Goal: Task Accomplishment & Management: Manage account settings

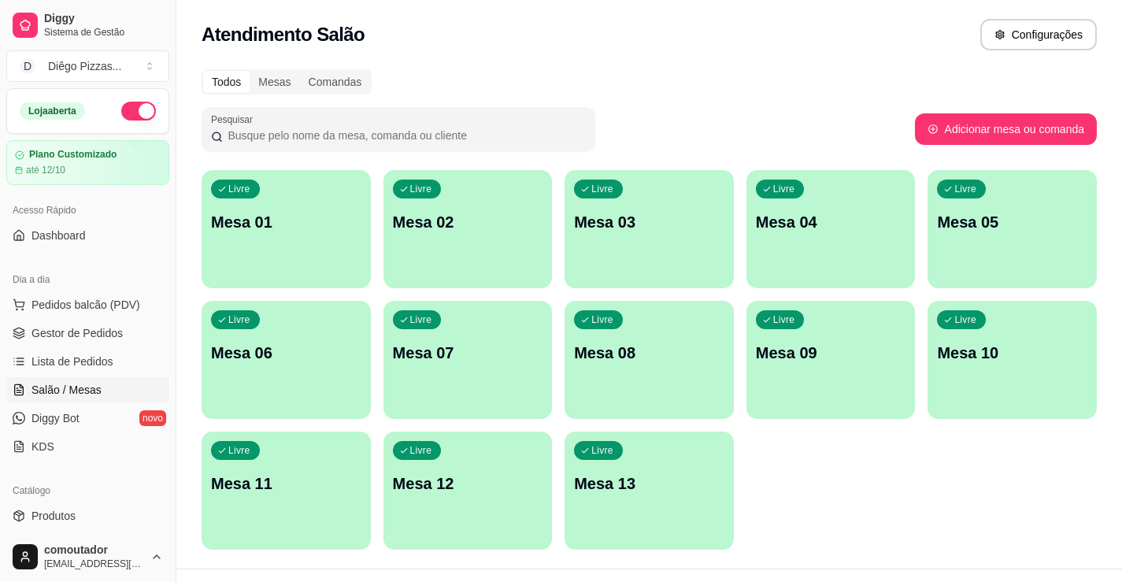
click at [241, 223] on p "Mesa 01" at bounding box center [286, 222] width 150 height 22
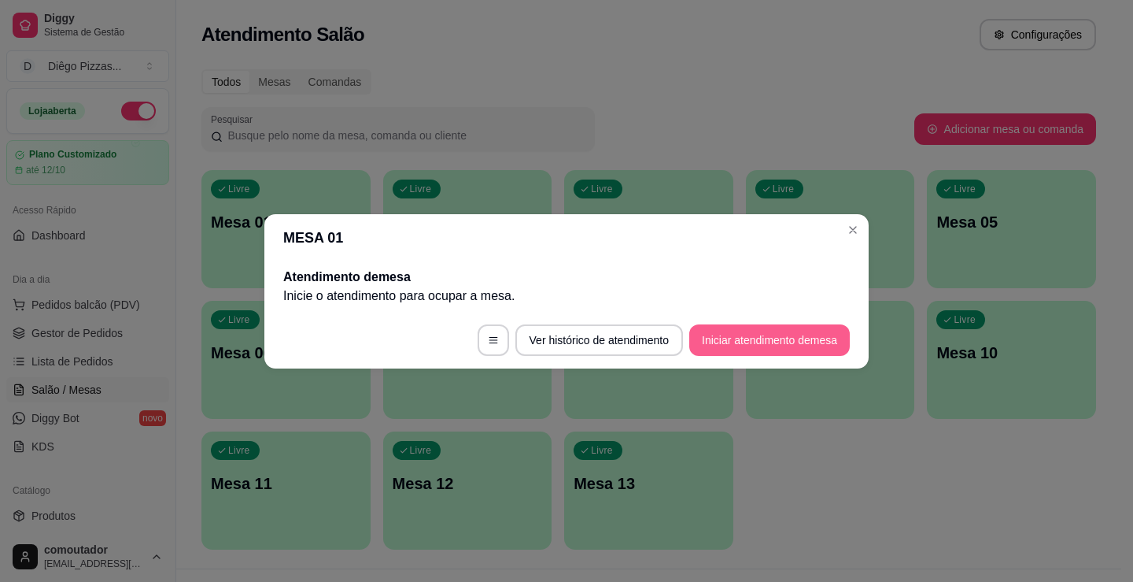
click at [754, 337] on button "Iniciar atendimento de mesa" at bounding box center [770, 339] width 161 height 31
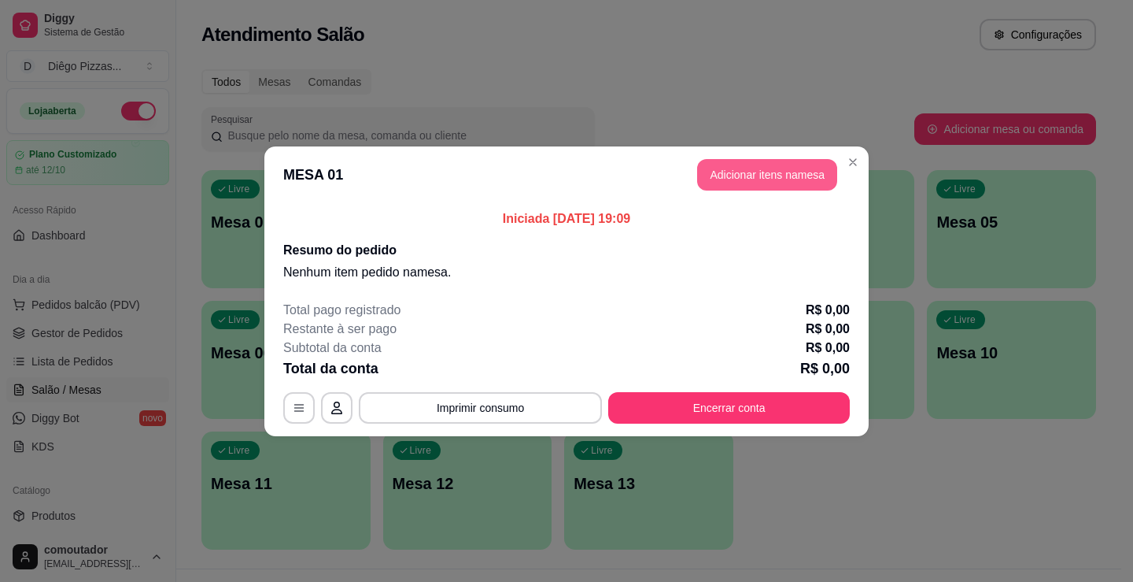
click at [780, 177] on button "Adicionar itens na mesa" at bounding box center [767, 174] width 140 height 31
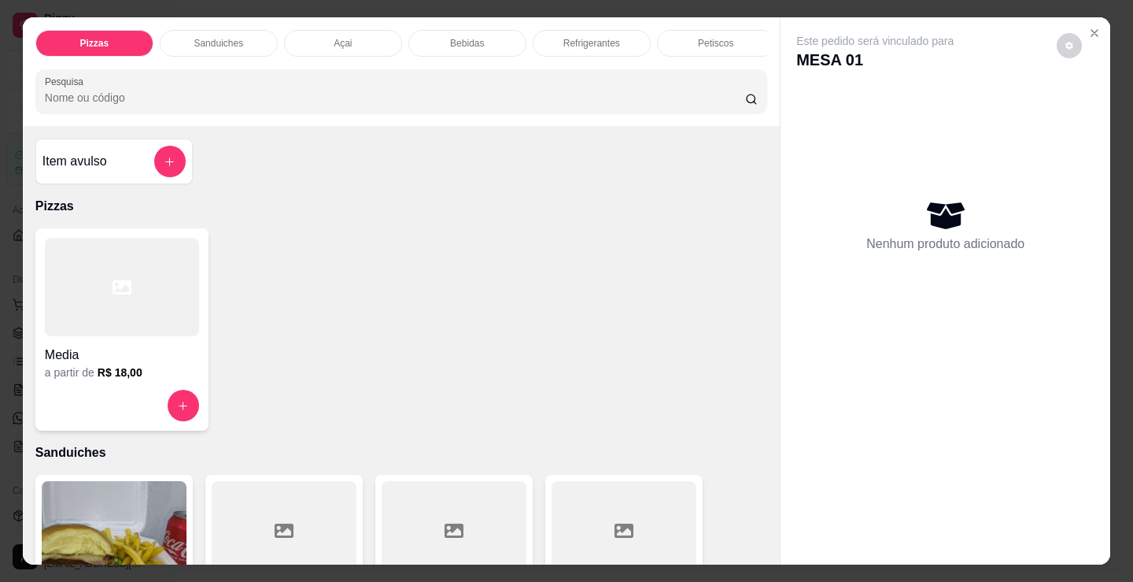
click at [569, 49] on div "Refrigerantes" at bounding box center [592, 43] width 118 height 27
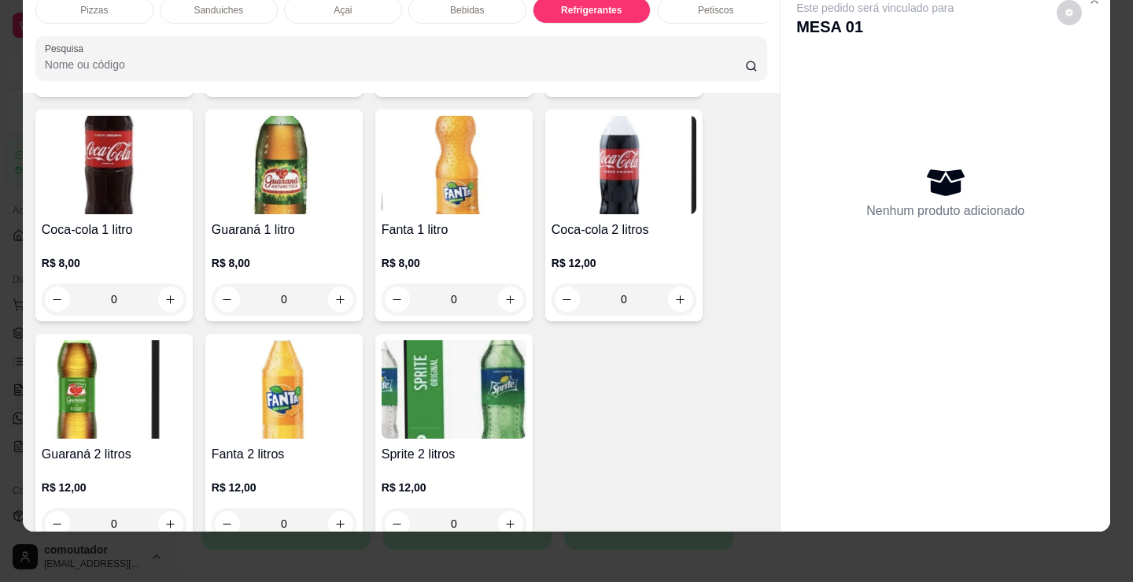
scroll to position [4785, 0]
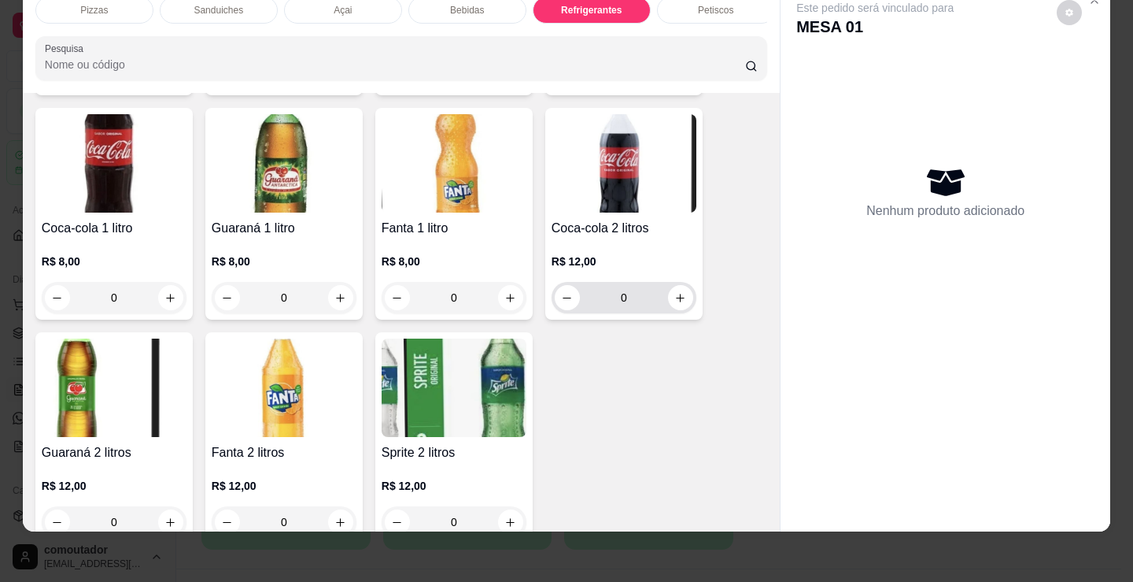
click at [683, 303] on button "increase-product-quantity" at bounding box center [680, 297] width 25 height 25
type input "1"
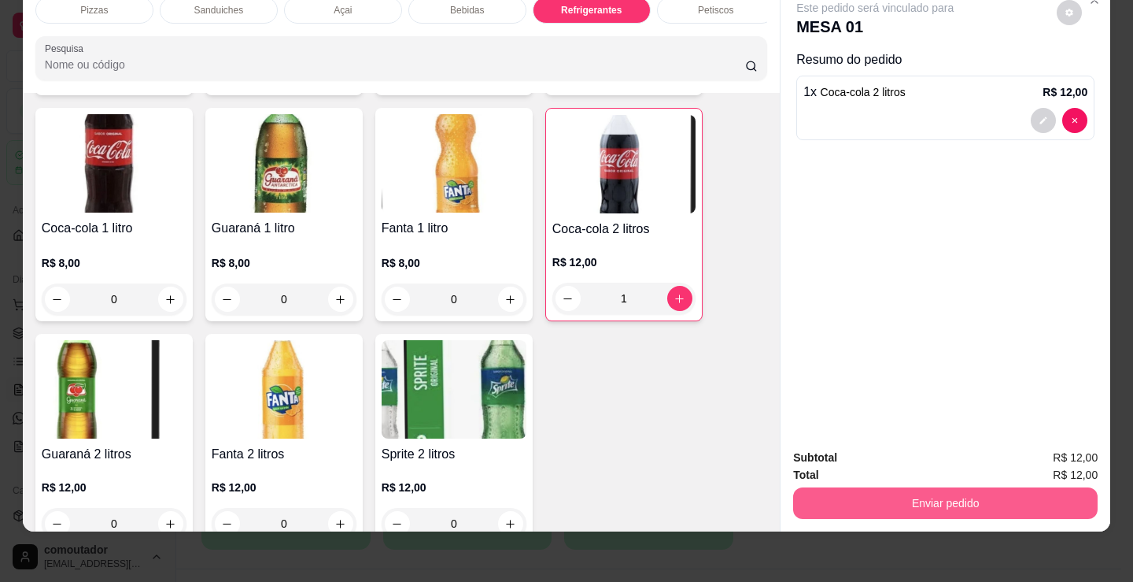
click at [995, 505] on button "Enviar pedido" at bounding box center [945, 502] width 305 height 31
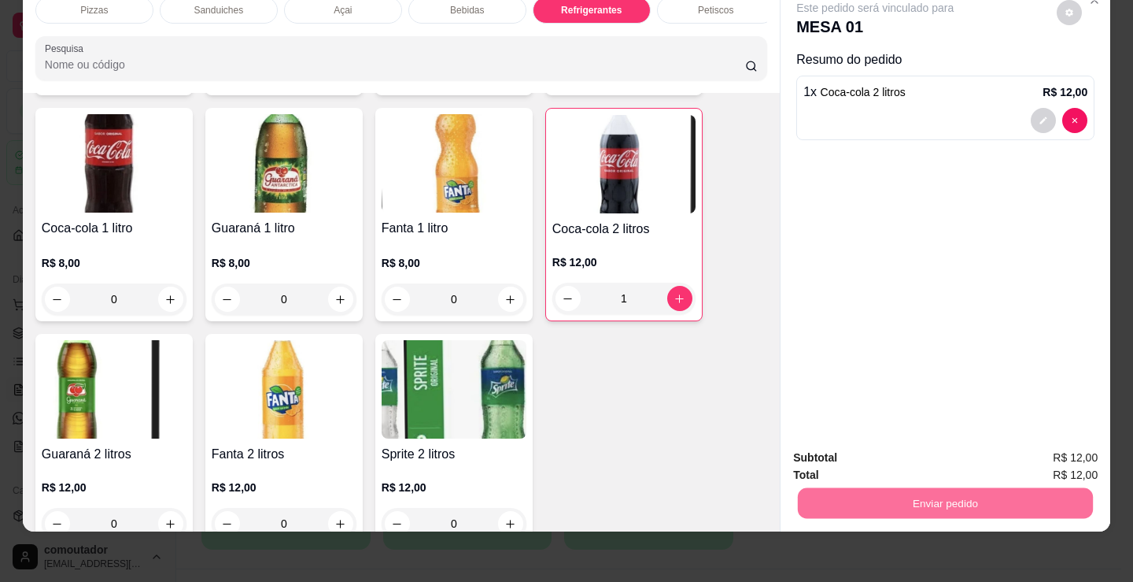
click at [967, 452] on button "Registrar cliente" at bounding box center [952, 453] width 104 height 30
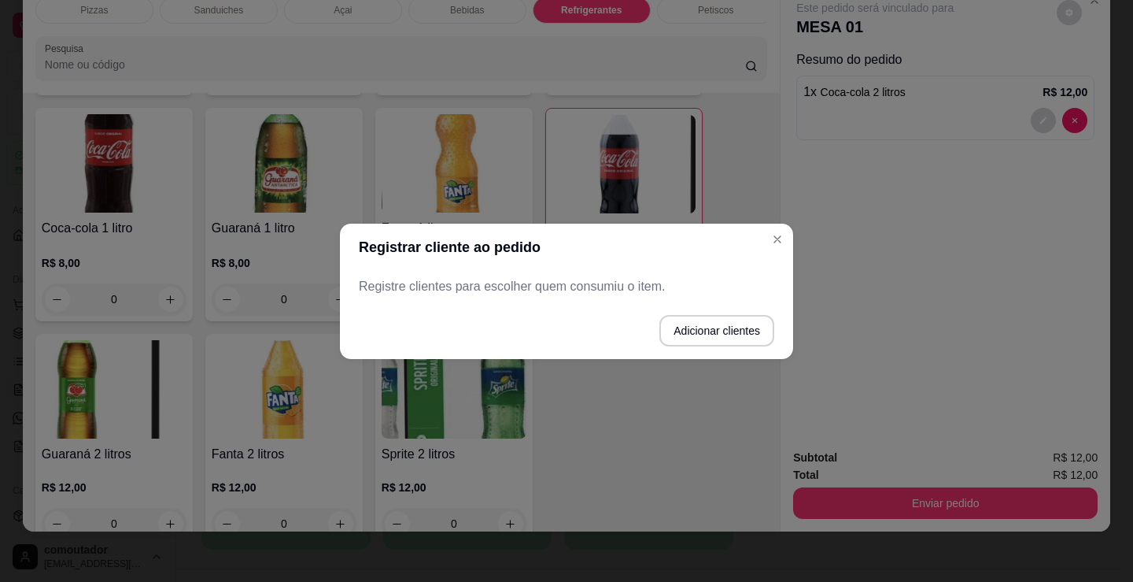
click at [632, 287] on p "Registre clientes para escolher quem consumiu o item." at bounding box center [567, 286] width 416 height 19
click at [708, 327] on button "Adicionar clientes" at bounding box center [717, 330] width 115 height 31
click at [630, 278] on div at bounding box center [567, 285] width 398 height 31
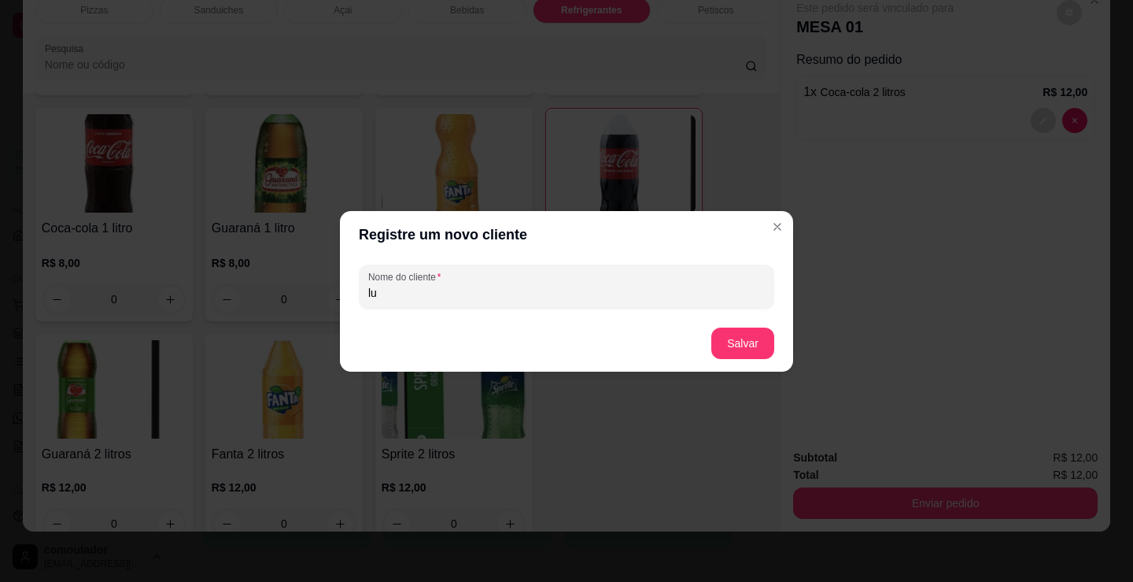
type input "l"
type input "m. luiza"
click at [755, 335] on button "Salvar" at bounding box center [743, 342] width 63 height 31
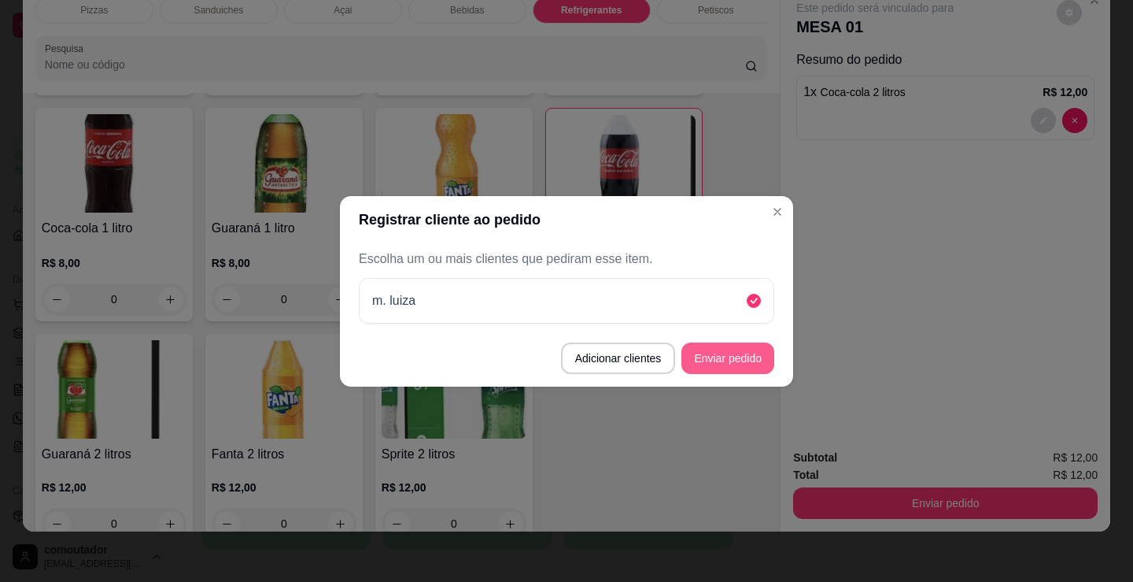
click at [741, 359] on button "Enviar pedido" at bounding box center [728, 357] width 93 height 31
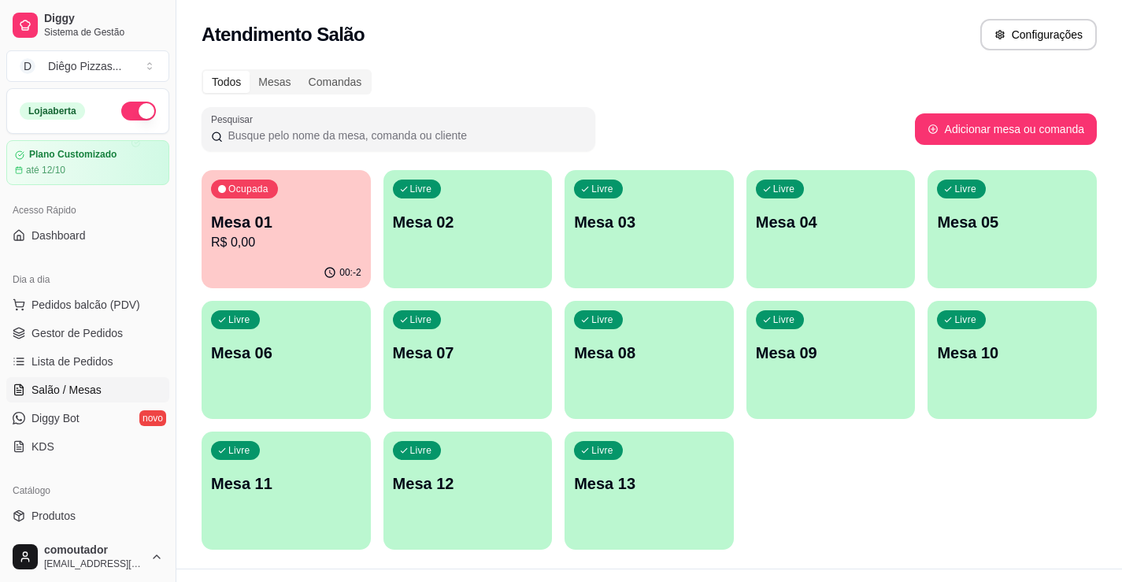
click at [479, 235] on div "Livre Mesa 02" at bounding box center [467, 219] width 169 height 99
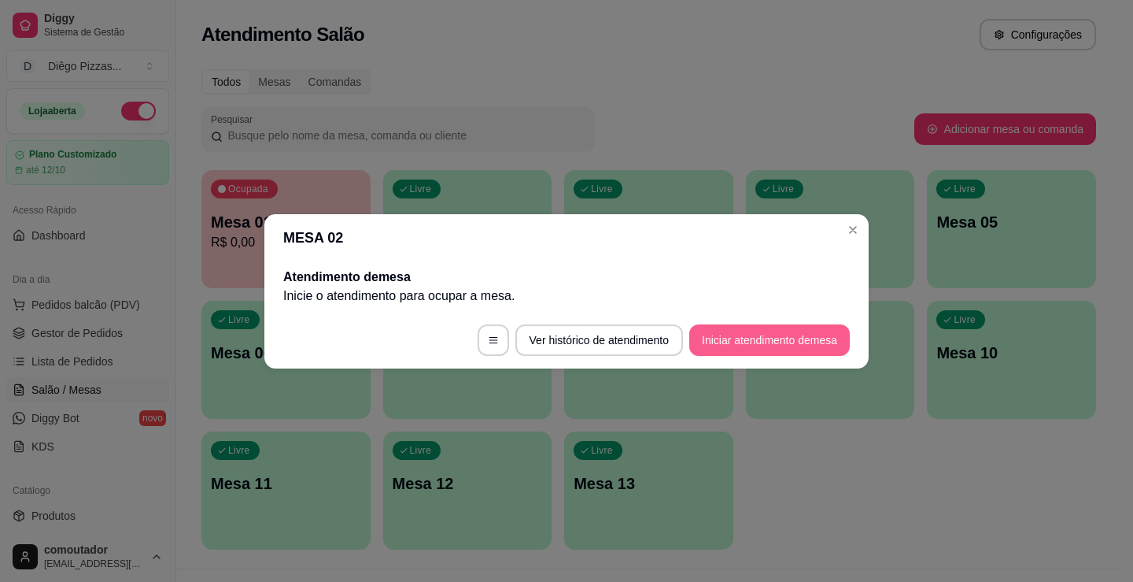
click at [711, 338] on button "Iniciar atendimento de mesa" at bounding box center [770, 339] width 161 height 31
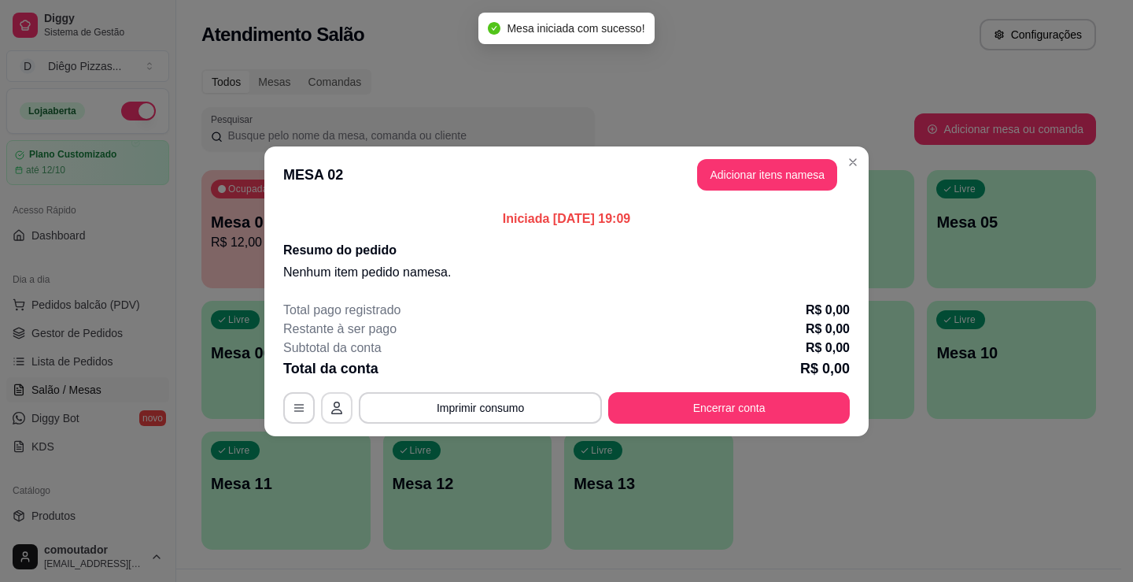
click at [338, 408] on icon "button" at bounding box center [337, 407] width 13 height 13
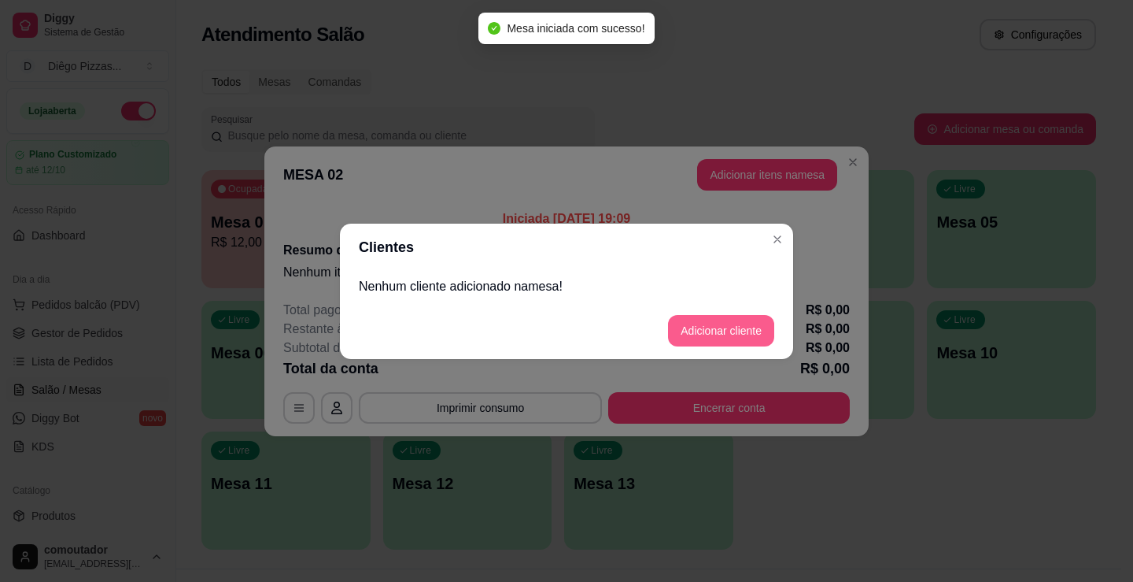
click at [741, 315] on button "Adicionar cliente" at bounding box center [721, 330] width 106 height 31
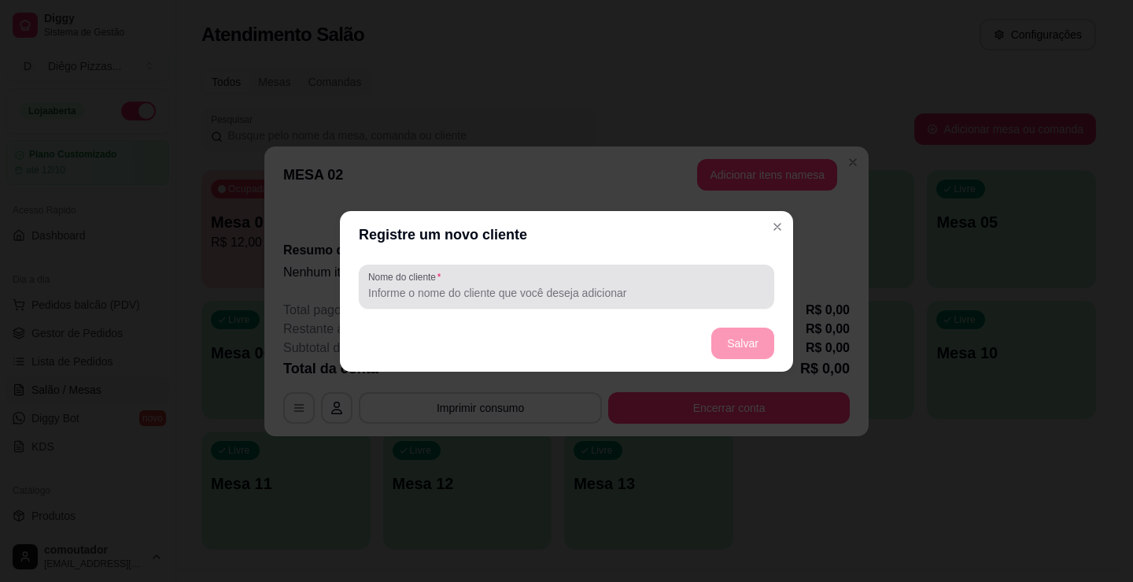
click at [665, 301] on div at bounding box center [566, 286] width 397 height 31
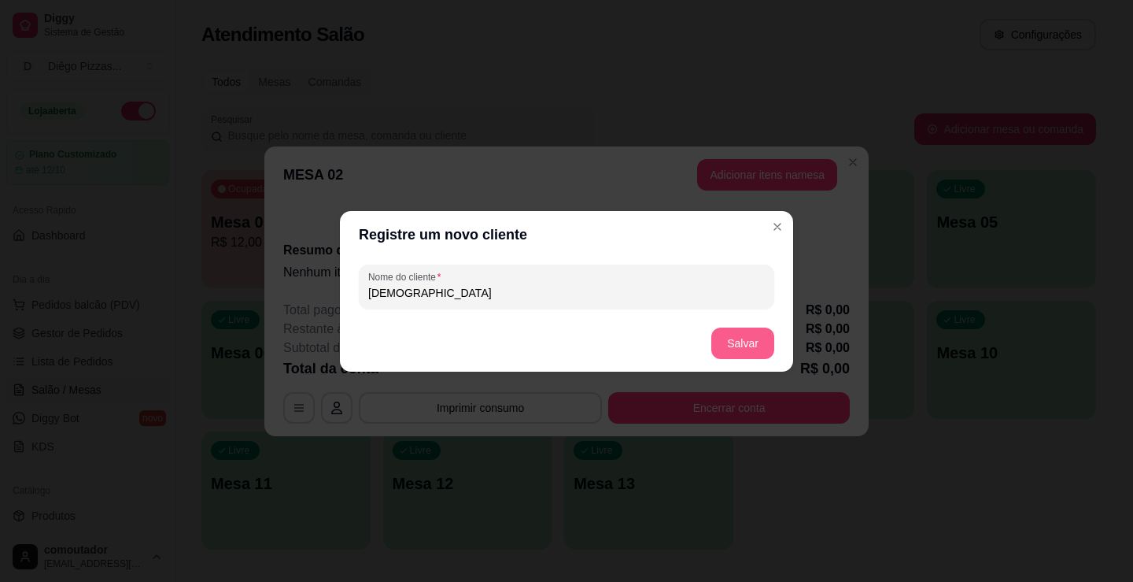
type input "[DEMOGRAPHIC_DATA]"
click at [731, 342] on button "Salvar" at bounding box center [743, 342] width 63 height 31
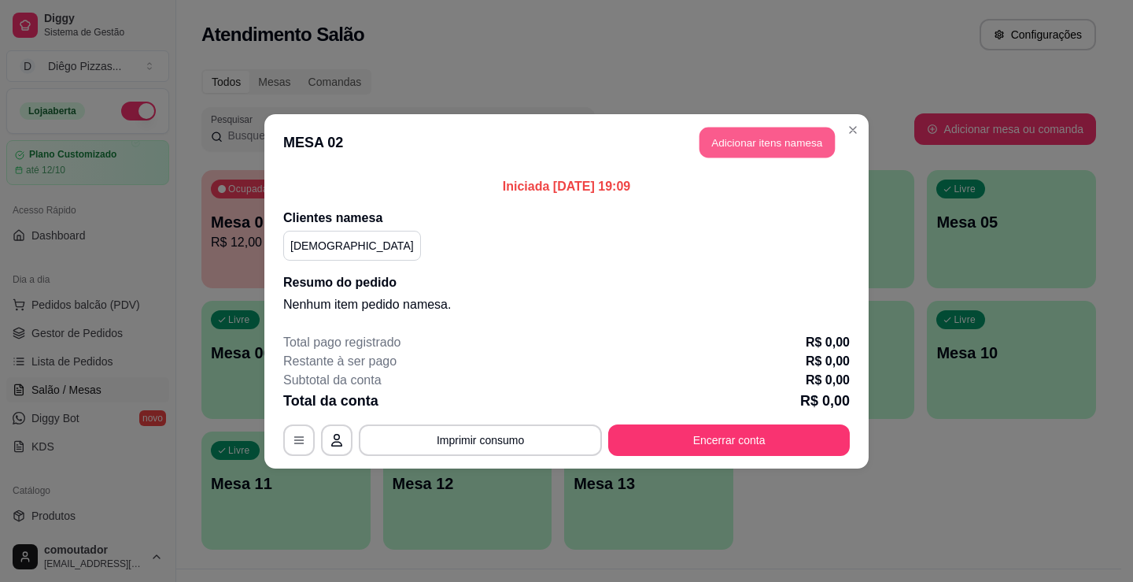
click at [749, 137] on button "Adicionar itens na mesa" at bounding box center [767, 142] width 135 height 31
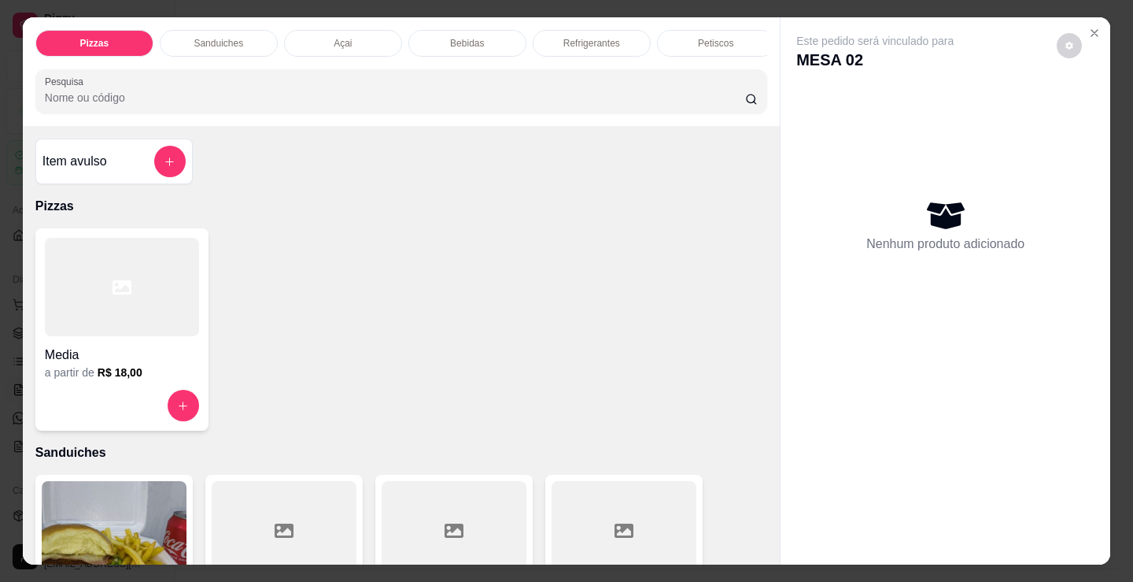
click at [580, 37] on p "Refrigerantes" at bounding box center [592, 43] width 57 height 13
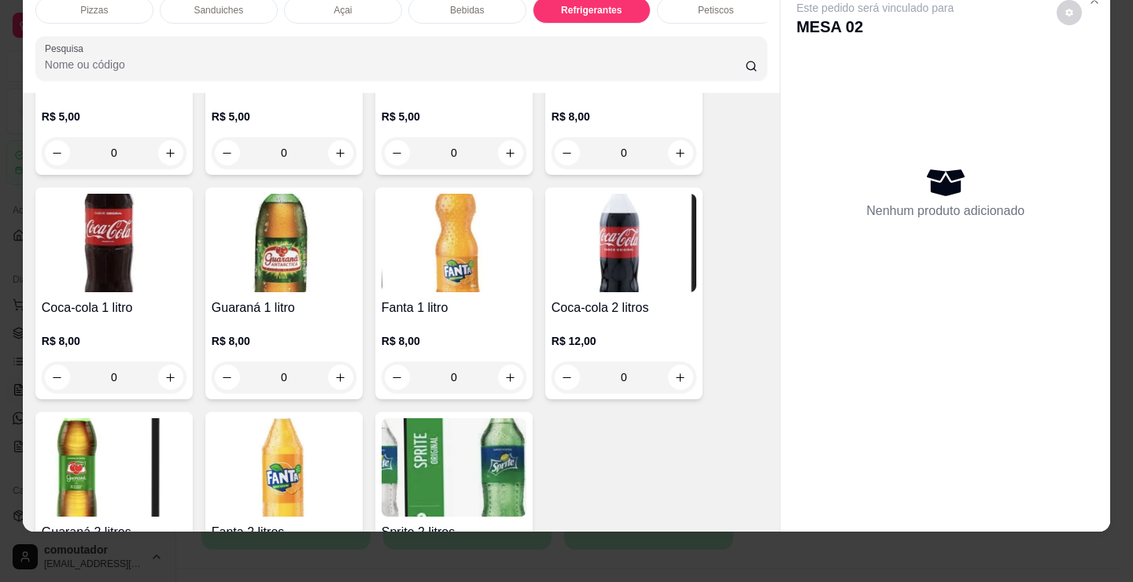
scroll to position [4706, 0]
click at [176, 375] on button "increase-product-quantity" at bounding box center [170, 376] width 24 height 24
type input "1"
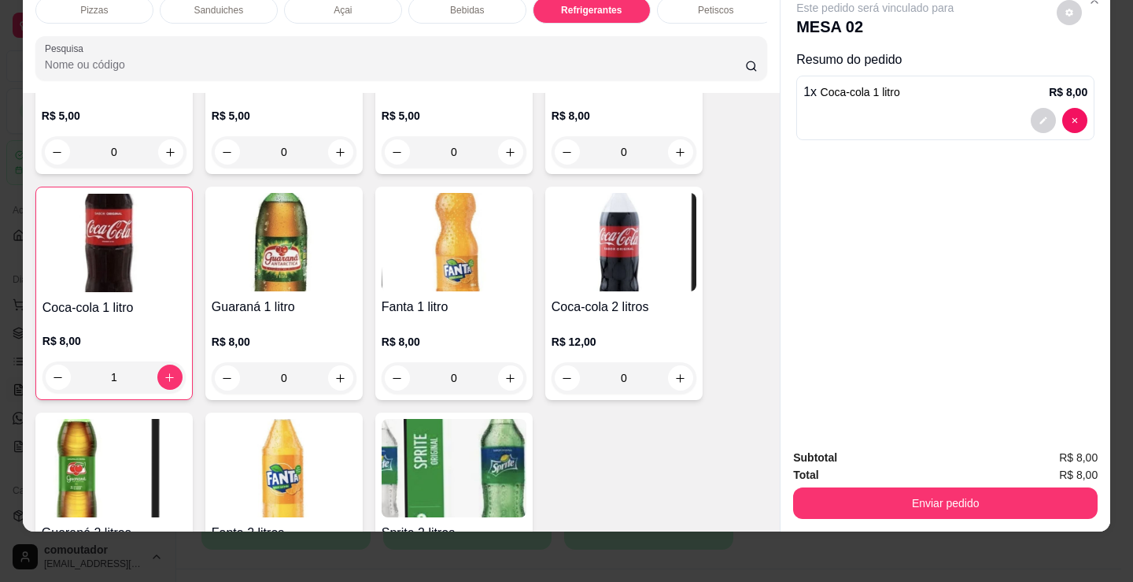
click at [686, 11] on div "Petiscos" at bounding box center [716, 10] width 118 height 27
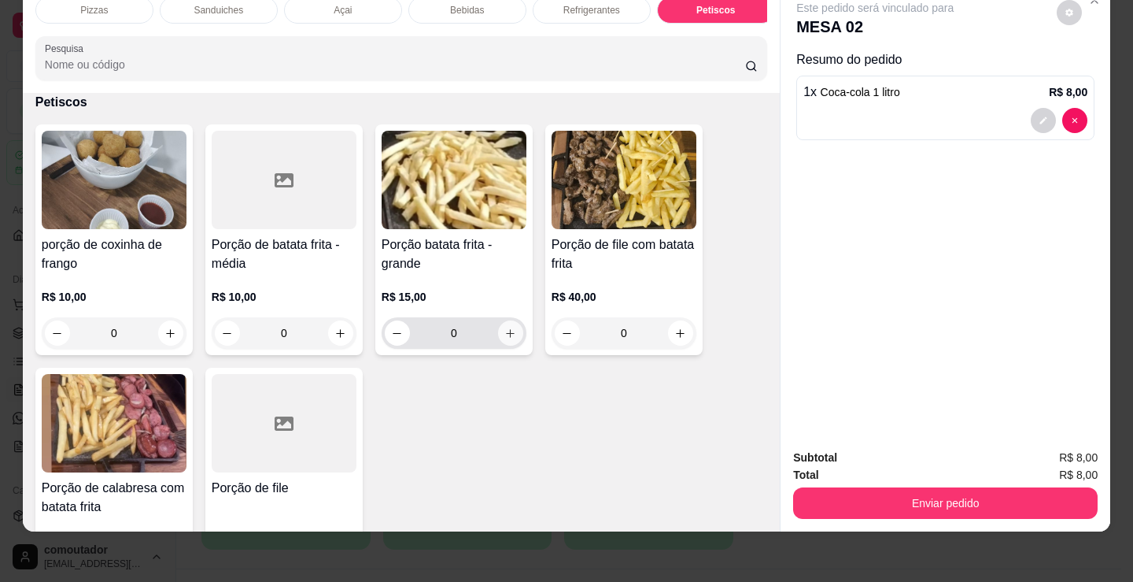
click at [505, 337] on icon "increase-product-quantity" at bounding box center [511, 333] width 12 height 12
type input "1"
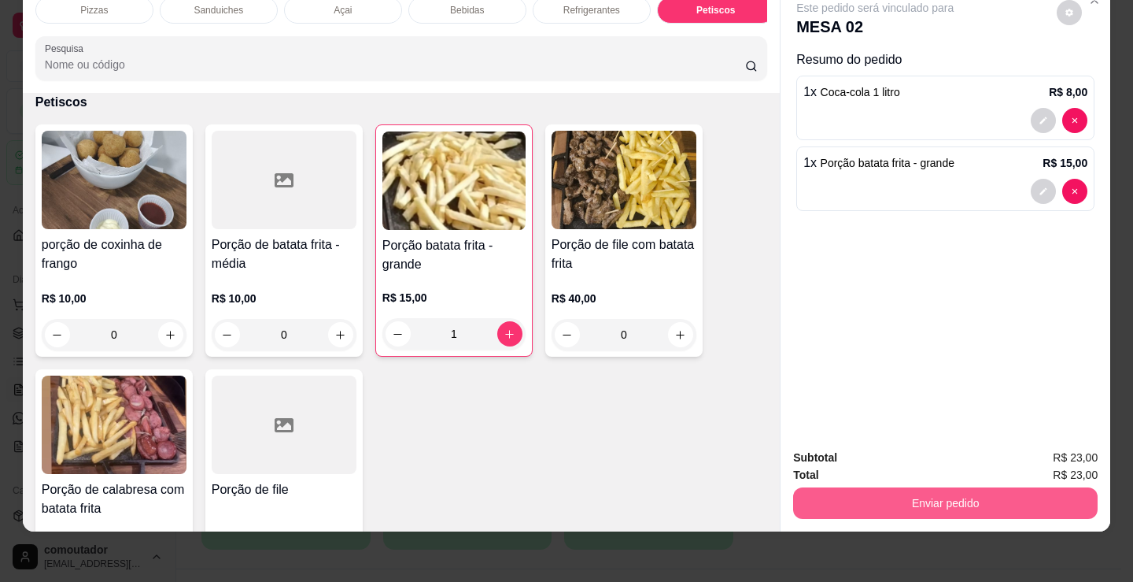
click at [871, 493] on button "Enviar pedido" at bounding box center [945, 502] width 305 height 31
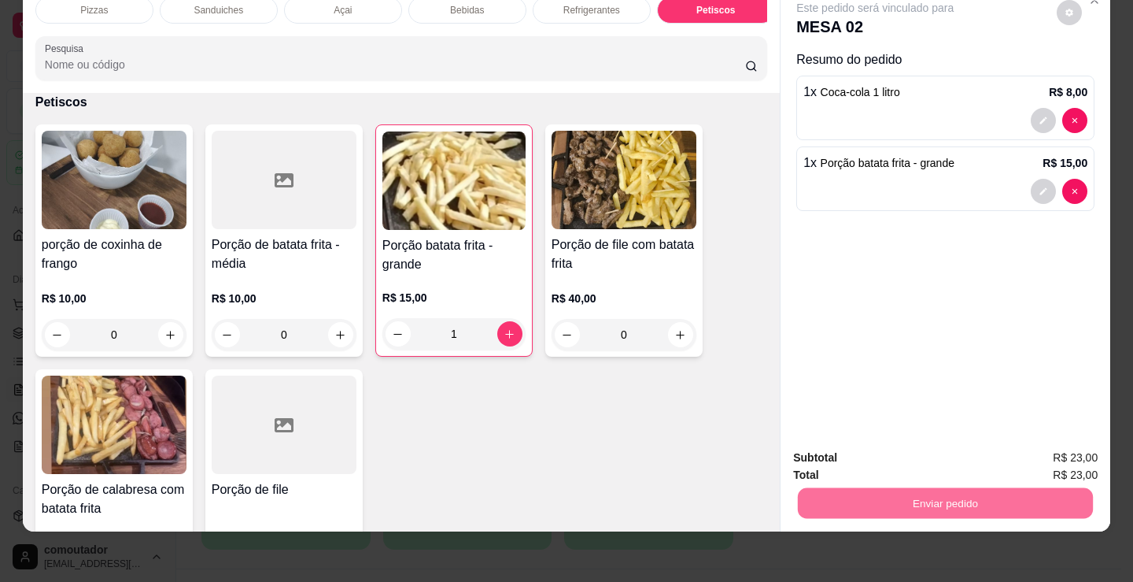
click at [974, 443] on button "Registrar cliente" at bounding box center [951, 452] width 101 height 29
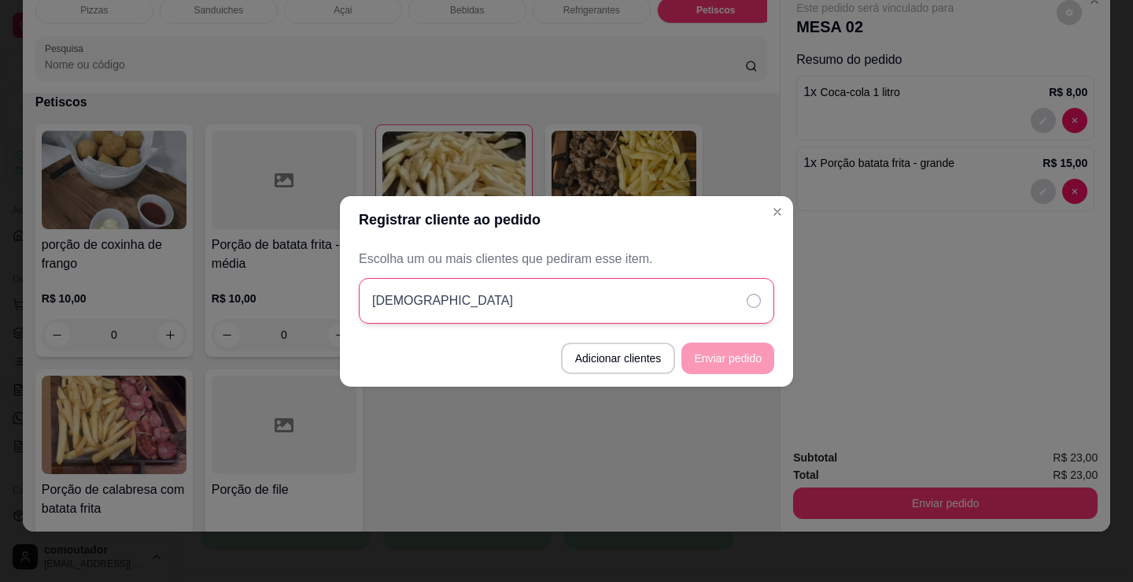
click at [685, 305] on div "[DEMOGRAPHIC_DATA]" at bounding box center [567, 301] width 416 height 46
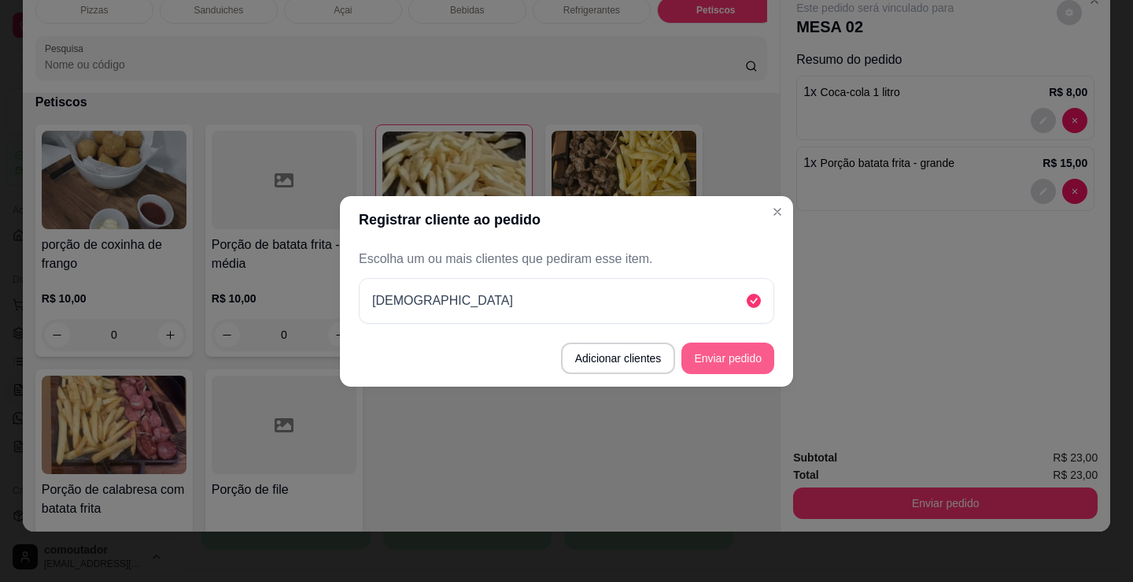
click at [714, 359] on button "Enviar pedido" at bounding box center [728, 357] width 93 height 31
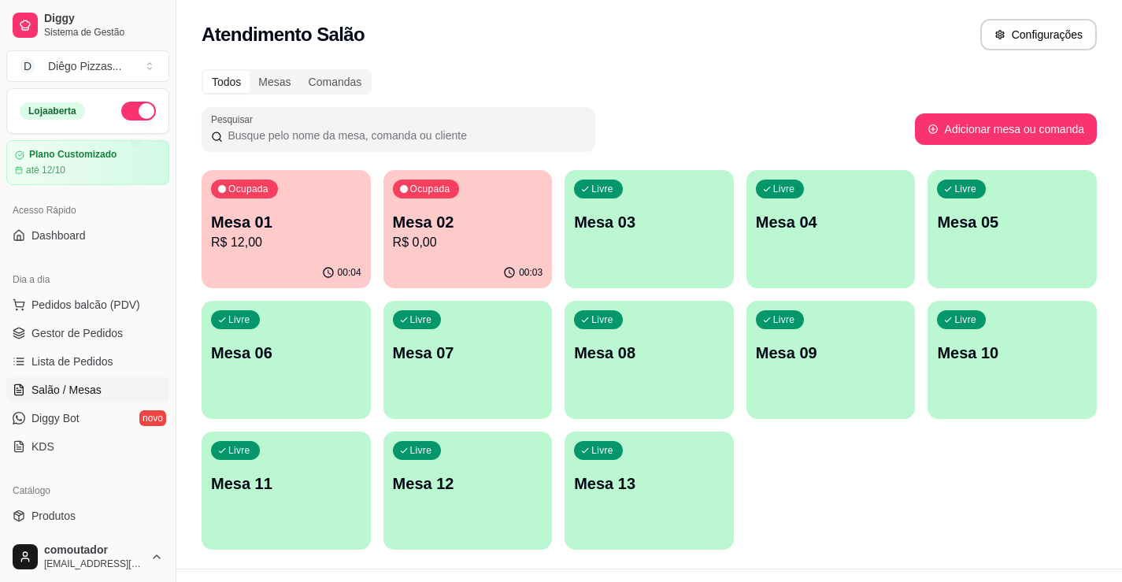
click at [267, 239] on p "R$ 12,00" at bounding box center [286, 242] width 150 height 19
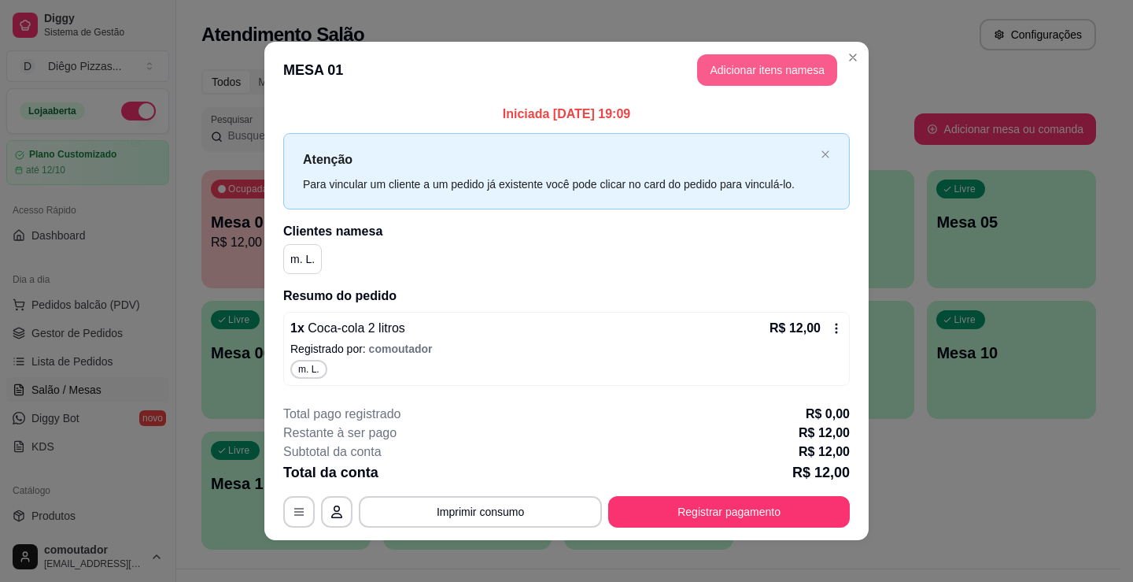
click at [751, 83] on button "Adicionar itens na mesa" at bounding box center [767, 69] width 140 height 31
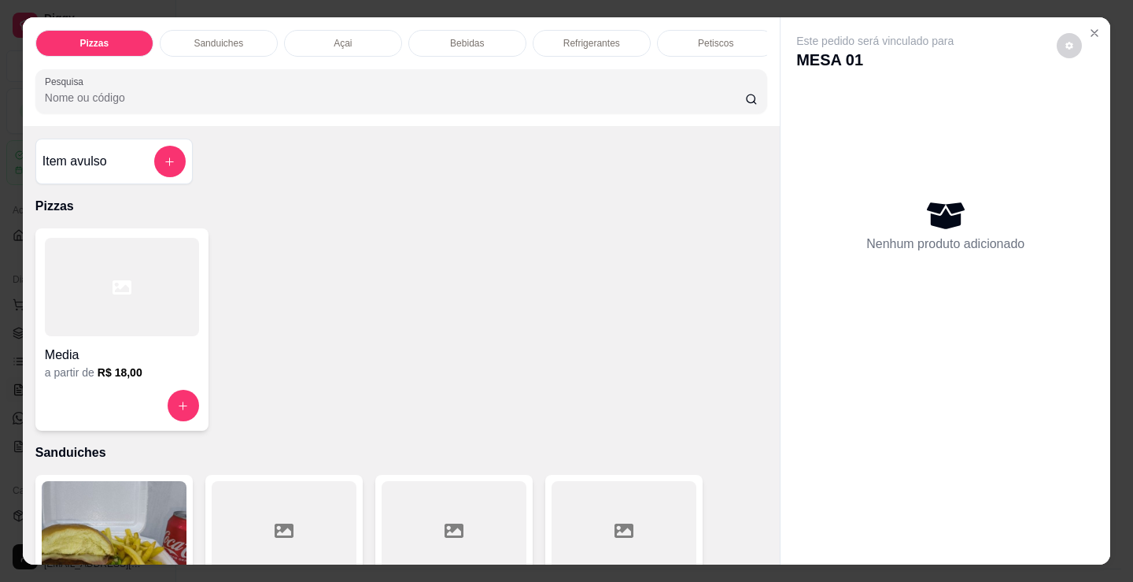
click at [440, 39] on div "Bebidas" at bounding box center [468, 43] width 118 height 27
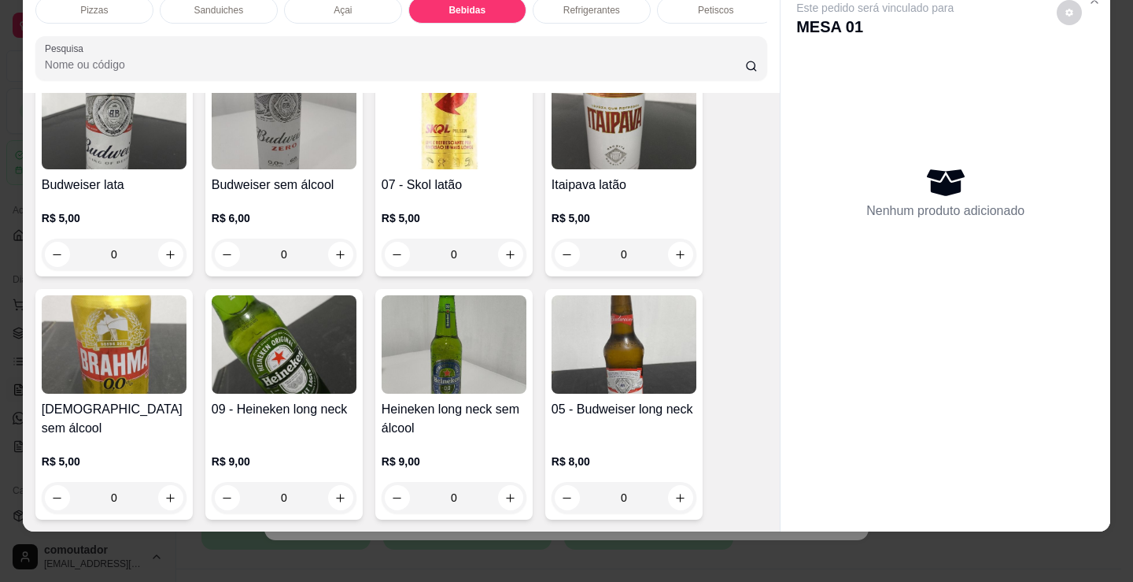
scroll to position [2108, 0]
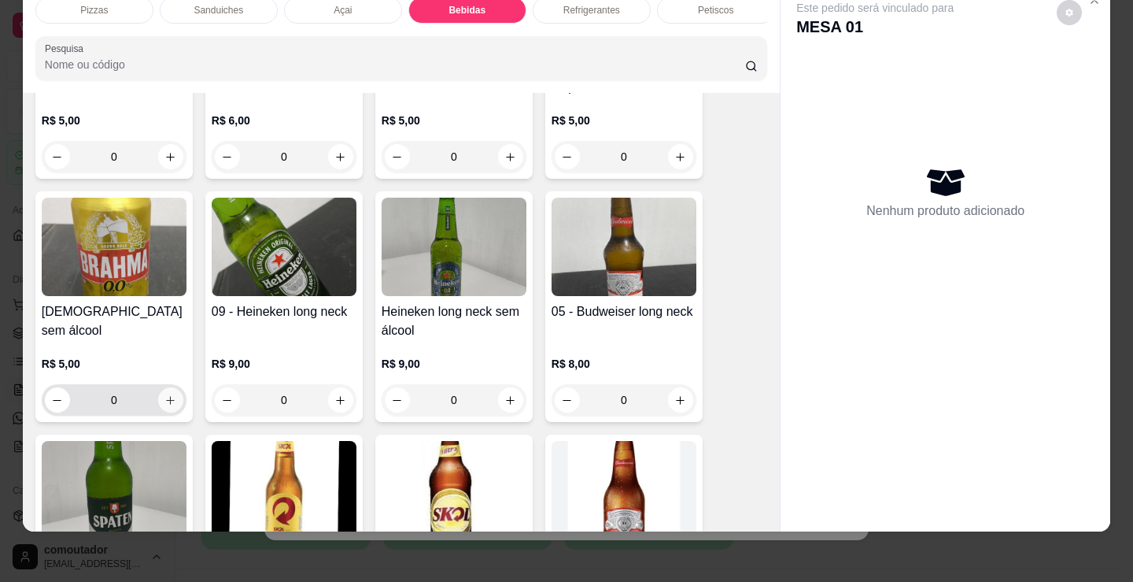
click at [165, 395] on icon "increase-product-quantity" at bounding box center [171, 400] width 12 height 12
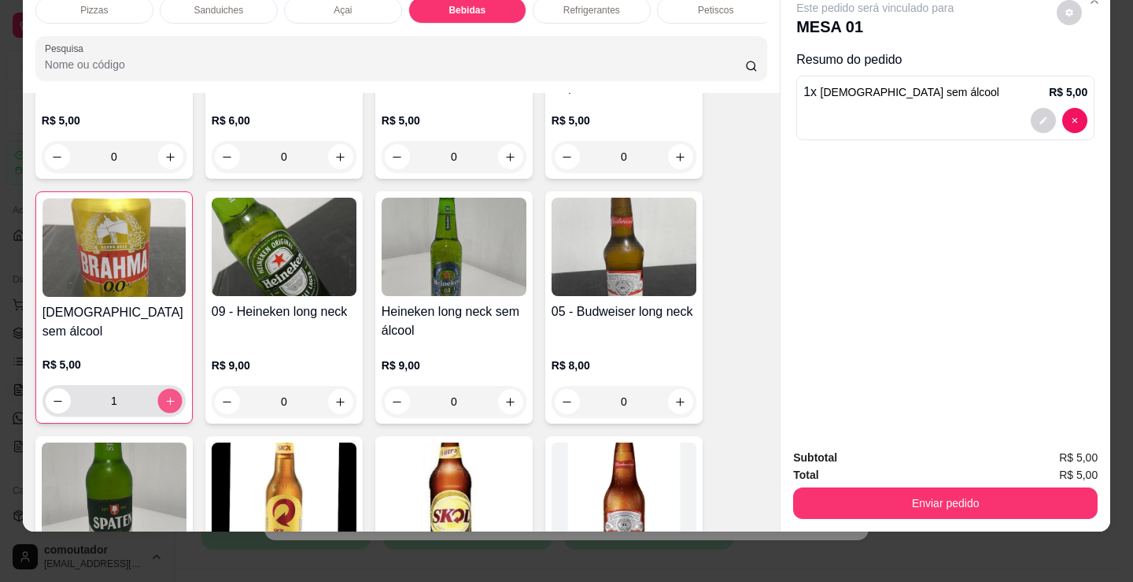
click at [165, 395] on icon "increase-product-quantity" at bounding box center [171, 401] width 12 height 12
type input "2"
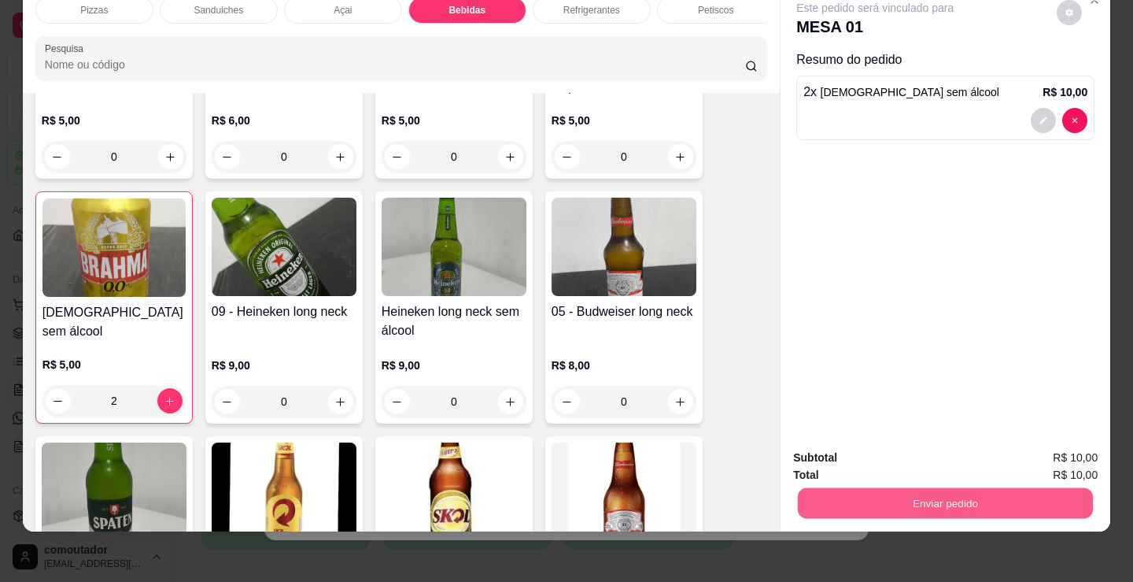
click at [915, 487] on button "Enviar pedido" at bounding box center [945, 502] width 295 height 31
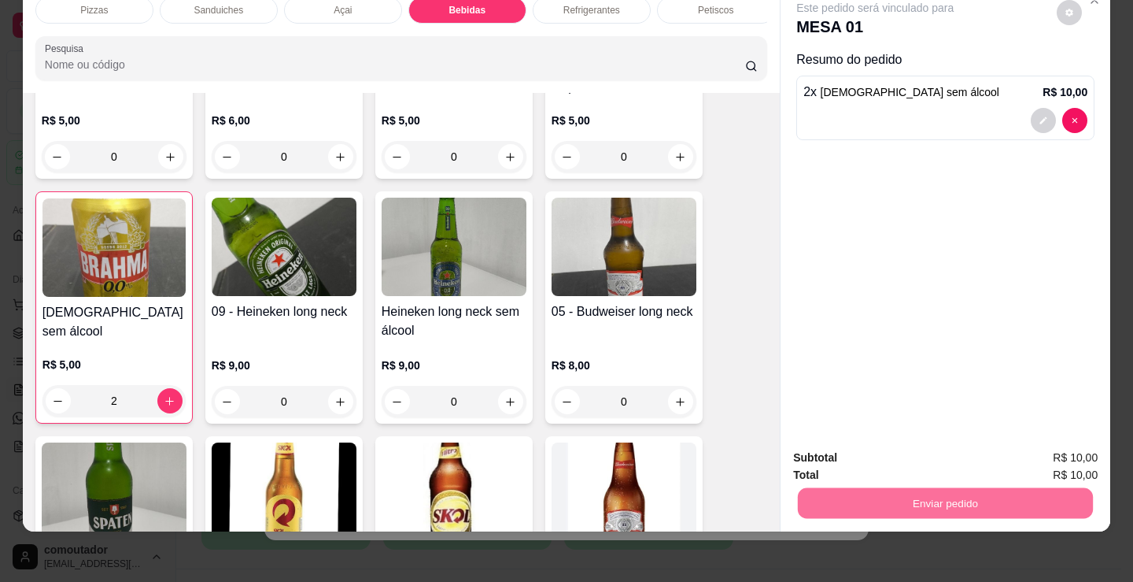
click at [918, 451] on button "Registrar cliente" at bounding box center [952, 453] width 104 height 30
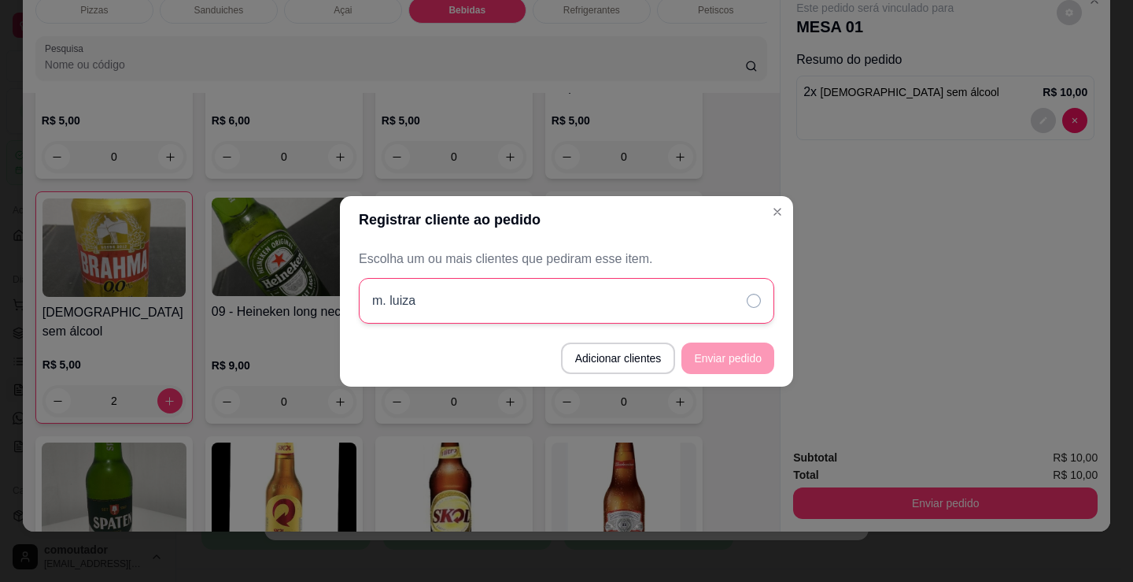
click at [609, 289] on div "m. luiza" at bounding box center [567, 301] width 416 height 46
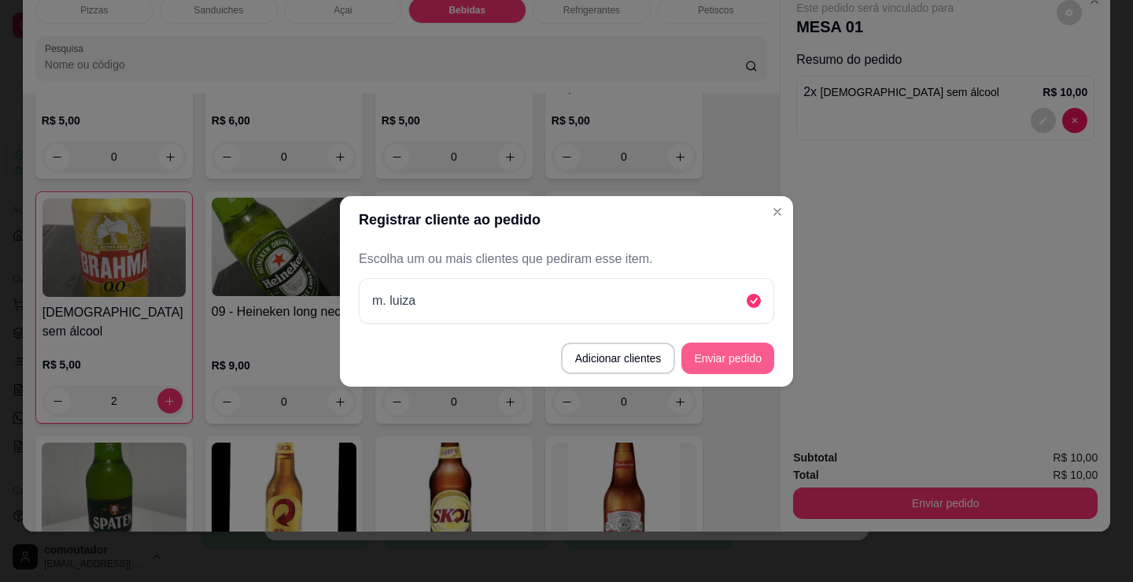
click at [723, 354] on button "Enviar pedido" at bounding box center [728, 357] width 93 height 31
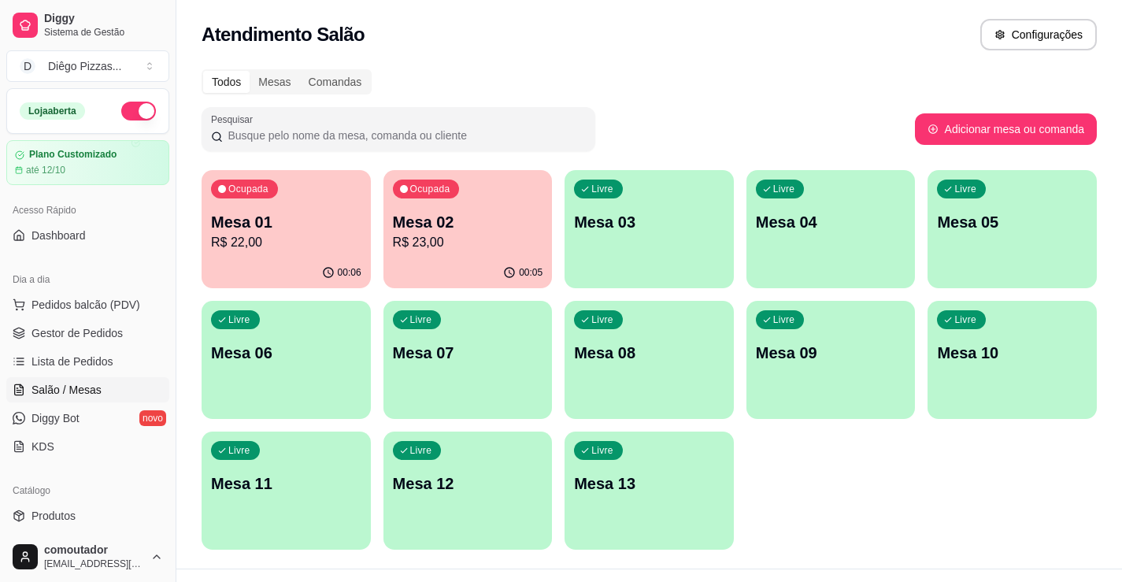
click at [345, 211] on p "Mesa 01" at bounding box center [286, 222] width 150 height 22
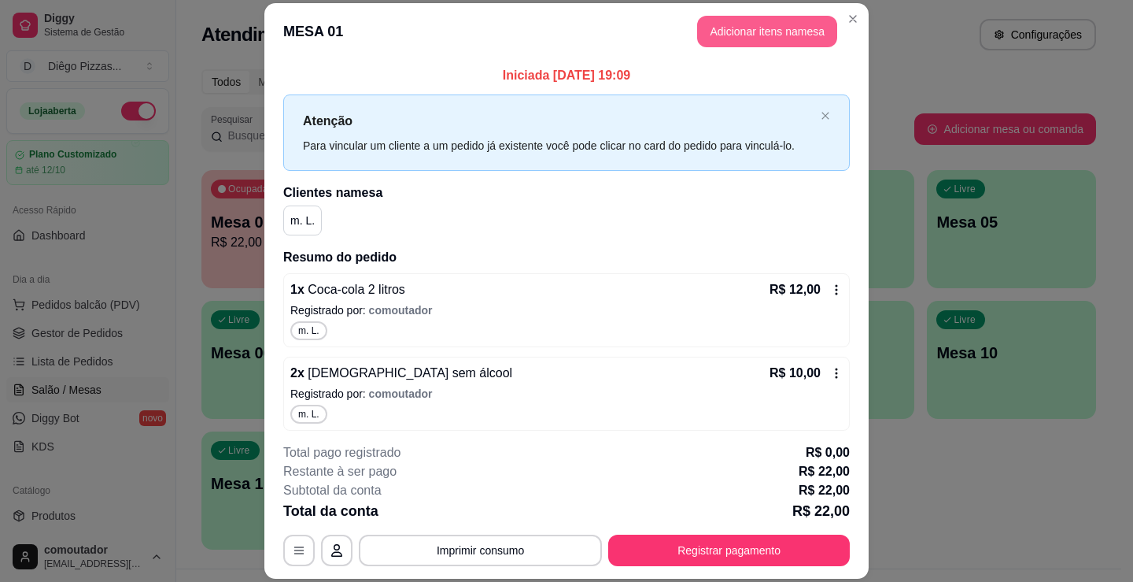
click at [764, 17] on button "Adicionar itens na mesa" at bounding box center [767, 31] width 140 height 31
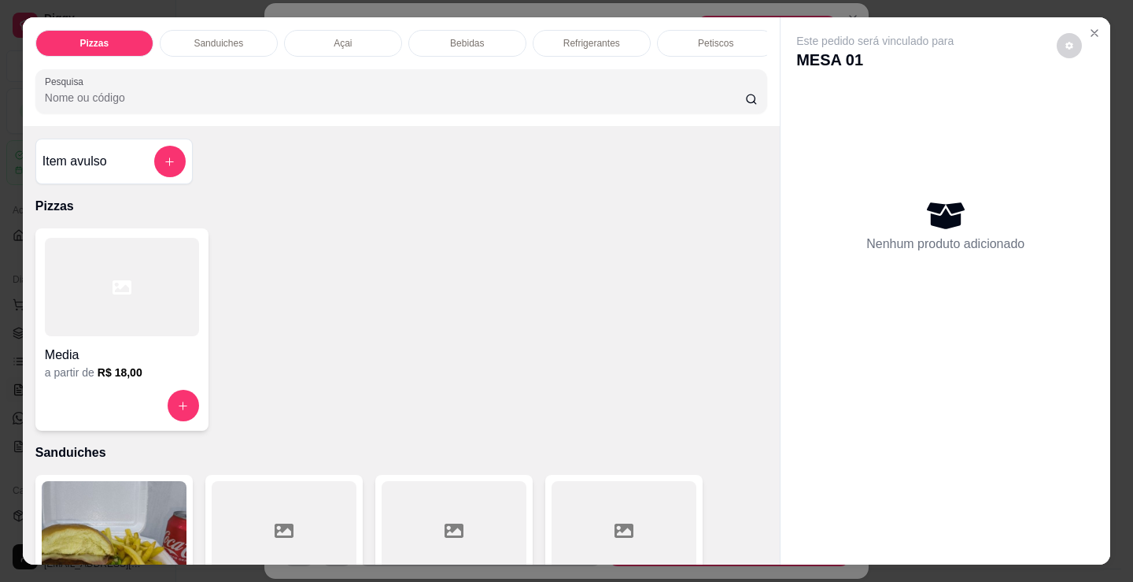
click at [485, 31] on div "Bebidas" at bounding box center [468, 43] width 118 height 27
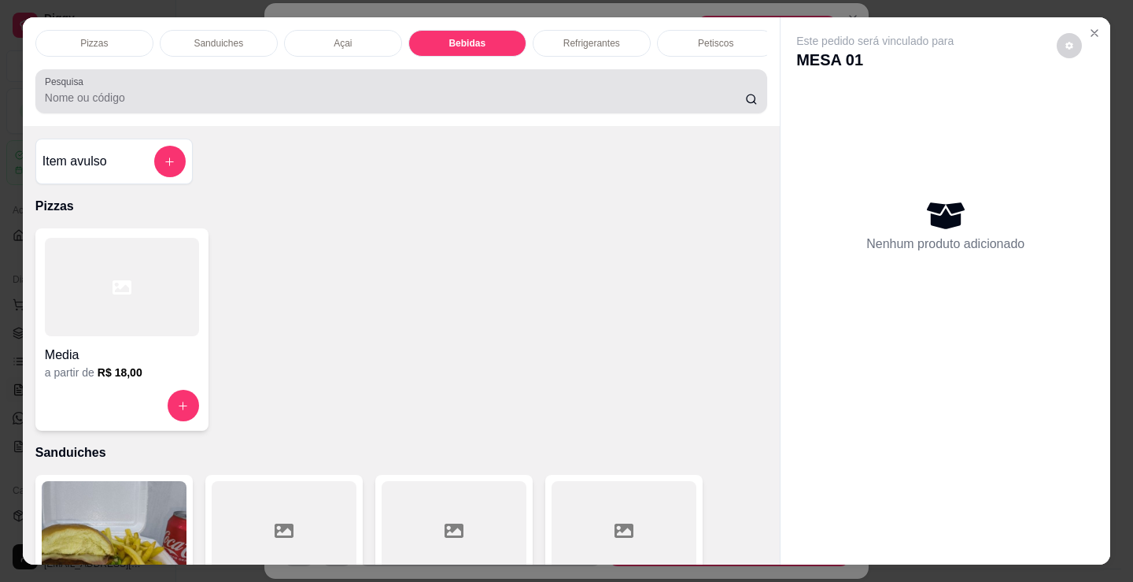
scroll to position [39, 0]
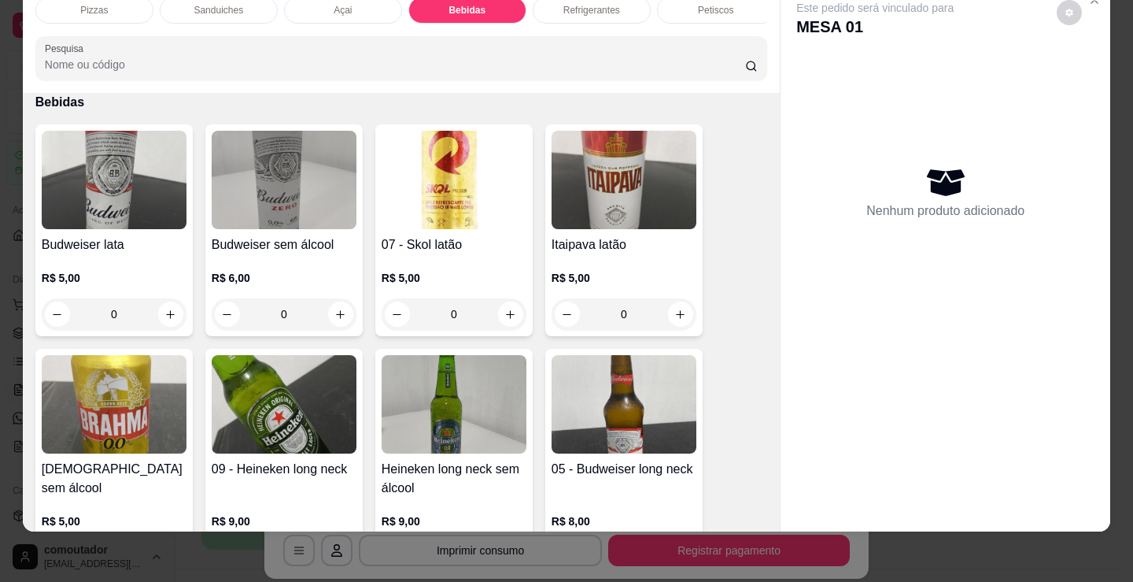
click at [586, 11] on div "Refrigerantes" at bounding box center [592, 10] width 118 height 27
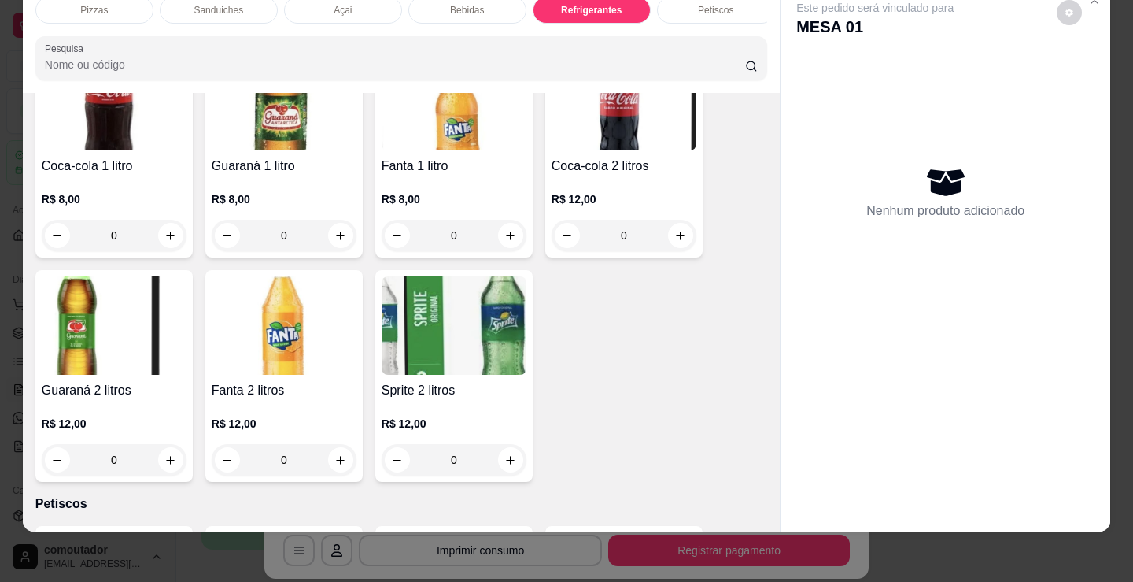
scroll to position [4864, 0]
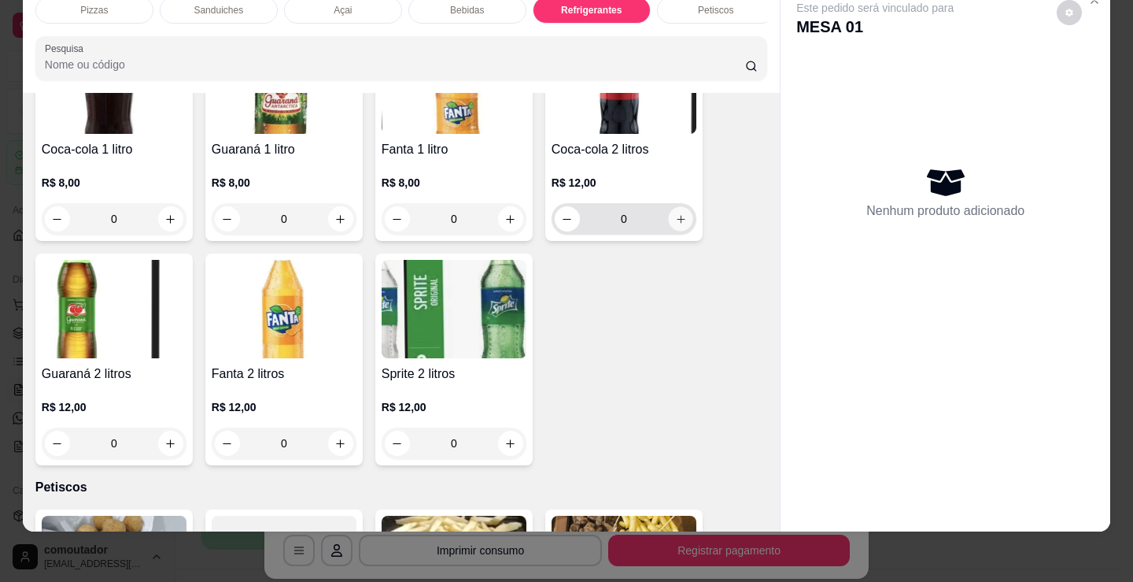
click at [676, 213] on icon "increase-product-quantity" at bounding box center [681, 219] width 12 height 12
type input "1"
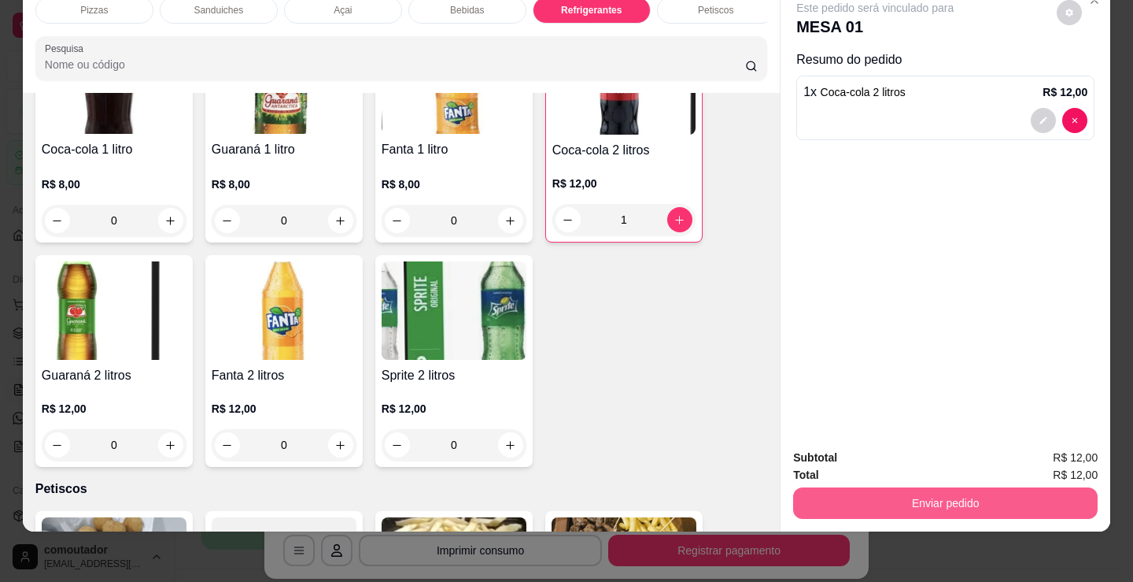
click at [893, 487] on button "Enviar pedido" at bounding box center [945, 502] width 305 height 31
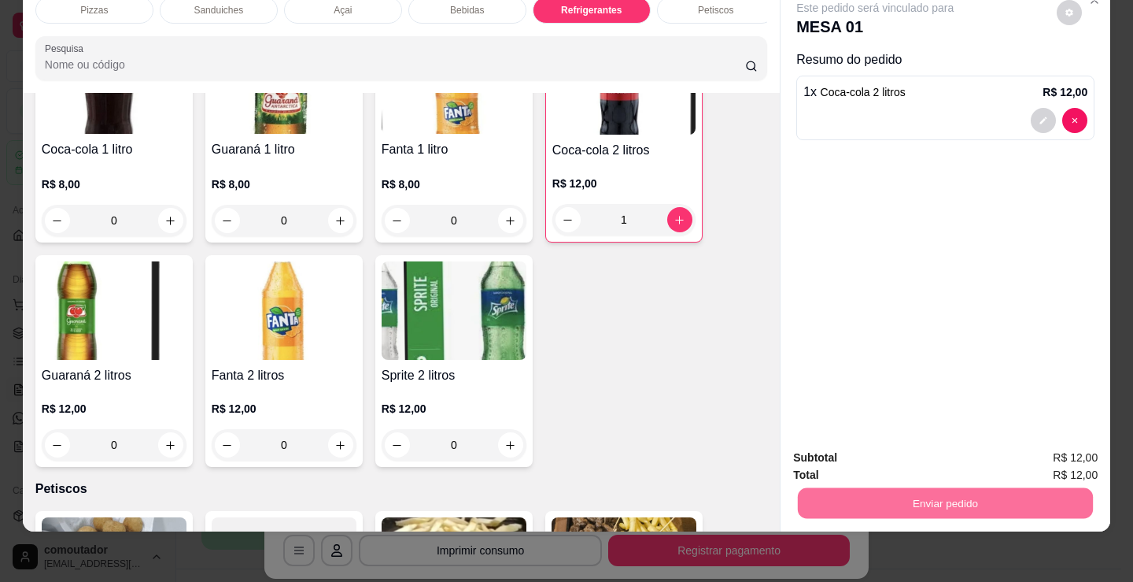
click at [959, 449] on button "Registrar cliente" at bounding box center [951, 452] width 101 height 29
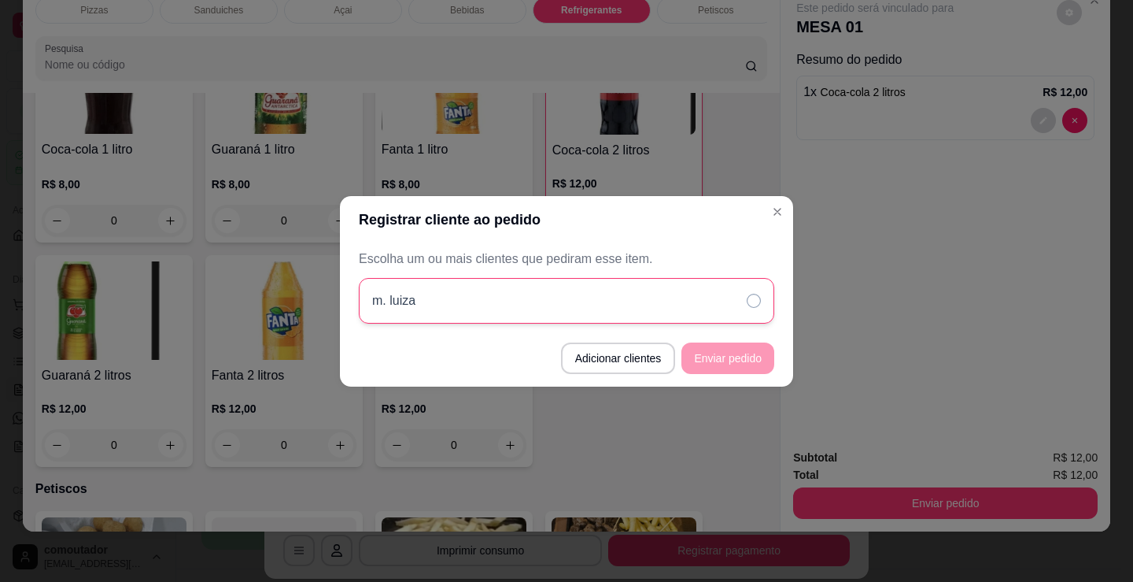
click at [628, 307] on div "m. luiza" at bounding box center [567, 301] width 416 height 46
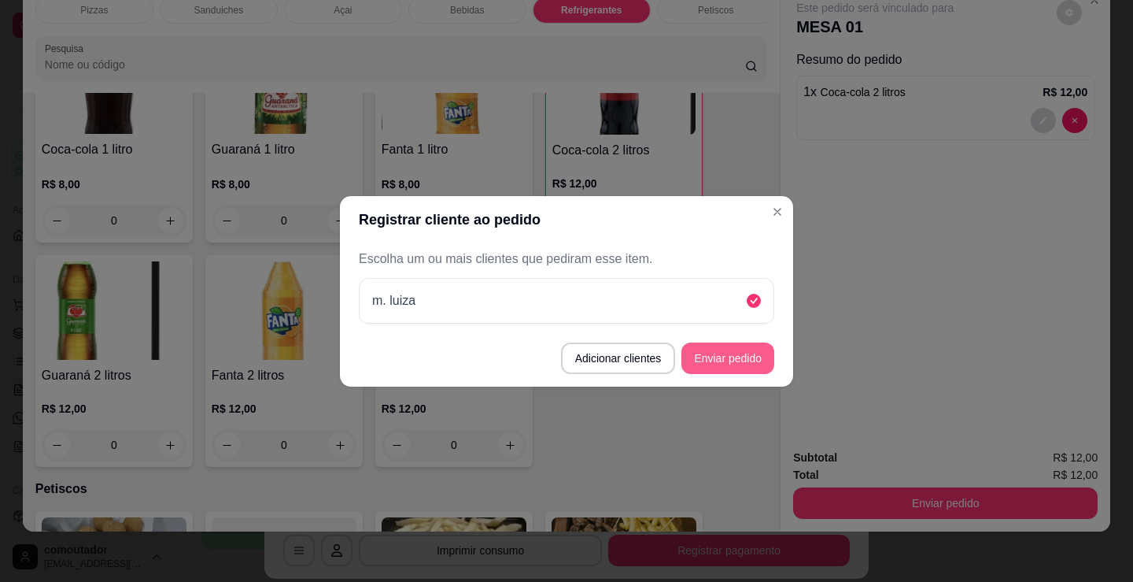
click at [757, 363] on button "Enviar pedido" at bounding box center [728, 357] width 93 height 31
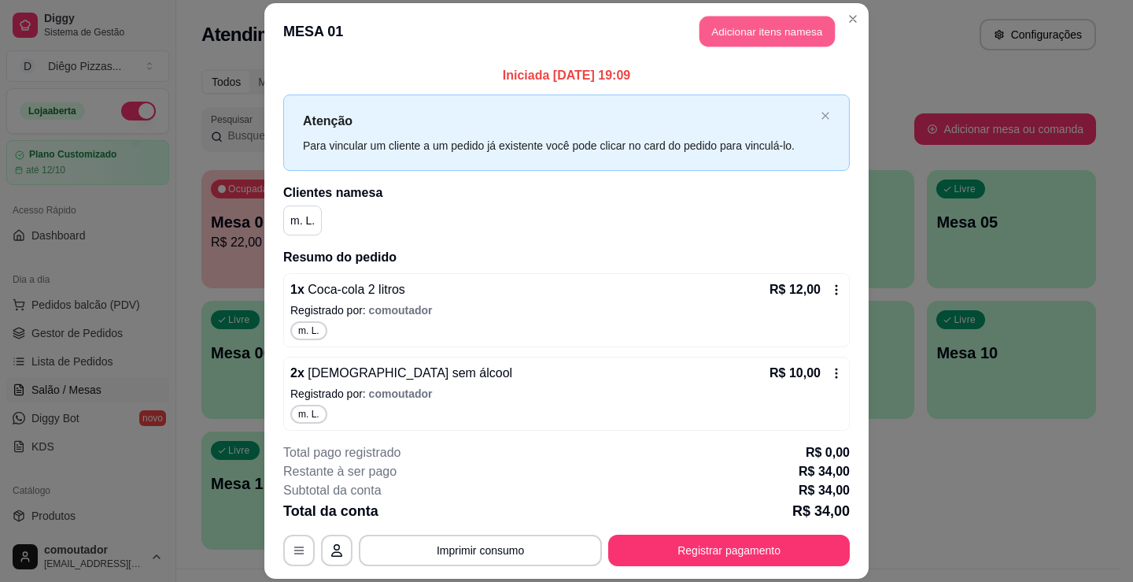
click at [727, 32] on button "Adicionar itens na mesa" at bounding box center [767, 31] width 135 height 31
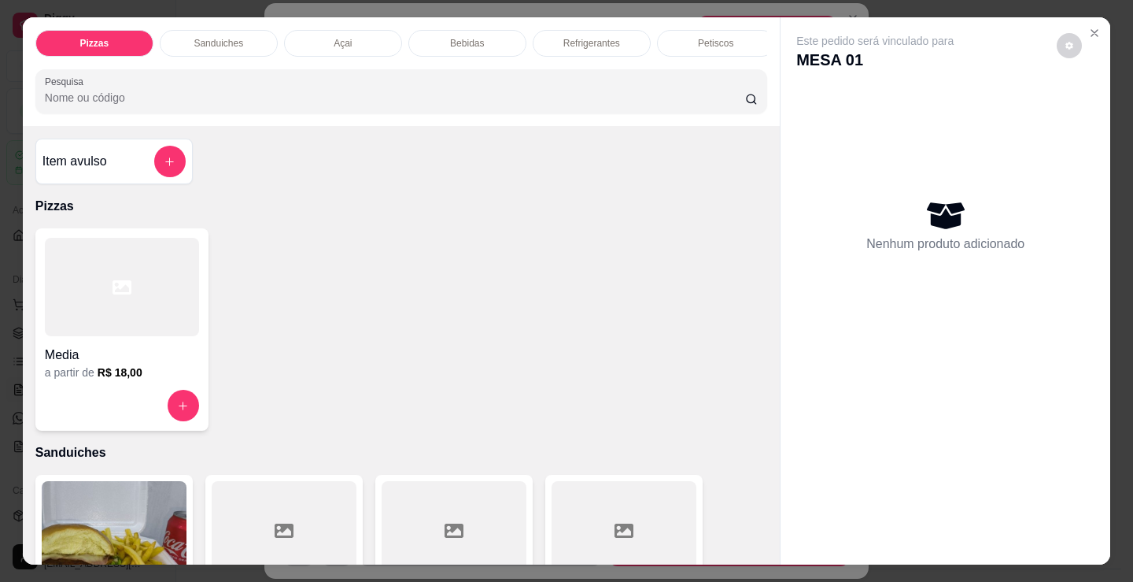
click at [102, 286] on div at bounding box center [122, 287] width 154 height 98
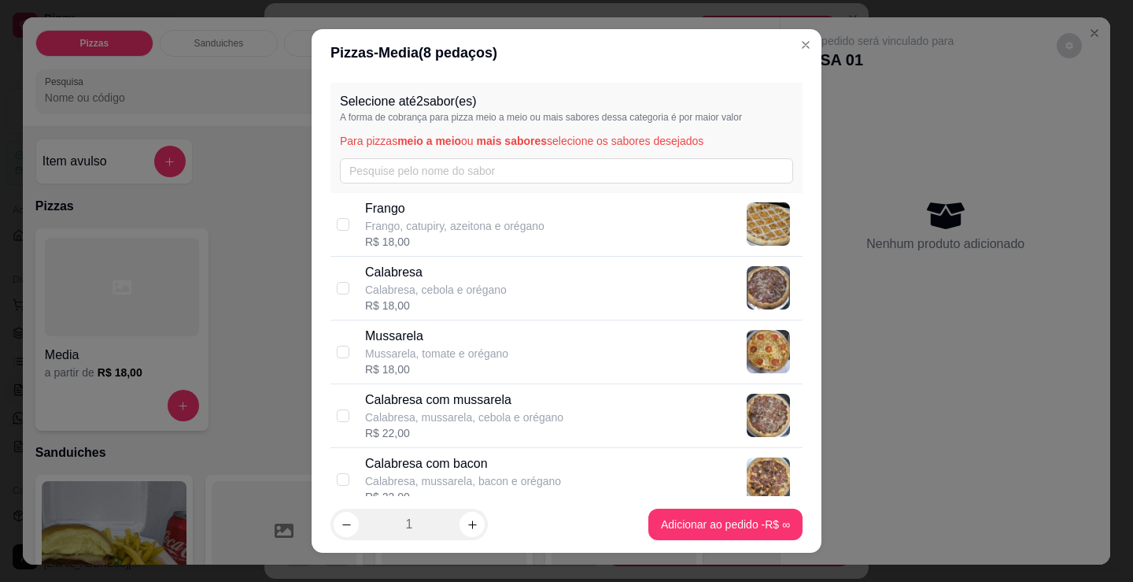
click at [434, 275] on p "Calabresa" at bounding box center [436, 272] width 142 height 19
checkbox input "true"
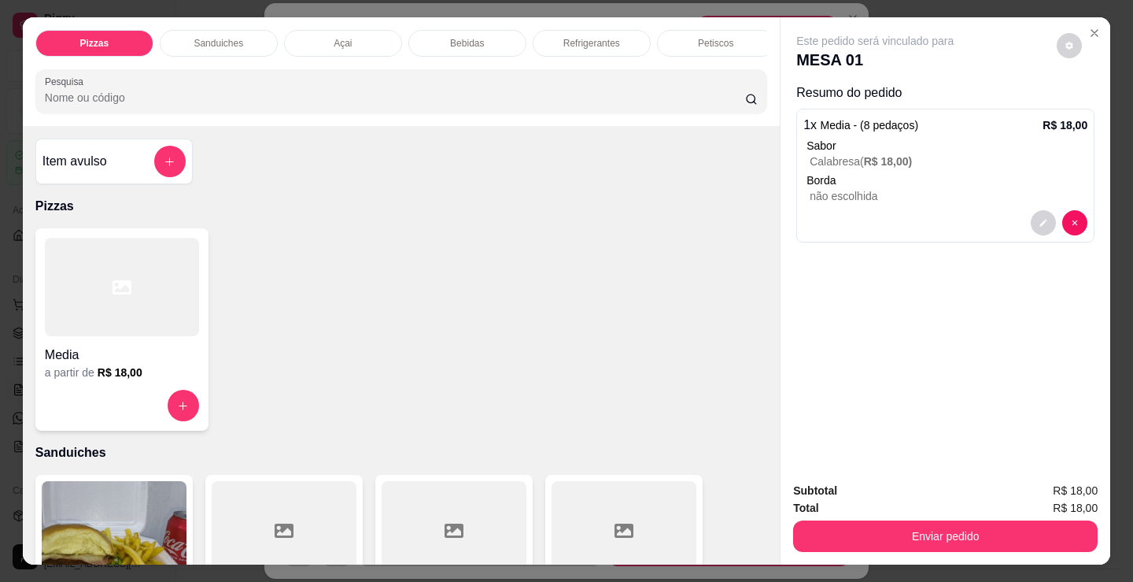
click at [157, 353] on h4 "Media" at bounding box center [122, 355] width 154 height 19
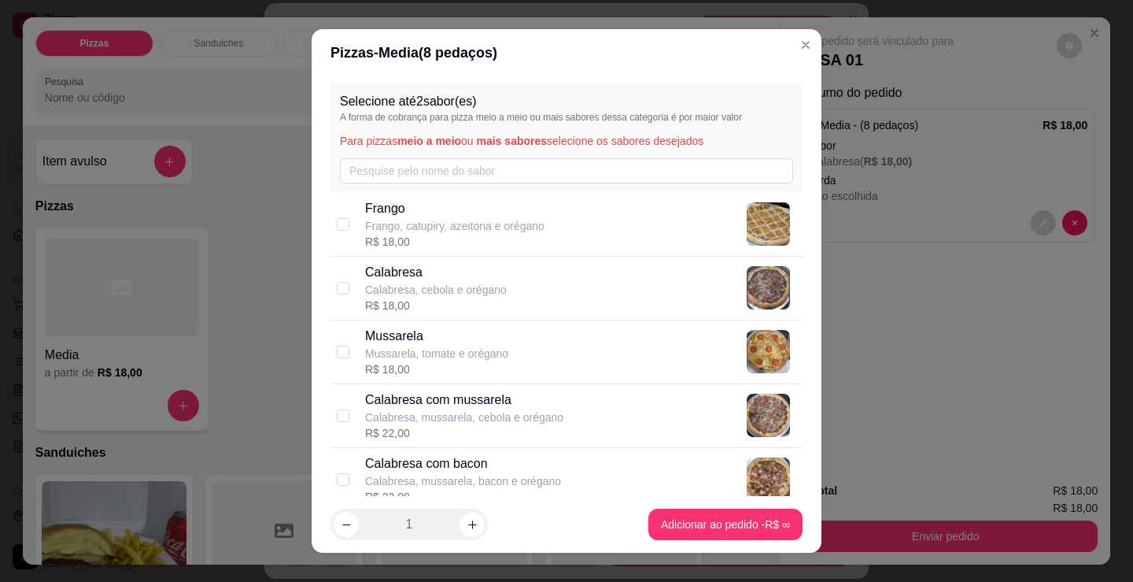
click at [471, 354] on p "Mussarela, tomate e orégano" at bounding box center [436, 354] width 143 height 16
checkbox input "true"
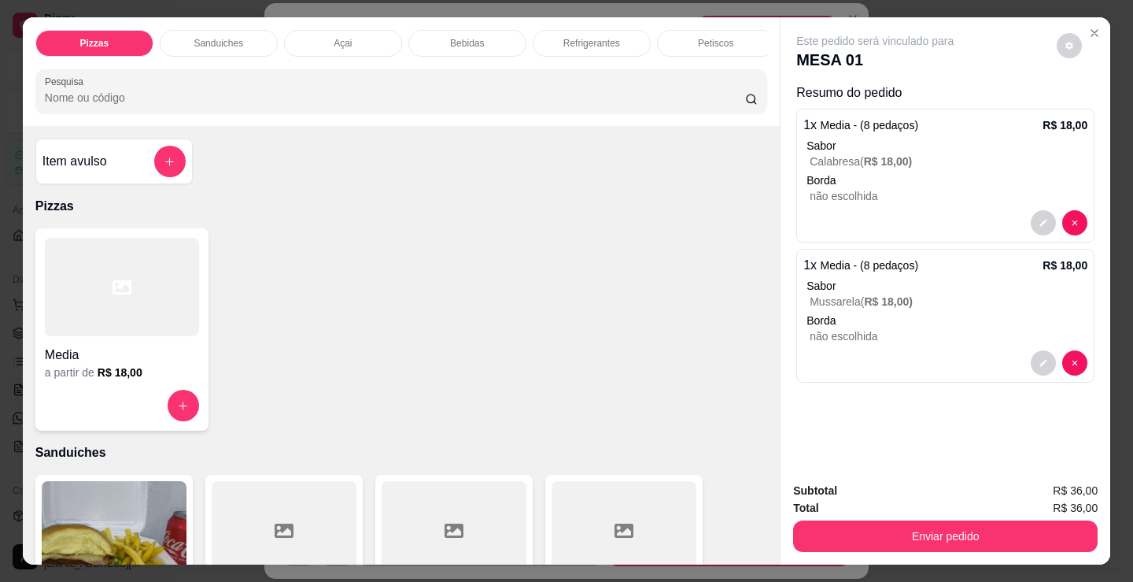
click at [164, 350] on div "Media" at bounding box center [122, 350] width 154 height 28
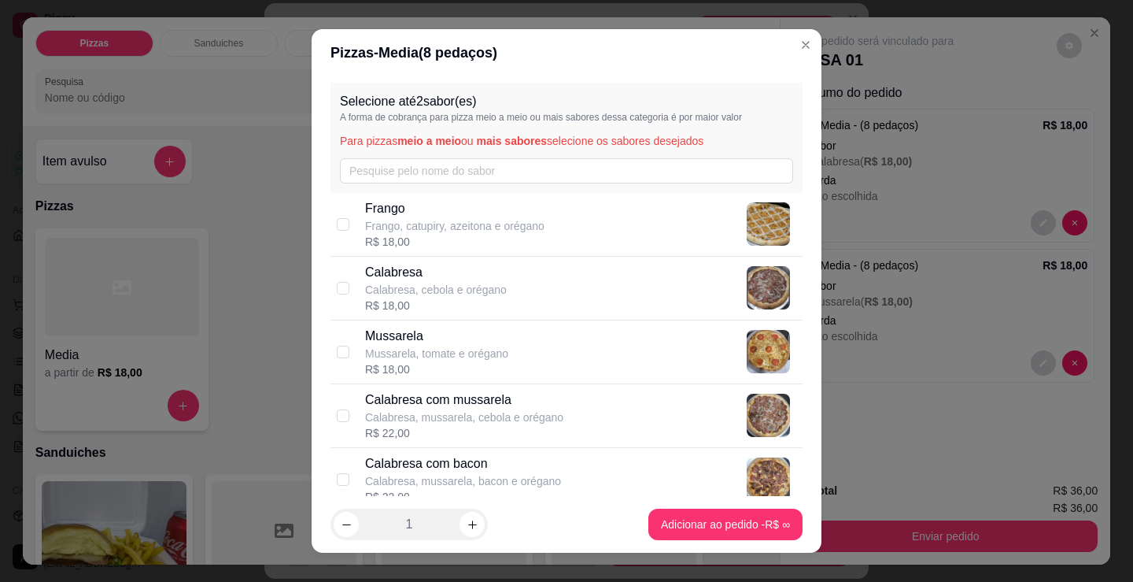
click at [471, 261] on div "Calabresa Calabresa, cebola e orégano R$ 18,00" at bounding box center [567, 289] width 472 height 64
checkbox input "true"
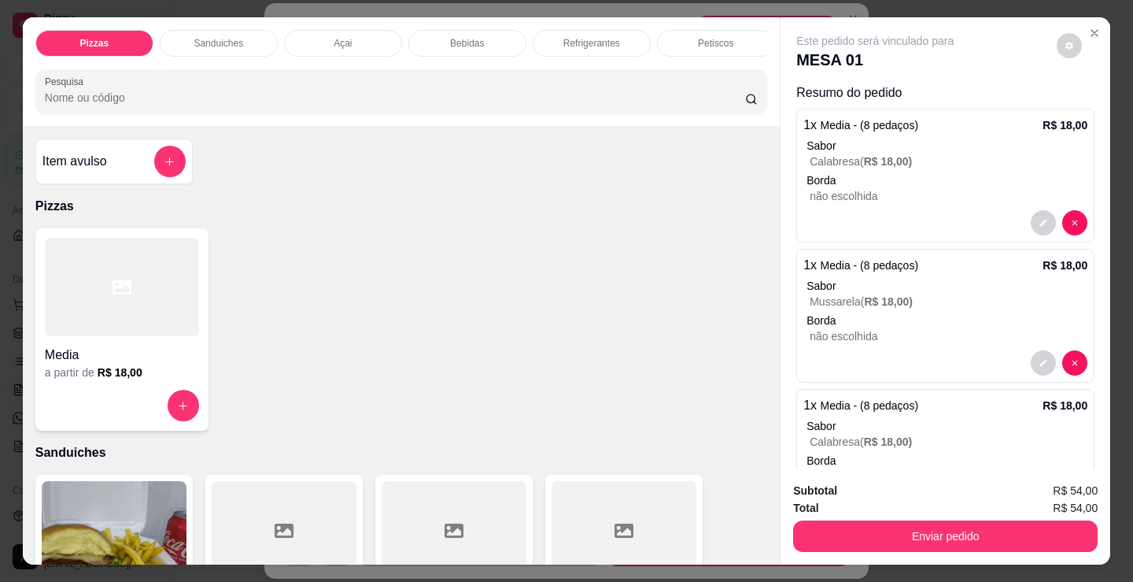
click at [132, 353] on h4 "Media" at bounding box center [122, 355] width 154 height 19
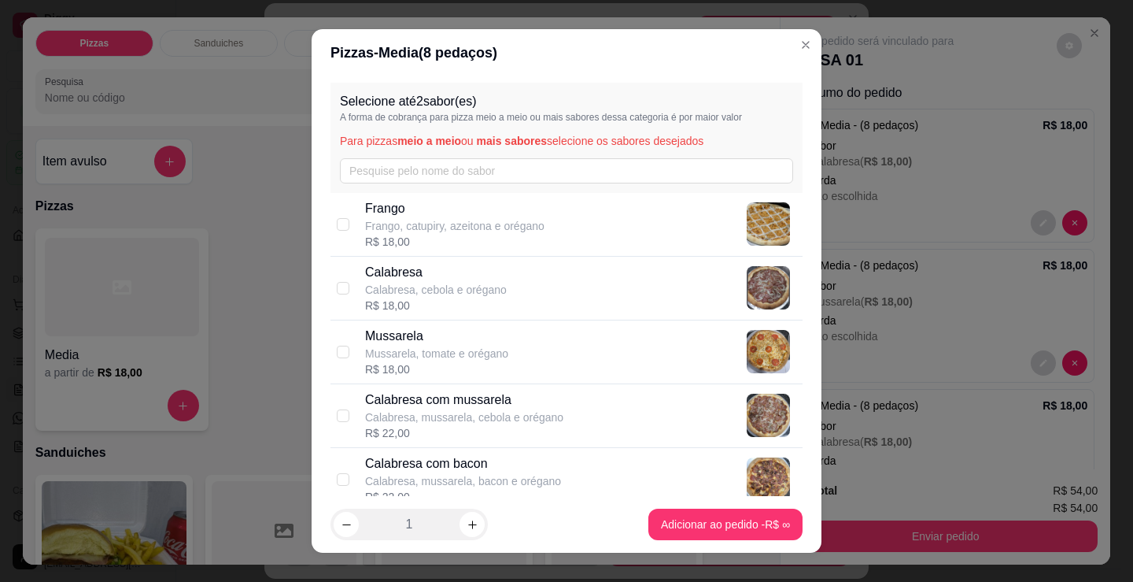
click at [420, 358] on p "Mussarela, tomate e orégano" at bounding box center [436, 354] width 143 height 16
checkbox input "true"
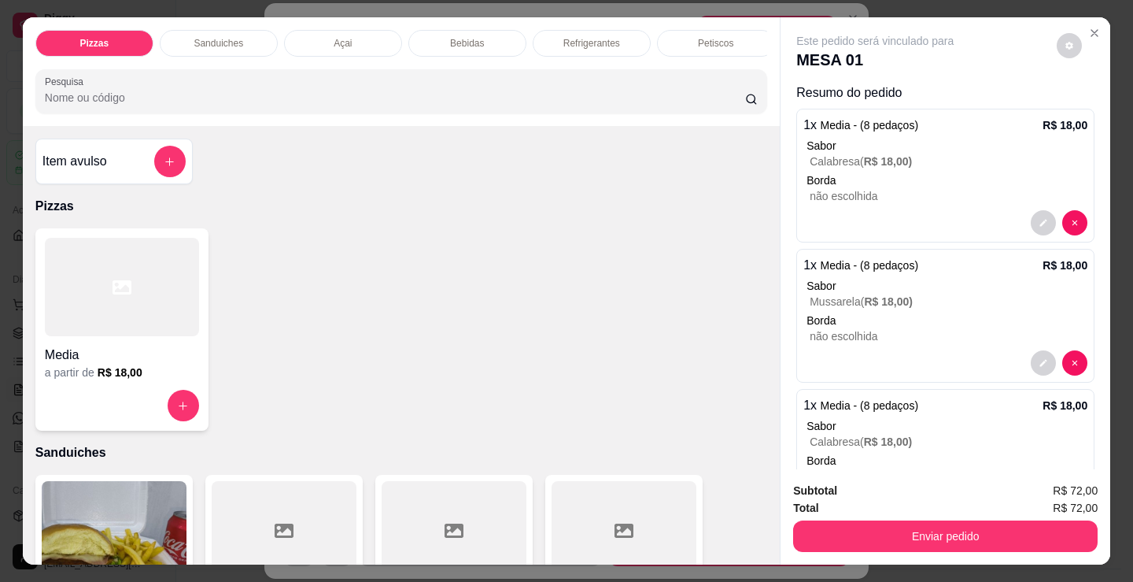
click at [106, 364] on h4 "Media" at bounding box center [122, 355] width 154 height 19
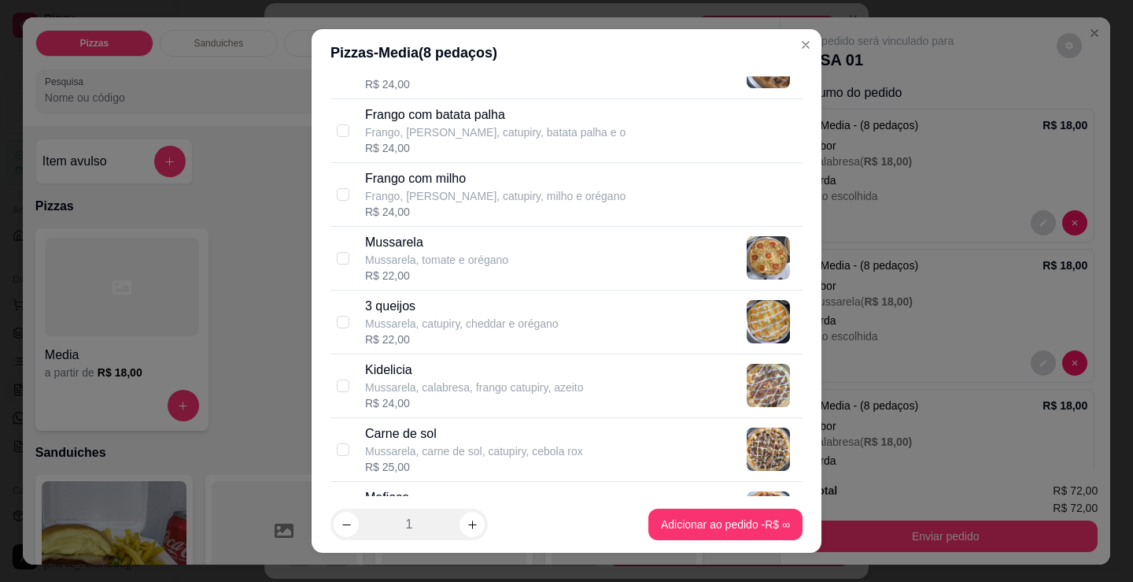
scroll to position [630, 0]
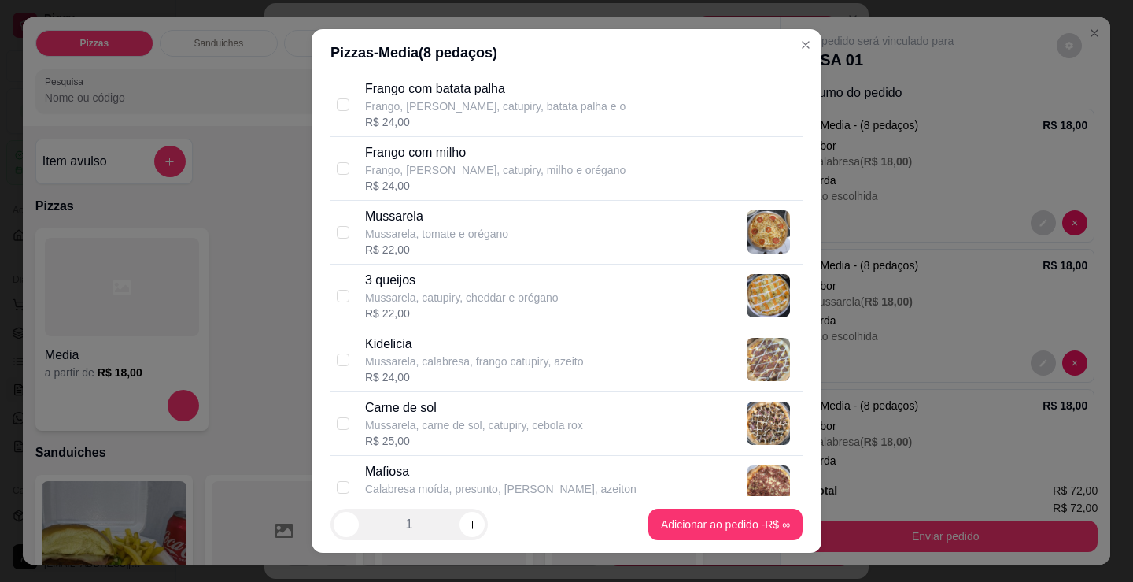
click at [491, 428] on p "Mussarela, carne de sol, catupiry, cebola rox" at bounding box center [474, 425] width 218 height 16
checkbox input "true"
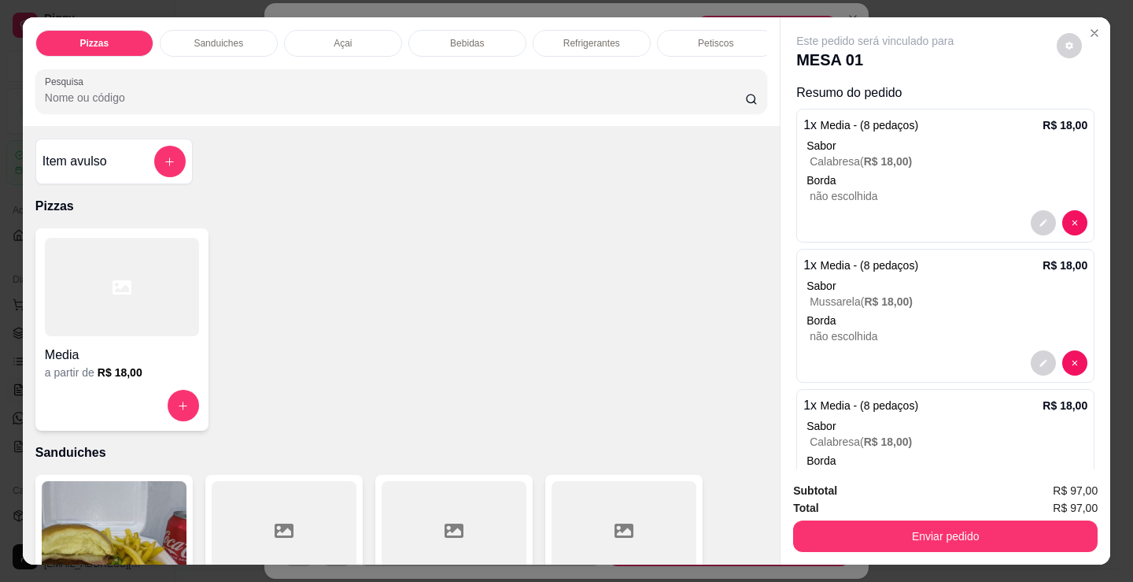
click at [157, 312] on div at bounding box center [122, 287] width 154 height 98
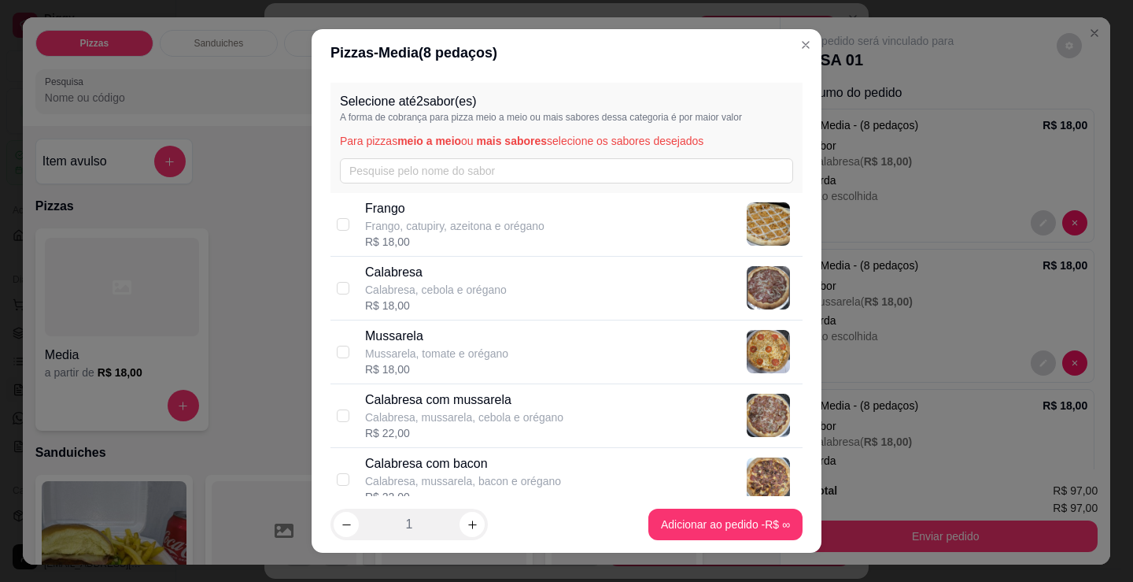
click at [548, 420] on p "Calabresa, mussarela, cebola e orégano" at bounding box center [464, 417] width 198 height 16
checkbox input "true"
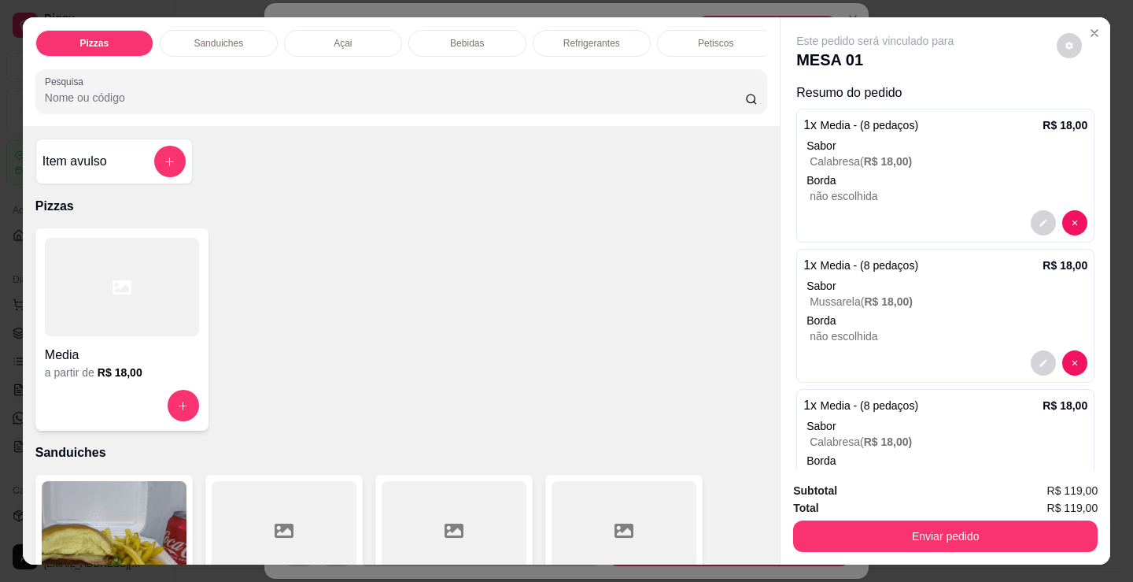
click at [85, 352] on h4 "Media" at bounding box center [122, 355] width 154 height 19
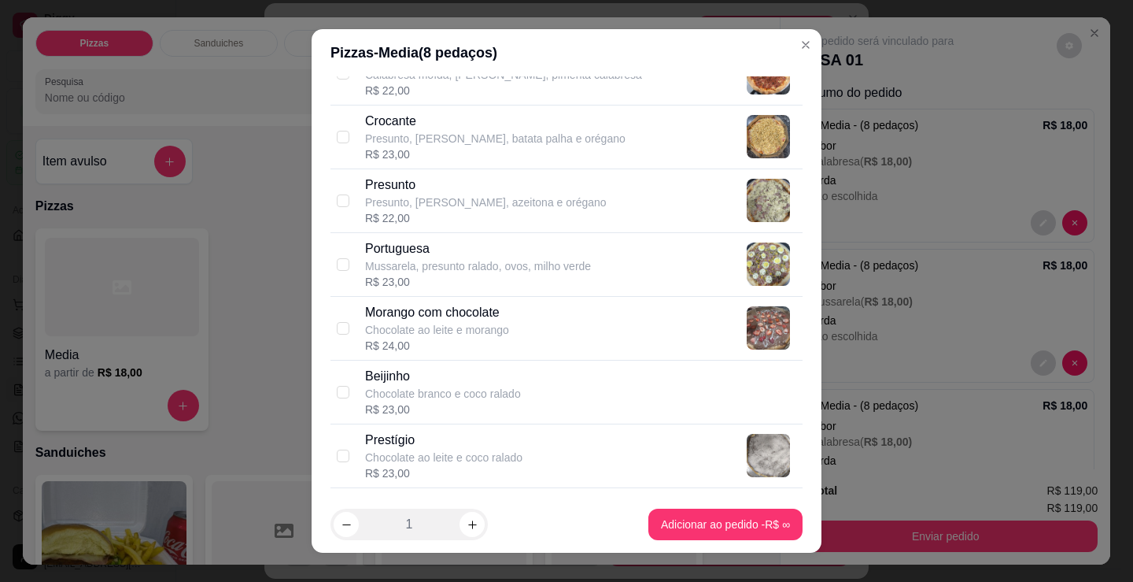
scroll to position [1181, 0]
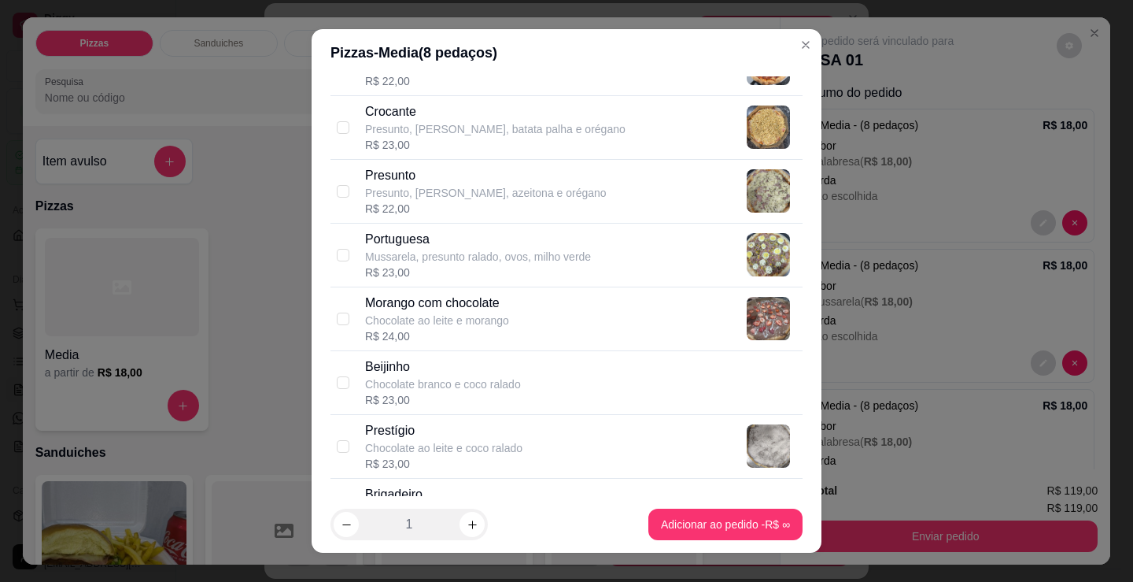
click at [551, 383] on div "Beijinho Chocolate branco e coco ralado R$ 23,00" at bounding box center [580, 382] width 431 height 50
checkbox input "true"
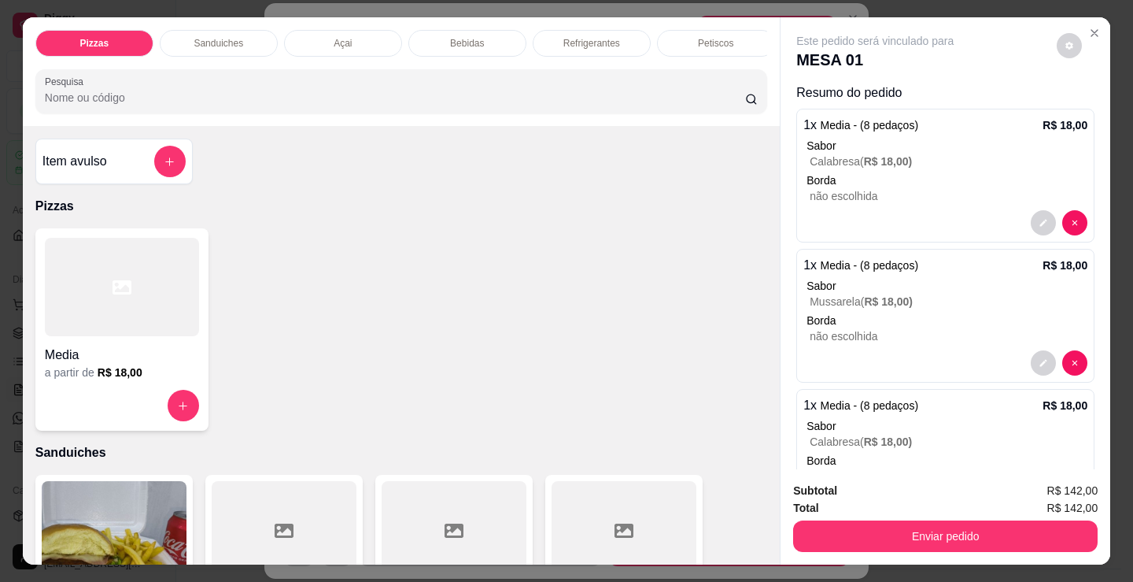
click at [127, 357] on h4 "Media" at bounding box center [122, 355] width 154 height 19
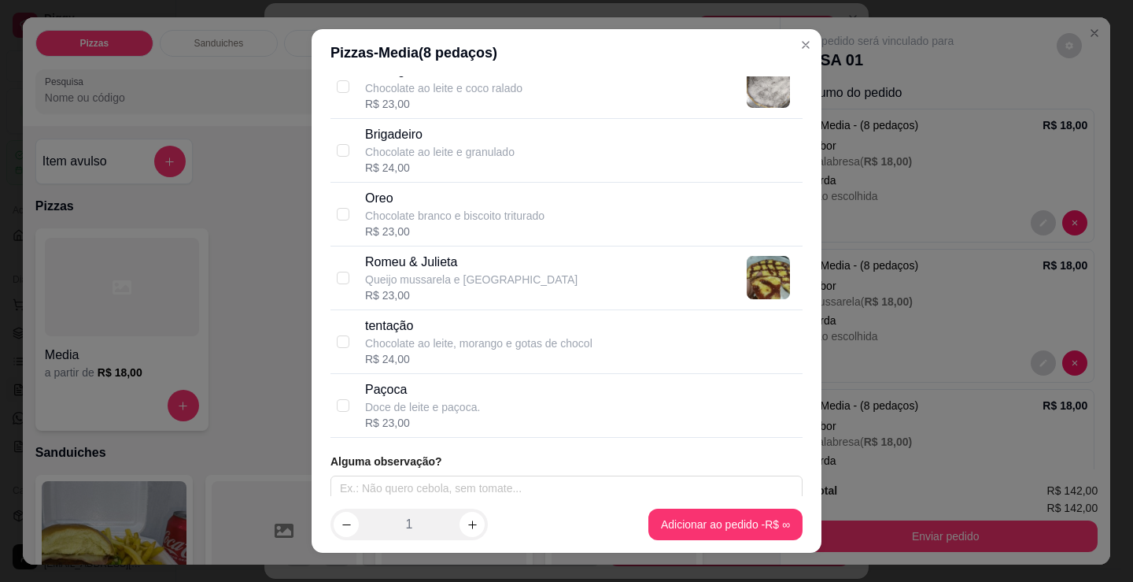
scroll to position [1551, 0]
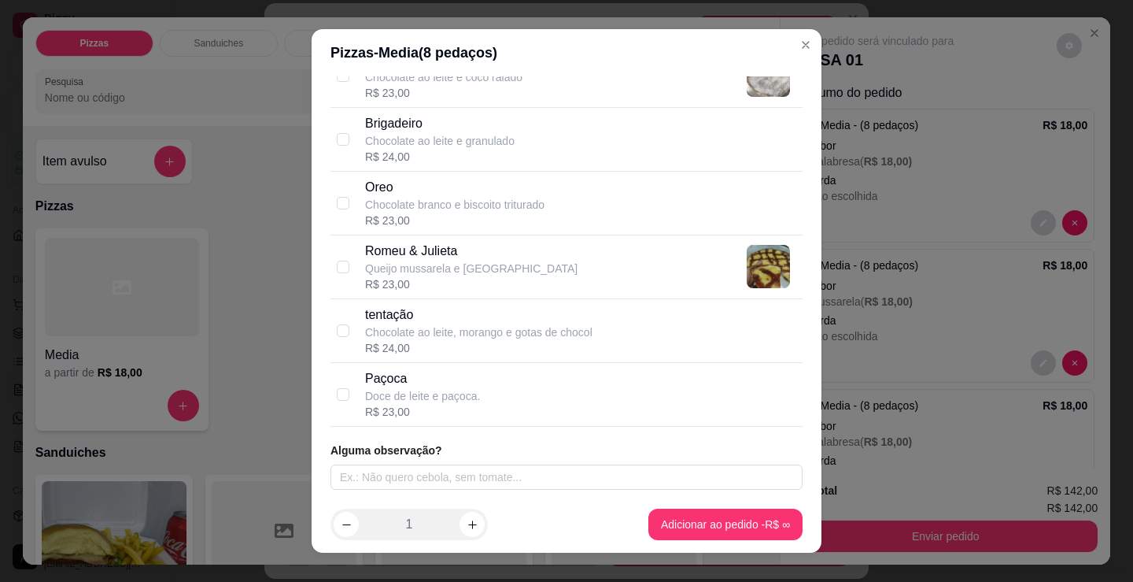
click at [492, 357] on div "tentação Chocolate ao leite, morango e gotas de chocol R$ 24,00" at bounding box center [567, 331] width 472 height 64
checkbox input "true"
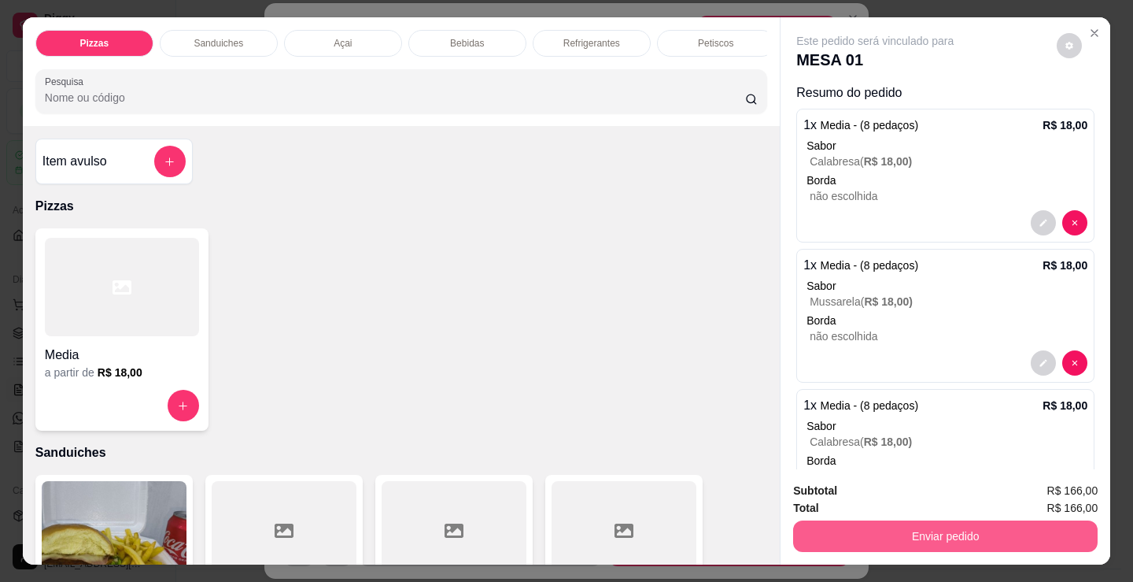
click at [926, 529] on button "Enviar pedido" at bounding box center [945, 535] width 305 height 31
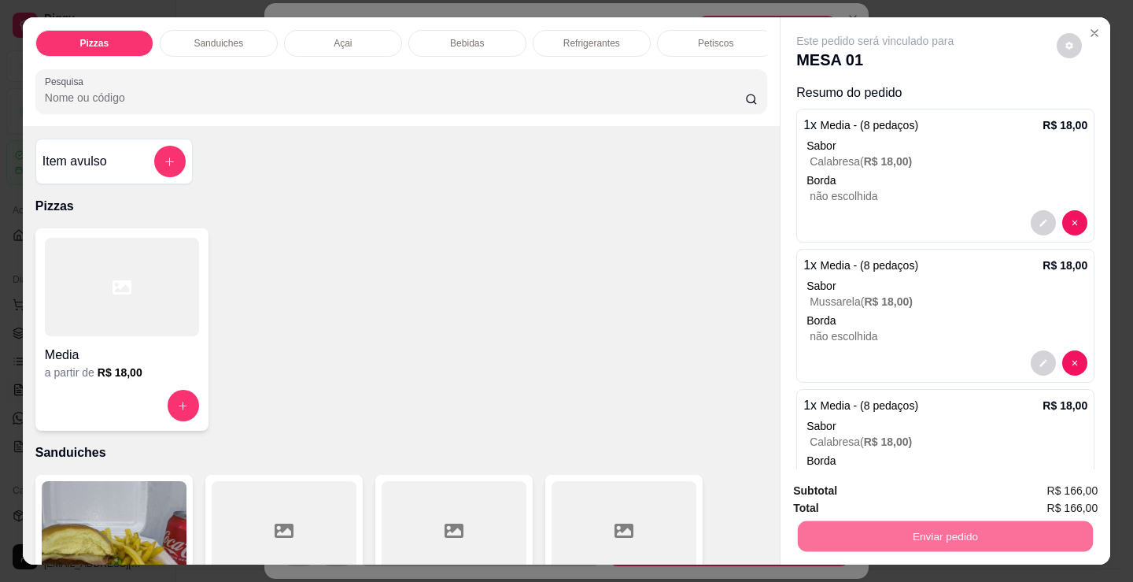
click at [1053, 497] on button "Enviar pedido" at bounding box center [1057, 491] width 89 height 30
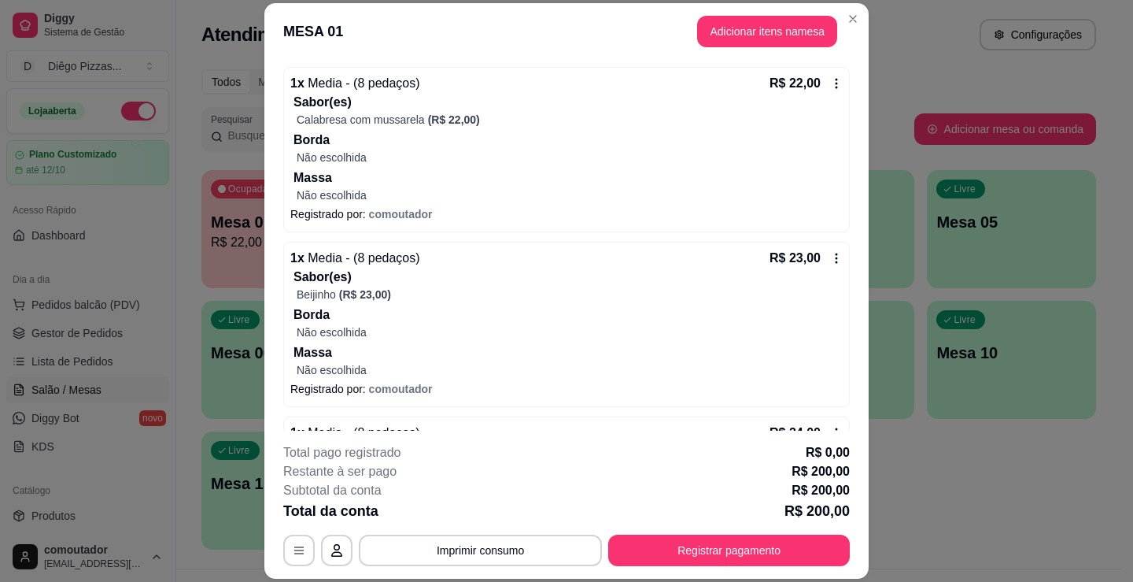
scroll to position [1487, 0]
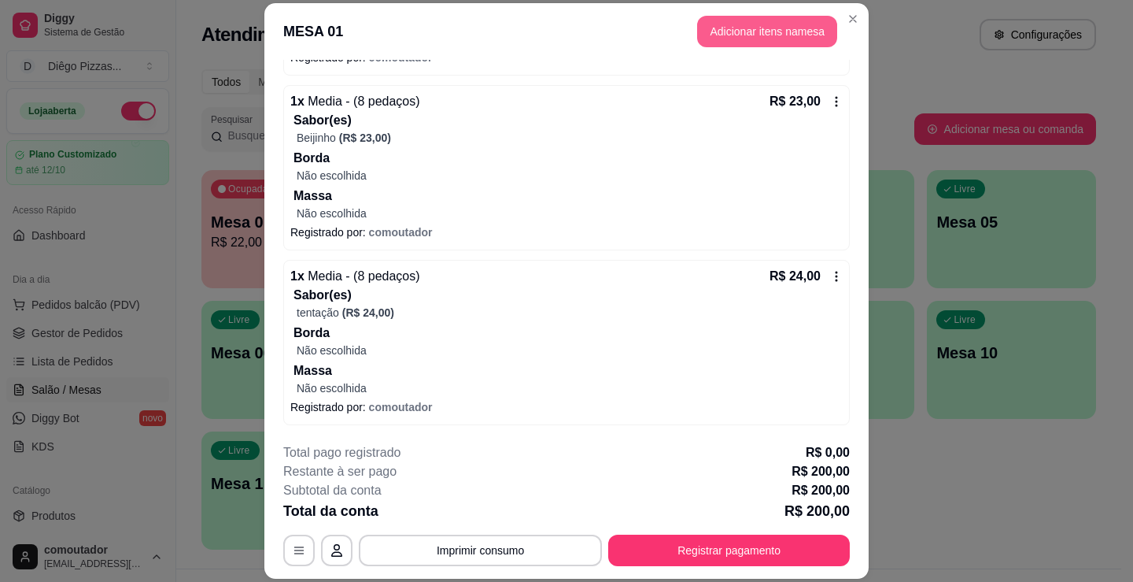
click at [805, 29] on button "Adicionar itens na mesa" at bounding box center [767, 31] width 140 height 31
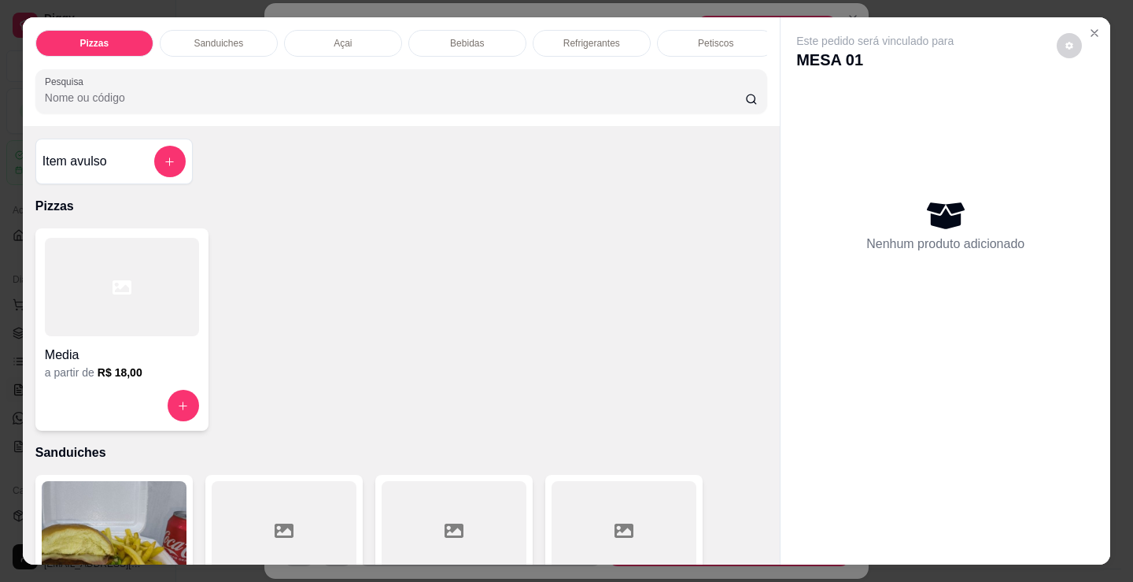
click at [505, 33] on div "Bebidas" at bounding box center [468, 43] width 118 height 27
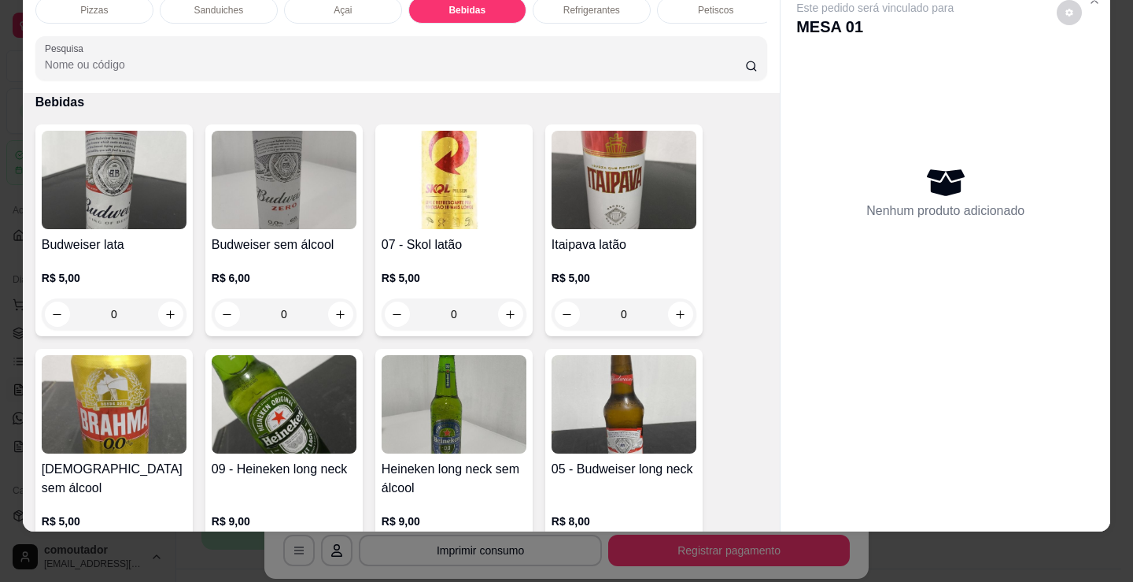
click at [603, 6] on div "Refrigerantes" at bounding box center [592, 10] width 118 height 27
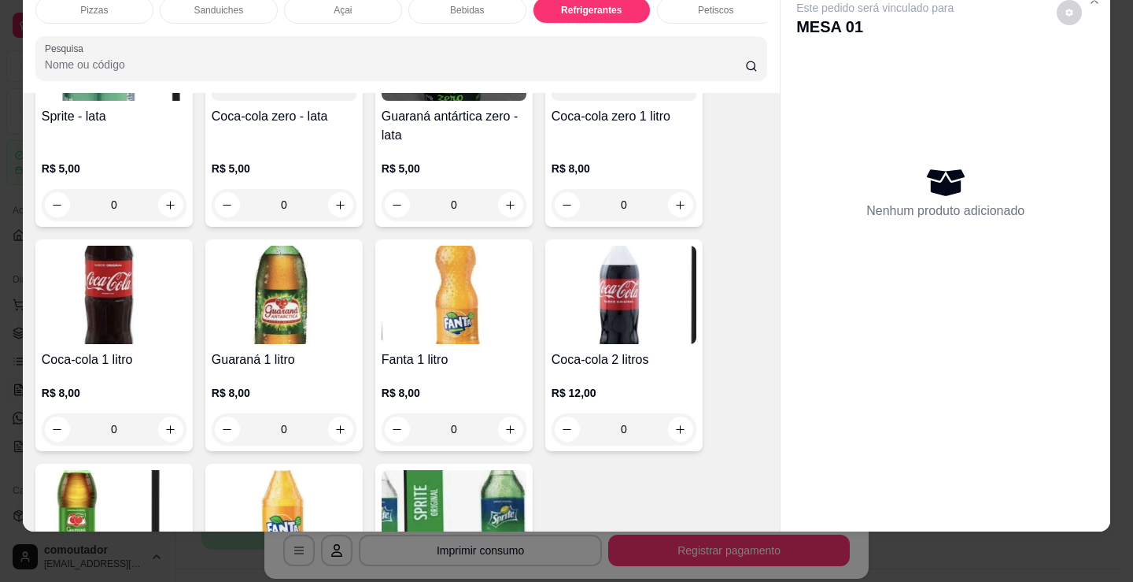
scroll to position [4706, 0]
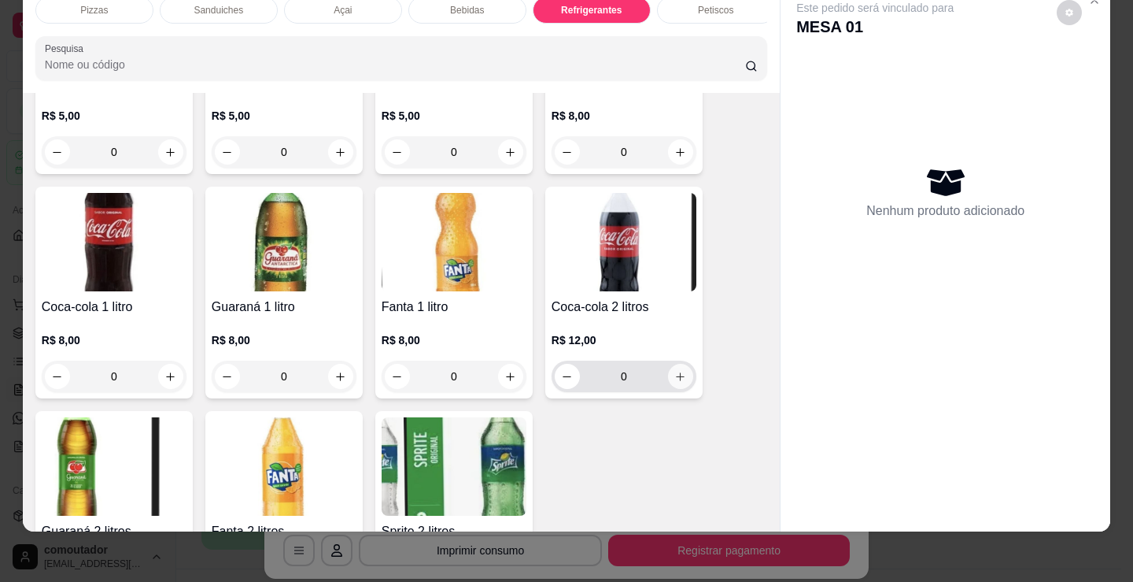
click at [677, 375] on icon "increase-product-quantity" at bounding box center [681, 377] width 12 height 12
type input "1"
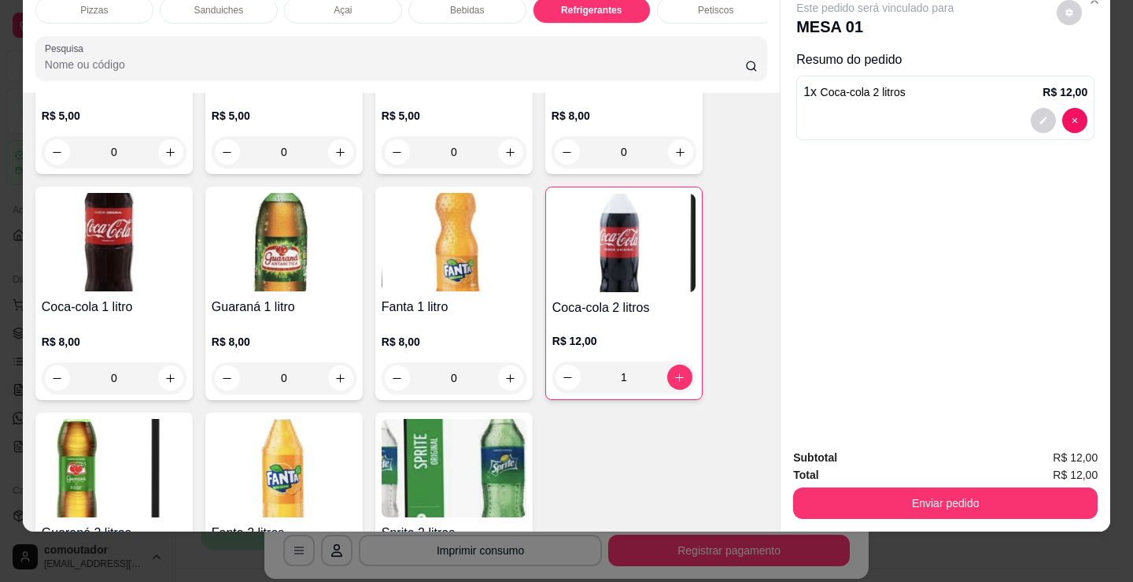
click at [706, 6] on div "Petiscos" at bounding box center [716, 10] width 118 height 27
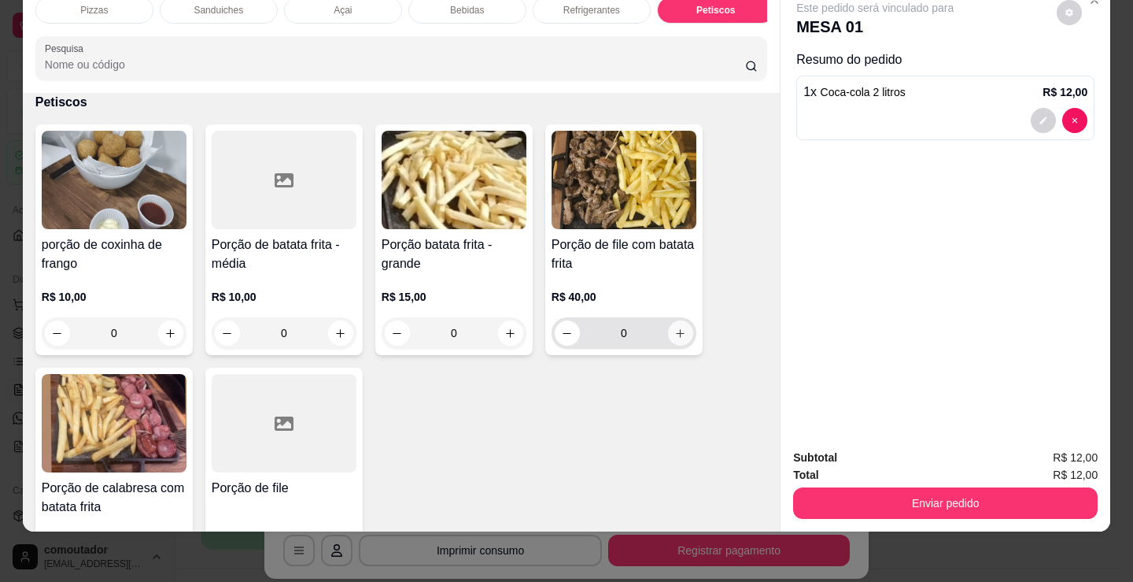
click at [680, 327] on button "increase-product-quantity" at bounding box center [680, 332] width 25 height 25
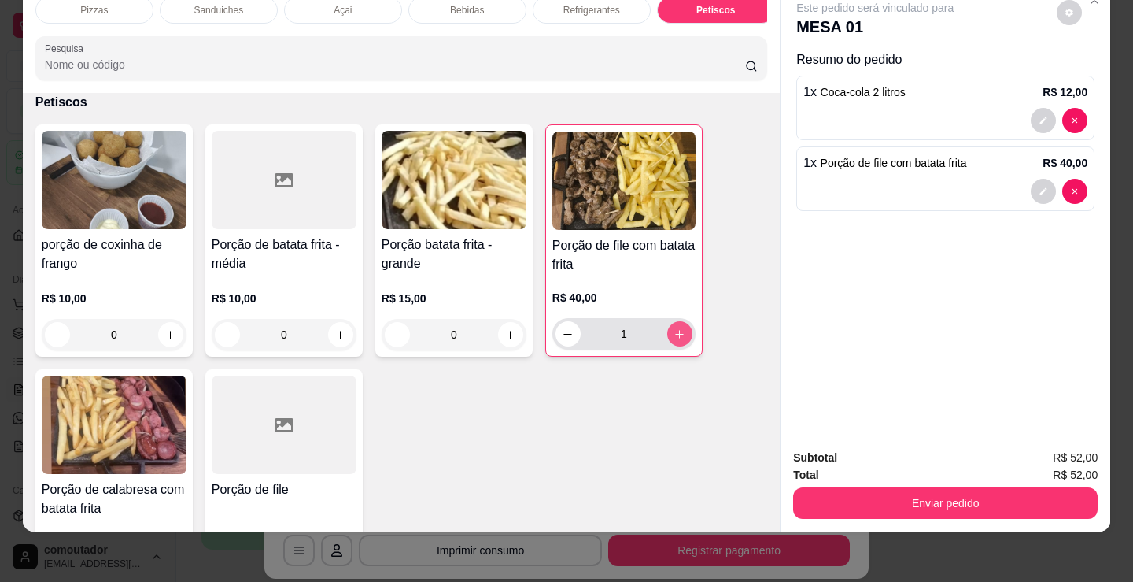
click at [680, 327] on button "increase-product-quantity" at bounding box center [679, 333] width 25 height 25
type input "2"
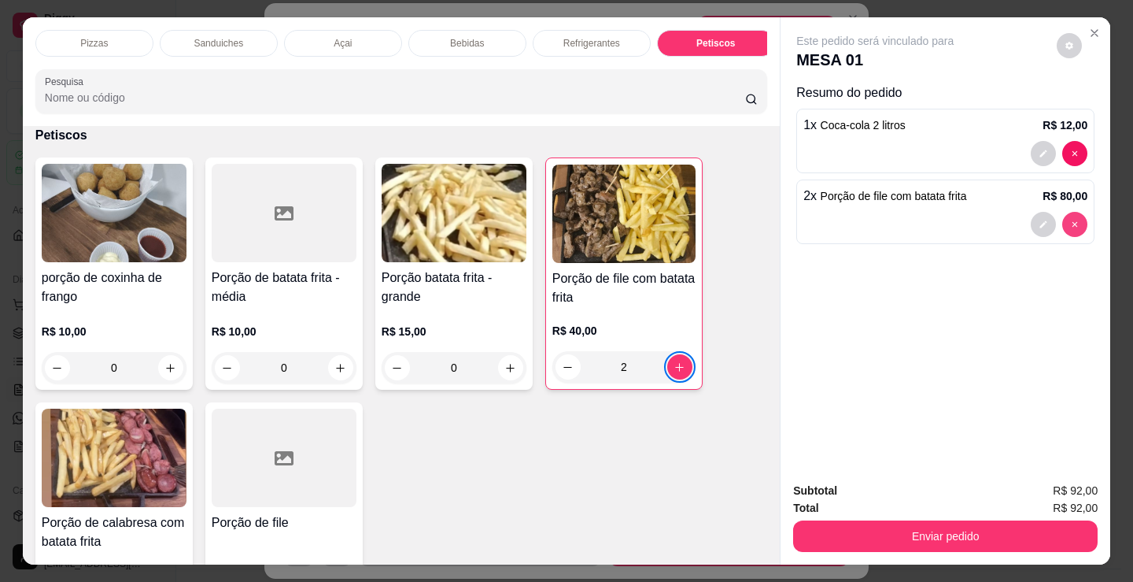
type input "0"
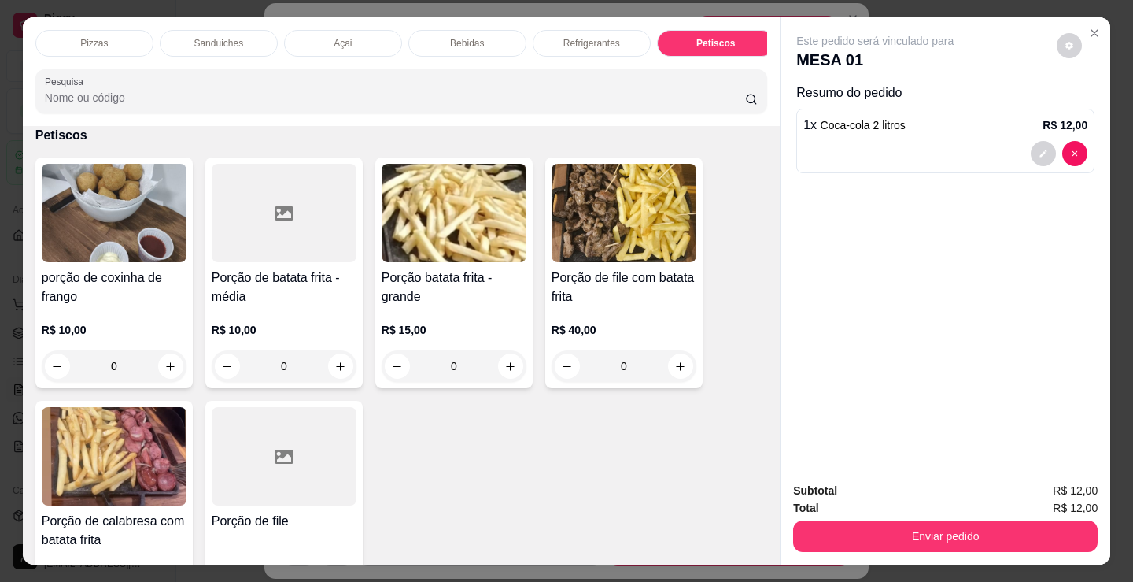
click at [987, 546] on div "Subtotal R$ 12,00 Total R$ 12,00 Enviar pedido" at bounding box center [946, 516] width 330 height 95
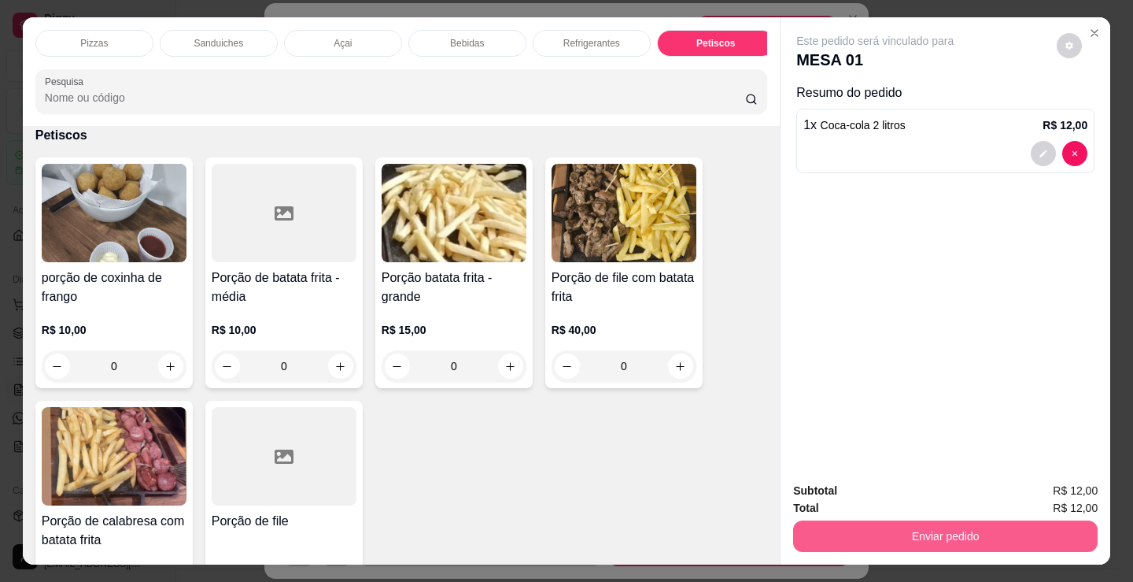
click at [980, 537] on button "Enviar pedido" at bounding box center [945, 535] width 305 height 31
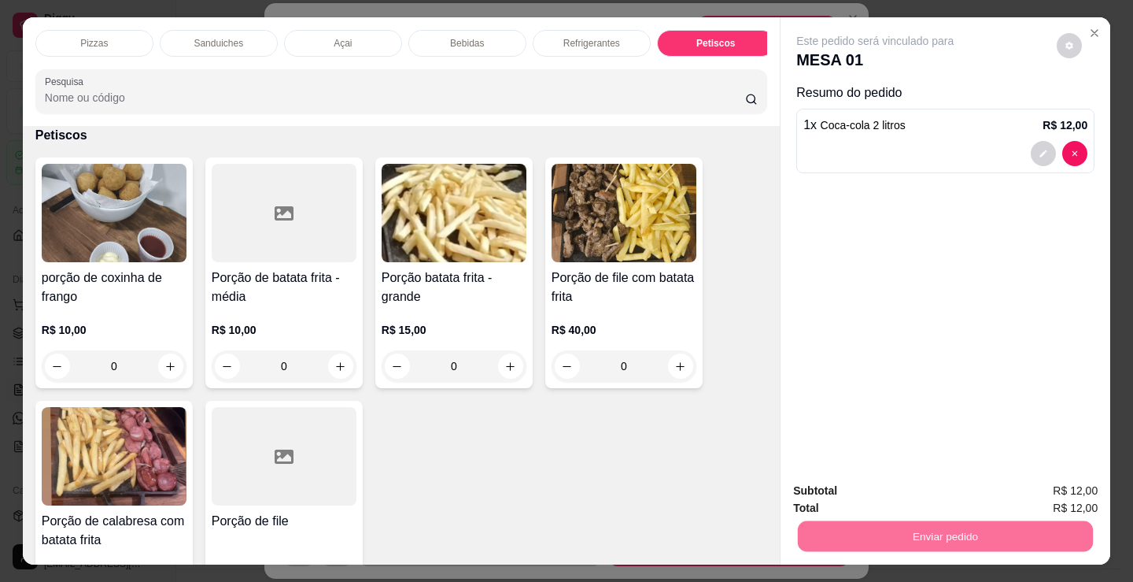
click at [1030, 488] on button "Enviar pedido" at bounding box center [1057, 491] width 89 height 30
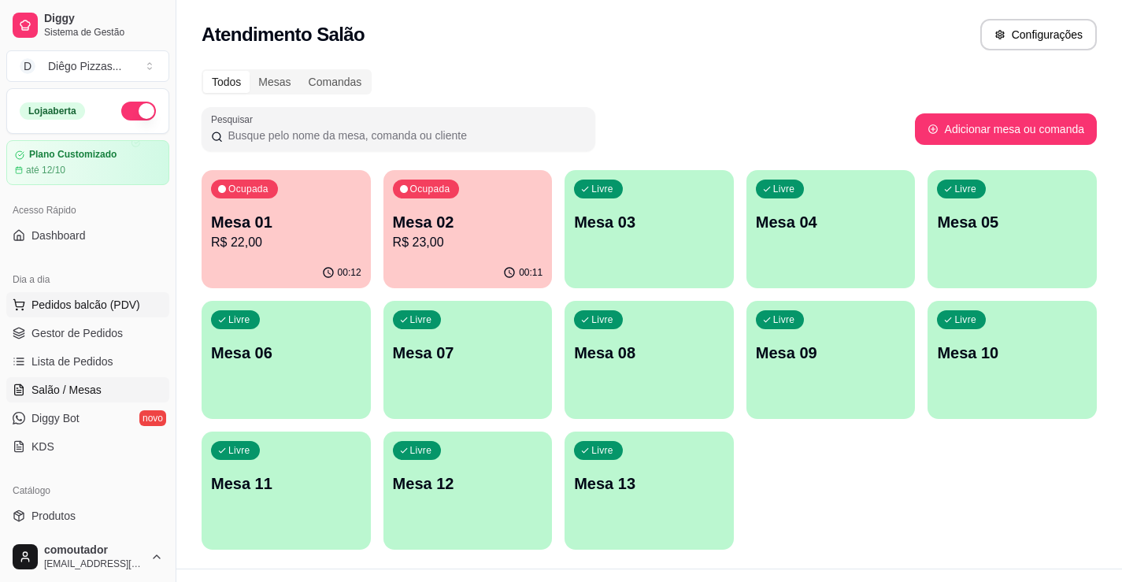
click at [64, 300] on span "Pedidos balcão (PDV)" at bounding box center [85, 305] width 109 height 16
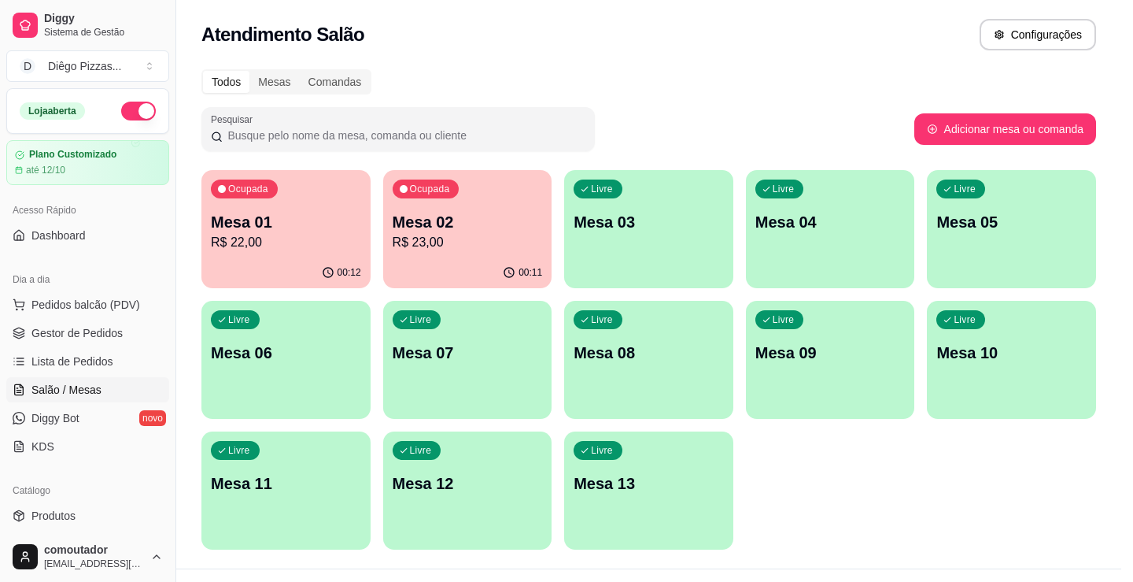
click at [116, 350] on div "Media" at bounding box center [122, 350] width 154 height 28
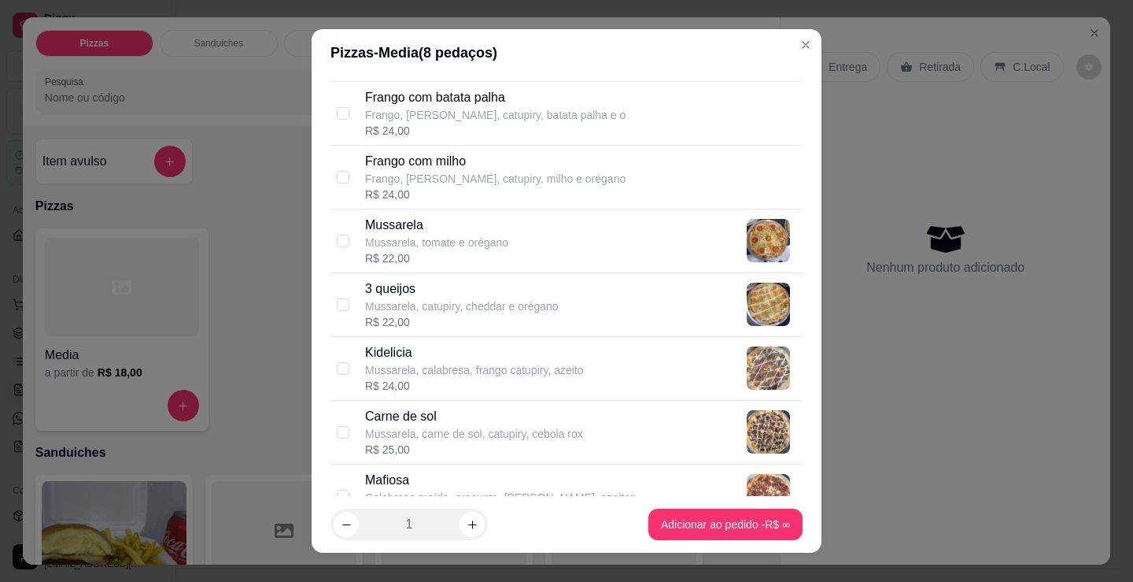
scroll to position [630, 0]
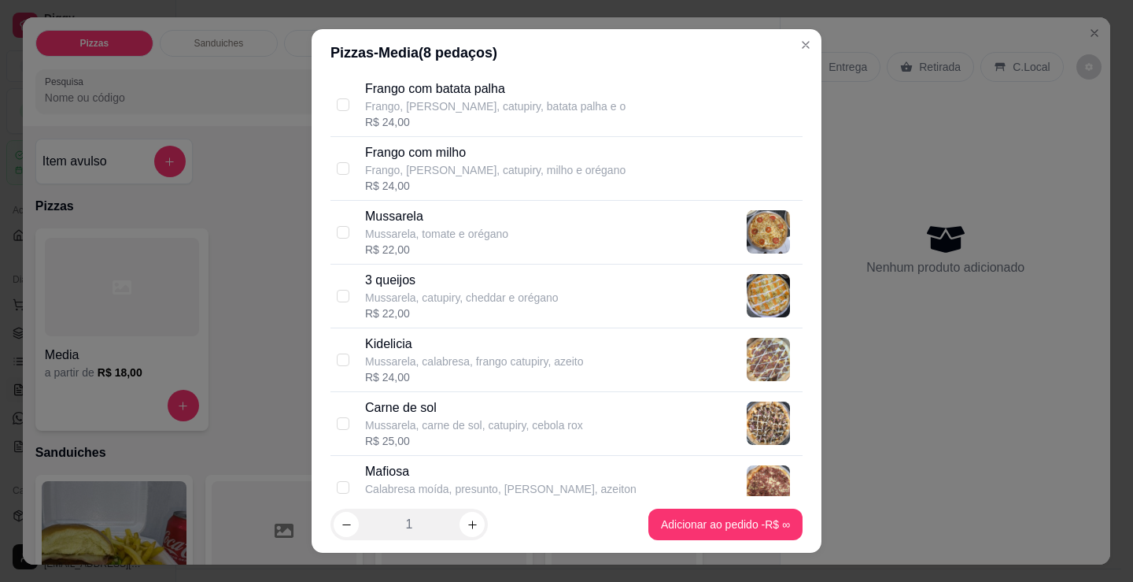
click at [468, 260] on div "Mussarela Mussarela, tomate e orégano R$ 22,00" at bounding box center [567, 233] width 472 height 64
checkbox input "true"
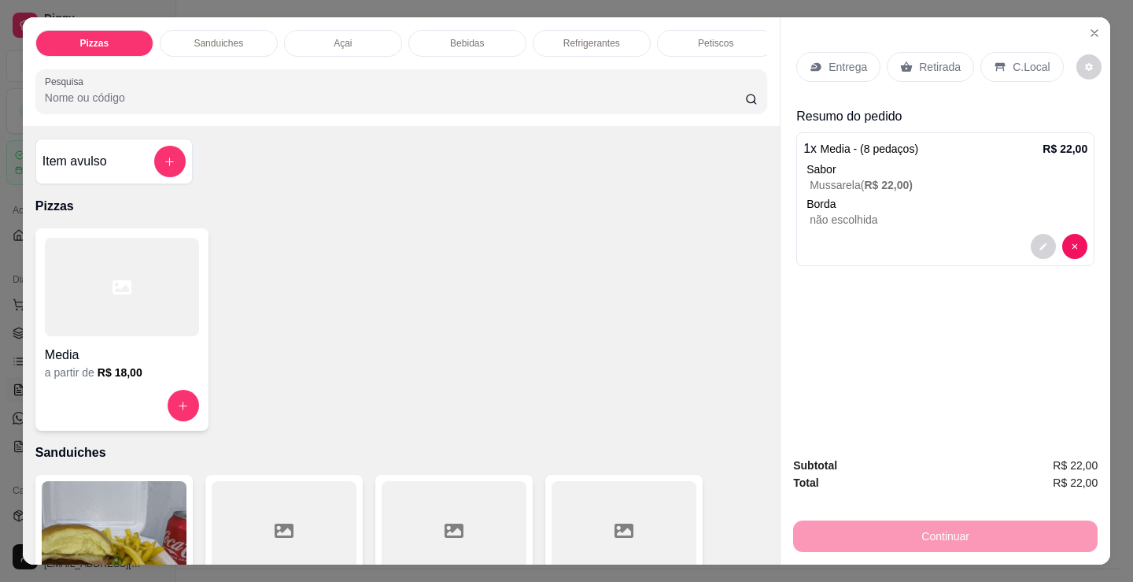
click at [244, 43] on div "Sanduiches" at bounding box center [219, 43] width 118 height 27
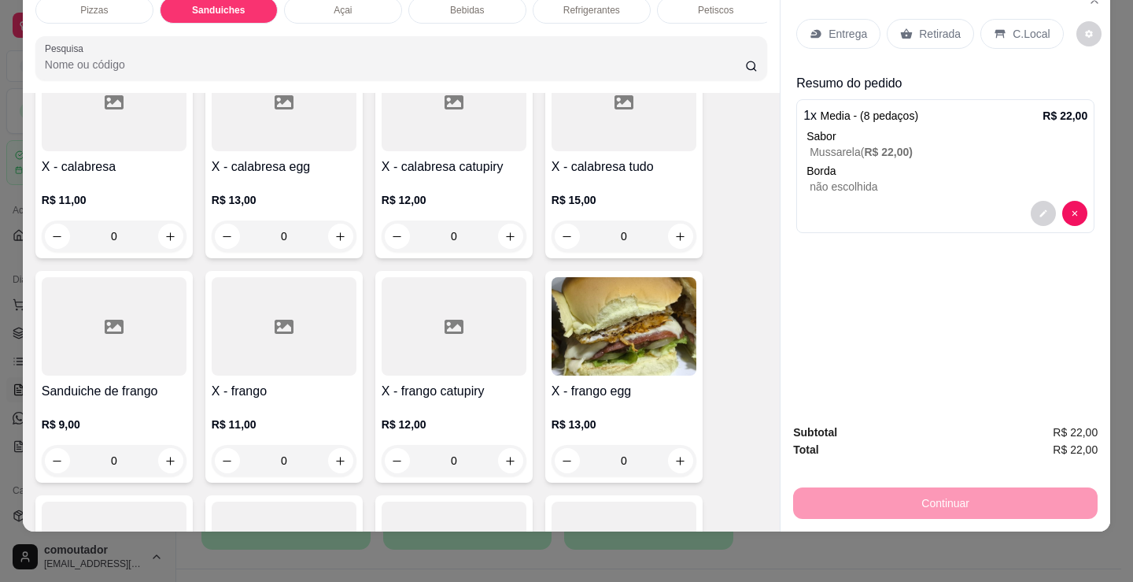
scroll to position [868, 0]
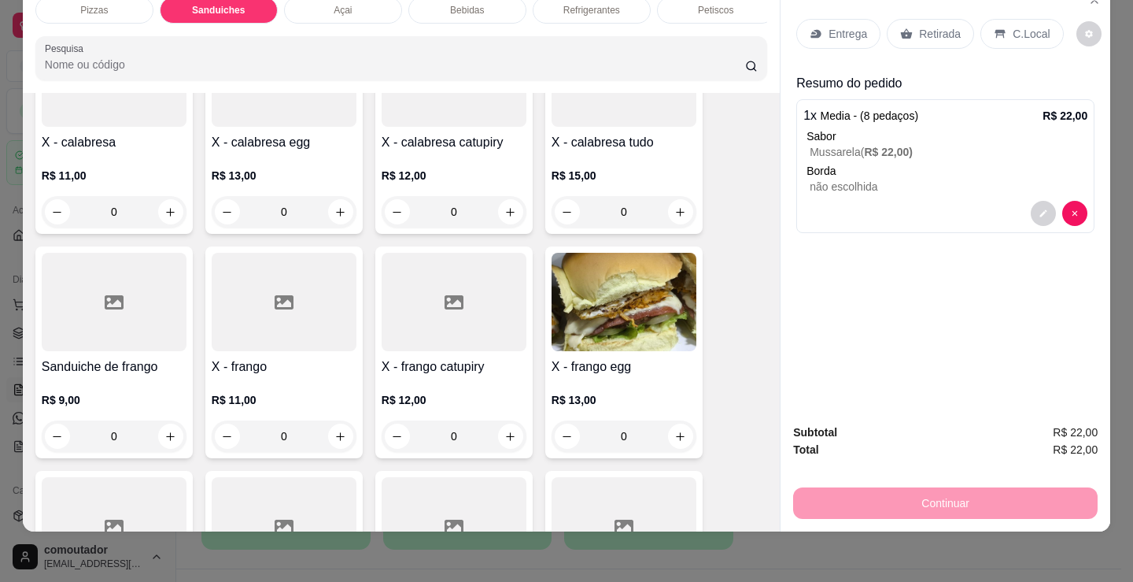
click at [336, 437] on div "0" at bounding box center [284, 435] width 145 height 31
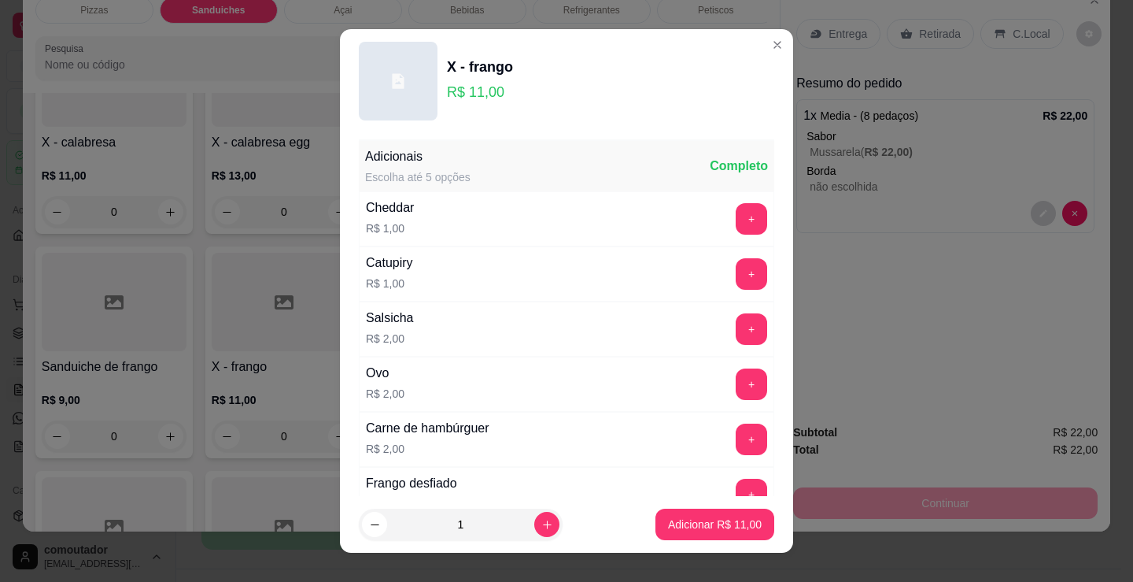
click at [756, 522] on div "Adicionar R$ 11,00" at bounding box center [715, 523] width 119 height 31
click at [716, 521] on p "Adicionar R$ 11,00" at bounding box center [715, 523] width 91 height 15
type input "1"
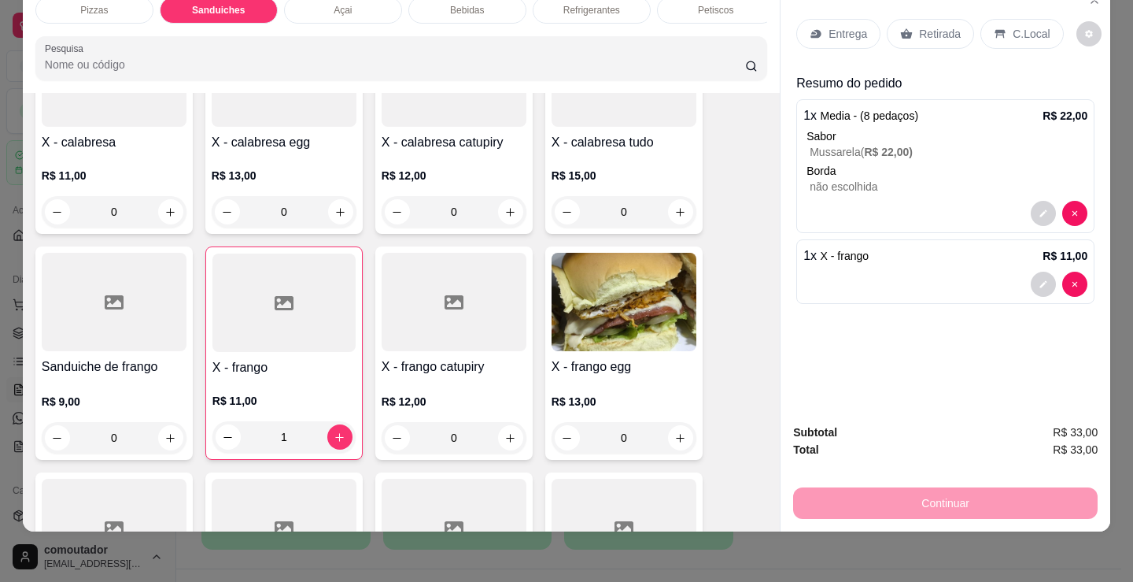
click at [830, 38] on div "Entrega Retirada C.Local" at bounding box center [946, 33] width 298 height 55
click at [824, 32] on div "Entrega" at bounding box center [839, 34] width 84 height 30
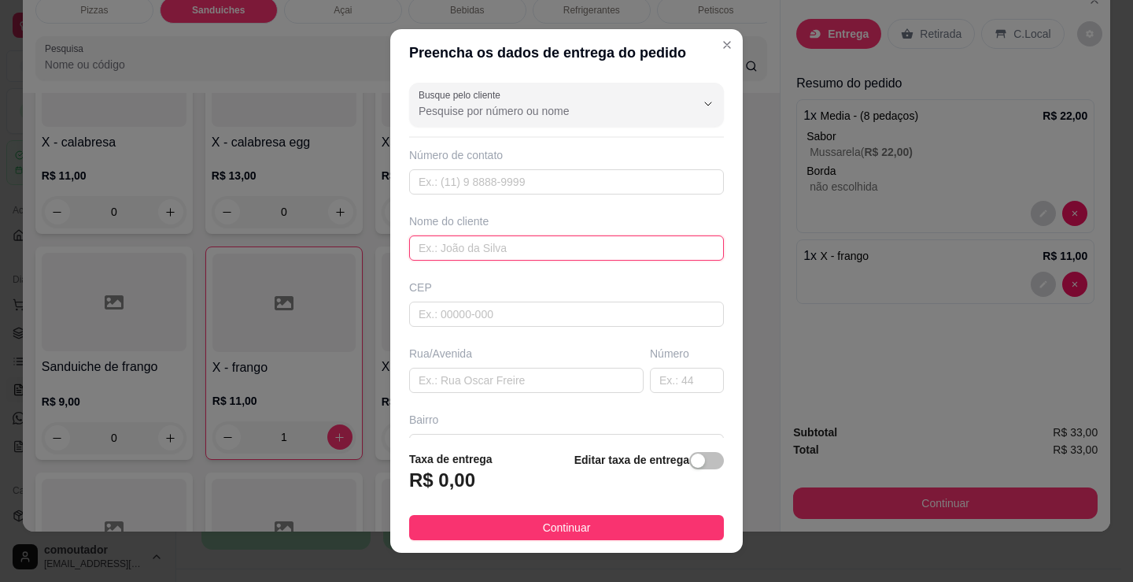
click at [557, 247] on input "text" at bounding box center [566, 247] width 315 height 25
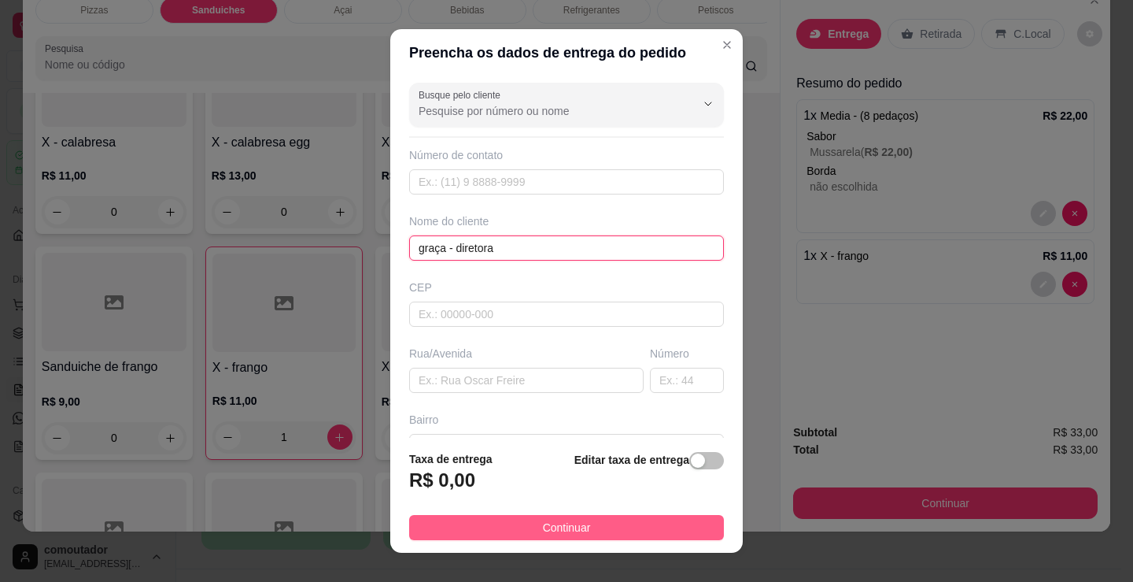
type input "graça - diretora"
click at [563, 529] on span "Continuar" at bounding box center [567, 527] width 48 height 17
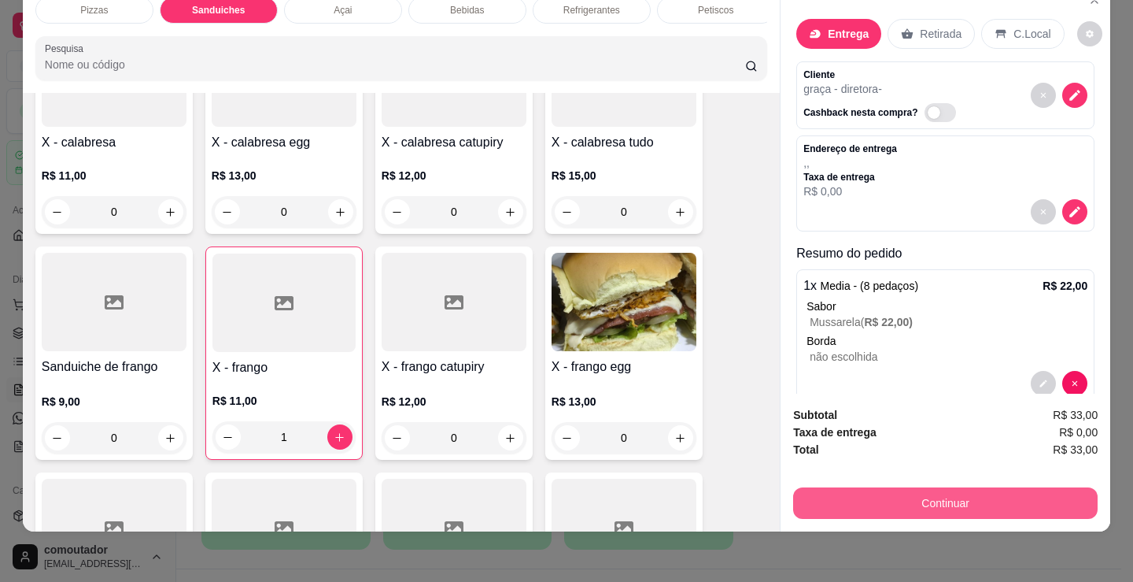
click at [833, 494] on button "Continuar" at bounding box center [945, 502] width 305 height 31
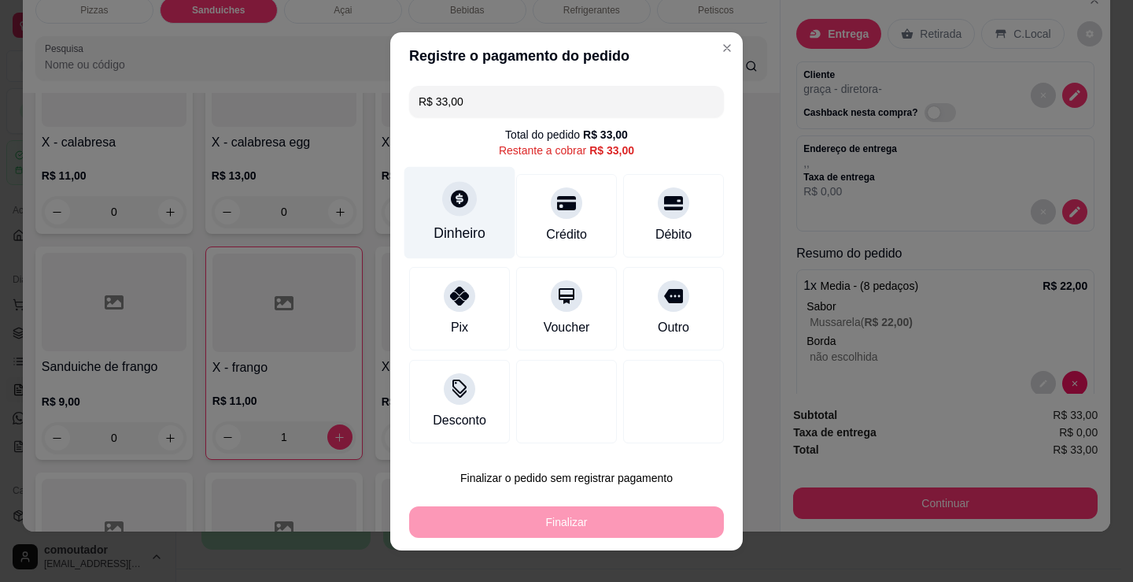
click at [479, 210] on div "Dinheiro" at bounding box center [460, 212] width 111 height 92
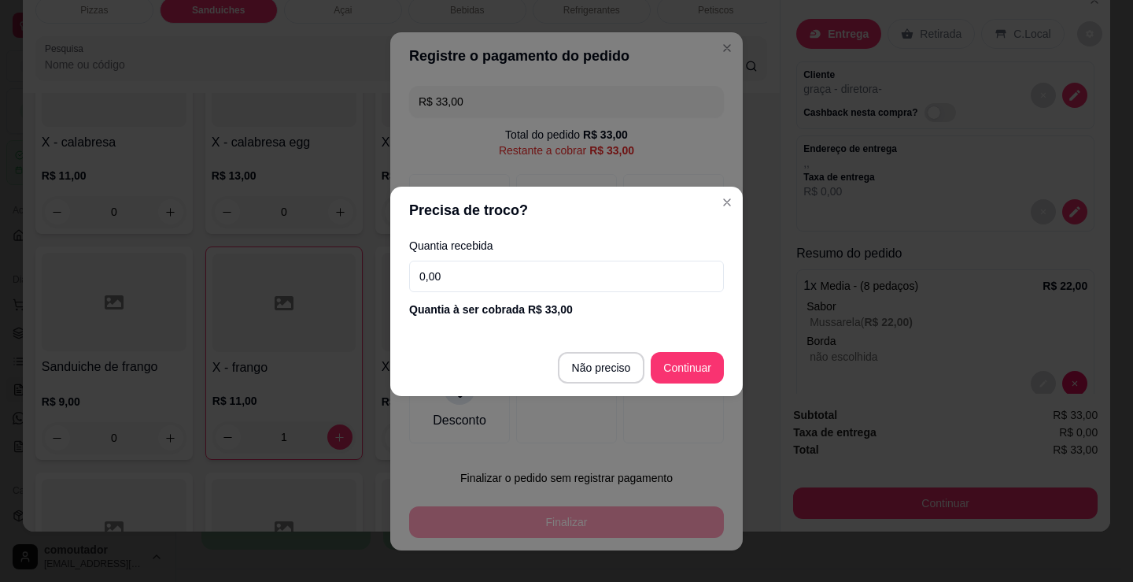
click at [530, 261] on input "0,00" at bounding box center [566, 276] width 315 height 31
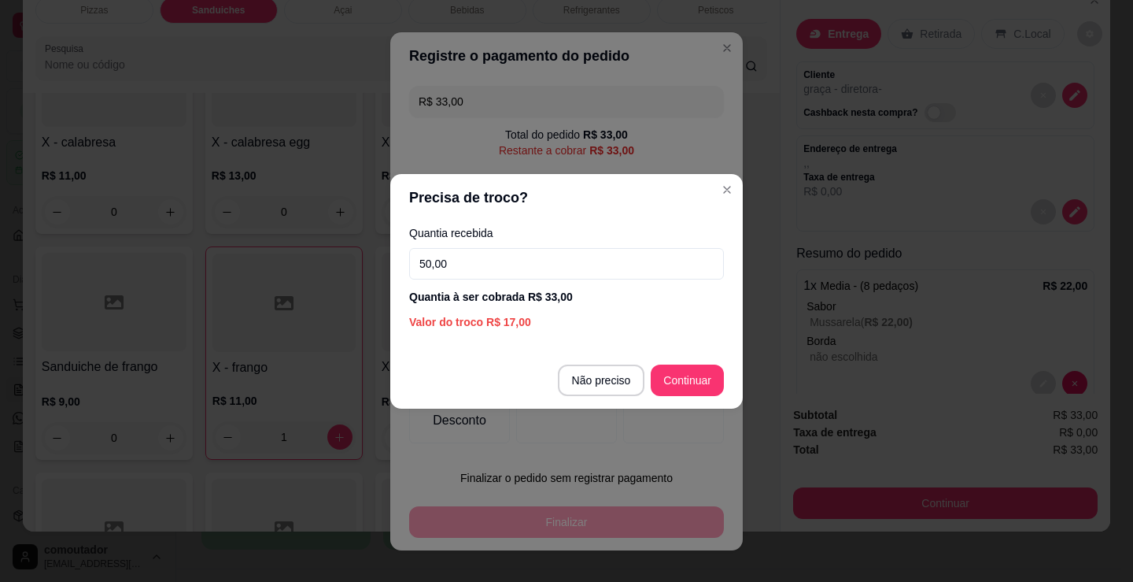
type input "50,00"
type input "R$ 0,00"
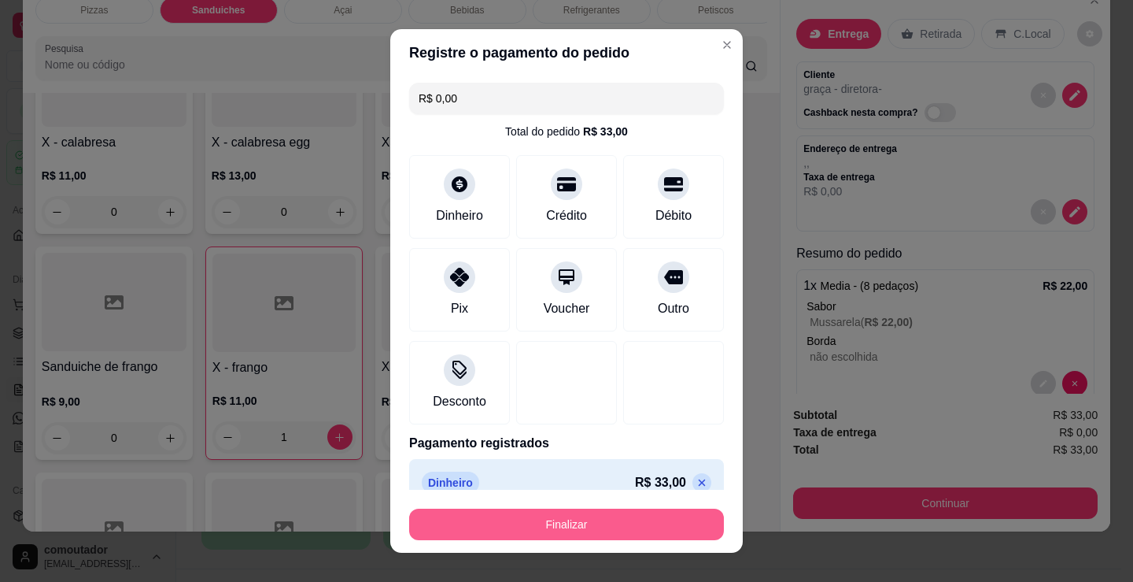
click at [590, 515] on button "Finalizar" at bounding box center [566, 523] width 315 height 31
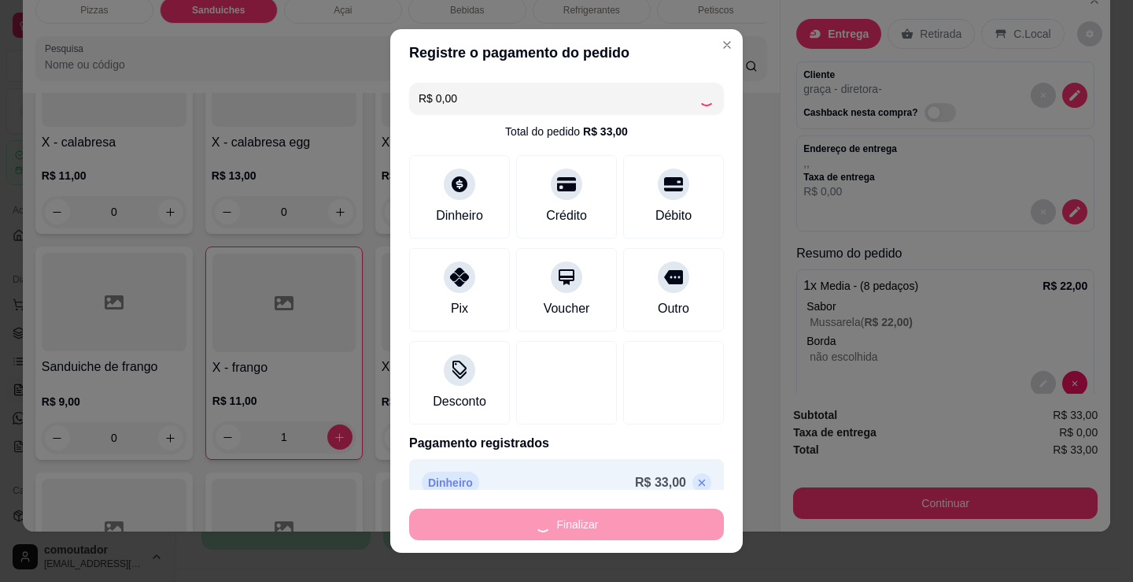
type input "0"
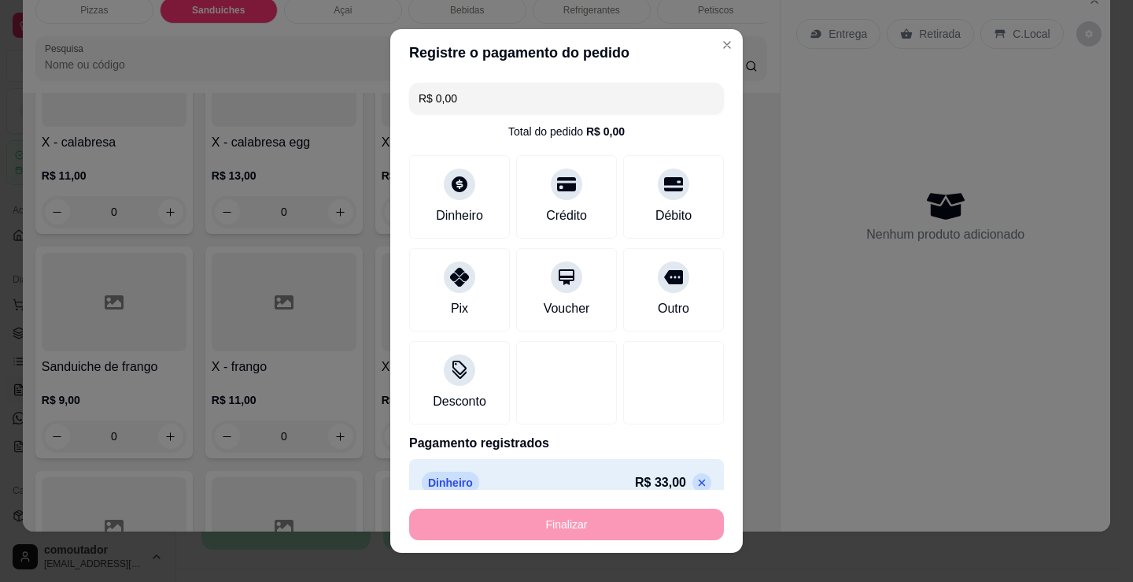
type input "-R$ 33,00"
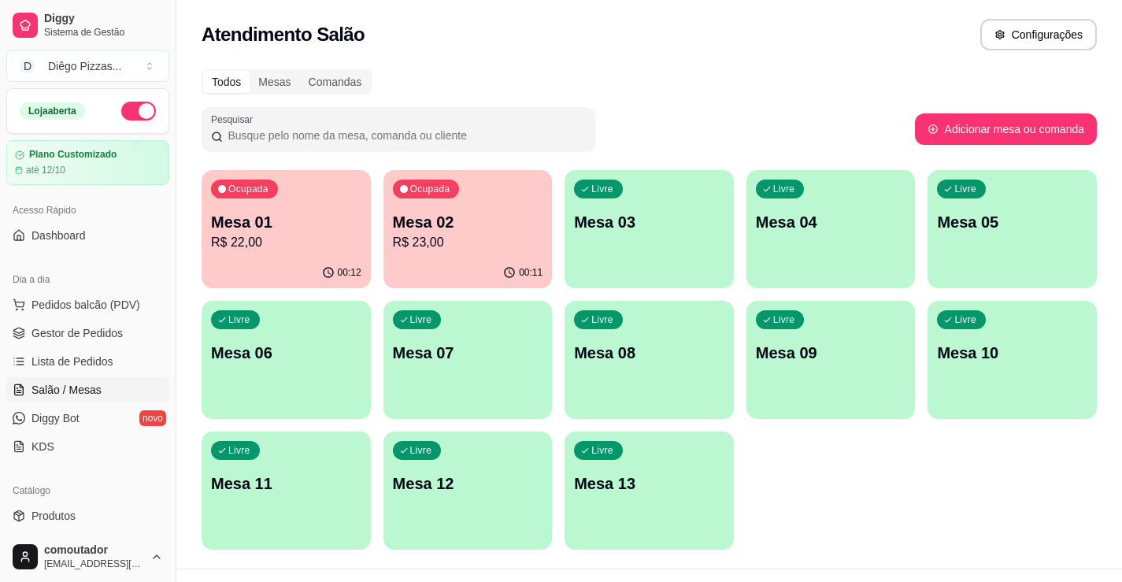
click at [290, 195] on div "Ocupada Mesa 01 R$ 22,00" at bounding box center [286, 213] width 169 height 87
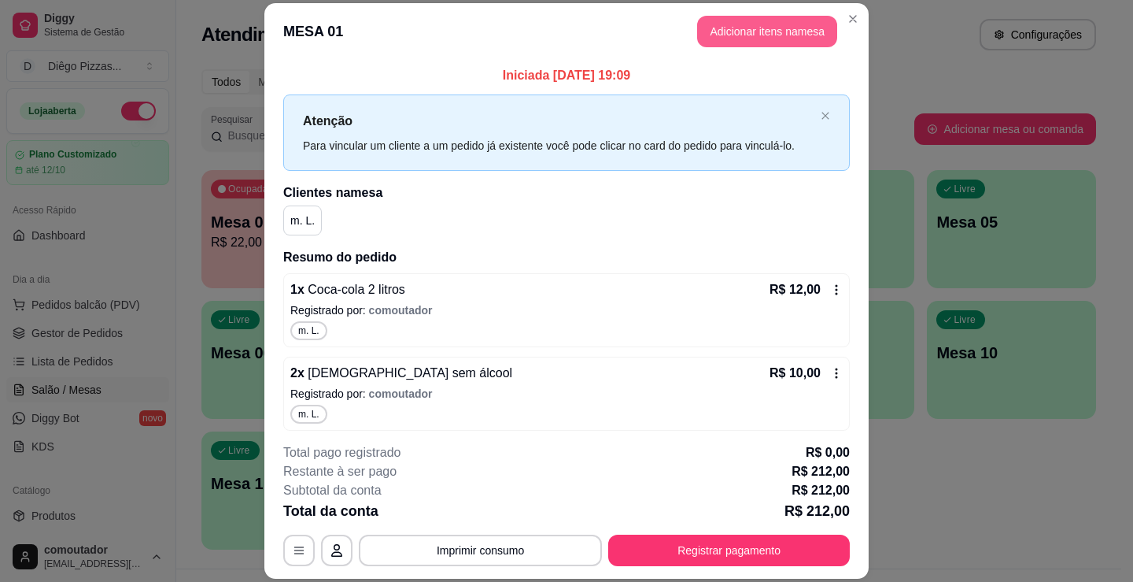
click at [738, 26] on button "Adicionar itens na mesa" at bounding box center [767, 31] width 140 height 31
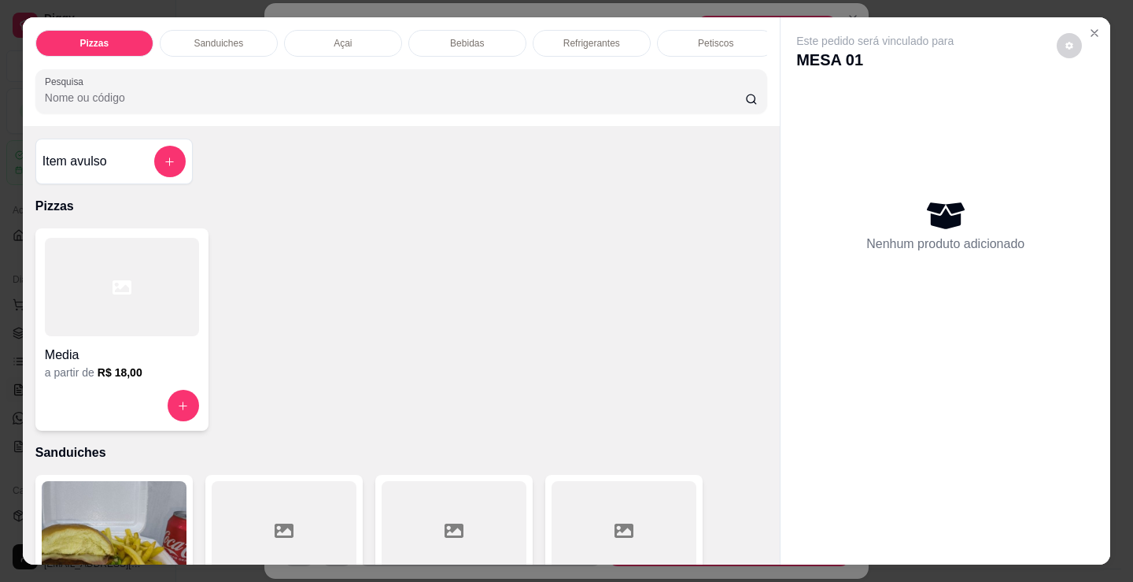
click at [485, 31] on div "Bebidas" at bounding box center [468, 43] width 118 height 27
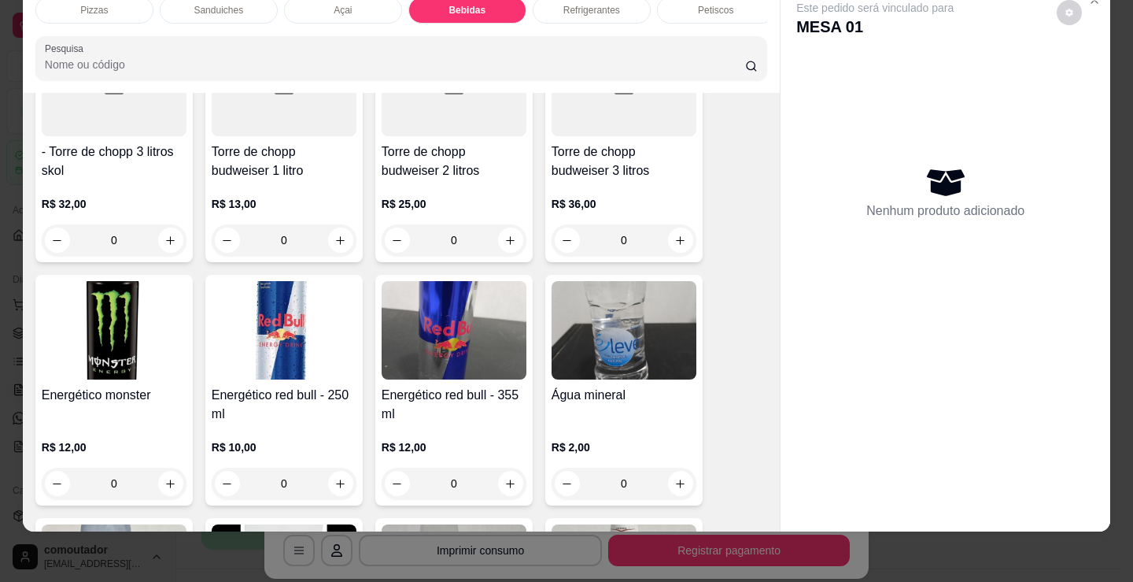
scroll to position [3289, 0]
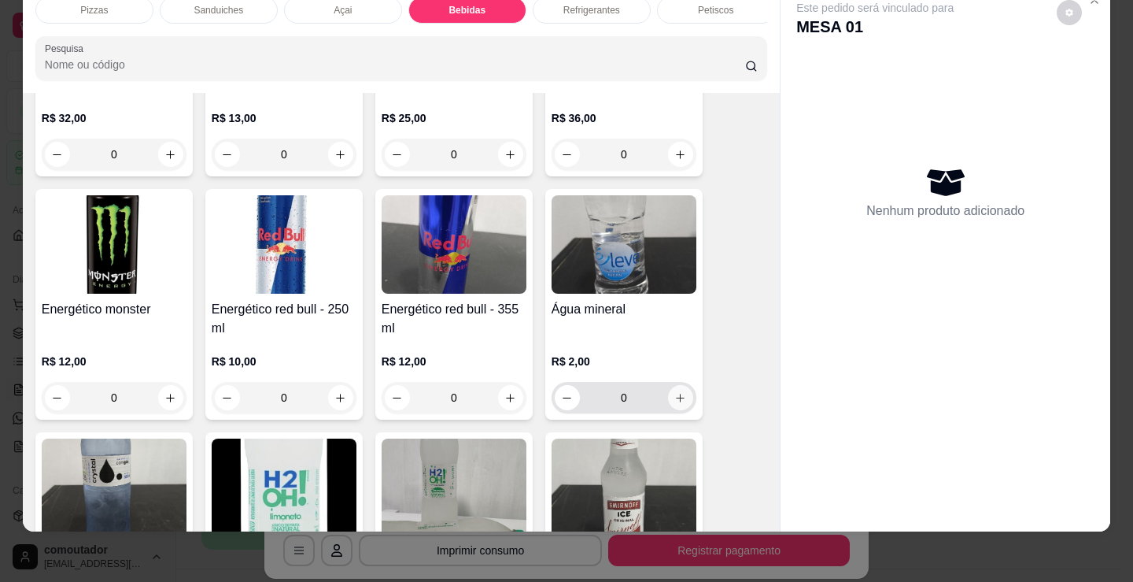
click at [683, 401] on button "increase-product-quantity" at bounding box center [680, 397] width 25 height 25
type input "1"
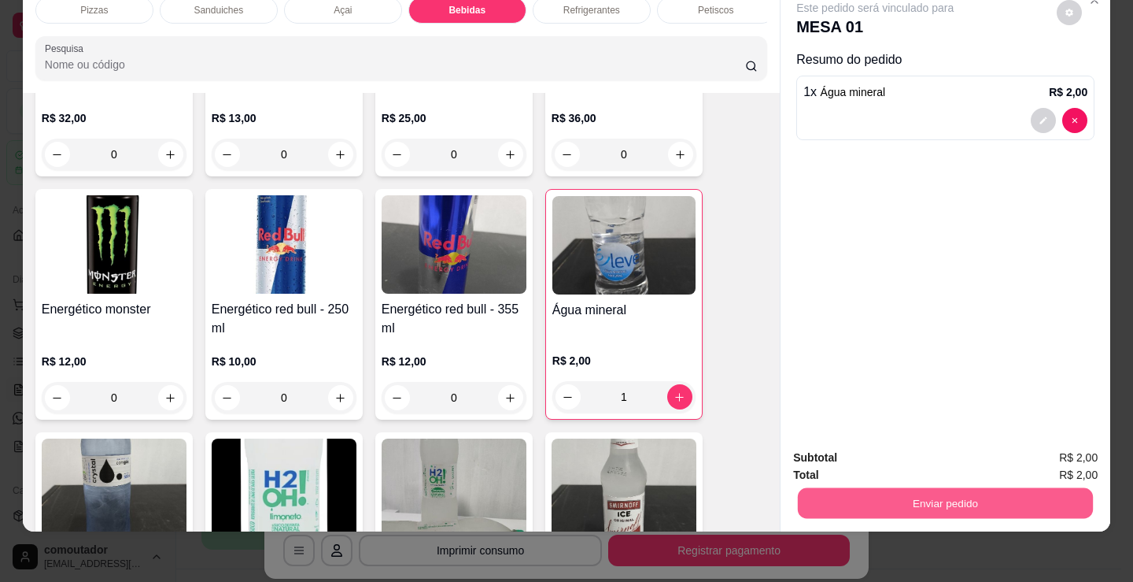
click at [981, 487] on button "Enviar pedido" at bounding box center [945, 502] width 295 height 31
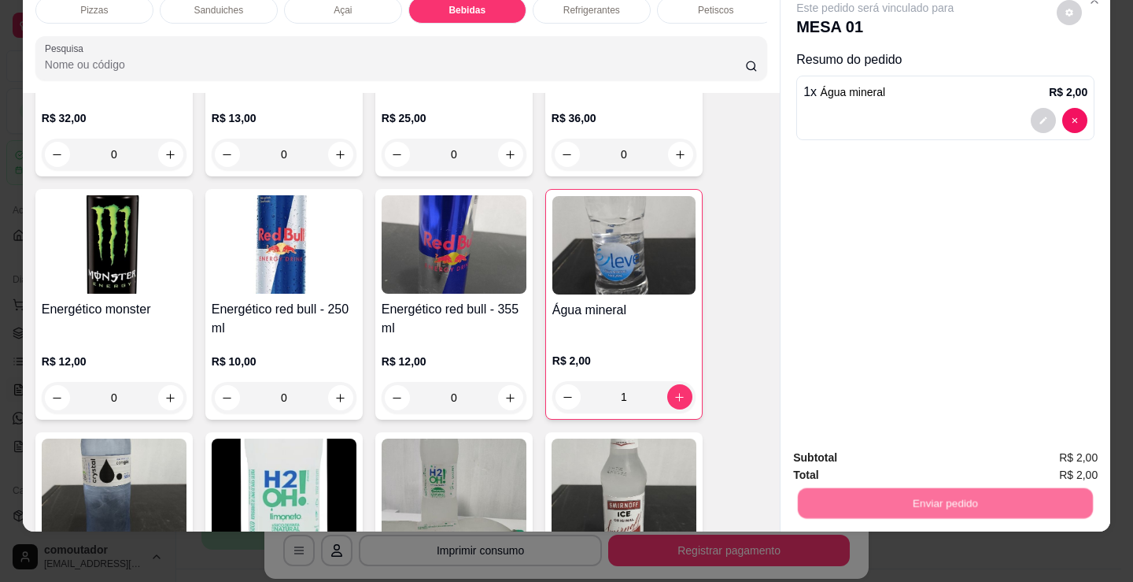
click at [955, 446] on button "Registrar cliente" at bounding box center [952, 453] width 104 height 30
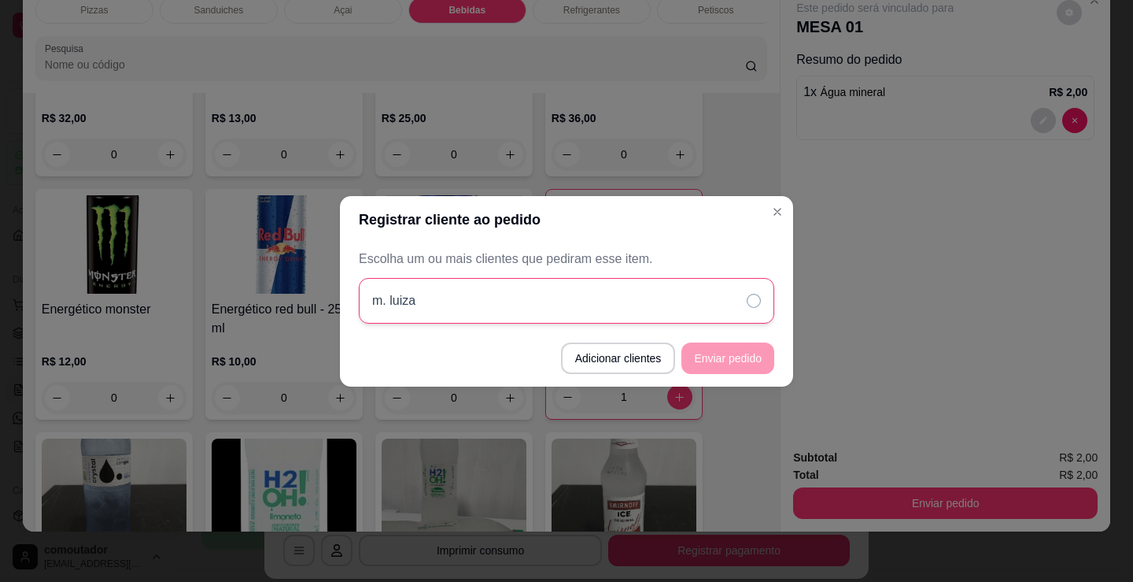
click at [537, 303] on div "m. luiza" at bounding box center [567, 301] width 416 height 46
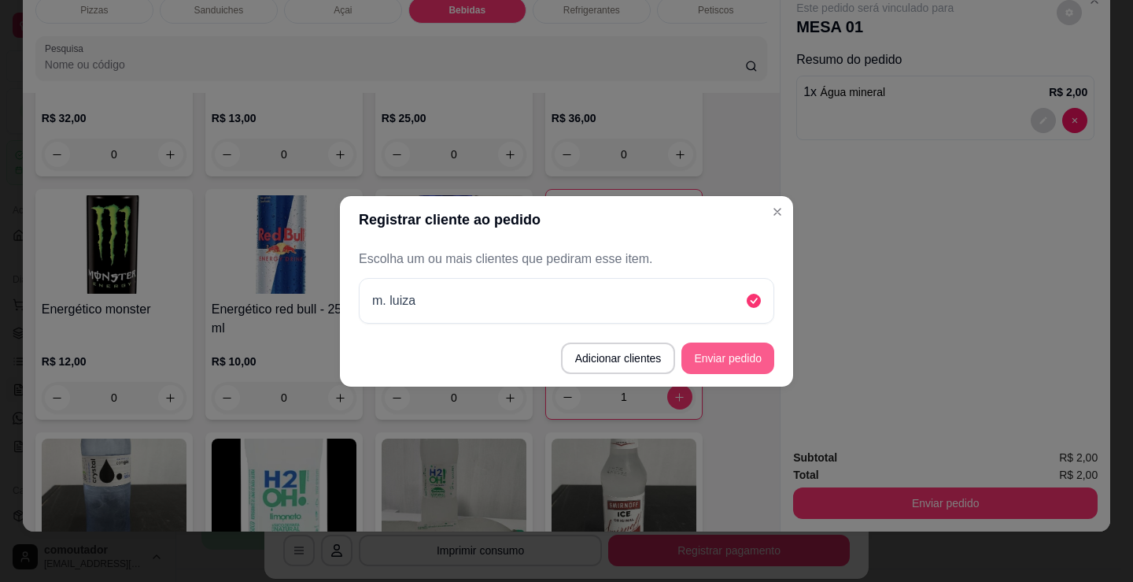
click at [745, 360] on button "Enviar pedido" at bounding box center [728, 357] width 93 height 31
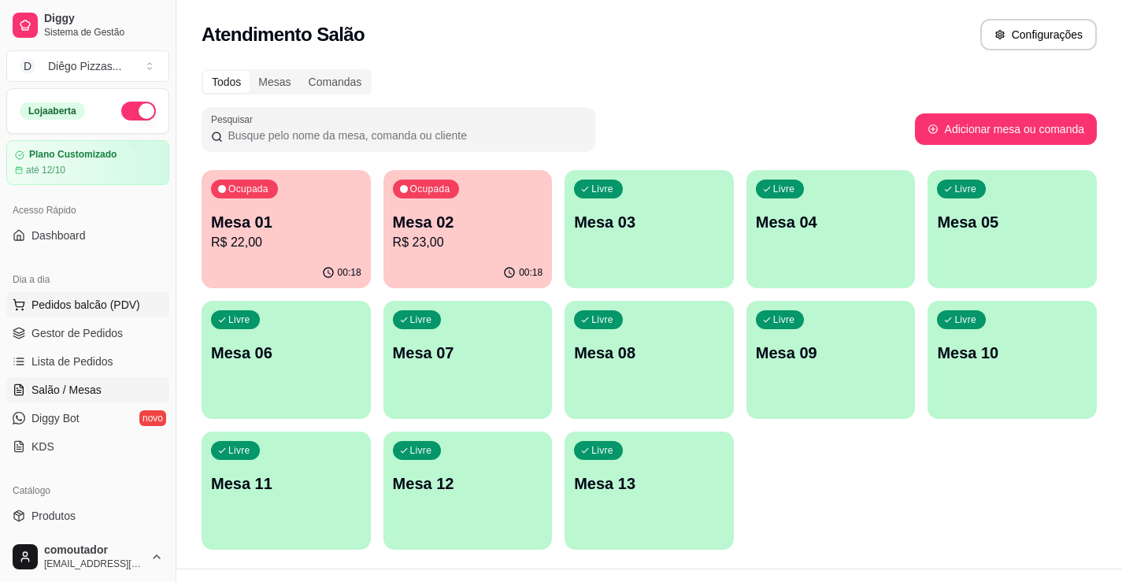
click at [122, 305] on span "Pedidos balcão (PDV)" at bounding box center [85, 305] width 109 height 16
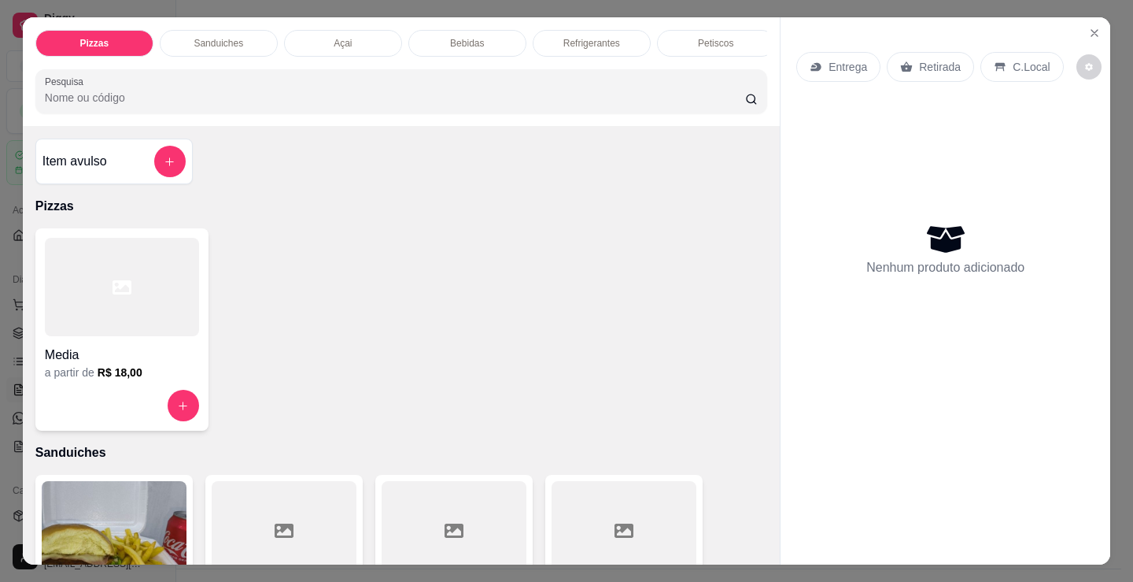
click at [139, 291] on div at bounding box center [122, 287] width 154 height 98
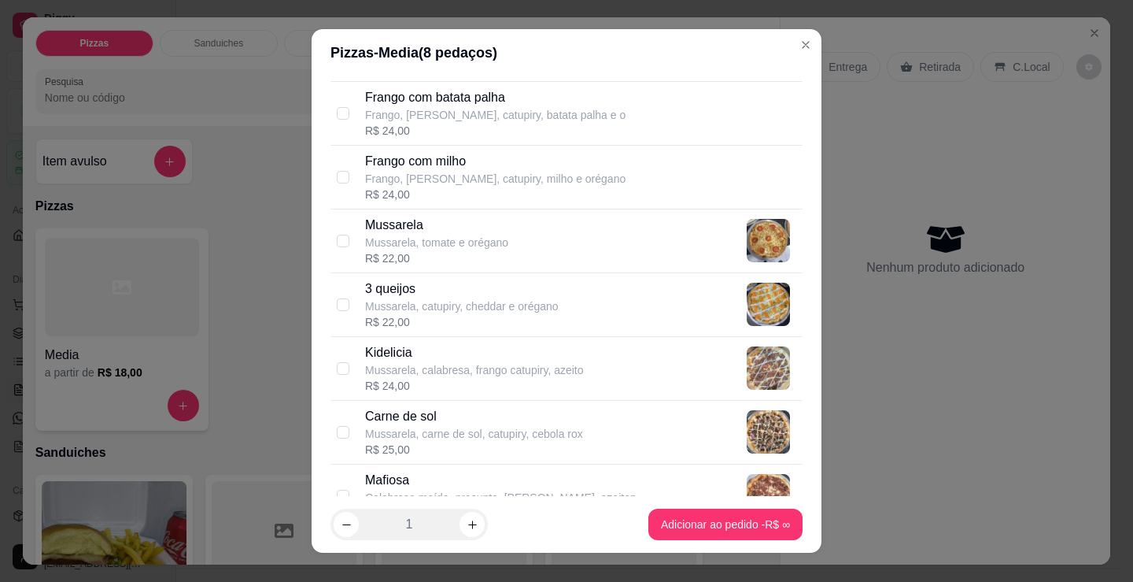
scroll to position [630, 0]
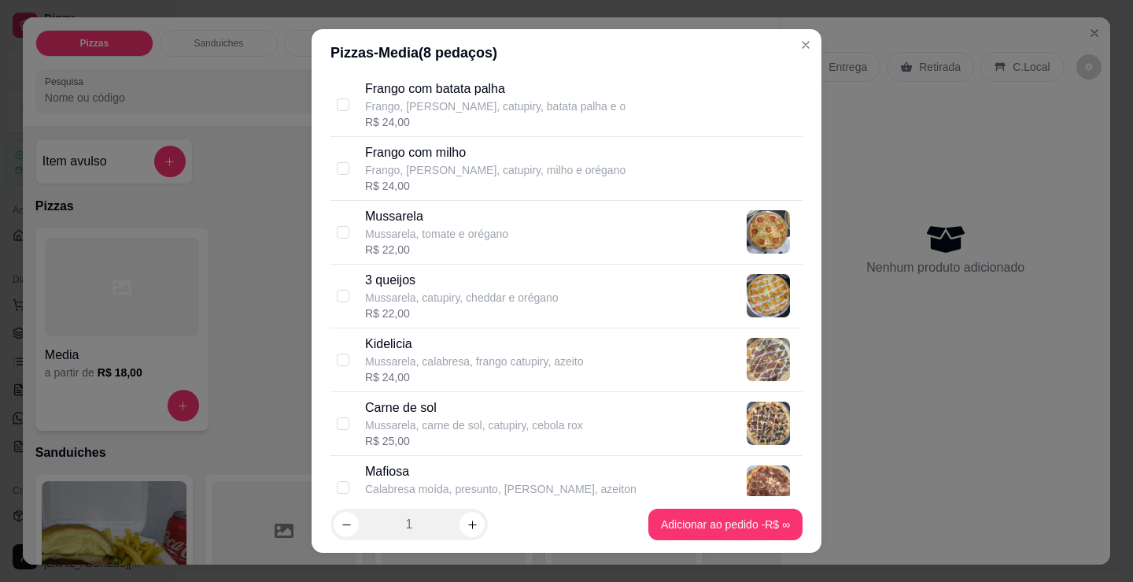
click at [449, 367] on p "Mussarela, calabresa, frango catupiry, azeito" at bounding box center [474, 361] width 219 height 16
checkbox input "true"
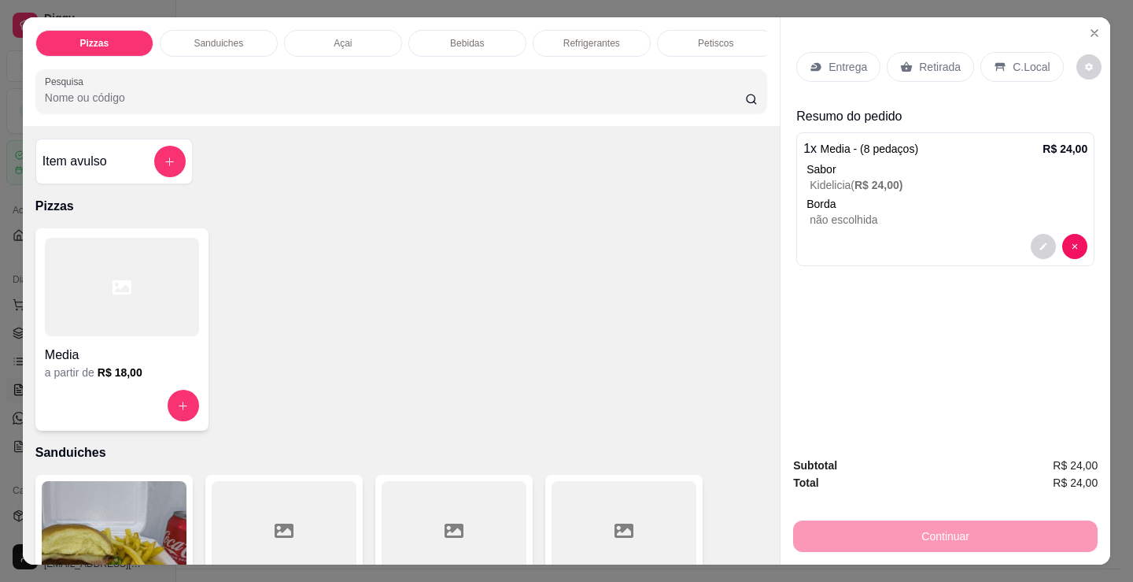
click at [937, 64] on p "Retirada" at bounding box center [940, 67] width 42 height 16
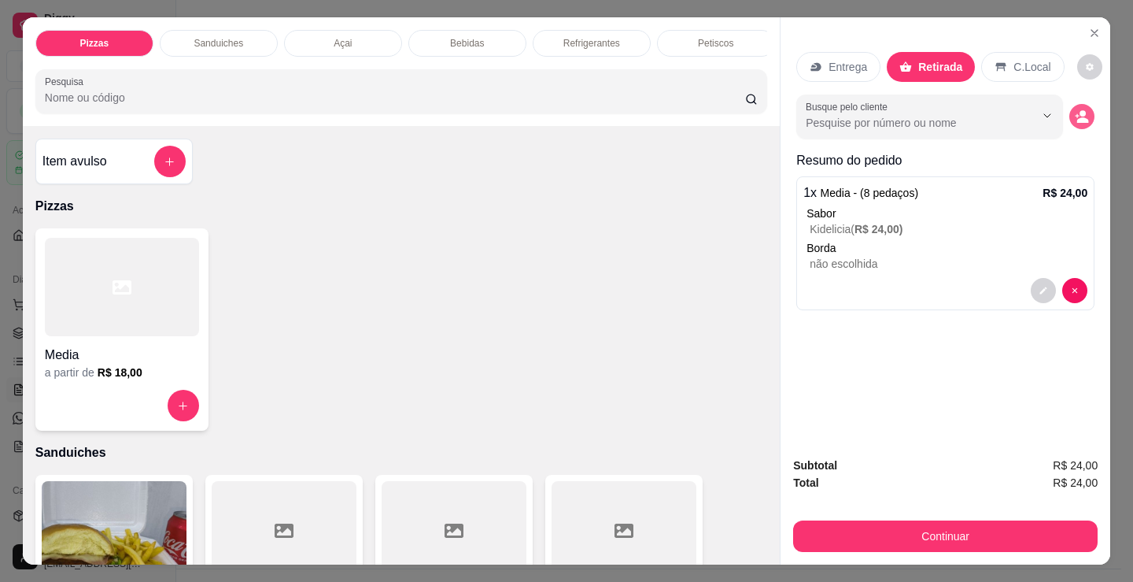
click at [1080, 110] on circle "decrease-product-quantity" at bounding box center [1083, 113] width 6 height 6
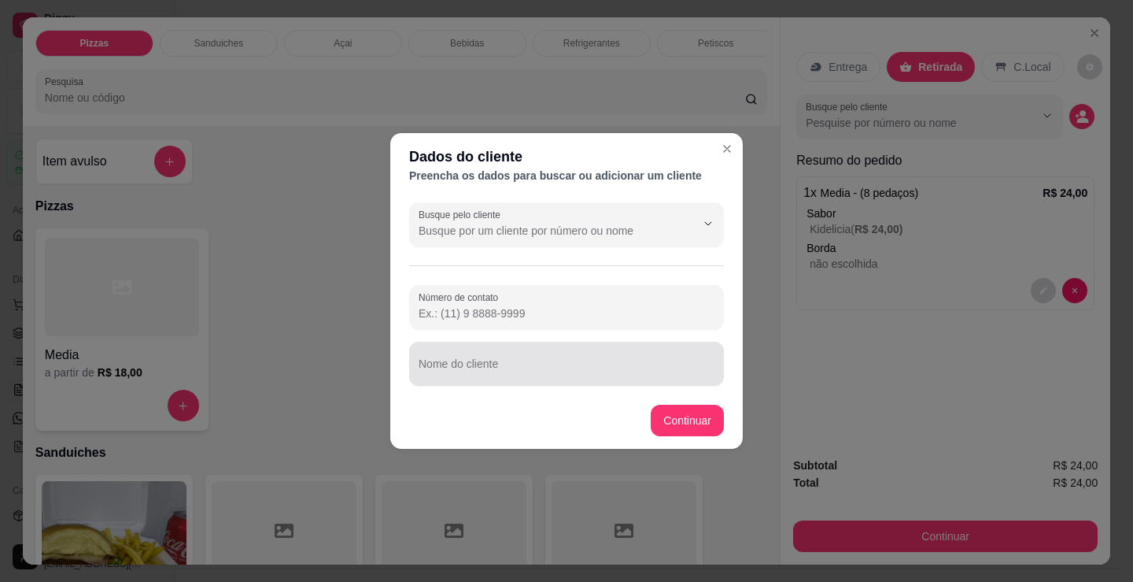
click at [564, 375] on input "Nome do cliente" at bounding box center [567, 370] width 296 height 16
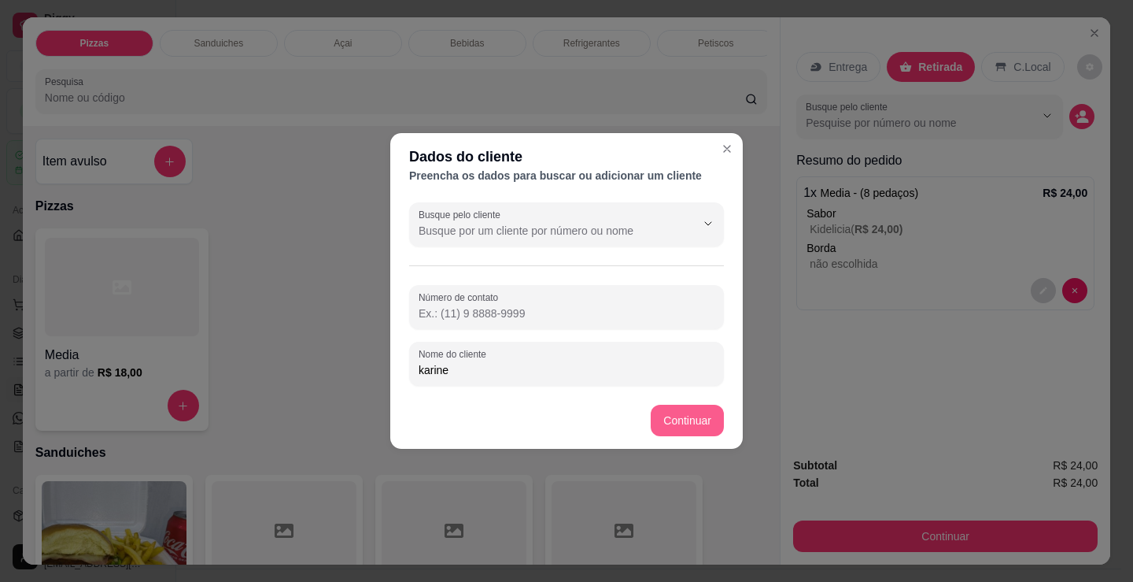
type input "karine"
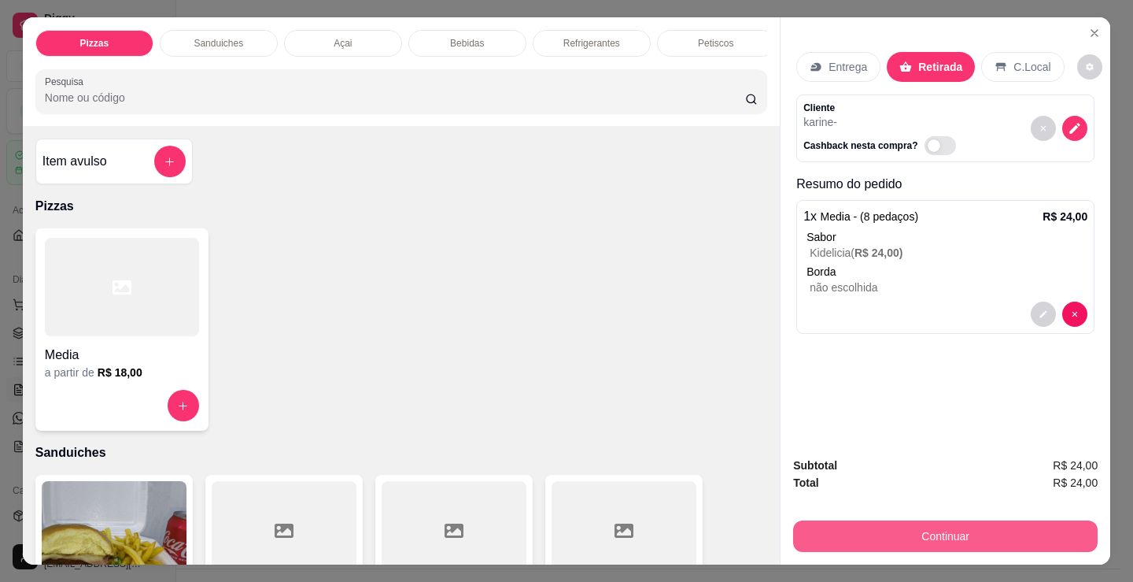
click at [804, 531] on button "Continuar" at bounding box center [945, 535] width 305 height 31
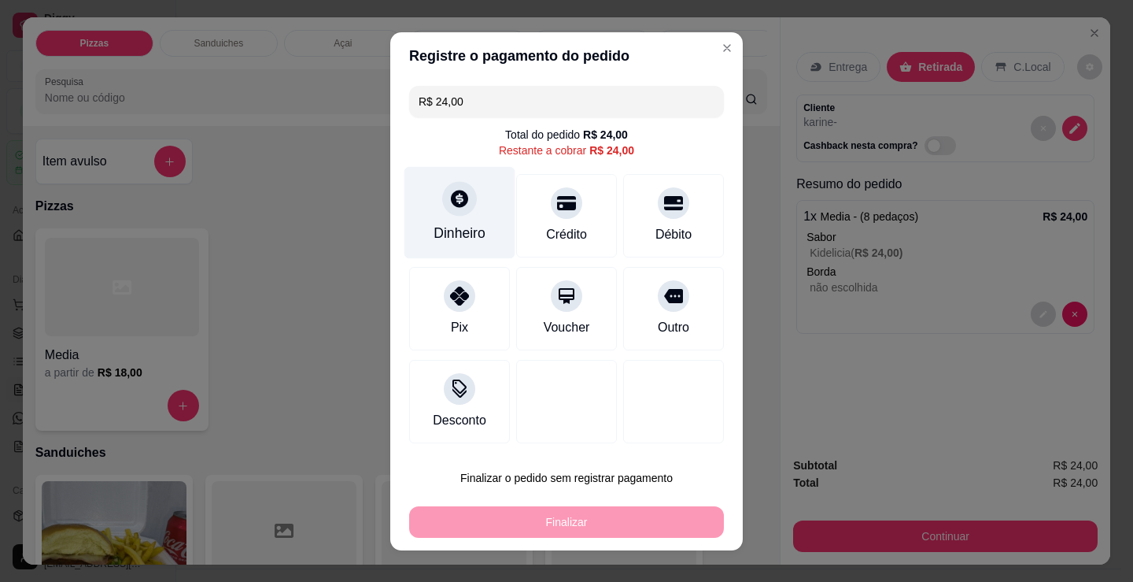
click at [463, 209] on div at bounding box center [459, 198] width 35 height 35
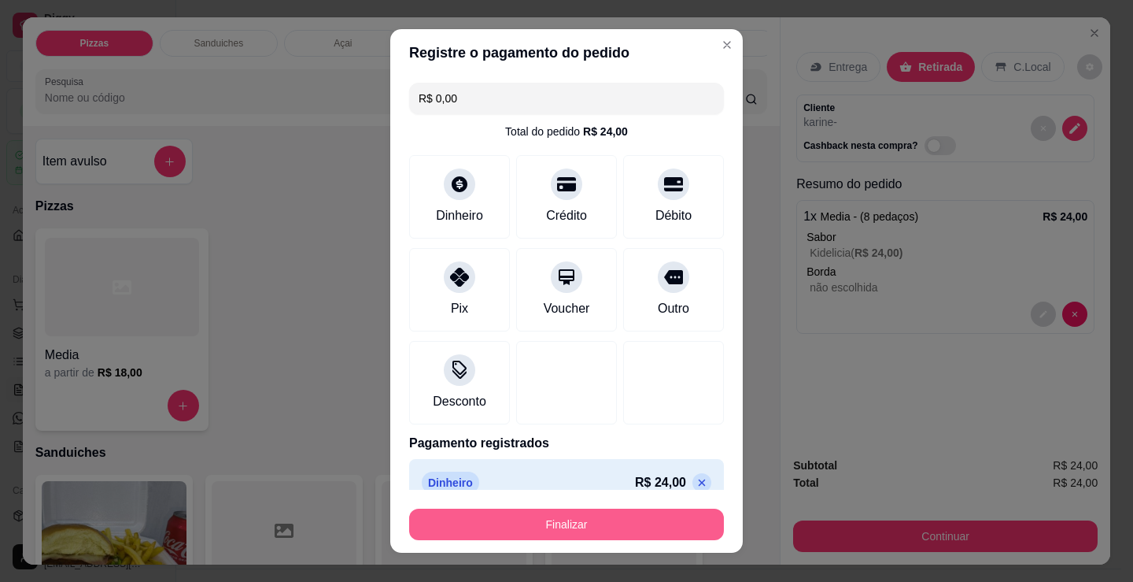
click at [618, 516] on button "Finalizar" at bounding box center [566, 523] width 315 height 31
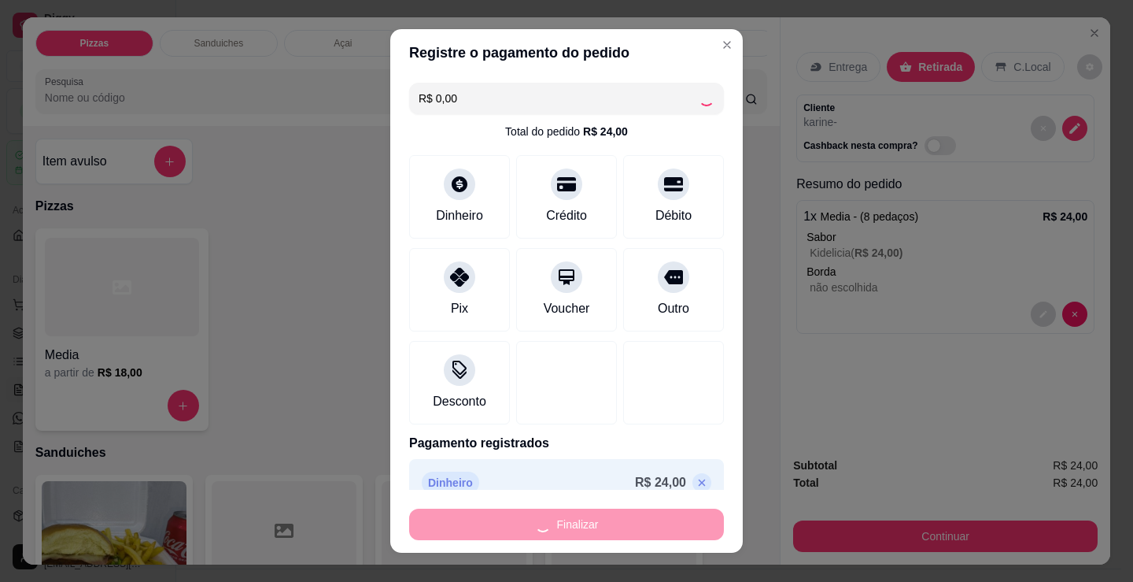
type input "-R$ 24,00"
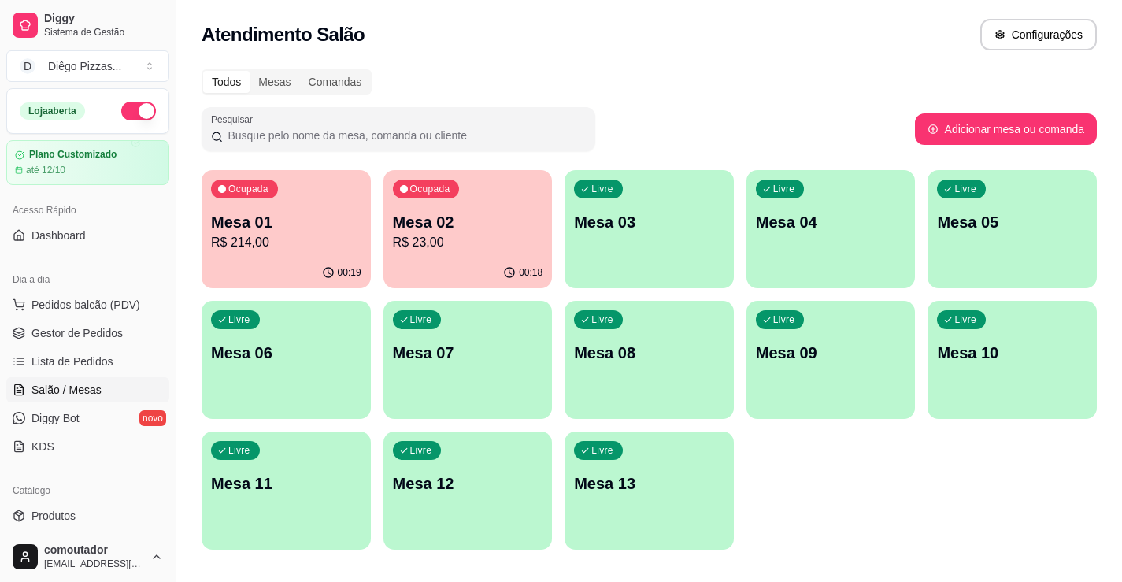
click at [312, 209] on div "Ocupada Mesa 01 R$ 214,00" at bounding box center [286, 213] width 169 height 87
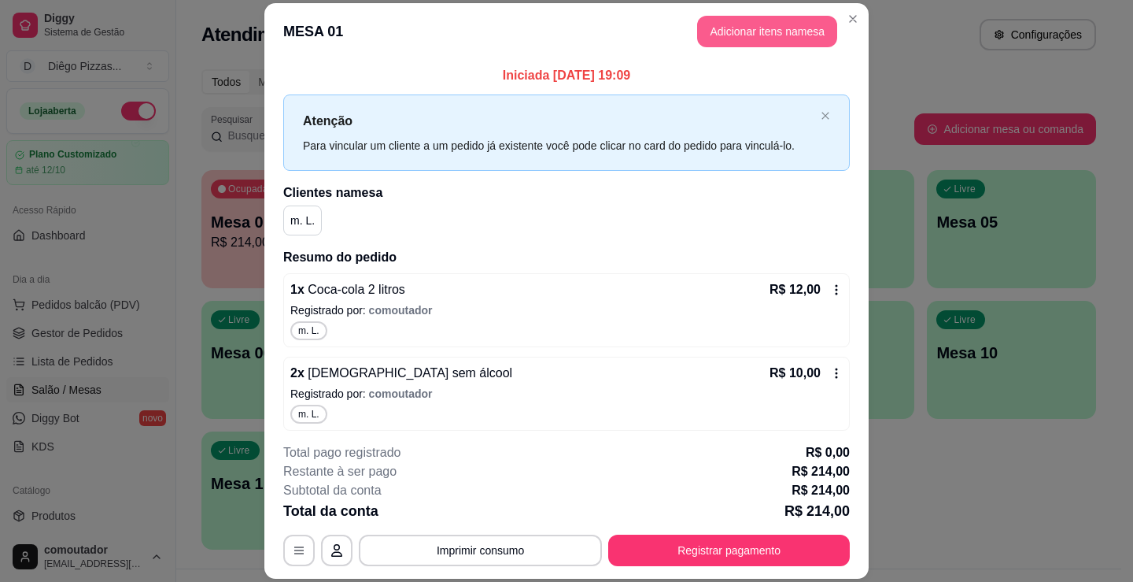
click at [731, 33] on button "Adicionar itens na mesa" at bounding box center [767, 31] width 140 height 31
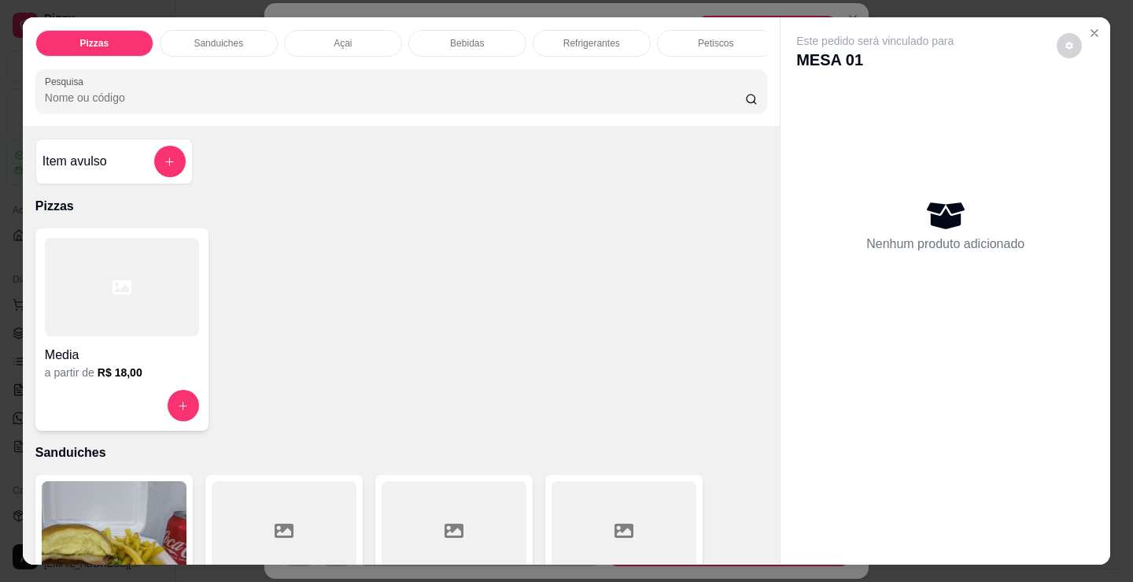
click at [450, 37] on p "Bebidas" at bounding box center [467, 43] width 34 height 13
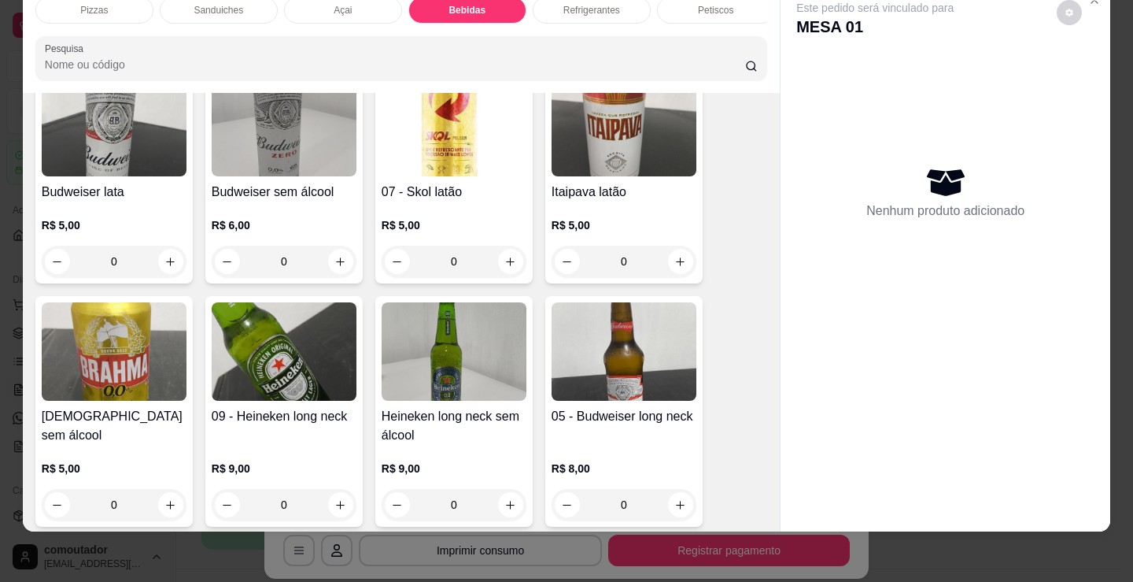
scroll to position [2029, 0]
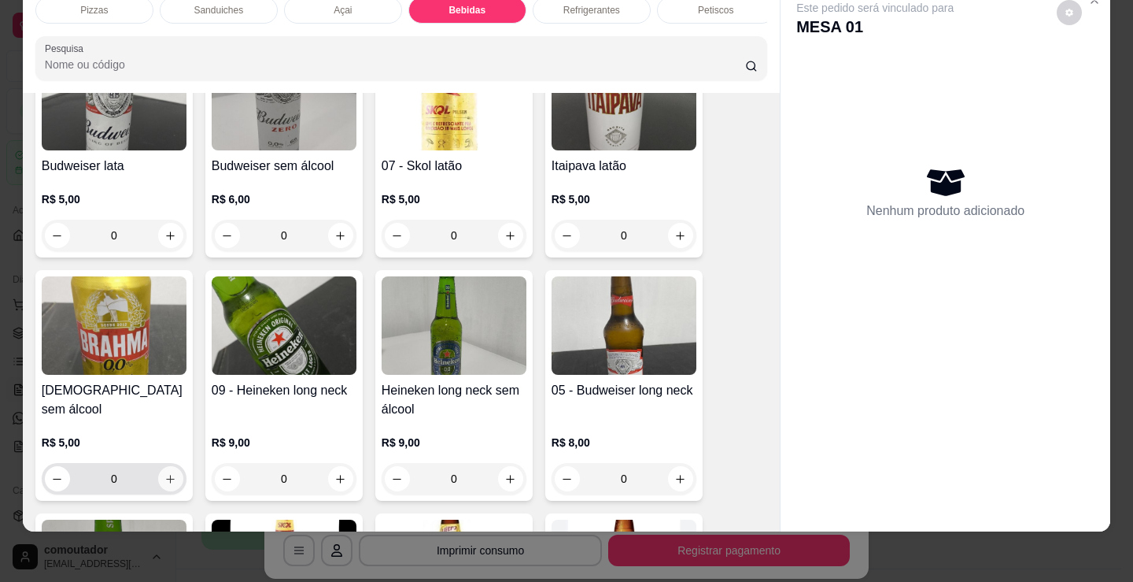
click at [165, 483] on icon "increase-product-quantity" at bounding box center [171, 479] width 12 height 12
type input "1"
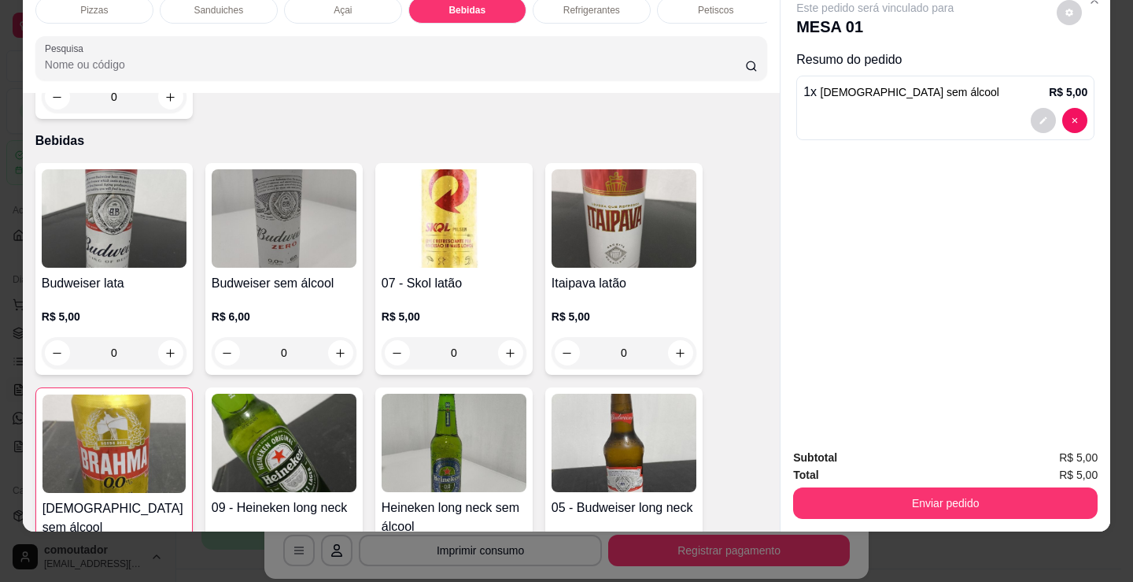
scroll to position [1872, 0]
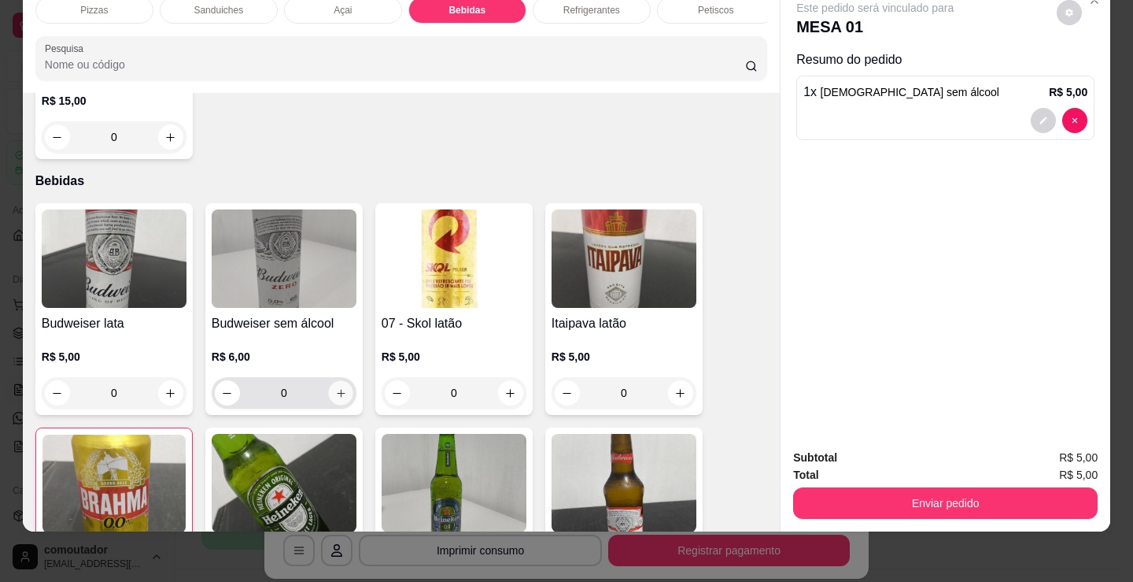
click at [335, 392] on icon "increase-product-quantity" at bounding box center [341, 393] width 12 height 12
type input "1"
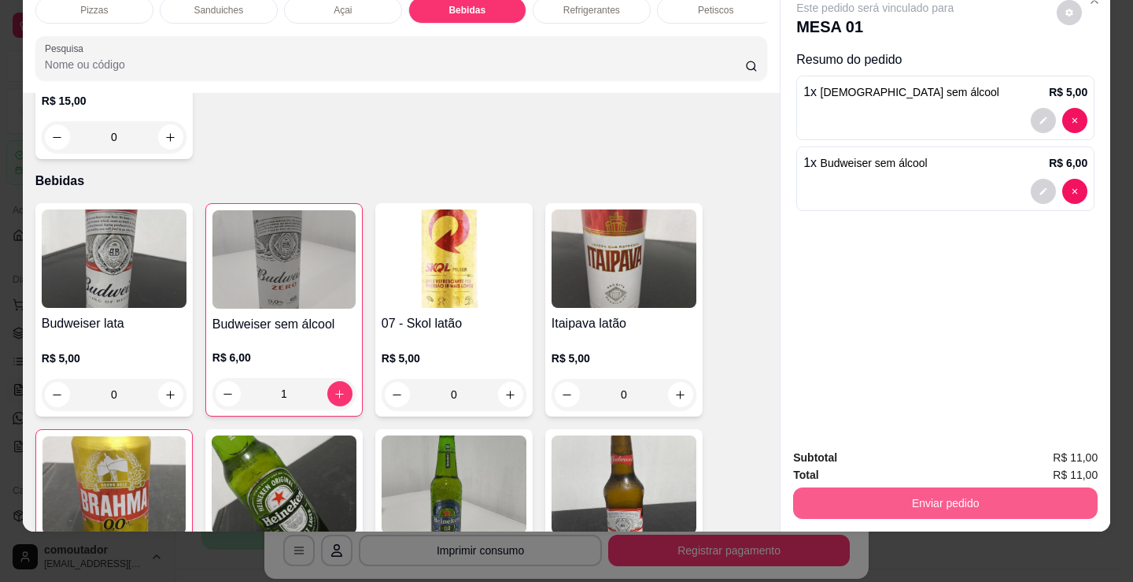
click at [823, 489] on button "Enviar pedido" at bounding box center [945, 502] width 305 height 31
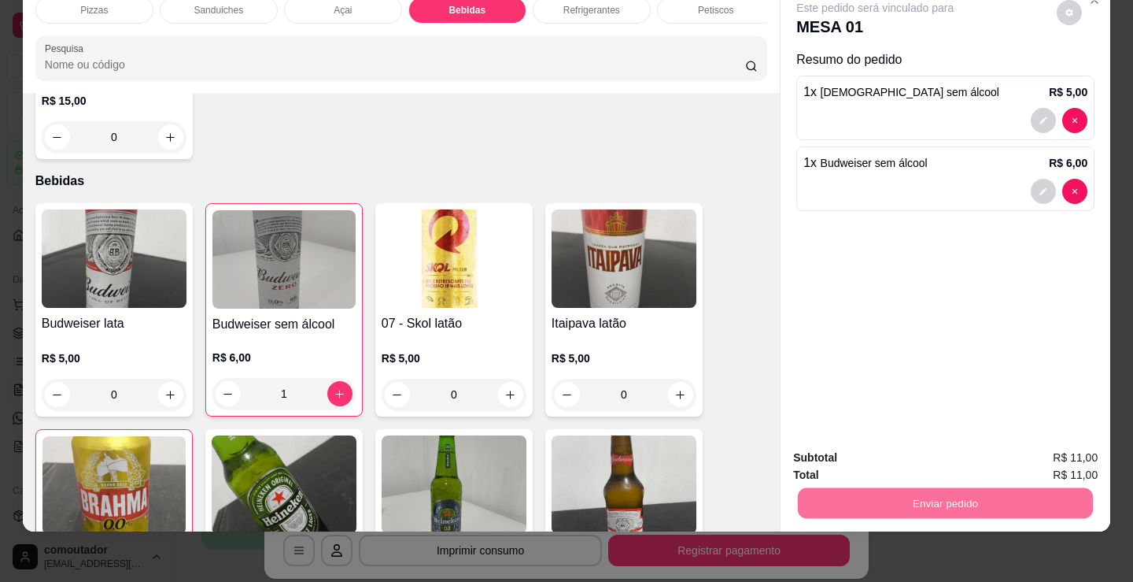
click at [970, 448] on button "Registrar cliente" at bounding box center [952, 453] width 104 height 30
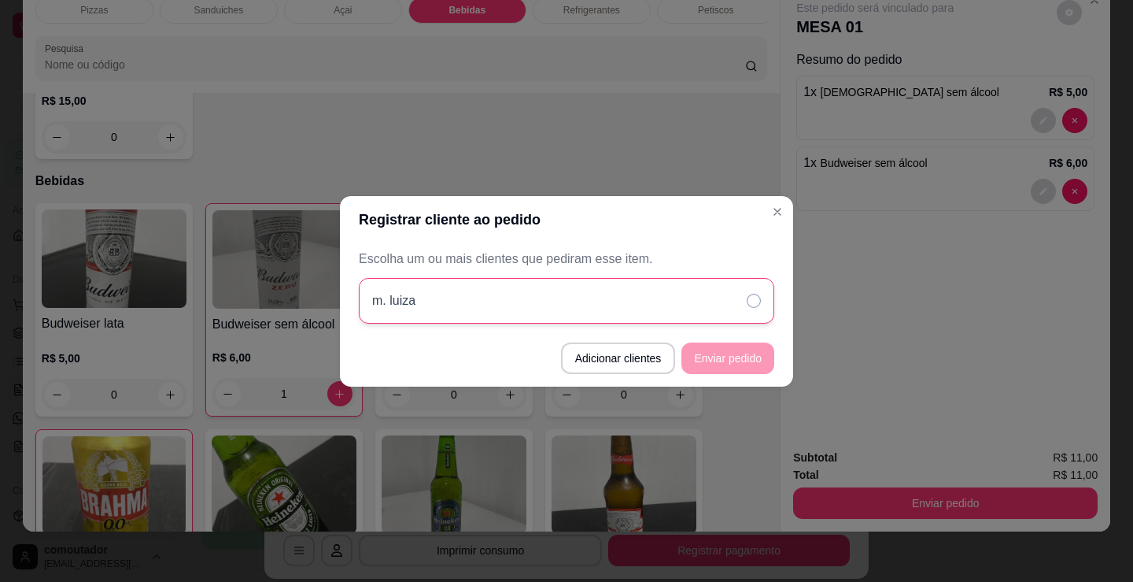
click at [682, 294] on div "m. luiza" at bounding box center [567, 301] width 416 height 46
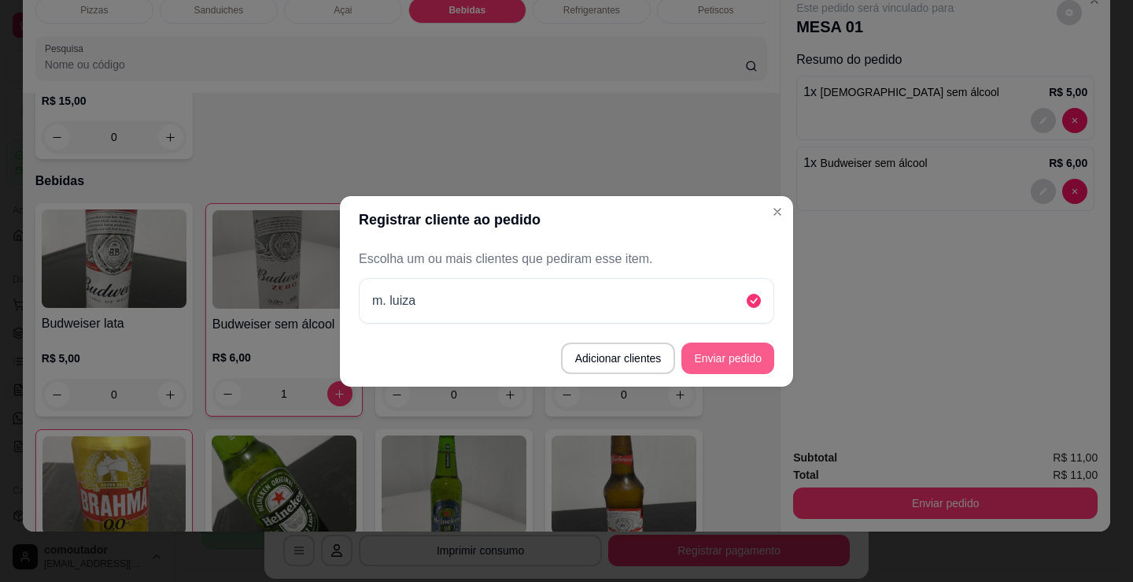
click at [730, 367] on button "Enviar pedido" at bounding box center [728, 357] width 93 height 31
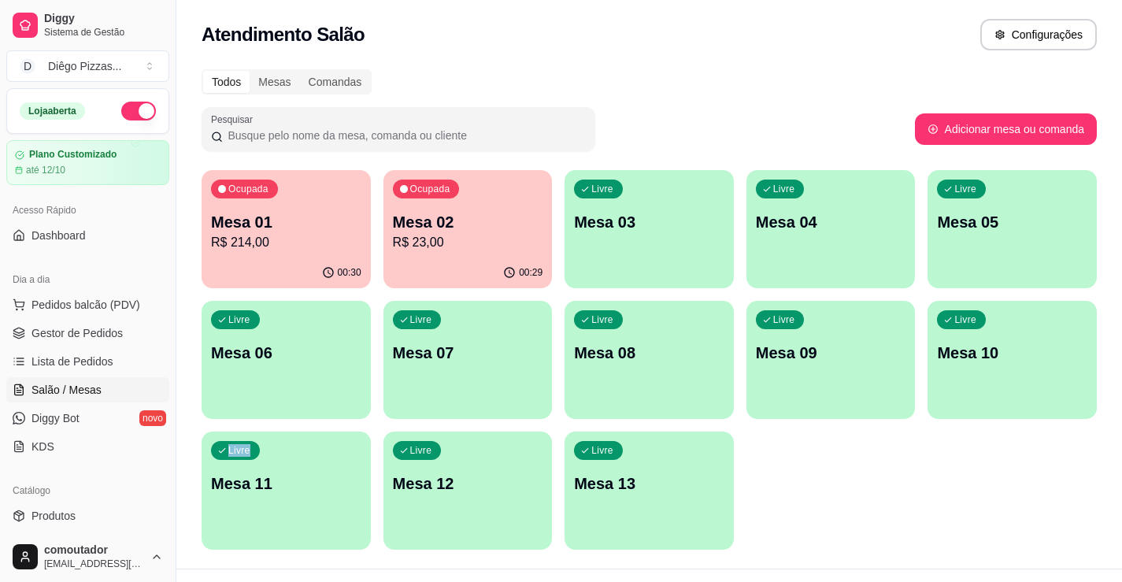
click at [1015, 471] on div "Ocupada Mesa 01 R$ 214,00 00:30 Ocupada Mesa 02 R$ 23,00 00:29 Livre Mesa 03 Li…" at bounding box center [649, 359] width 895 height 379
click at [425, 238] on p "R$ 23,00" at bounding box center [467, 242] width 146 height 18
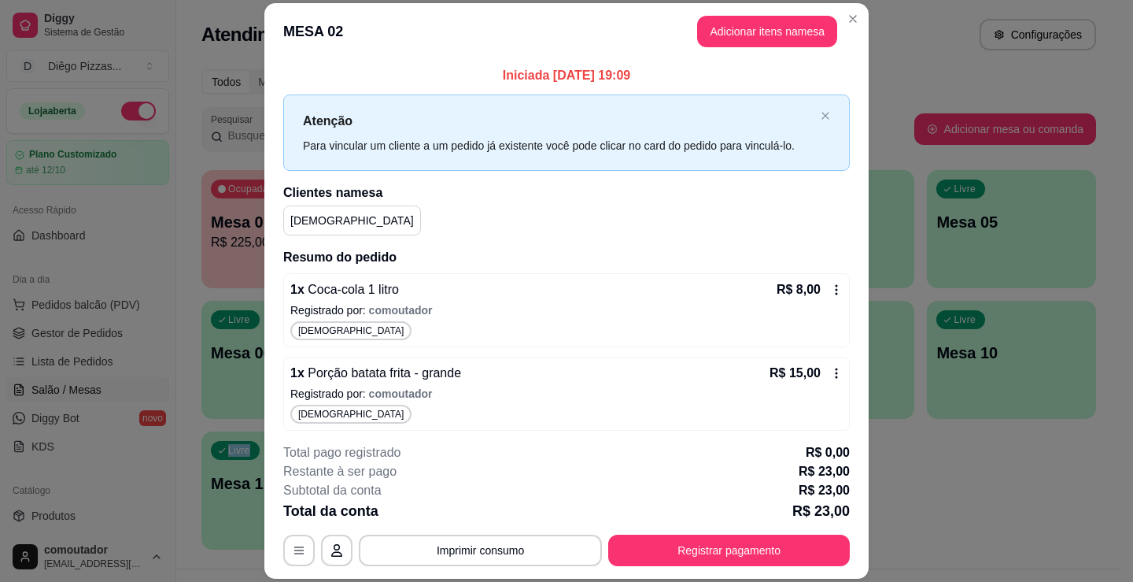
scroll to position [6, 0]
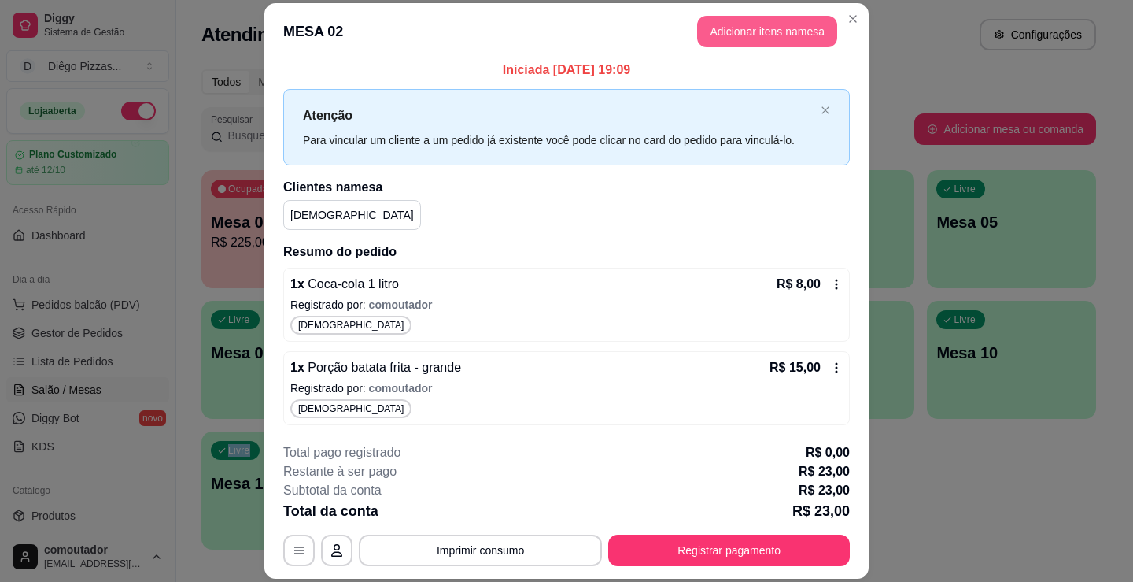
click at [716, 28] on button "Adicionar itens na mesa" at bounding box center [767, 31] width 140 height 31
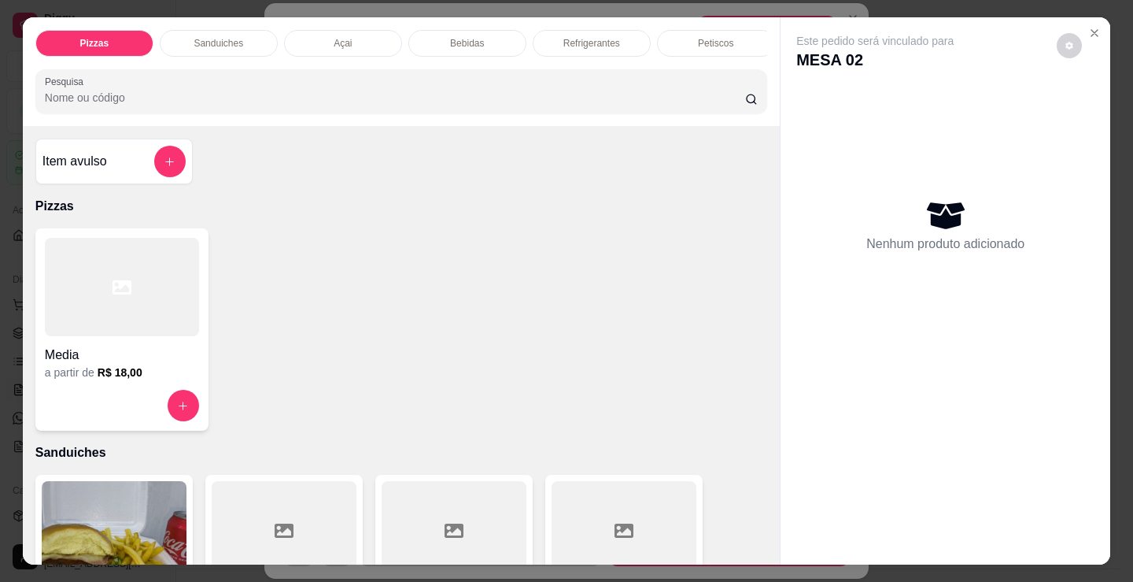
click at [601, 39] on p "Refrigerantes" at bounding box center [592, 43] width 57 height 13
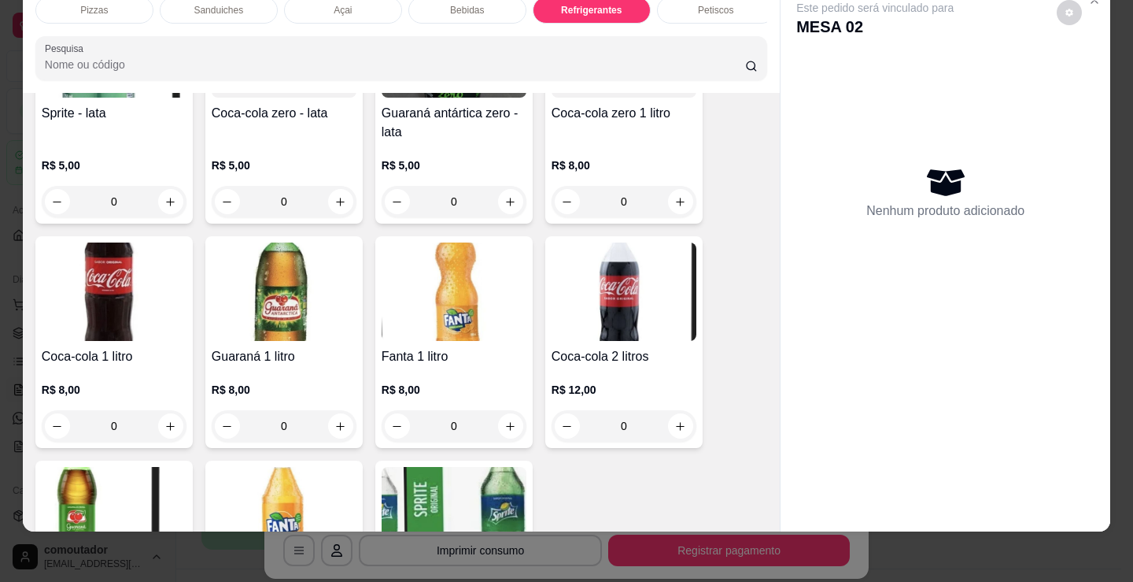
scroll to position [4706, 0]
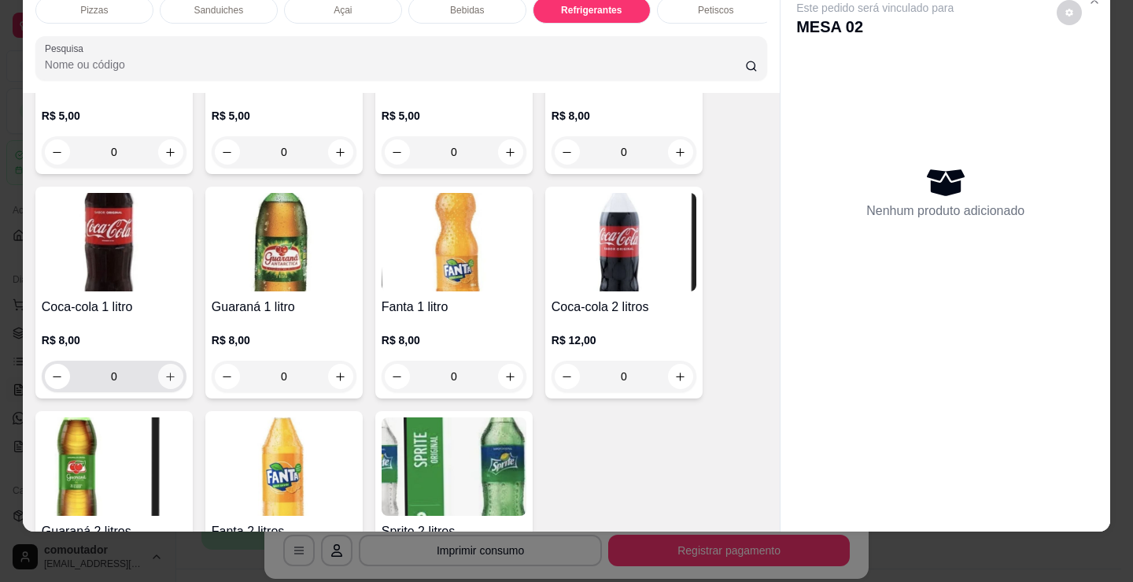
click at [172, 381] on button "increase-product-quantity" at bounding box center [170, 376] width 25 height 25
type input "1"
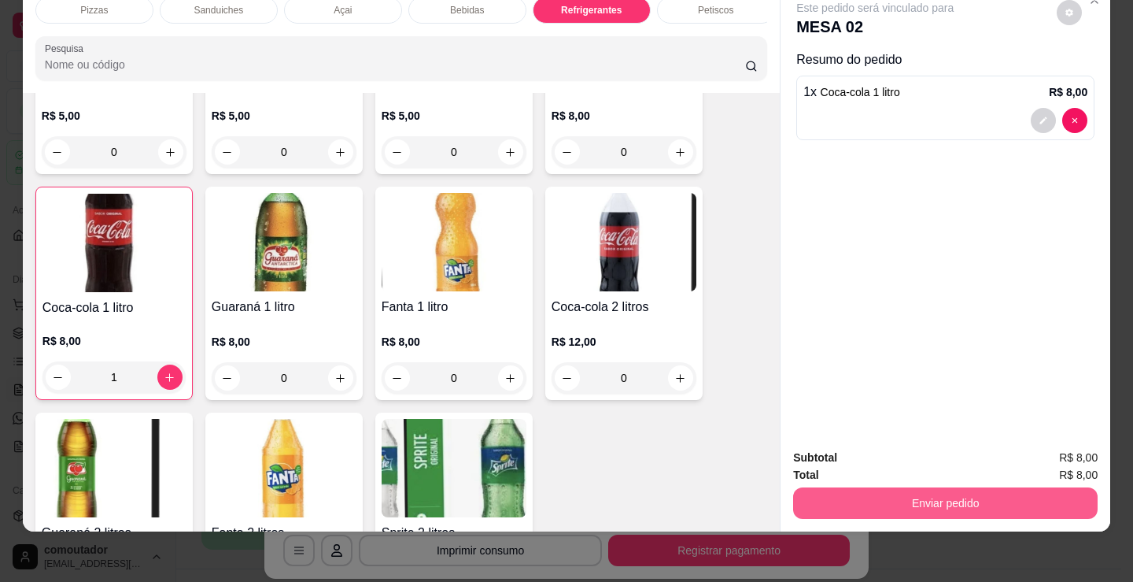
click at [981, 489] on button "Enviar pedido" at bounding box center [945, 502] width 305 height 31
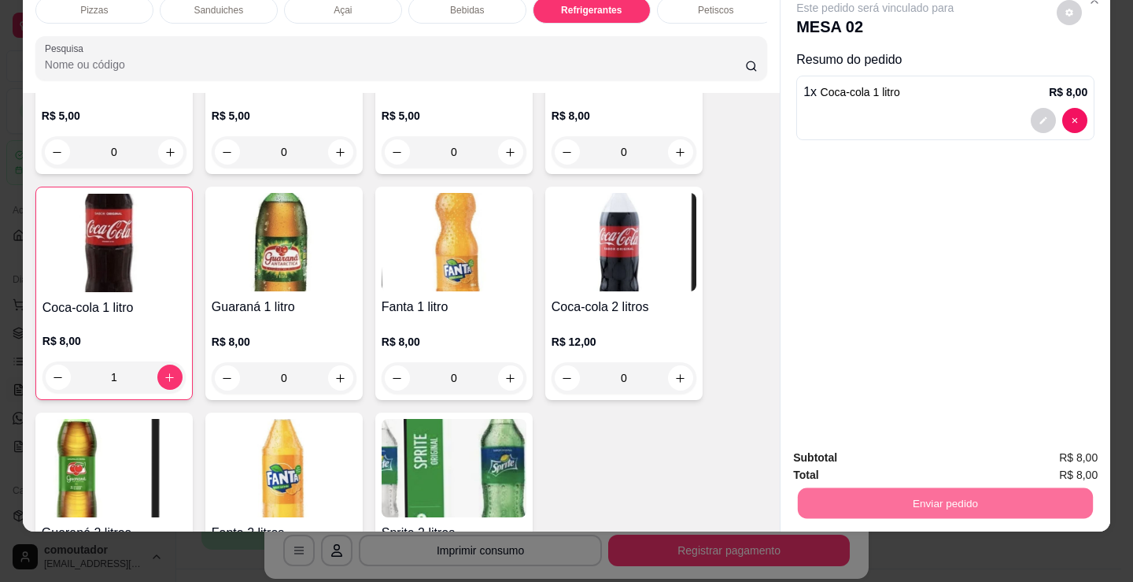
click at [960, 452] on button "Registrar cliente" at bounding box center [952, 453] width 104 height 30
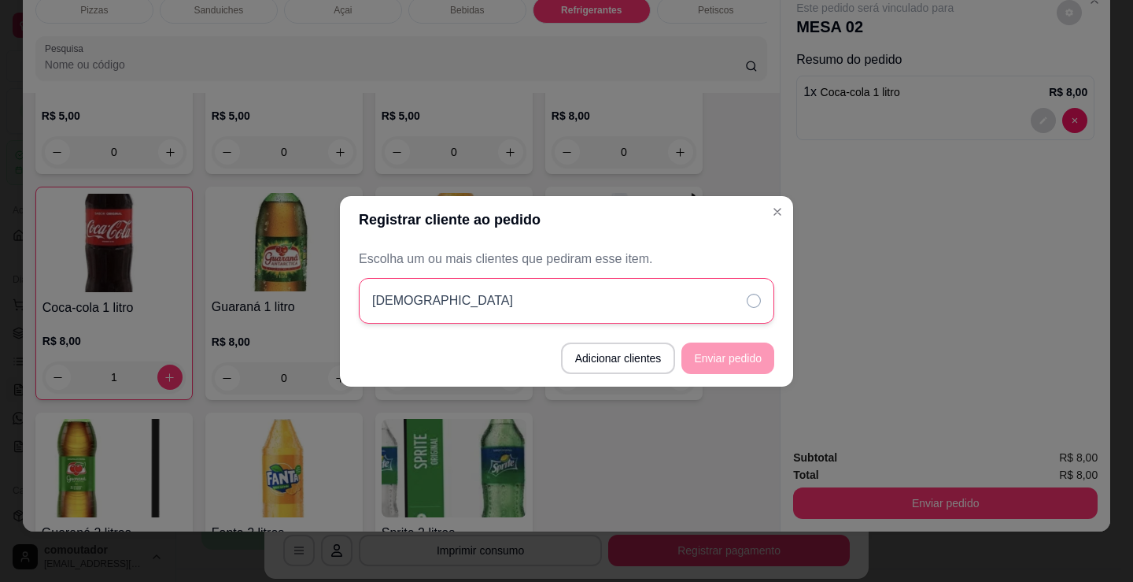
click at [713, 294] on div "[DEMOGRAPHIC_DATA]" at bounding box center [567, 301] width 416 height 46
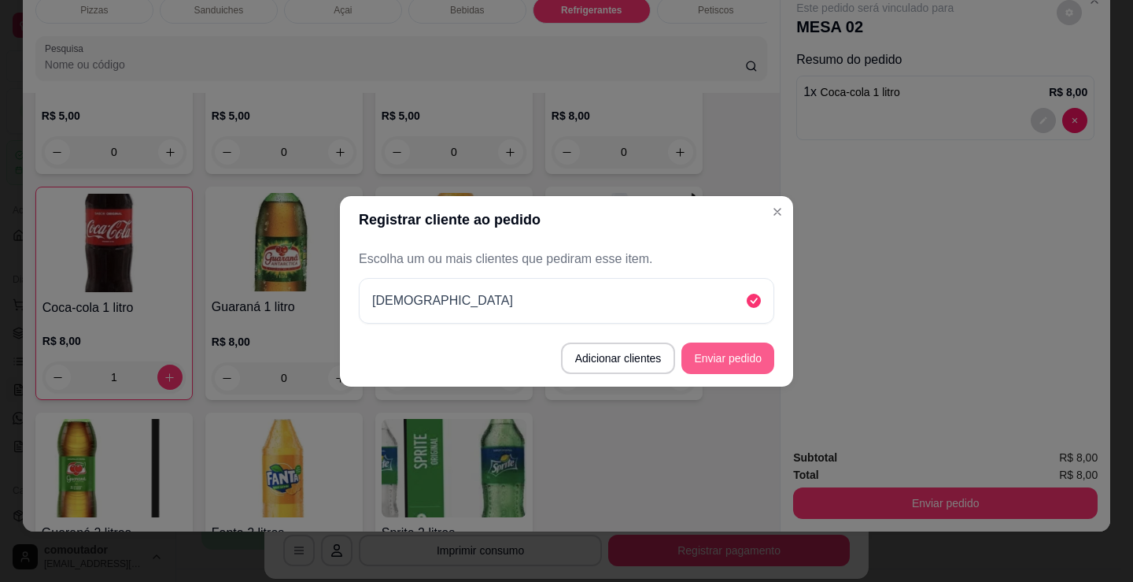
click at [714, 359] on button "Enviar pedido" at bounding box center [728, 357] width 93 height 31
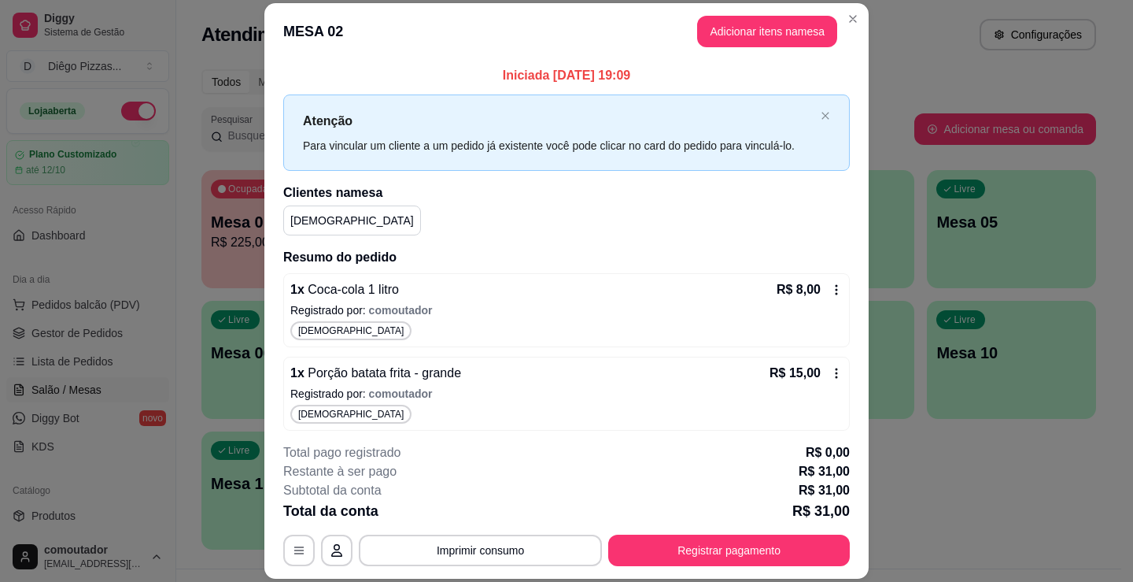
click at [756, 40] on button "Adicionar itens na mesa" at bounding box center [767, 31] width 140 height 31
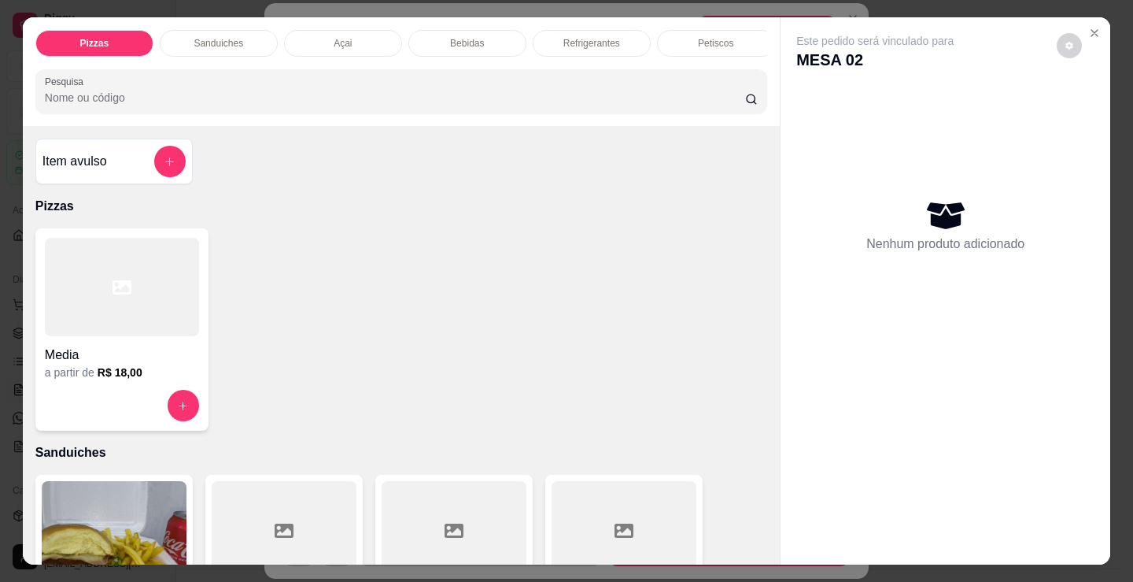
click at [718, 23] on div "Pizzas Sanduiches Açai Bebidas Refrigerantes Petiscos doces Cigarros utensílios…" at bounding box center [401, 71] width 757 height 109
click at [719, 30] on div "Petiscos" at bounding box center [716, 43] width 118 height 27
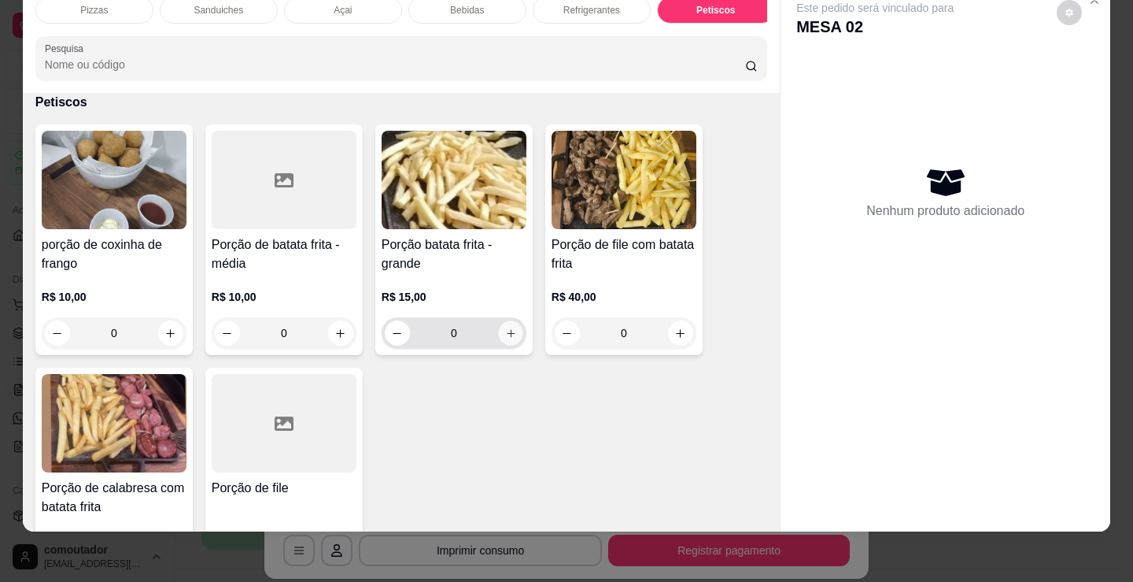
click at [512, 335] on button "increase-product-quantity" at bounding box center [510, 333] width 24 height 24
type input "1"
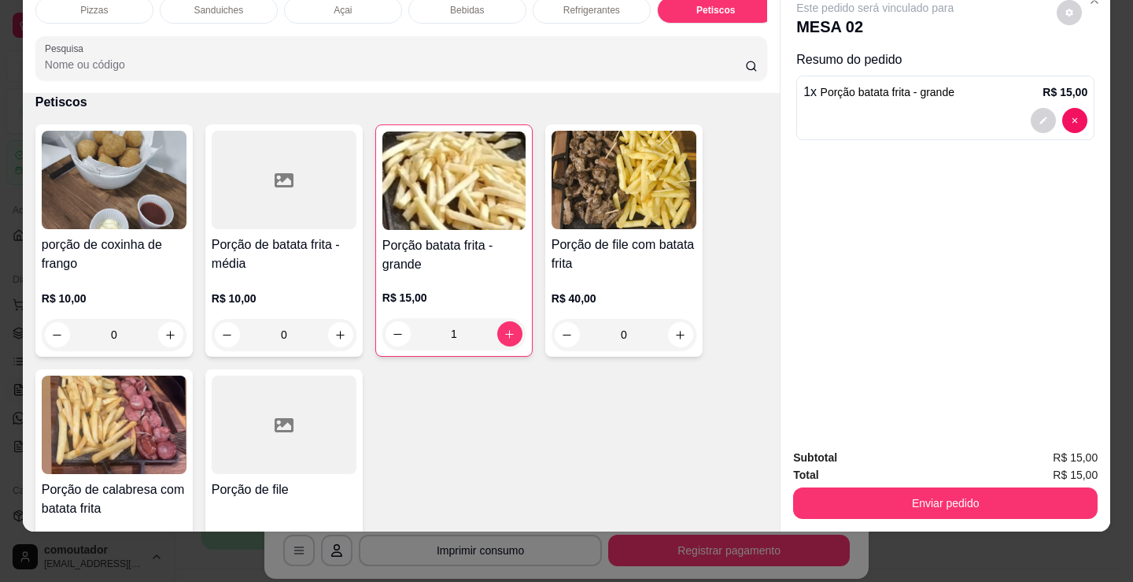
click at [598, 5] on p "Refrigerantes" at bounding box center [592, 10] width 57 height 13
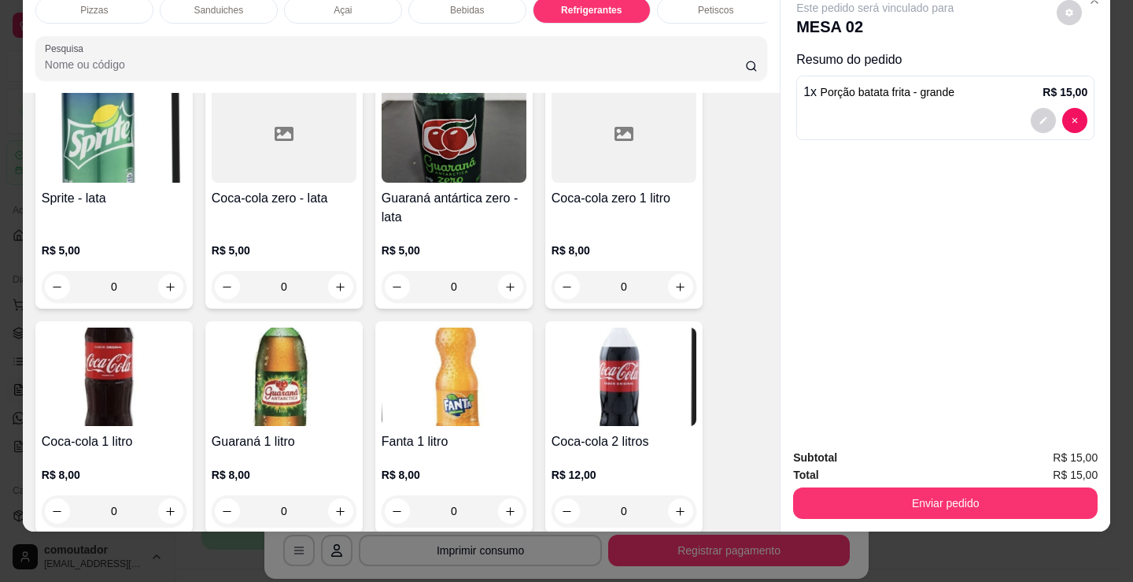
scroll to position [4628, 0]
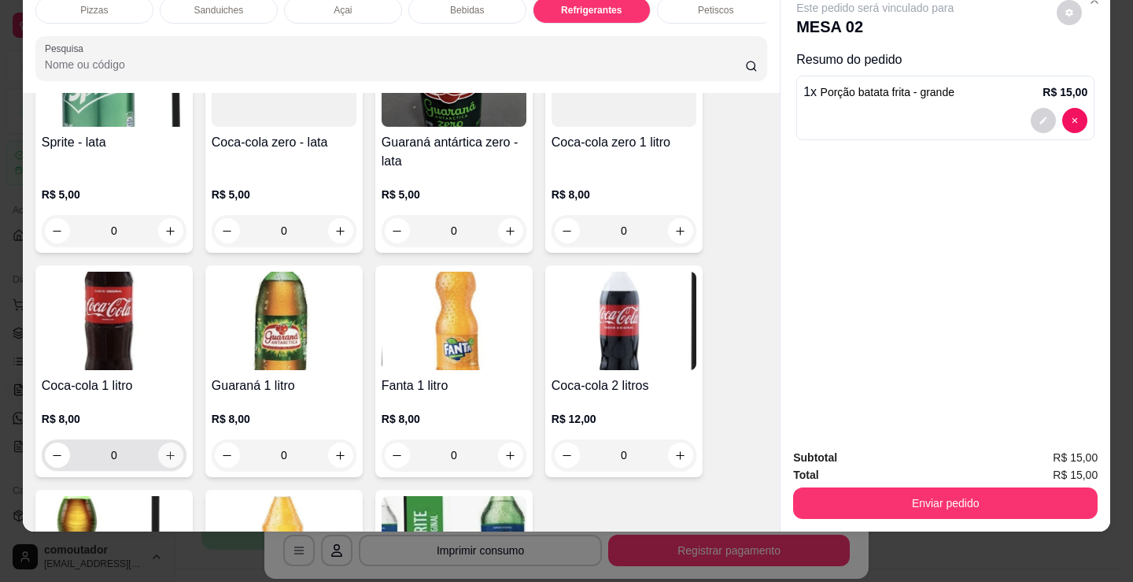
click at [165, 453] on icon "increase-product-quantity" at bounding box center [171, 455] width 12 height 12
type input "1"
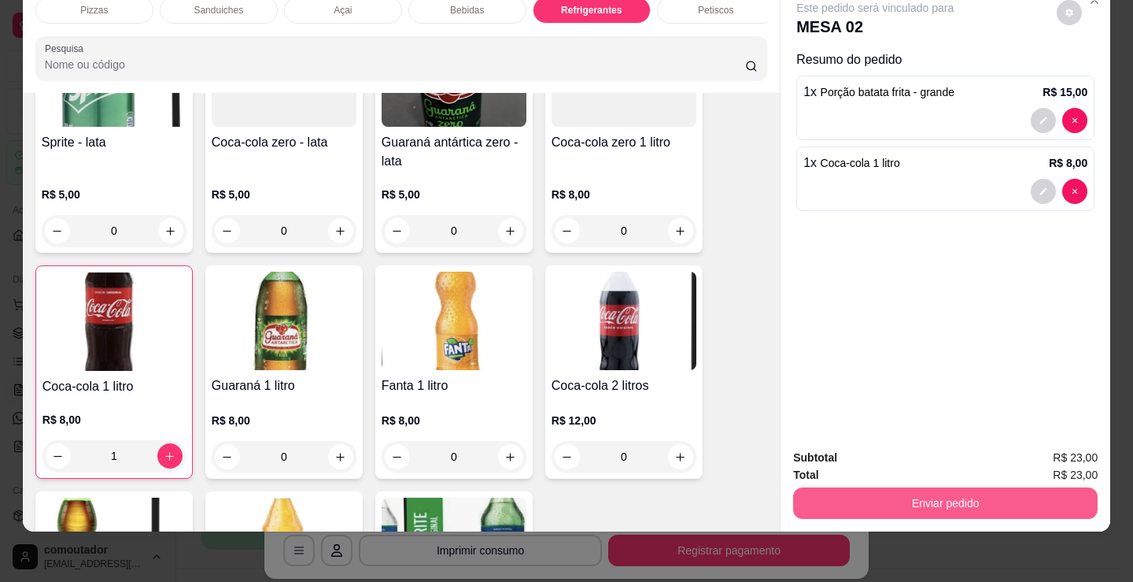
click at [943, 487] on button "Enviar pedido" at bounding box center [945, 502] width 305 height 31
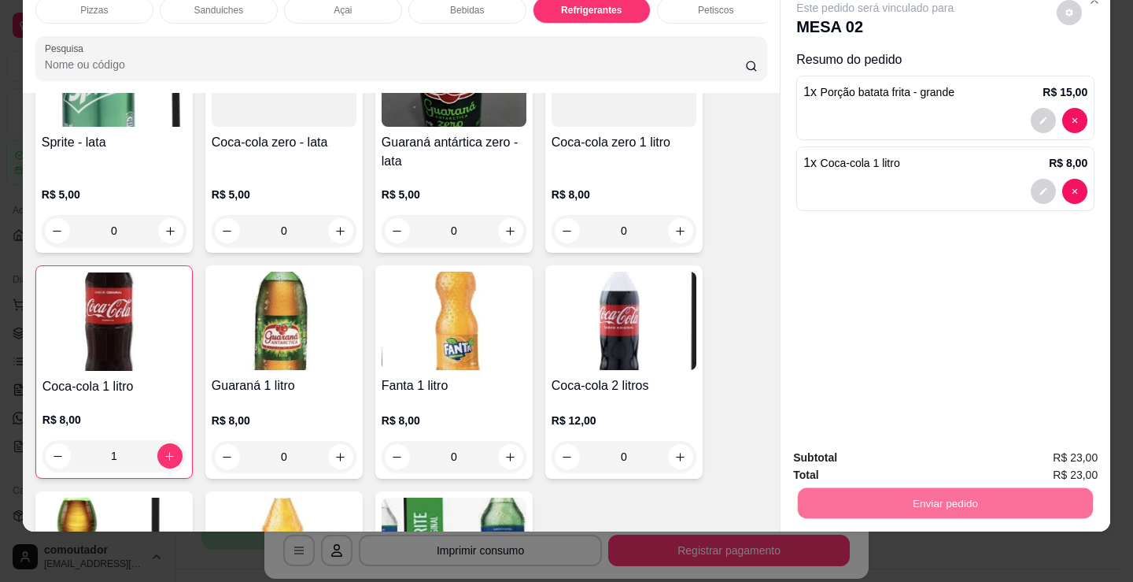
click at [969, 455] on button "Registrar cliente" at bounding box center [952, 453] width 104 height 30
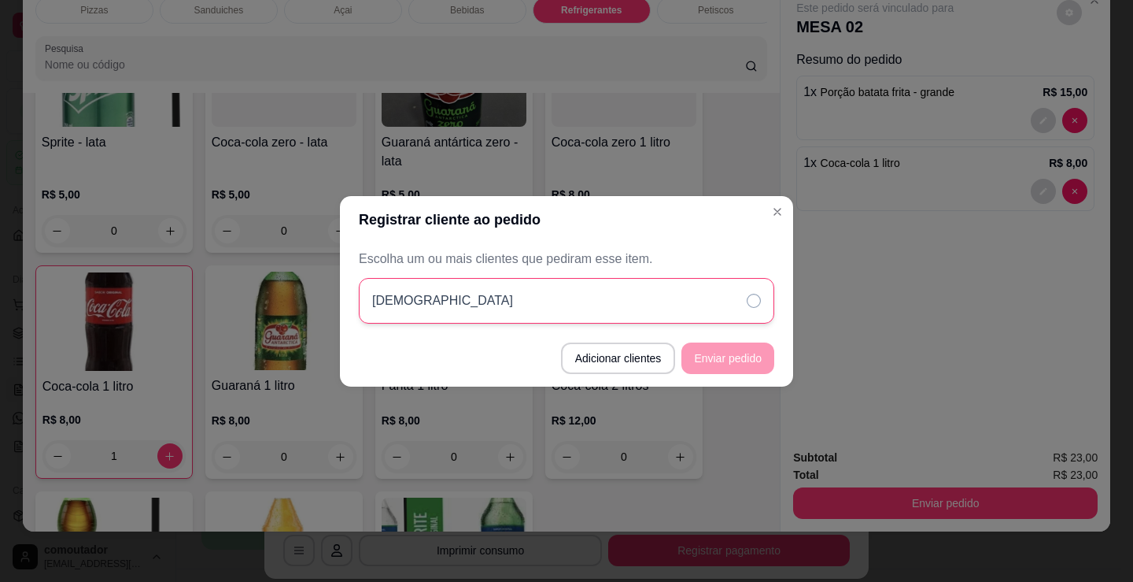
click at [643, 312] on div "[DEMOGRAPHIC_DATA]" at bounding box center [567, 301] width 416 height 46
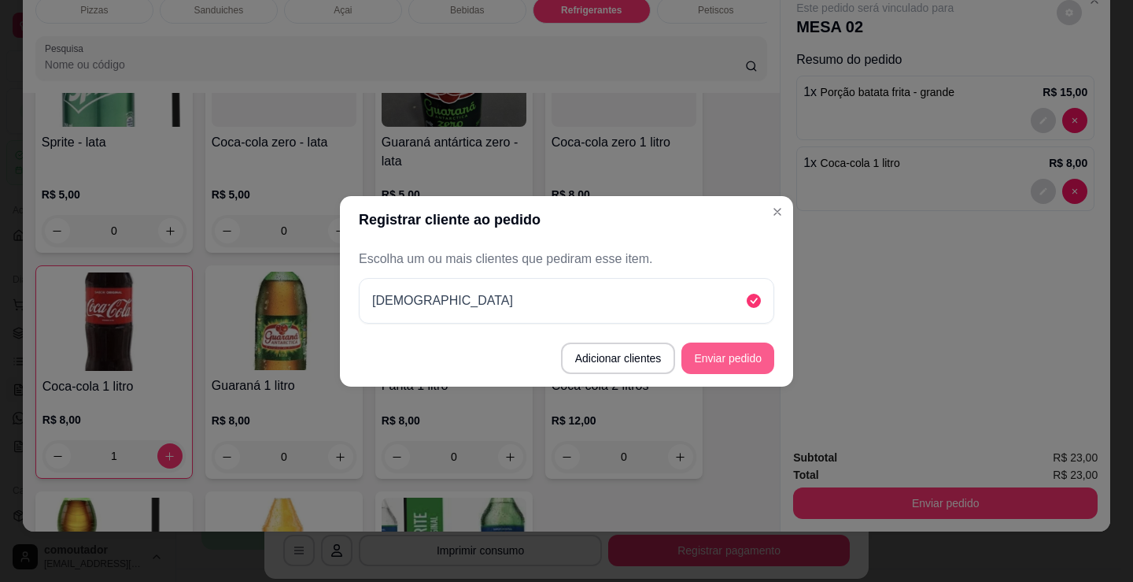
click at [712, 352] on button "Enviar pedido" at bounding box center [728, 357] width 93 height 31
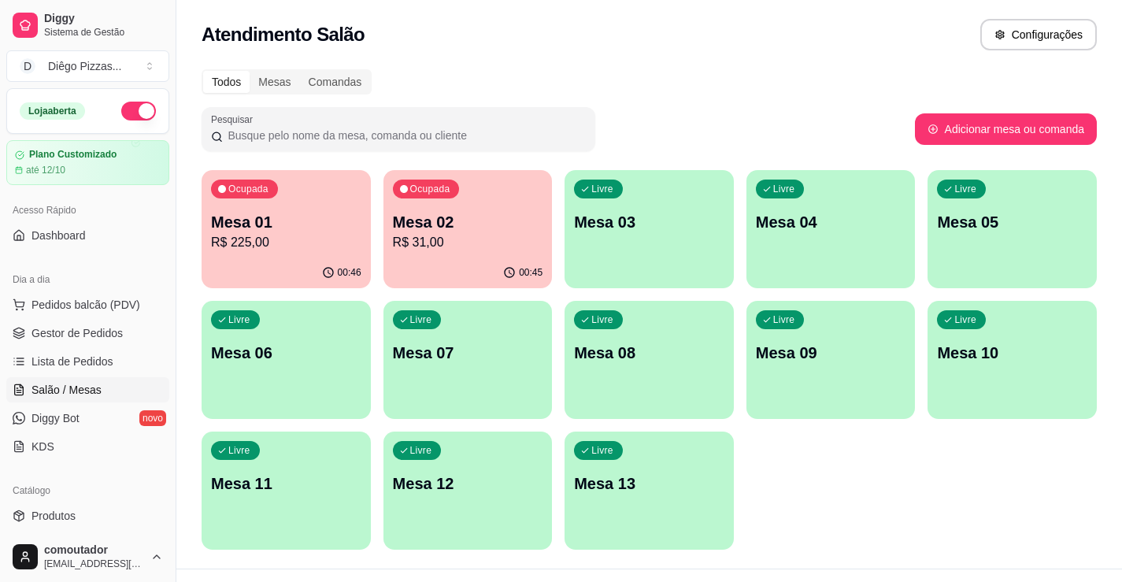
click at [283, 261] on div "00:46" at bounding box center [286, 272] width 169 height 31
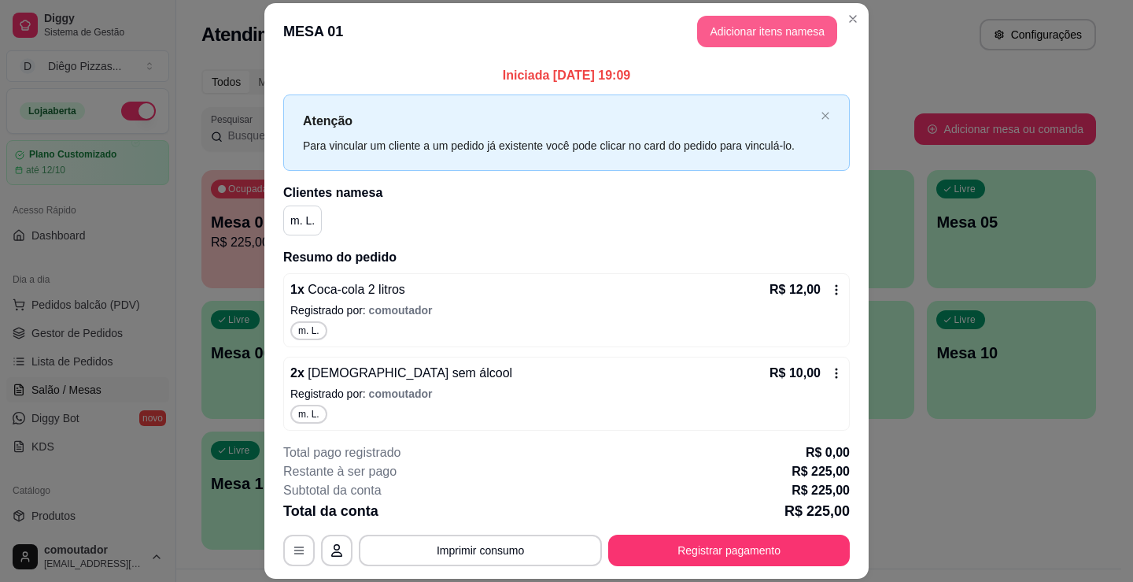
click at [808, 26] on button "Adicionar itens na mesa" at bounding box center [767, 31] width 140 height 31
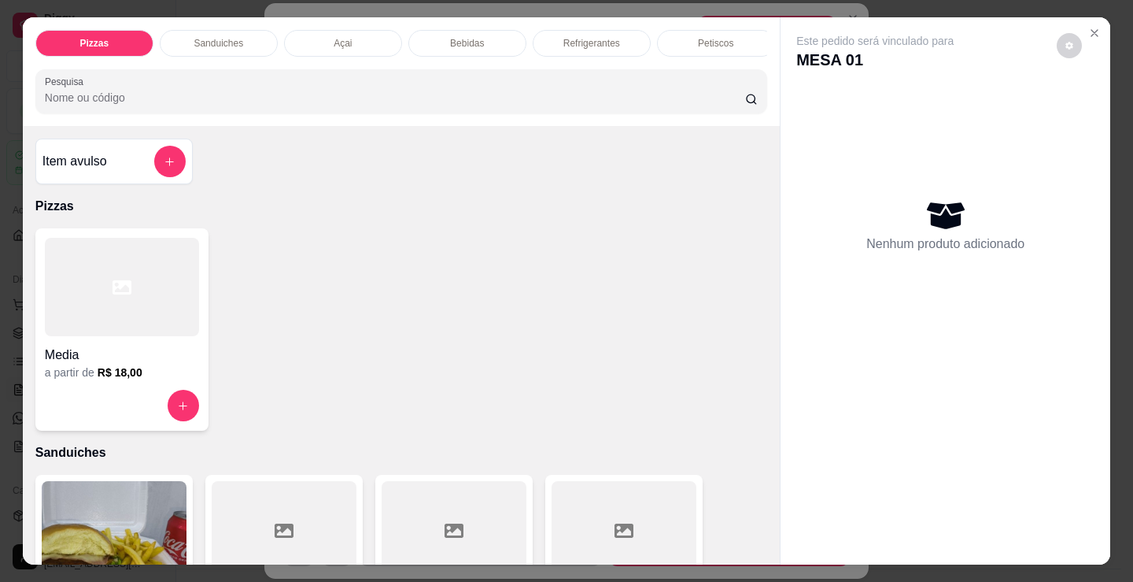
click at [596, 43] on p "Refrigerantes" at bounding box center [592, 43] width 57 height 13
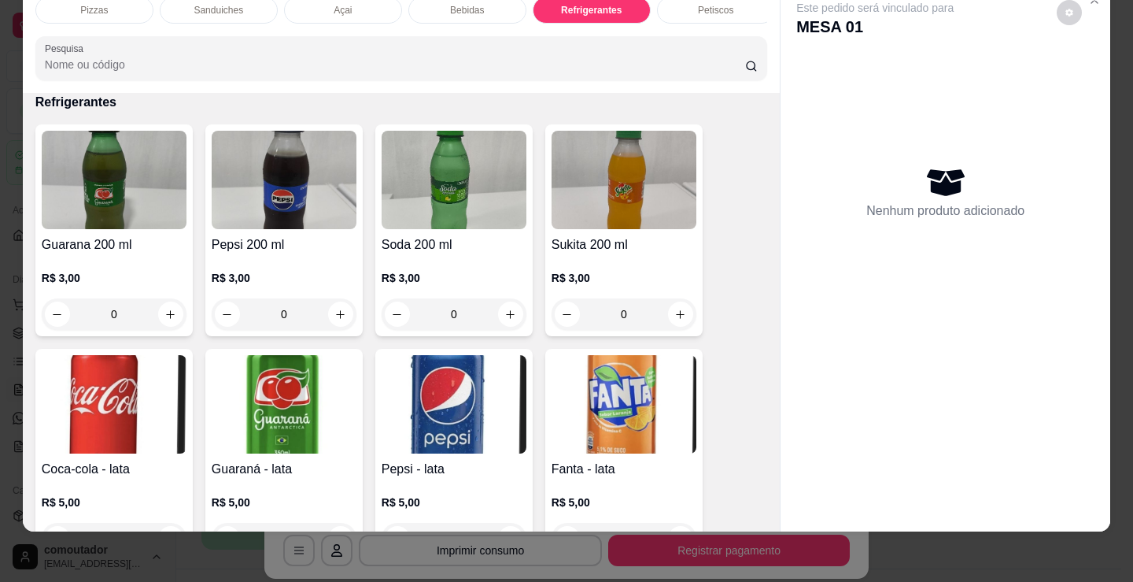
click at [458, 5] on p "Bebidas" at bounding box center [467, 10] width 34 height 13
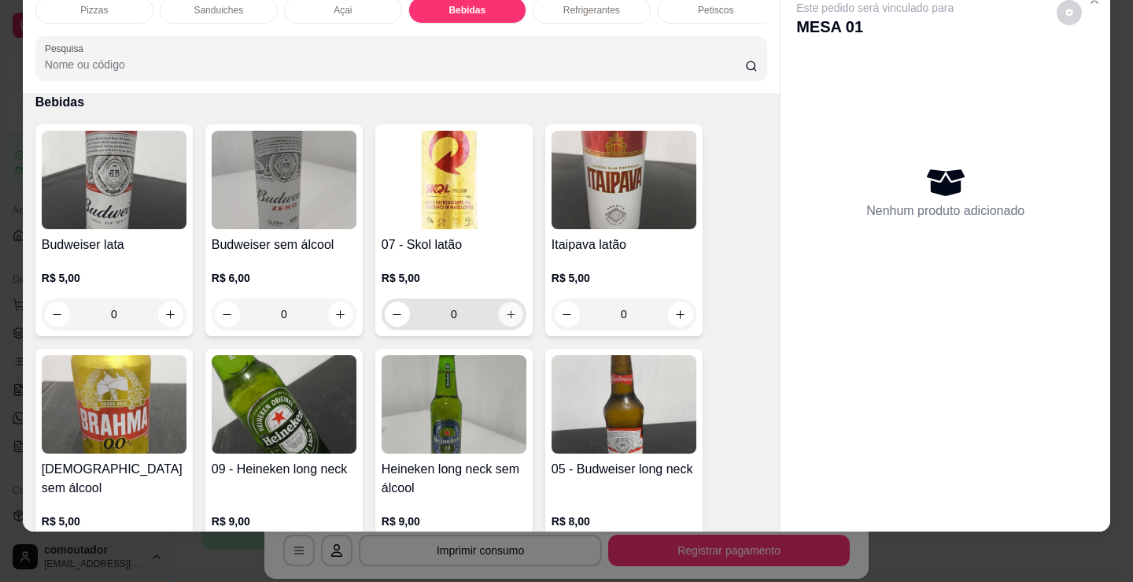
click at [507, 313] on icon "increase-product-quantity" at bounding box center [511, 315] width 12 height 12
type input "1"
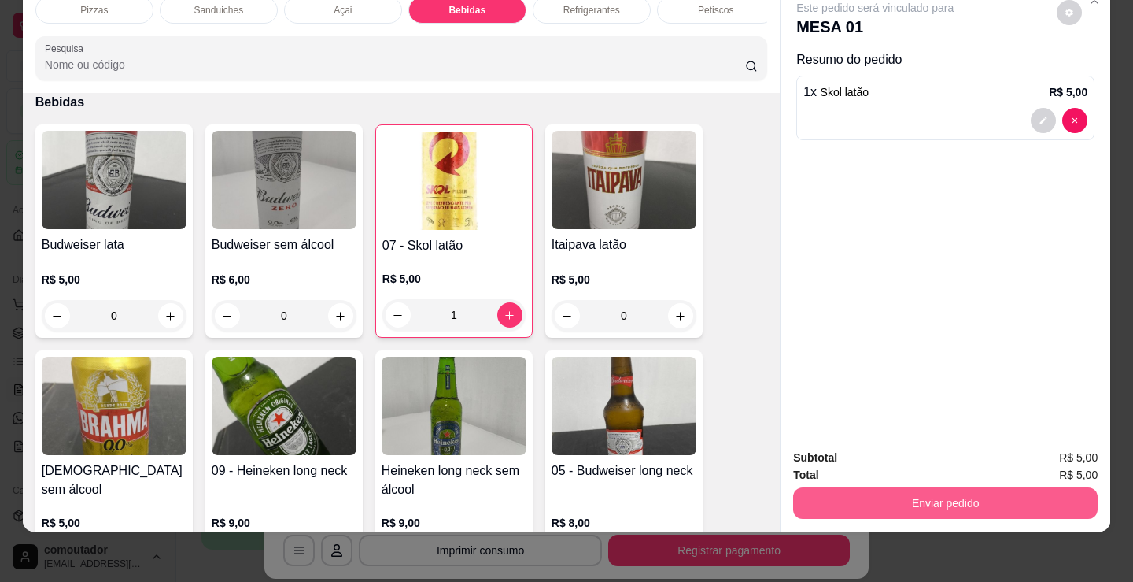
click at [923, 497] on button "Enviar pedido" at bounding box center [945, 502] width 305 height 31
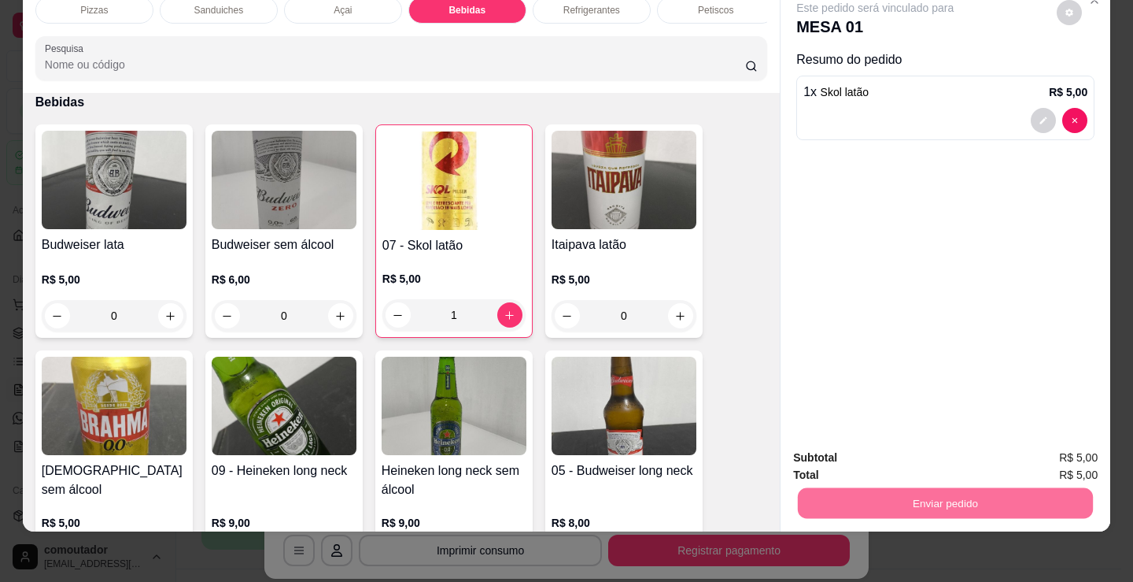
click at [962, 449] on button "Registrar cliente" at bounding box center [951, 452] width 101 height 29
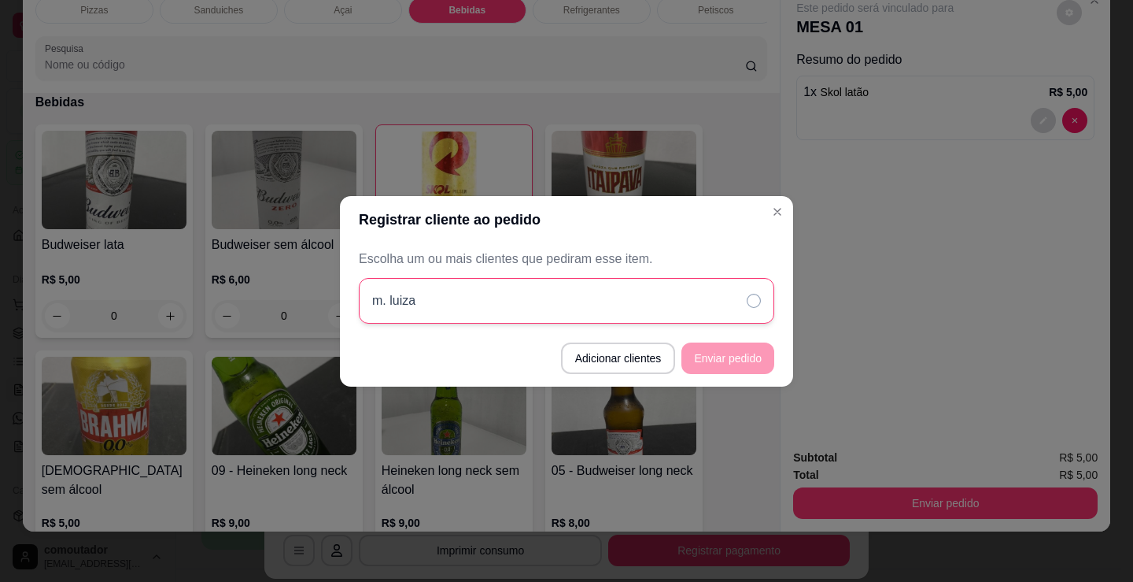
click at [627, 295] on div "m. luiza" at bounding box center [567, 301] width 416 height 46
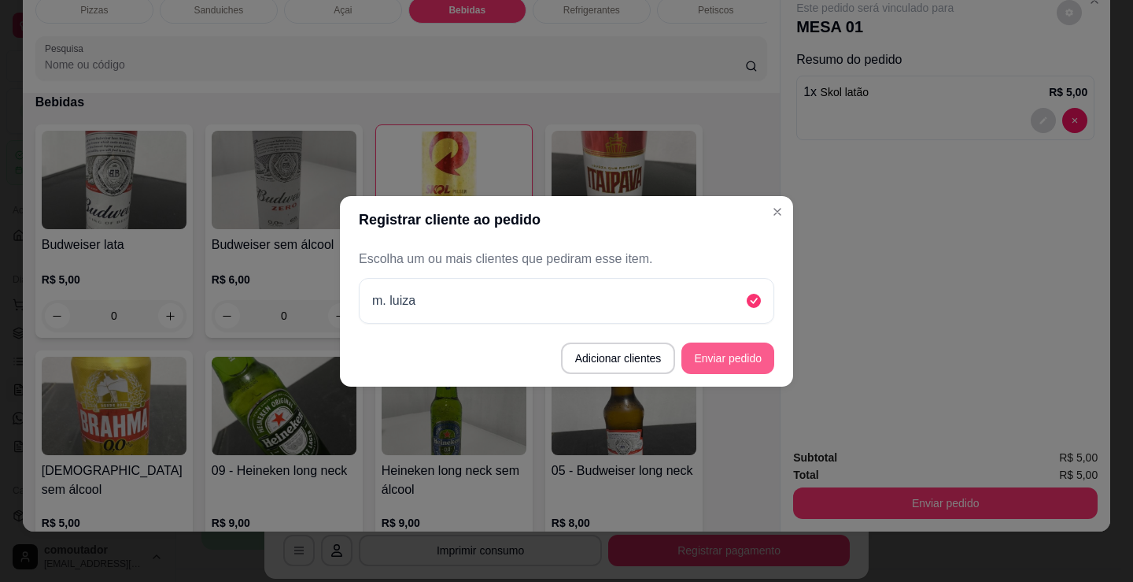
click at [720, 365] on button "Enviar pedido" at bounding box center [728, 357] width 93 height 31
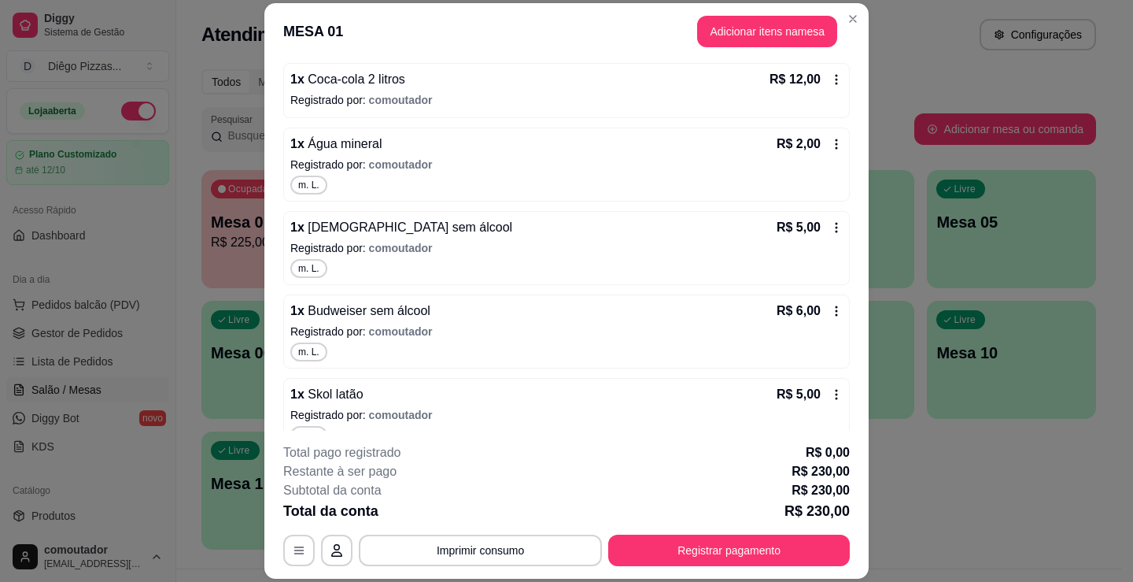
scroll to position [1885, 0]
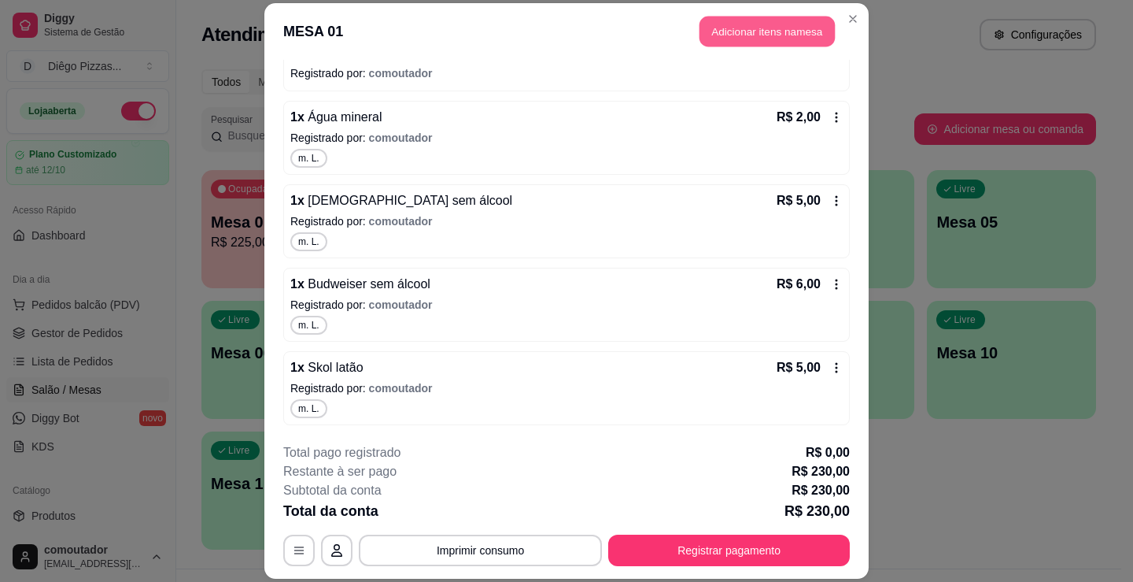
click at [752, 37] on button "Adicionar itens na mesa" at bounding box center [767, 31] width 135 height 31
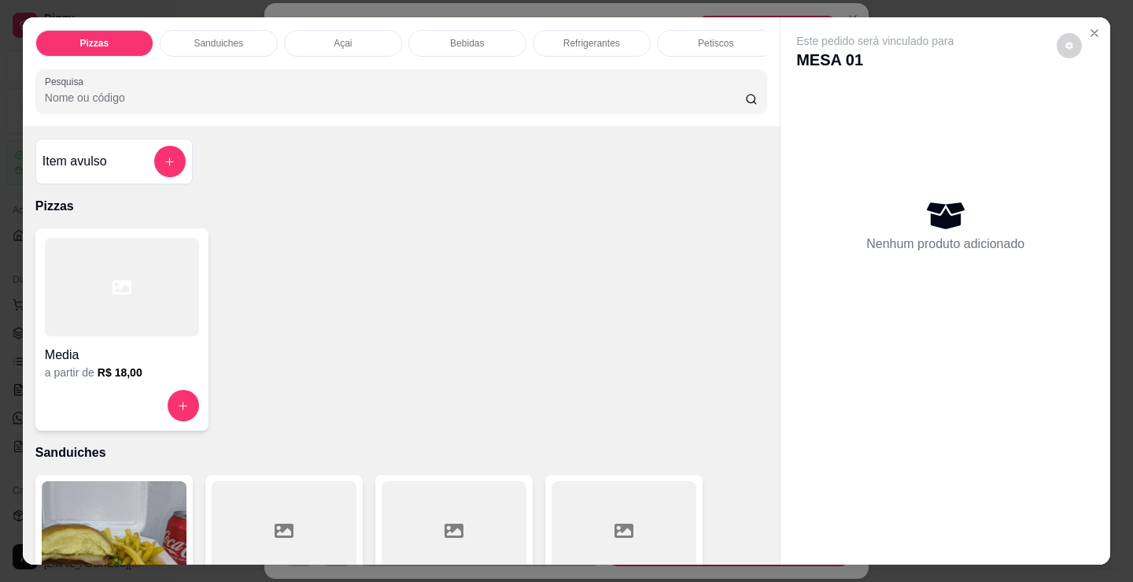
click at [478, 44] on div "Bebidas" at bounding box center [468, 43] width 118 height 27
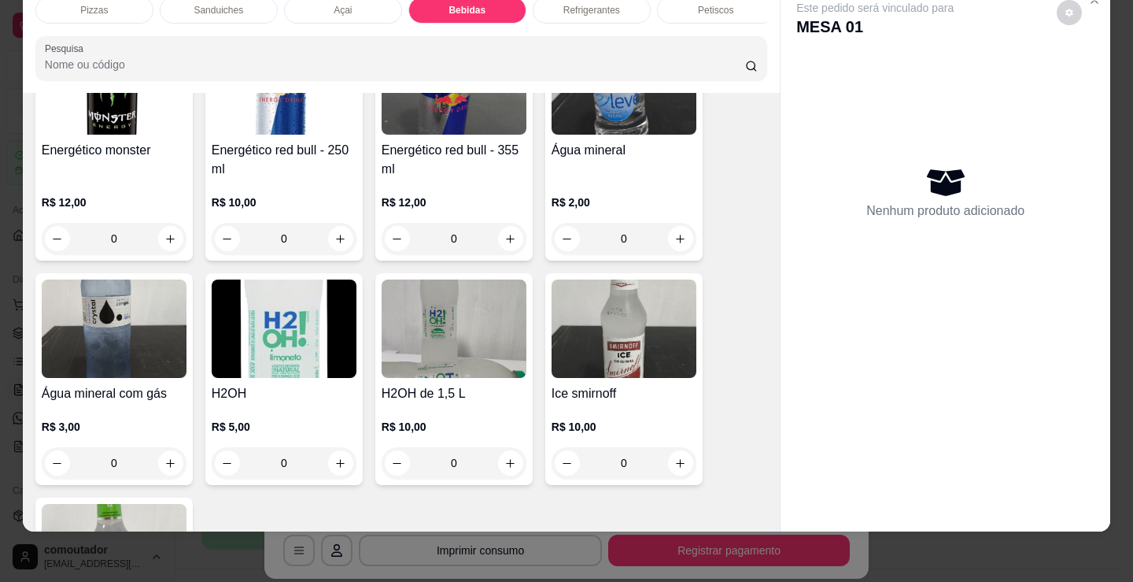
scroll to position [3367, 0]
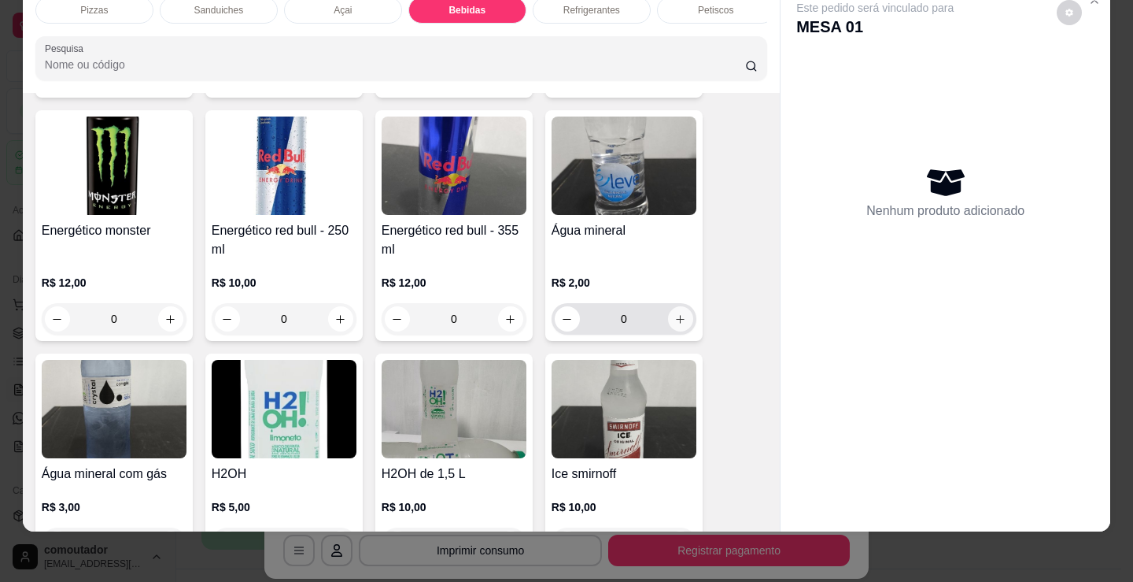
click at [668, 316] on button "increase-product-quantity" at bounding box center [680, 318] width 25 height 25
type input "1"
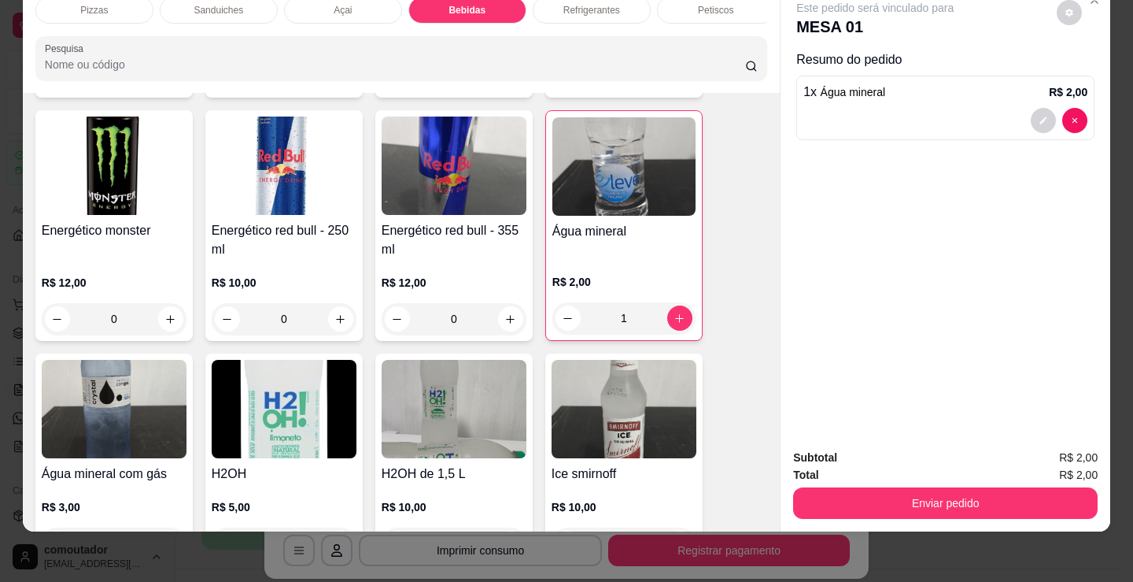
click at [858, 487] on button "Enviar pedido" at bounding box center [945, 502] width 305 height 31
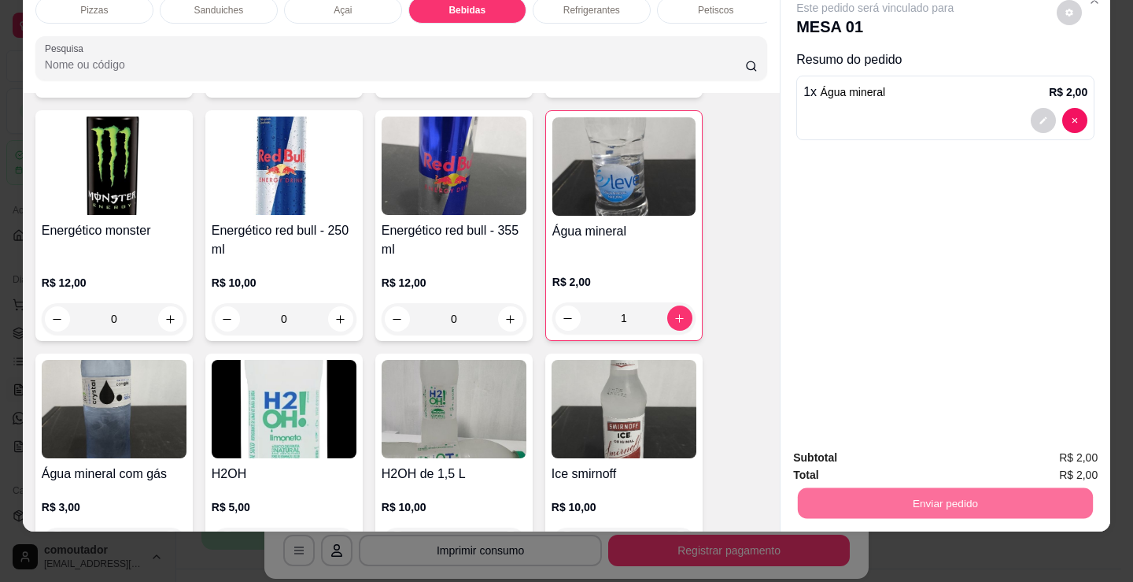
click at [972, 459] on button "Registrar cliente" at bounding box center [951, 452] width 101 height 29
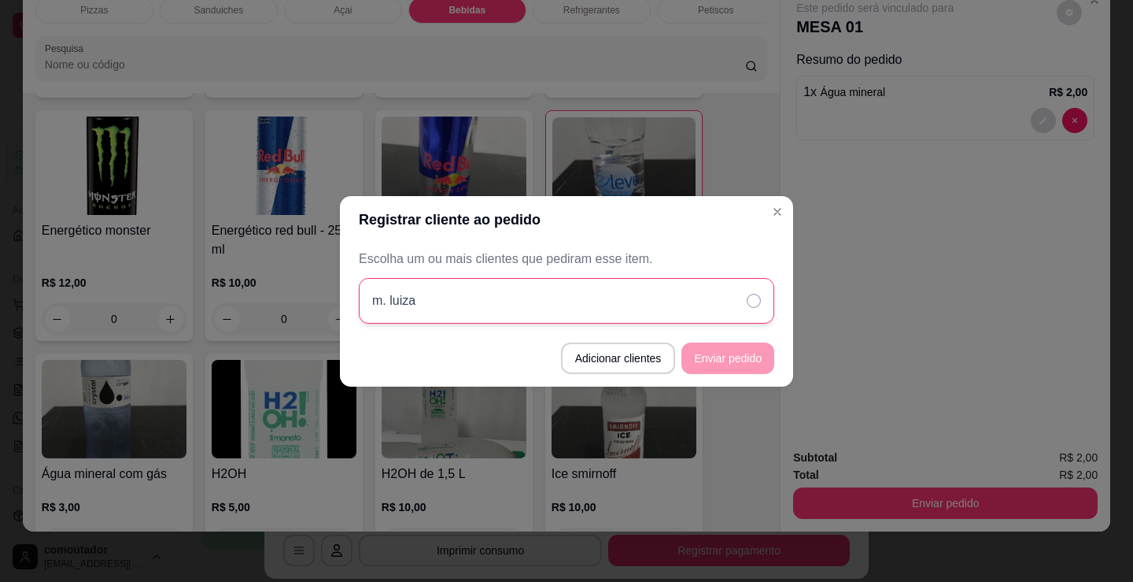
click at [712, 305] on div "m. luiza" at bounding box center [567, 301] width 416 height 46
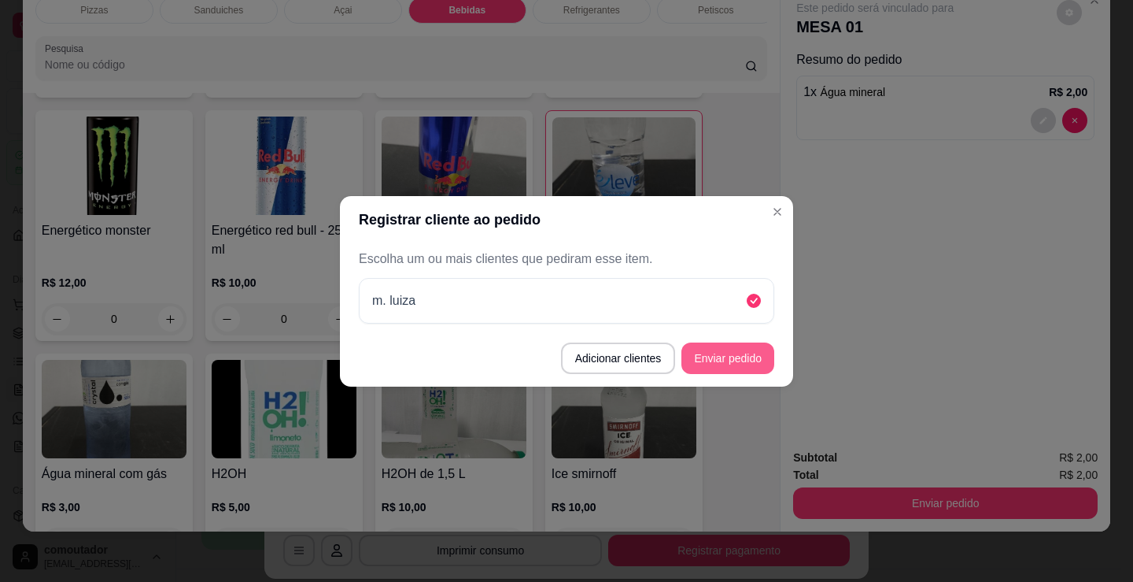
click at [746, 364] on button "Enviar pedido" at bounding box center [728, 357] width 93 height 31
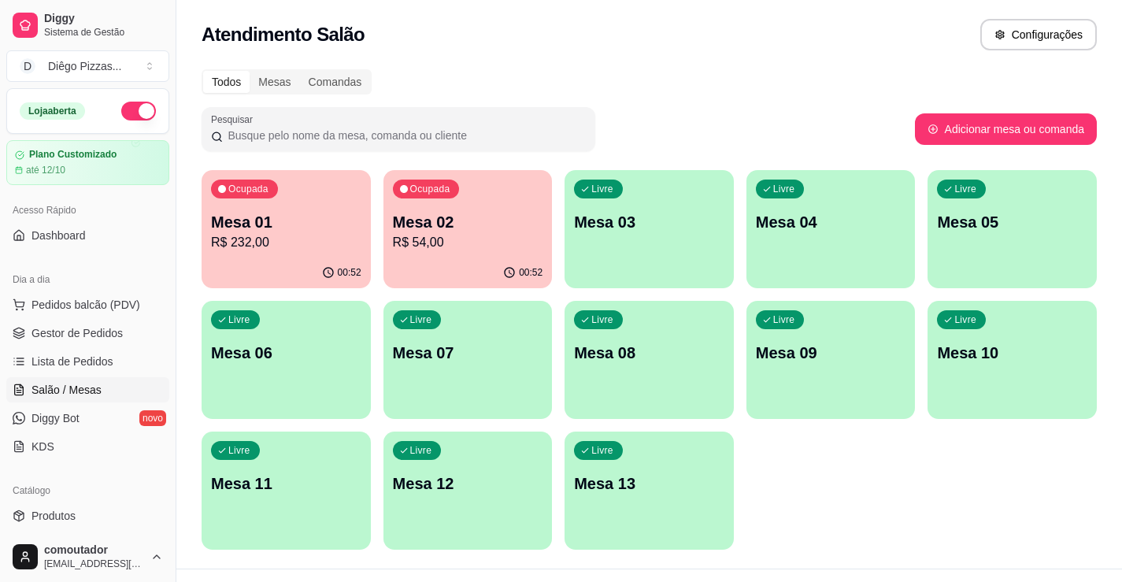
click at [429, 224] on p "Mesa 02" at bounding box center [468, 222] width 150 height 22
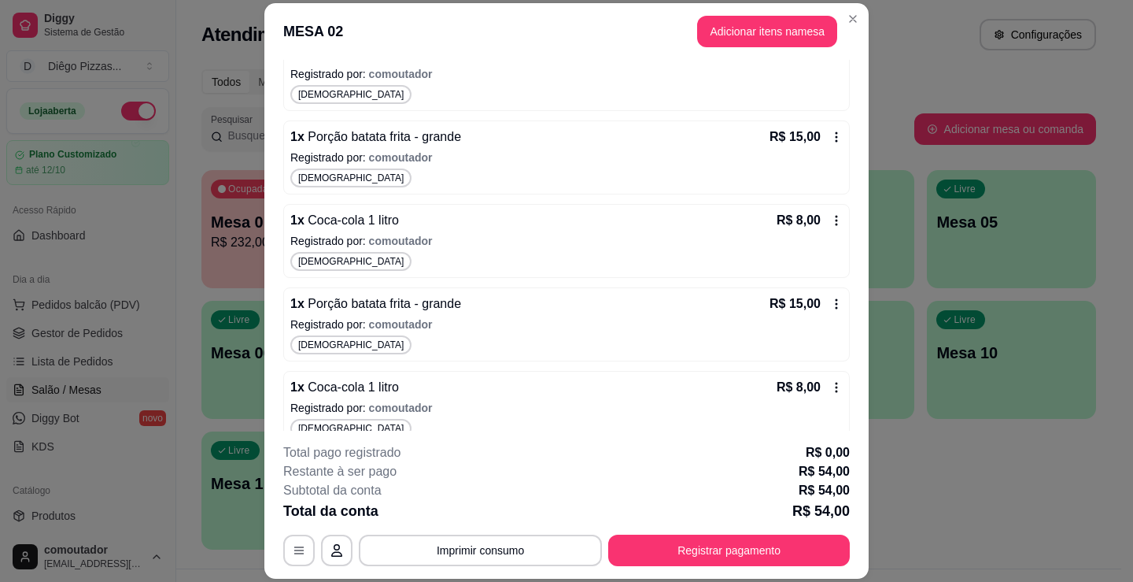
scroll to position [256, 0]
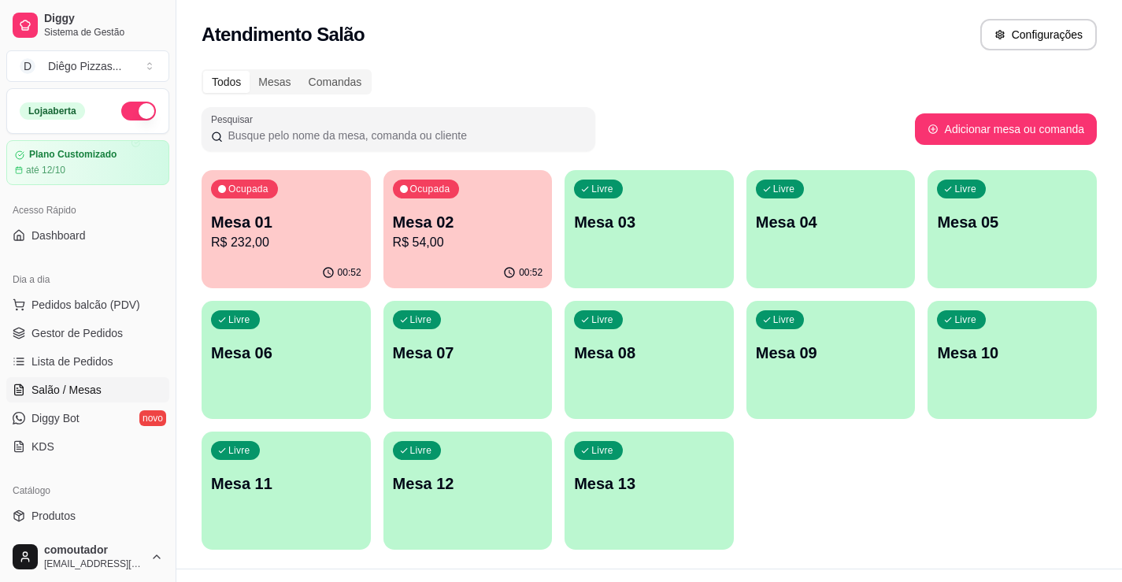
drag, startPoint x: 818, startPoint y: 509, endPoint x: 384, endPoint y: 368, distance: 456.0
click at [818, 509] on div "Ocupada Mesa 01 R$ 232,00 00:52 Ocupada Mesa 02 R$ 54,00 00:52 Livre Mesa 03 Li…" at bounding box center [649, 359] width 895 height 379
click at [125, 302] on span "Pedidos balcão (PDV)" at bounding box center [85, 305] width 109 height 16
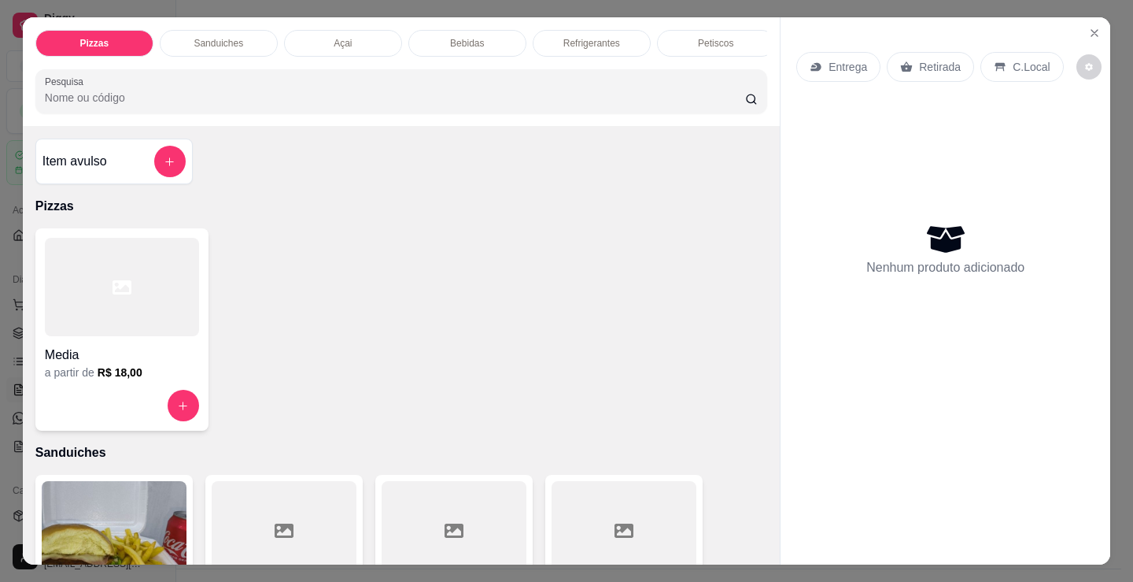
click at [216, 37] on p "Sanduiches" at bounding box center [219, 43] width 50 height 13
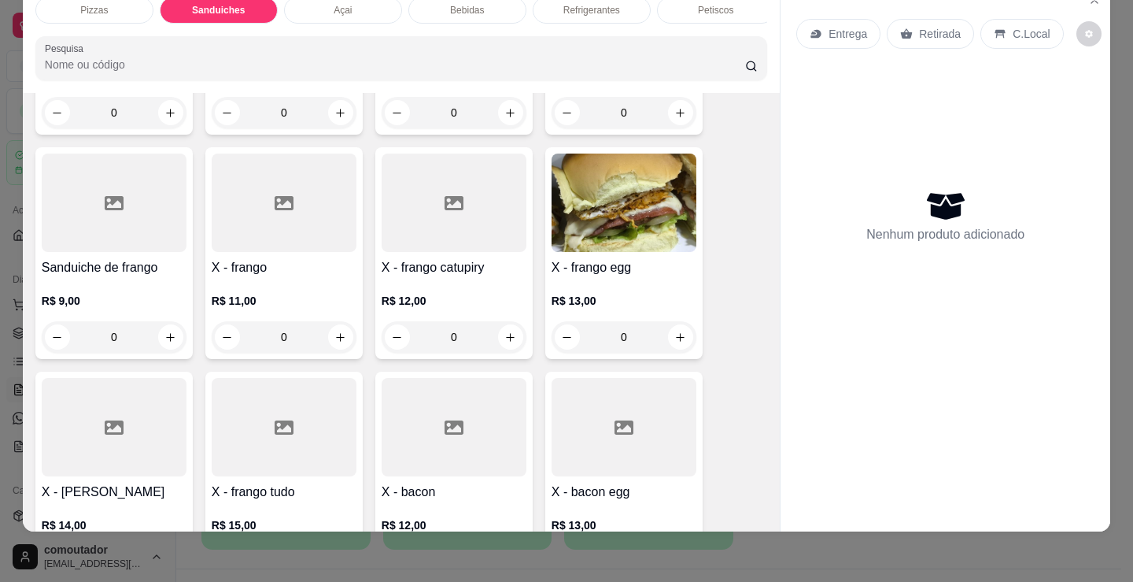
scroll to position [868, 0]
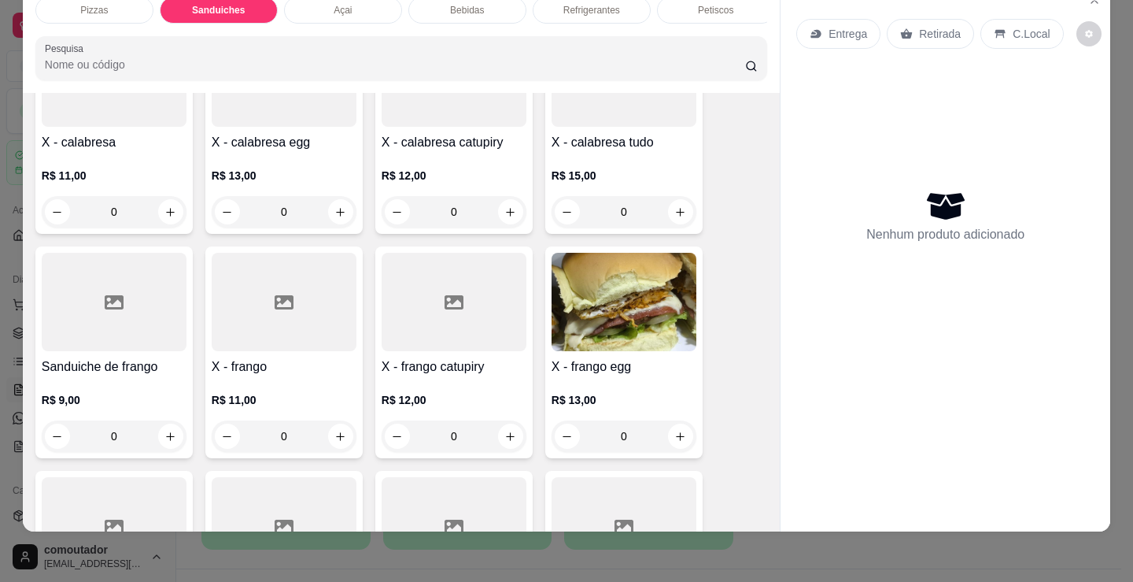
click at [165, 205] on div "0" at bounding box center [114, 211] width 145 height 31
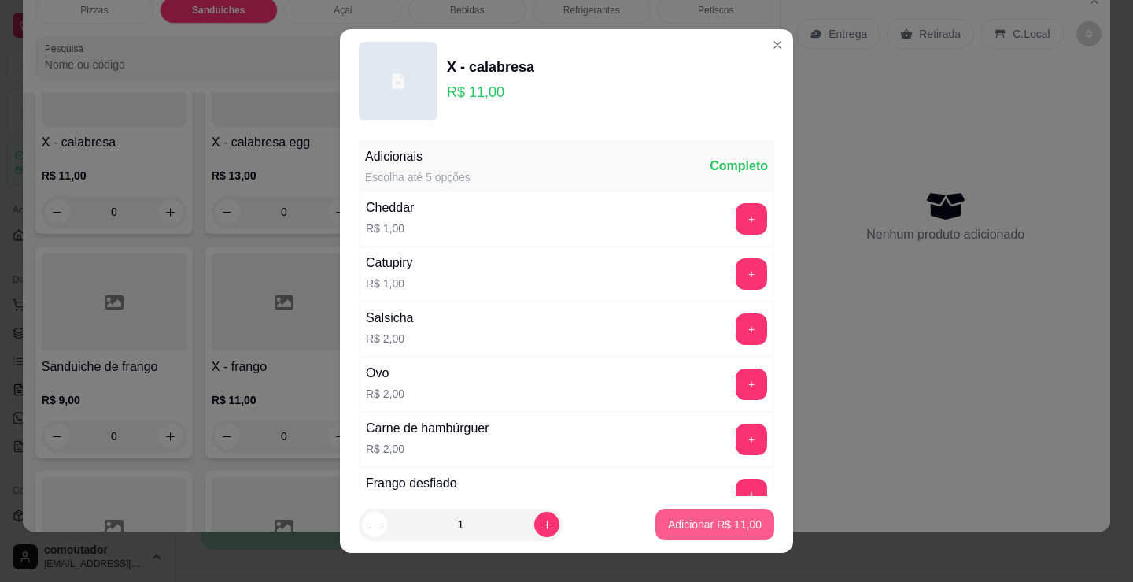
click at [749, 524] on button "Adicionar R$ 11,00" at bounding box center [715, 523] width 119 height 31
type input "1"
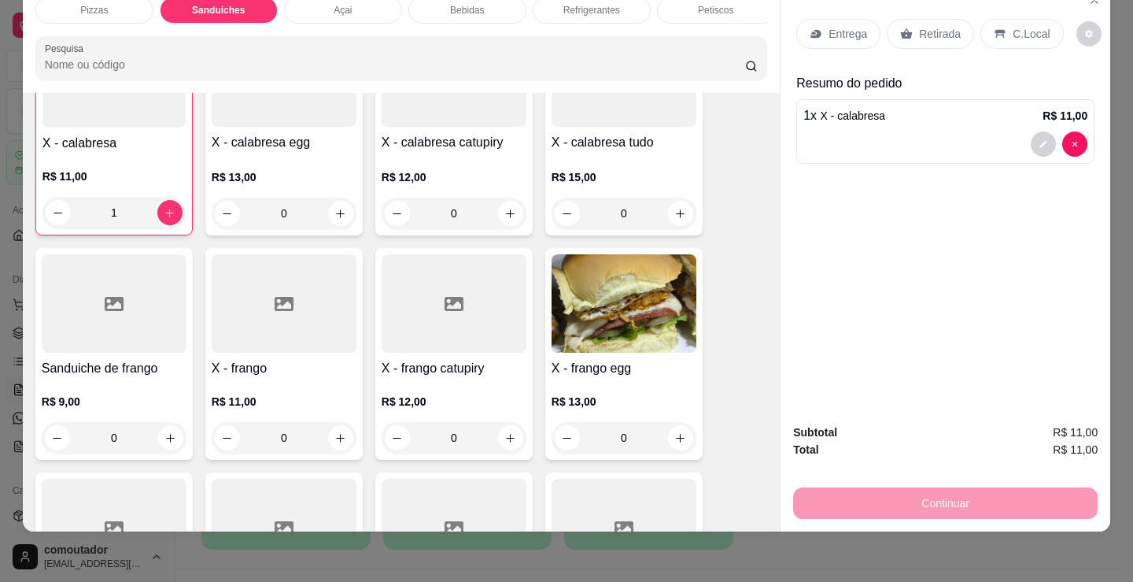
scroll to position [869, 0]
click at [341, 433] on div "0" at bounding box center [284, 436] width 145 height 31
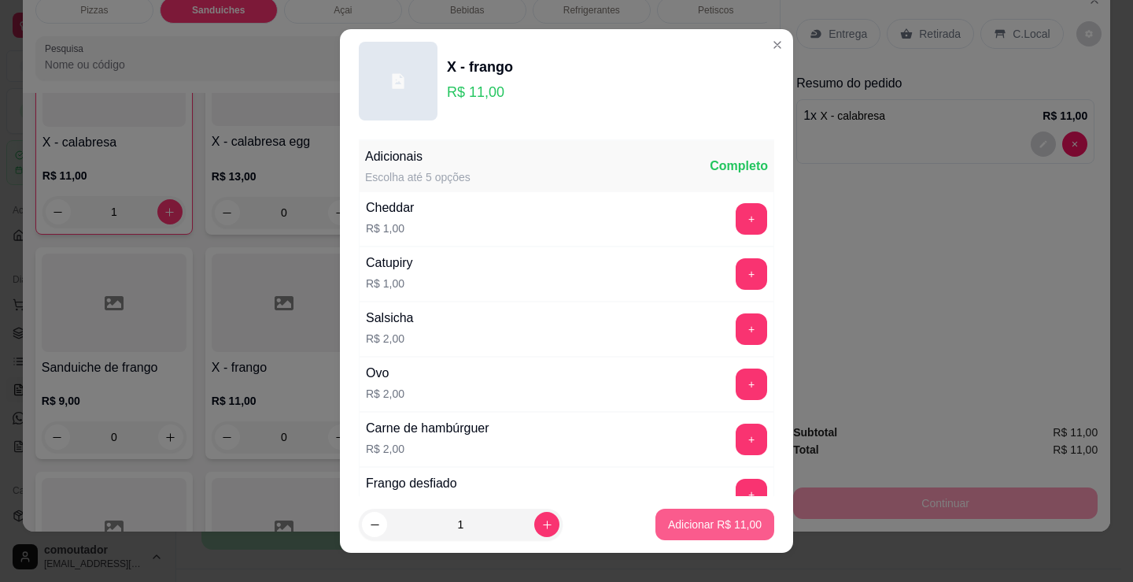
click at [688, 531] on p "Adicionar R$ 11,00" at bounding box center [715, 524] width 94 height 16
type input "1"
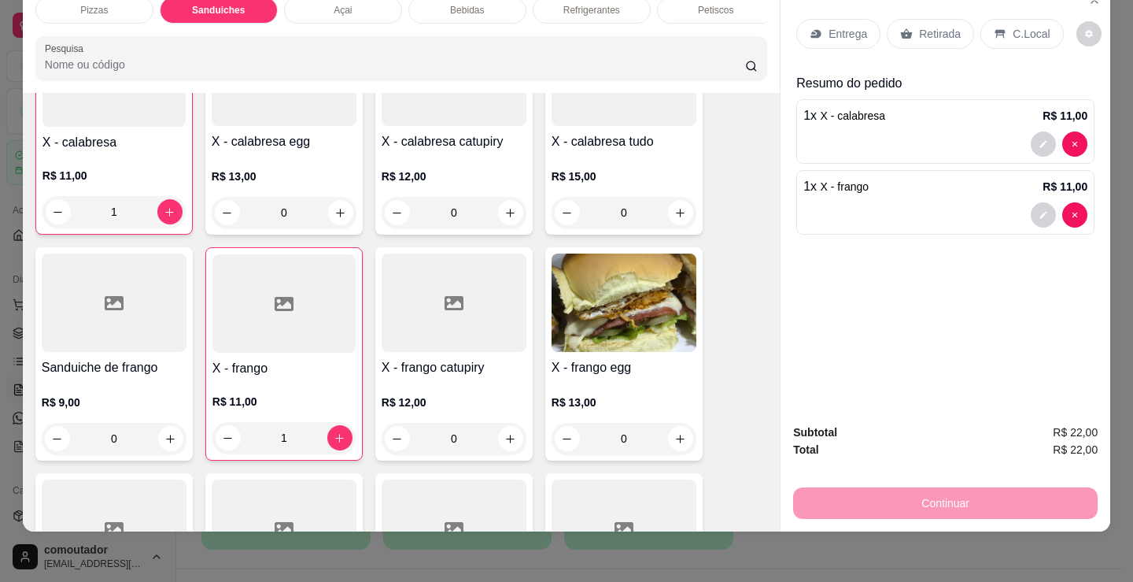
click at [834, 35] on div "Entrega" at bounding box center [839, 34] width 84 height 30
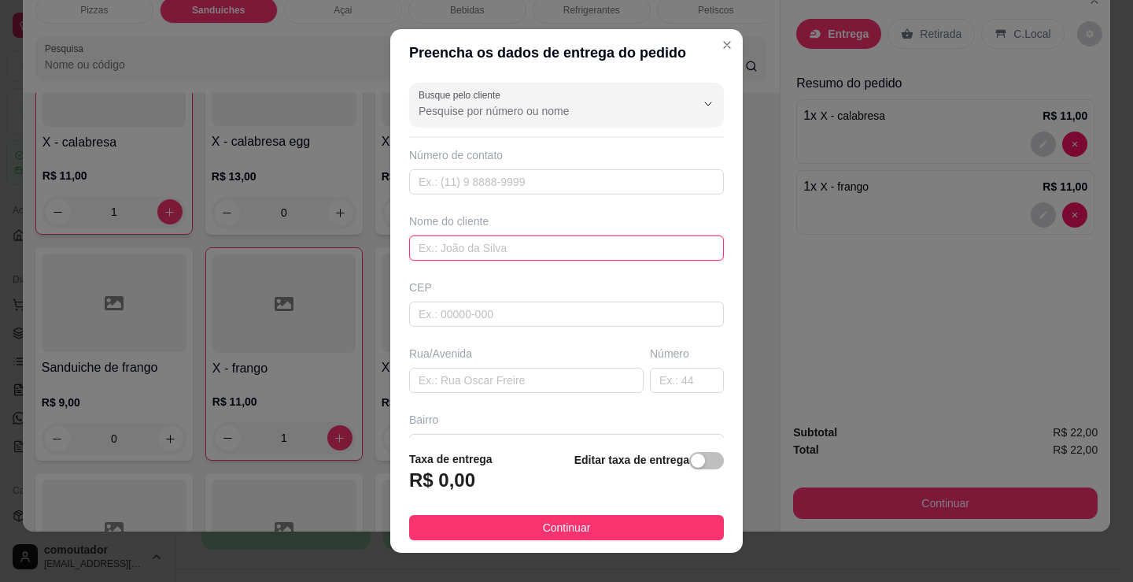
click at [486, 256] on input "text" at bounding box center [566, 247] width 315 height 25
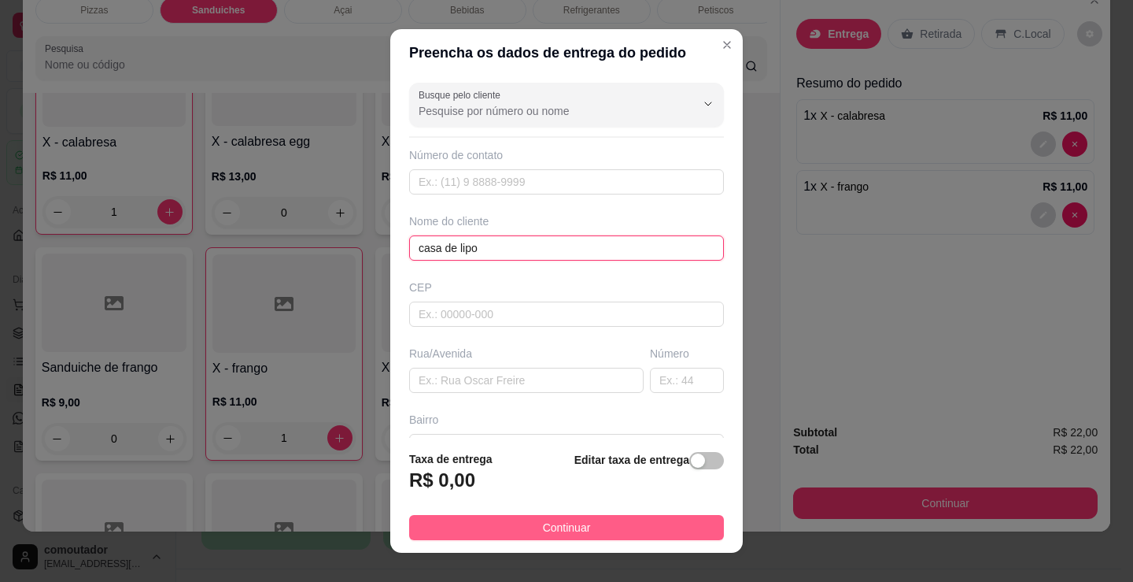
type input "casa de lipo"
click at [608, 516] on button "Continuar" at bounding box center [566, 527] width 315 height 25
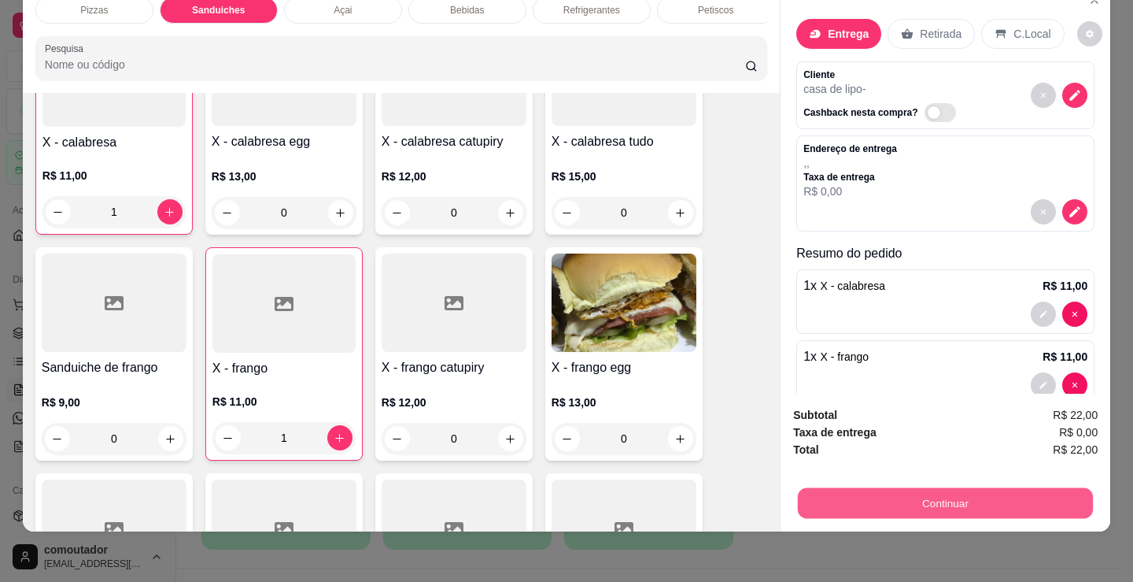
click at [855, 495] on button "Continuar" at bounding box center [945, 502] width 295 height 31
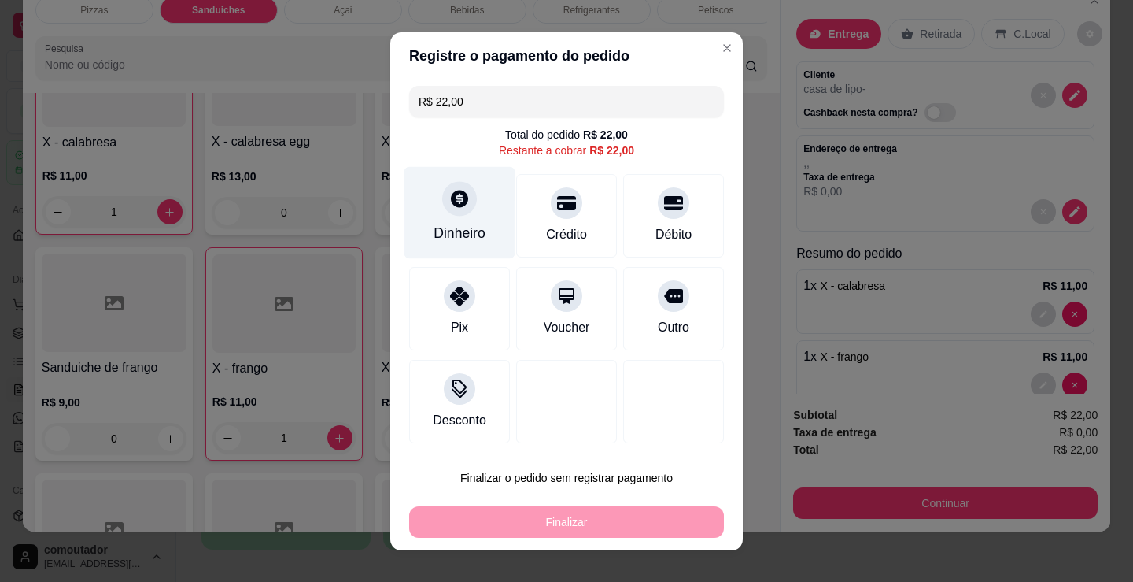
click at [436, 207] on div "Dinheiro" at bounding box center [460, 212] width 111 height 92
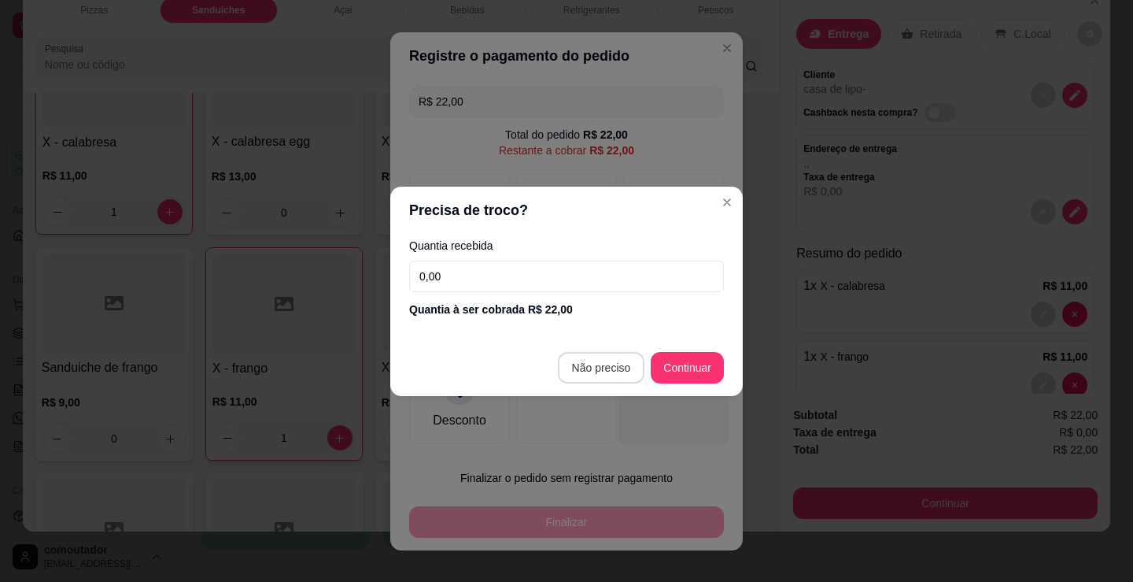
type input "R$ 0,00"
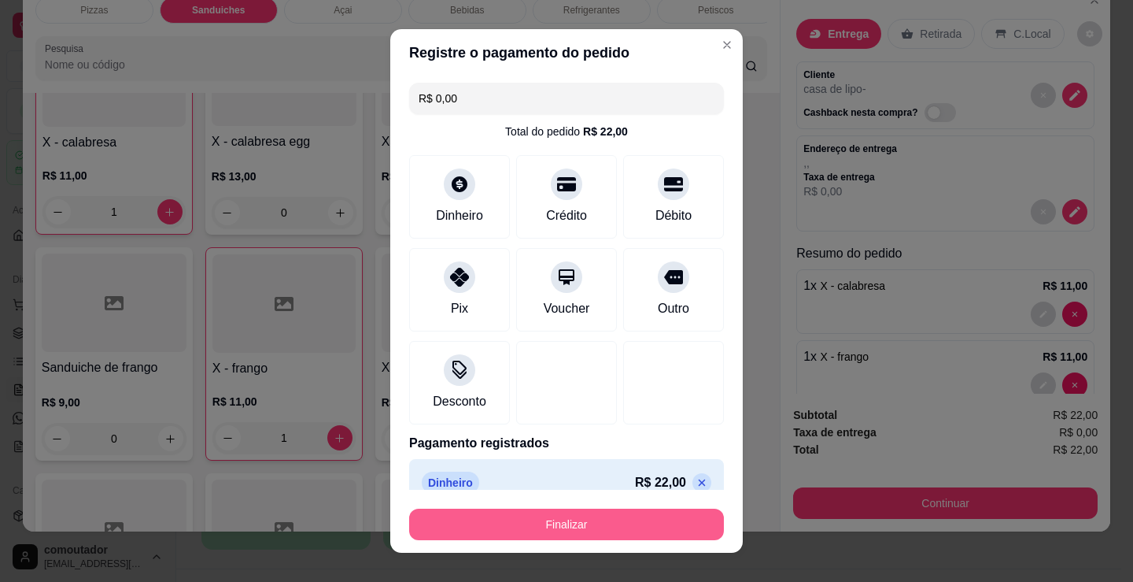
click at [586, 524] on button "Finalizar" at bounding box center [566, 523] width 315 height 31
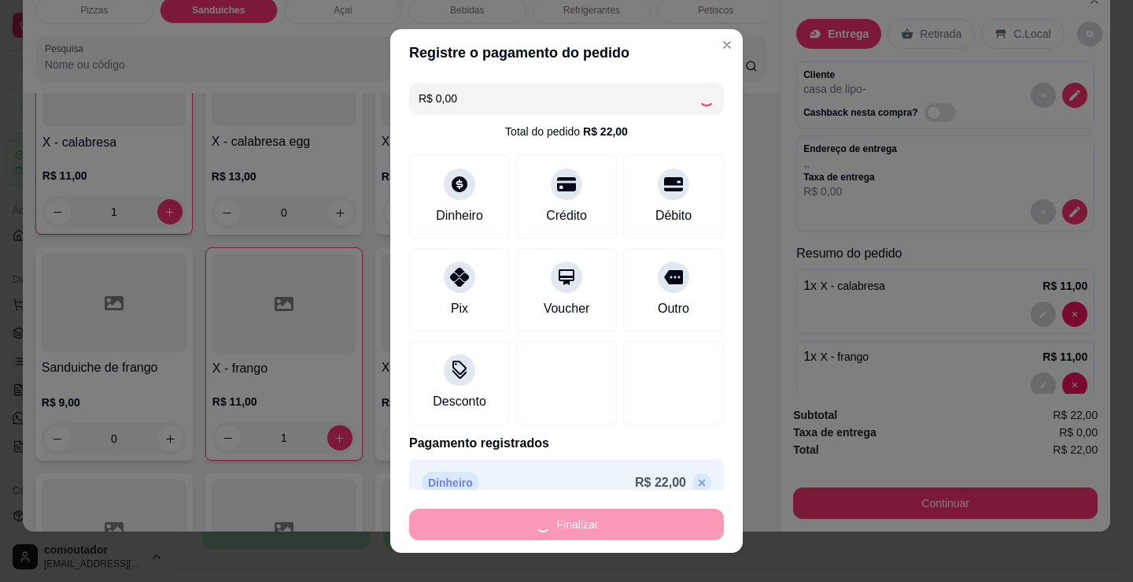
type input "0"
type input "-R$ 22,00"
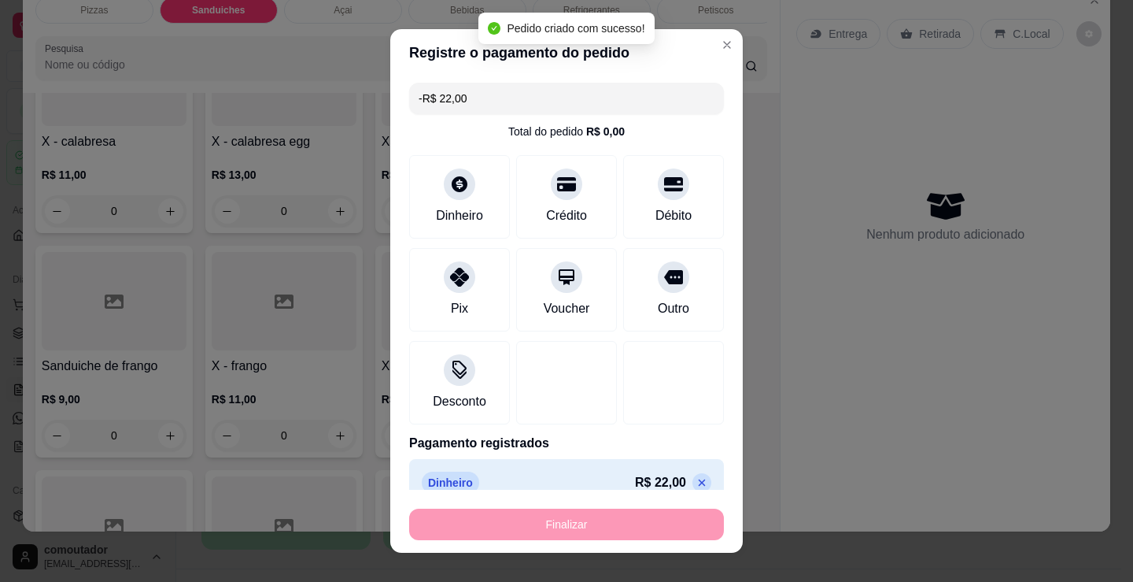
scroll to position [868, 0]
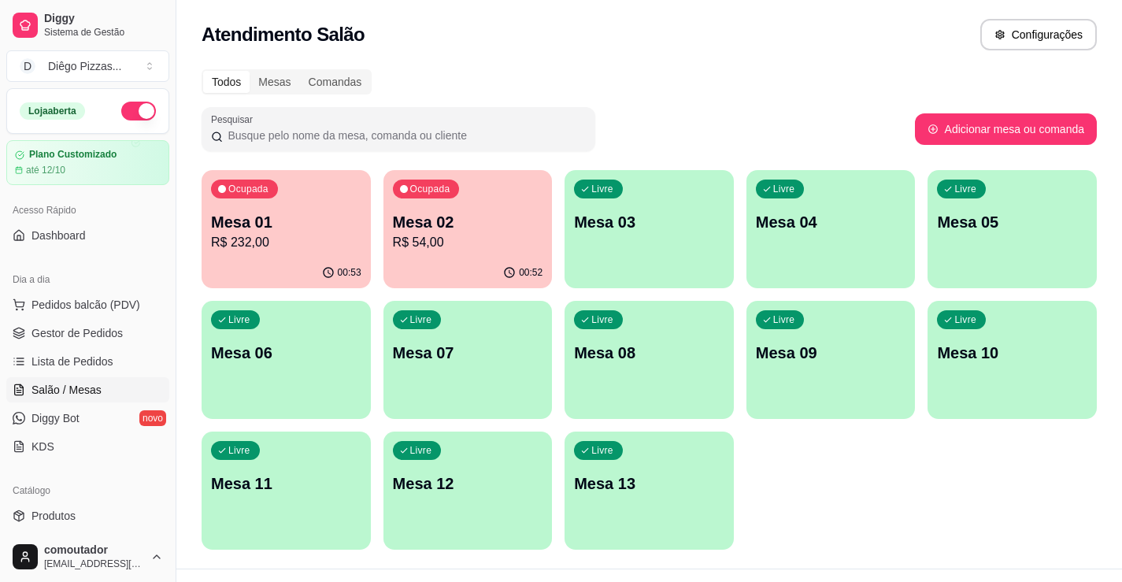
click at [247, 264] on div "00:53" at bounding box center [286, 272] width 169 height 31
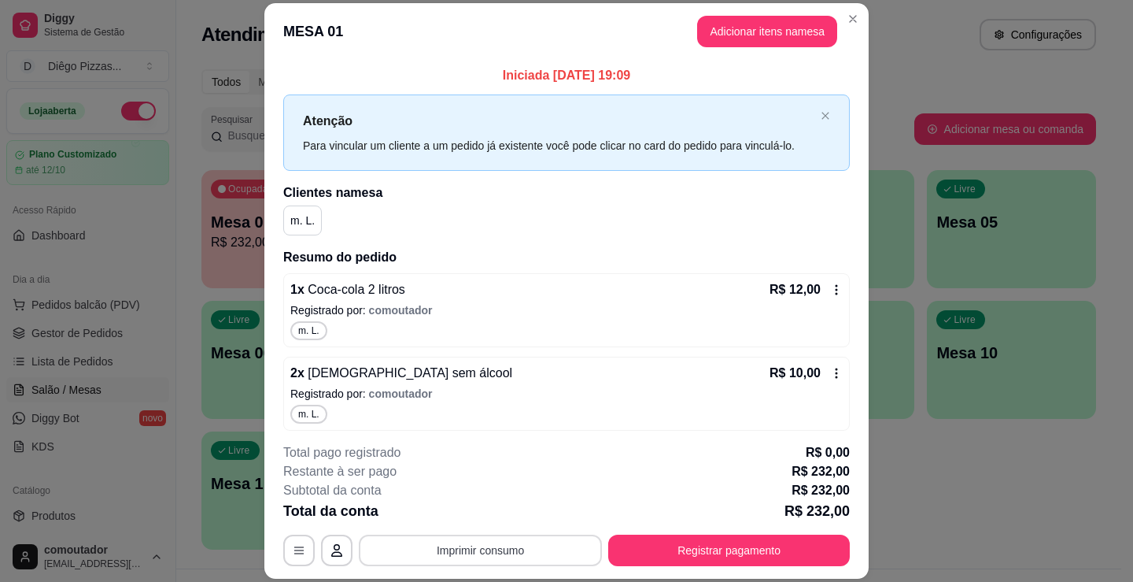
click at [499, 555] on button "Imprimir consumo" at bounding box center [480, 549] width 243 height 31
click at [496, 516] on button "IMPRESSORA" at bounding box center [479, 513] width 110 height 24
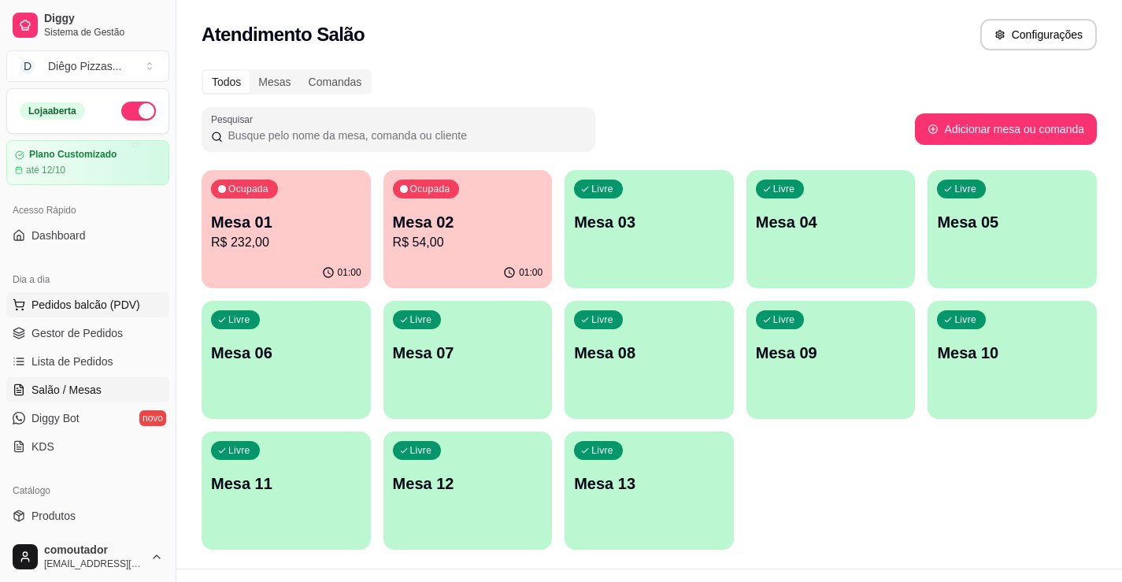
click at [116, 310] on span "Pedidos balcão (PDV)" at bounding box center [85, 305] width 109 height 16
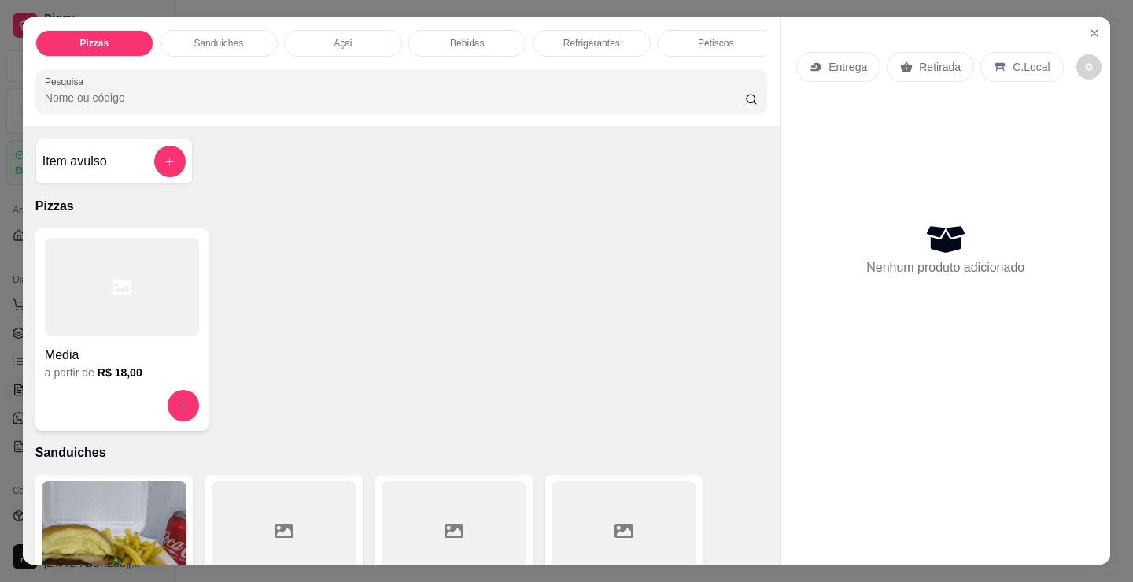
click at [115, 297] on icon at bounding box center [122, 287] width 19 height 19
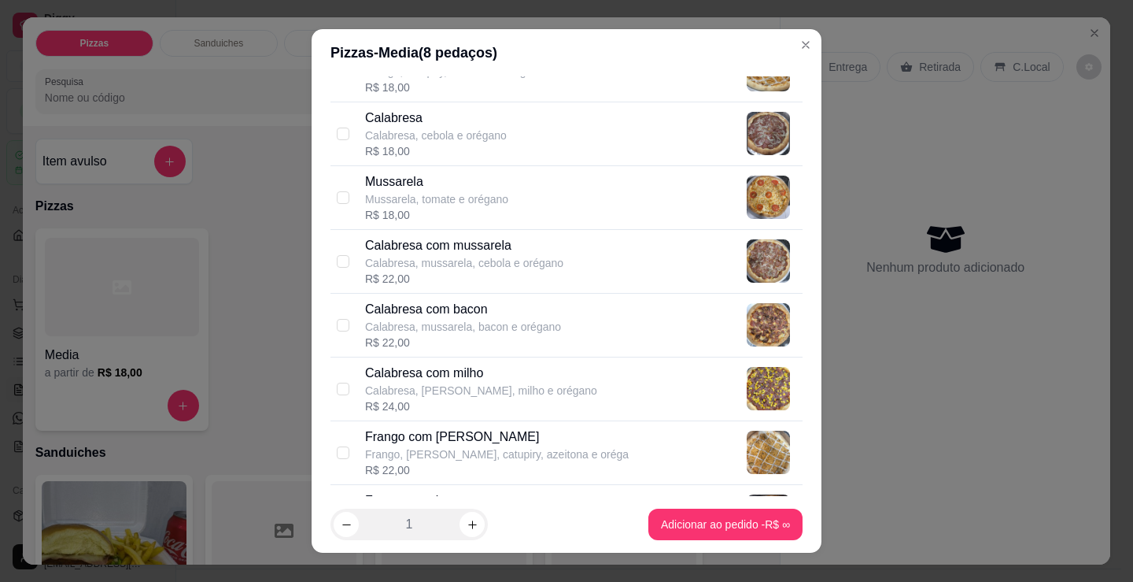
scroll to position [157, 0]
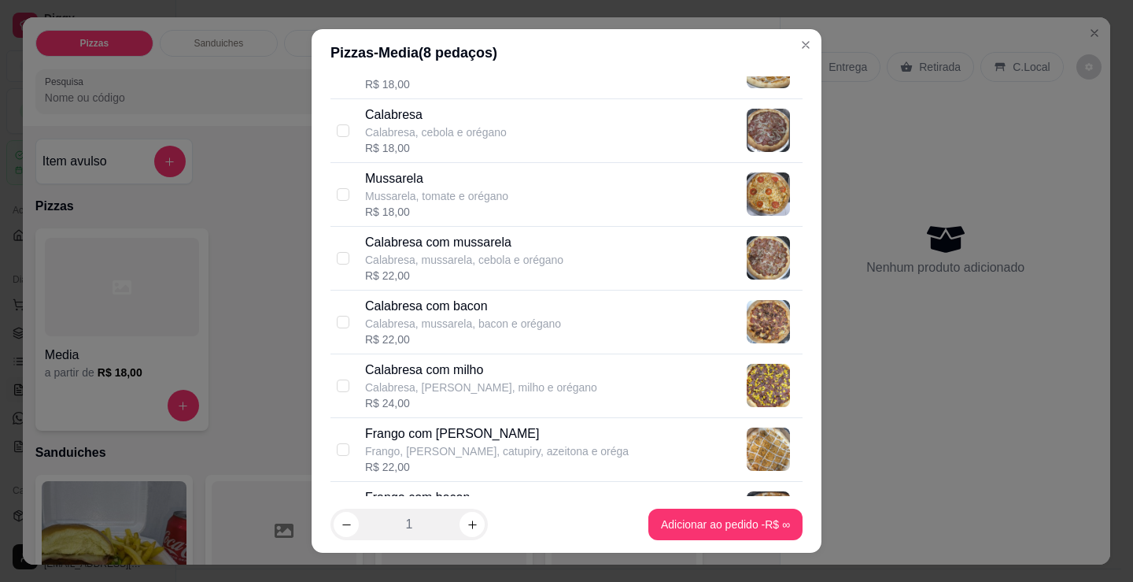
click at [478, 248] on p "Calabresa com mussarela" at bounding box center [464, 242] width 198 height 19
checkbox input "true"
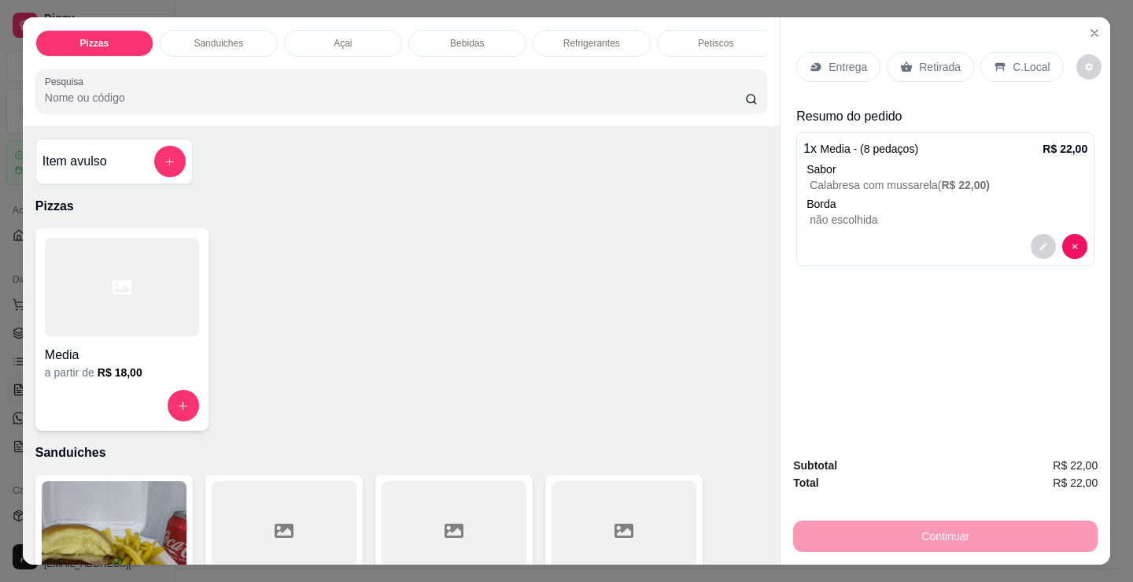
click at [103, 327] on div at bounding box center [122, 287] width 154 height 98
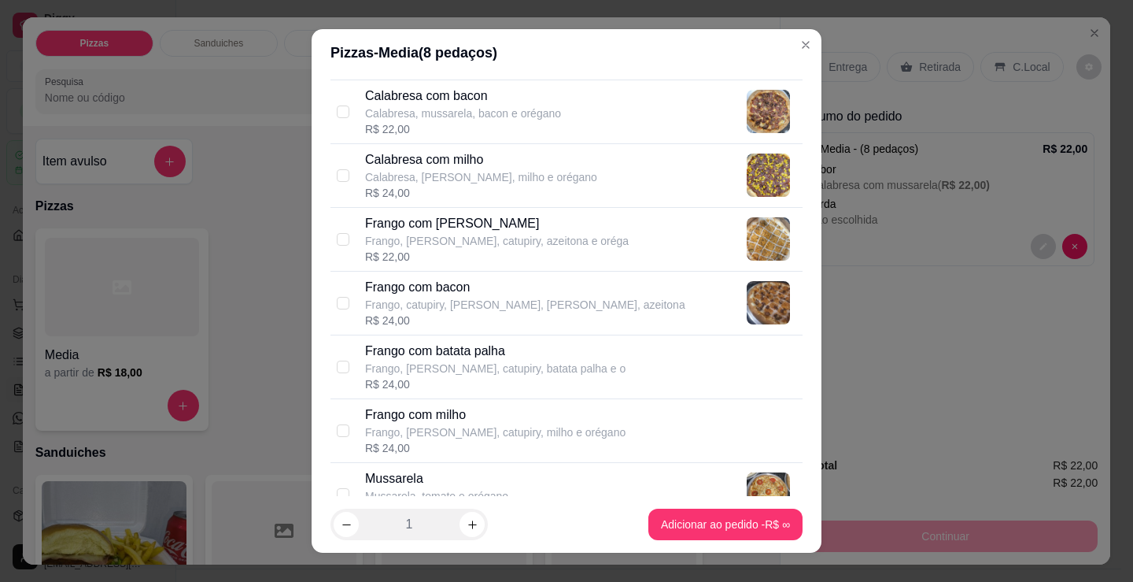
scroll to position [394, 0]
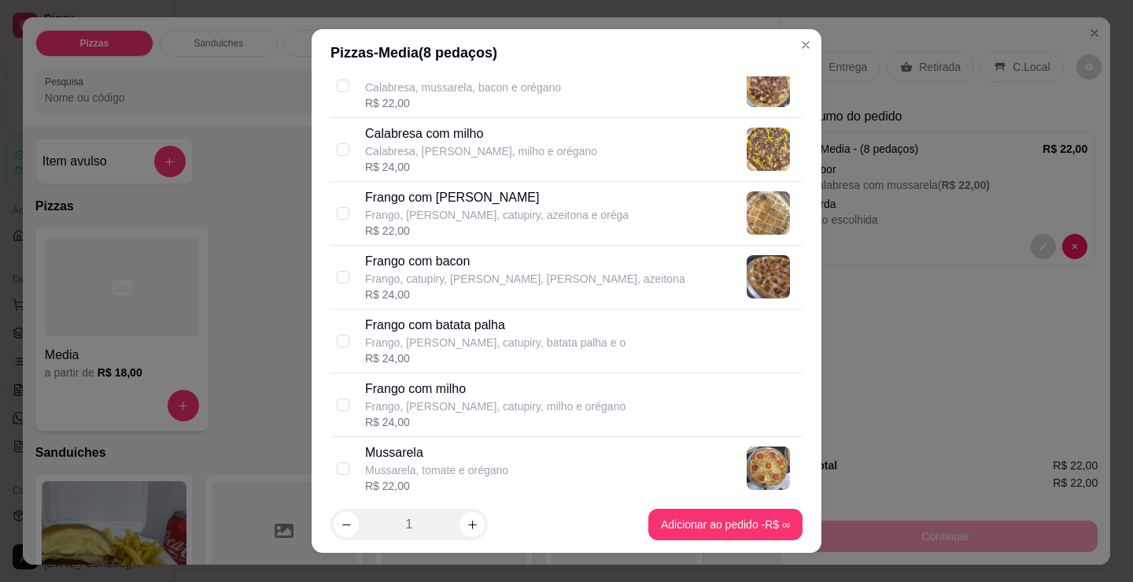
click at [522, 217] on p "Frango, [PERSON_NAME], catupiry, azeitona e oréga" at bounding box center [497, 215] width 264 height 16
checkbox input "true"
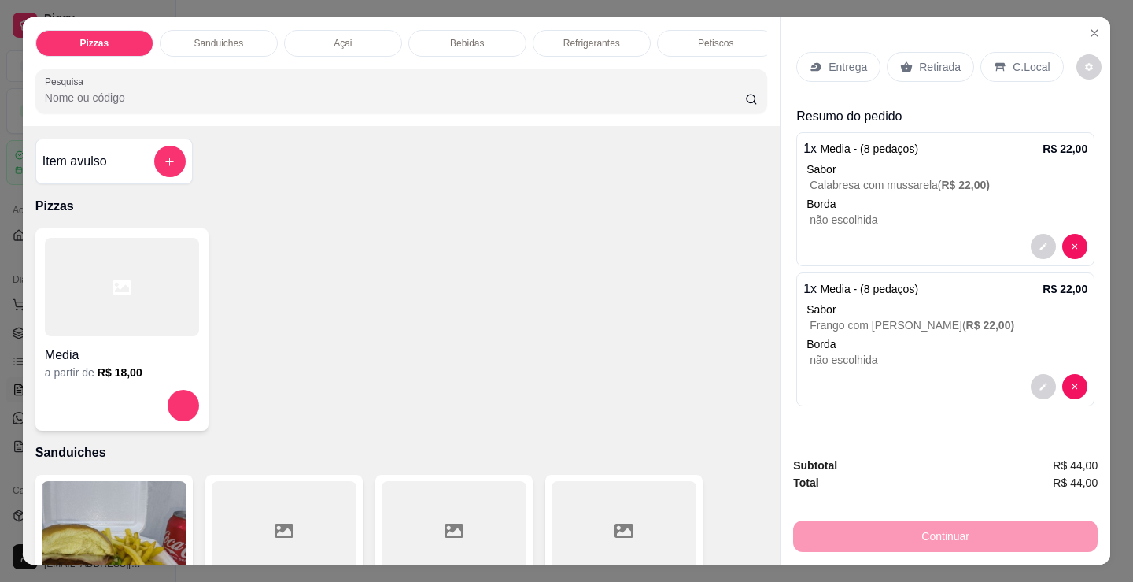
click at [239, 35] on div "Sanduiches" at bounding box center [219, 43] width 118 height 27
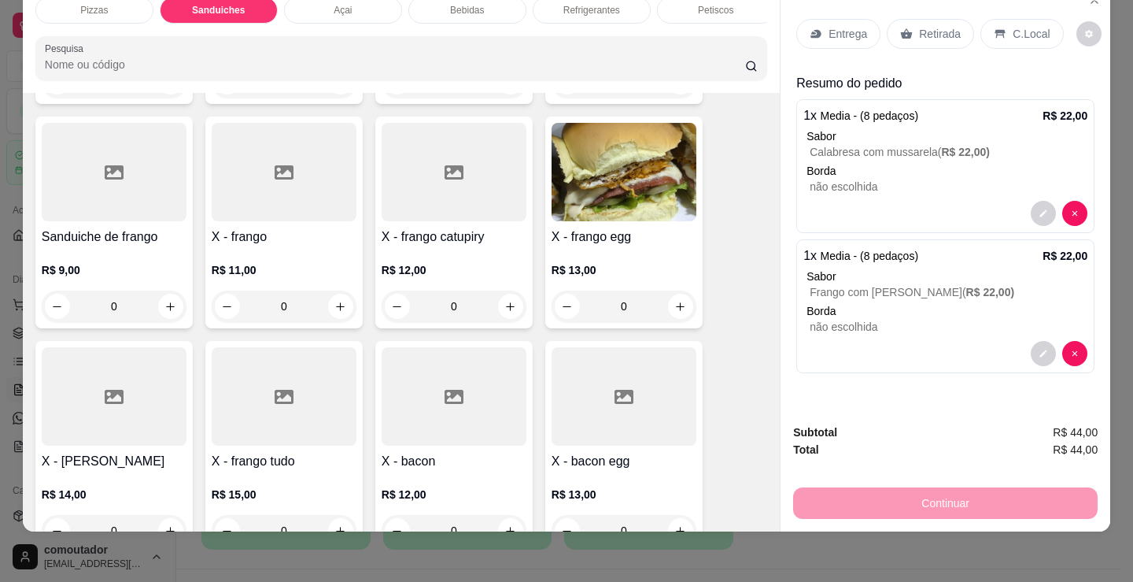
scroll to position [1026, 0]
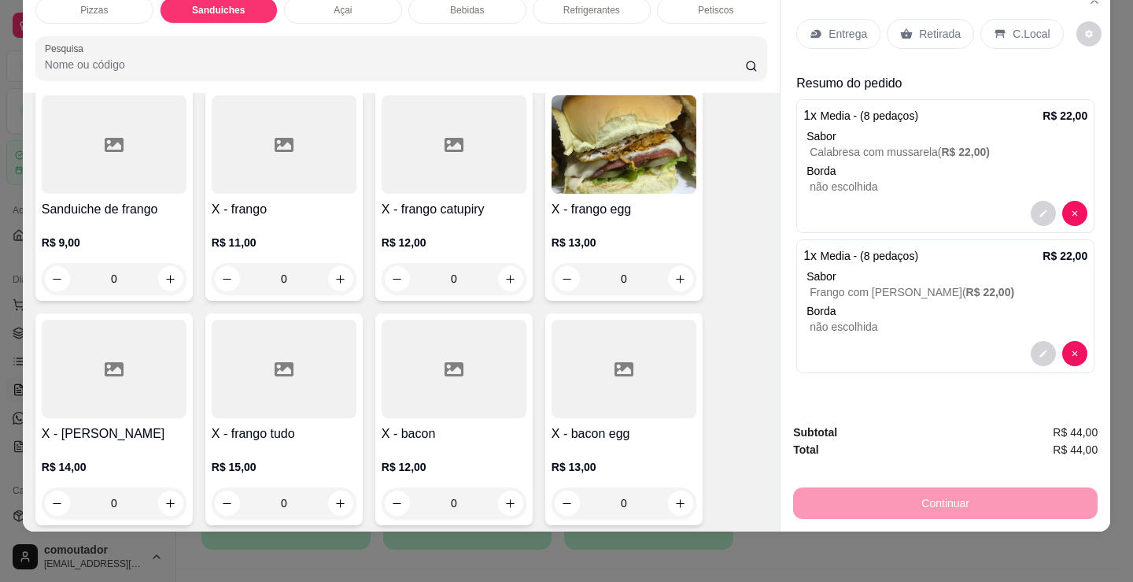
click at [337, 500] on div "0" at bounding box center [284, 502] width 145 height 31
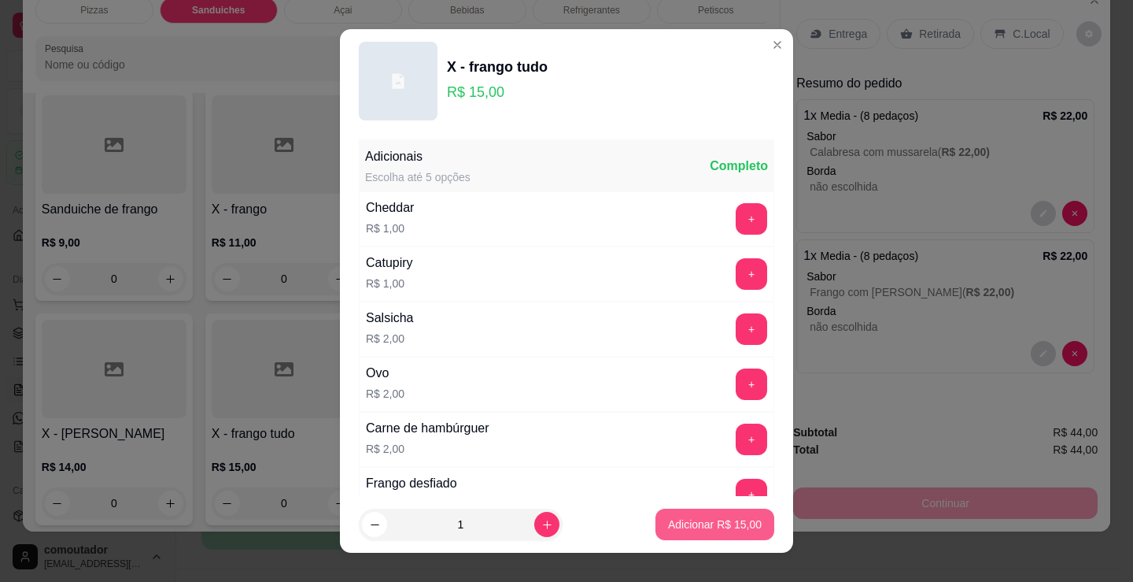
click at [707, 523] on p "Adicionar R$ 15,00" at bounding box center [715, 524] width 94 height 16
type input "1"
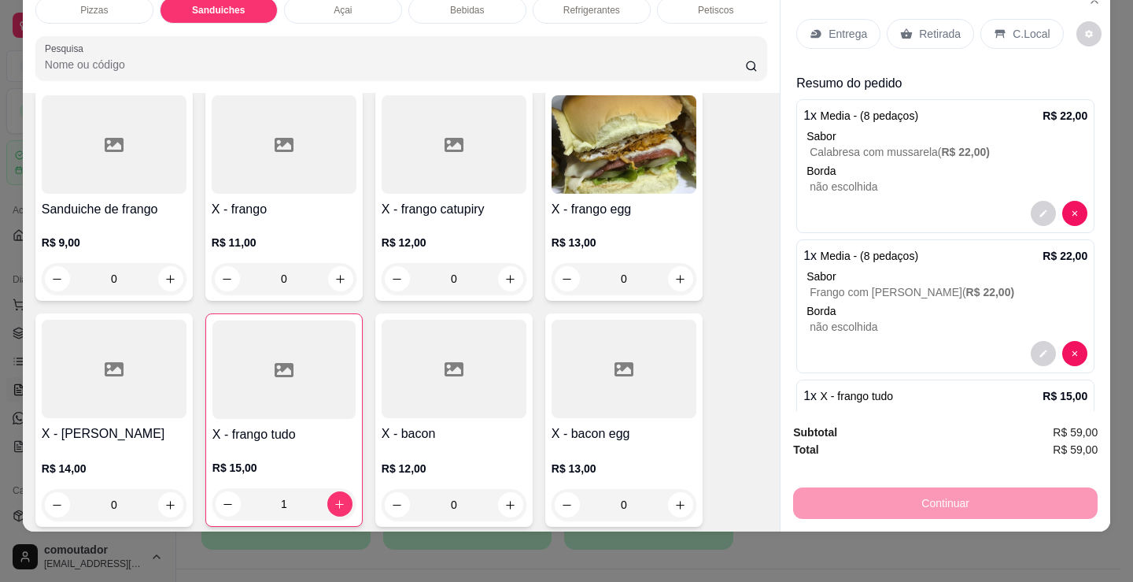
click at [940, 26] on p "Retirada" at bounding box center [940, 34] width 42 height 16
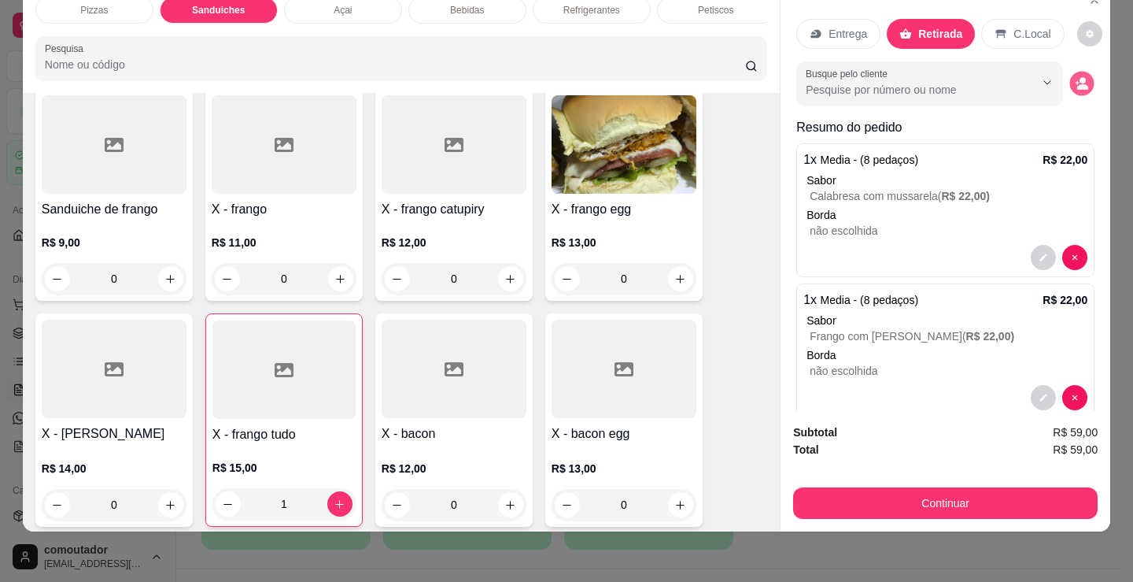
click at [1075, 76] on icon "decrease-product-quantity" at bounding box center [1081, 82] width 13 height 13
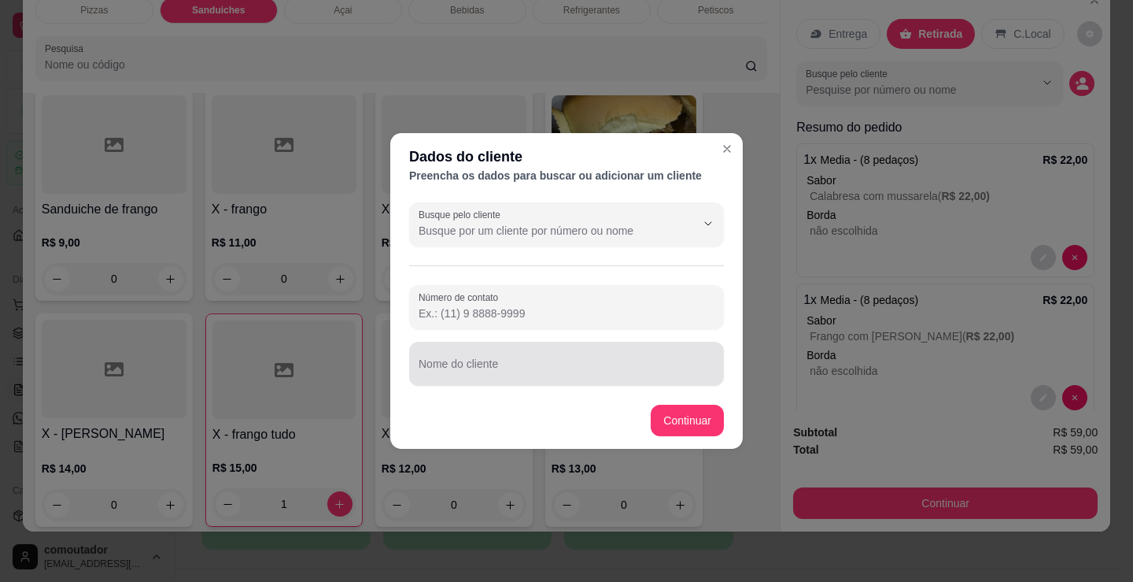
click at [479, 380] on div "Nome do cliente" at bounding box center [566, 364] width 315 height 44
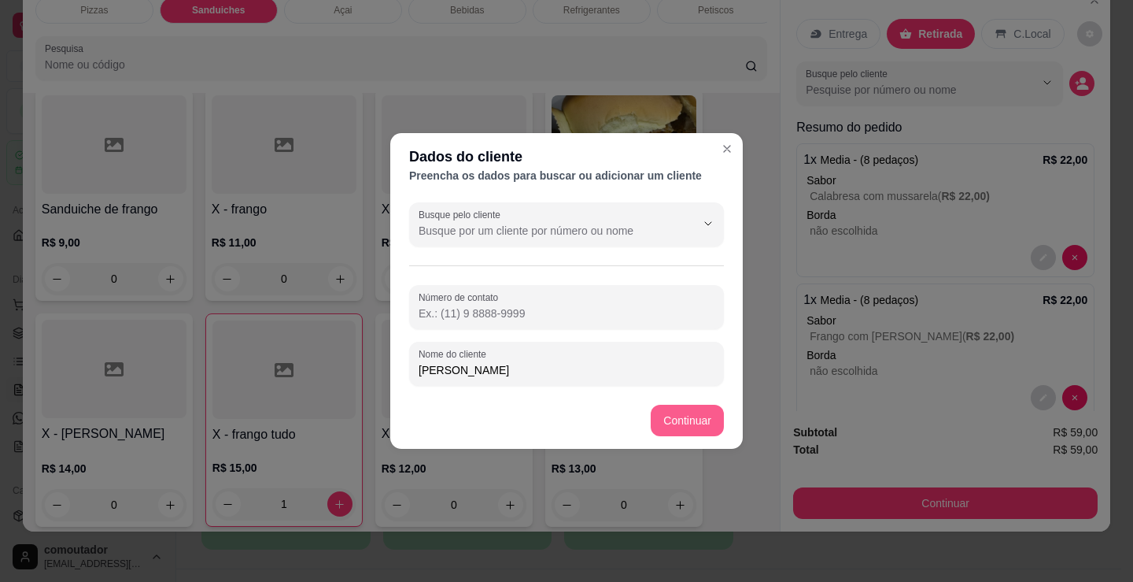
type input "[PERSON_NAME]"
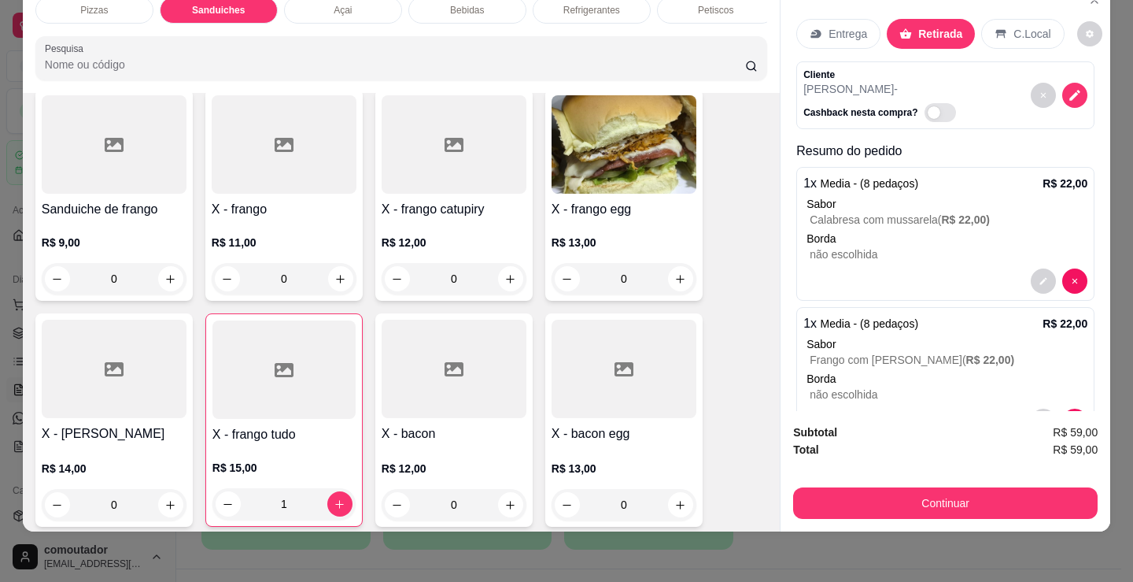
click at [723, 6] on div "Petiscos" at bounding box center [716, 10] width 118 height 27
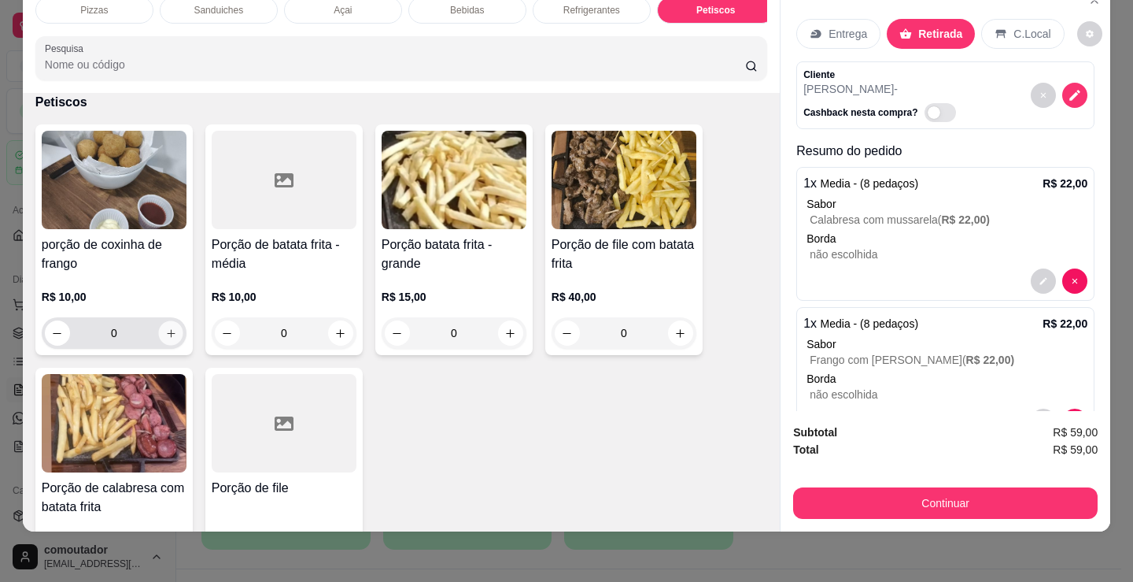
click at [171, 334] on button "increase-product-quantity" at bounding box center [170, 333] width 24 height 24
type input "1"
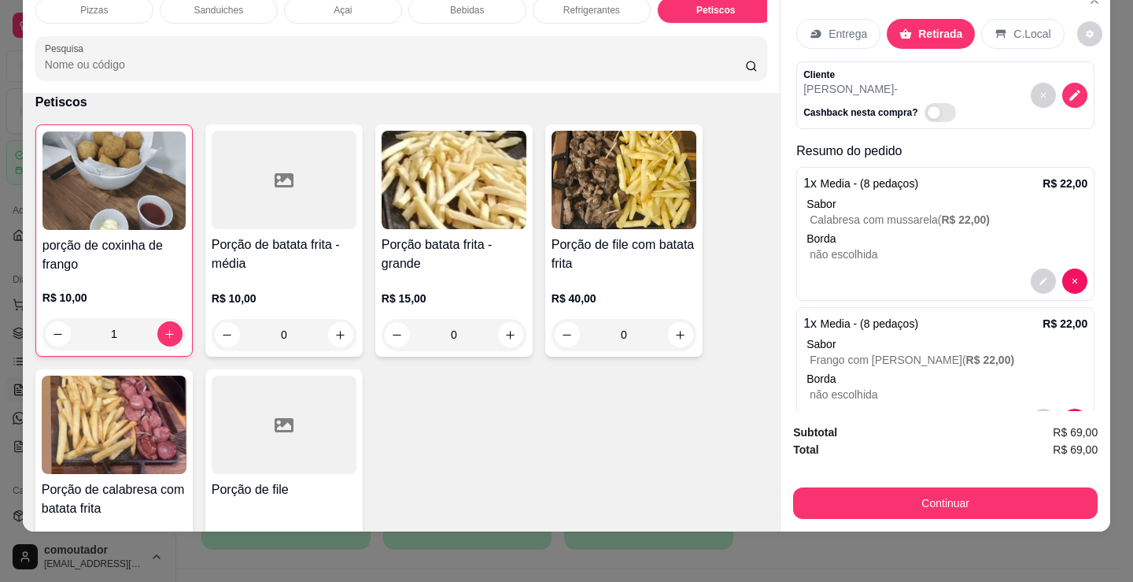
click at [598, 4] on p "Refrigerantes" at bounding box center [592, 10] width 57 height 13
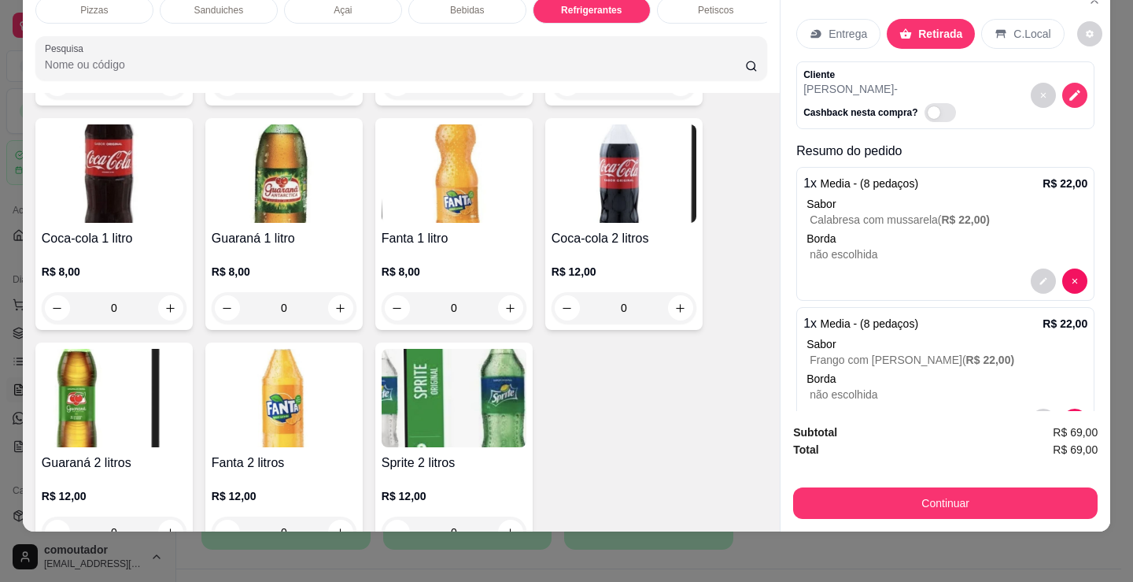
scroll to position [4787, 0]
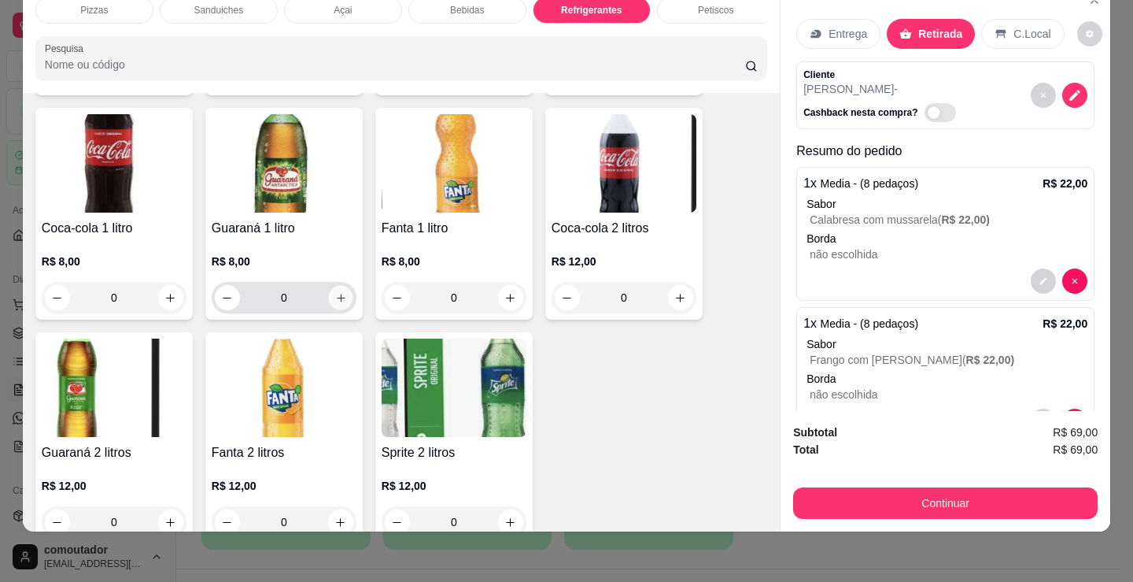
click at [333, 305] on button "increase-product-quantity" at bounding box center [340, 298] width 24 height 24
type input "1"
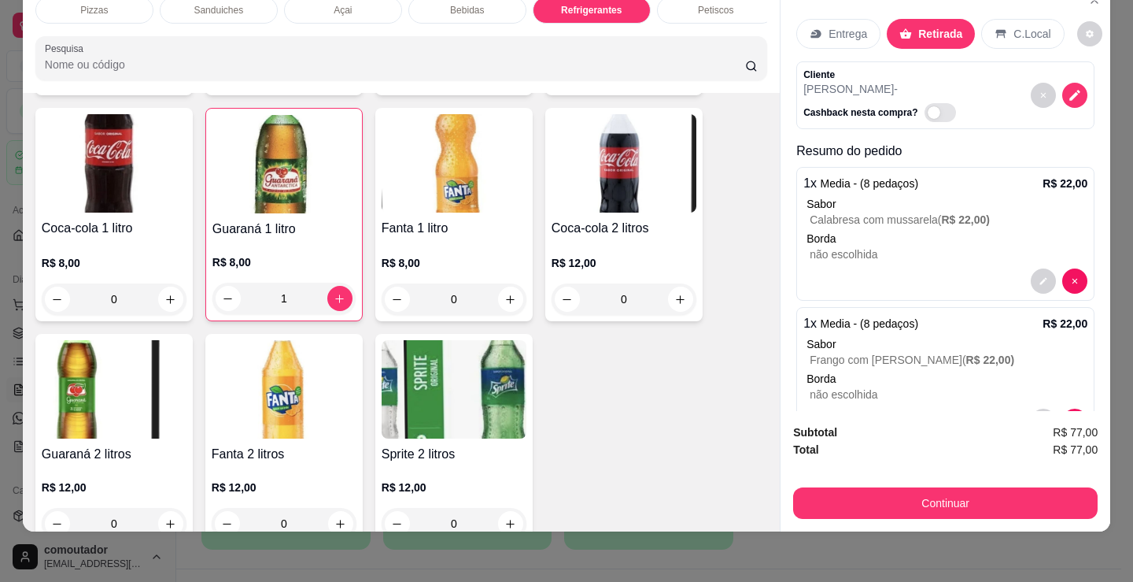
click at [880, 487] on button "Continuar" at bounding box center [945, 502] width 305 height 31
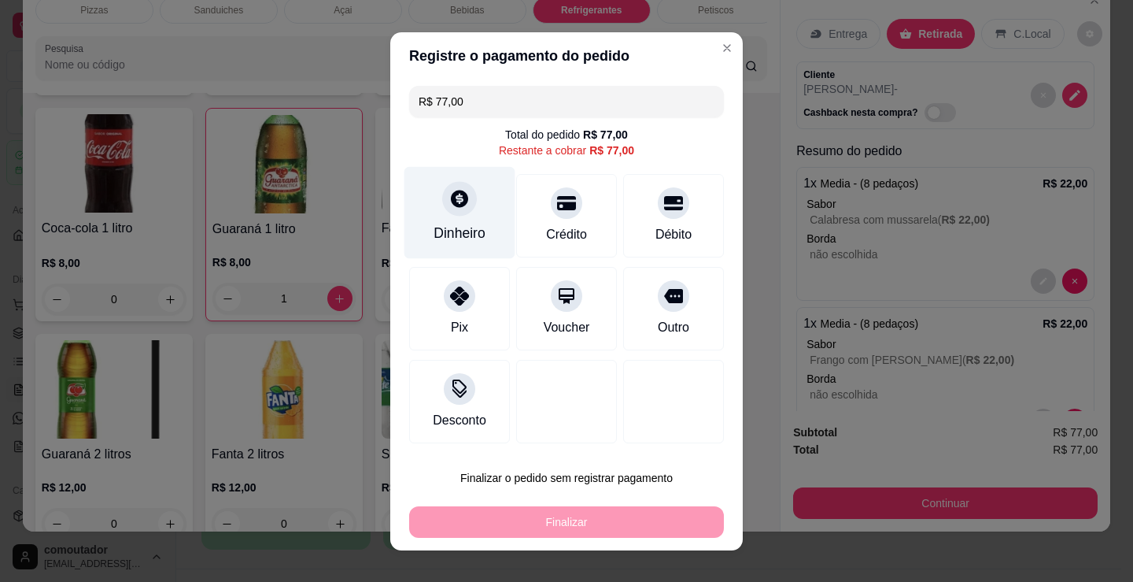
click at [473, 215] on div "Dinheiro" at bounding box center [460, 212] width 111 height 92
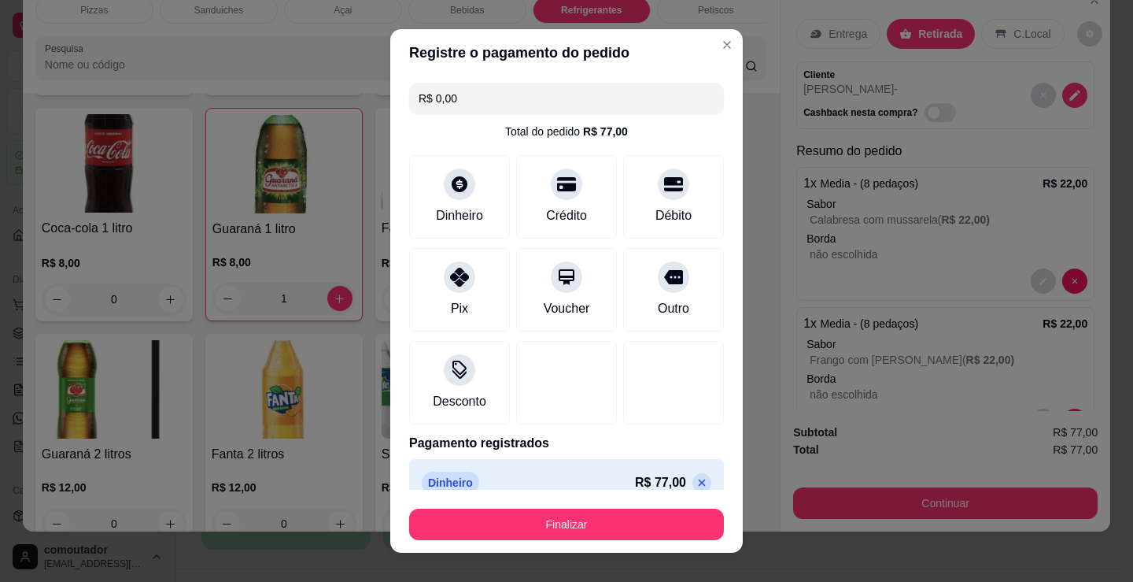
type input "R$ 0,00"
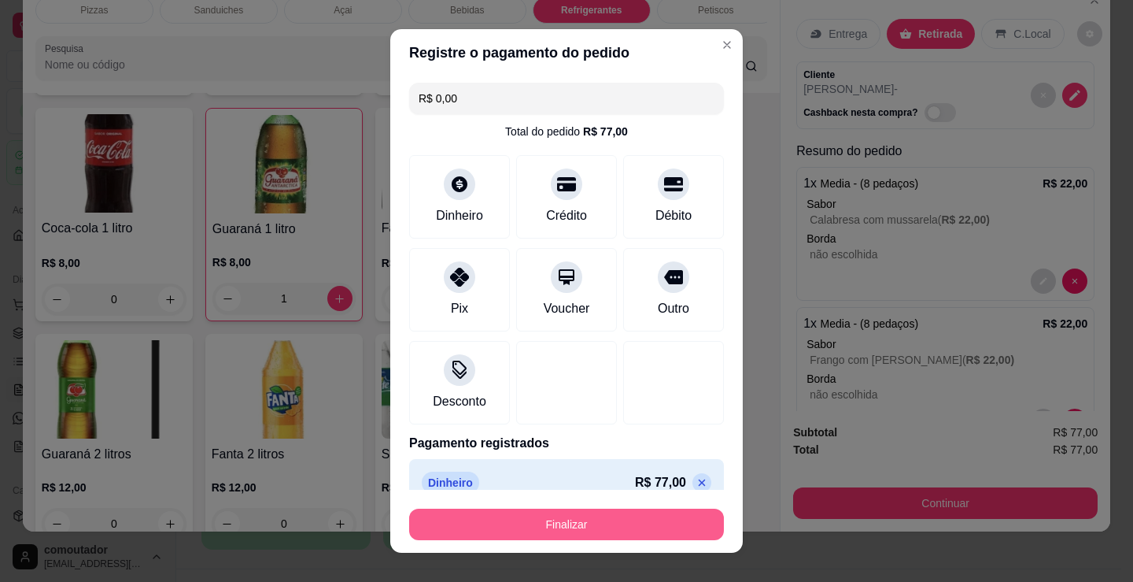
click at [585, 516] on button "Finalizar" at bounding box center [566, 523] width 315 height 31
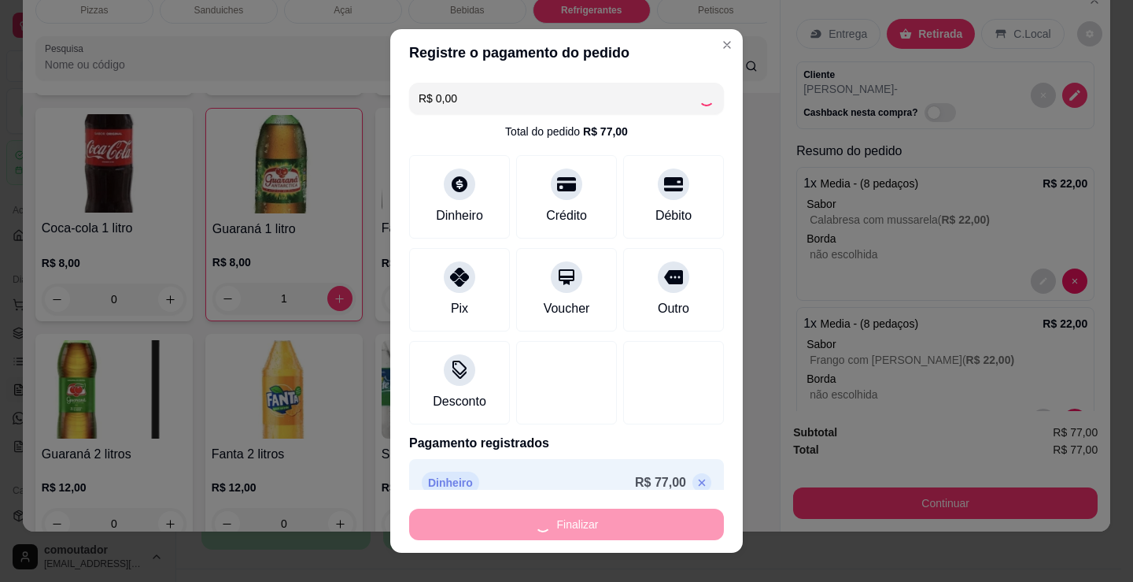
type input "0"
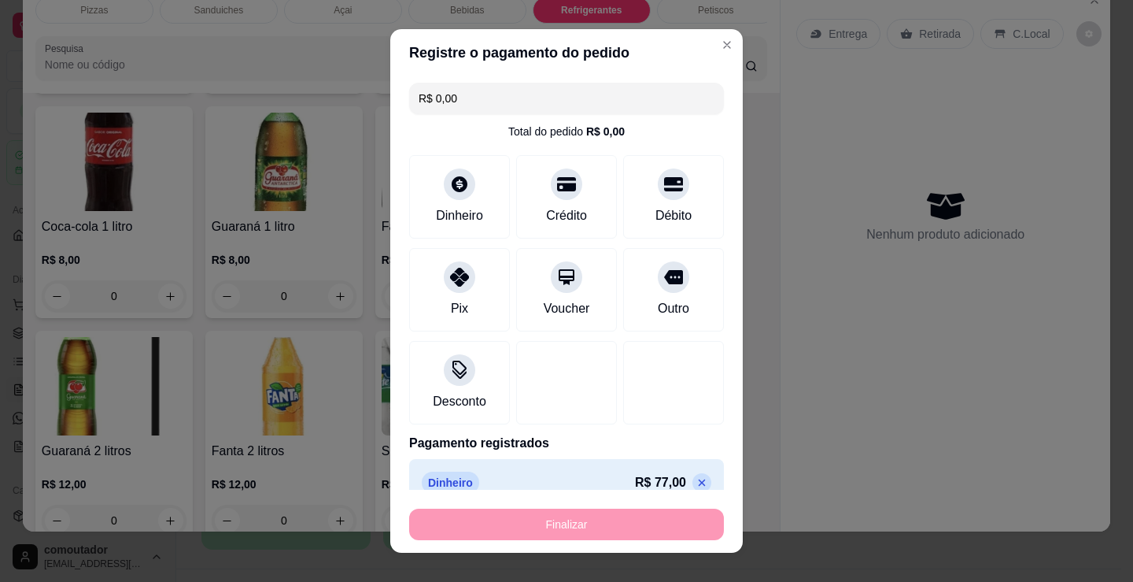
type input "-R$ 77,00"
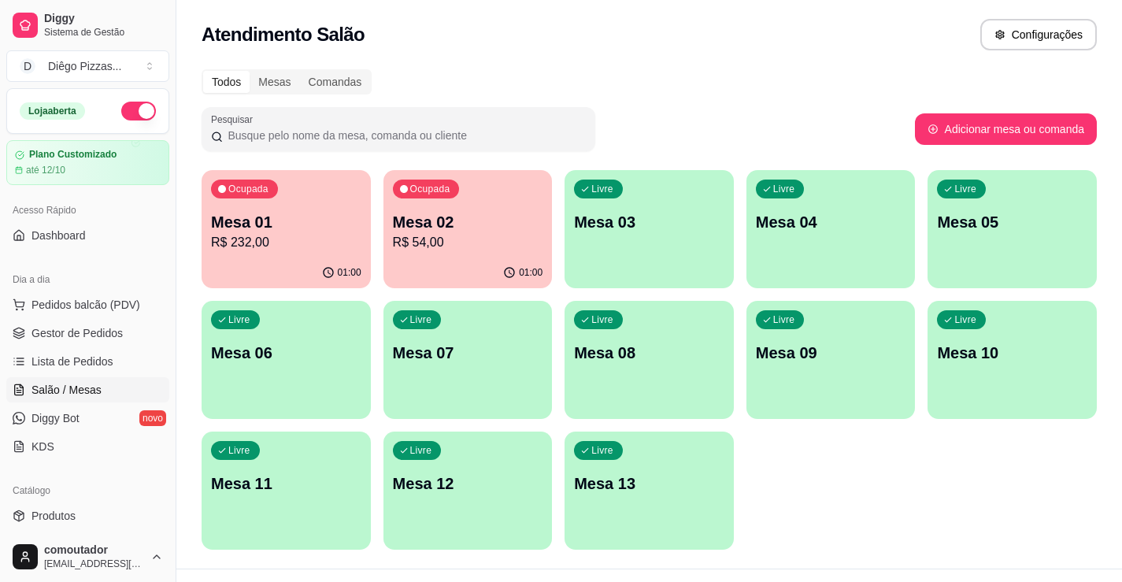
click at [298, 231] on p "Mesa 01" at bounding box center [286, 222] width 150 height 22
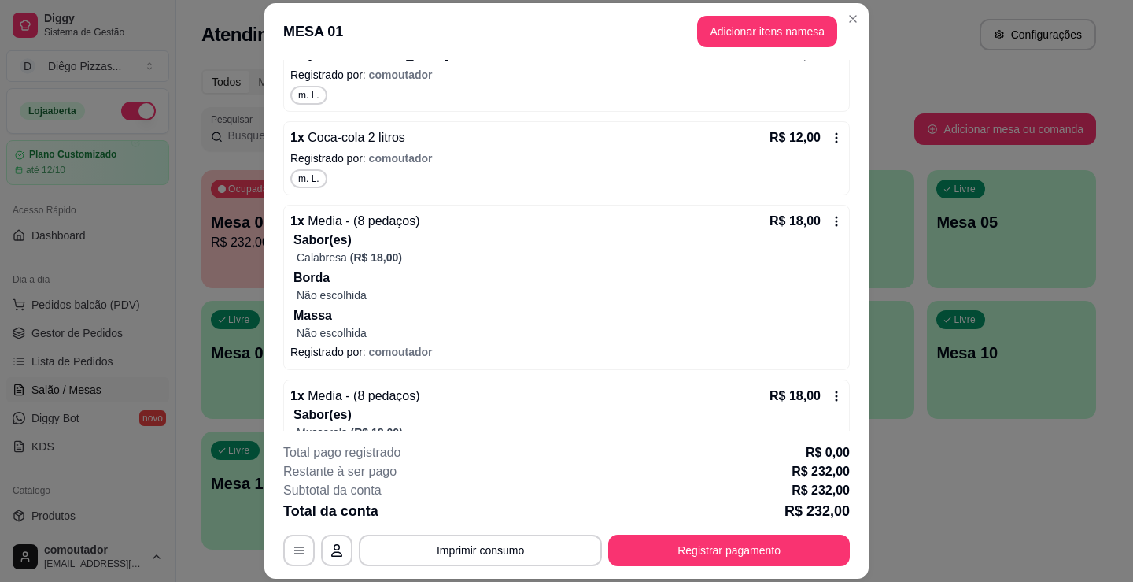
scroll to position [316, 0]
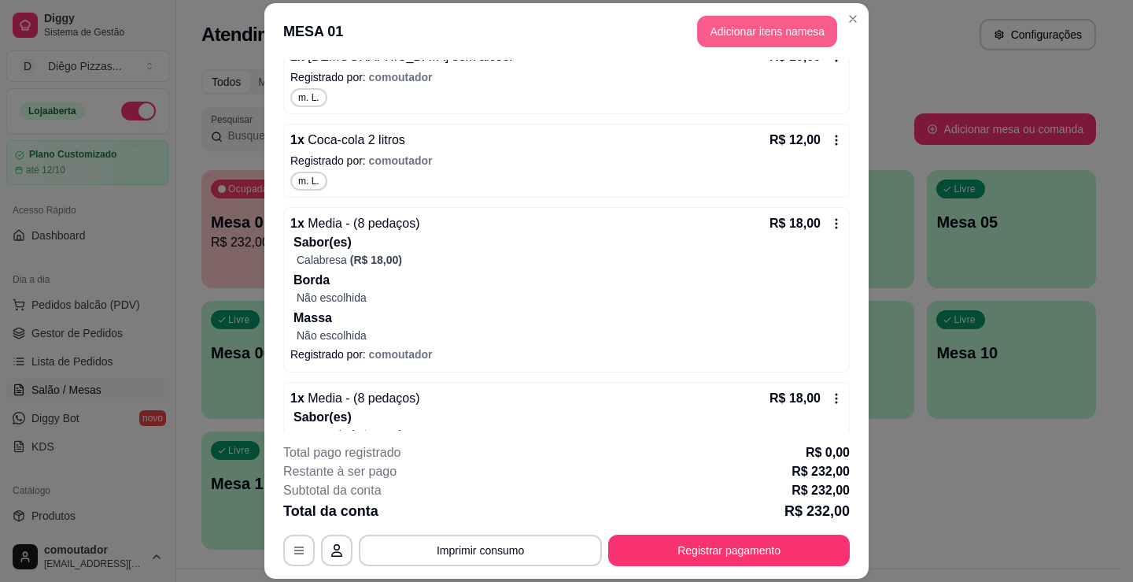
click at [738, 35] on button "Adicionar itens na mesa" at bounding box center [767, 31] width 140 height 31
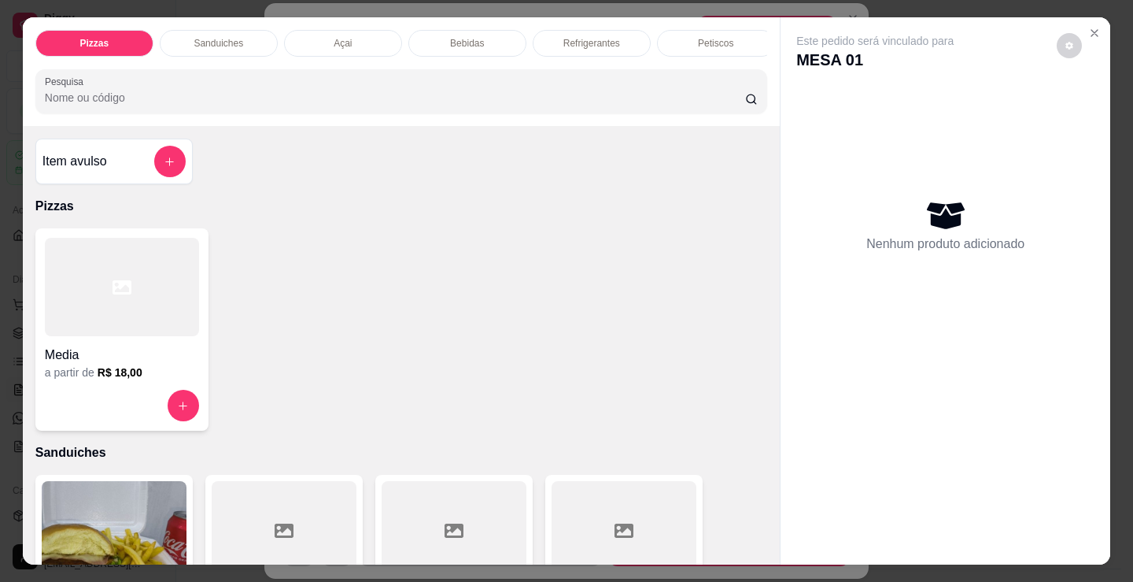
click at [698, 39] on p "Petiscos" at bounding box center [715, 43] width 35 height 13
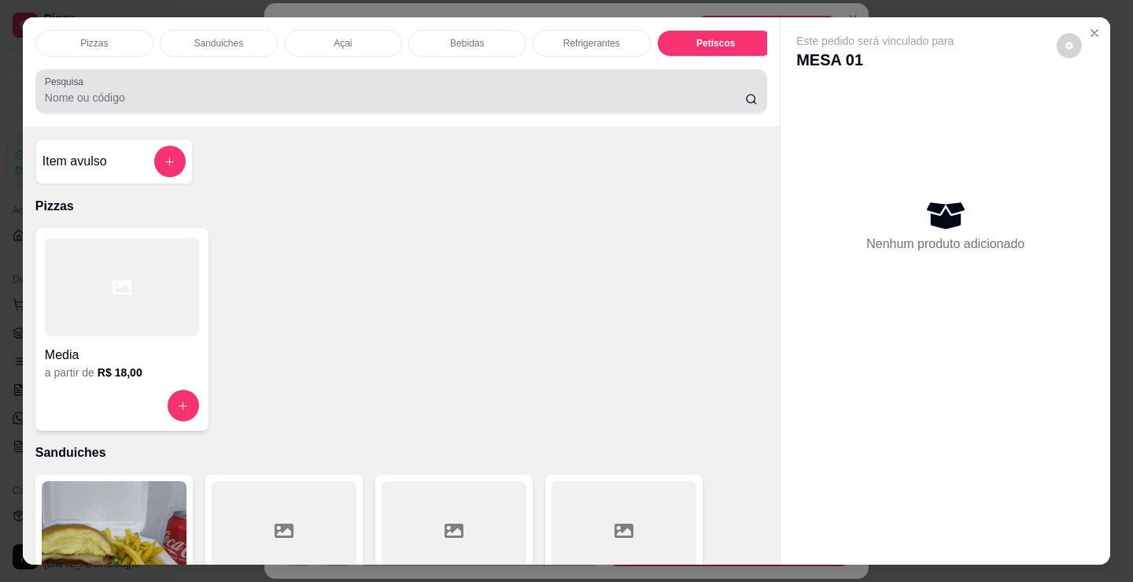
scroll to position [39, 0]
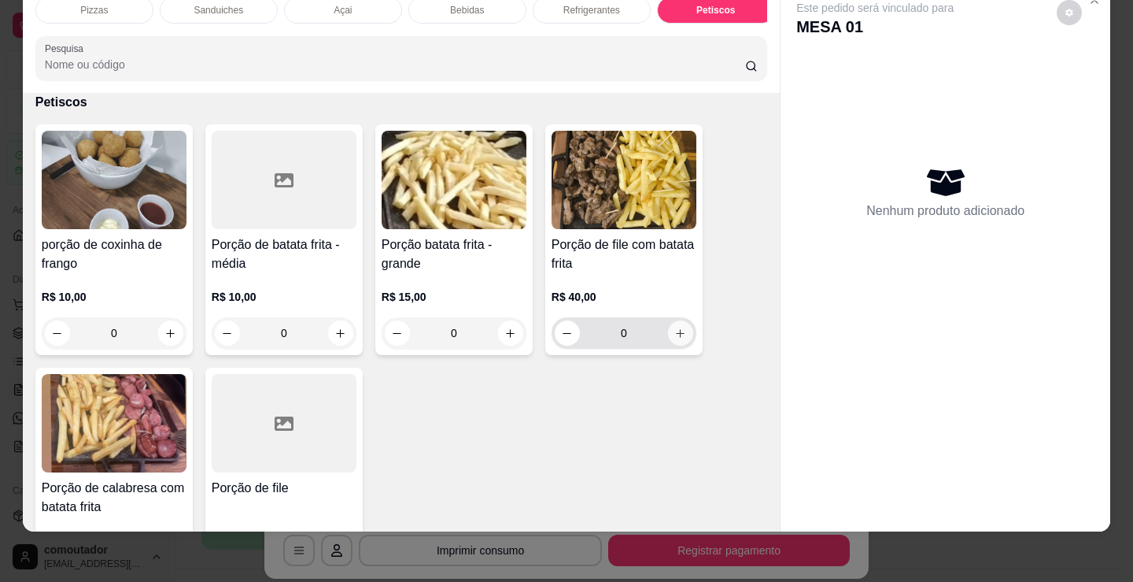
click at [677, 334] on icon "increase-product-quantity" at bounding box center [681, 333] width 9 height 9
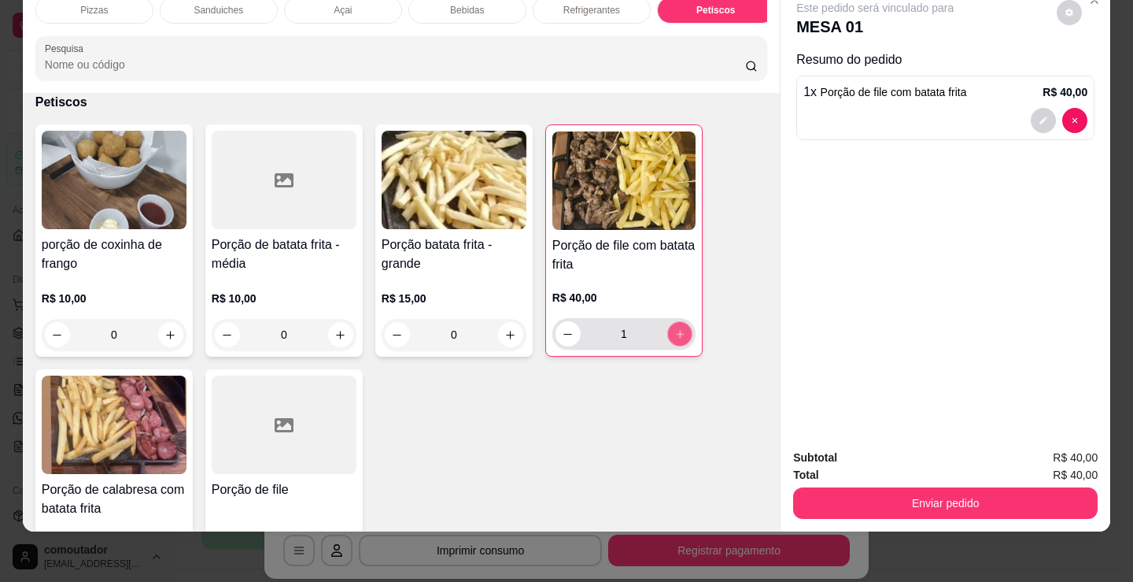
click at [676, 334] on icon "increase-product-quantity" at bounding box center [681, 334] width 12 height 12
type input "2"
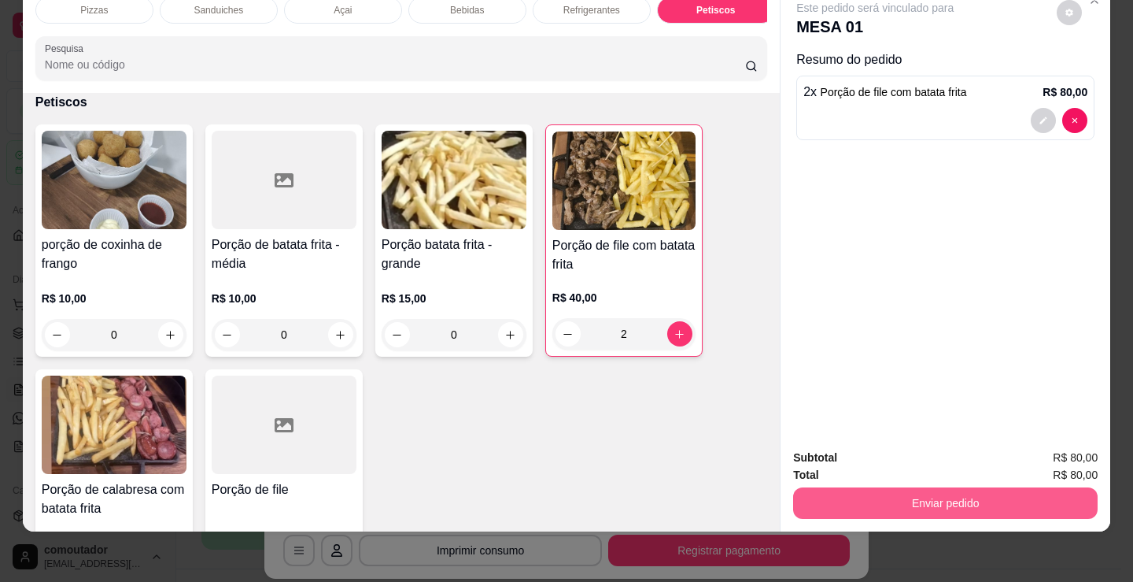
click at [859, 503] on button "Enviar pedido" at bounding box center [945, 502] width 305 height 31
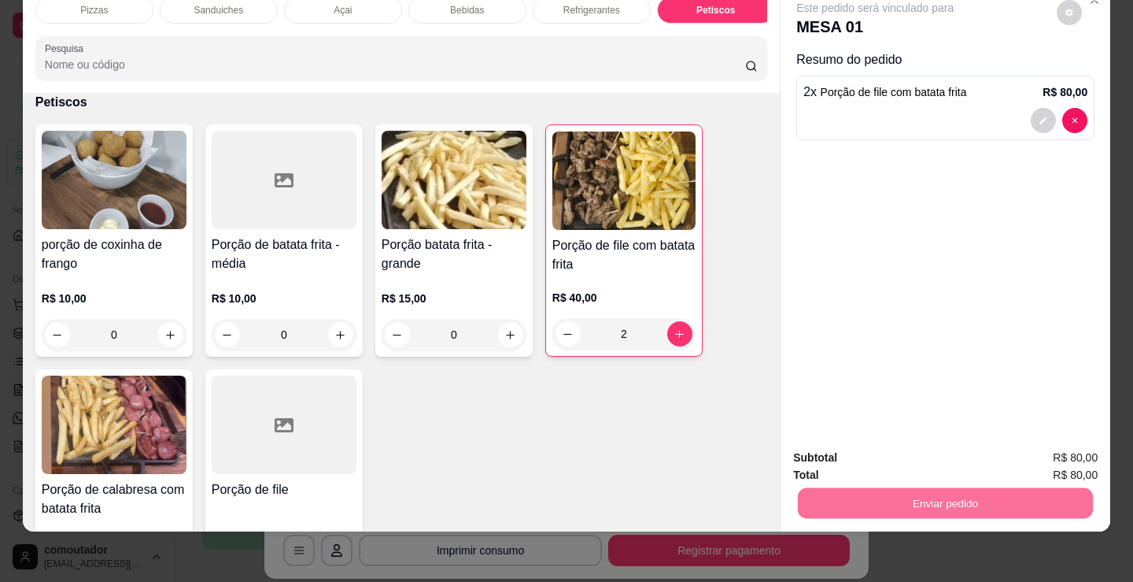
click at [933, 447] on button "Registrar cliente" at bounding box center [952, 453] width 104 height 30
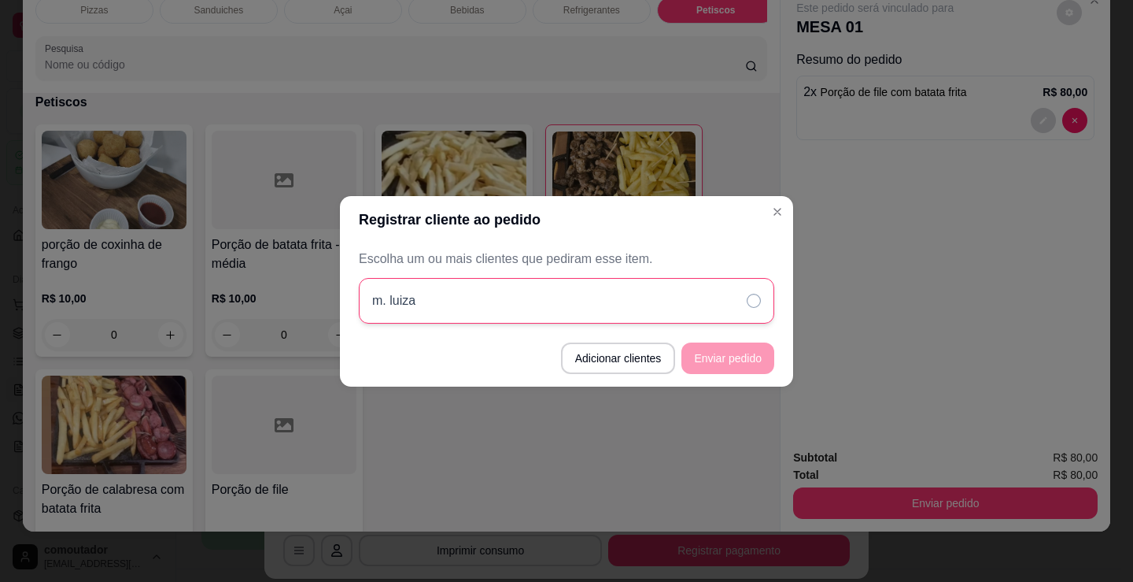
click at [641, 295] on div "m. luiza" at bounding box center [567, 301] width 416 height 46
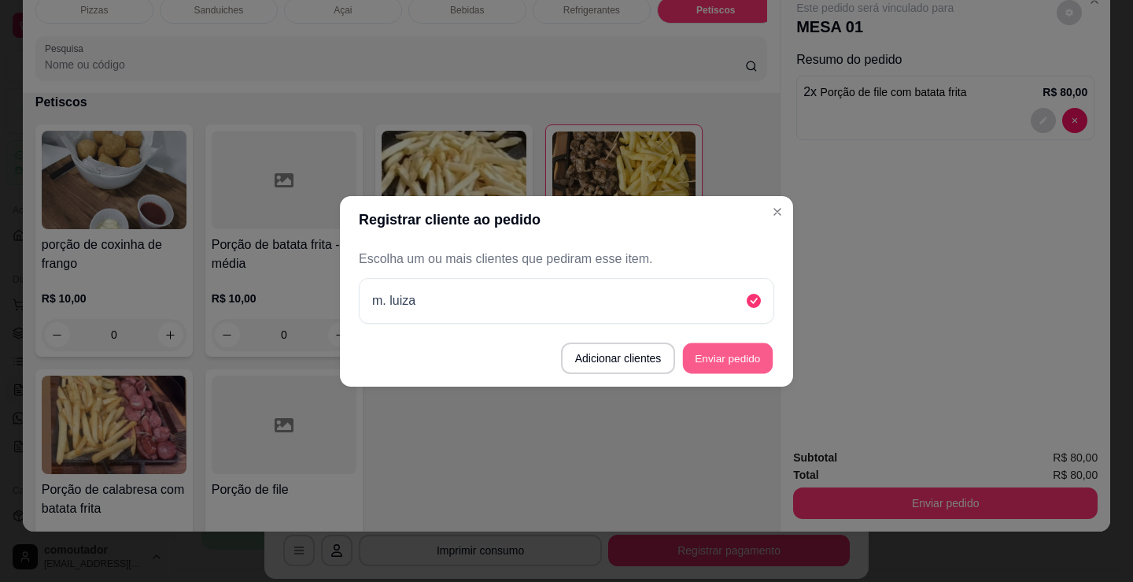
click at [760, 358] on button "Enviar pedido" at bounding box center [728, 357] width 90 height 31
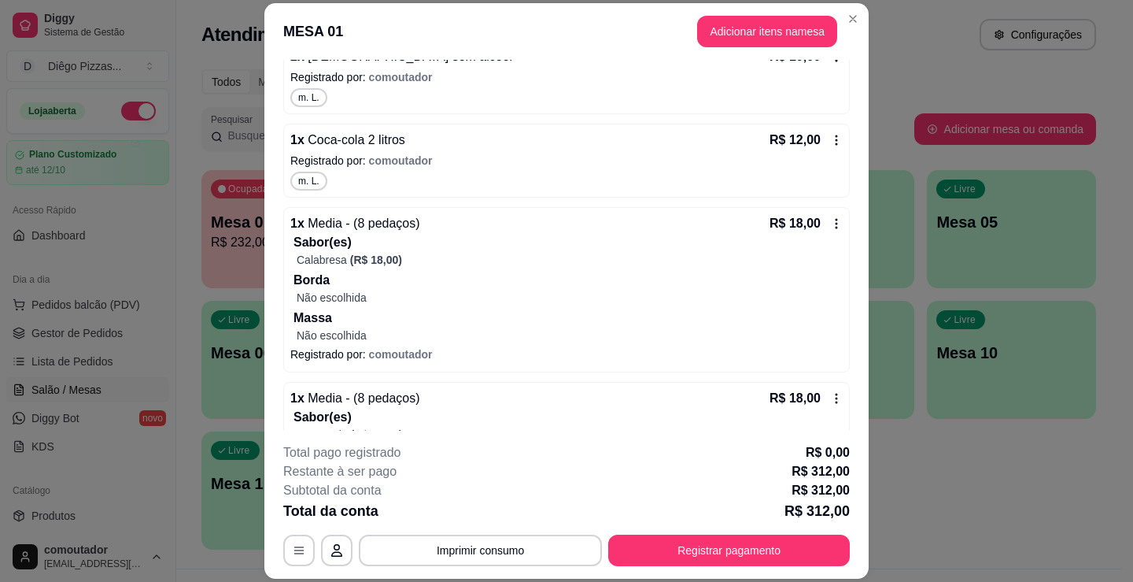
click at [469, 529] on div "**********" at bounding box center [566, 504] width 567 height 123
click at [472, 536] on button "Imprimir consumo" at bounding box center [481, 550] width 236 height 31
click at [495, 516] on button "IMPRESSORA" at bounding box center [480, 513] width 114 height 25
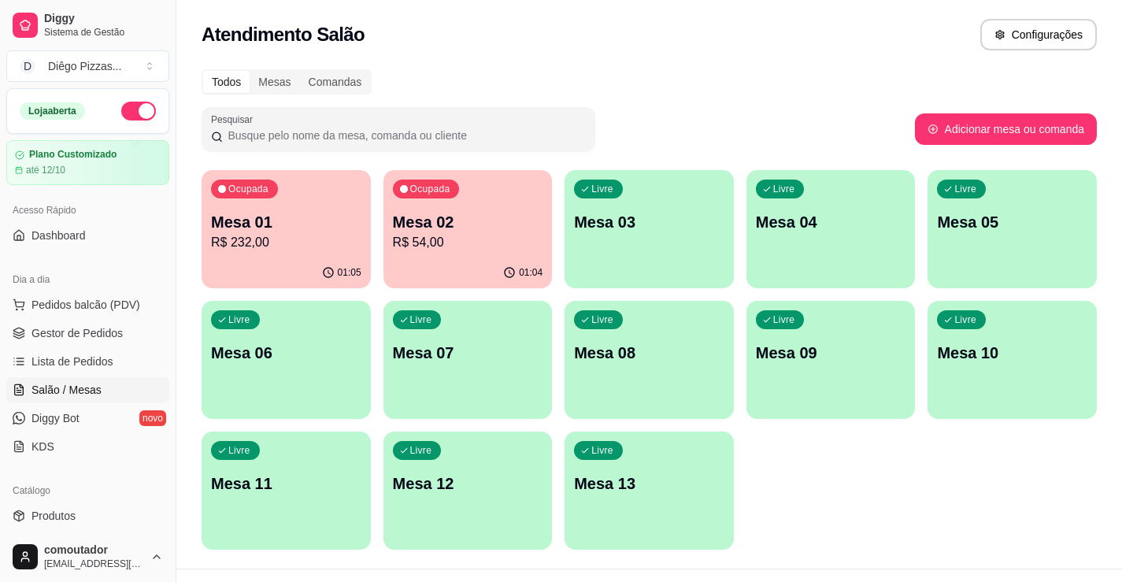
click at [444, 267] on div "01:04" at bounding box center [467, 272] width 169 height 31
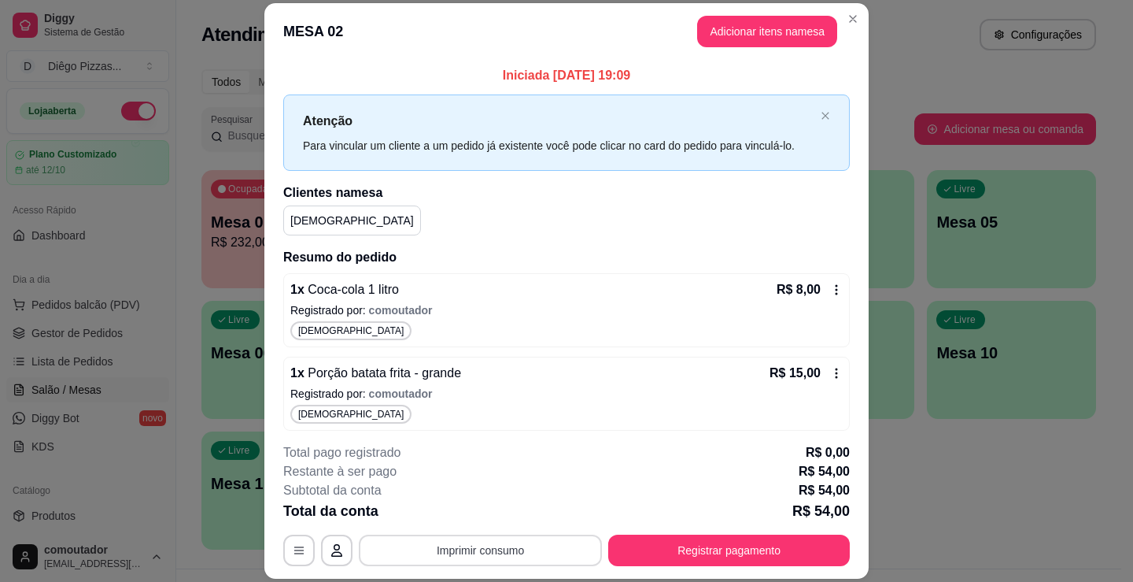
click at [545, 551] on button "Imprimir consumo" at bounding box center [480, 549] width 243 height 31
click at [495, 512] on button "IMPRESSORA" at bounding box center [479, 513] width 110 height 24
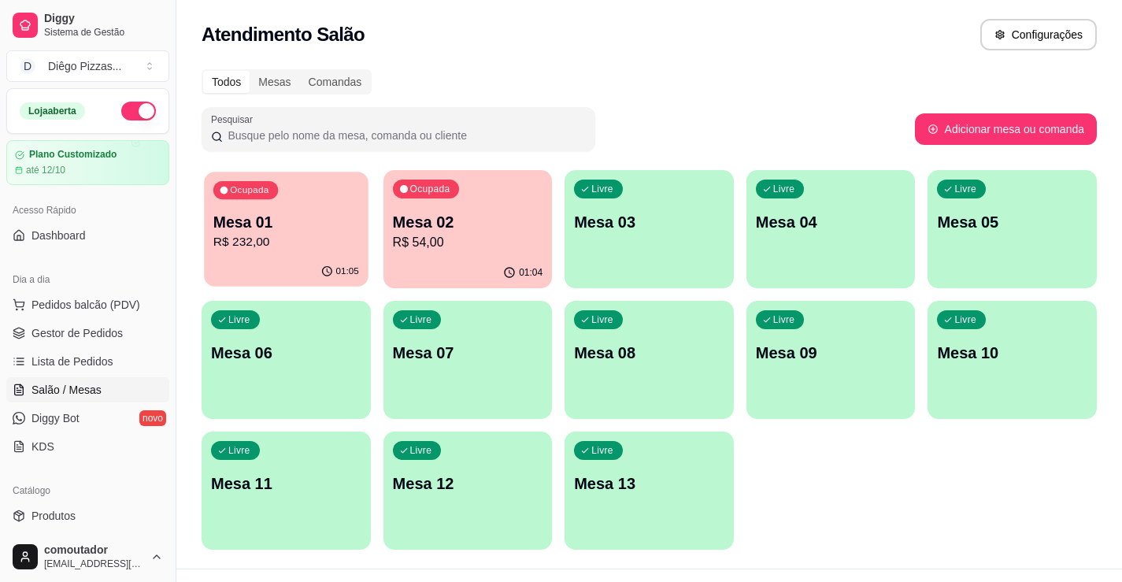
click at [259, 242] on p "R$ 232,00" at bounding box center [286, 242] width 146 height 18
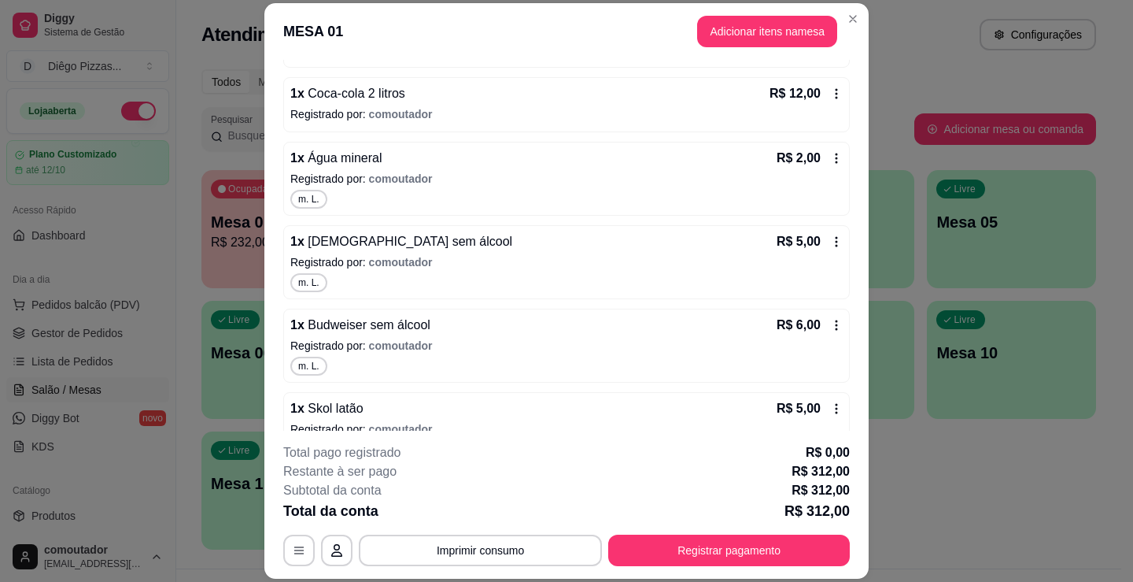
scroll to position [2052, 0]
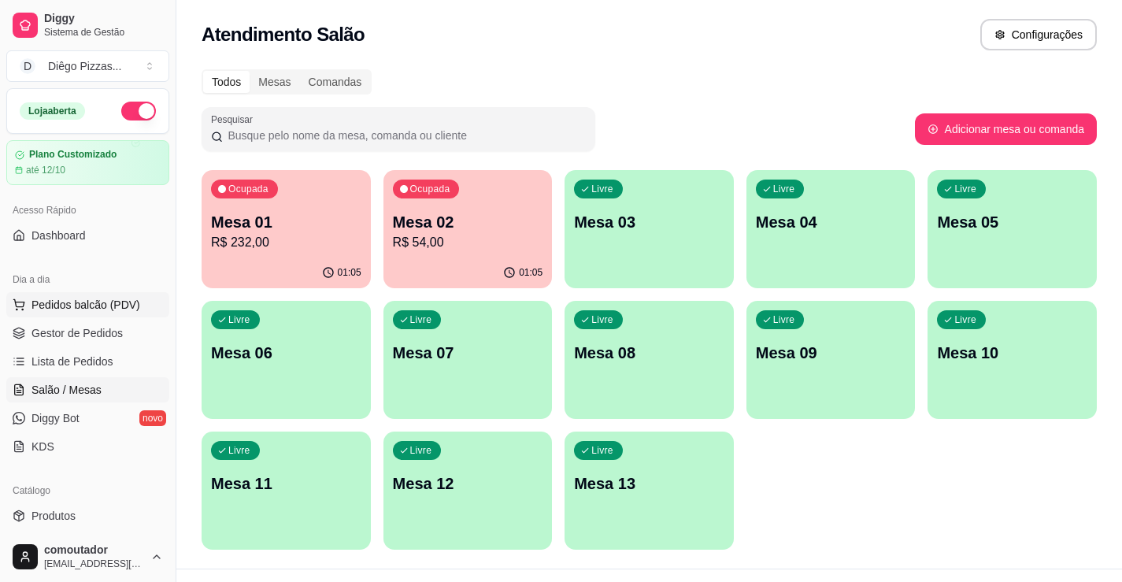
click at [126, 301] on span "Pedidos balcão (PDV)" at bounding box center [85, 305] width 109 height 16
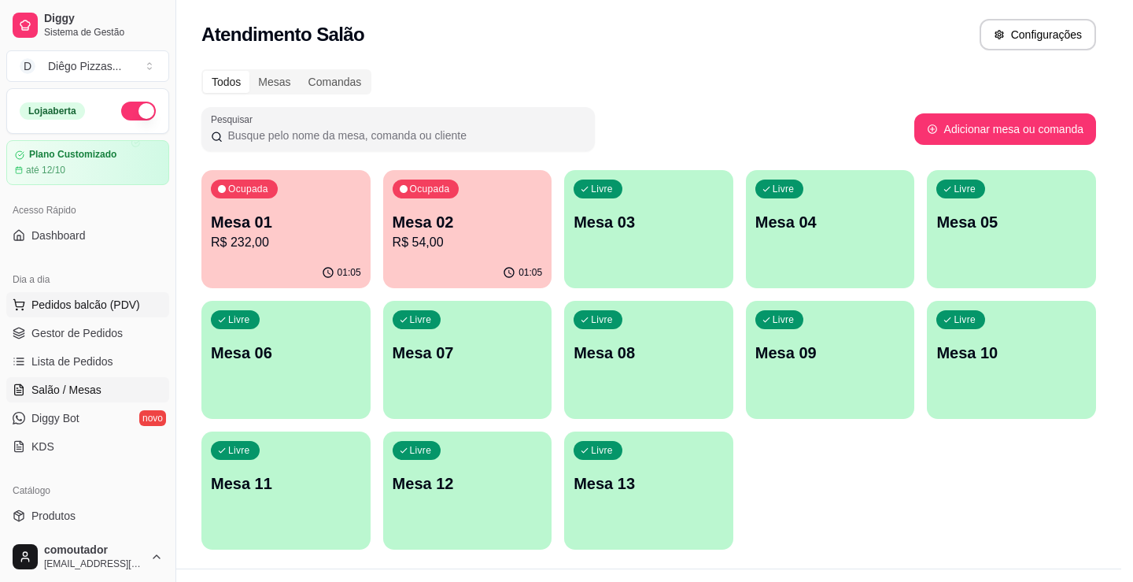
click at [90, 380] on div "a partir de R$ 18,00" at bounding box center [122, 372] width 154 height 16
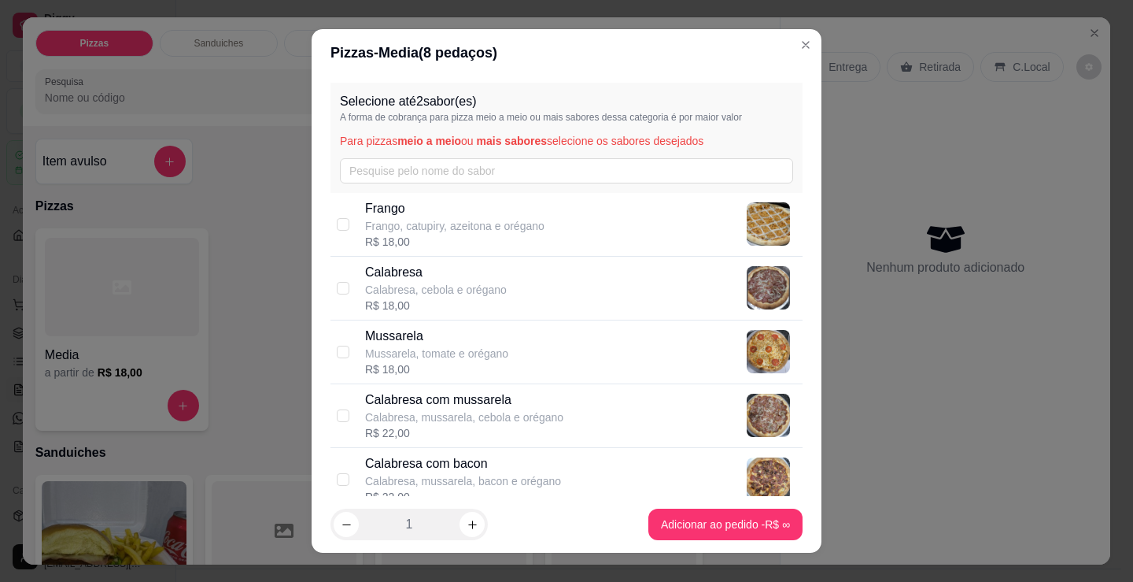
click at [536, 419] on p "Calabresa, mussarela, cebola e orégano" at bounding box center [464, 417] width 198 height 16
checkbox input "true"
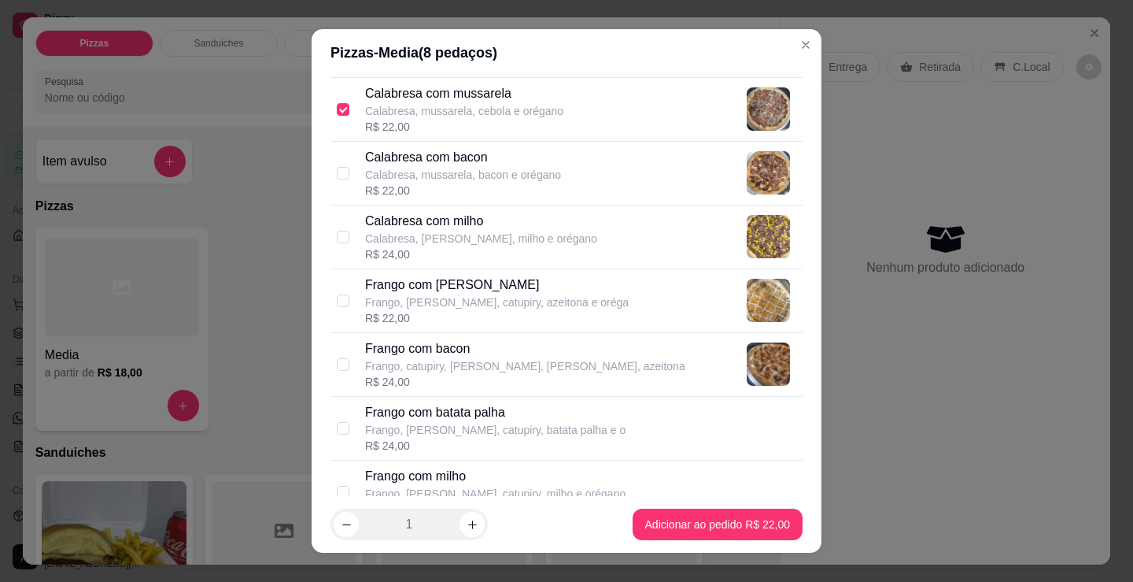
scroll to position [315, 0]
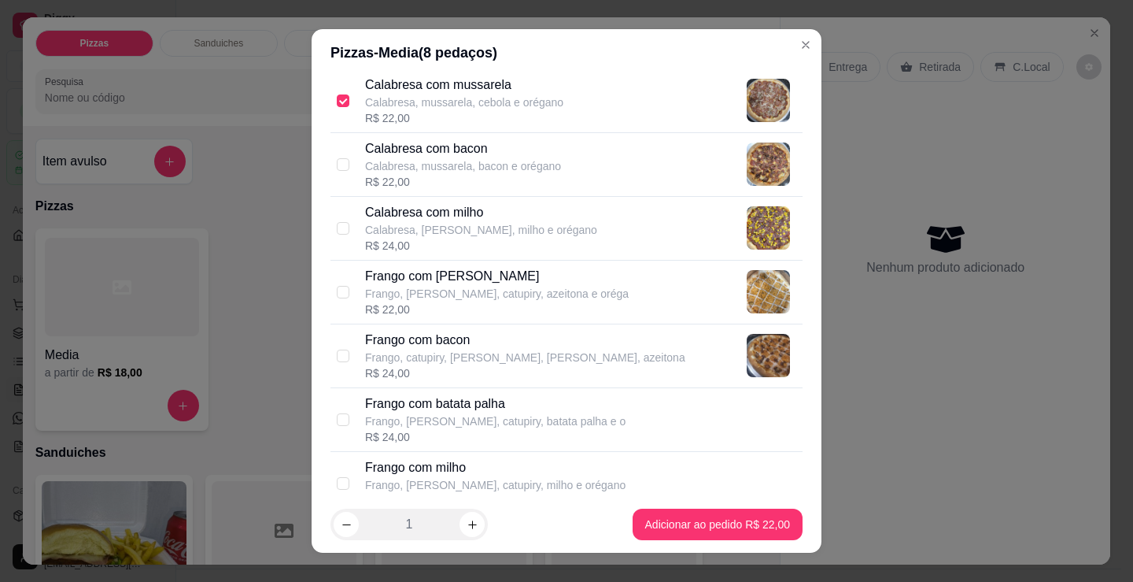
click at [500, 307] on div "R$ 22,00" at bounding box center [497, 309] width 264 height 16
checkbox input "true"
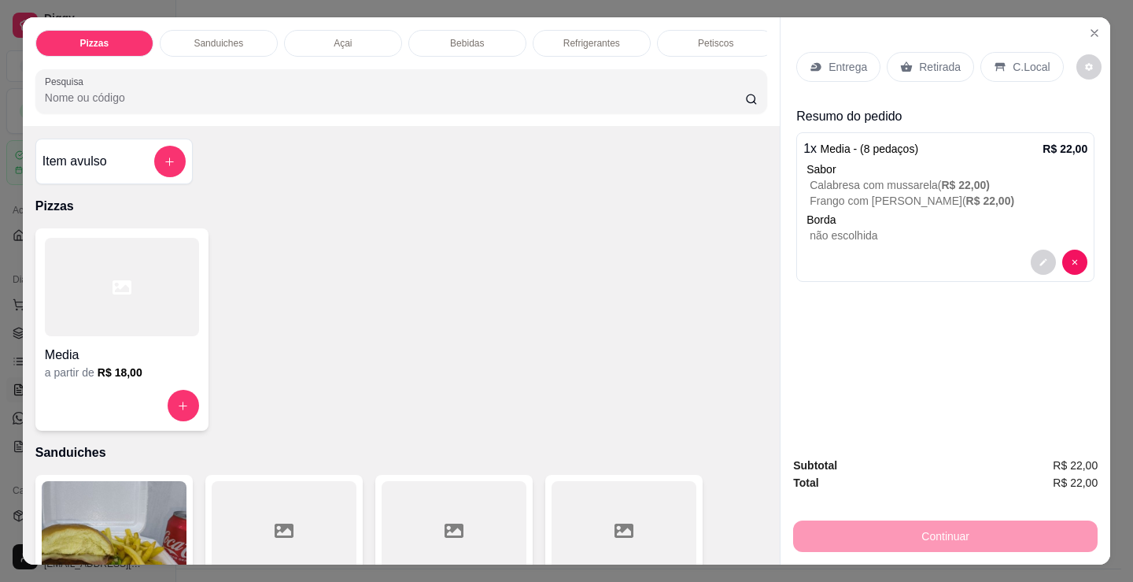
click at [837, 65] on p "Entrega" at bounding box center [848, 67] width 39 height 16
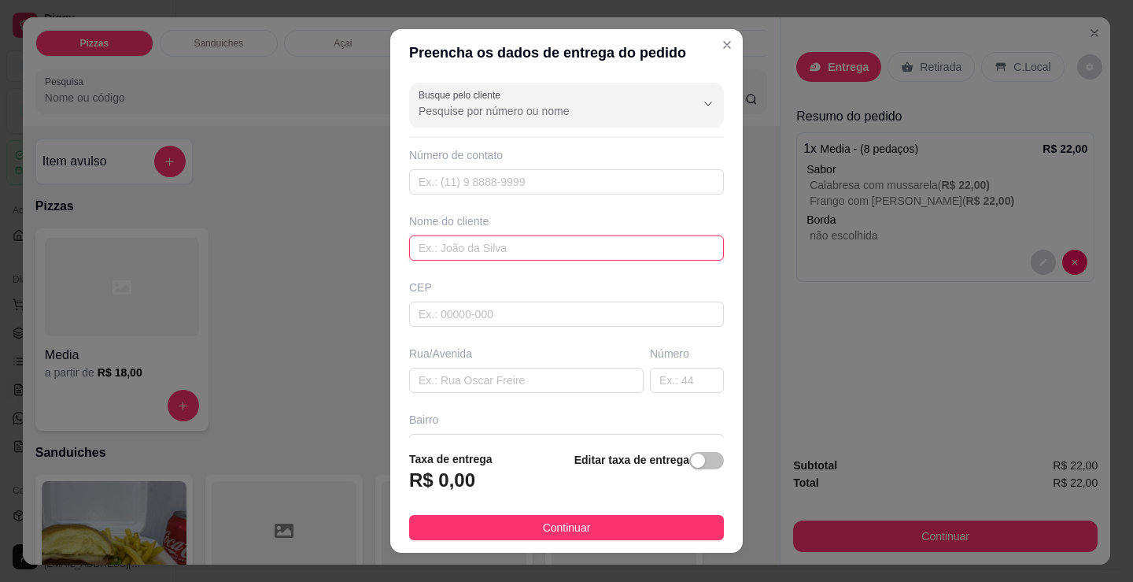
click at [523, 253] on input "text" at bounding box center [566, 247] width 315 height 25
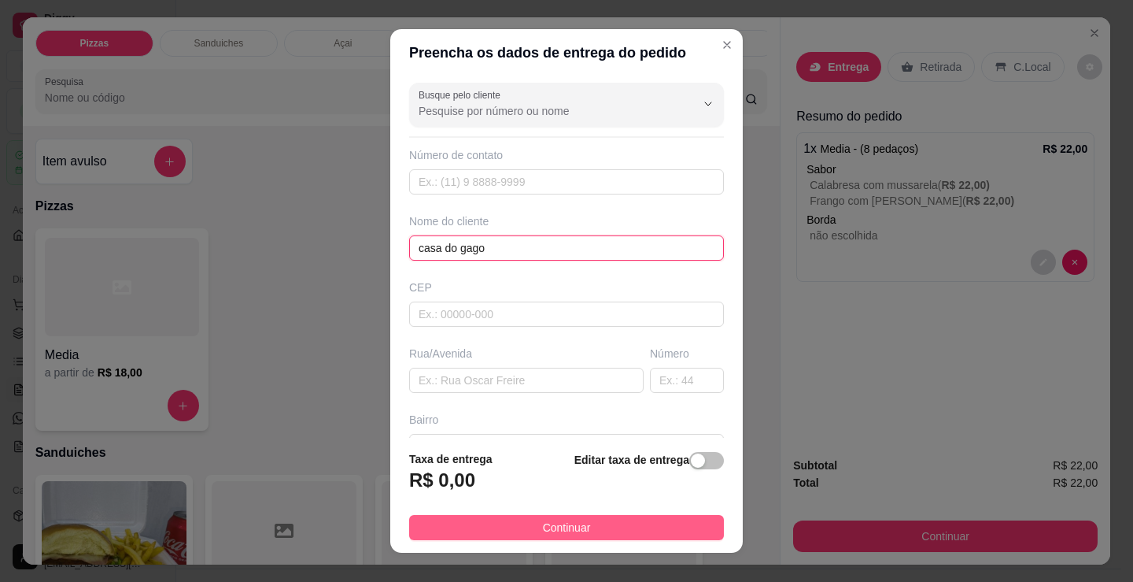
type input "casa do gago"
click at [609, 531] on button "Continuar" at bounding box center [566, 527] width 315 height 25
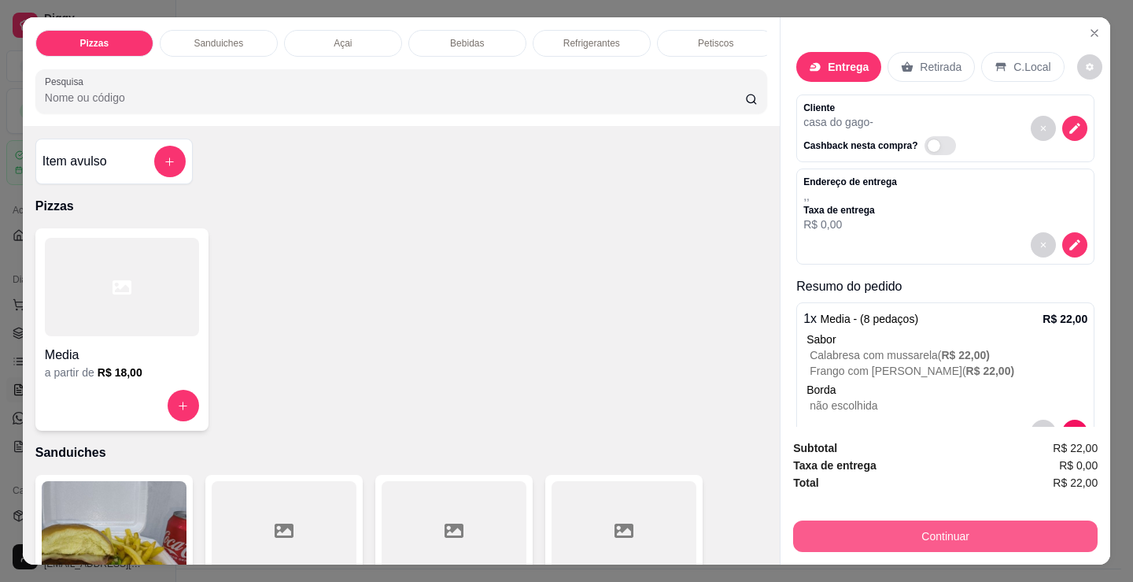
click at [916, 541] on button "Continuar" at bounding box center [945, 535] width 305 height 31
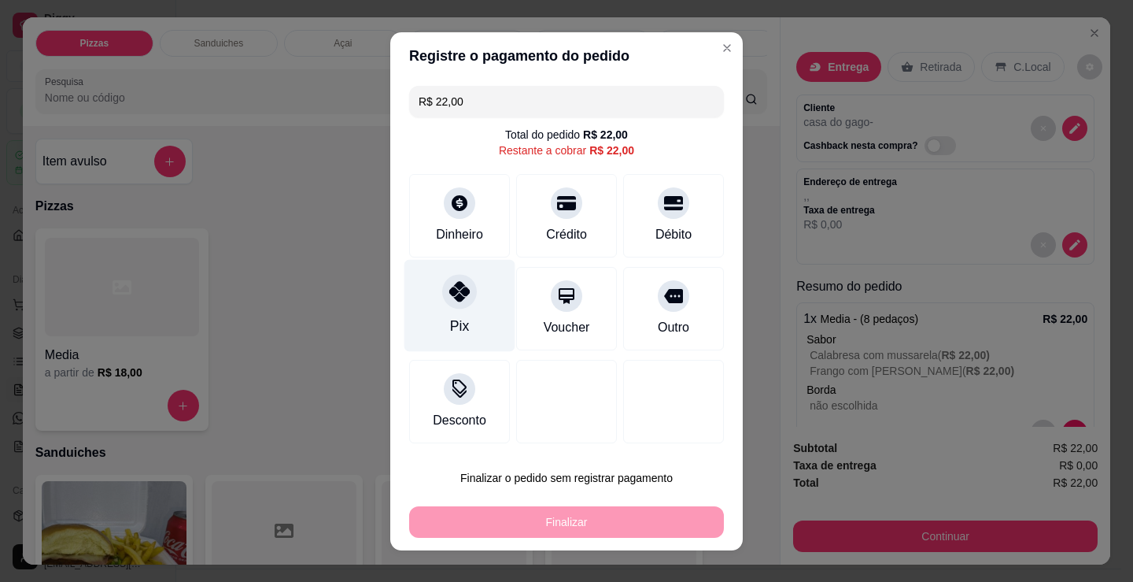
click at [490, 304] on div "Pix" at bounding box center [460, 305] width 111 height 92
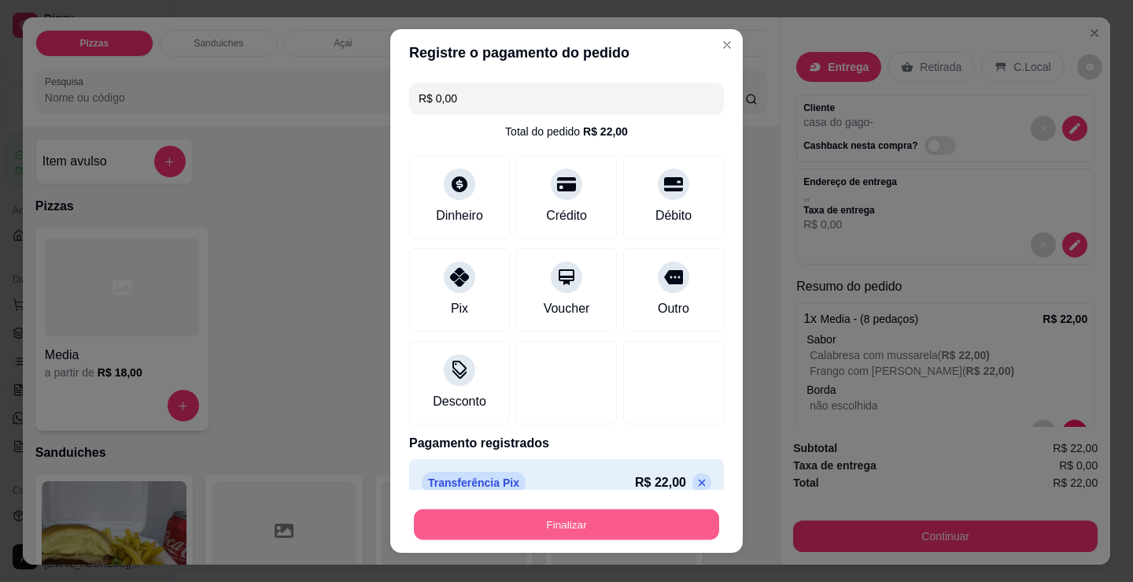
click at [560, 512] on button "Finalizar" at bounding box center [566, 524] width 305 height 31
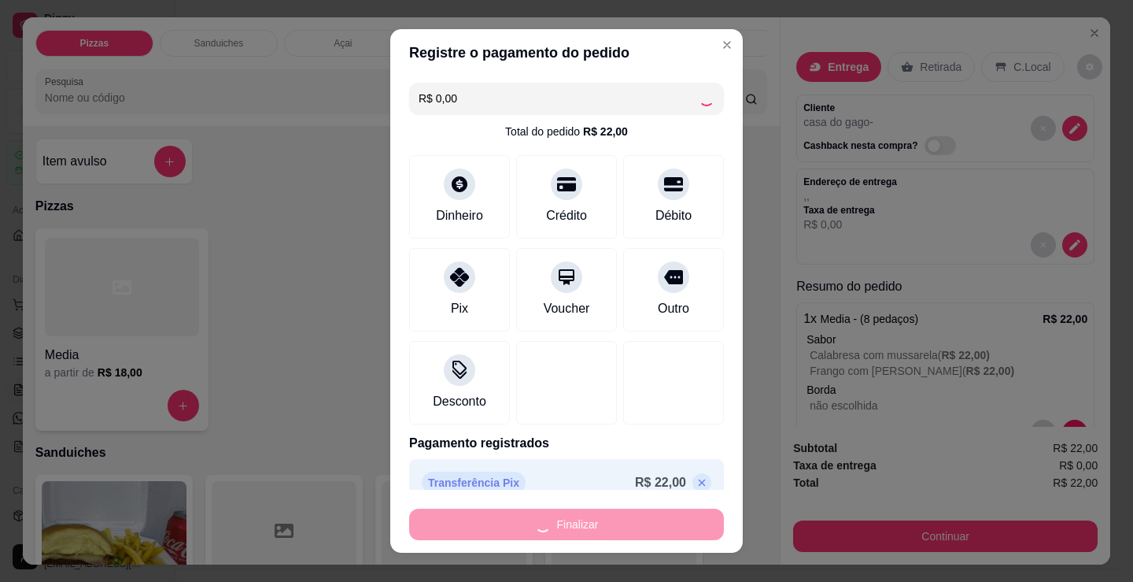
type input "-R$ 22,00"
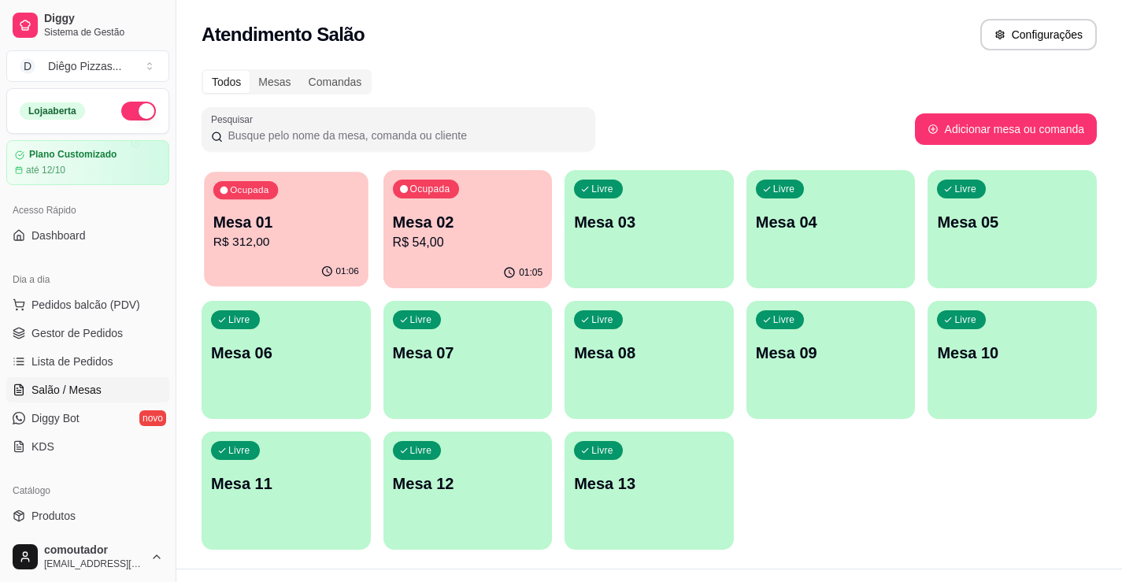
click at [264, 206] on div "Ocupada Mesa 01 R$ 312,00" at bounding box center [286, 214] width 164 height 85
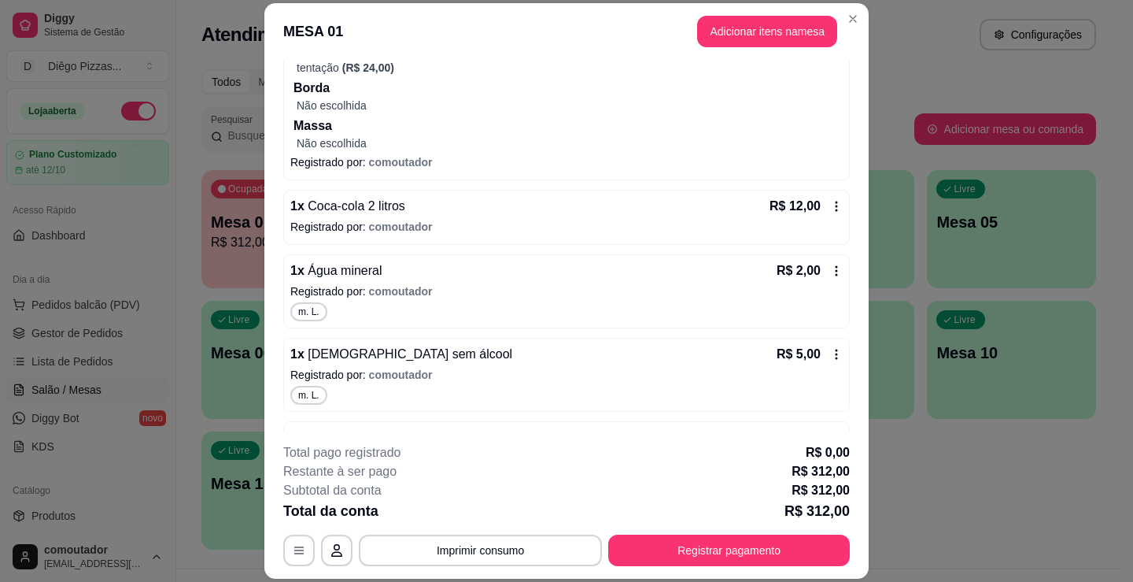
scroll to position [2052, 0]
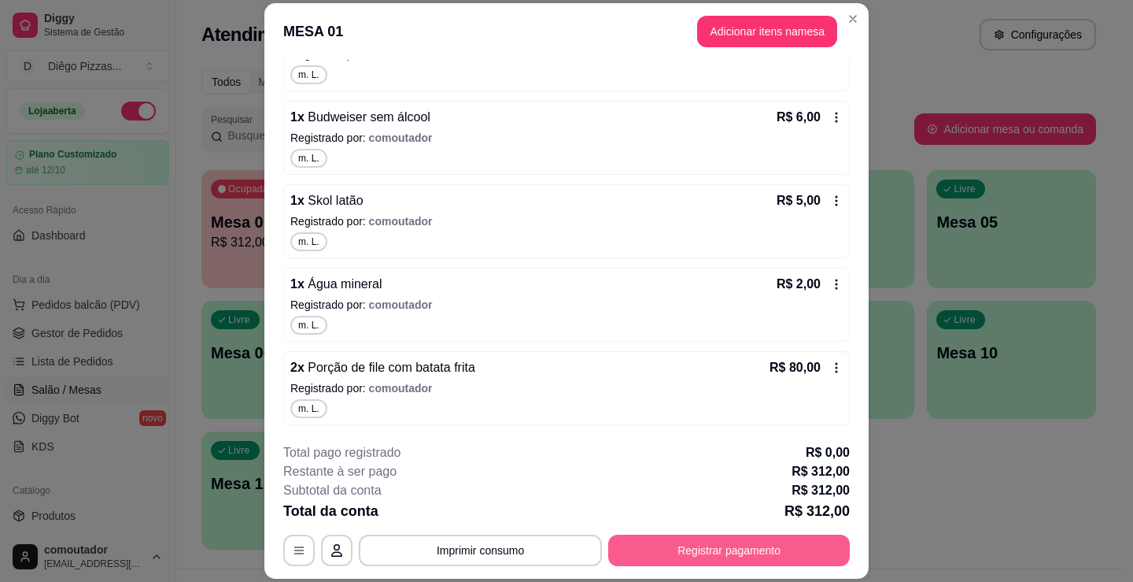
click at [746, 542] on button "Registrar pagamento" at bounding box center [729, 549] width 242 height 31
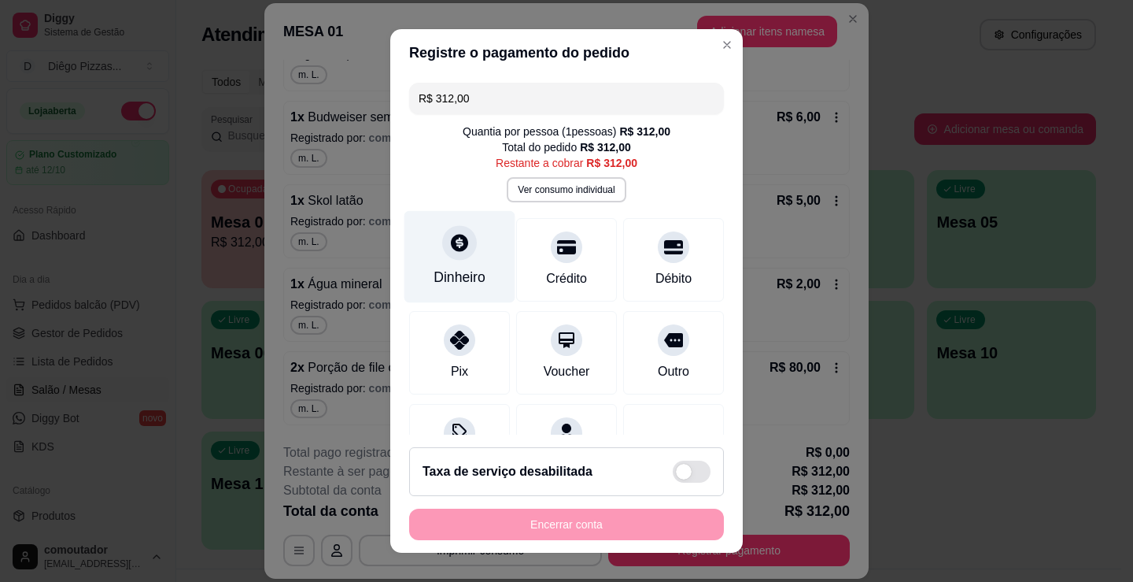
click at [461, 244] on div at bounding box center [459, 242] width 35 height 35
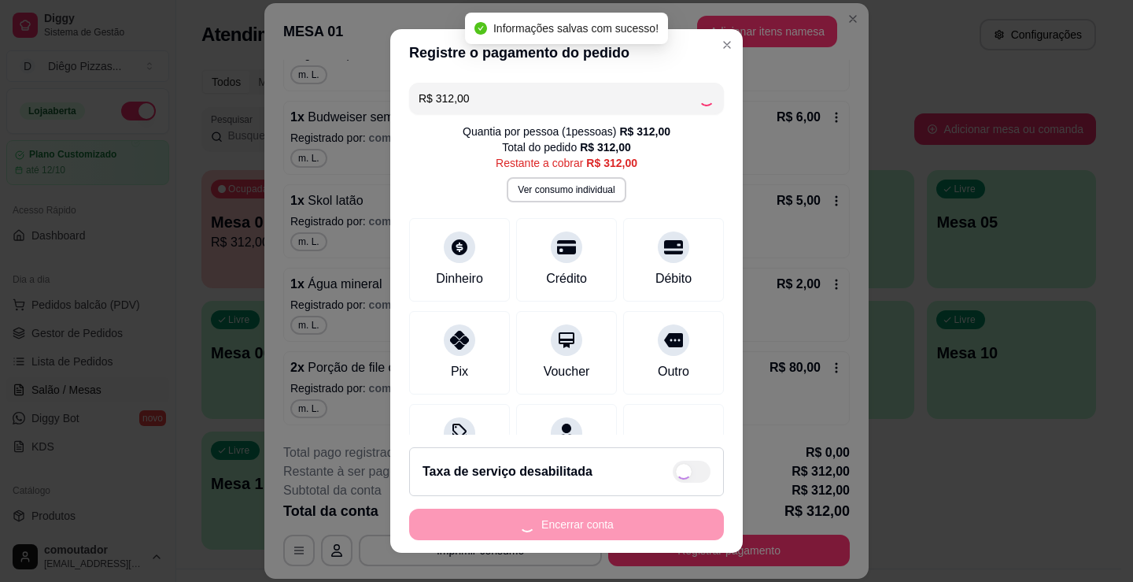
type input "R$ 0,00"
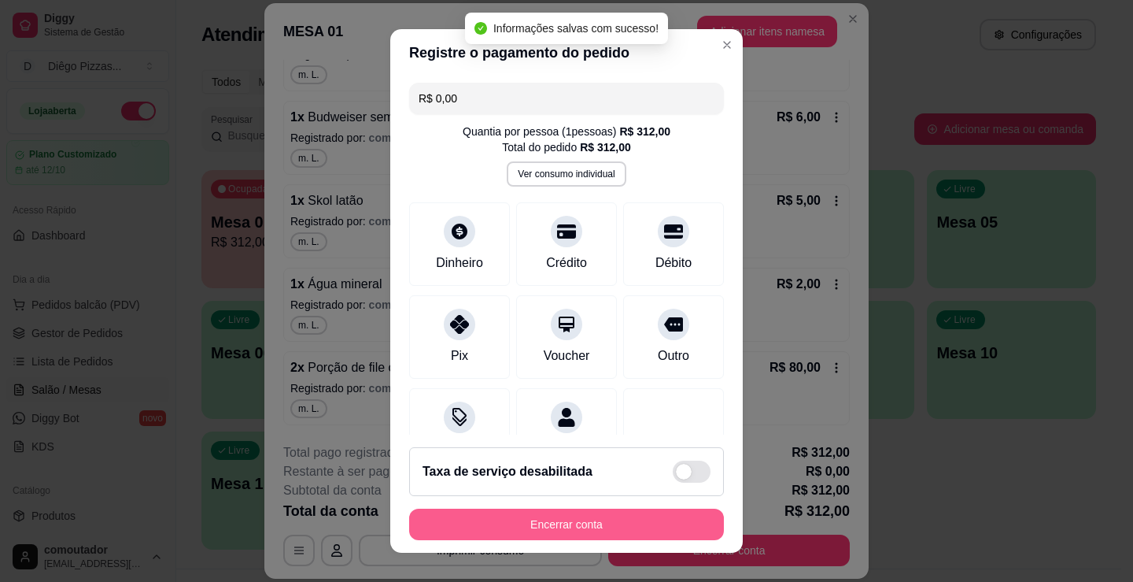
click at [641, 525] on button "Encerrar conta" at bounding box center [566, 523] width 315 height 31
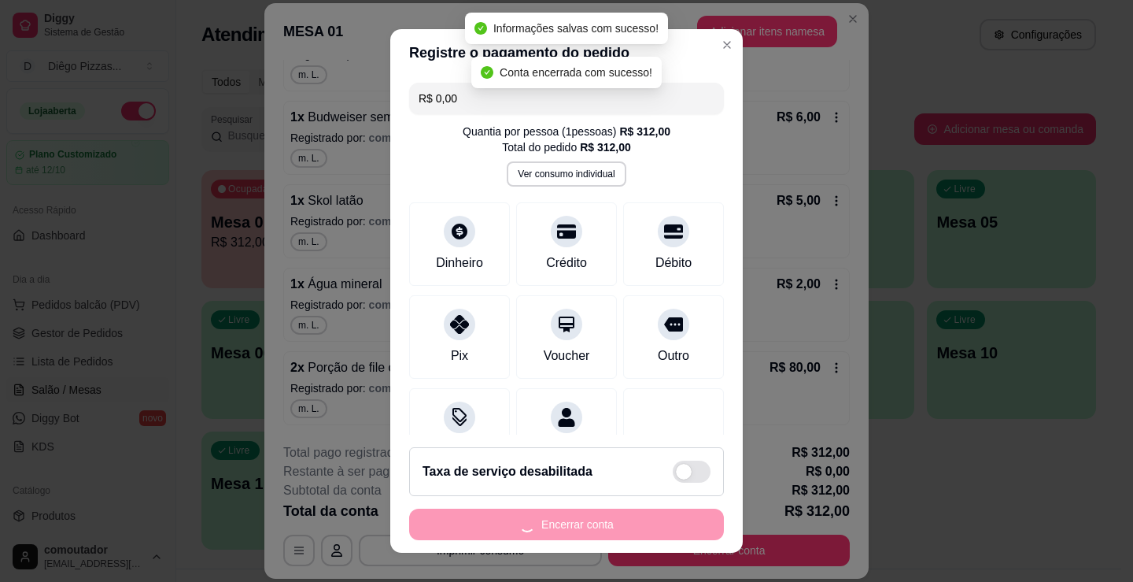
scroll to position [0, 0]
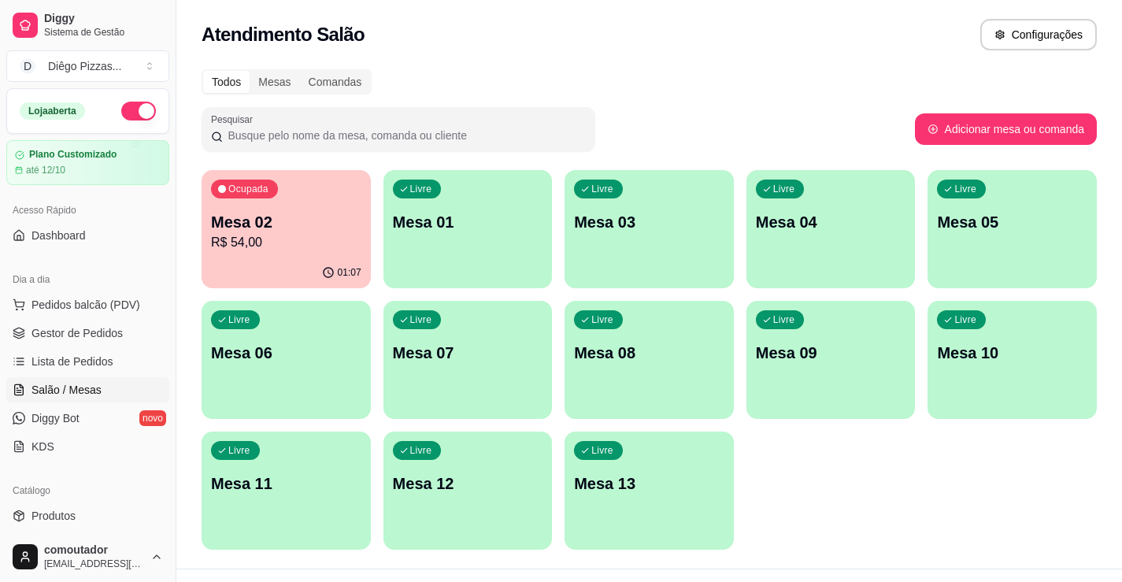
click at [268, 206] on div "Ocupada Mesa 02 R$ 54,00" at bounding box center [286, 213] width 169 height 87
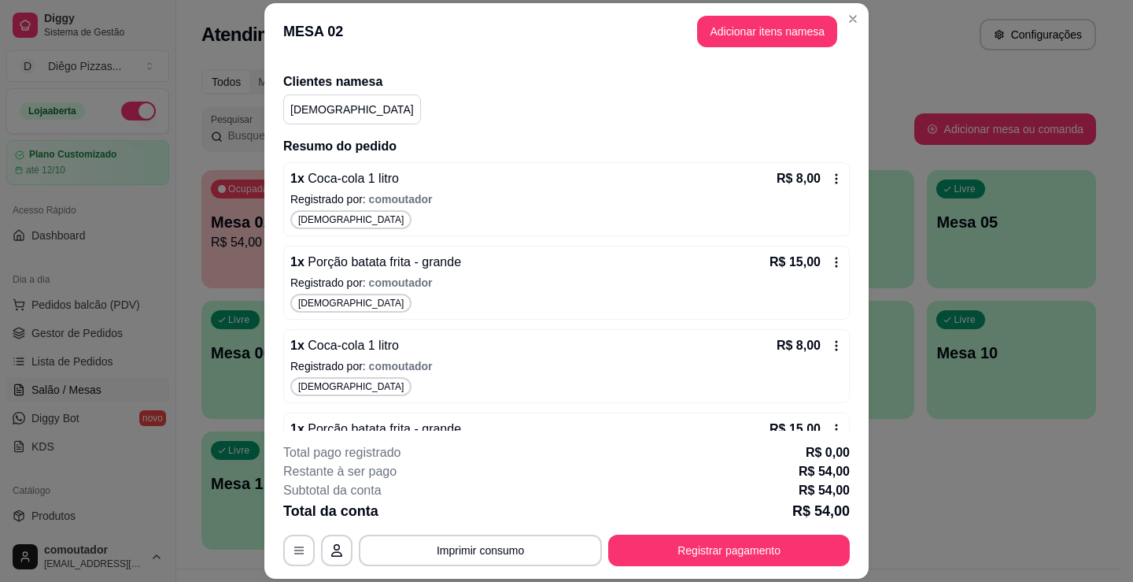
scroll to position [256, 0]
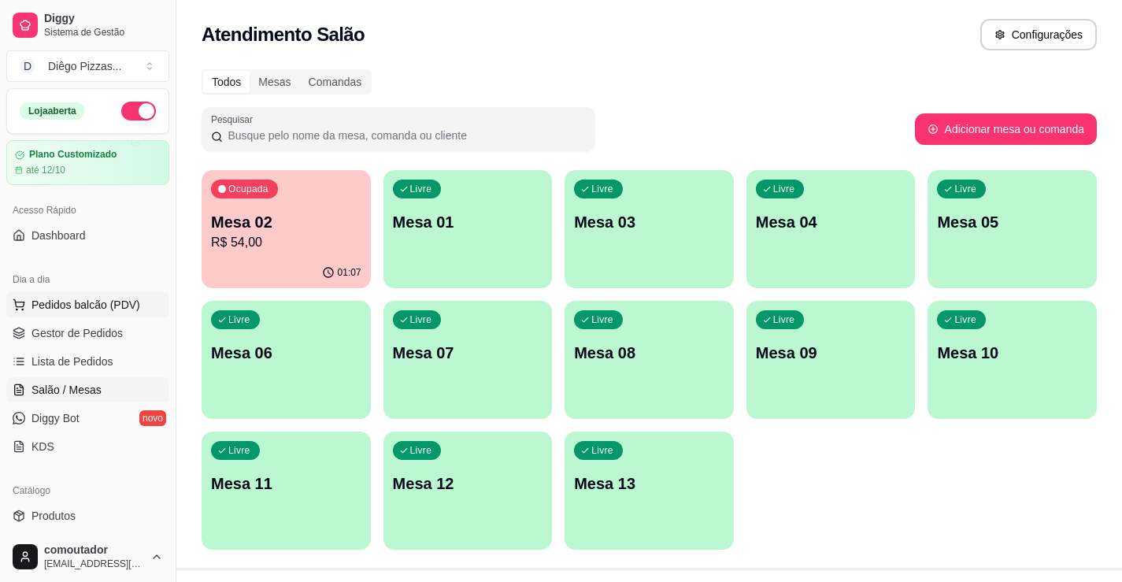
click at [106, 314] on button "Pedidos balcão (PDV)" at bounding box center [87, 304] width 163 height 25
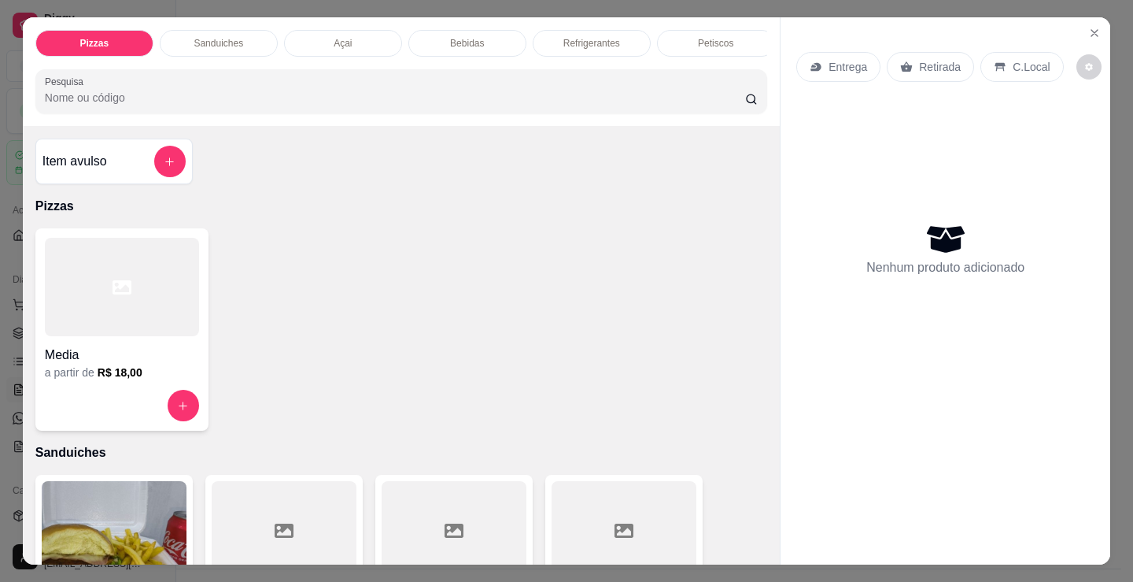
click at [354, 43] on div "Açai" at bounding box center [343, 43] width 118 height 27
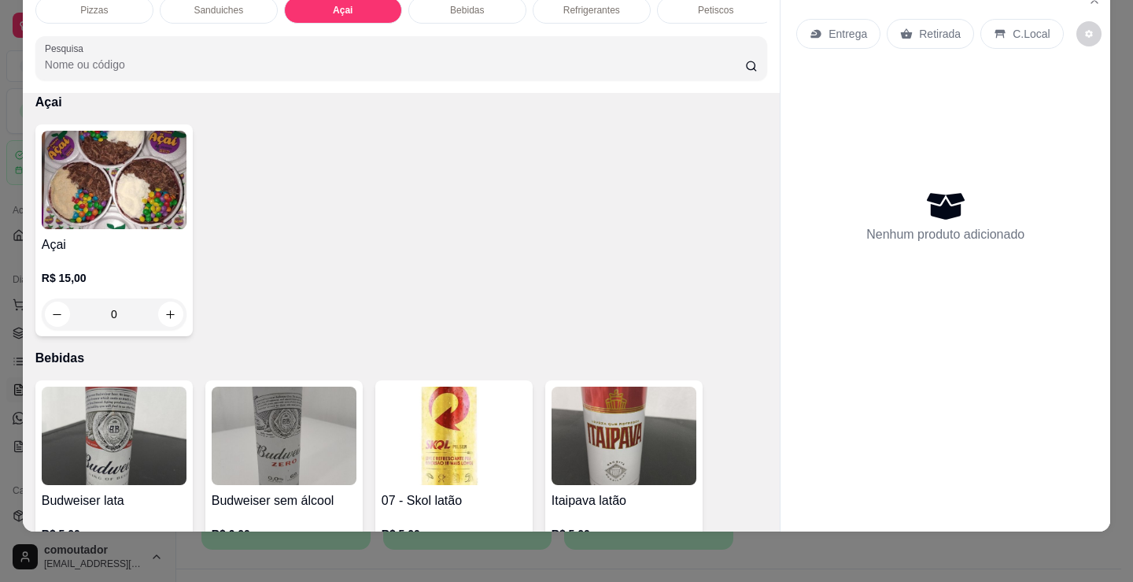
click at [134, 287] on div "R$ 15,00 0" at bounding box center [114, 300] width 145 height 60
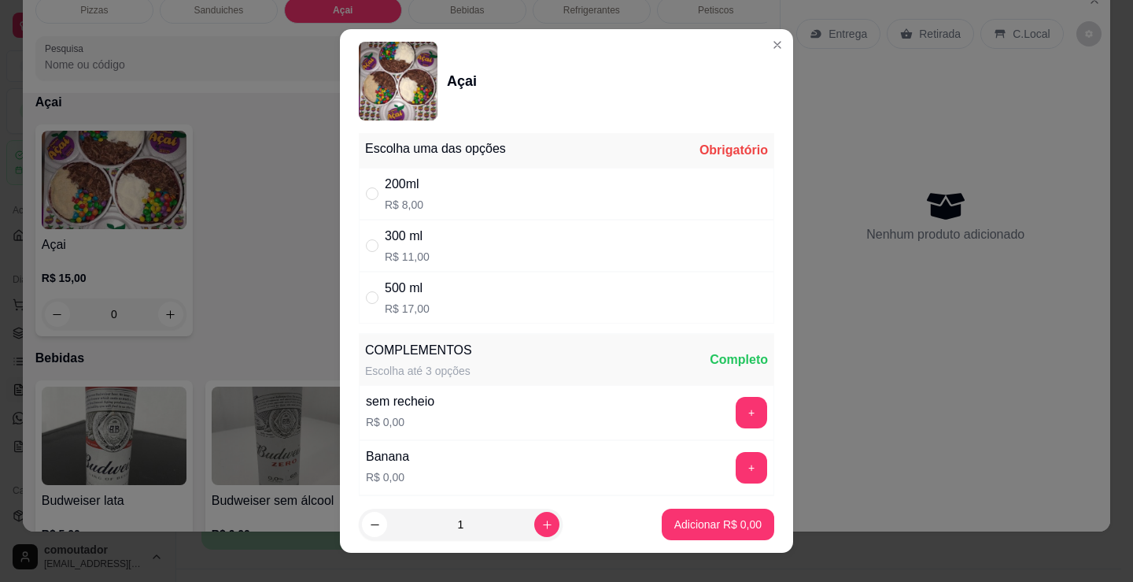
scroll to position [0, 0]
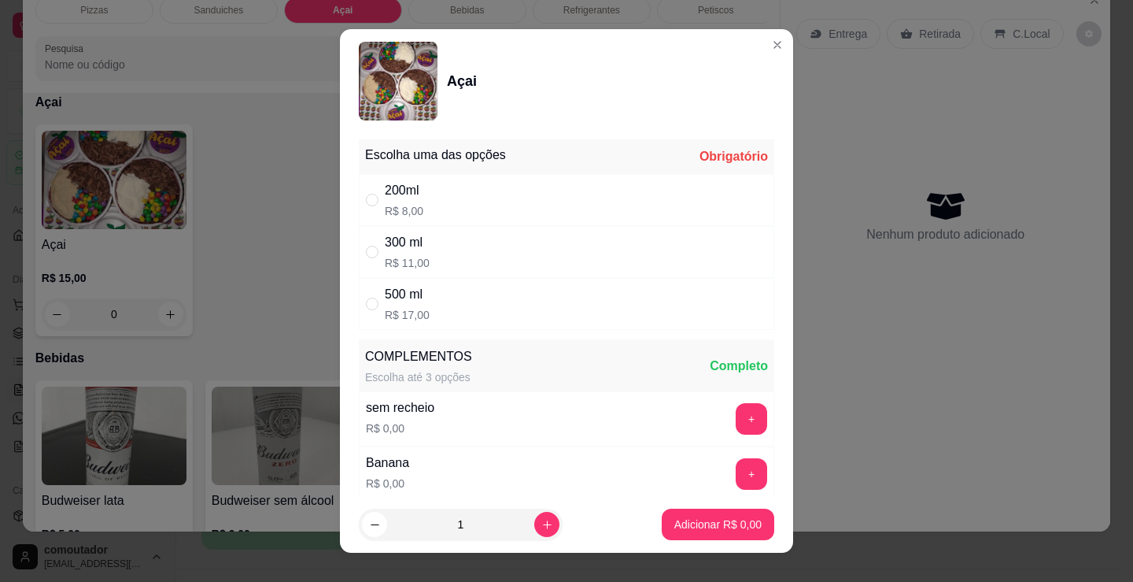
click at [497, 235] on div "300 ml R$ 11,00" at bounding box center [567, 252] width 416 height 52
radio input "true"
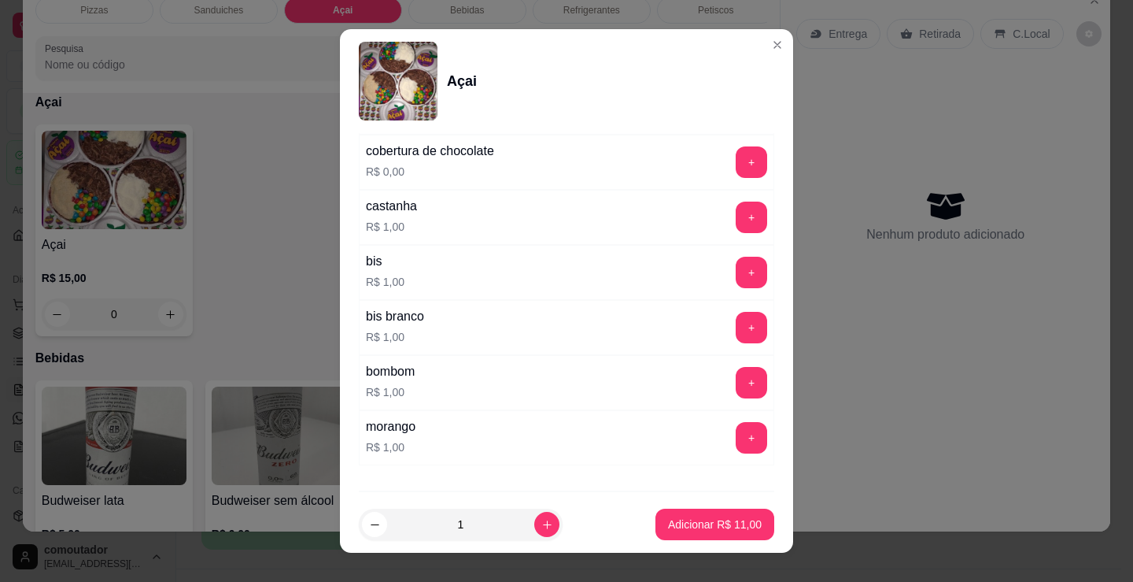
scroll to position [1417, 0]
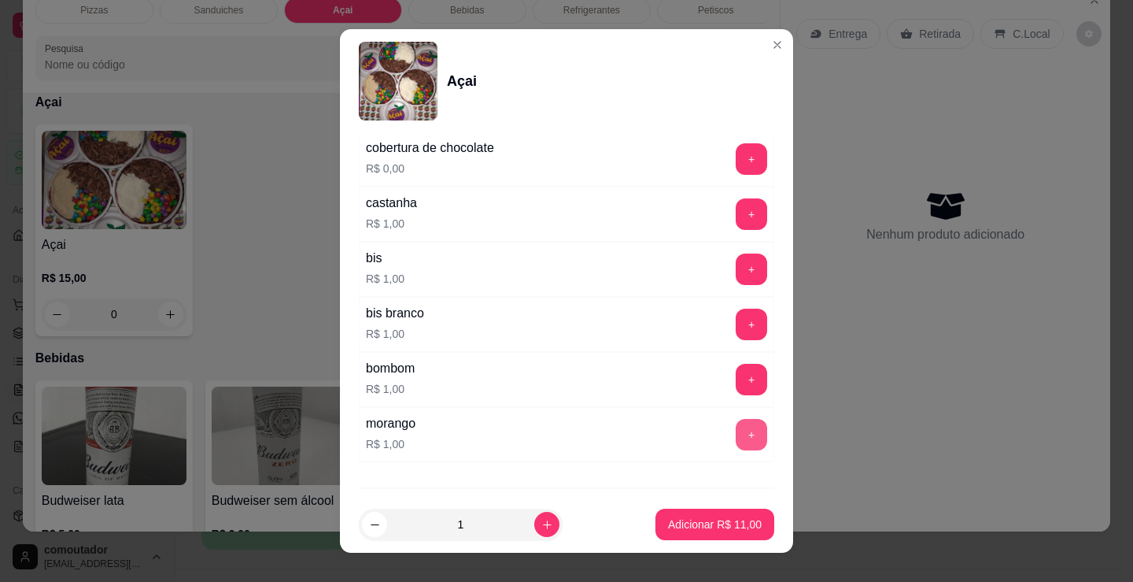
click at [736, 438] on button "+" at bounding box center [751, 434] width 31 height 31
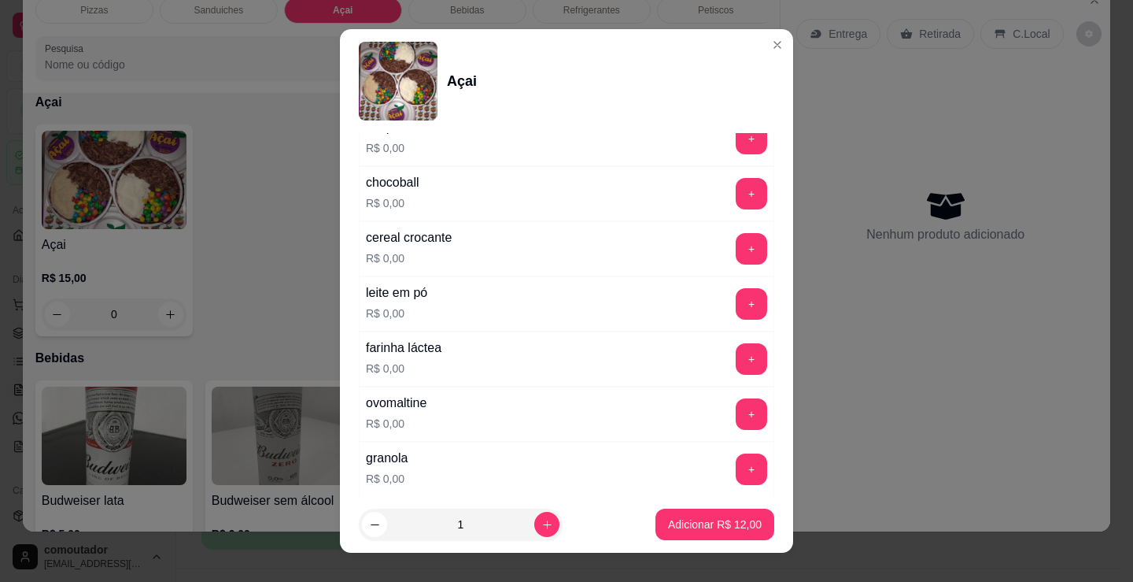
scroll to position [551, 0]
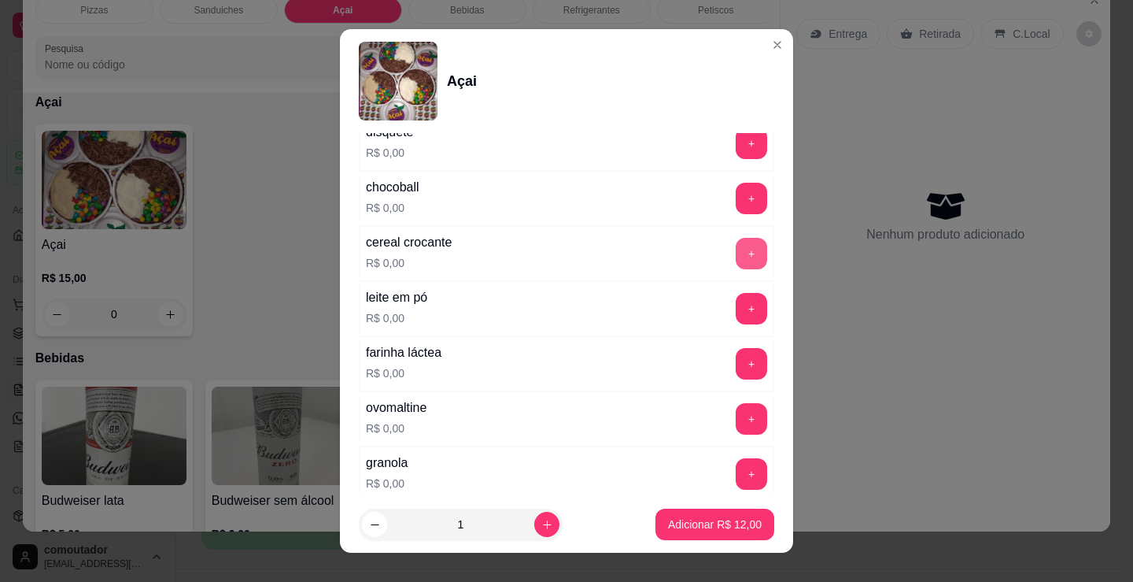
click at [736, 238] on button "+" at bounding box center [751, 253] width 31 height 31
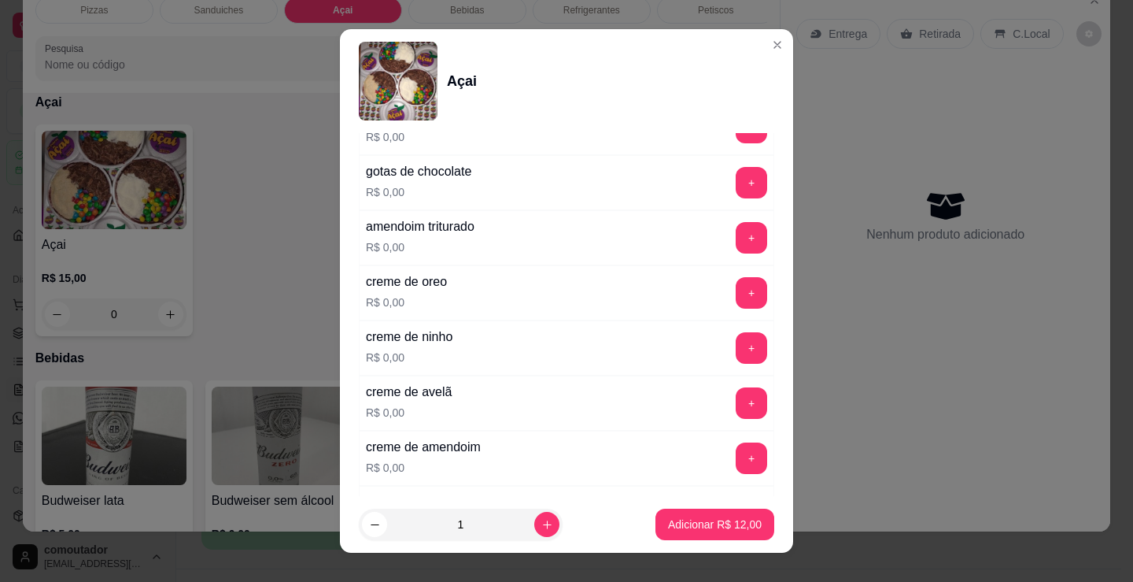
scroll to position [945, 0]
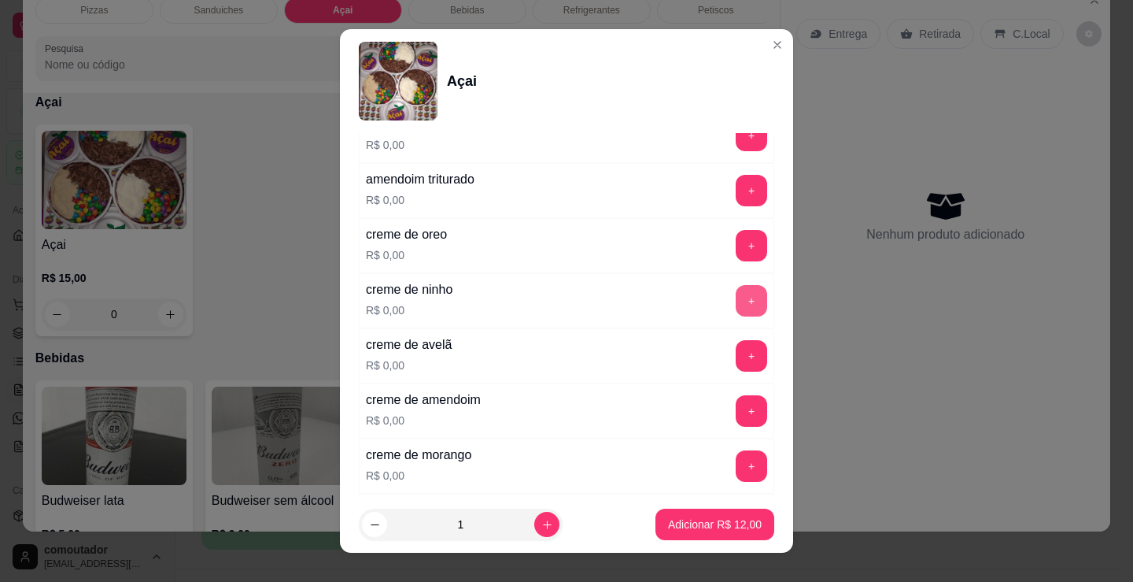
click at [736, 290] on button "+" at bounding box center [751, 300] width 31 height 31
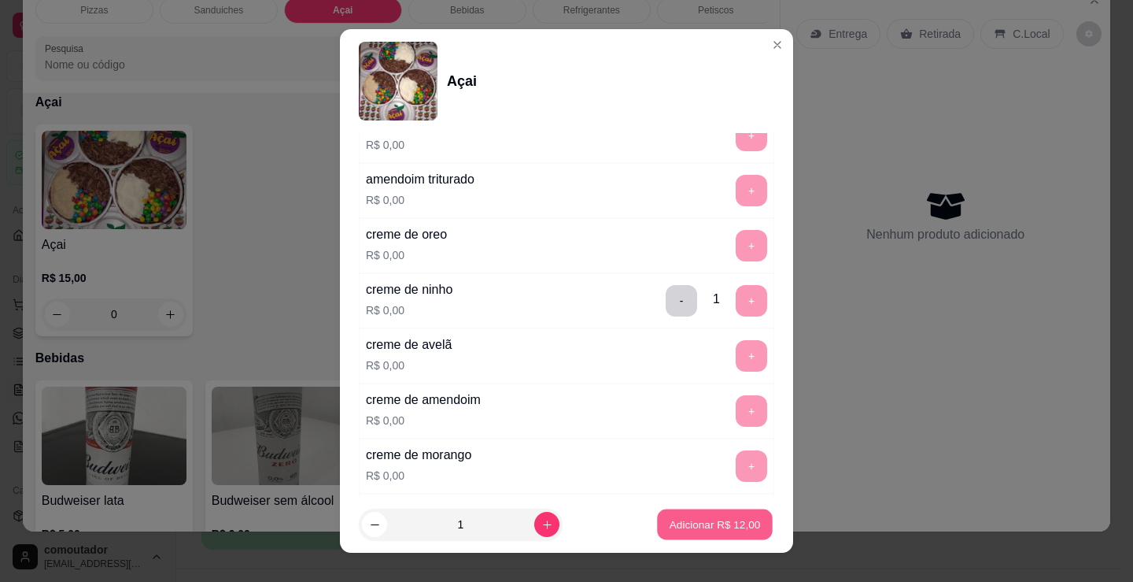
click at [719, 524] on p "Adicionar R$ 12,00" at bounding box center [715, 523] width 91 height 15
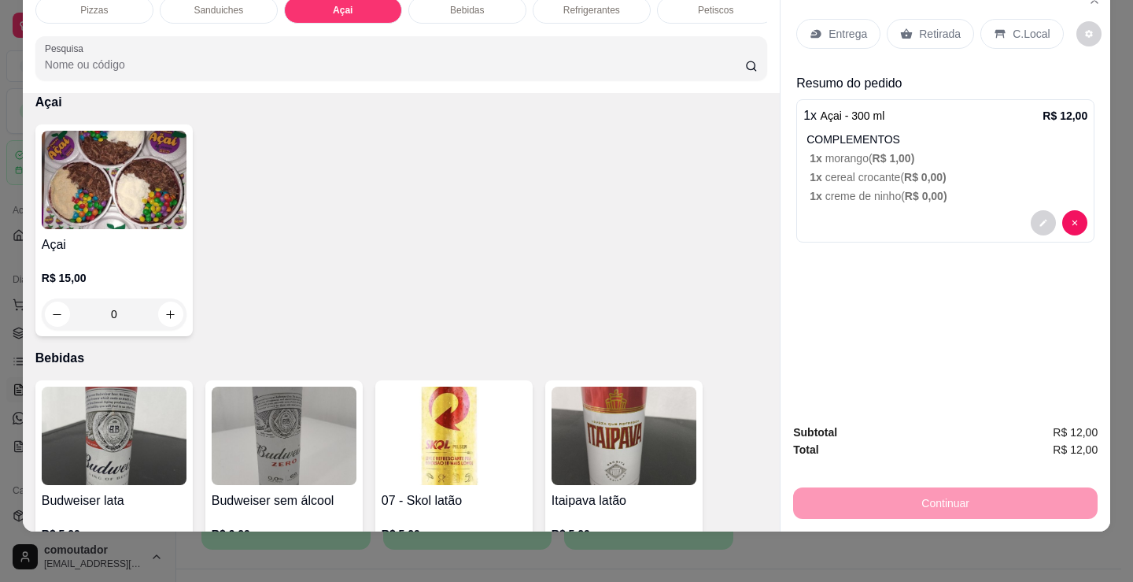
click at [147, 193] on img at bounding box center [114, 180] width 145 height 98
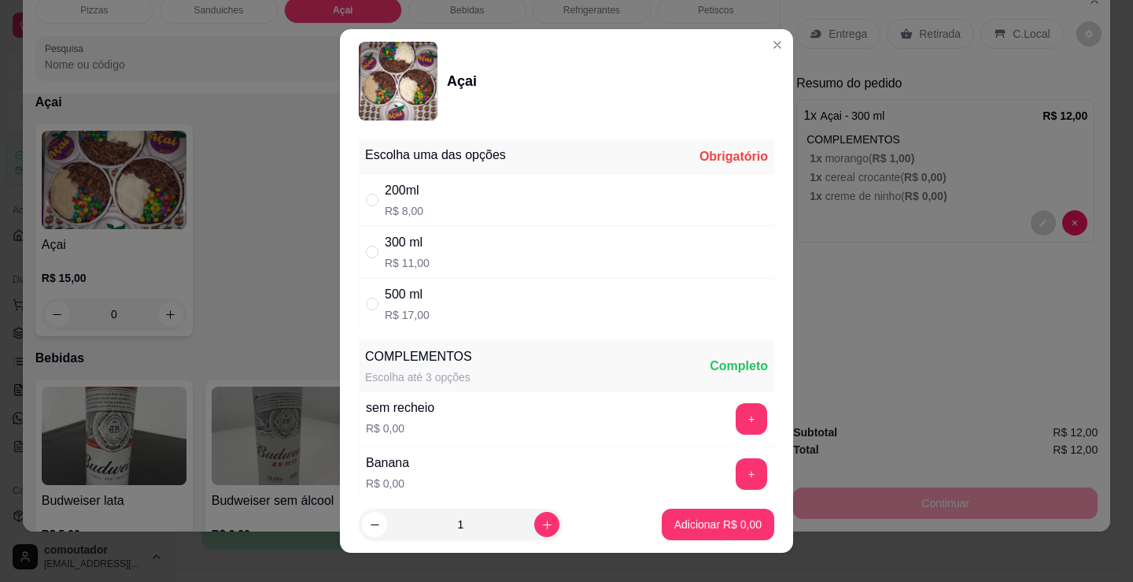
click at [446, 248] on div "300 ml R$ 11,00" at bounding box center [567, 252] width 416 height 52
radio input "true"
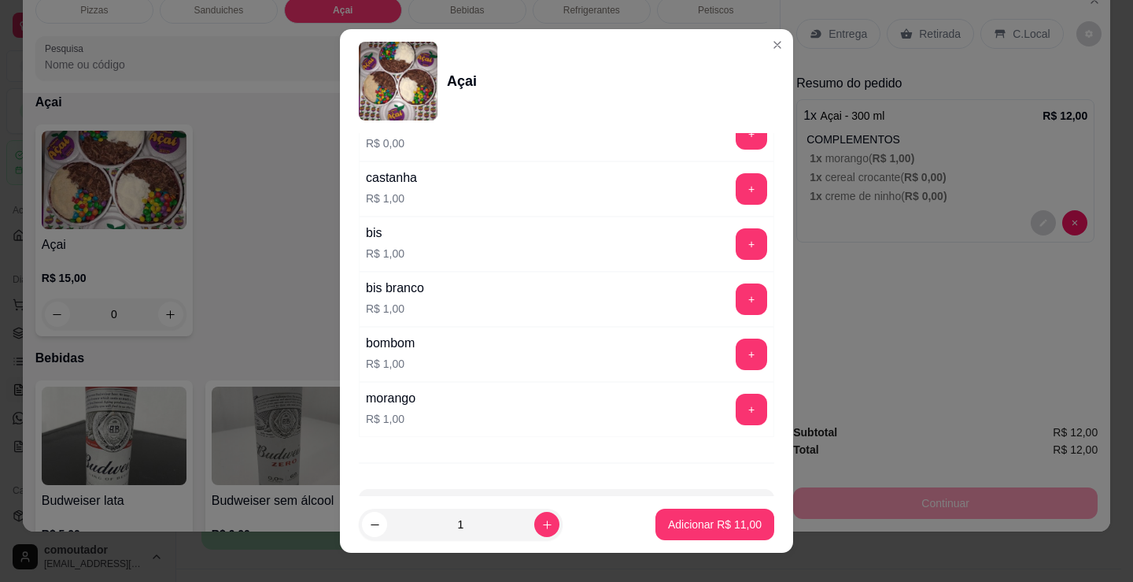
scroll to position [1417, 0]
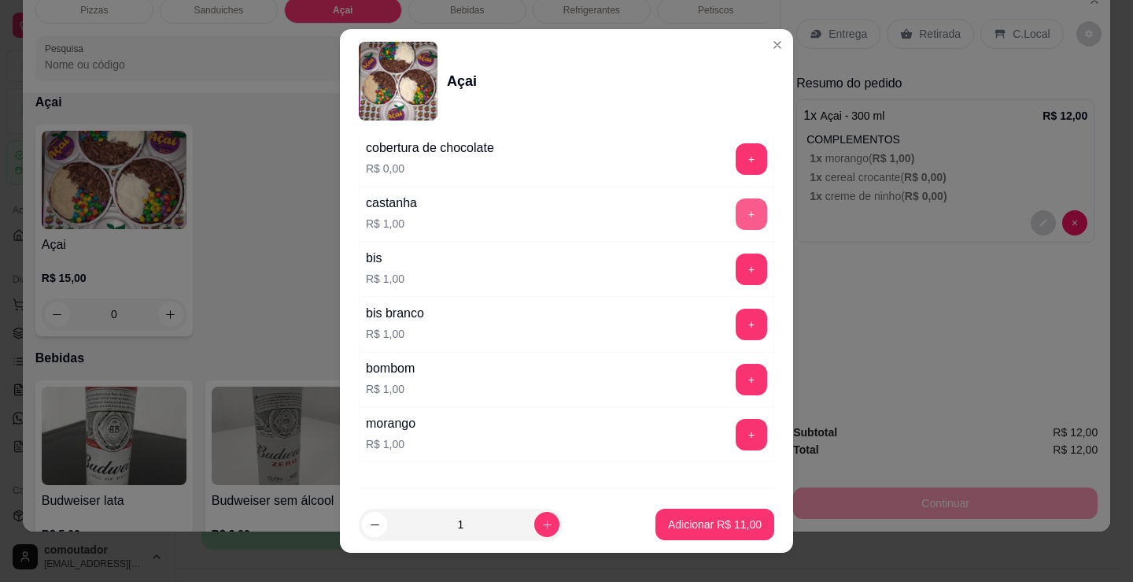
click at [736, 216] on button "+" at bounding box center [751, 213] width 31 height 31
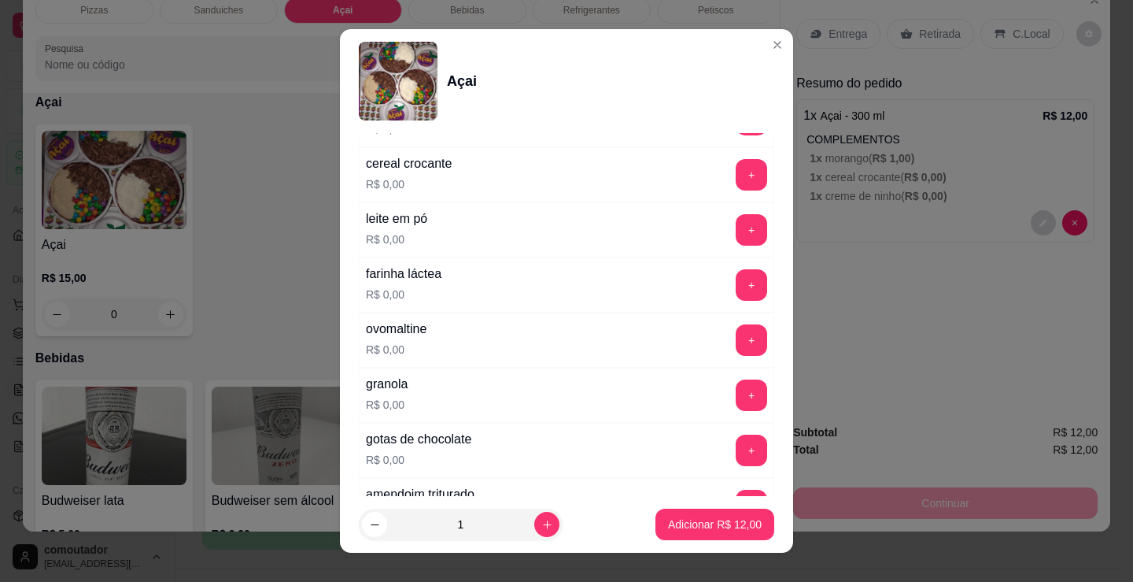
scroll to position [551, 0]
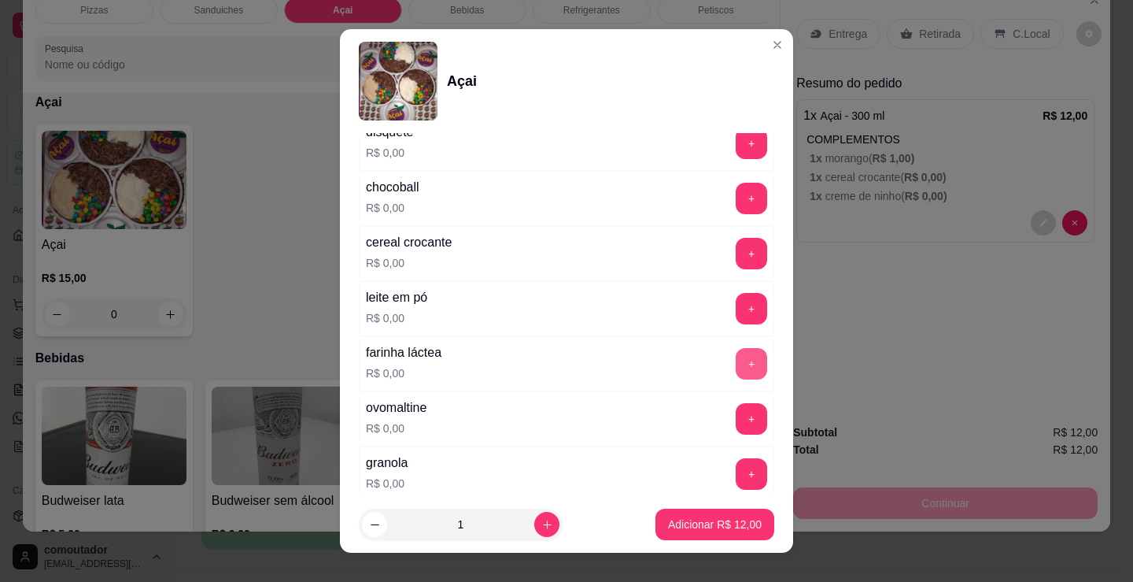
click at [736, 372] on button "+" at bounding box center [751, 363] width 31 height 31
click at [736, 318] on button "+" at bounding box center [751, 308] width 31 height 31
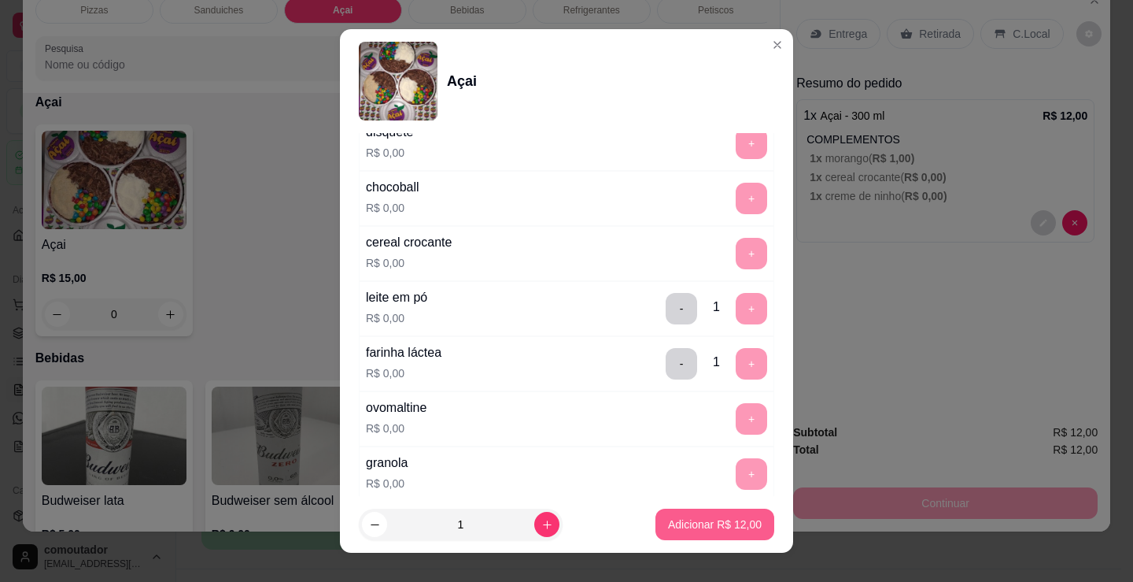
click at [713, 518] on p "Adicionar R$ 12,00" at bounding box center [715, 524] width 94 height 16
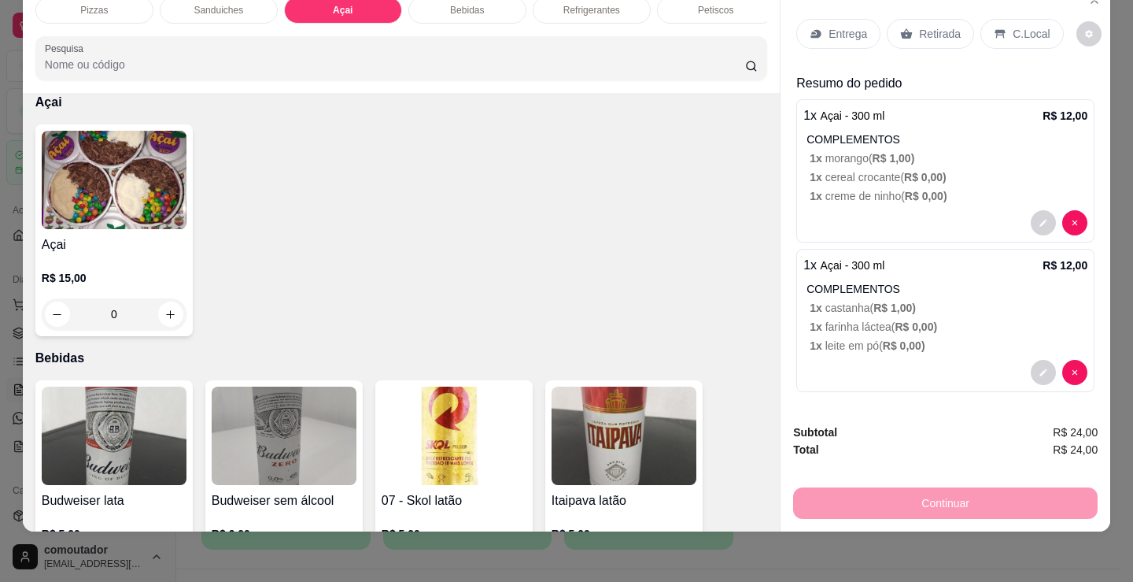
click at [133, 220] on img at bounding box center [114, 180] width 145 height 98
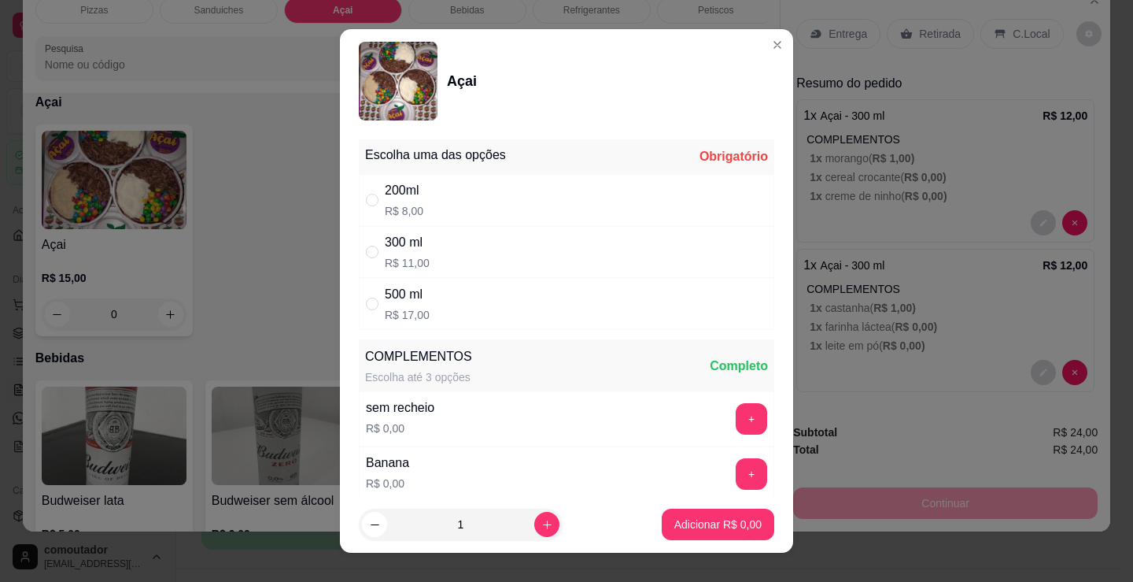
click at [506, 242] on div "300 ml R$ 11,00" at bounding box center [567, 252] width 416 height 52
radio input "true"
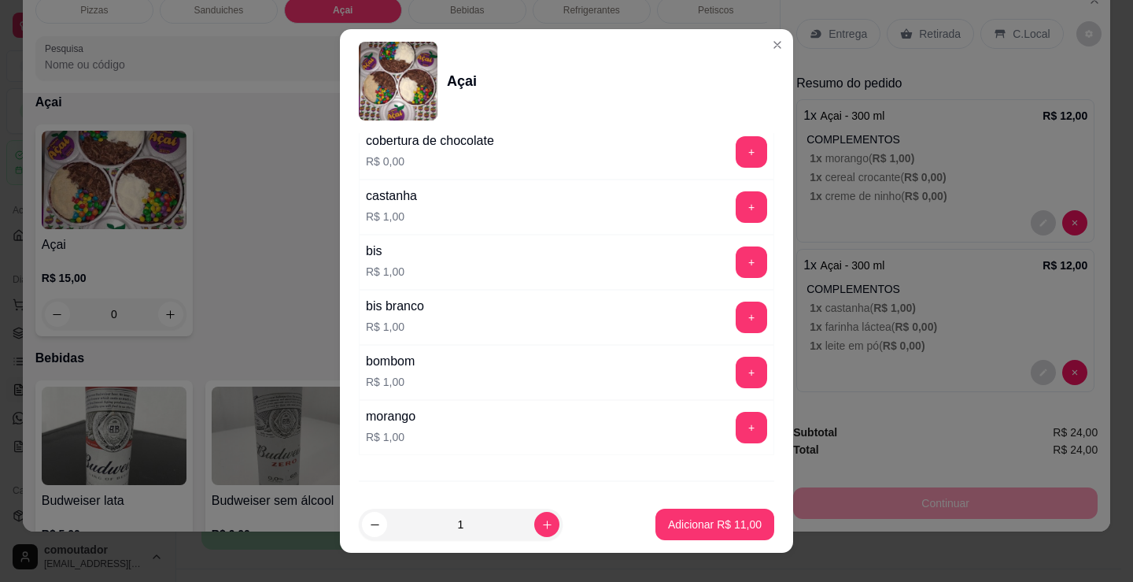
scroll to position [1501, 0]
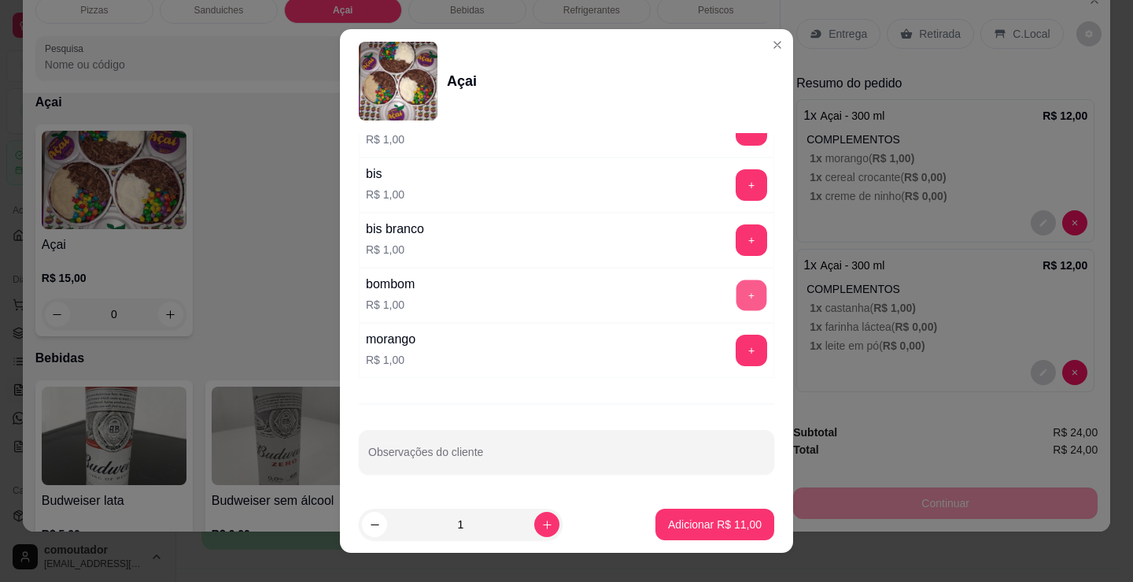
click at [737, 299] on button "+" at bounding box center [752, 295] width 31 height 31
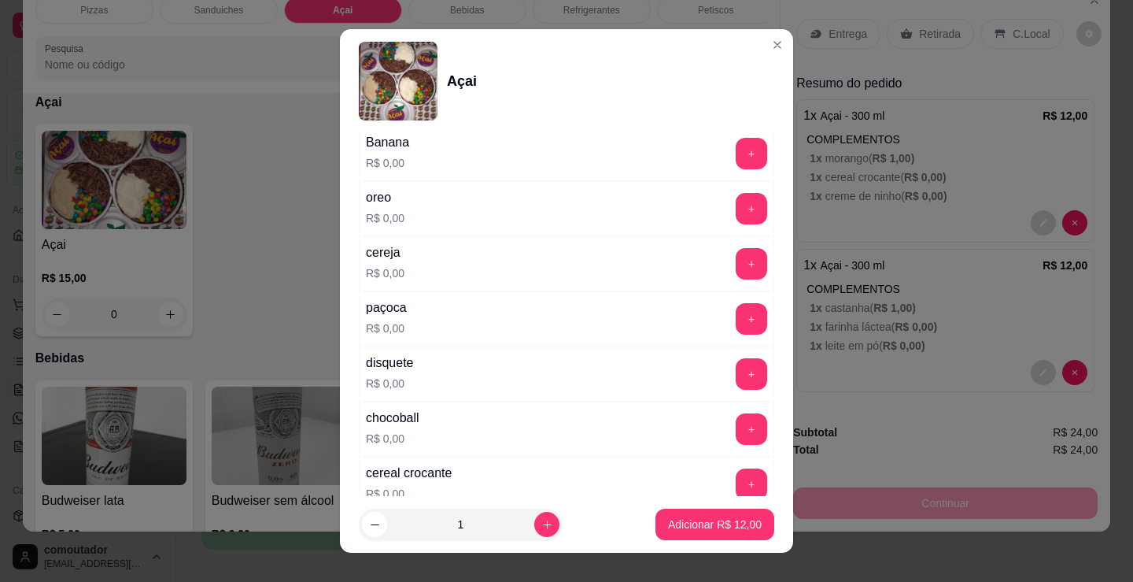
scroll to position [242, 0]
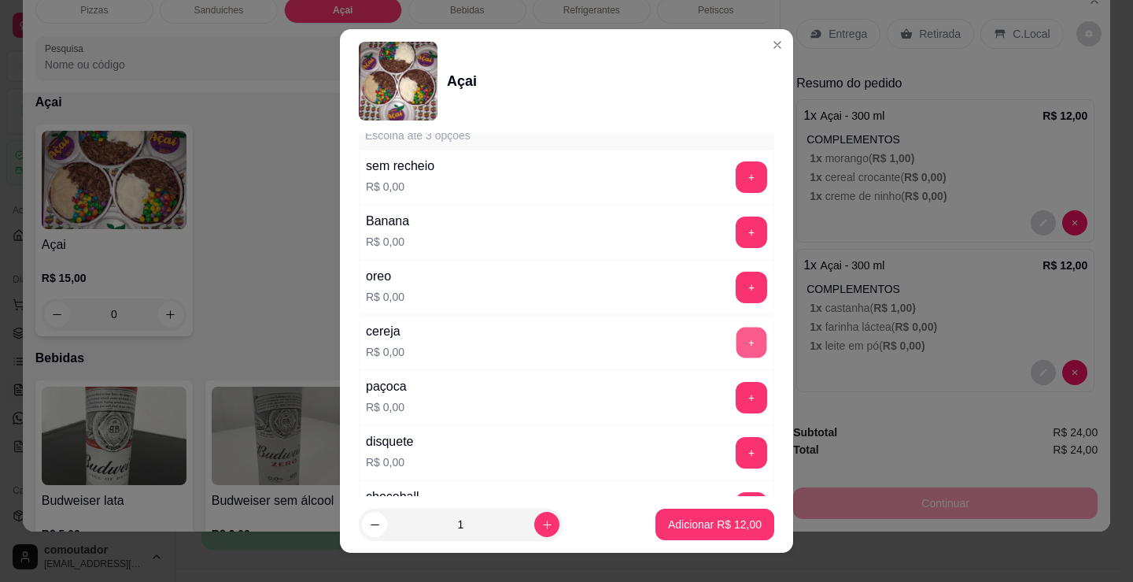
click at [737, 340] on button "+" at bounding box center [752, 342] width 31 height 31
click at [712, 528] on p "Adicionar R$ 12,00" at bounding box center [715, 524] width 94 height 16
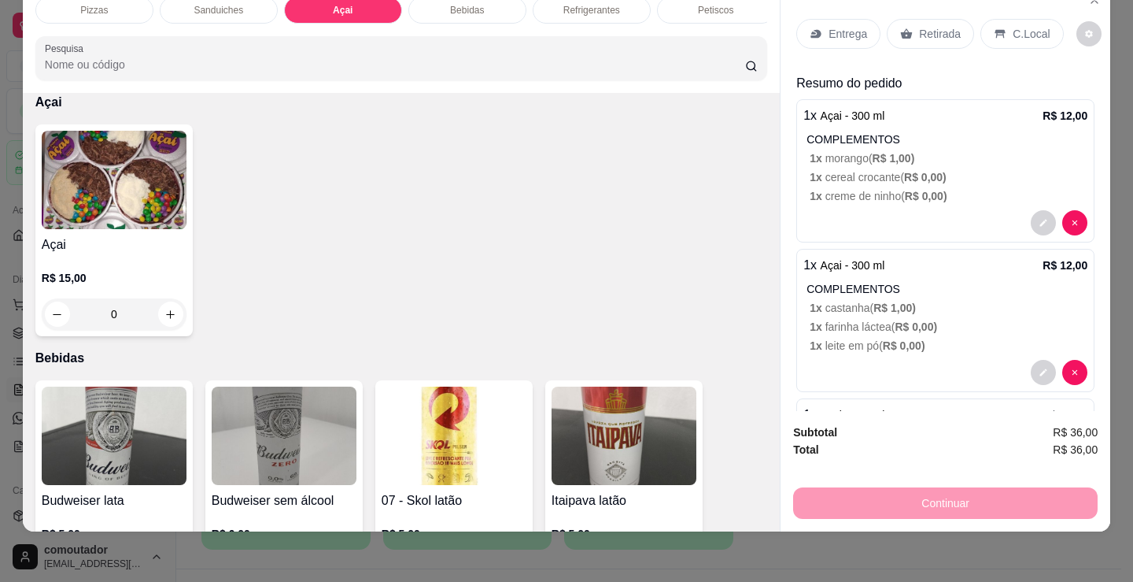
click at [150, 233] on div "Açai R$ 15,00 0" at bounding box center [113, 230] width 157 height 212
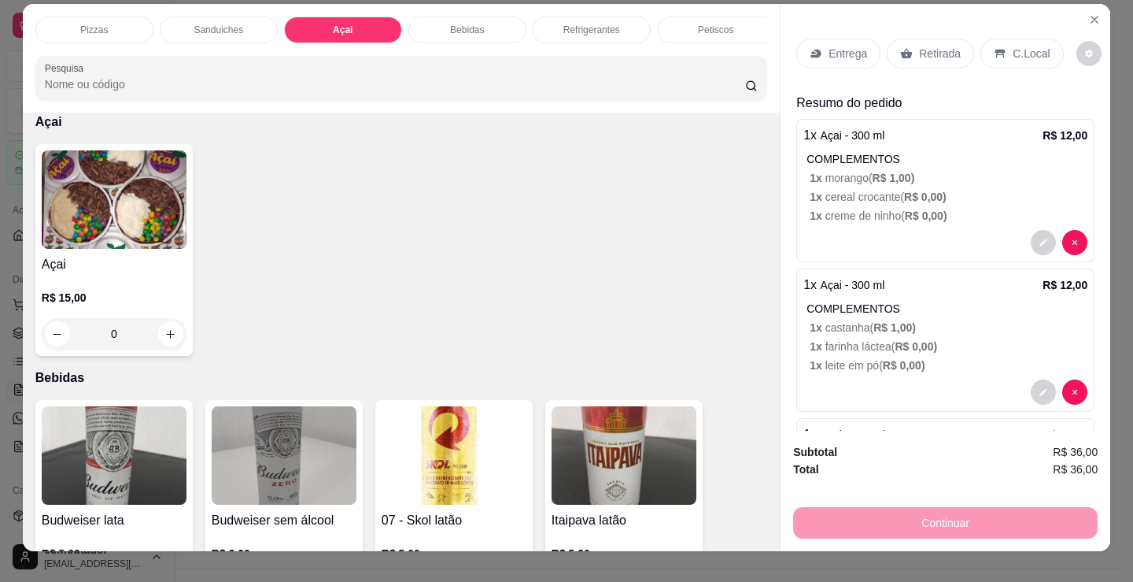
scroll to position [0, 0]
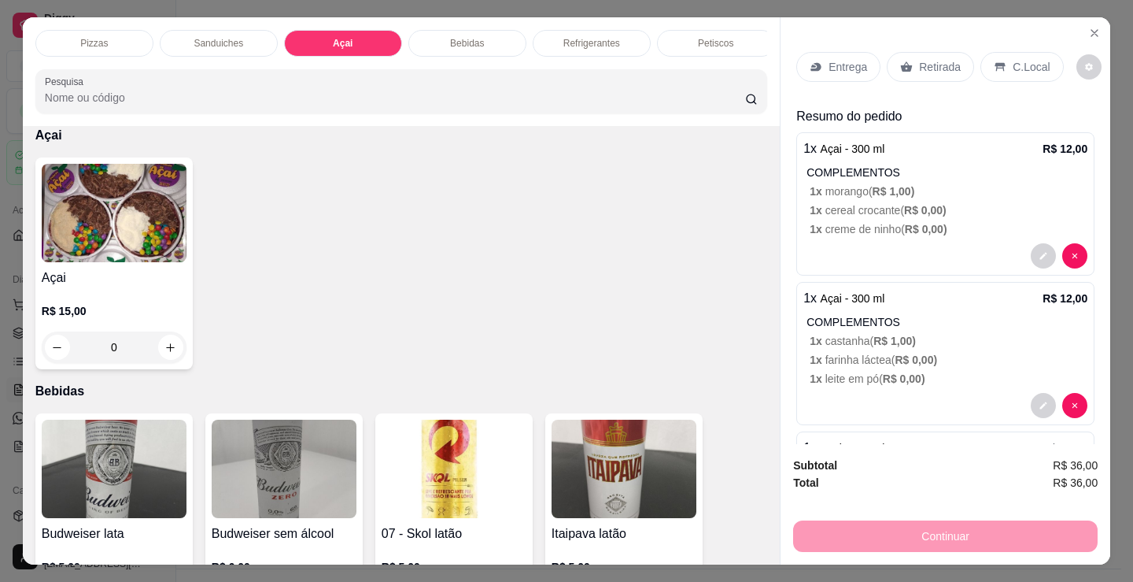
click at [846, 59] on p "Entrega" at bounding box center [848, 67] width 39 height 16
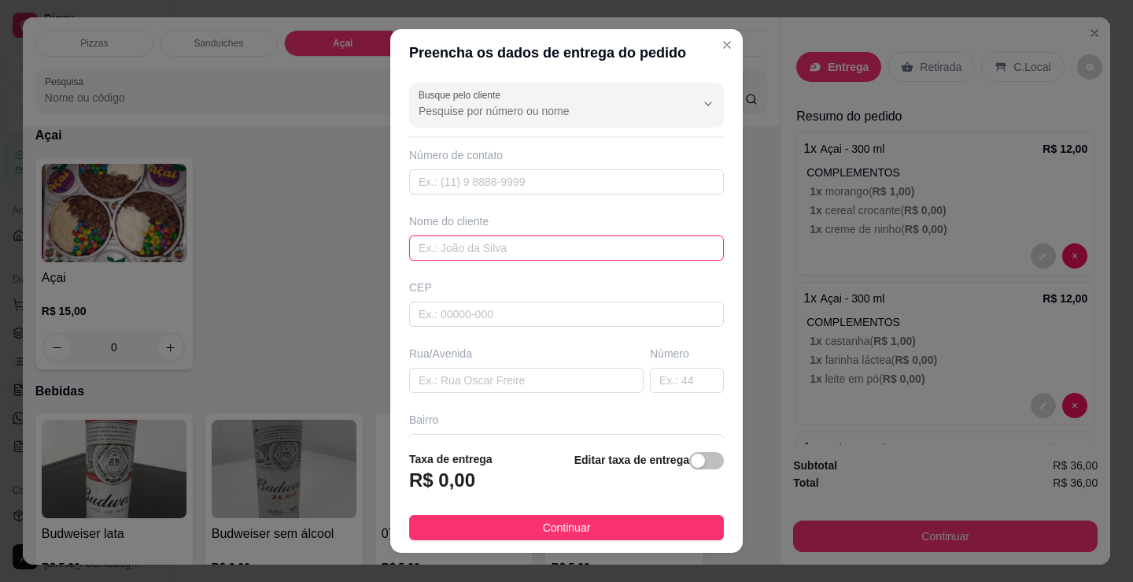
click at [544, 259] on input "text" at bounding box center [566, 247] width 315 height 25
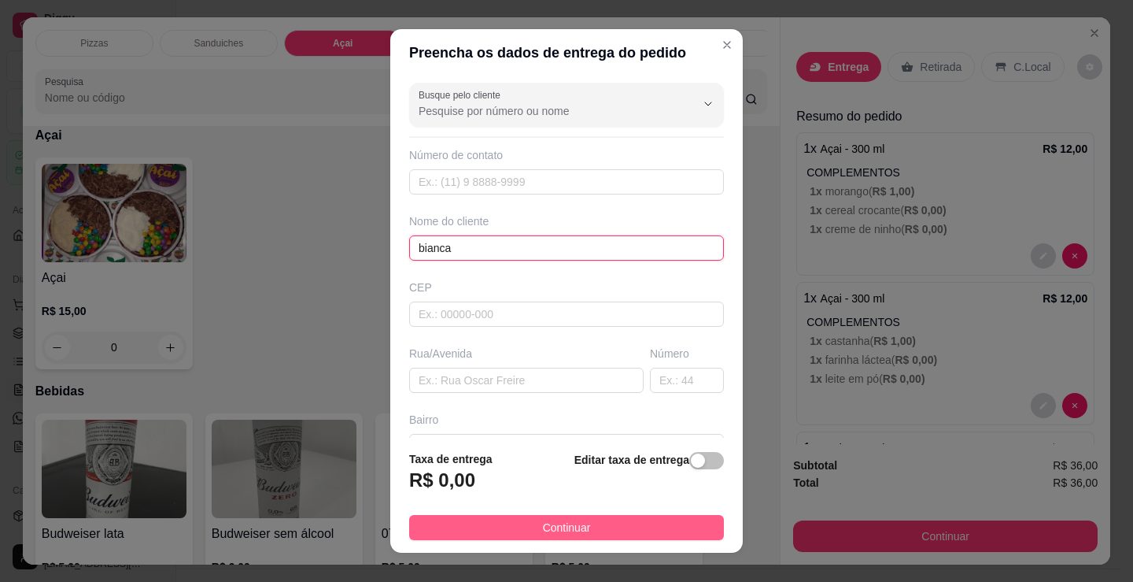
type input "bianca"
click at [618, 523] on button "Continuar" at bounding box center [566, 527] width 315 height 25
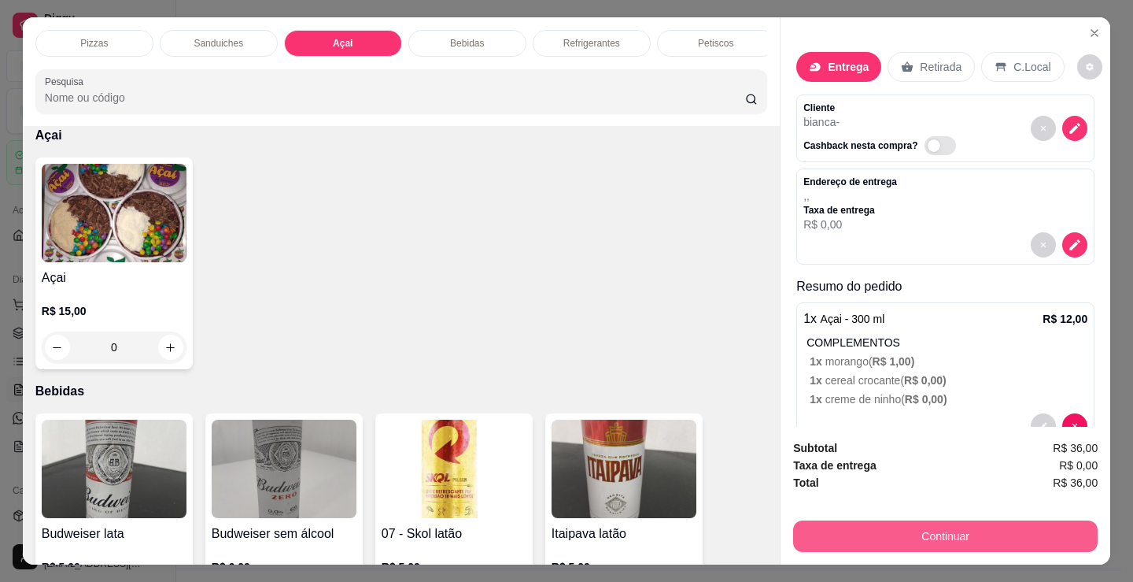
click at [911, 535] on button "Continuar" at bounding box center [945, 535] width 305 height 31
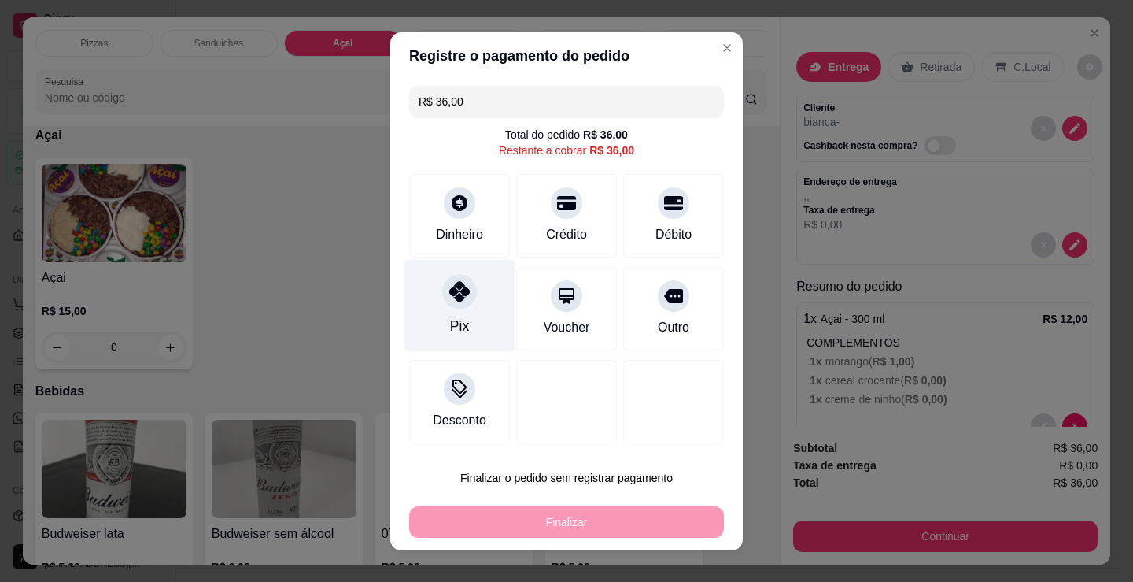
click at [457, 305] on div at bounding box center [459, 291] width 35 height 35
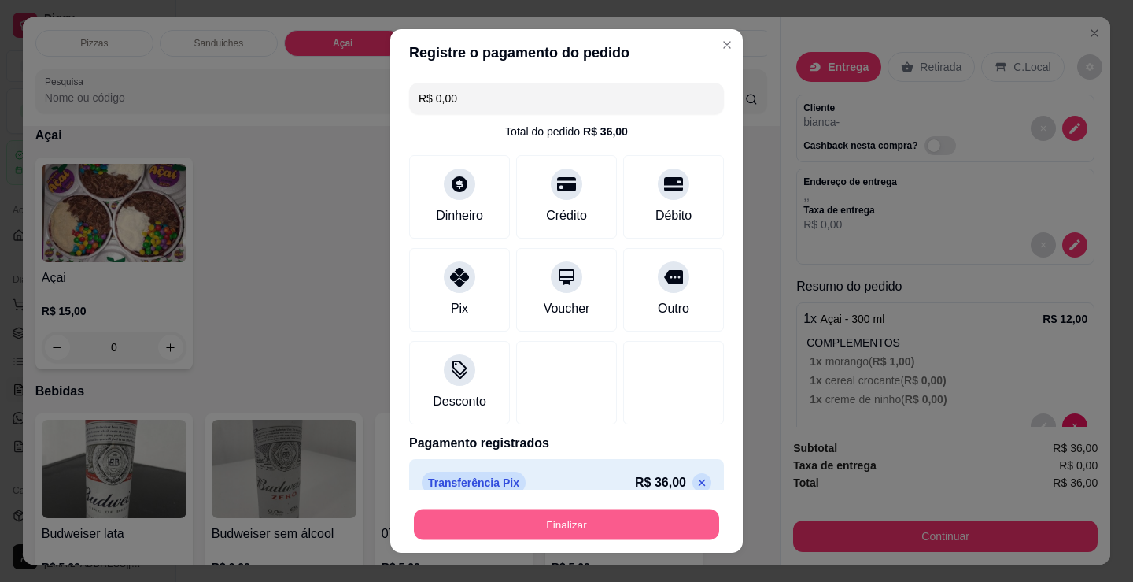
click at [584, 523] on button "Finalizar" at bounding box center [566, 524] width 305 height 31
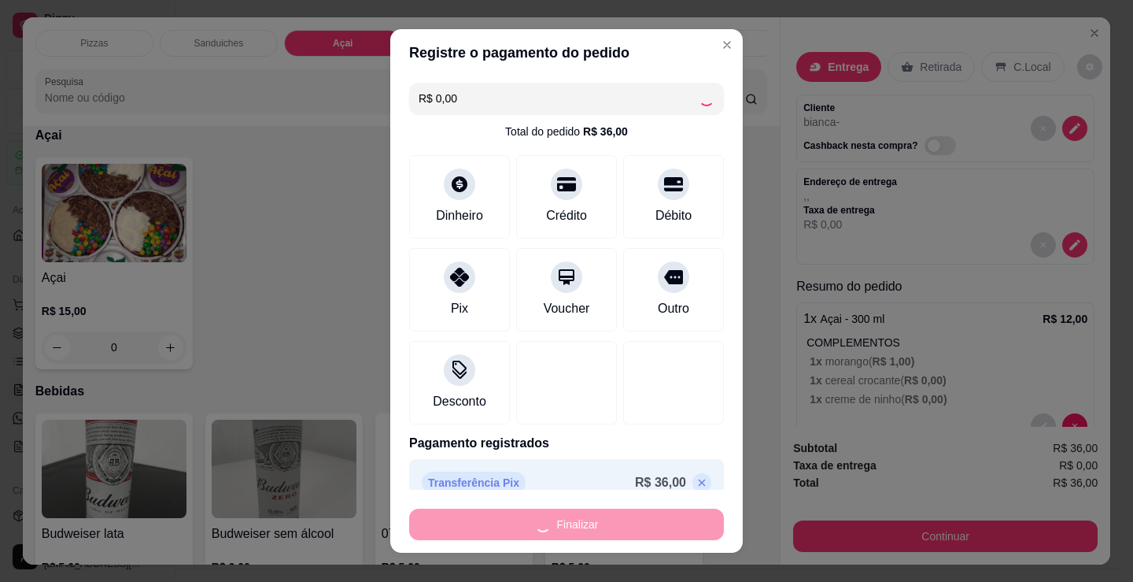
type input "-R$ 36,00"
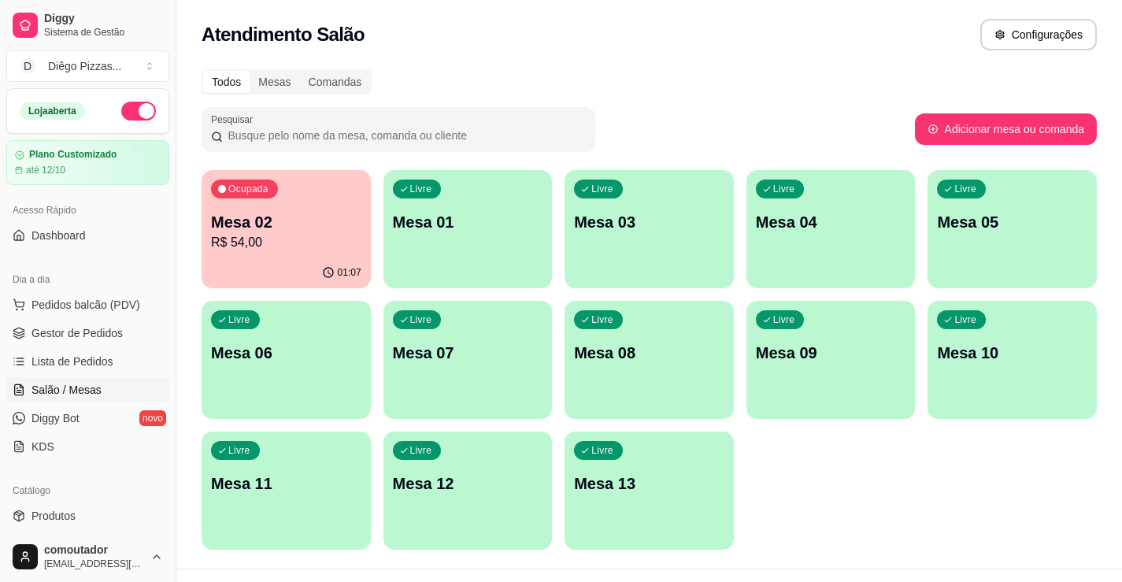
click at [334, 235] on p "R$ 54,00" at bounding box center [286, 242] width 150 height 19
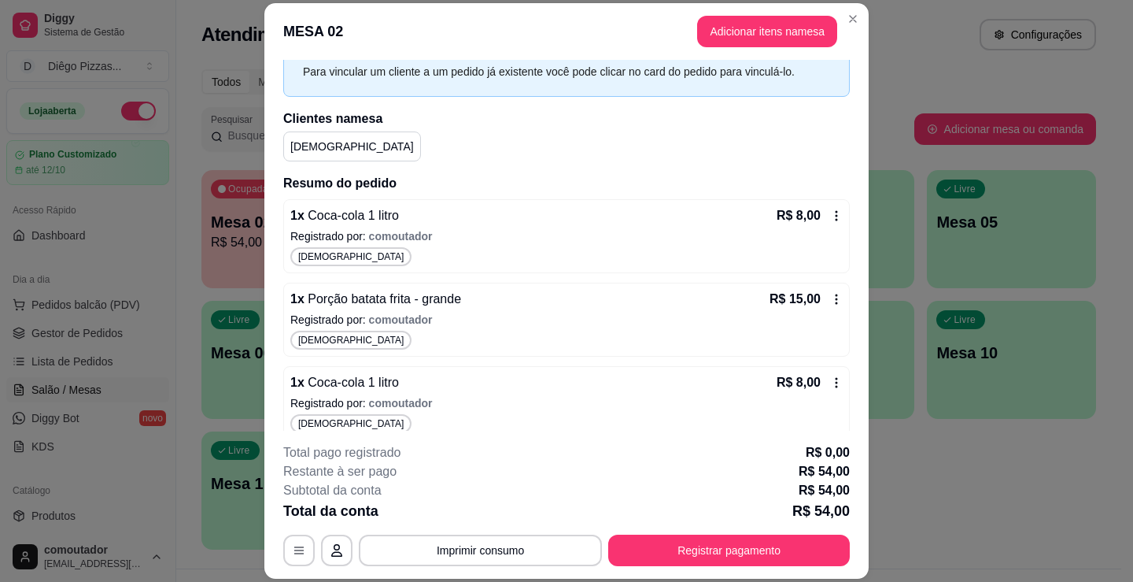
scroll to position [256, 0]
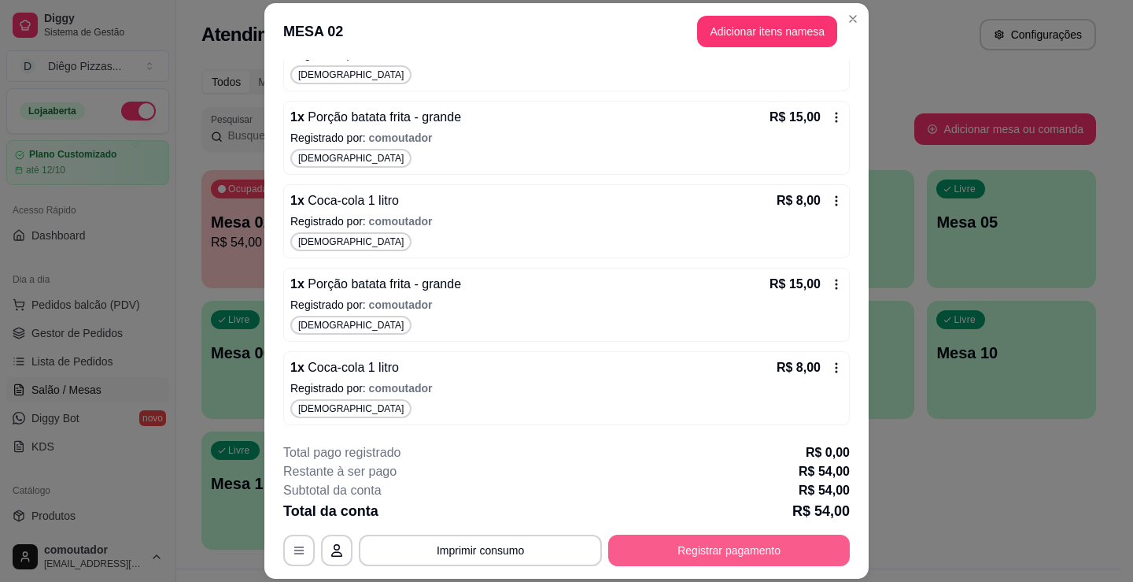
click at [684, 550] on button "Registrar pagamento" at bounding box center [729, 549] width 242 height 31
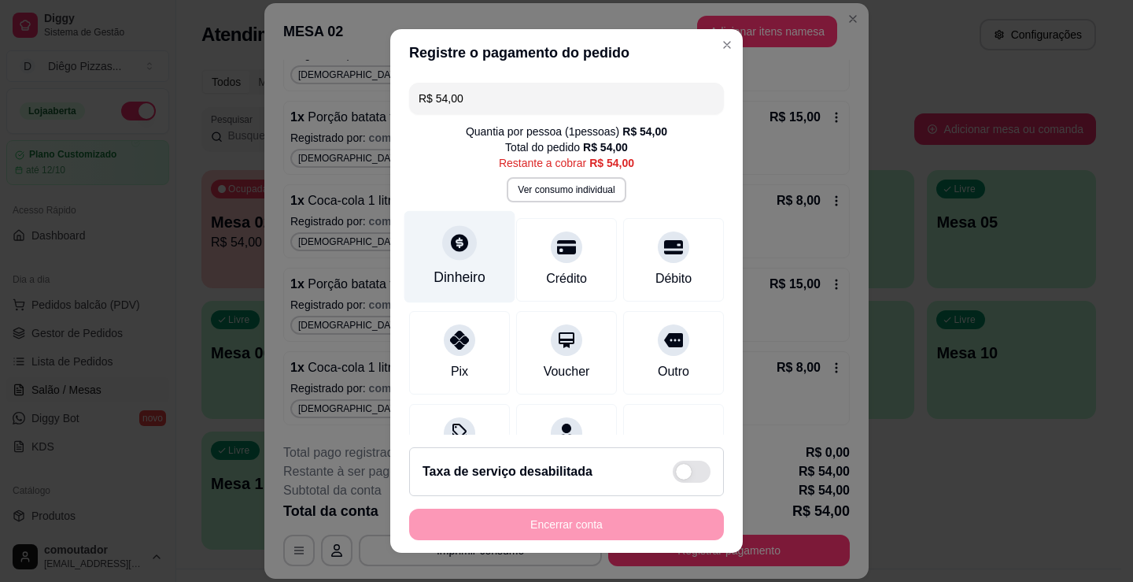
click at [444, 259] on div at bounding box center [459, 242] width 35 height 35
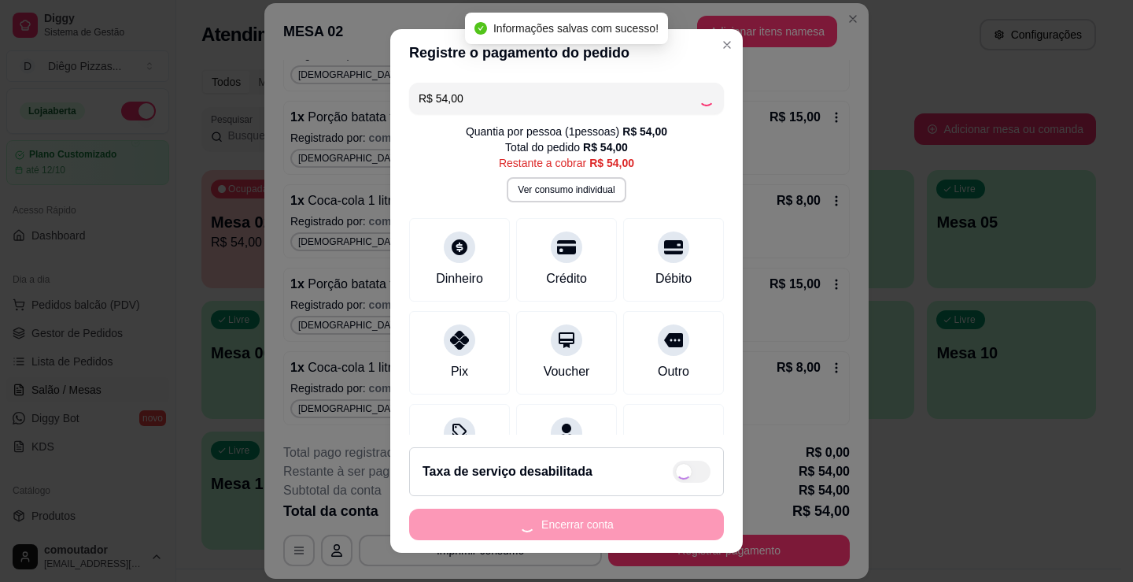
type input "R$ 0,00"
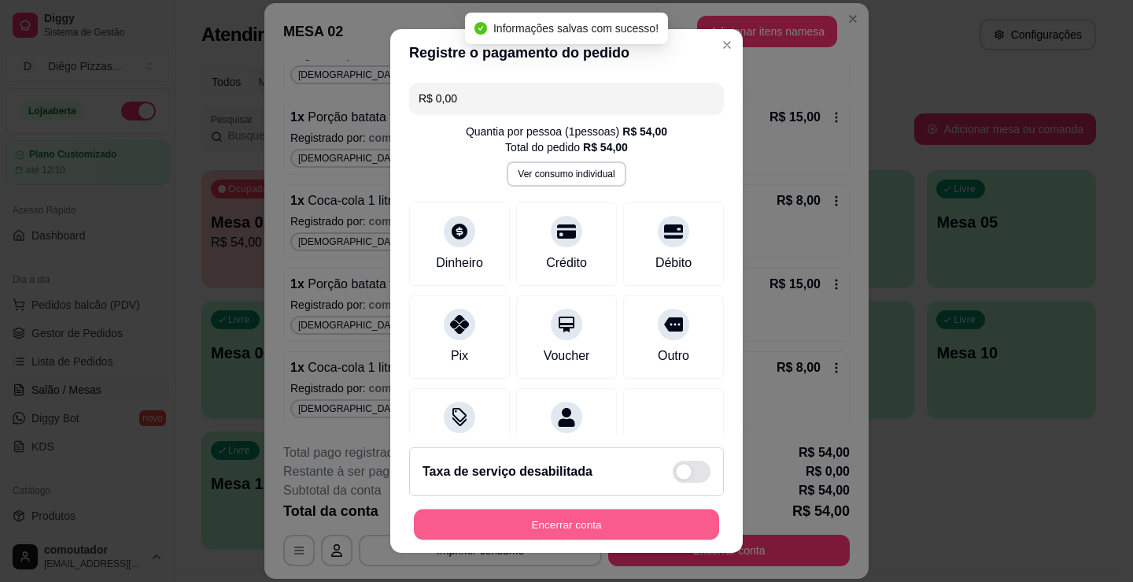
click at [597, 532] on button "Encerrar conta" at bounding box center [566, 524] width 305 height 31
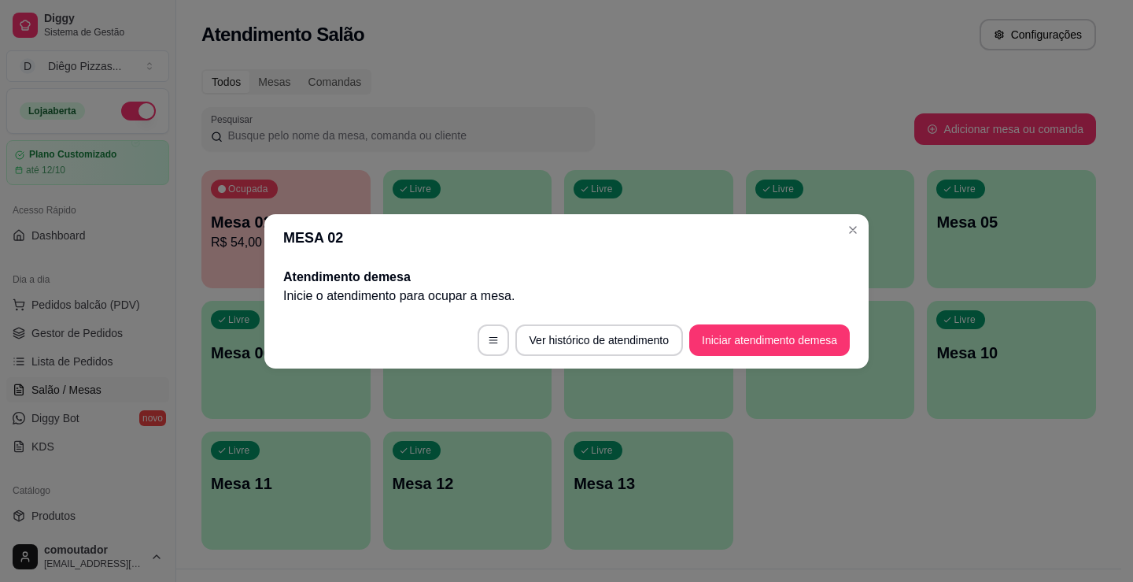
scroll to position [0, 0]
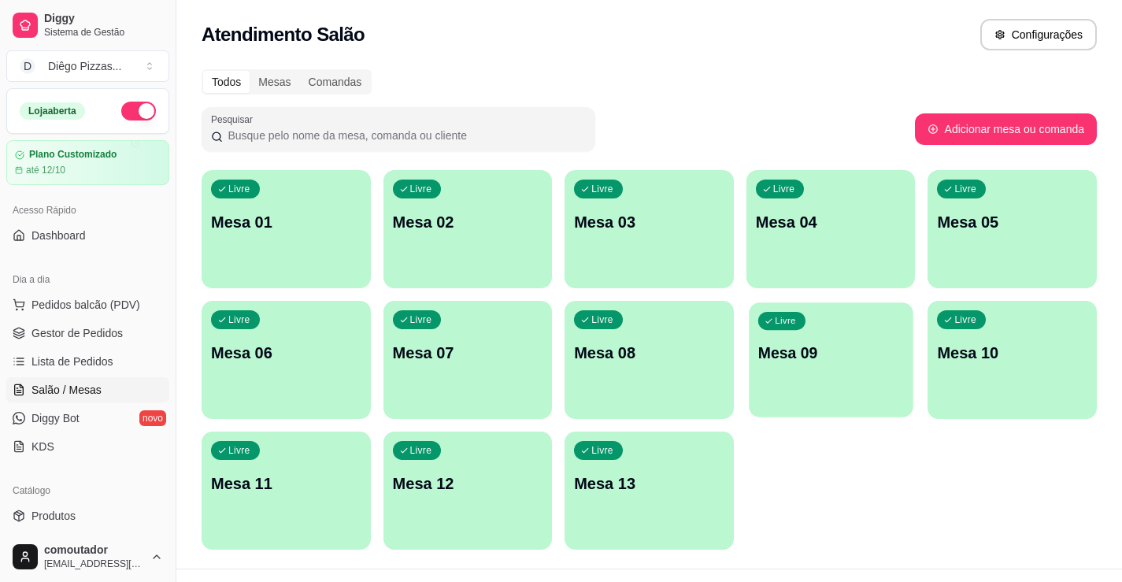
click at [866, 386] on div "Livre Mesa 09" at bounding box center [831, 350] width 164 height 96
click at [40, 301] on span "Pedidos balcão (PDV)" at bounding box center [85, 305] width 109 height 16
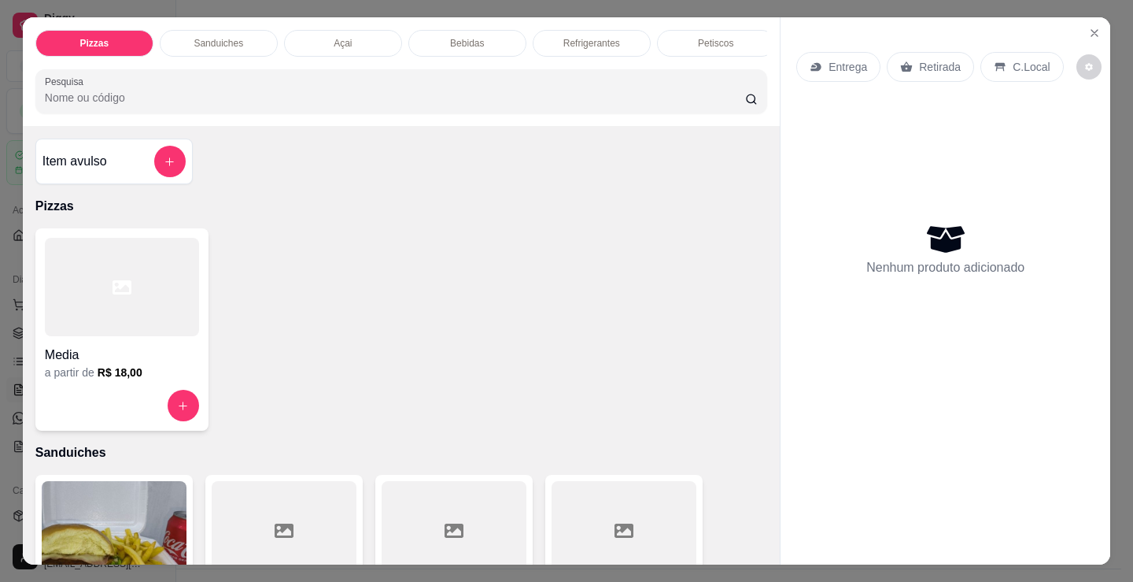
click at [701, 37] on p "Petiscos" at bounding box center [715, 43] width 35 height 13
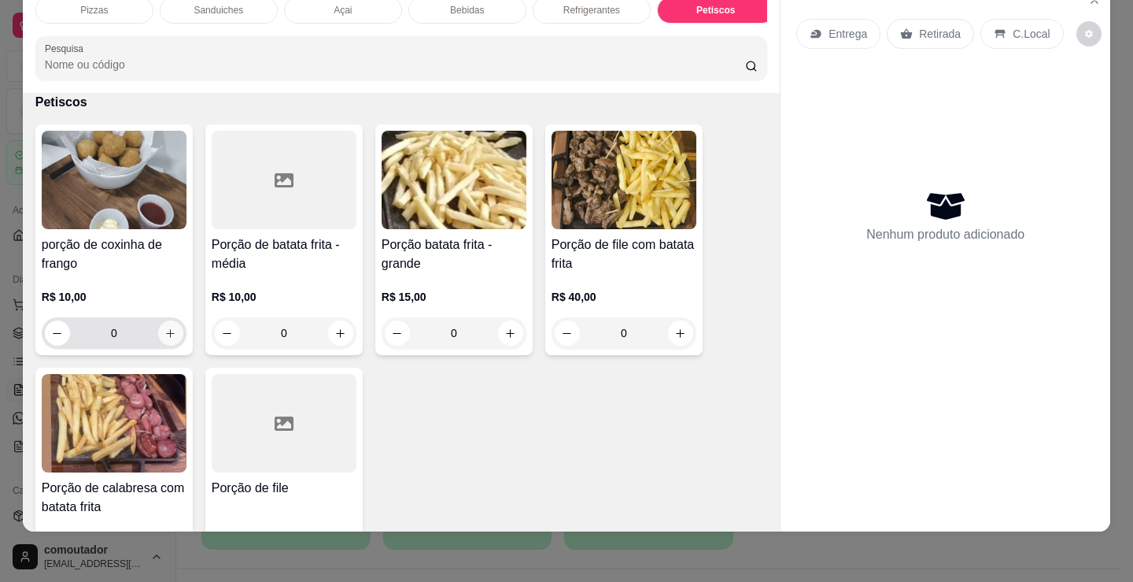
click at [173, 338] on button "increase-product-quantity" at bounding box center [170, 332] width 25 height 25
type input "1"
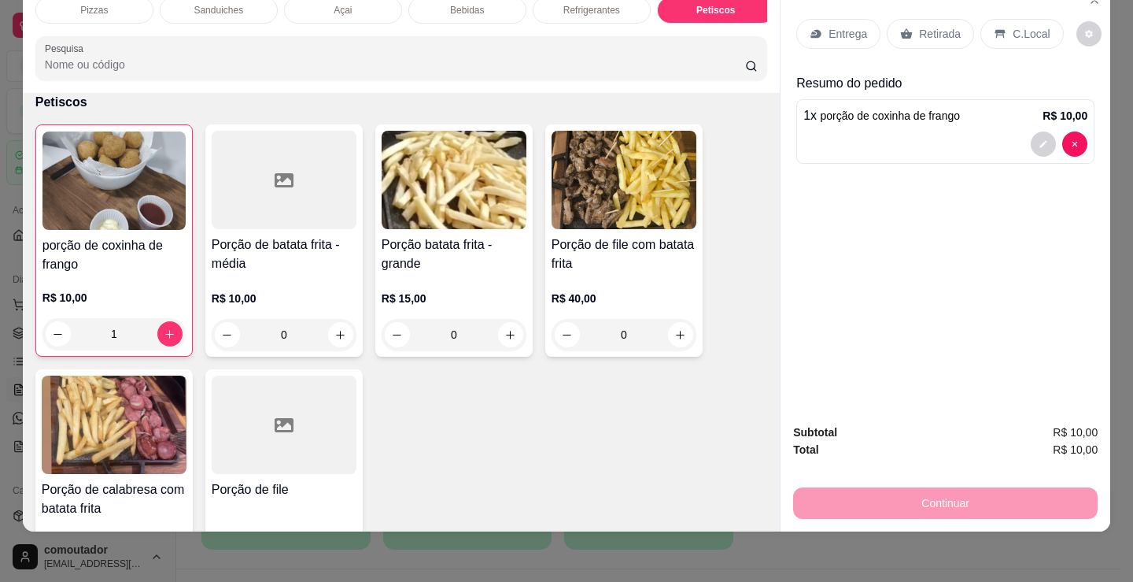
click at [852, 26] on p "Entrega" at bounding box center [848, 34] width 39 height 16
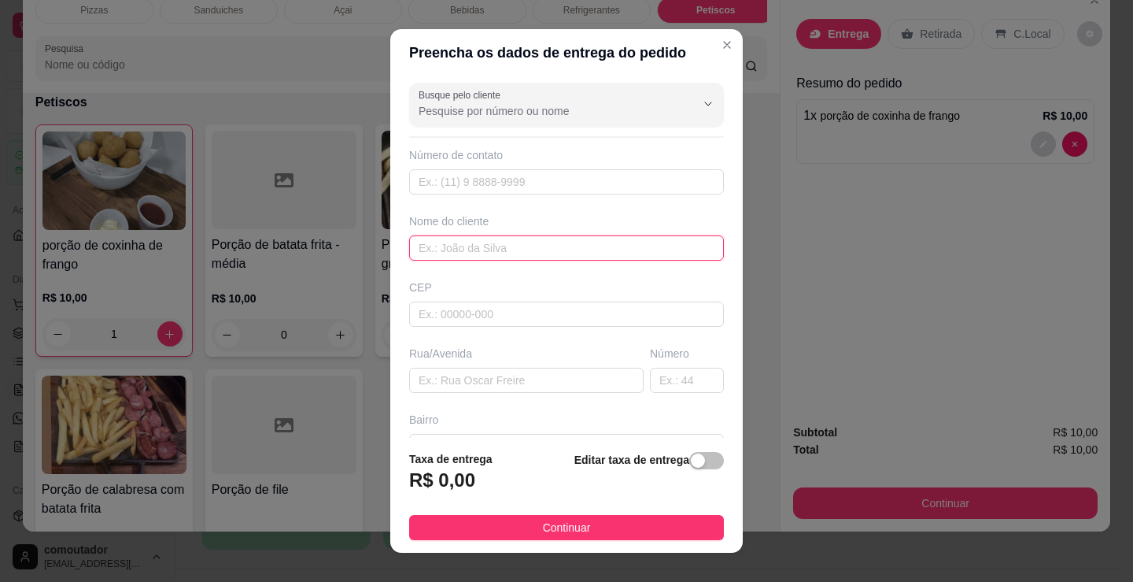
click at [557, 240] on input "text" at bounding box center [566, 247] width 315 height 25
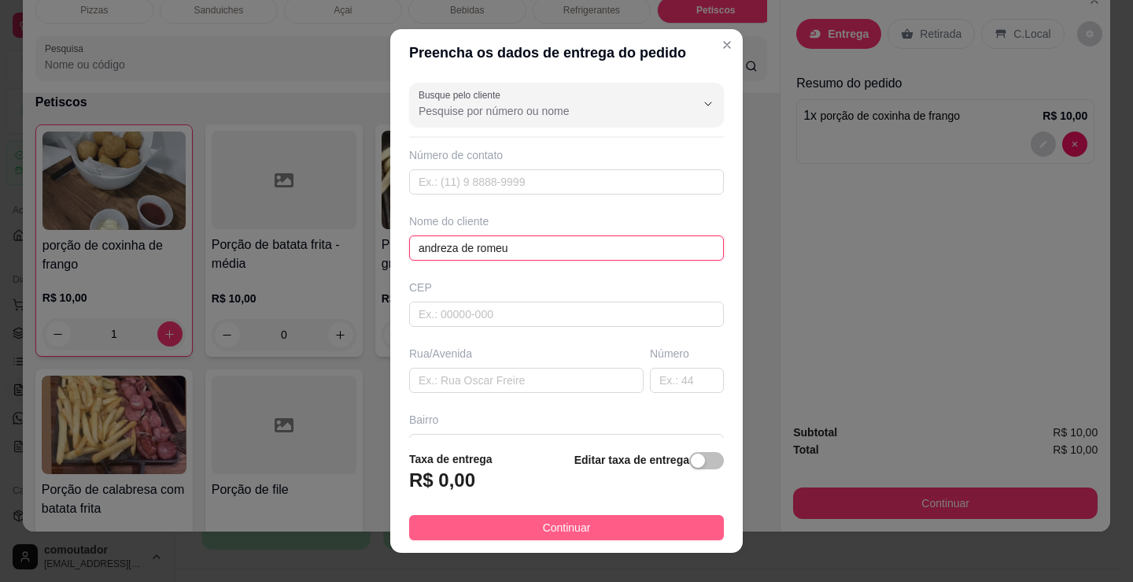
type input "andreza de romeu"
click at [571, 527] on span "Continuar" at bounding box center [567, 527] width 48 height 17
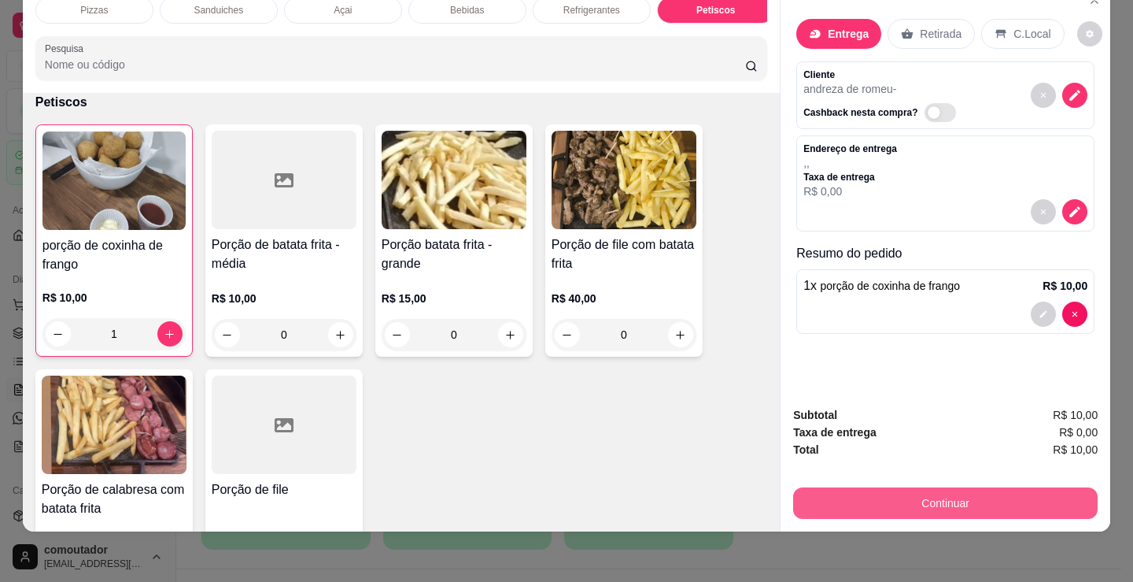
click at [802, 487] on button "Continuar" at bounding box center [945, 502] width 305 height 31
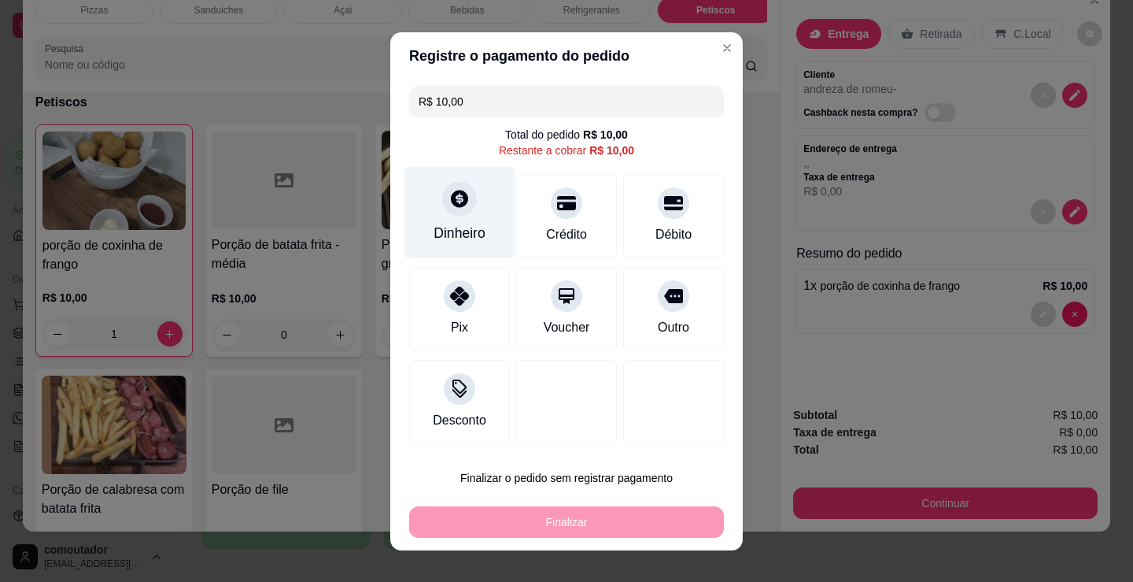
click at [468, 212] on div "Dinheiro" at bounding box center [460, 212] width 111 height 92
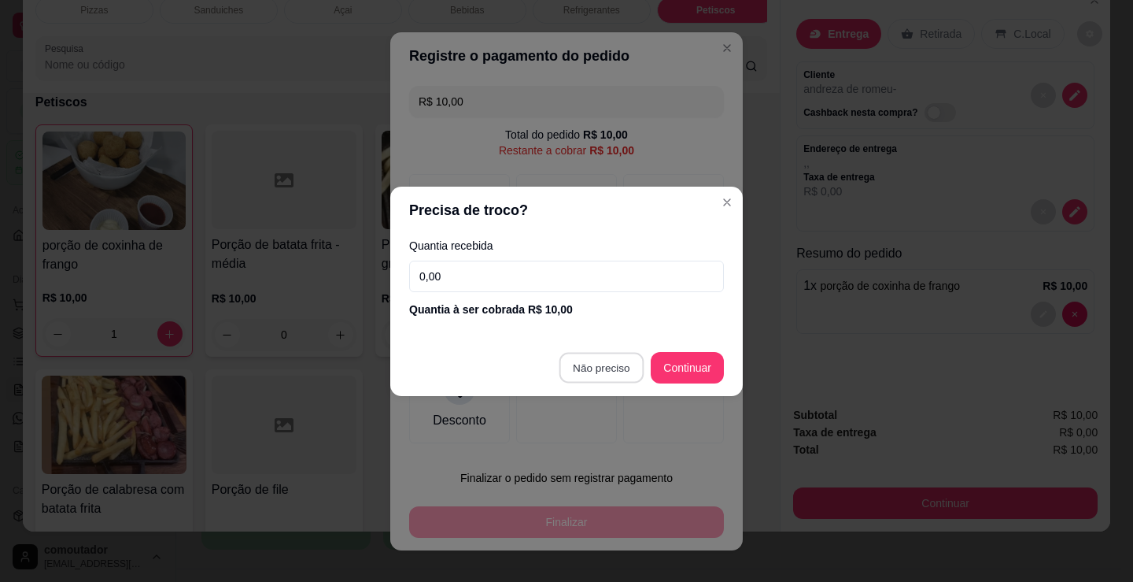
type input "R$ 0,00"
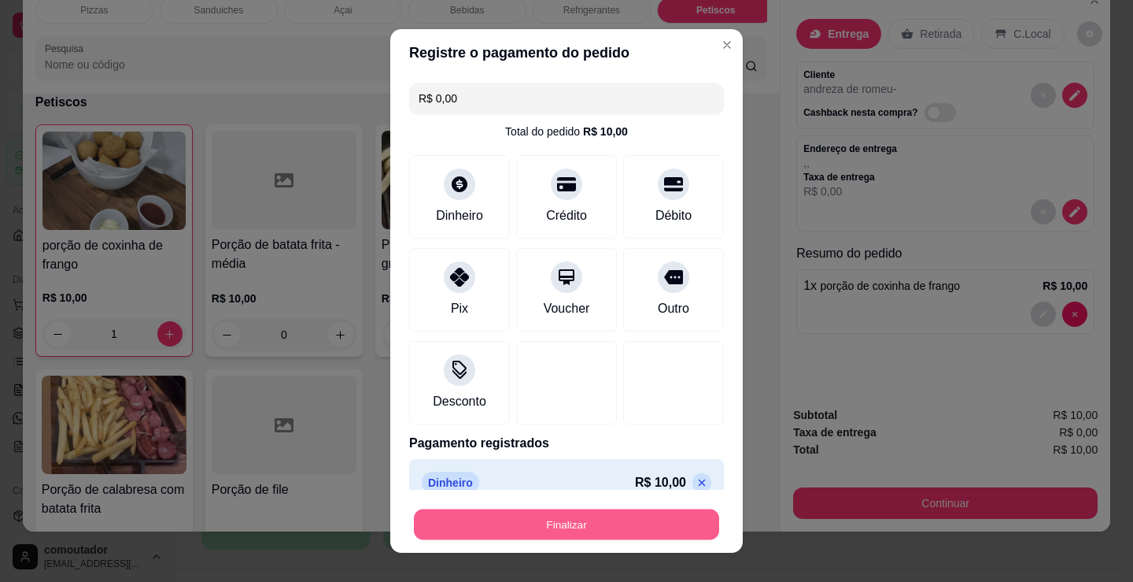
click at [634, 510] on button "Finalizar" at bounding box center [566, 524] width 305 height 31
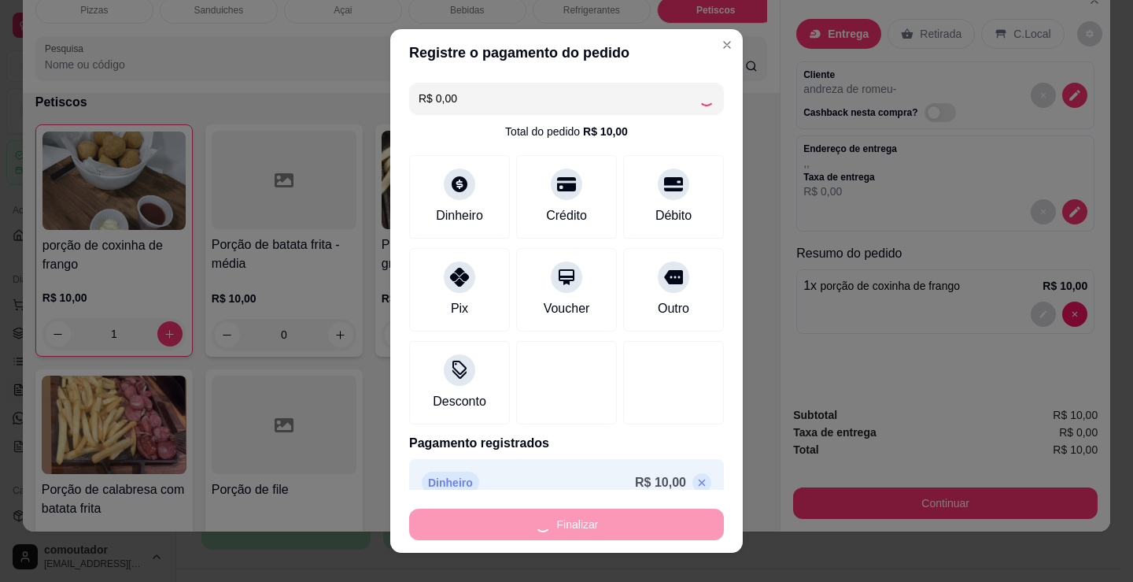
type input "0"
type input "-R$ 10,00"
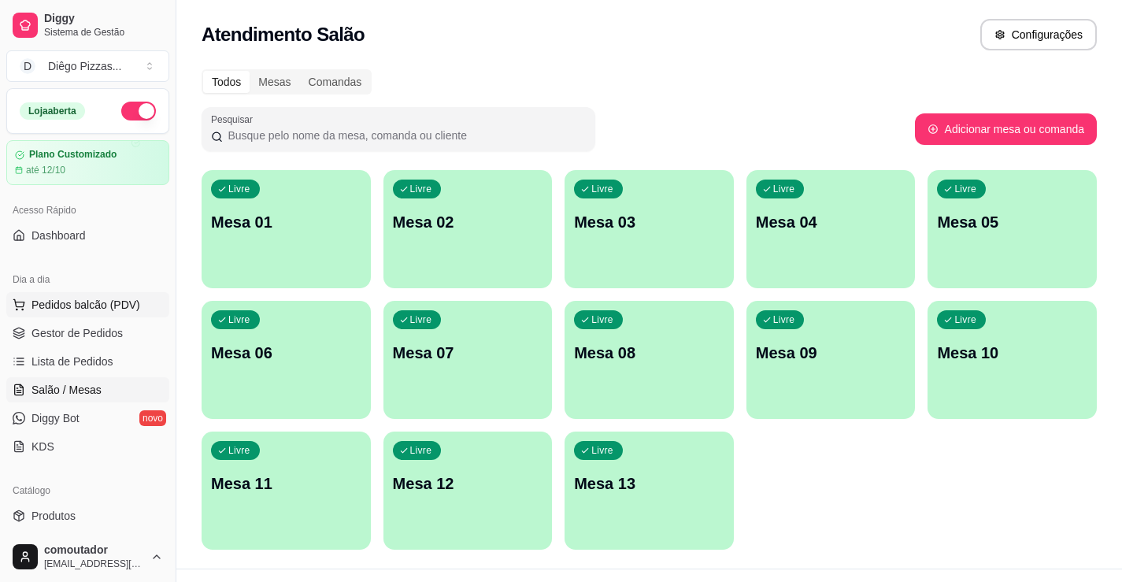
click at [115, 293] on button "Pedidos balcão (PDV)" at bounding box center [87, 304] width 163 height 25
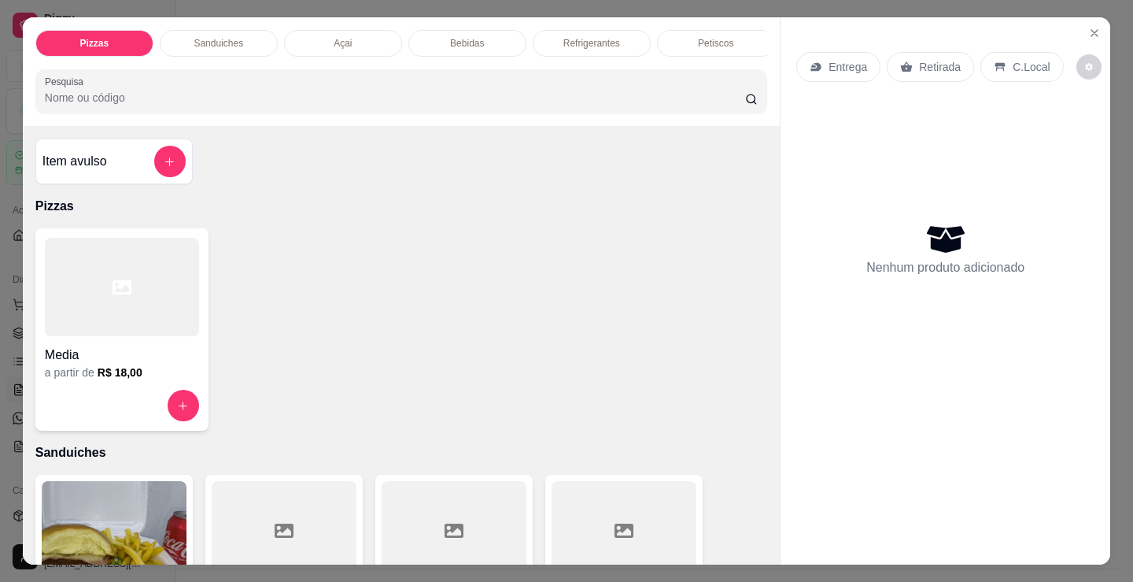
click at [690, 40] on div "Petiscos" at bounding box center [716, 43] width 118 height 27
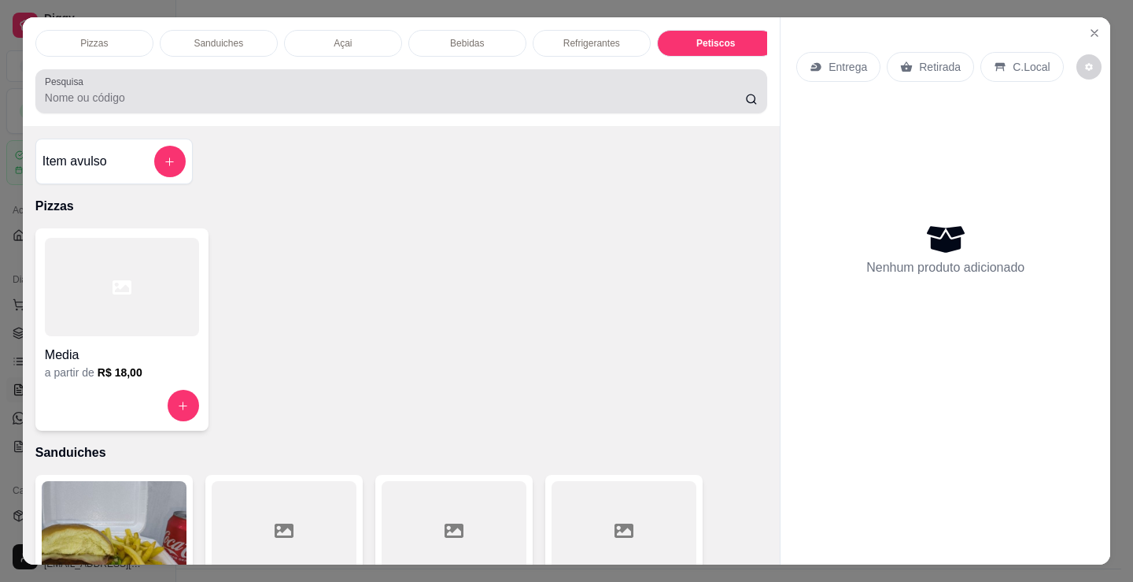
scroll to position [39, 0]
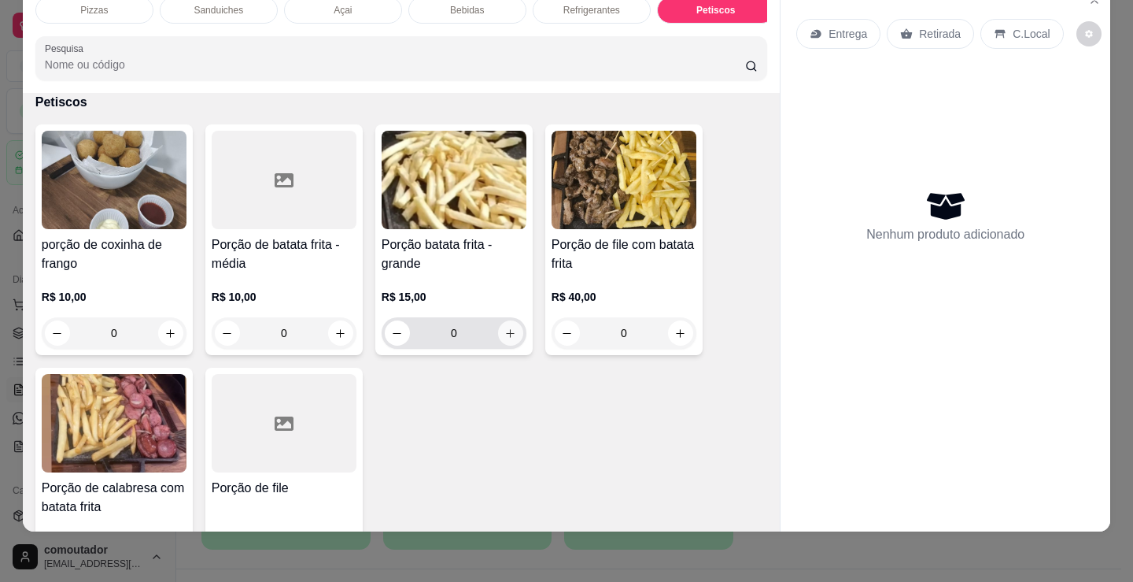
click at [511, 337] on button "increase-product-quantity" at bounding box center [510, 332] width 25 height 25
type input "1"
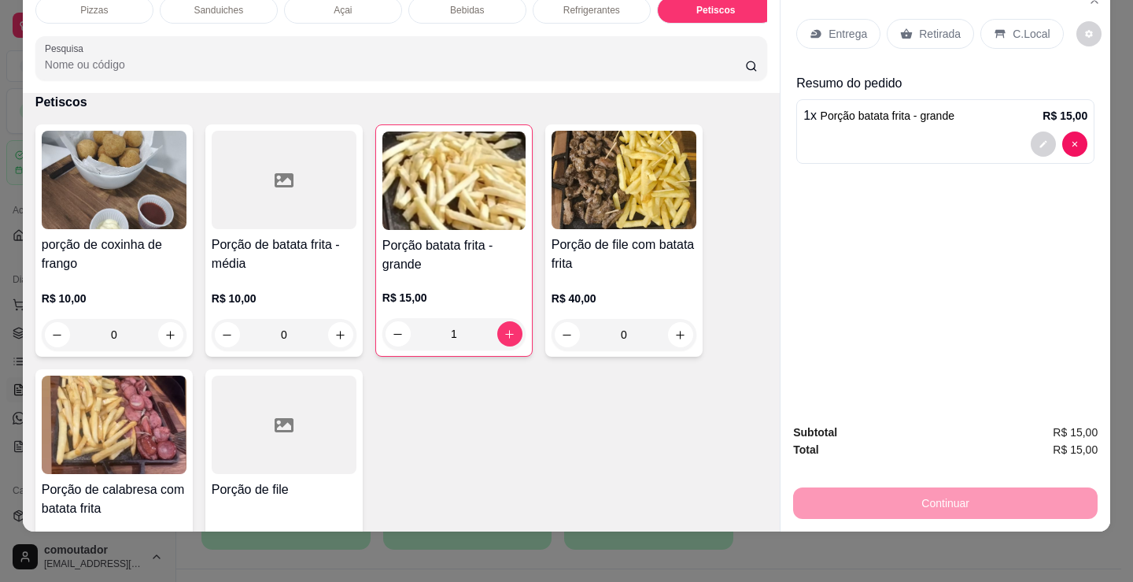
click at [842, 34] on div "Entrega" at bounding box center [839, 34] width 84 height 30
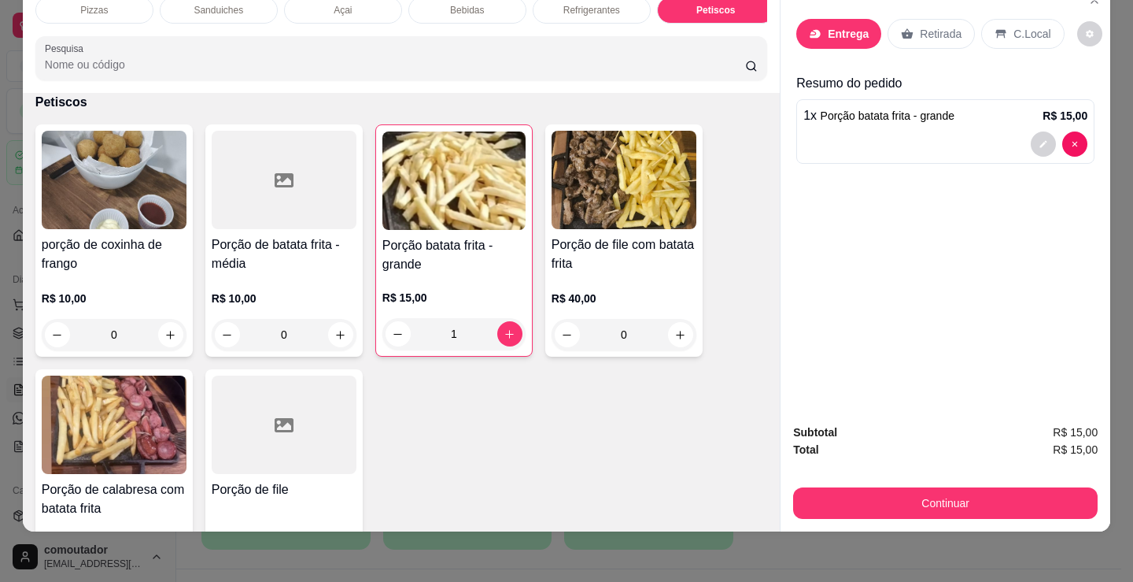
click at [453, 236] on input "text" at bounding box center [566, 247] width 315 height 25
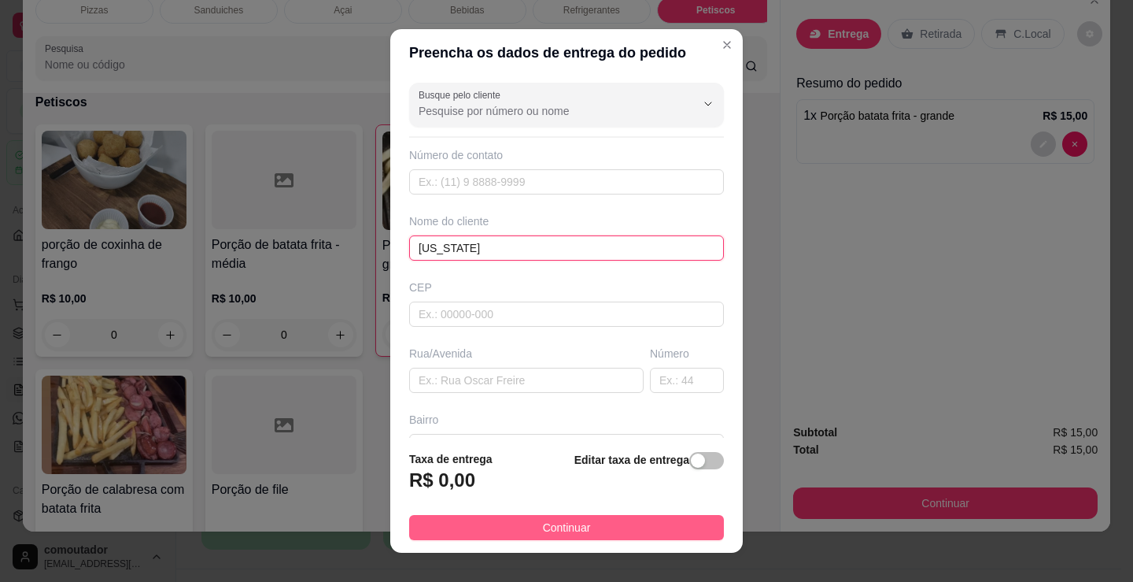
type input "[US_STATE]"
click at [623, 524] on button "Continuar" at bounding box center [566, 527] width 315 height 25
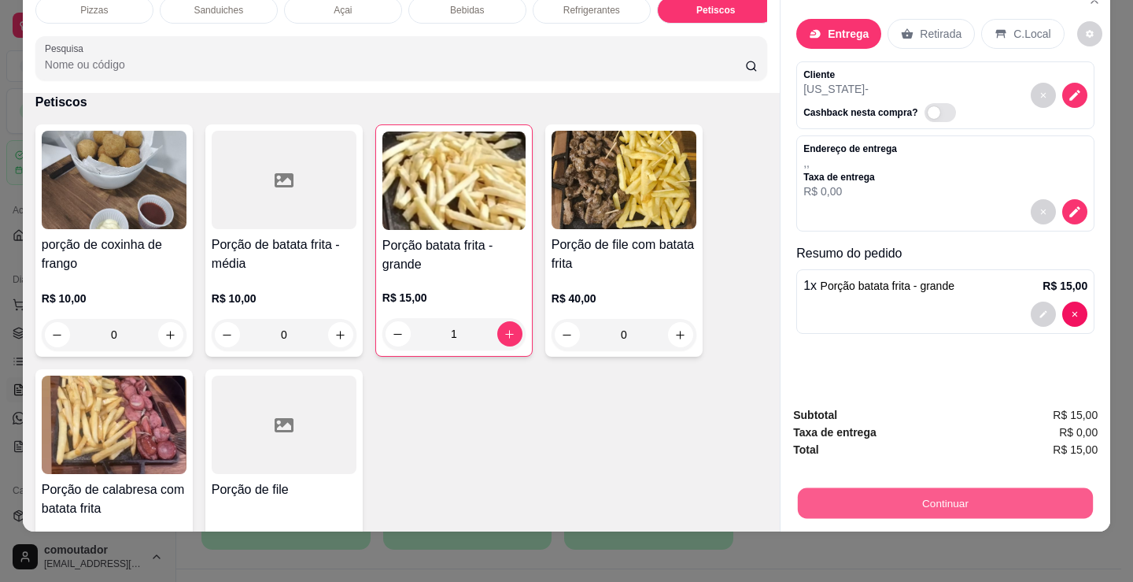
click at [890, 487] on button "Continuar" at bounding box center [945, 502] width 295 height 31
click at [885, 487] on button "Continuar" at bounding box center [945, 502] width 305 height 31
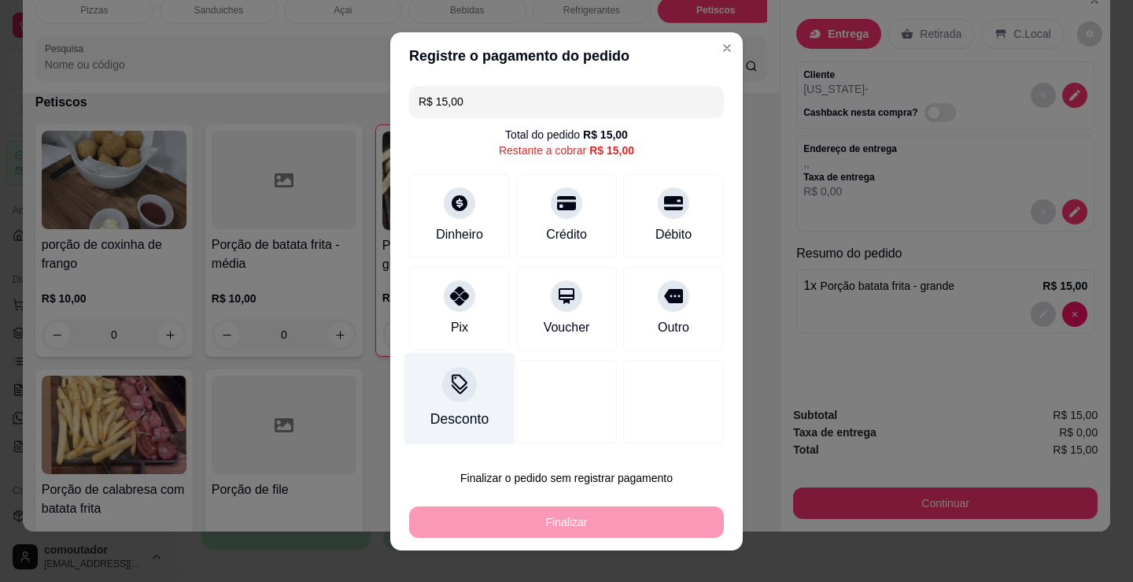
drag, startPoint x: 398, startPoint y: 413, endPoint x: 416, endPoint y: 377, distance: 40.8
click at [398, 413] on div "R$ 15,00 Total do pedido R$ 15,00 Restante a cobrar R$ 15,00 Dinheiro Crédito D…" at bounding box center [566, 265] width 353 height 370
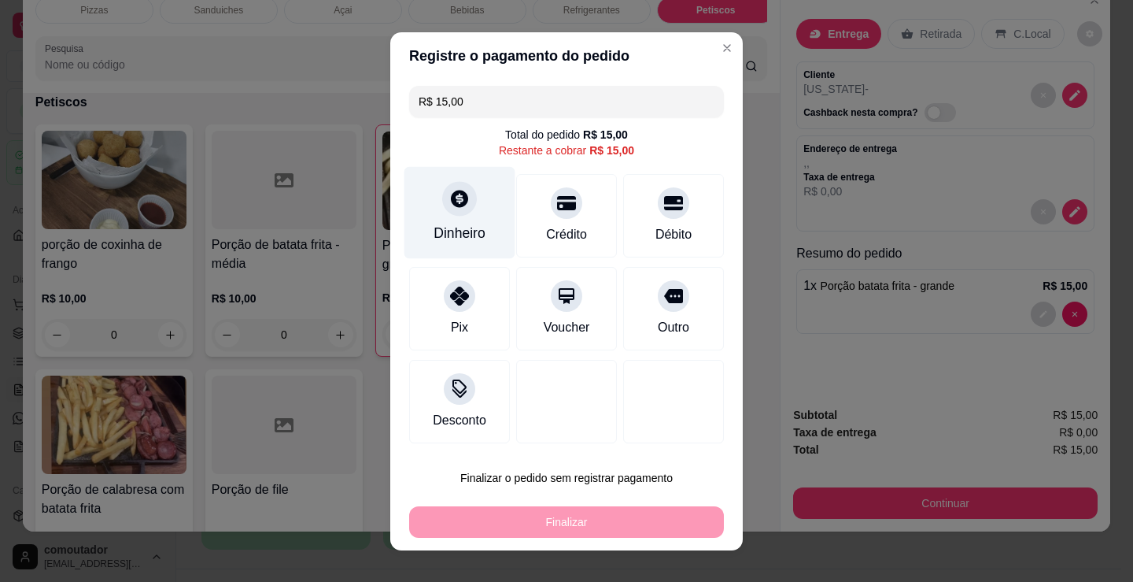
click at [443, 229] on div "Dinheiro" at bounding box center [460, 233] width 52 height 20
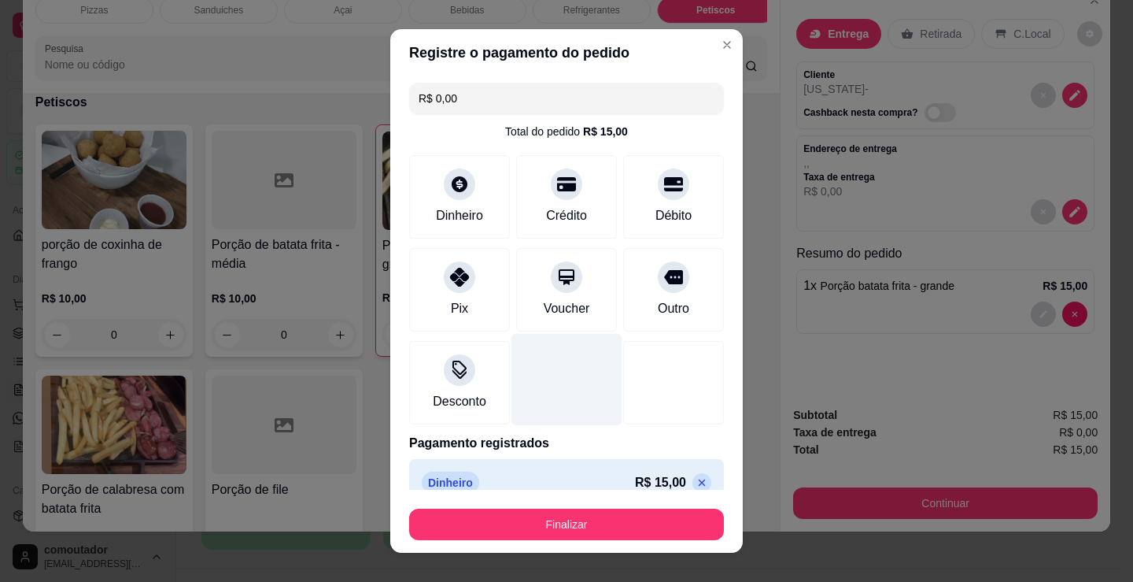
type input "R$ 0,00"
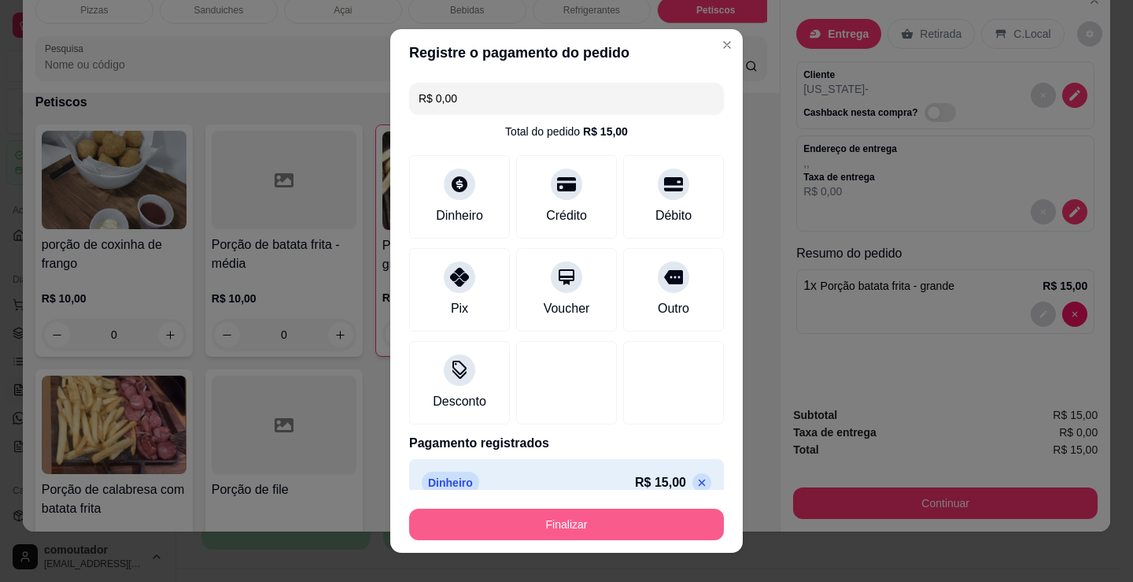
click at [575, 515] on button "Finalizar" at bounding box center [566, 523] width 315 height 31
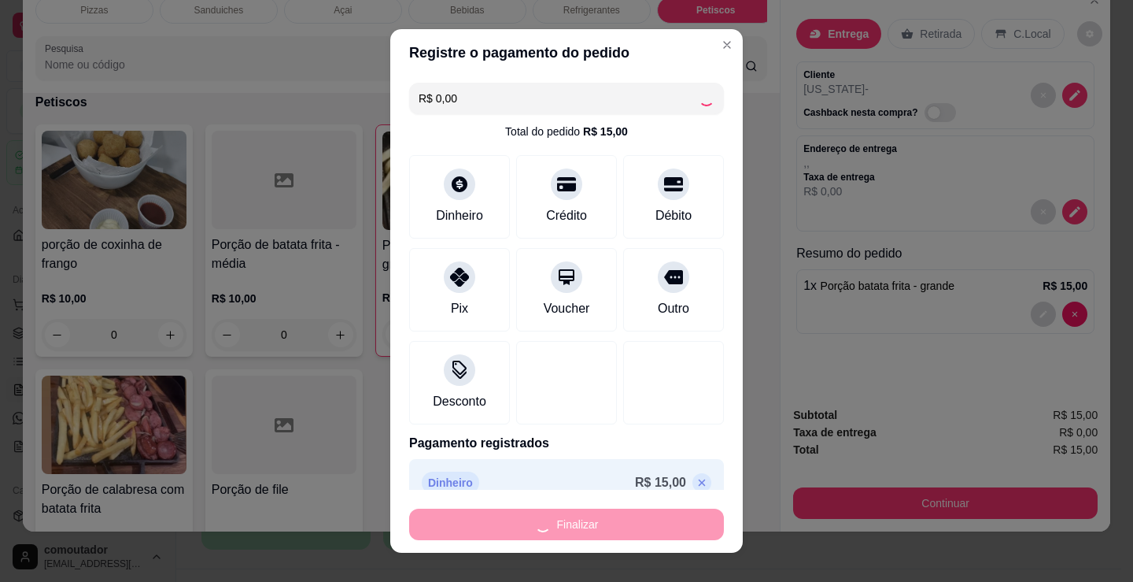
type input "0"
type input "-R$ 15,00"
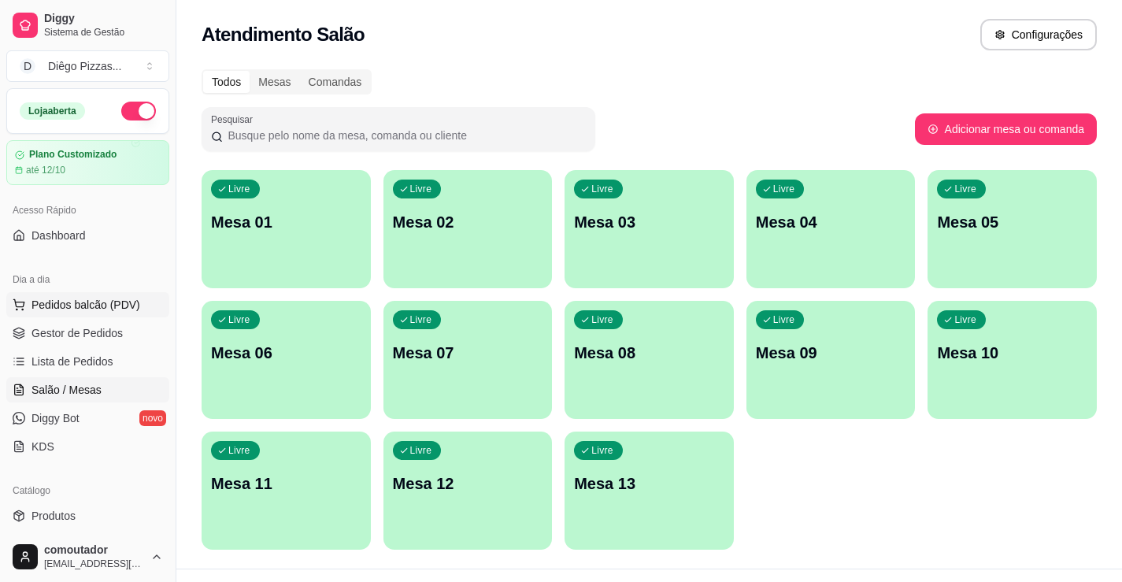
click at [112, 292] on button "Pedidos balcão (PDV)" at bounding box center [87, 304] width 163 height 25
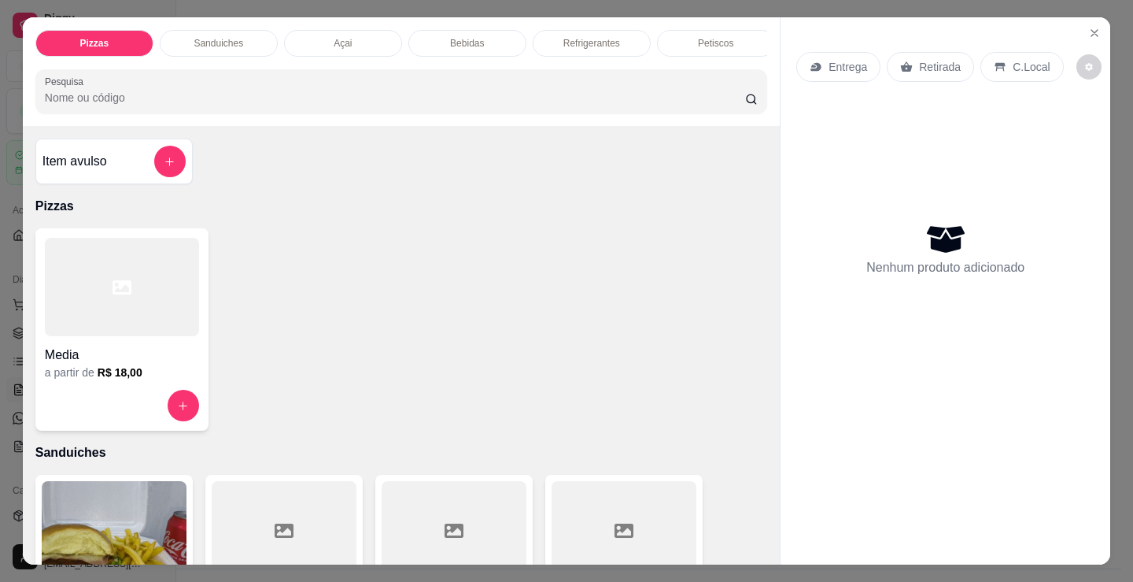
click at [337, 38] on p "Açai" at bounding box center [343, 43] width 18 height 13
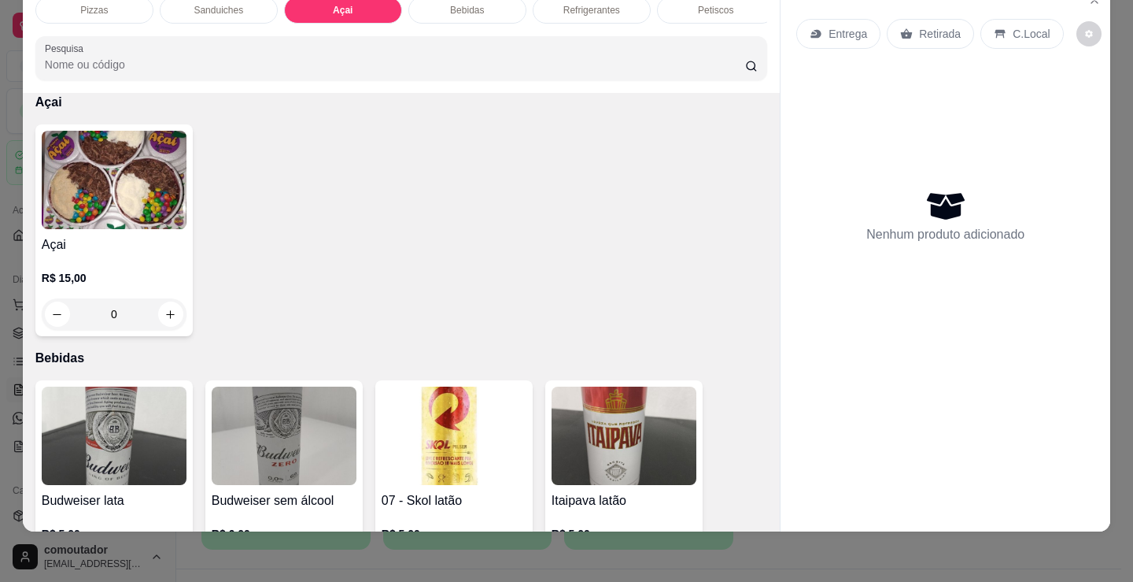
click at [119, 257] on div "R$ 15,00 0" at bounding box center [114, 292] width 145 height 76
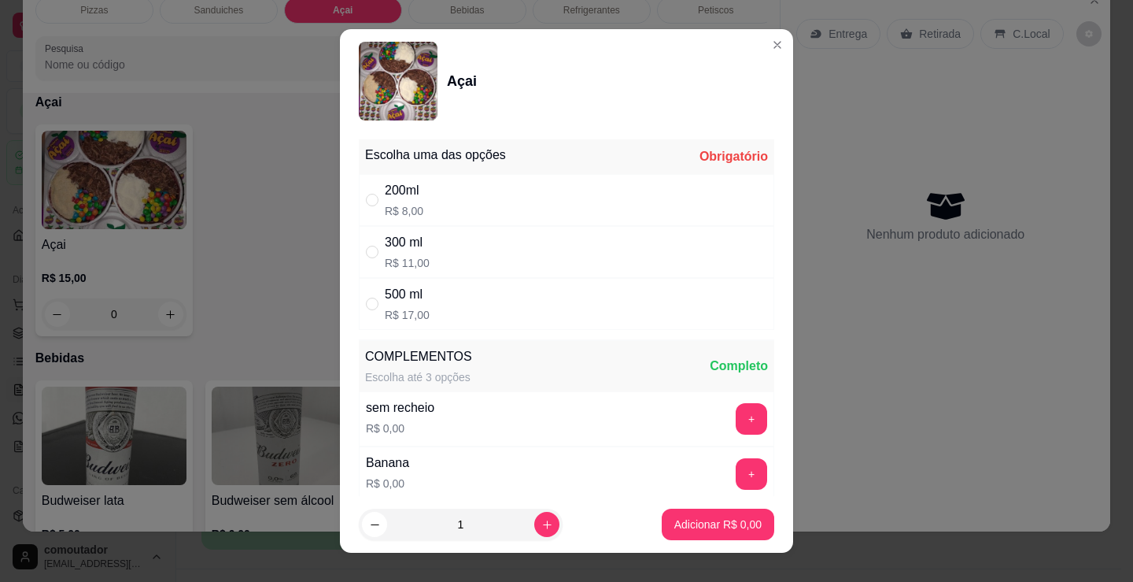
click at [463, 202] on div "200ml R$ 8,00" at bounding box center [567, 200] width 416 height 52
radio input "true"
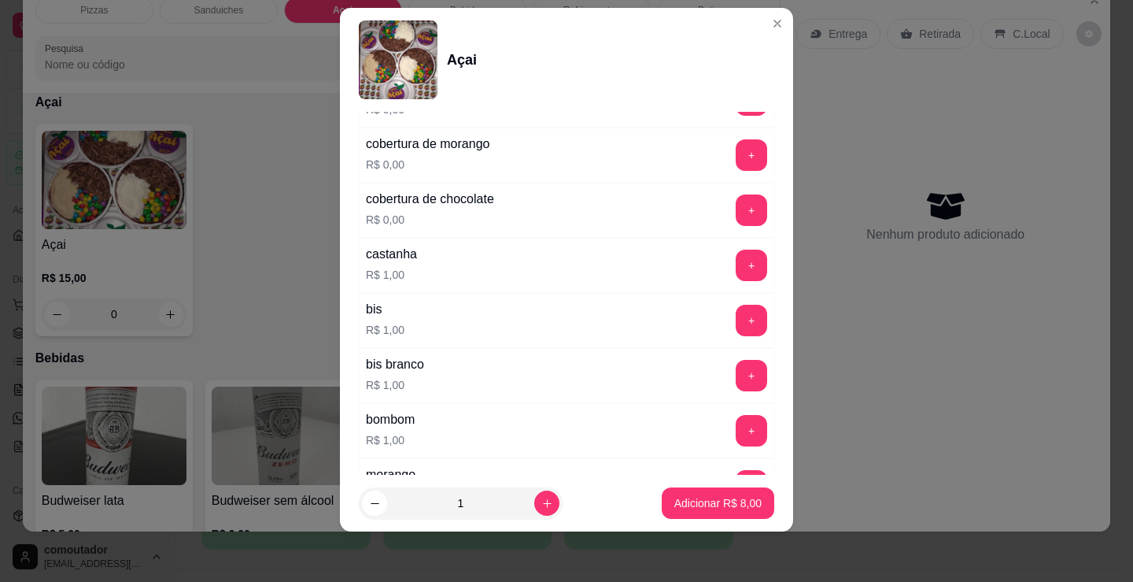
scroll to position [1344, 0]
click at [736, 265] on button "+" at bounding box center [751, 265] width 31 height 31
click at [700, 506] on p "Adicionar R$ 9,00" at bounding box center [718, 503] width 87 height 16
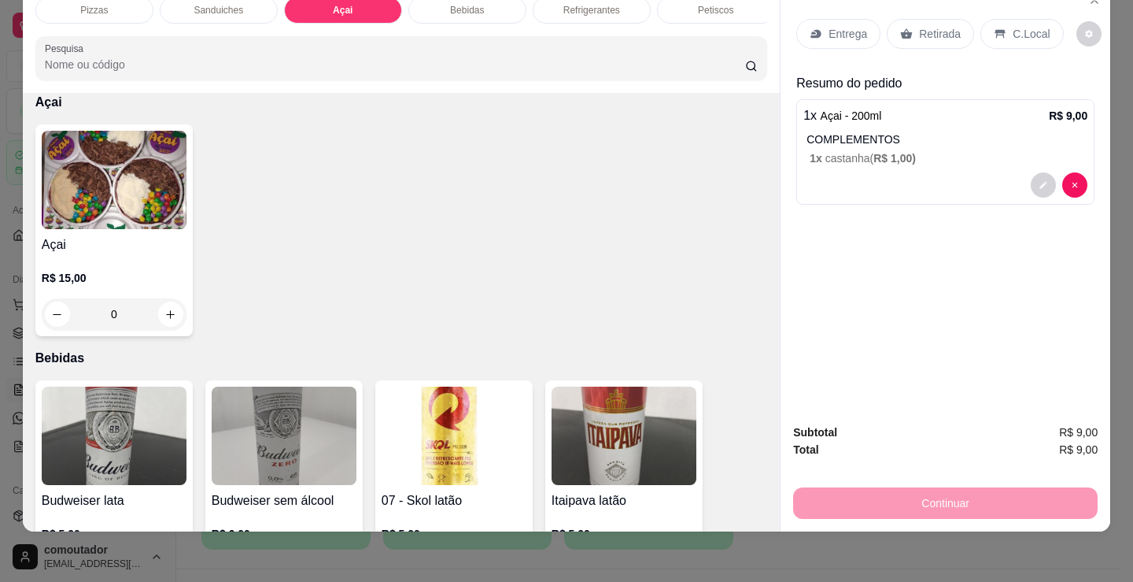
click at [117, 239] on h4 "Açai" at bounding box center [114, 244] width 145 height 19
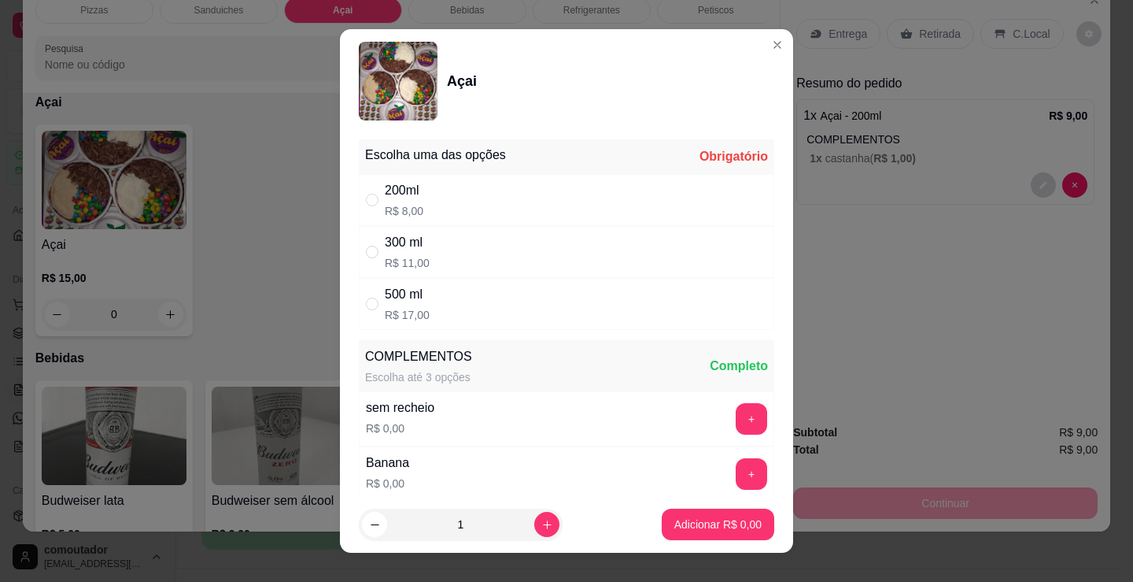
click at [553, 223] on div "200ml R$ 8,00" at bounding box center [567, 200] width 416 height 52
radio input "true"
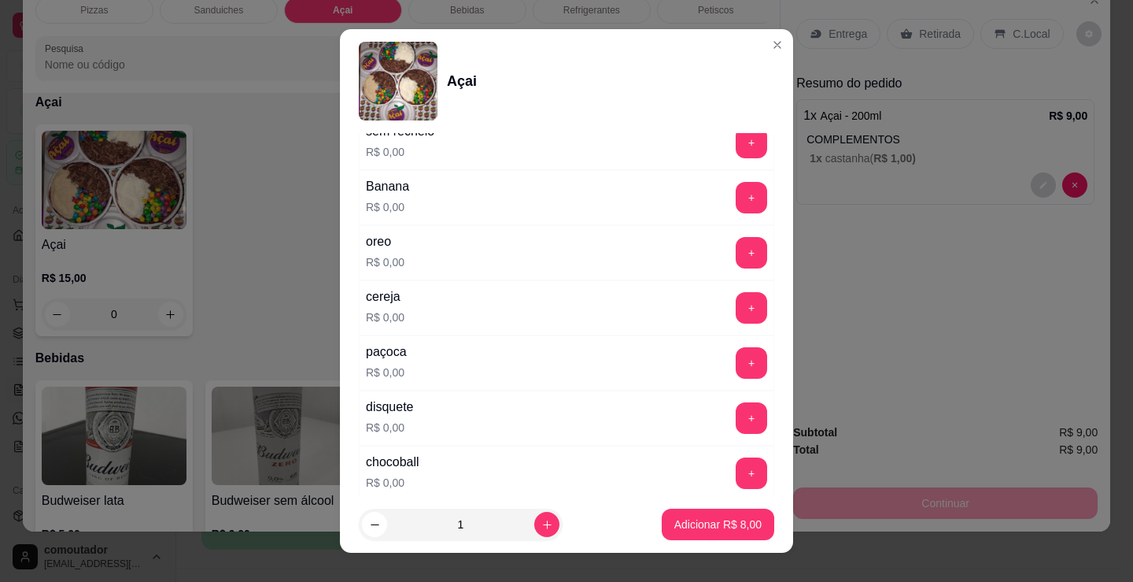
scroll to position [315, 0]
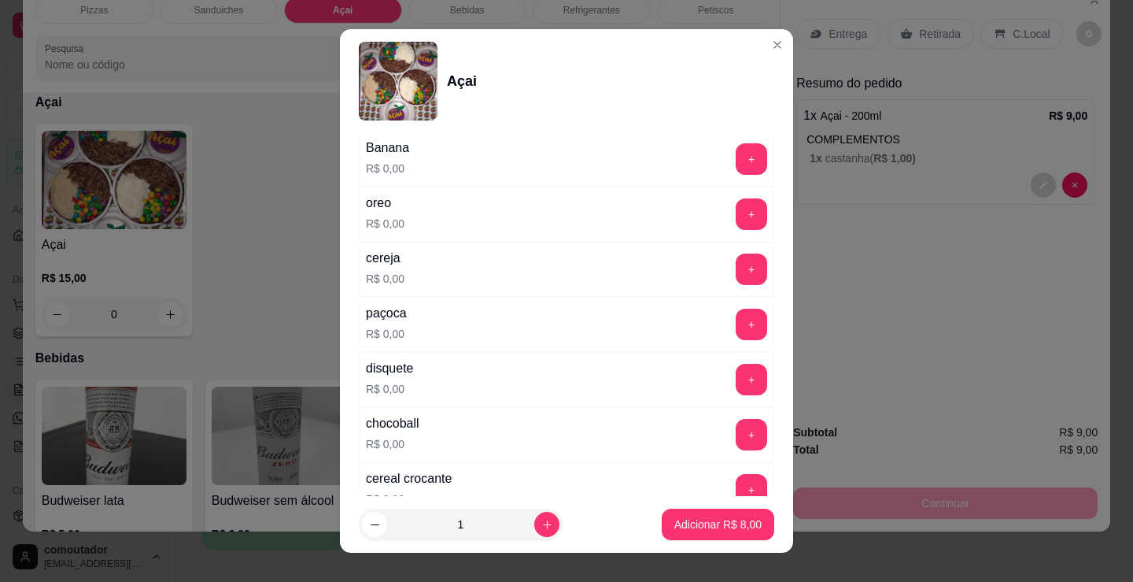
click at [736, 268] on button "+" at bounding box center [751, 268] width 31 height 31
click at [738, 532] on button "Adicionar R$ 8,00" at bounding box center [718, 523] width 113 height 31
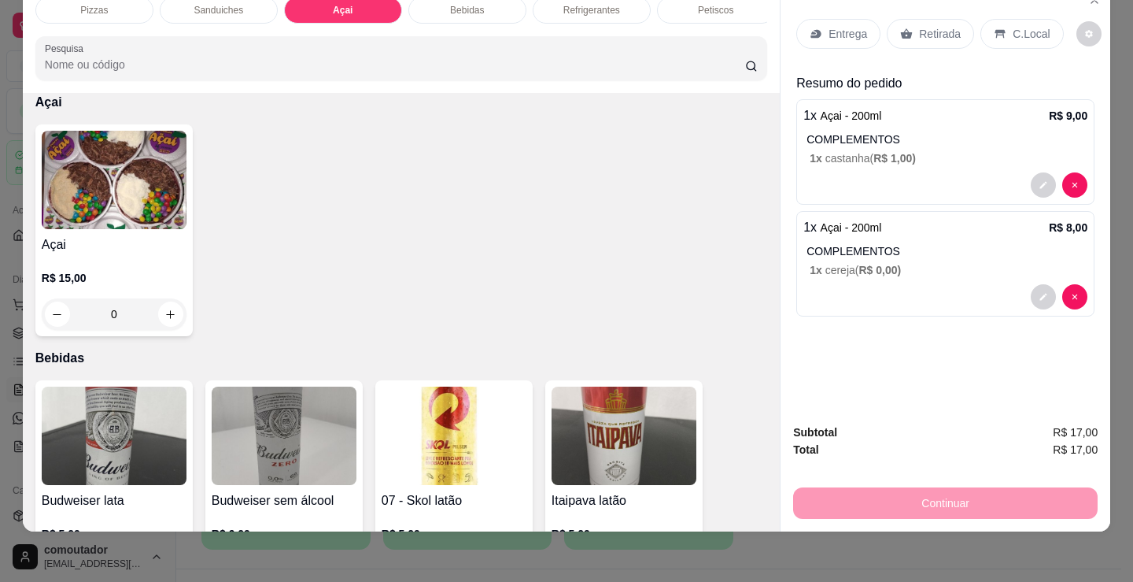
click at [836, 37] on div "Entrega" at bounding box center [839, 34] width 84 height 30
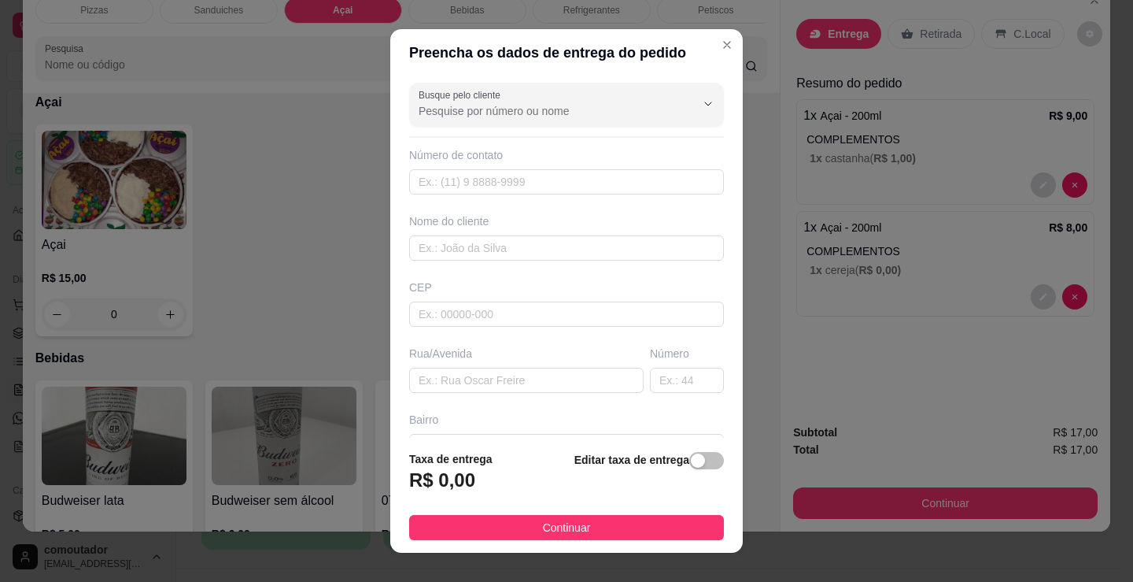
click at [582, 231] on div "Nome do cliente" at bounding box center [566, 236] width 321 height 47
click at [568, 246] on input "text" at bounding box center [566, 247] width 315 height 25
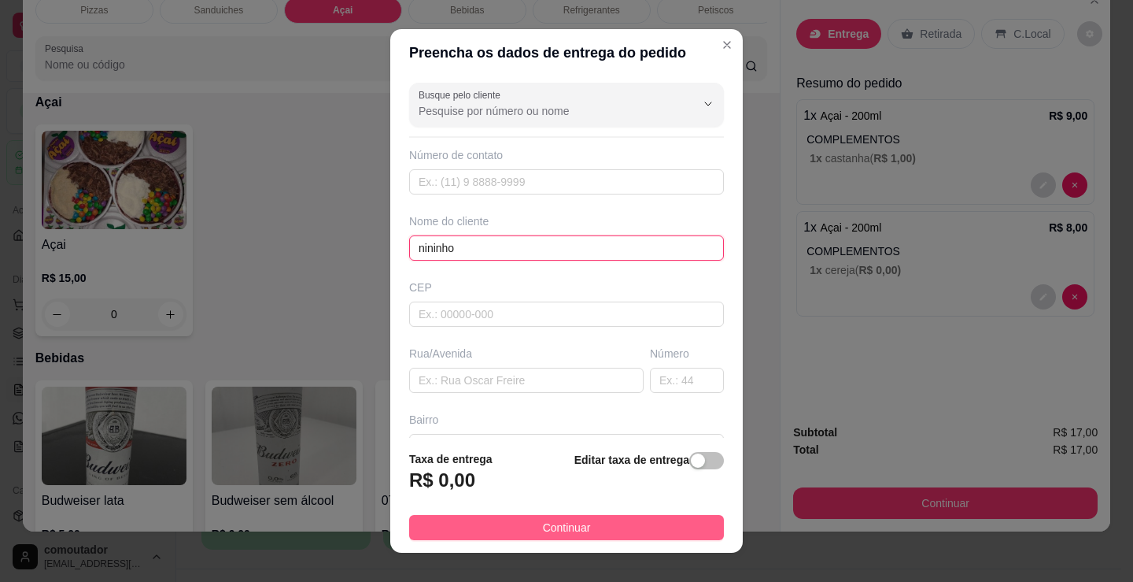
type input "nininho"
click at [576, 523] on span "Continuar" at bounding box center [567, 527] width 48 height 17
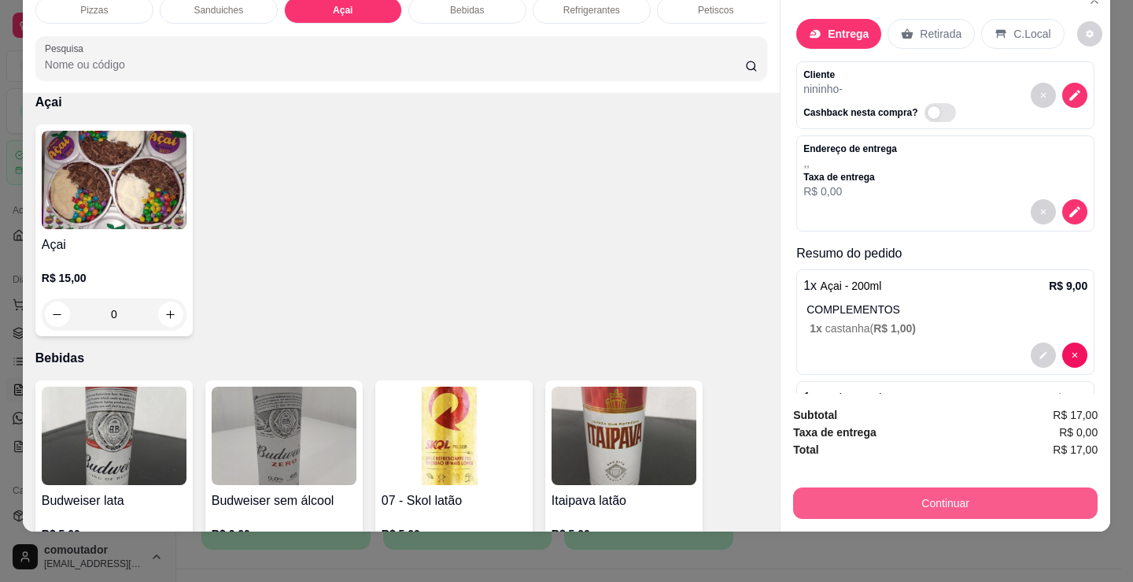
click at [889, 488] on button "Continuar" at bounding box center [945, 502] width 305 height 31
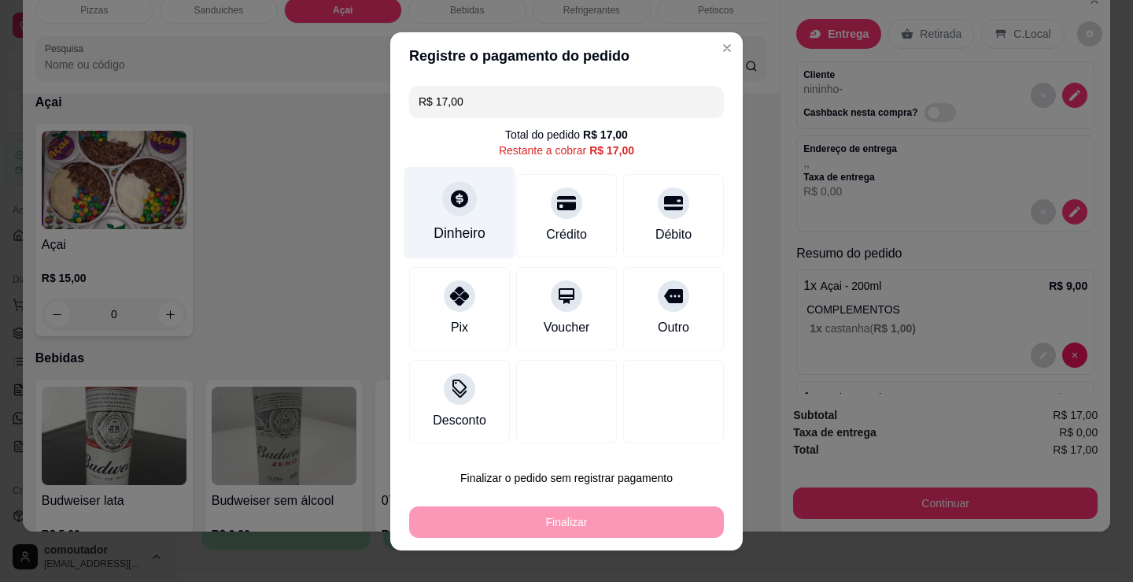
click at [446, 220] on div "Dinheiro" at bounding box center [460, 212] width 111 height 92
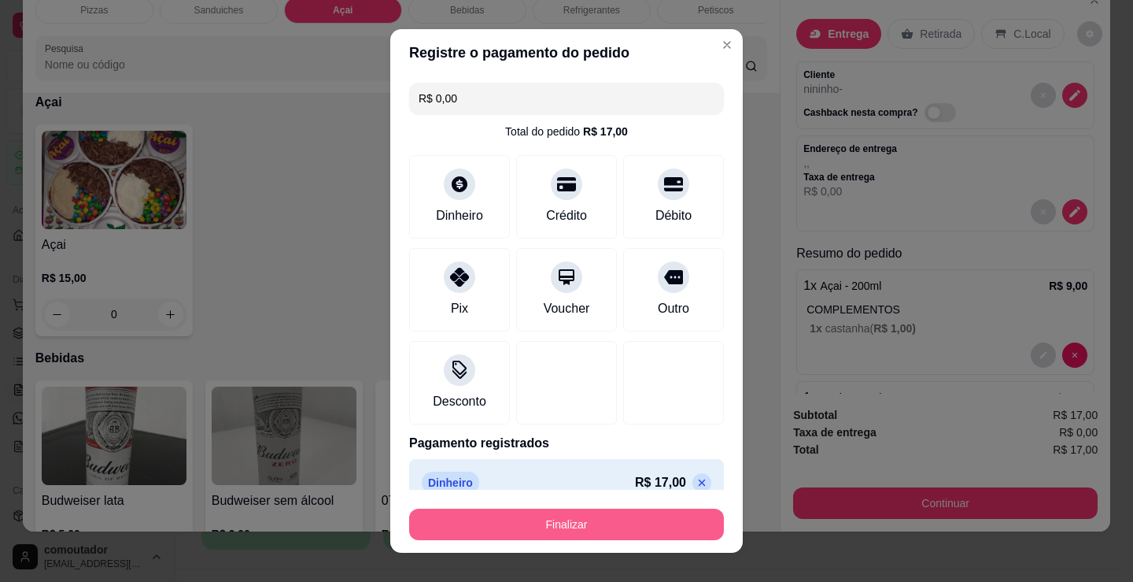
click at [568, 523] on button "Finalizar" at bounding box center [566, 523] width 315 height 31
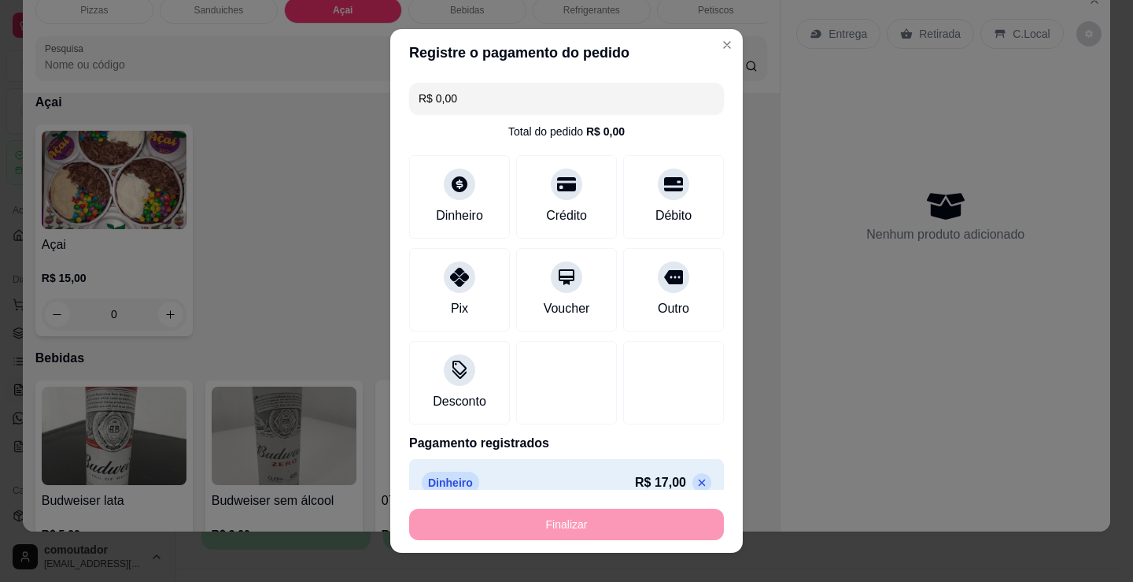
type input "-R$ 17,00"
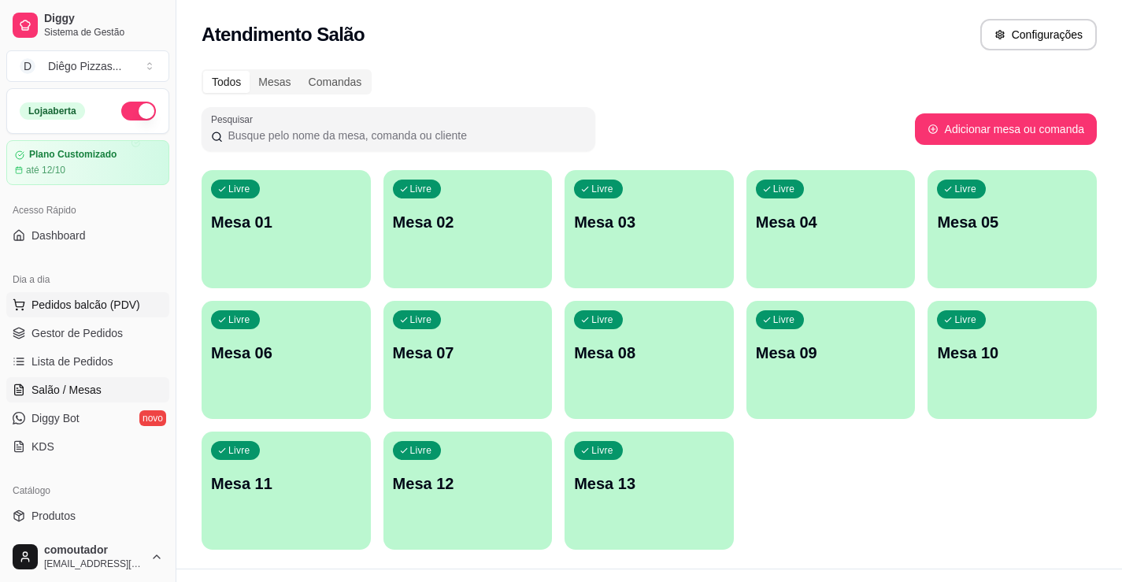
click at [103, 303] on span "Pedidos balcão (PDV)" at bounding box center [85, 305] width 109 height 16
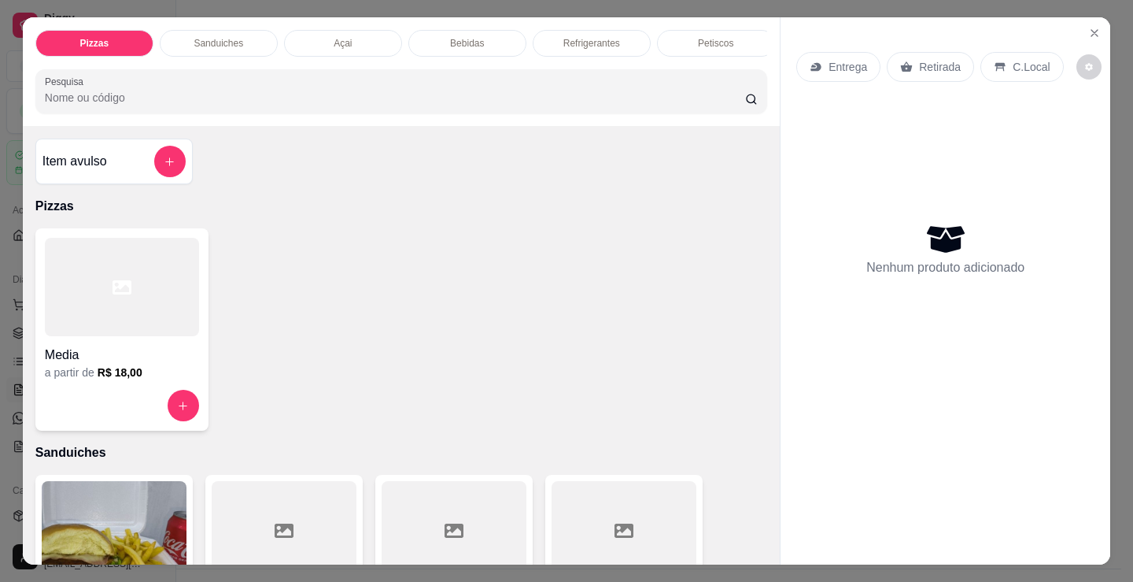
click at [209, 39] on p "Sanduiches" at bounding box center [219, 43] width 50 height 13
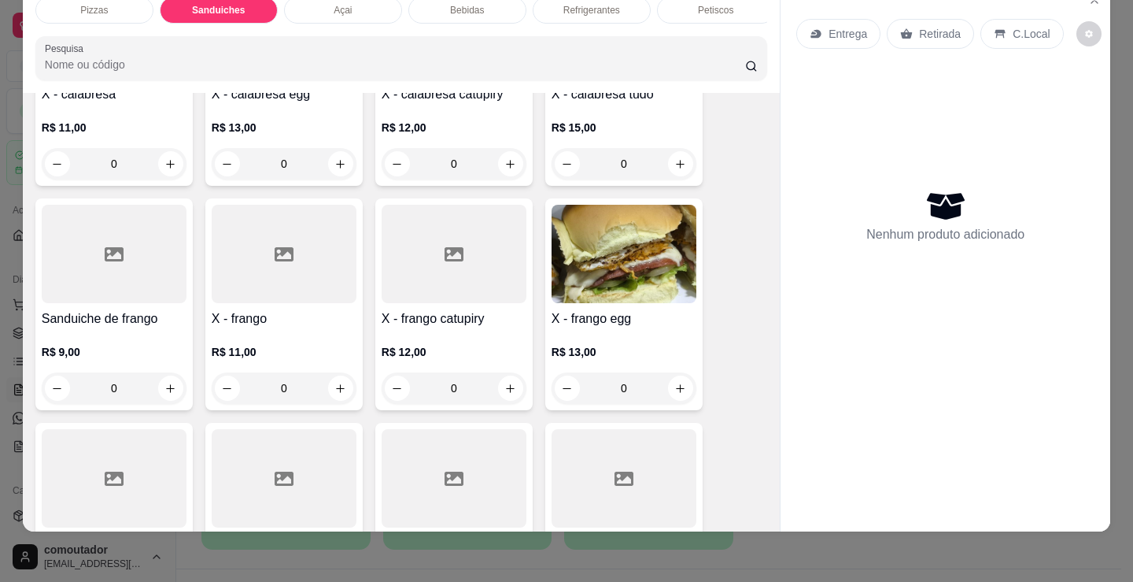
scroll to position [947, 0]
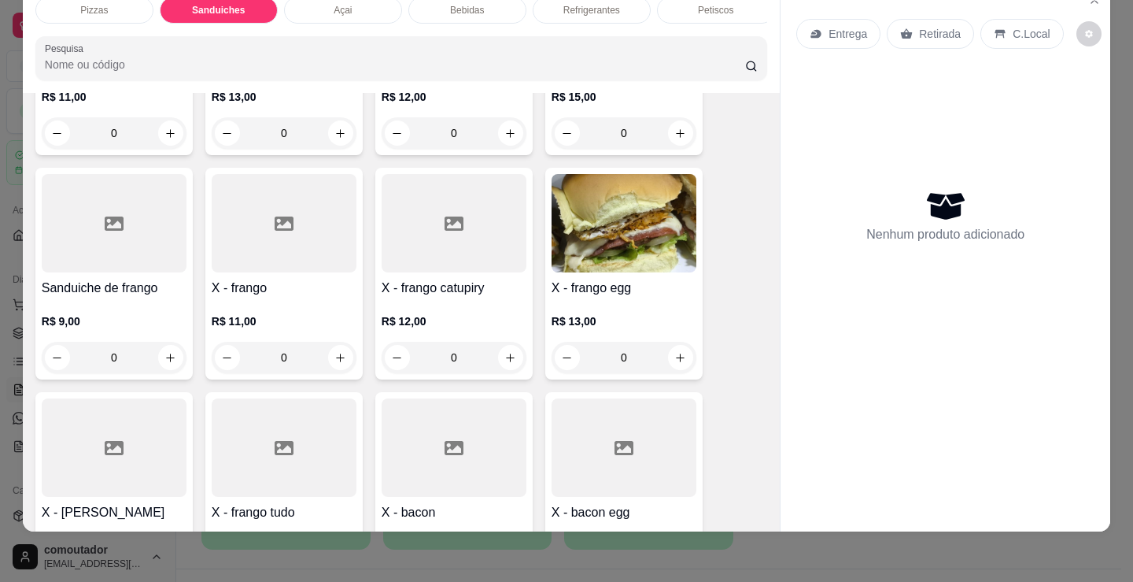
click at [333, 364] on div "0" at bounding box center [284, 357] width 145 height 31
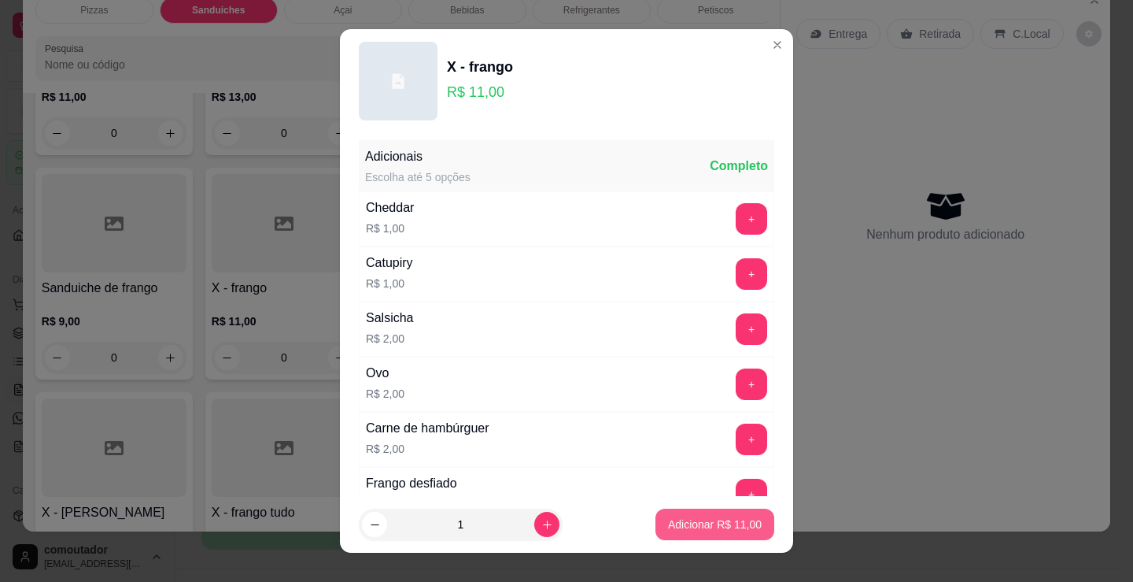
click at [745, 522] on button "Adicionar R$ 11,00" at bounding box center [715, 523] width 119 height 31
type input "1"
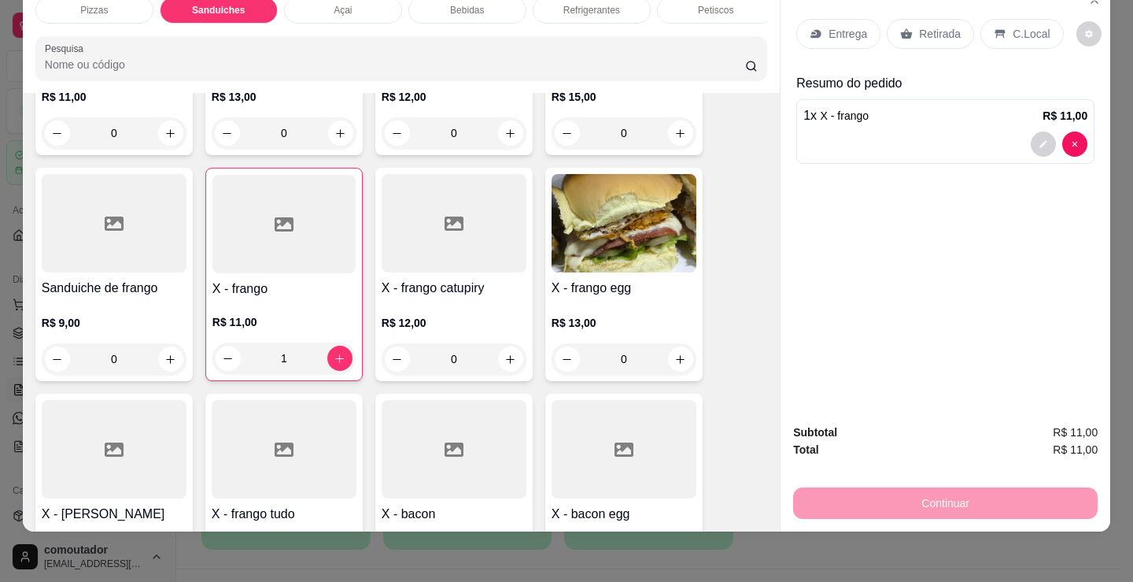
click at [828, 42] on div "Entrega Retirada C.Local" at bounding box center [946, 33] width 298 height 55
click at [828, 31] on div "Entrega" at bounding box center [839, 34] width 84 height 30
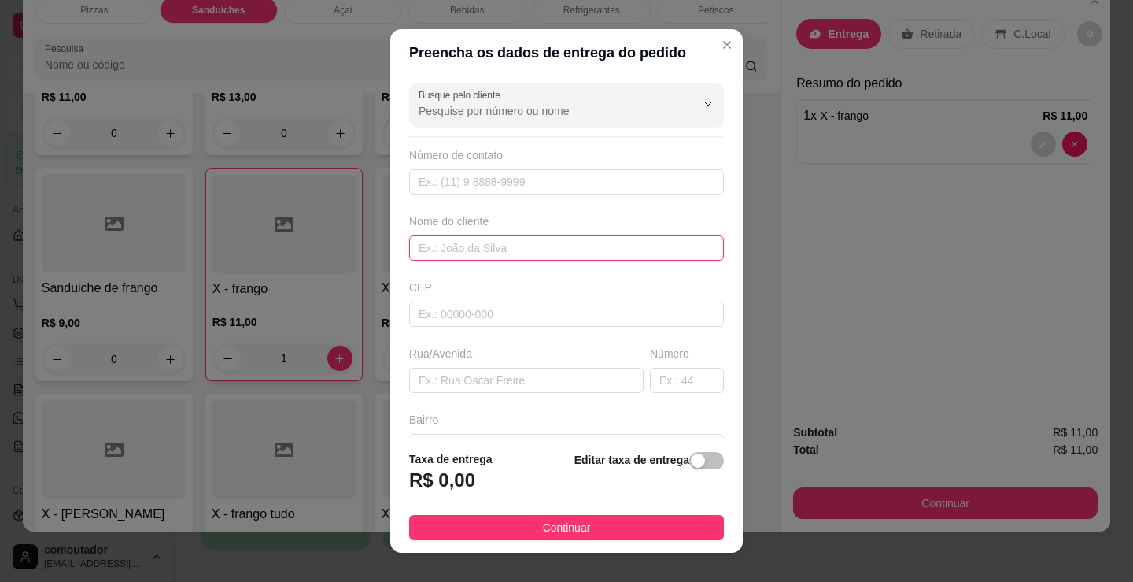
click at [536, 258] on input "text" at bounding box center [566, 247] width 315 height 25
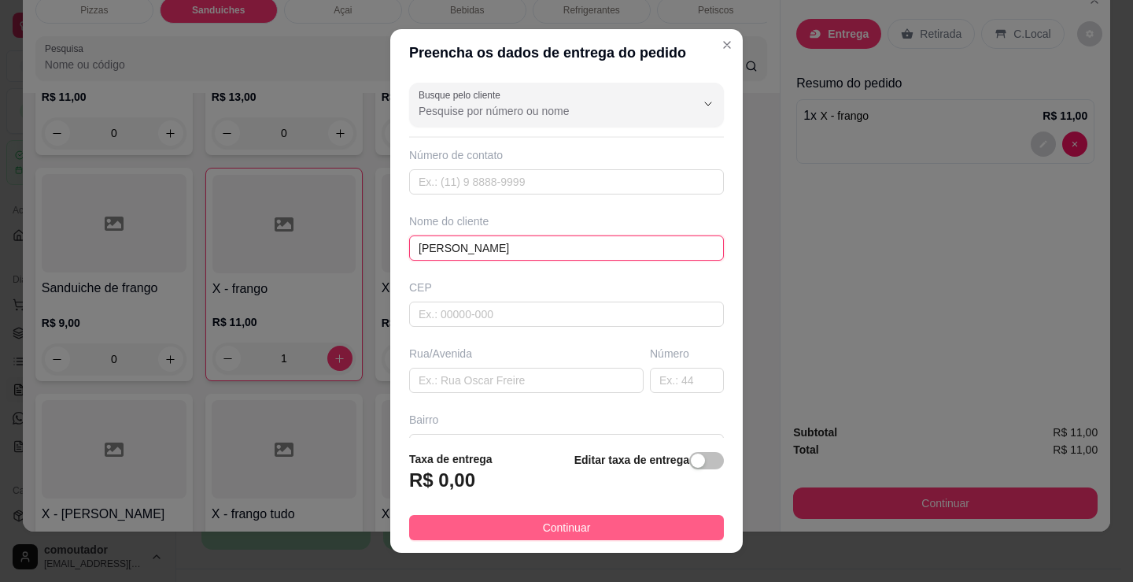
type input "[PERSON_NAME]"
drag, startPoint x: 638, startPoint y: 517, endPoint x: 817, endPoint y: 526, distance: 178.9
click at [641, 517] on button "Continuar" at bounding box center [566, 527] width 315 height 25
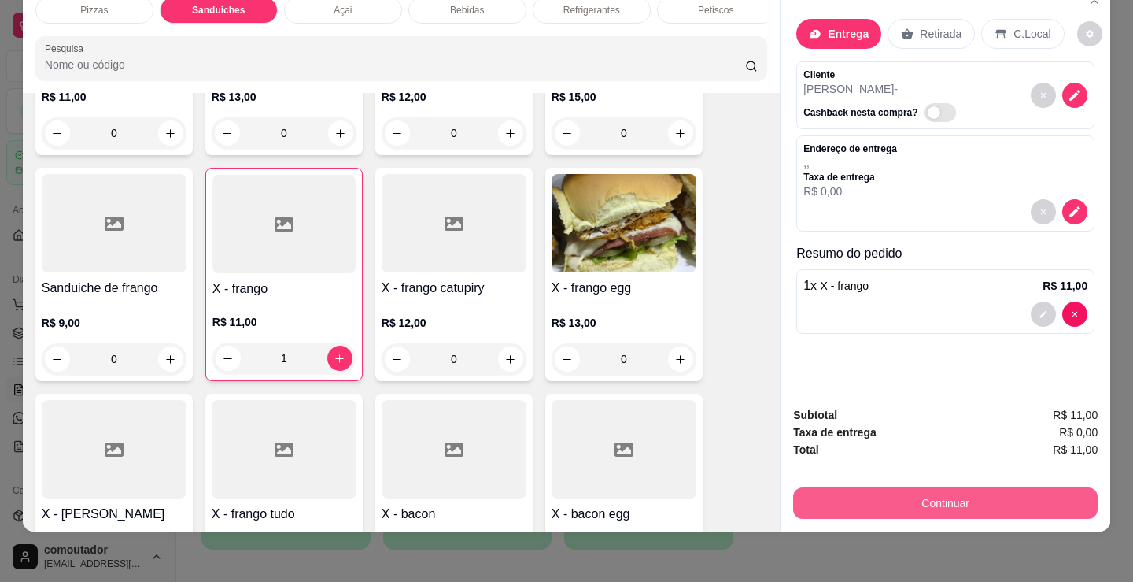
click at [848, 487] on button "Continuar" at bounding box center [945, 502] width 305 height 31
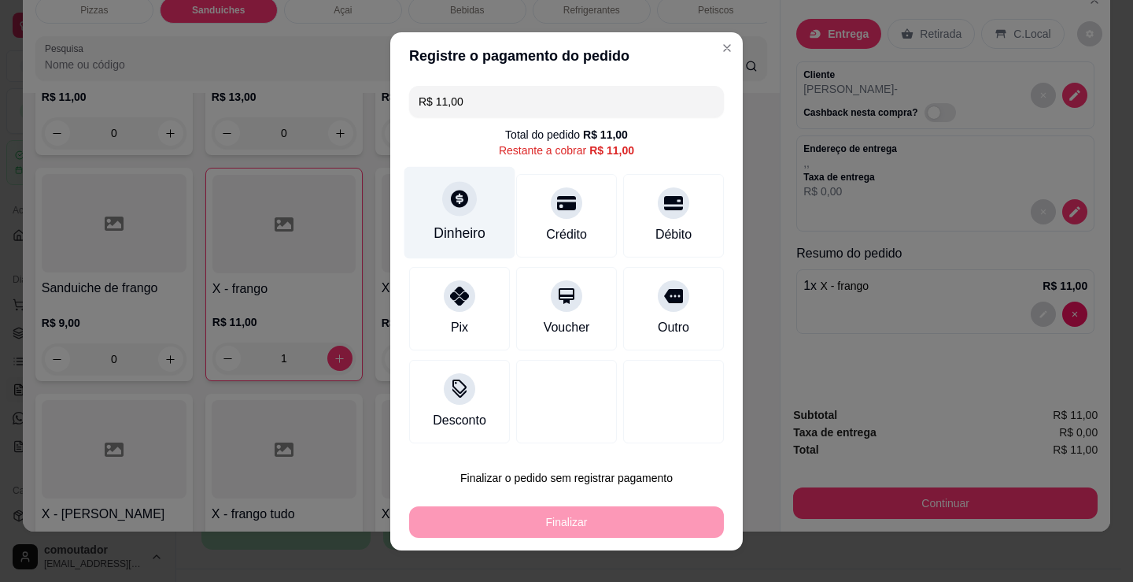
click at [438, 236] on div "Dinheiro" at bounding box center [460, 233] width 52 height 20
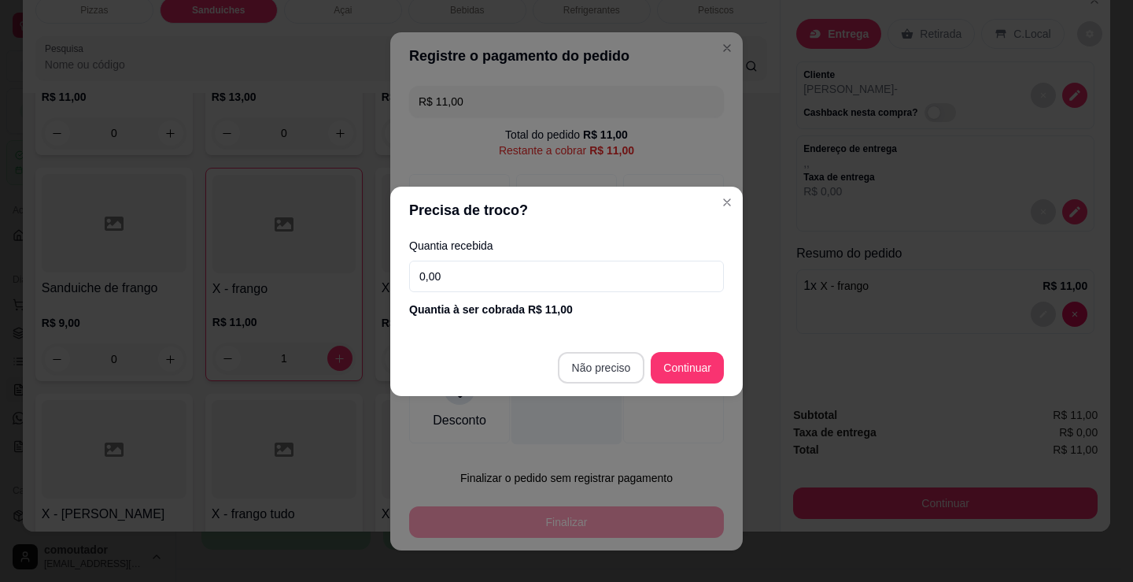
type input "R$ 0,00"
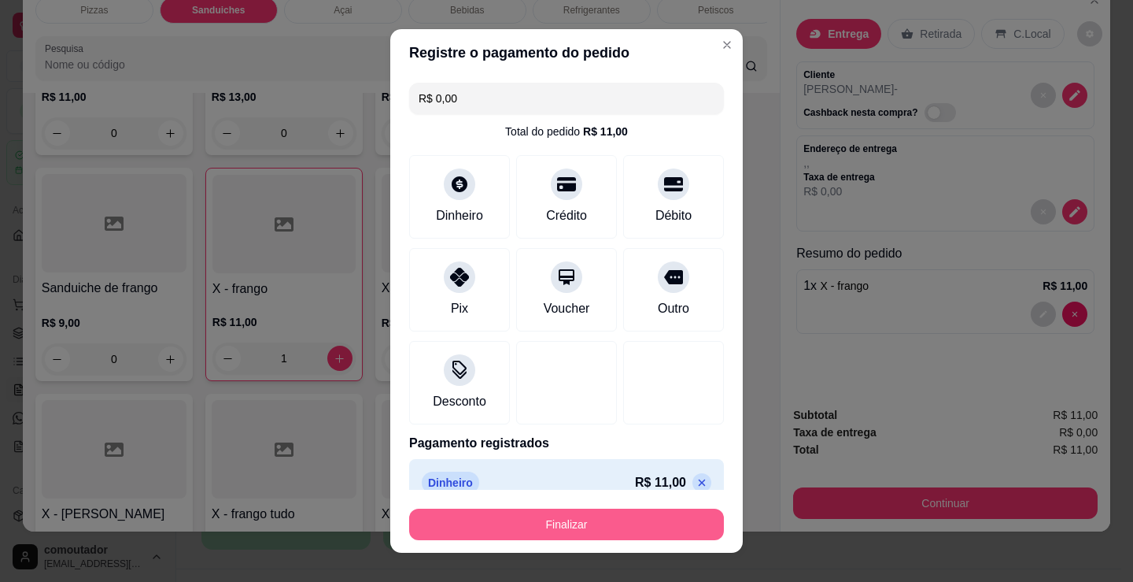
click at [584, 519] on button "Finalizar" at bounding box center [566, 523] width 315 height 31
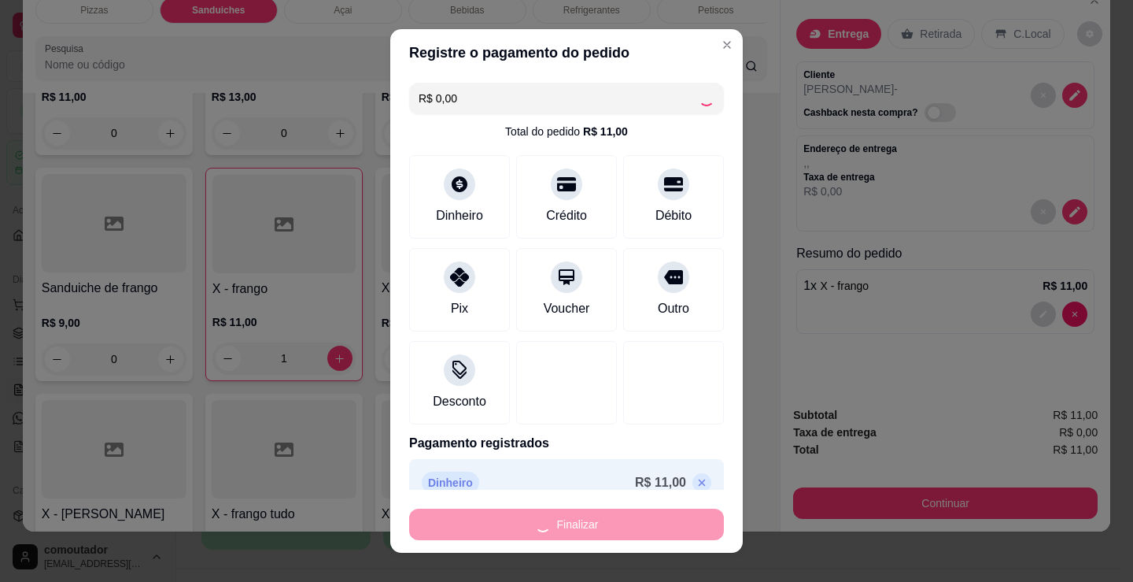
type input "0"
type input "-R$ 11,00"
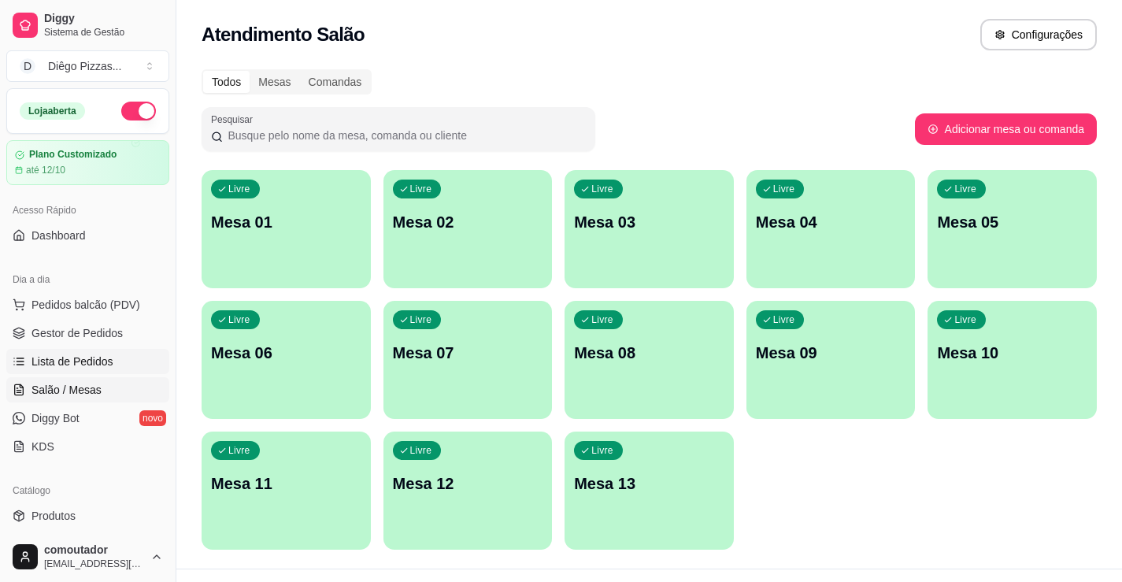
drag, startPoint x: 114, startPoint y: 361, endPoint x: 124, endPoint y: 359, distance: 10.5
click at [114, 361] on link "Lista de Pedidos" at bounding box center [87, 361] width 163 height 25
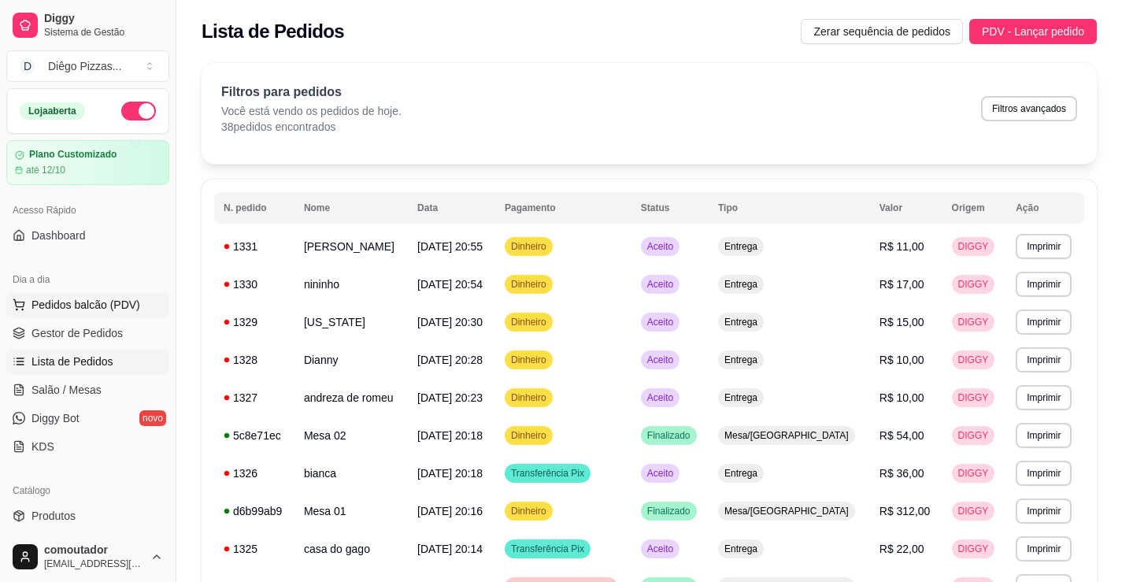
click at [78, 312] on button "Pedidos balcão (PDV)" at bounding box center [87, 304] width 163 height 25
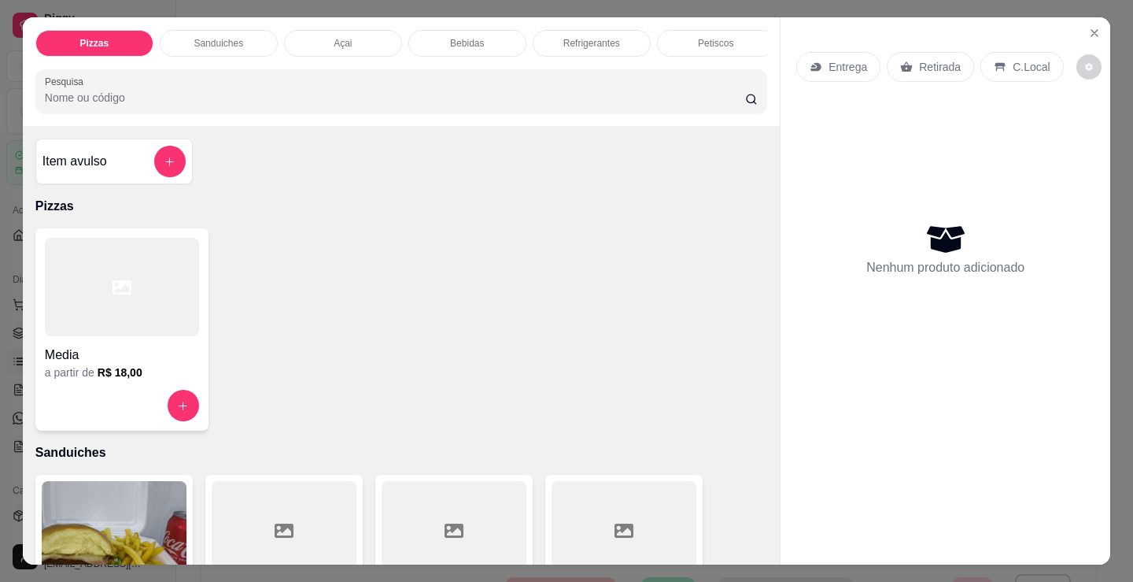
click at [115, 352] on h4 "Media" at bounding box center [122, 355] width 154 height 19
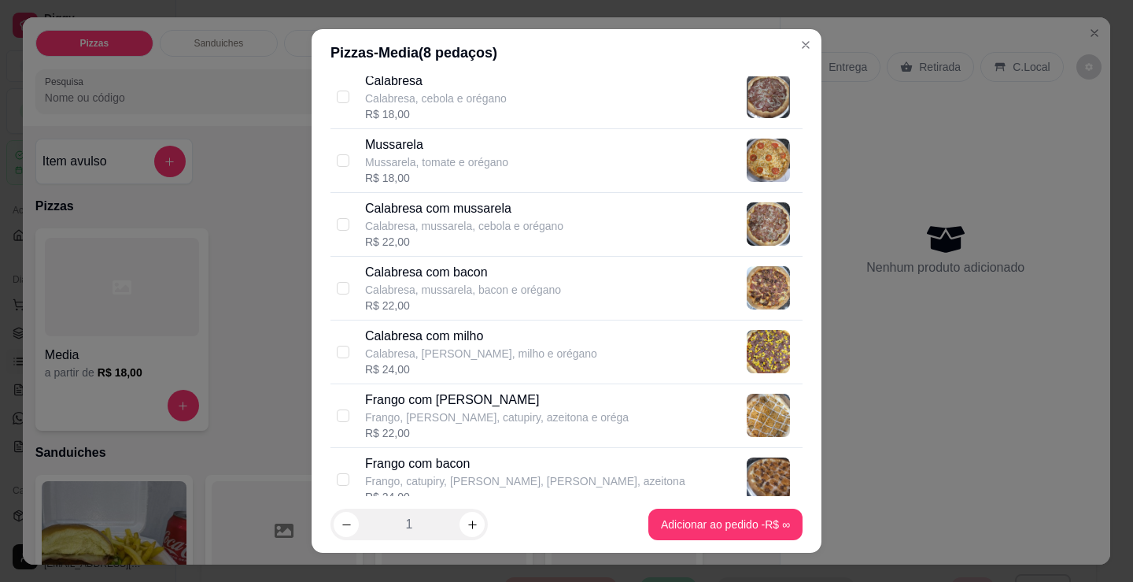
scroll to position [236, 0]
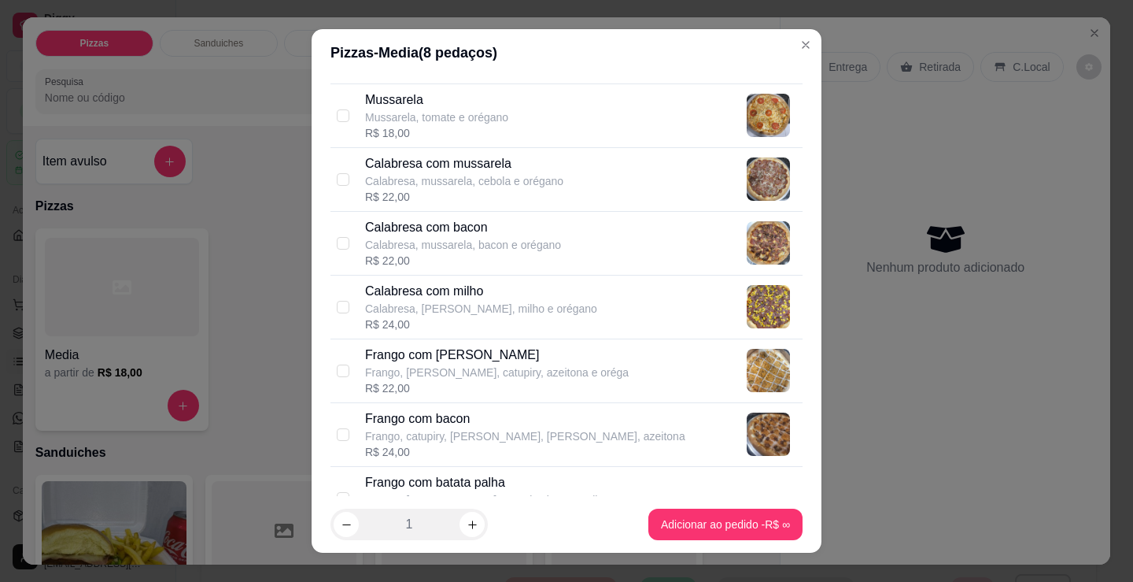
click at [544, 424] on p "Frango com bacon" at bounding box center [525, 418] width 320 height 19
checkbox input "true"
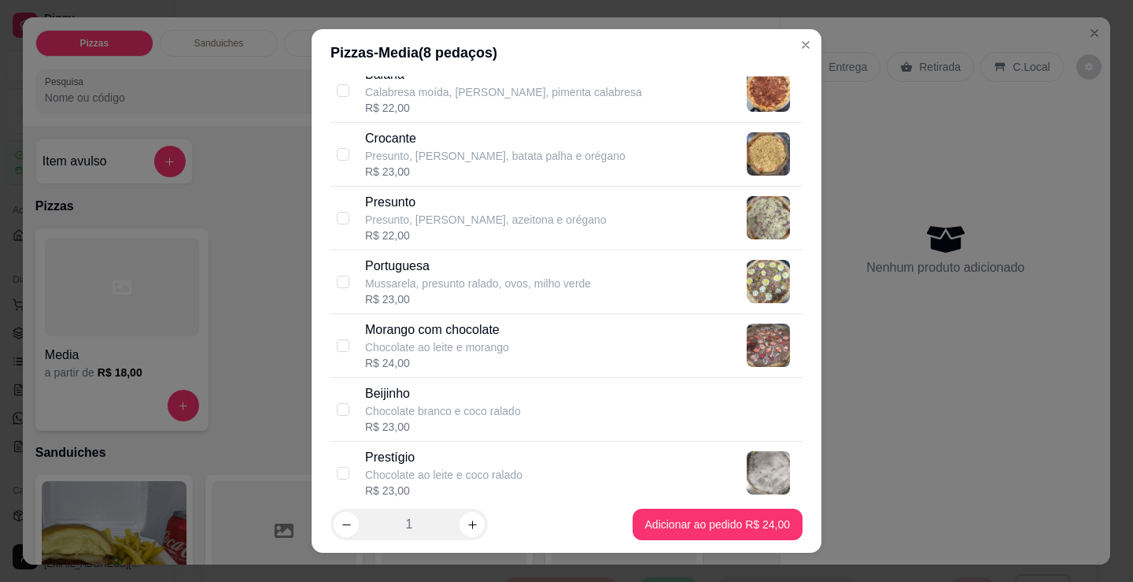
scroll to position [1181, 0]
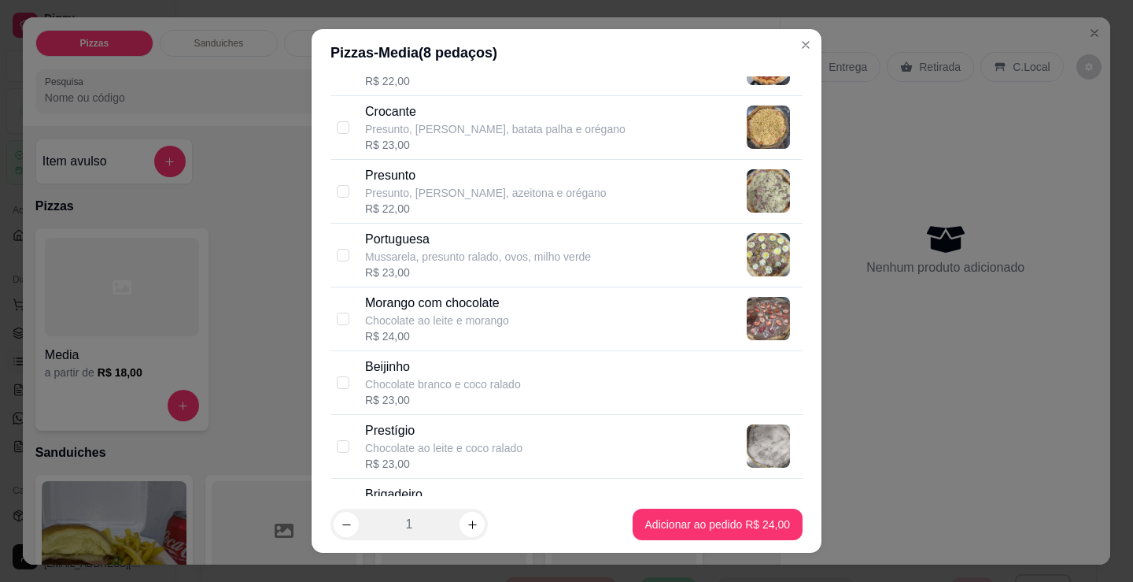
click at [586, 325] on div "Morango com chocolate Chocolate ao leite e morango R$ 24,00" at bounding box center [580, 319] width 431 height 50
checkbox input "true"
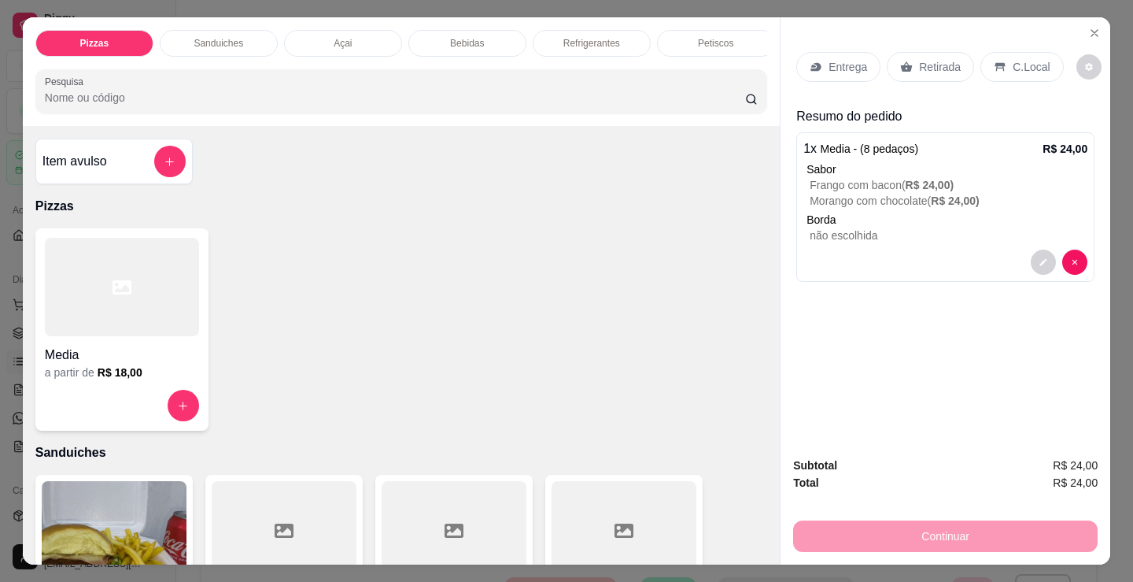
click at [835, 59] on p "Entrega" at bounding box center [848, 67] width 39 height 16
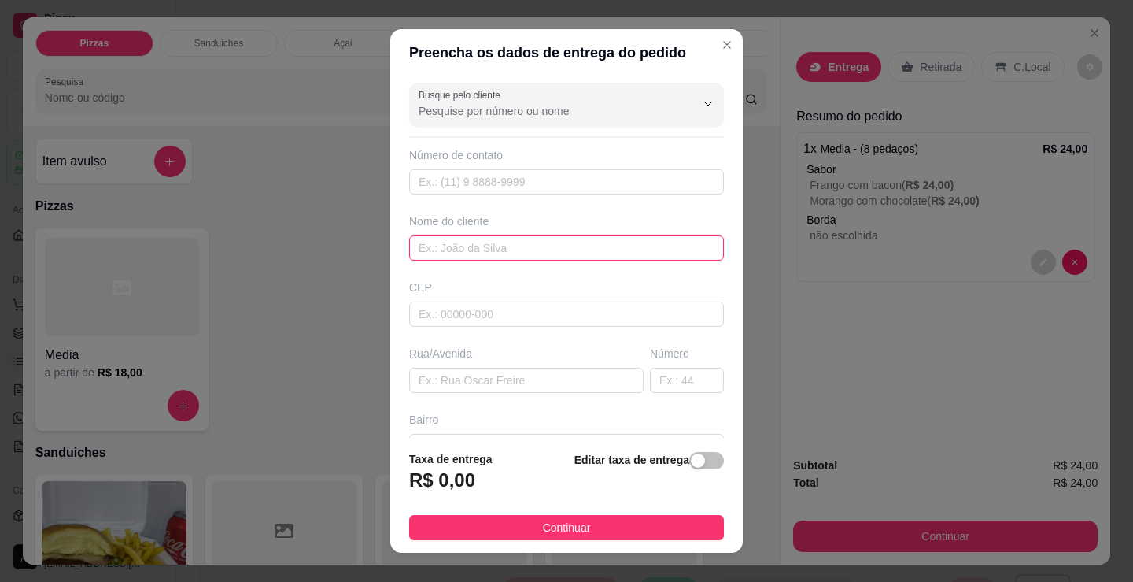
click at [557, 245] on input "text" at bounding box center [566, 247] width 315 height 25
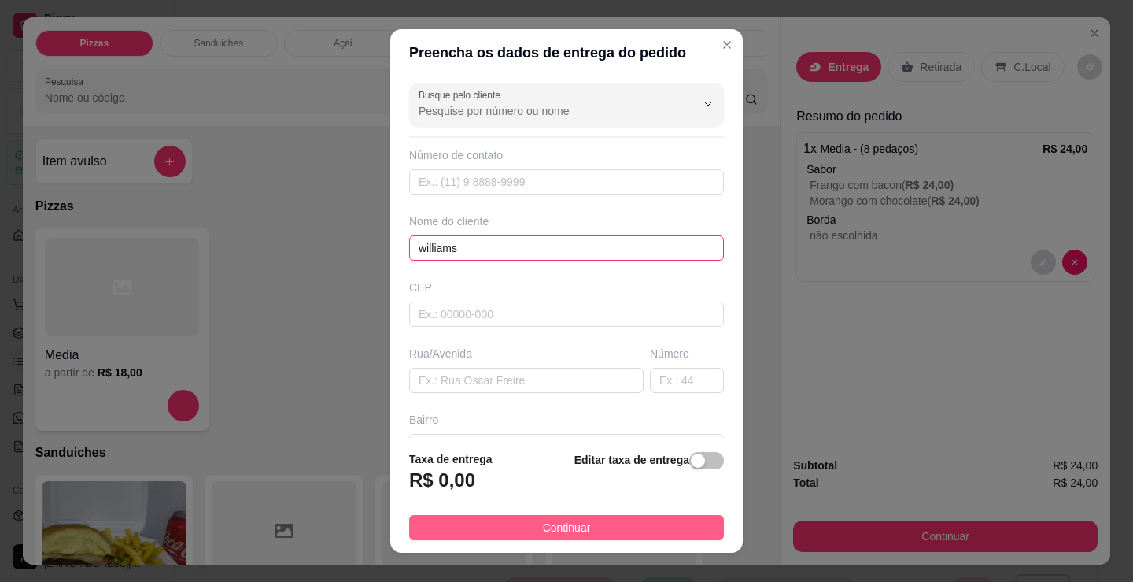
type input "williams"
click at [616, 525] on button "Continuar" at bounding box center [566, 527] width 315 height 25
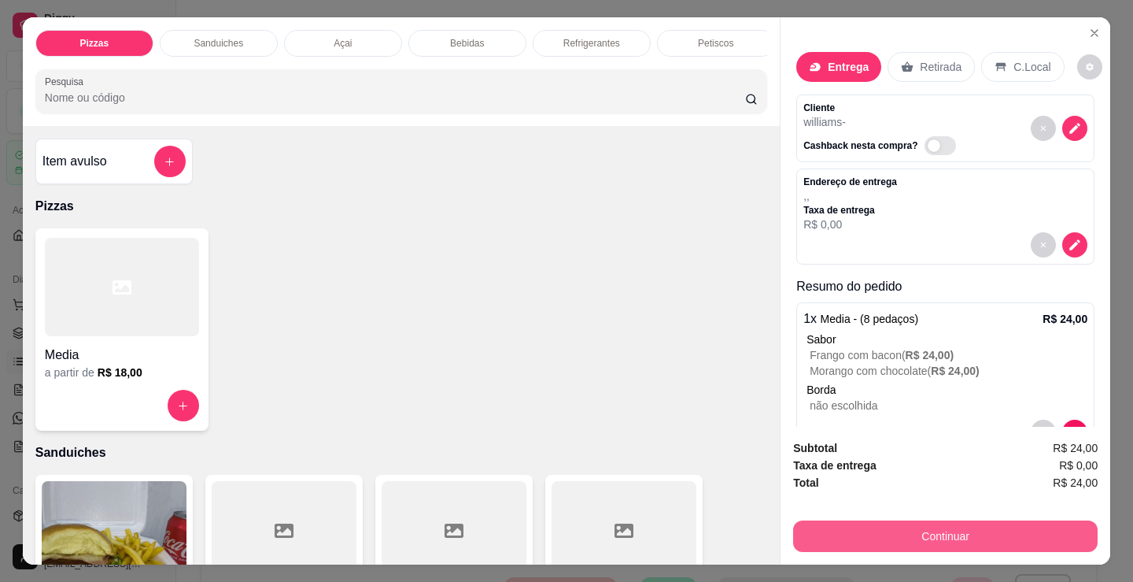
click at [863, 520] on button "Continuar" at bounding box center [945, 535] width 305 height 31
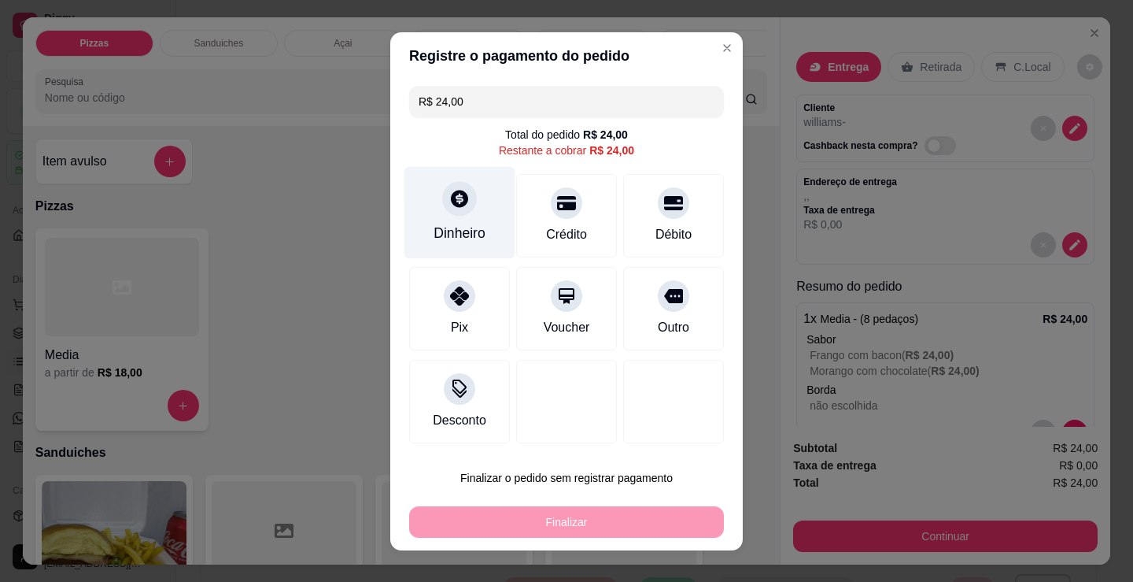
click at [462, 197] on icon at bounding box center [459, 198] width 20 height 20
click at [491, 271] on input "0,00" at bounding box center [566, 276] width 315 height 31
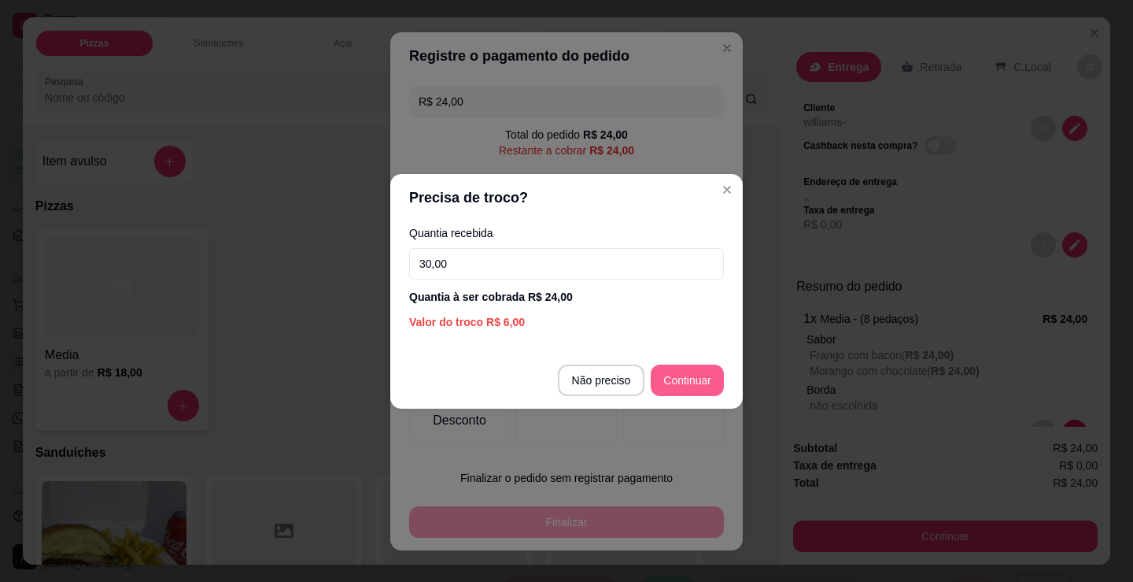
type input "30,00"
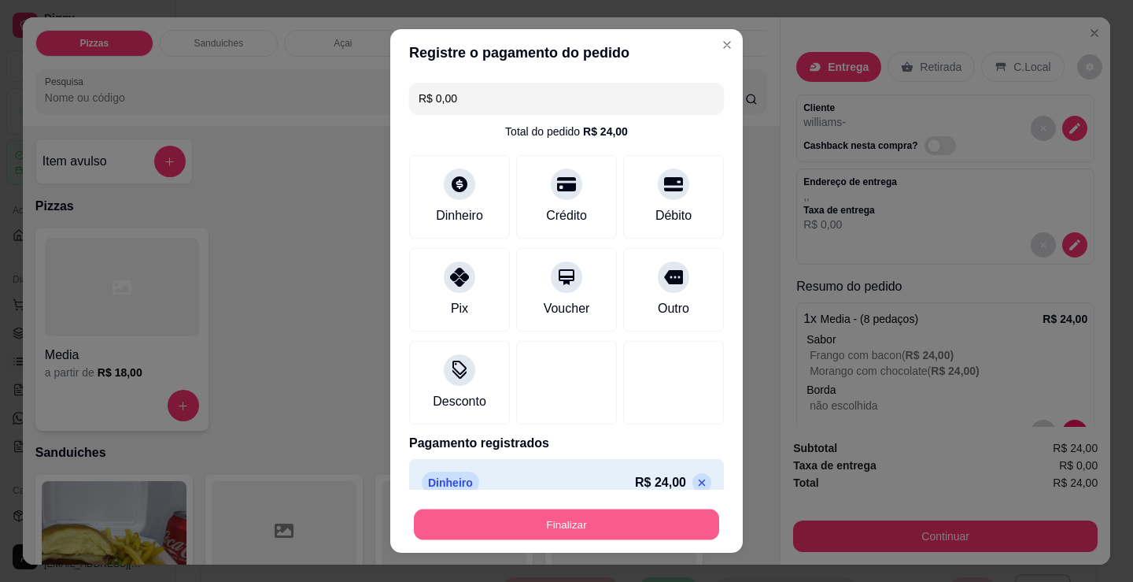
click at [630, 528] on button "Finalizar" at bounding box center [566, 524] width 305 height 31
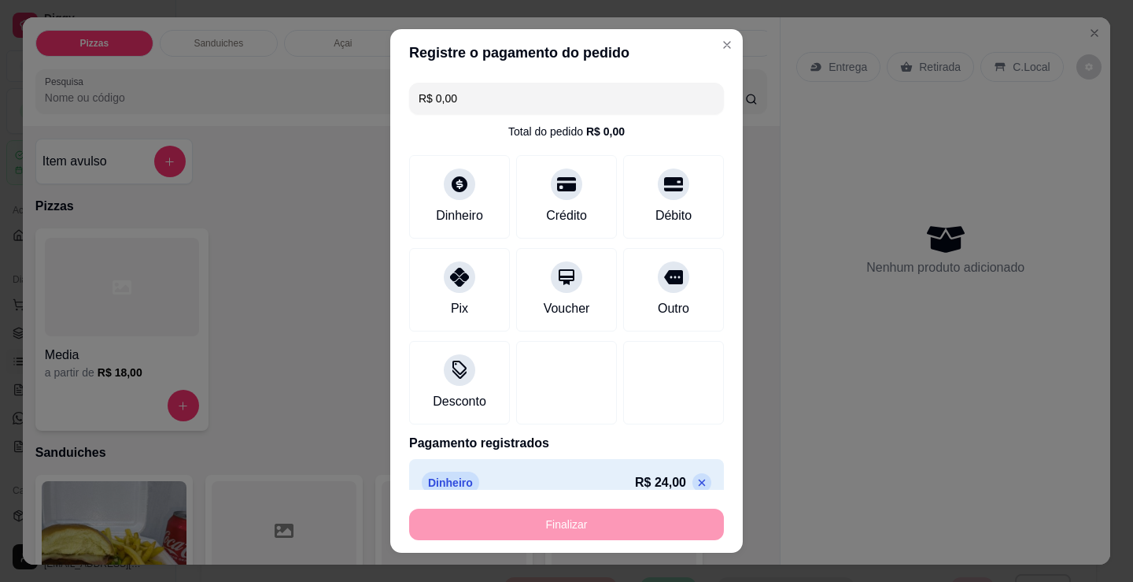
type input "-R$ 24,00"
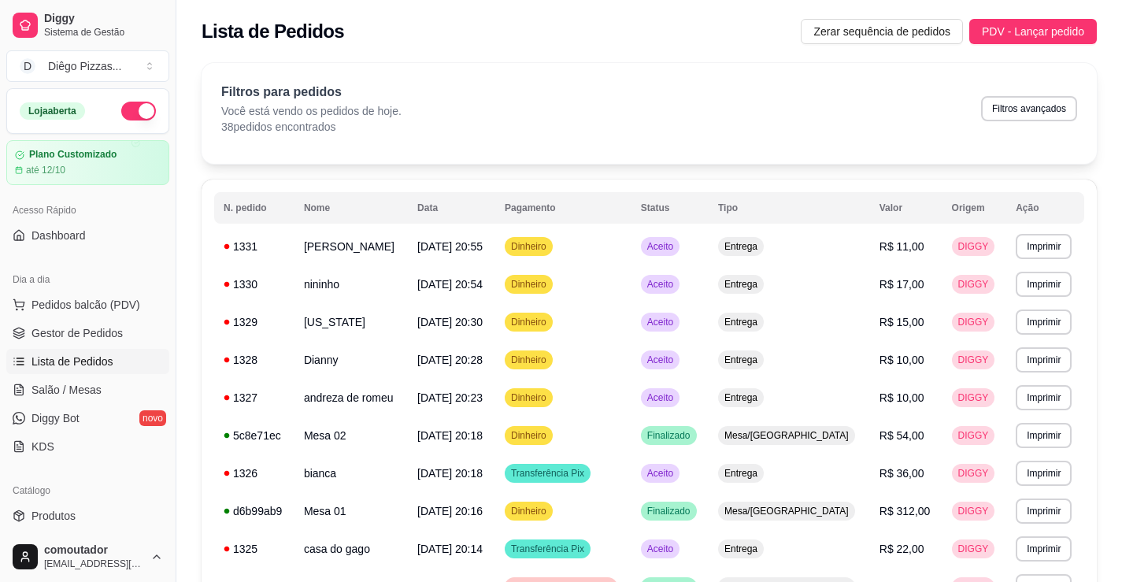
click at [69, 286] on div "Dia a dia" at bounding box center [87, 279] width 163 height 25
click at [83, 301] on span "Pedidos balcão (PDV)" at bounding box center [85, 305] width 109 height 16
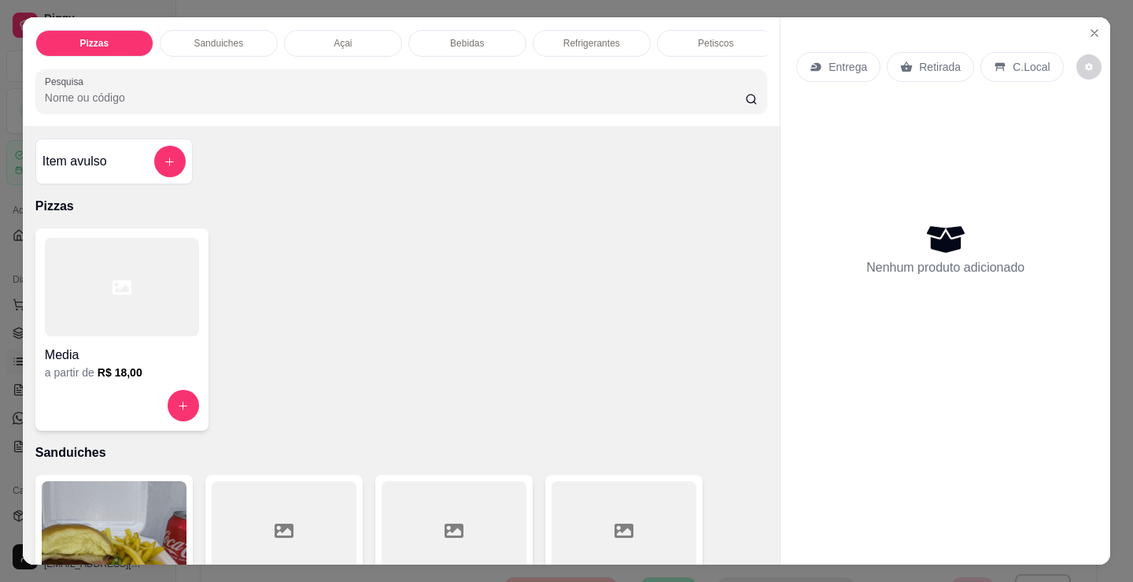
click at [132, 375] on h6 "R$ 18,00" at bounding box center [120, 372] width 45 height 16
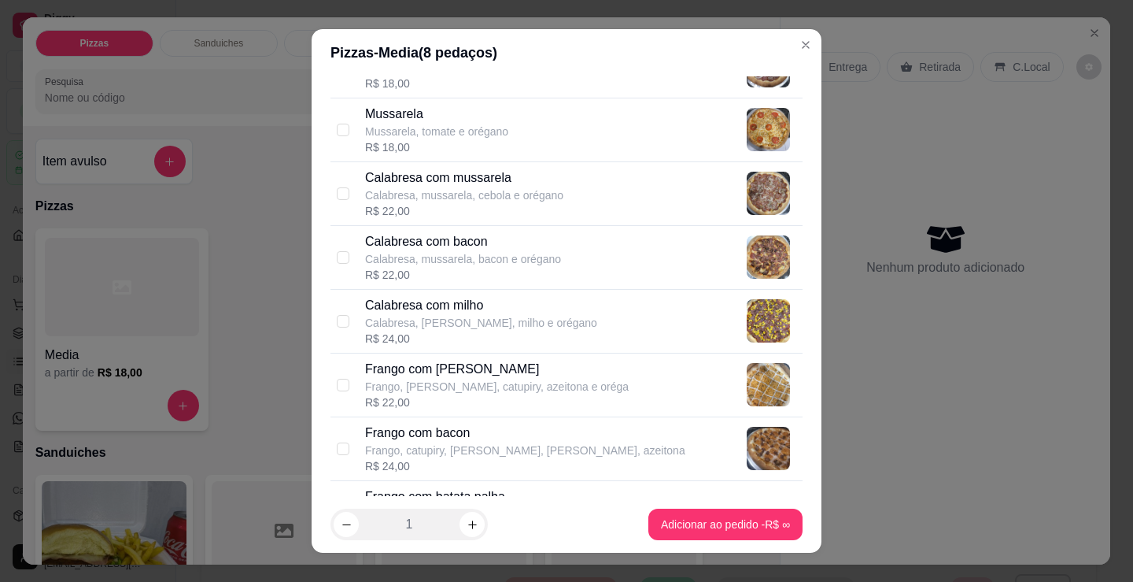
scroll to position [236, 0]
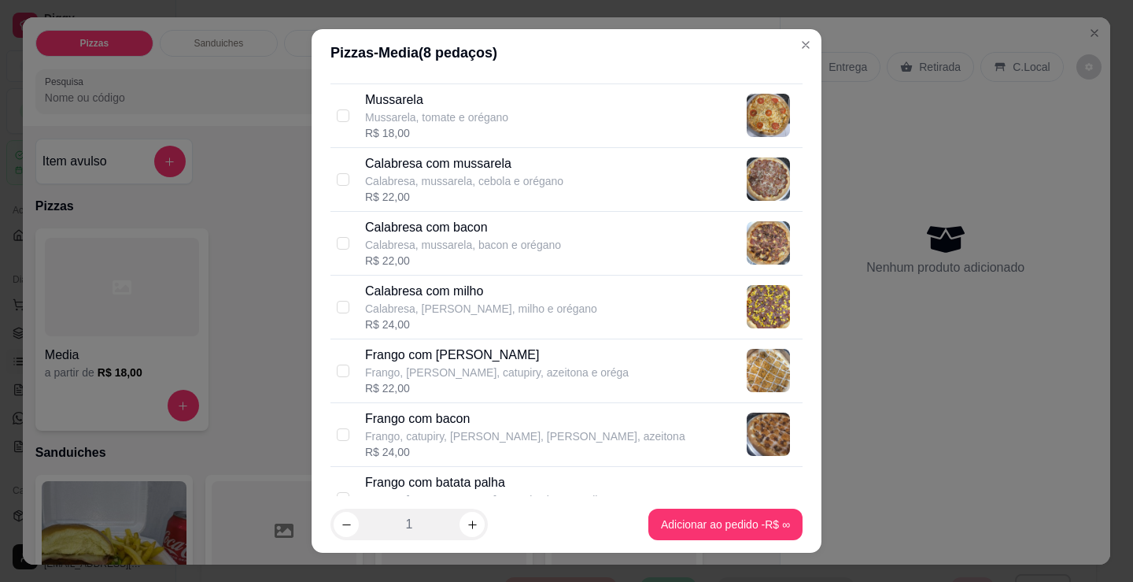
drag, startPoint x: 312, startPoint y: 268, endPoint x: 315, endPoint y: 259, distance: 9.7
click at [312, 268] on div "Selecione até 2 sabor(es) A forma de cobrança para pizza meio a meio ou mais sa…" at bounding box center [567, 286] width 510 height 420
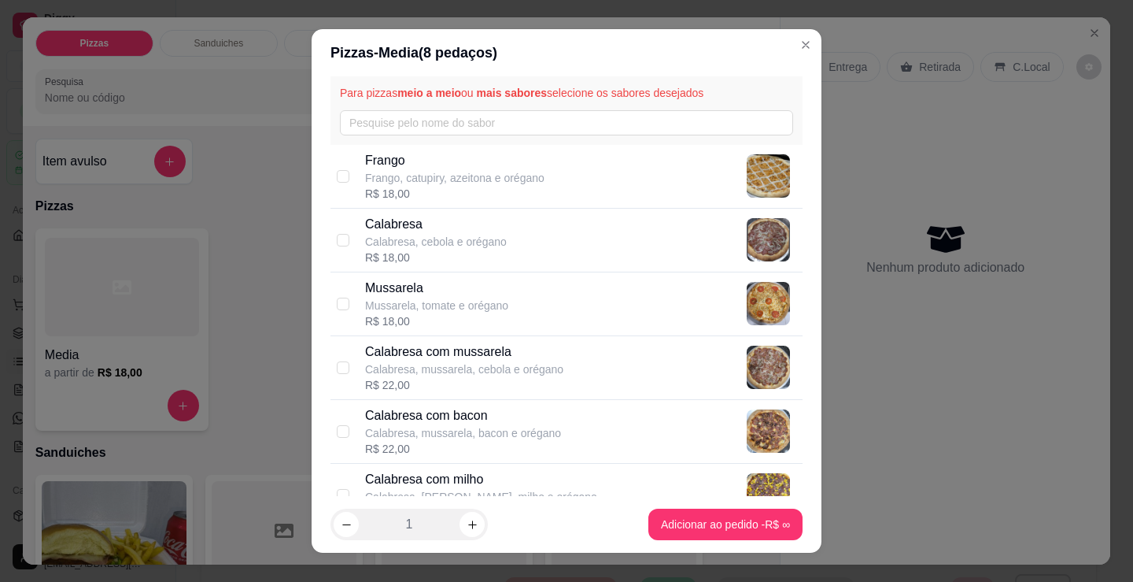
scroll to position [157, 0]
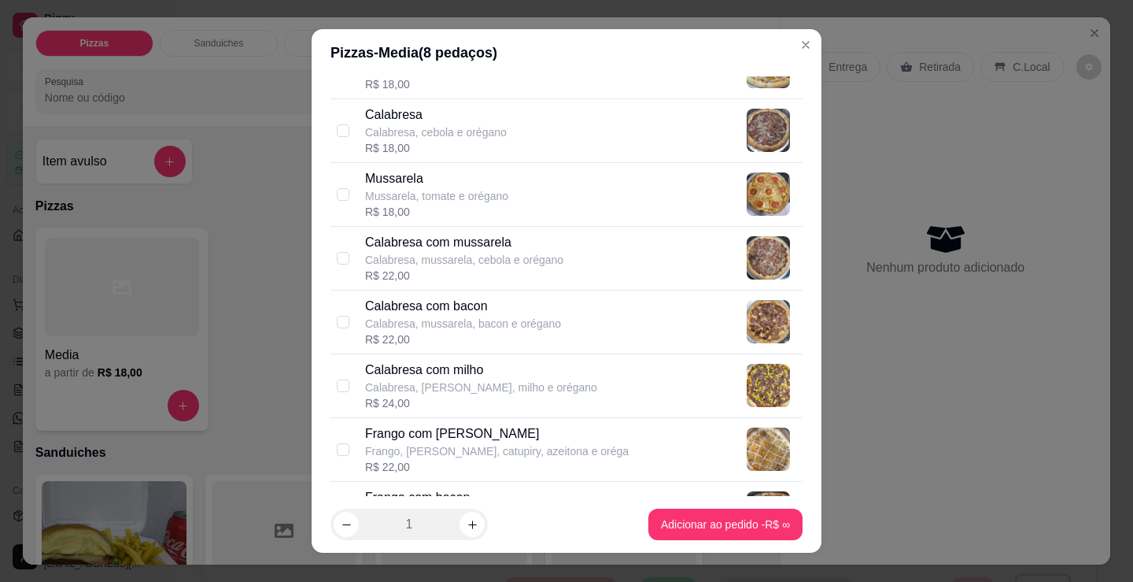
click at [534, 453] on p "Frango, [PERSON_NAME], catupiry, azeitona e oréga" at bounding box center [497, 451] width 264 height 16
checkbox input "true"
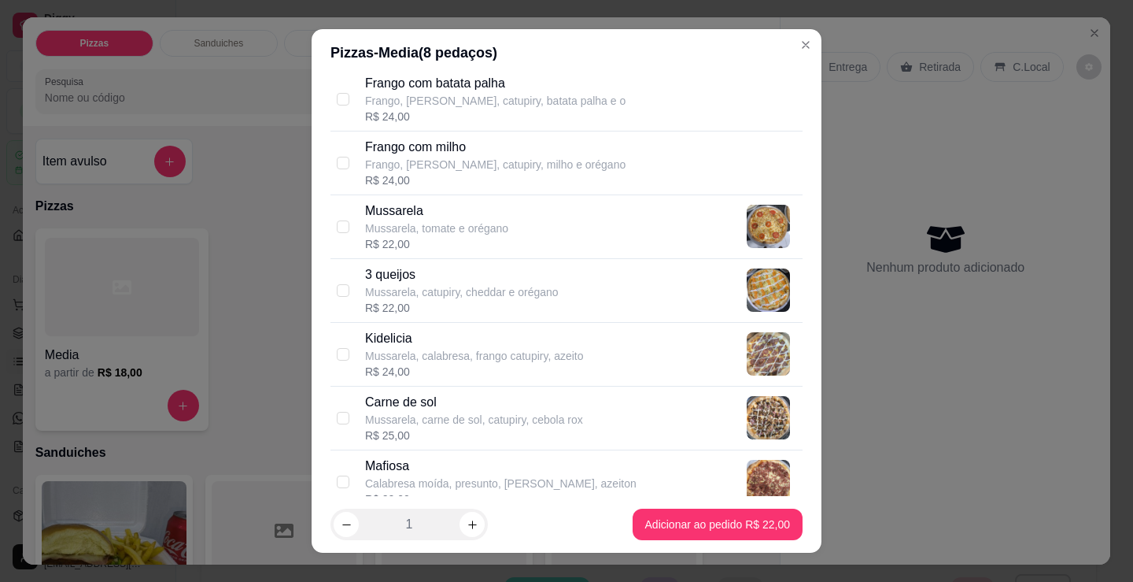
scroll to position [551, 0]
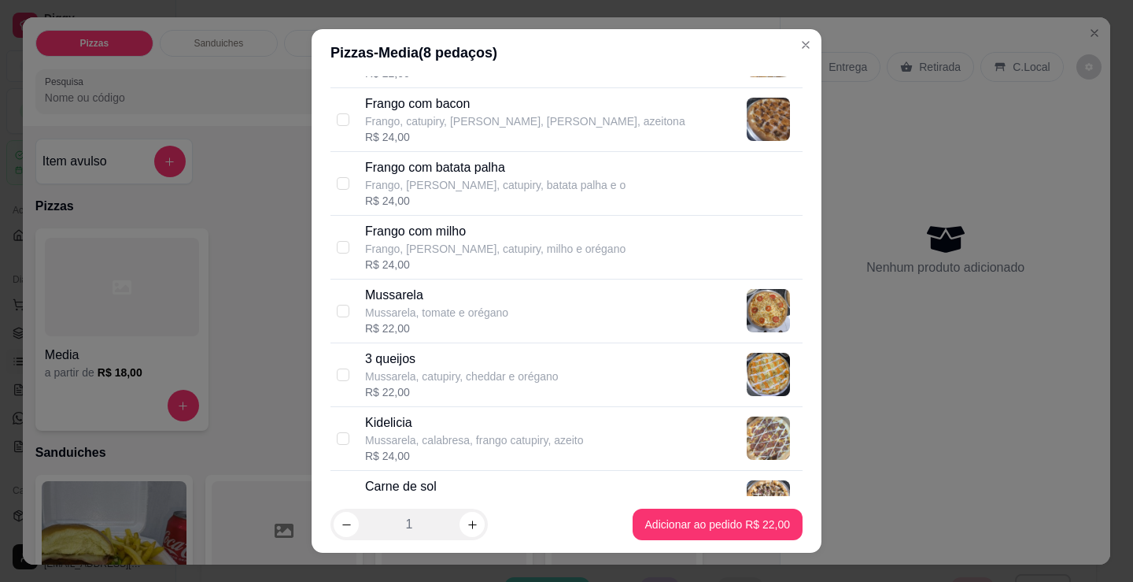
click at [492, 321] on div "R$ 22,00" at bounding box center [436, 328] width 143 height 16
checkbox input "true"
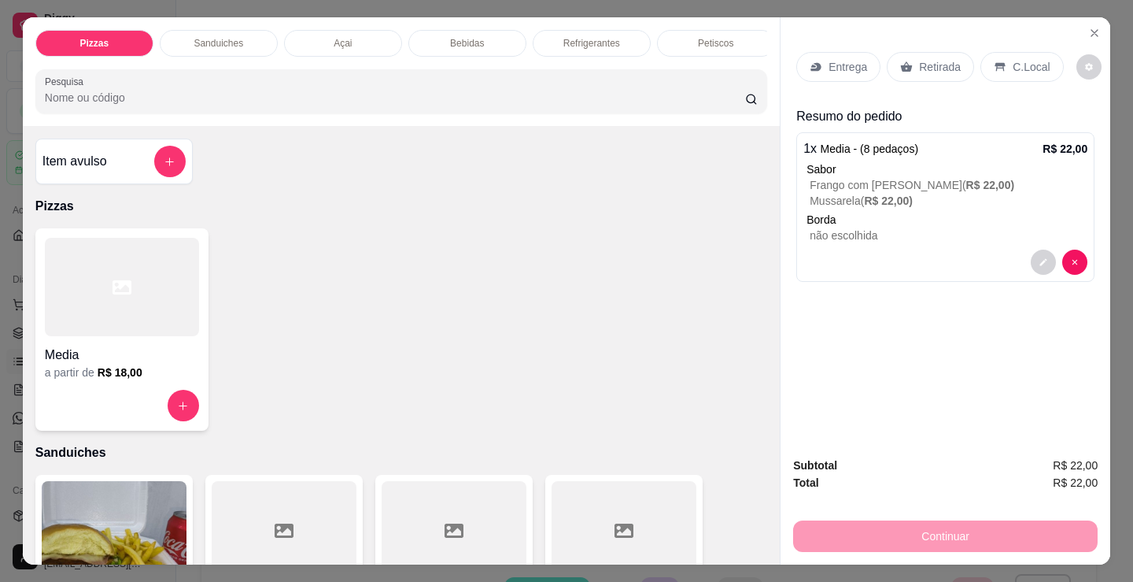
click at [104, 360] on h4 "Media" at bounding box center [122, 355] width 154 height 19
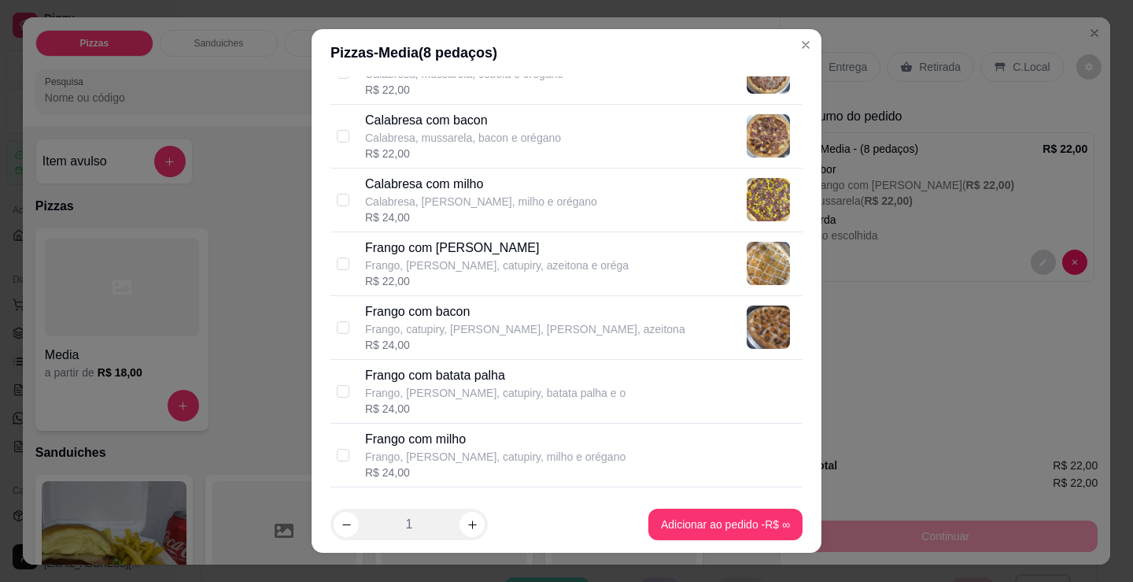
scroll to position [157, 0]
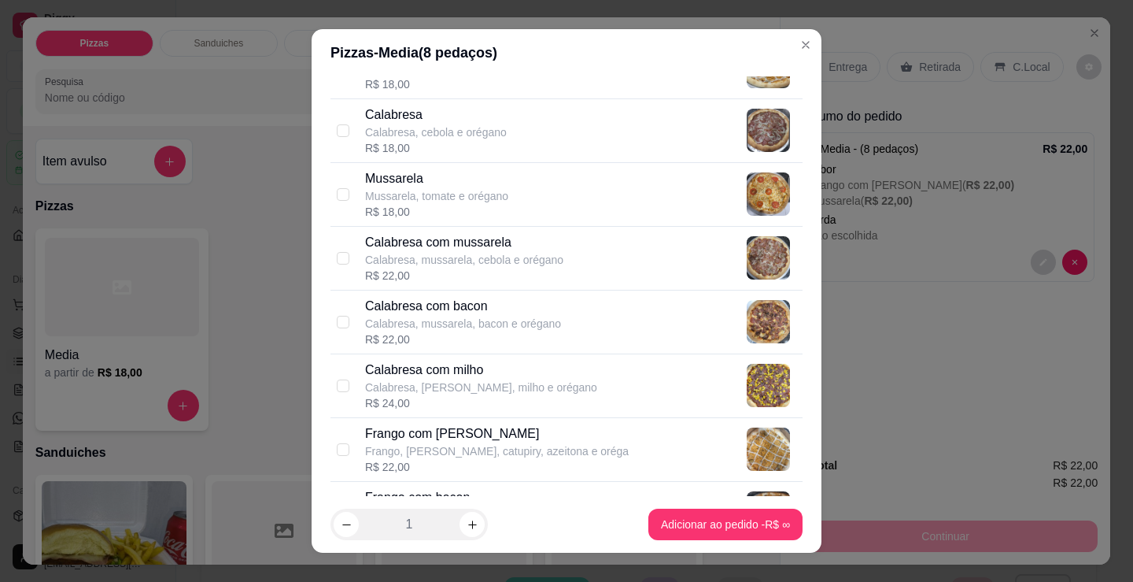
click at [348, 144] on div "Calabresa Calabresa, cebola e orégano R$ 18,00" at bounding box center [567, 131] width 472 height 64
checkbox input "false"
click at [390, 262] on p "Calabresa, mussarela, cebola e orégano" at bounding box center [464, 260] width 198 height 16
checkbox input "true"
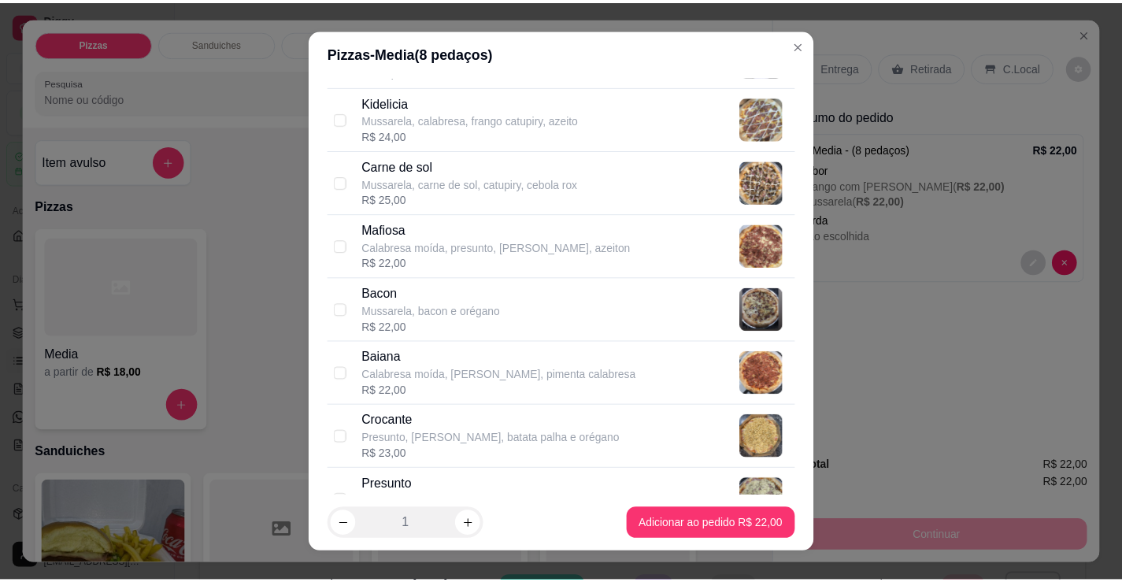
scroll to position [787, 0]
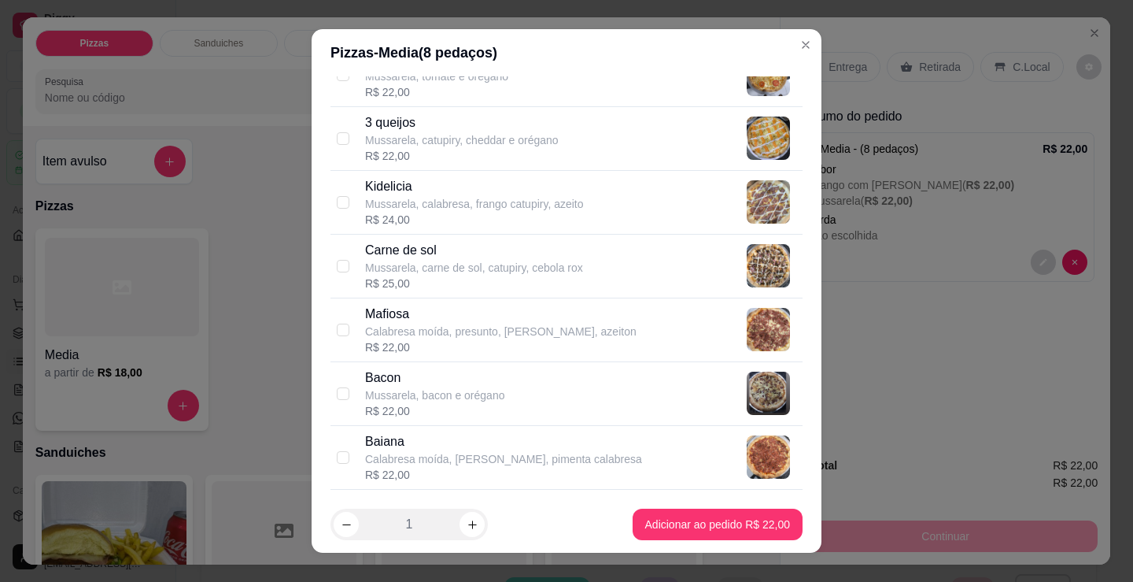
click at [416, 249] on p "Carne de sol" at bounding box center [474, 250] width 218 height 19
checkbox input "true"
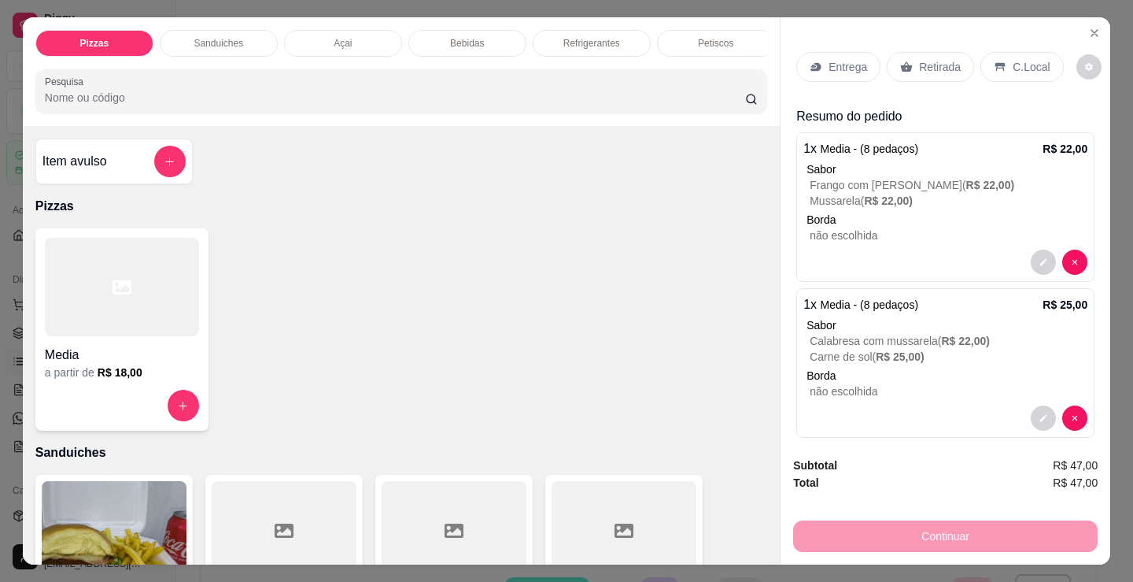
click at [405, 390] on div "Media a partir de R$ 18,00" at bounding box center [401, 329] width 732 height 202
click at [1036, 59] on p "C.Local" at bounding box center [1031, 67] width 37 height 16
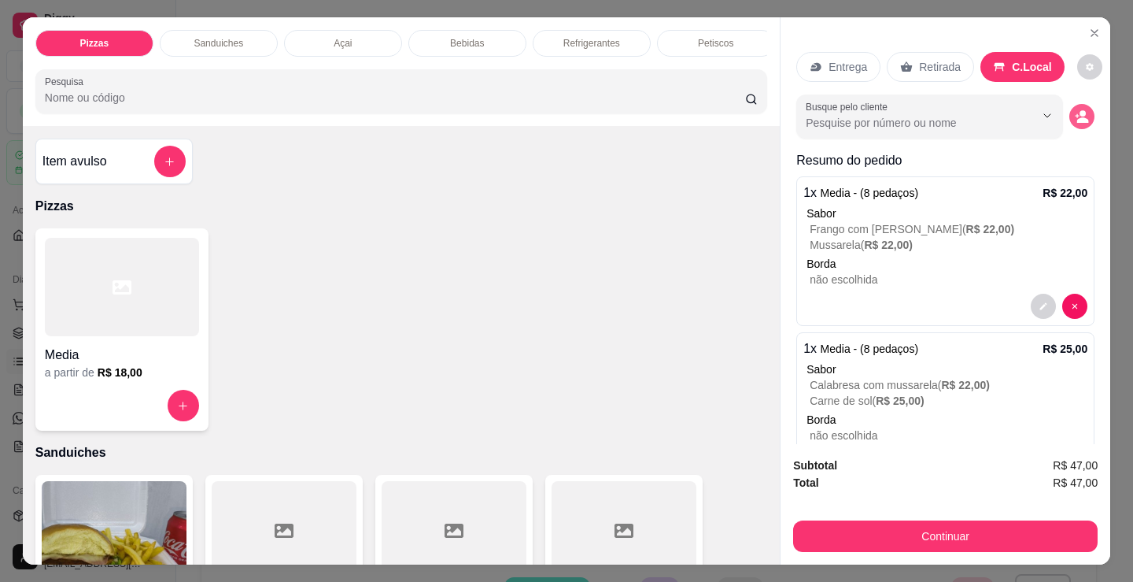
click at [1075, 109] on icon "decrease-product-quantity" at bounding box center [1082, 116] width 14 height 14
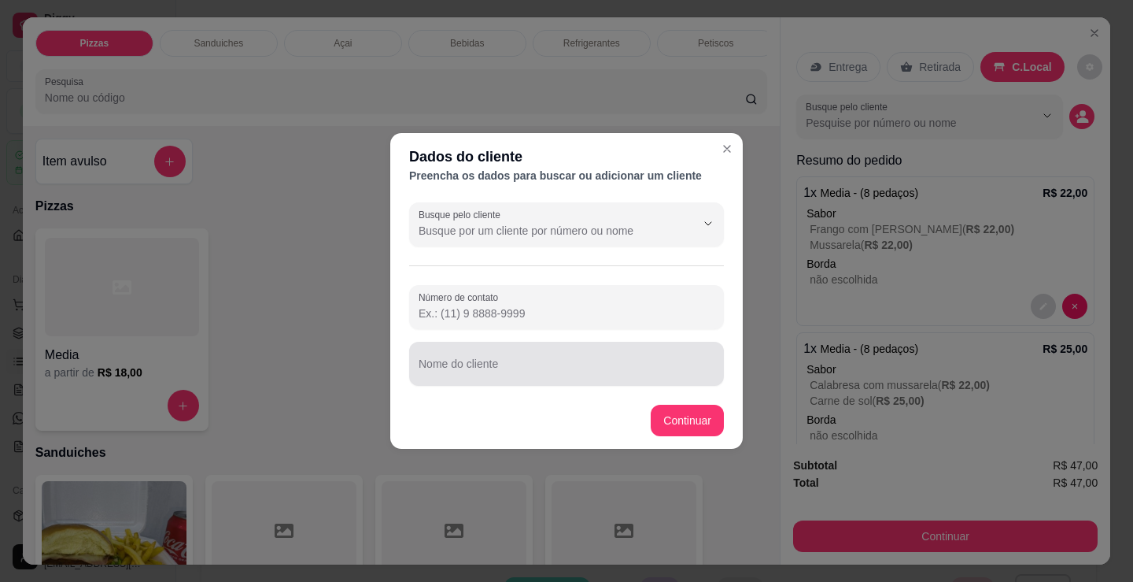
click at [577, 379] on div "Nome do cliente" at bounding box center [566, 364] width 315 height 44
click at [425, 369] on input "euatorial" at bounding box center [567, 370] width 296 height 16
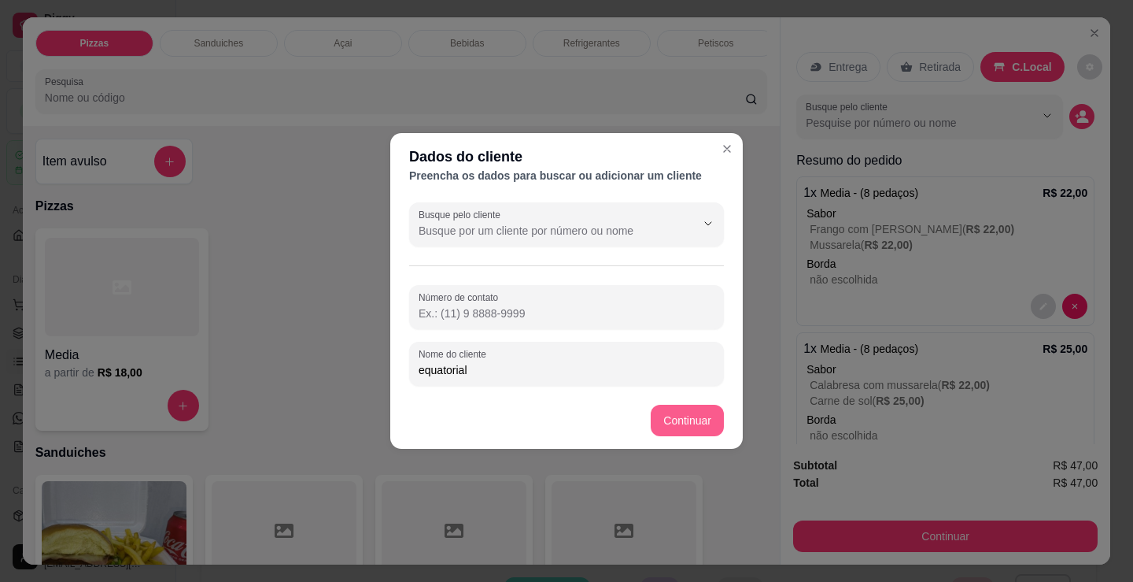
type input "equatorial"
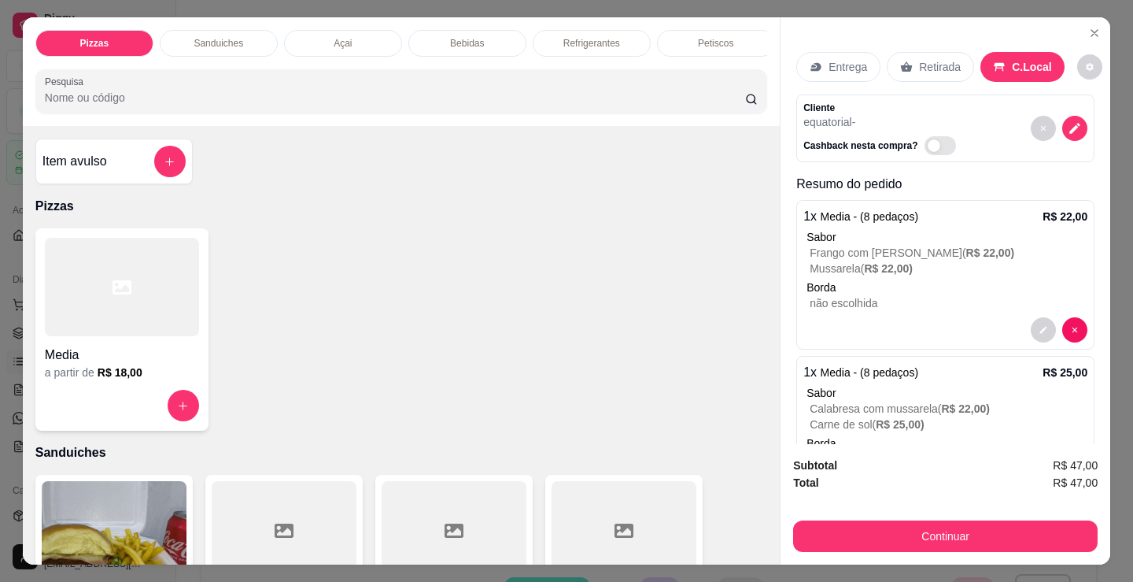
click at [841, 538] on button "Continuar" at bounding box center [945, 535] width 305 height 31
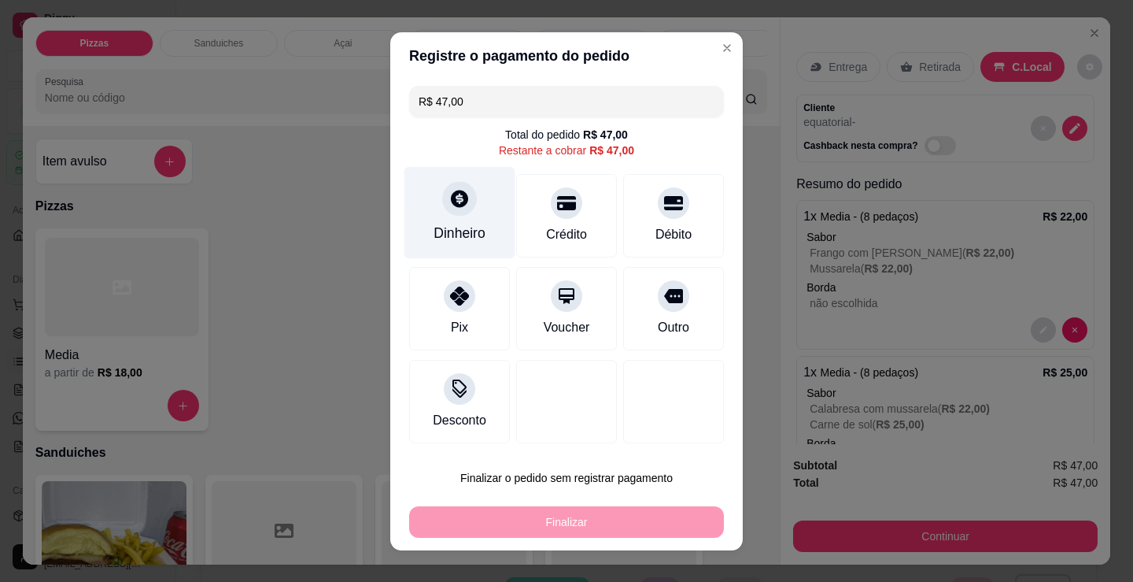
click at [427, 225] on div "Dinheiro" at bounding box center [460, 212] width 111 height 92
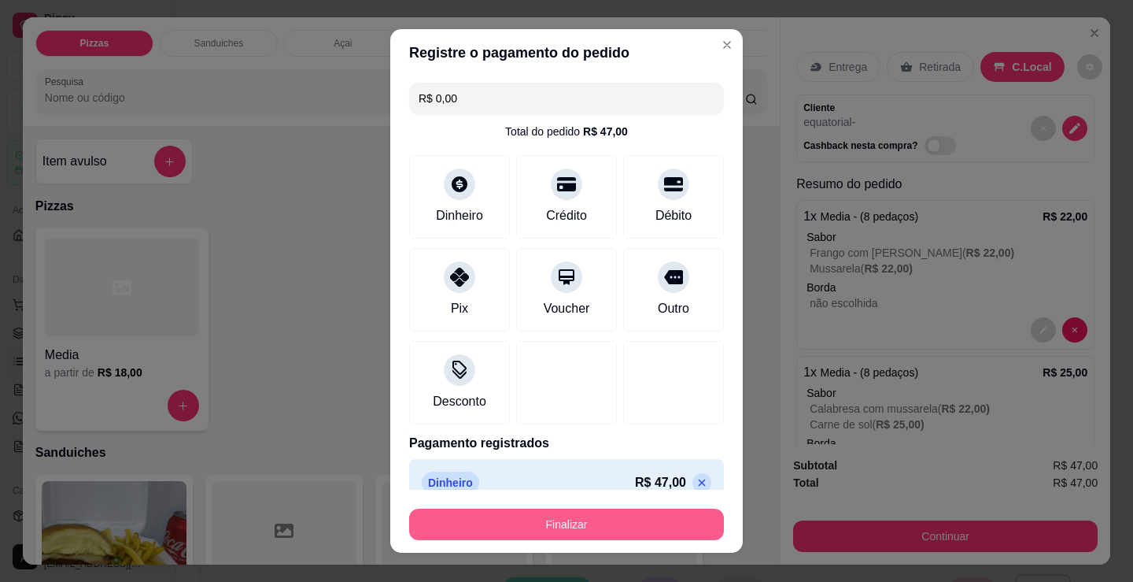
click at [607, 513] on button "Finalizar" at bounding box center [566, 523] width 315 height 31
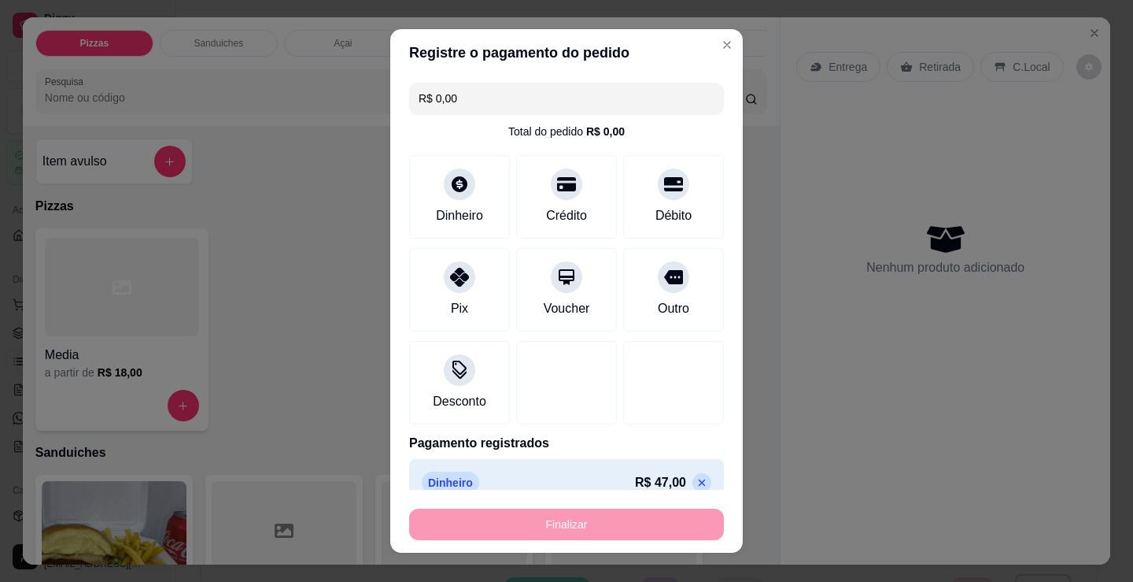
type input "-R$ 47,00"
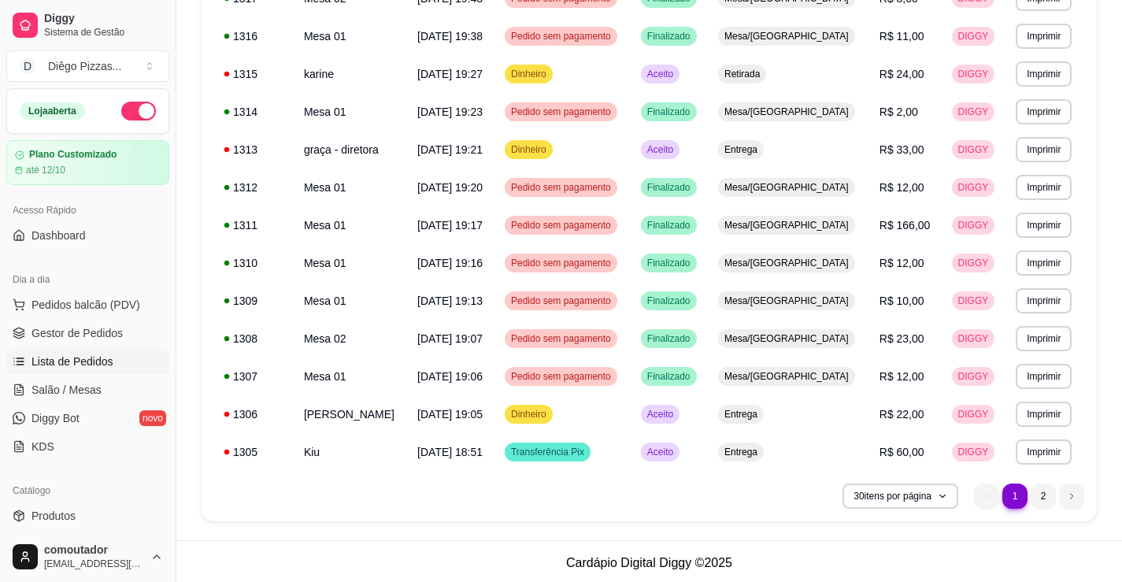
scroll to position [893, 0]
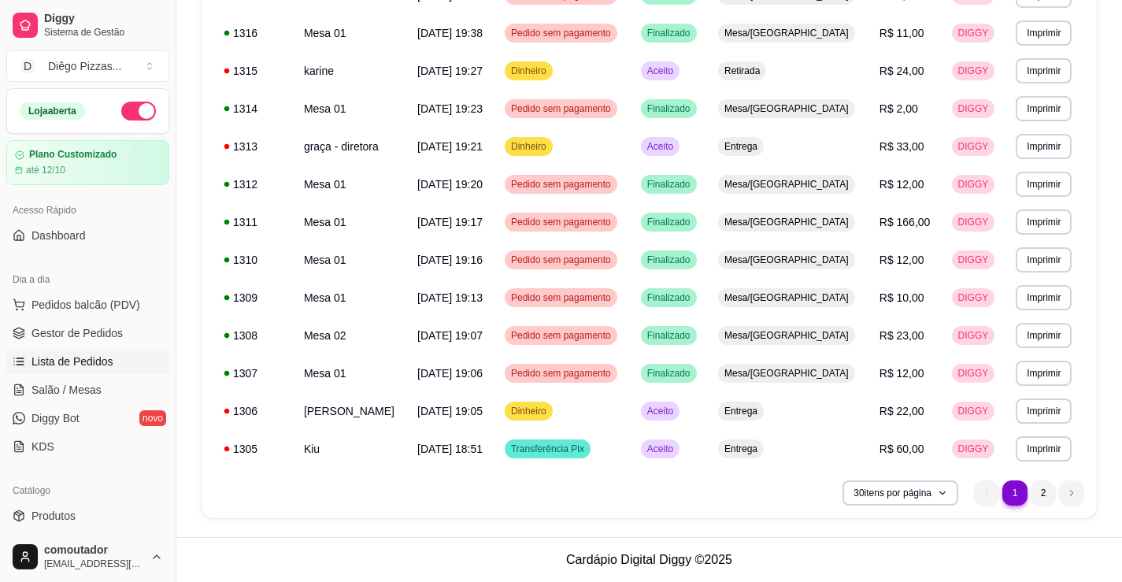
click at [121, 113] on button "button" at bounding box center [138, 111] width 35 height 19
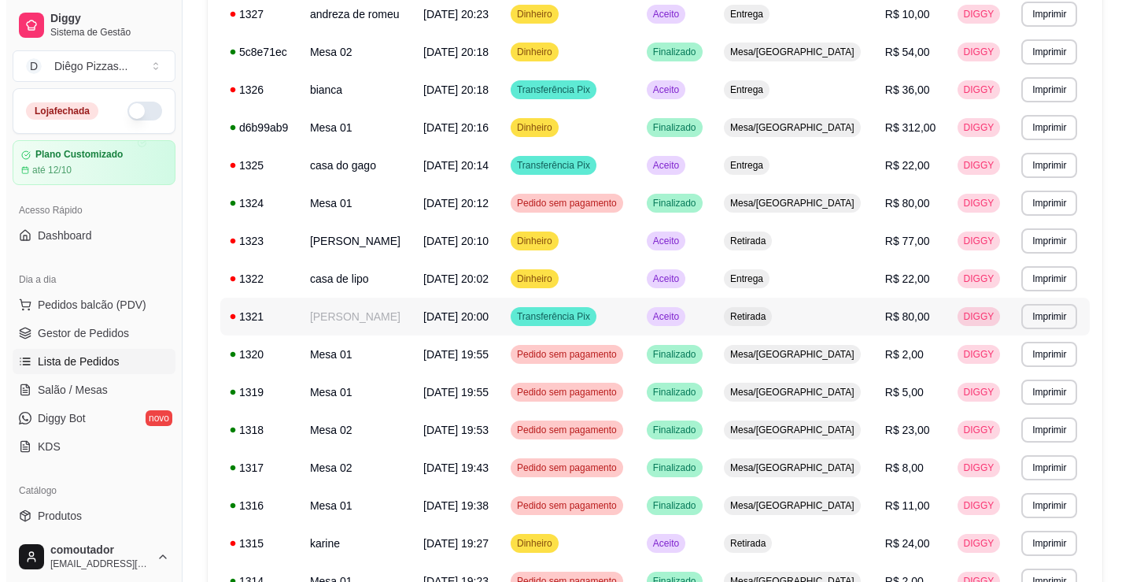
scroll to position [28, 0]
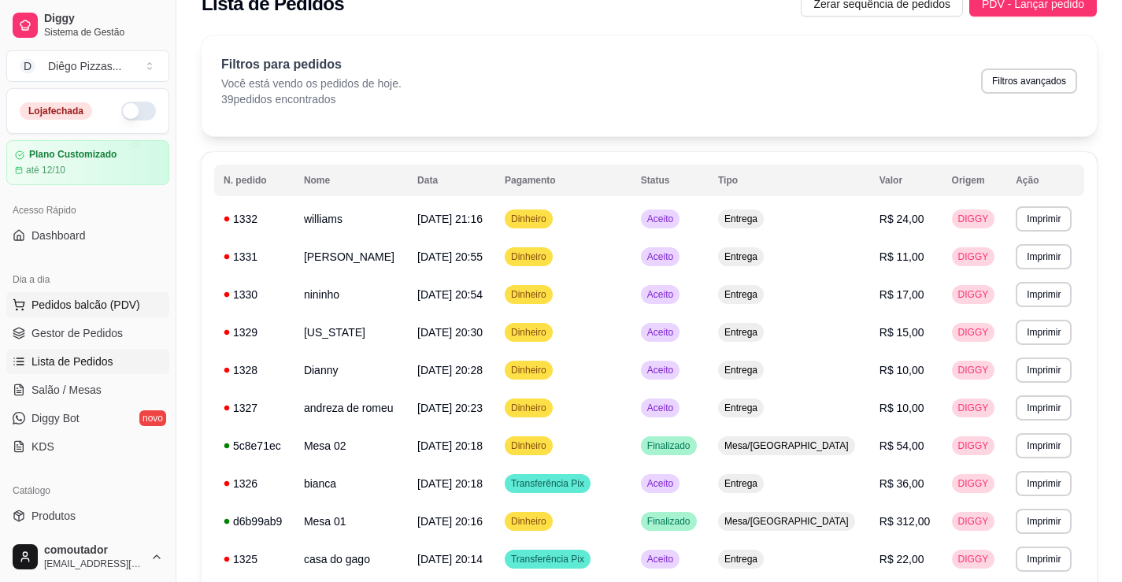
click at [89, 307] on span "Pedidos balcão (PDV)" at bounding box center [85, 305] width 109 height 16
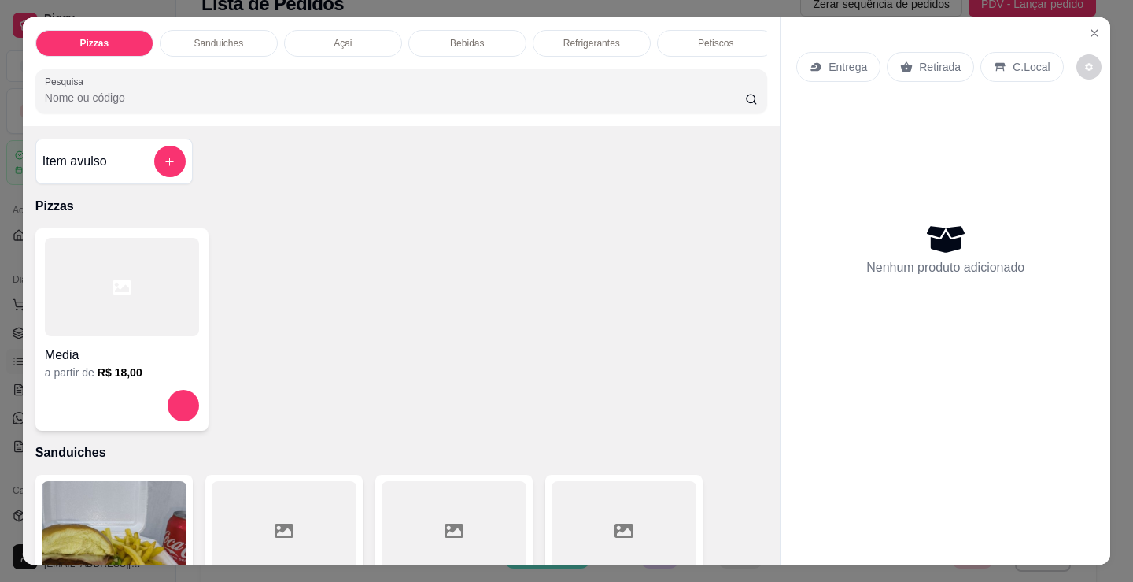
click at [339, 41] on p "Açai" at bounding box center [343, 43] width 18 height 13
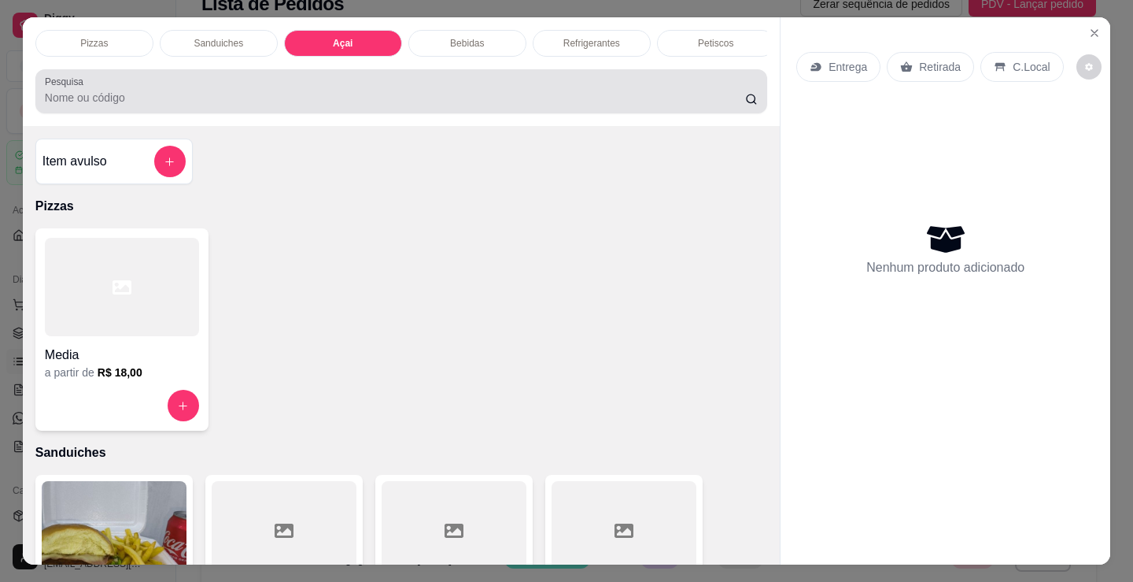
scroll to position [39, 0]
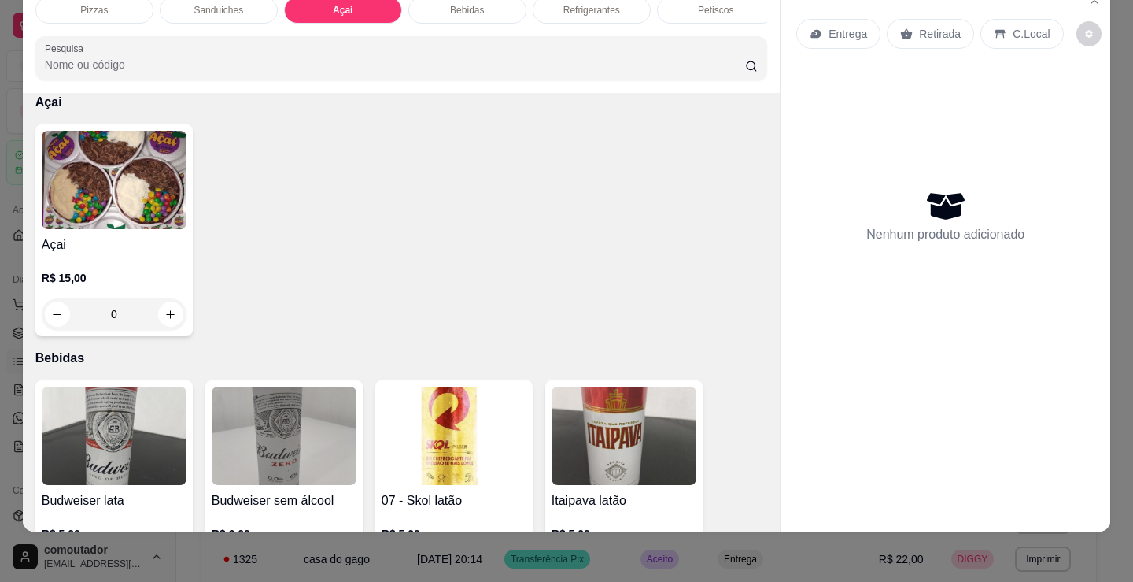
click at [116, 175] on img at bounding box center [114, 180] width 145 height 98
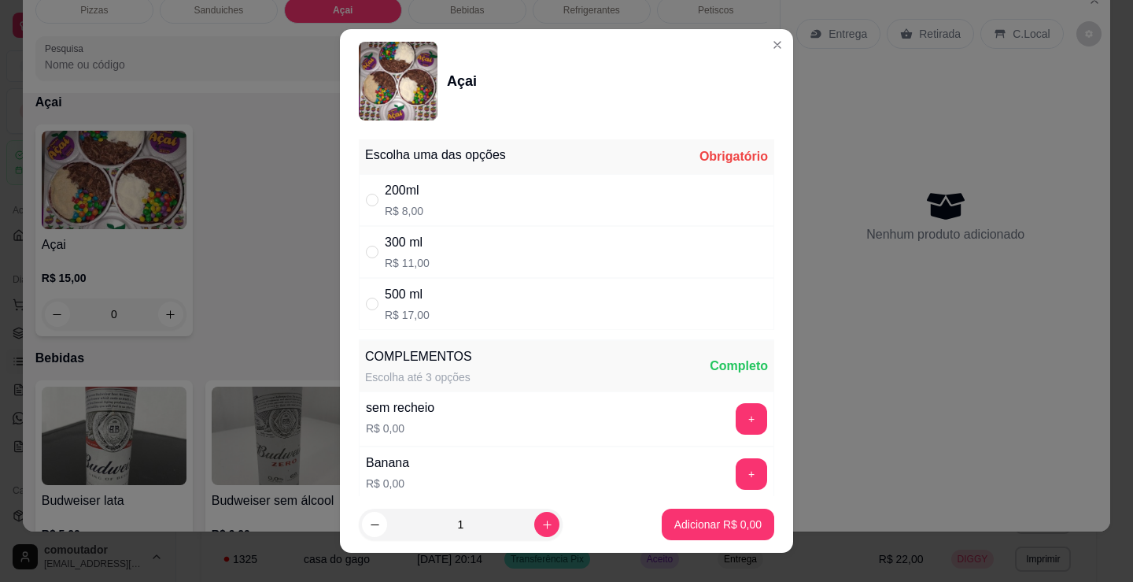
click at [559, 250] on div "300 ml R$ 11,00" at bounding box center [567, 252] width 416 height 52
radio input "true"
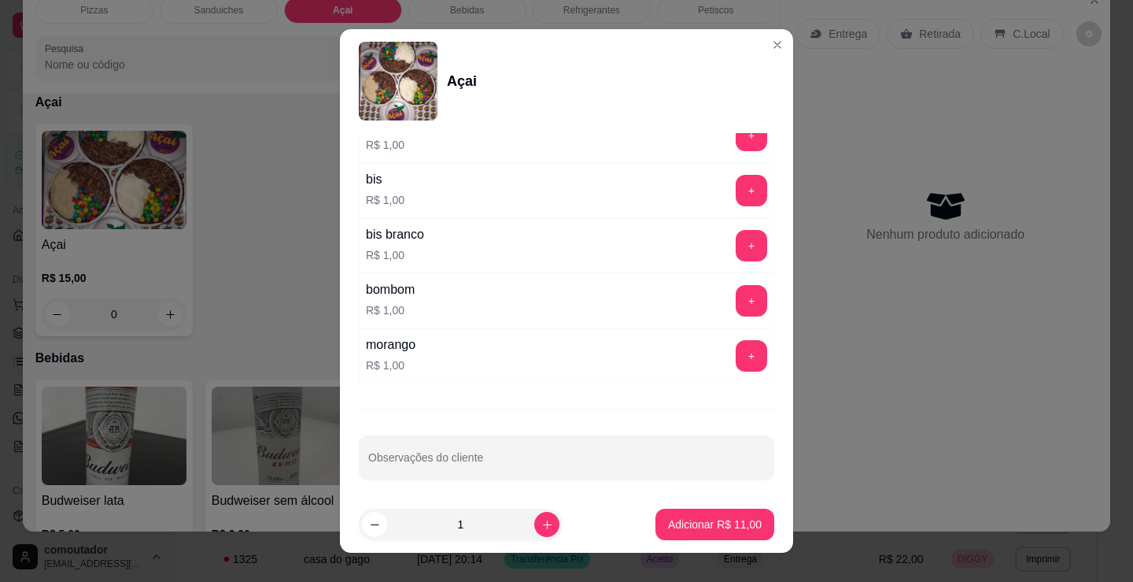
scroll to position [1338, 0]
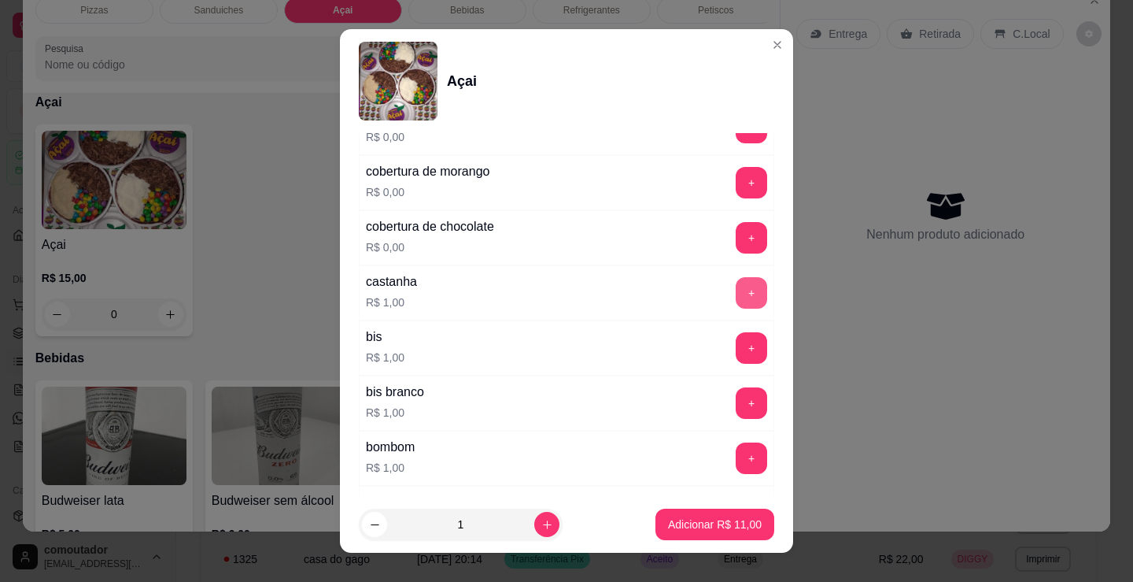
click at [736, 283] on button "+" at bounding box center [751, 292] width 31 height 31
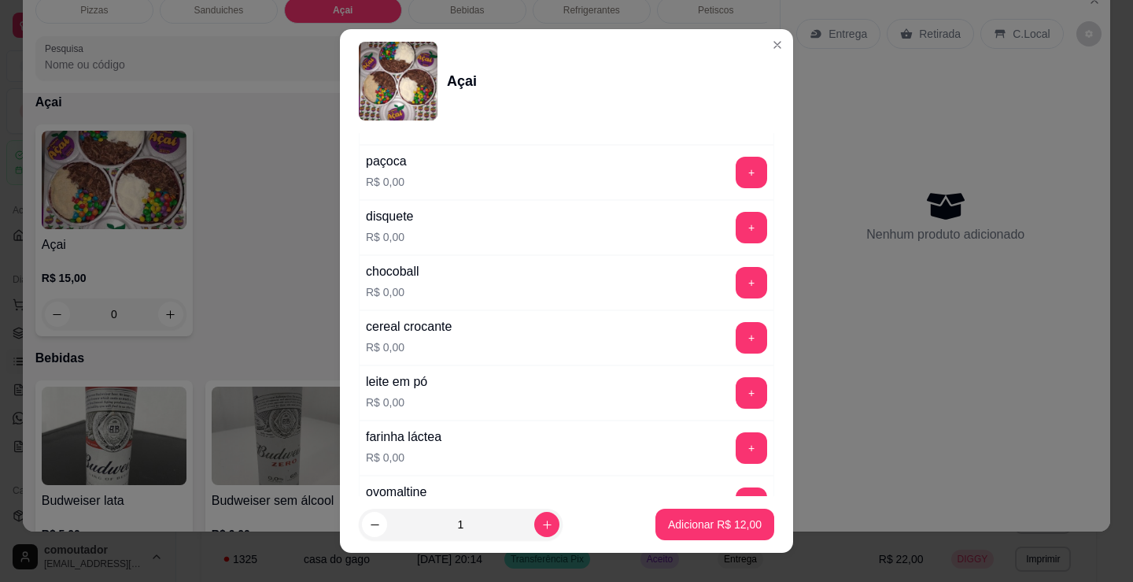
scroll to position [236, 0]
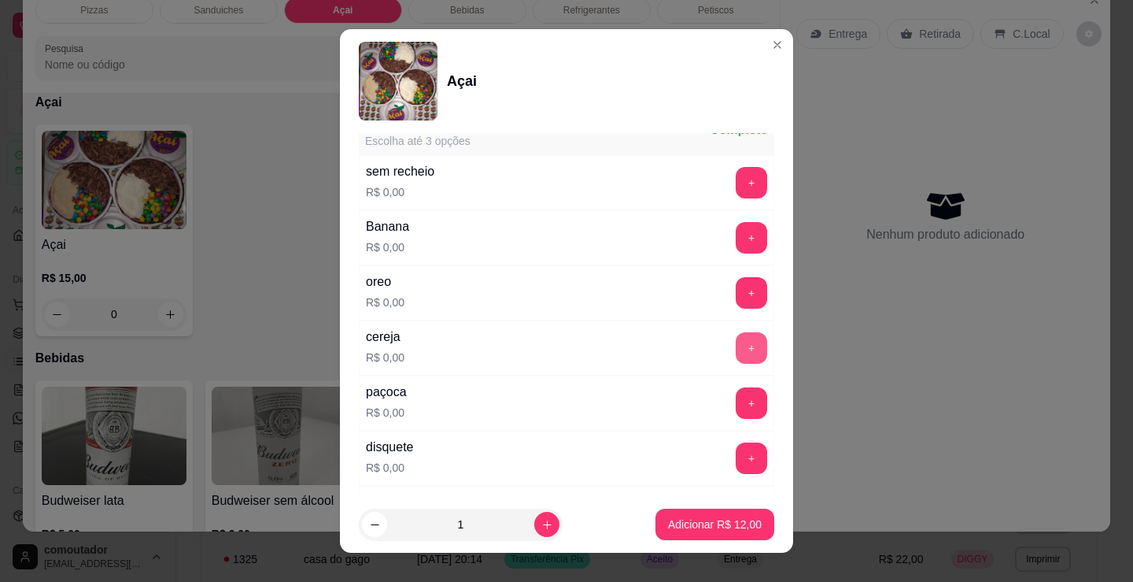
click at [736, 349] on button "+" at bounding box center [751, 347] width 31 height 31
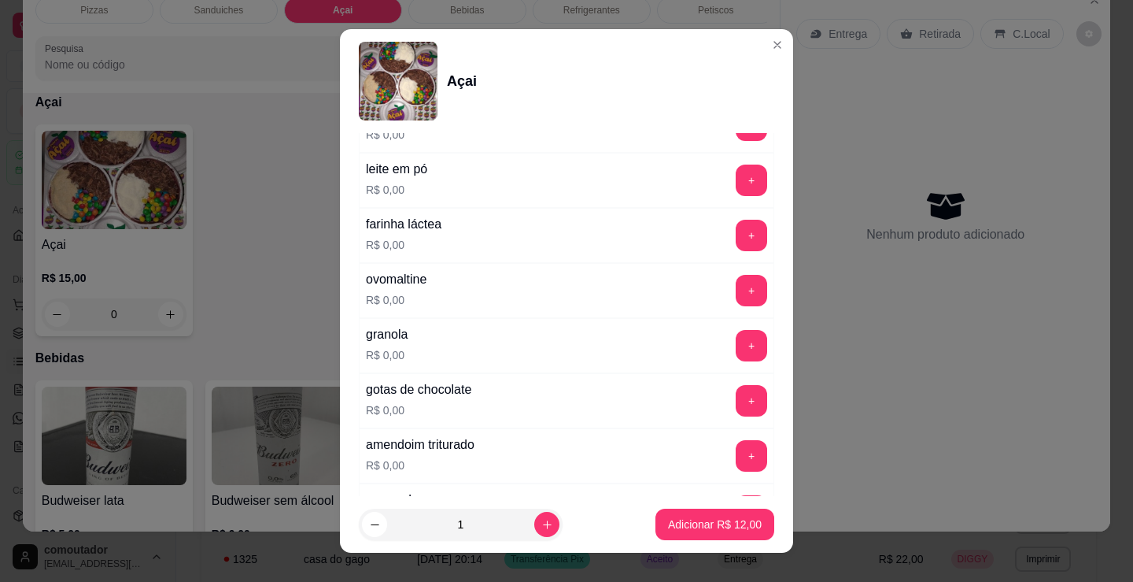
scroll to position [708, 0]
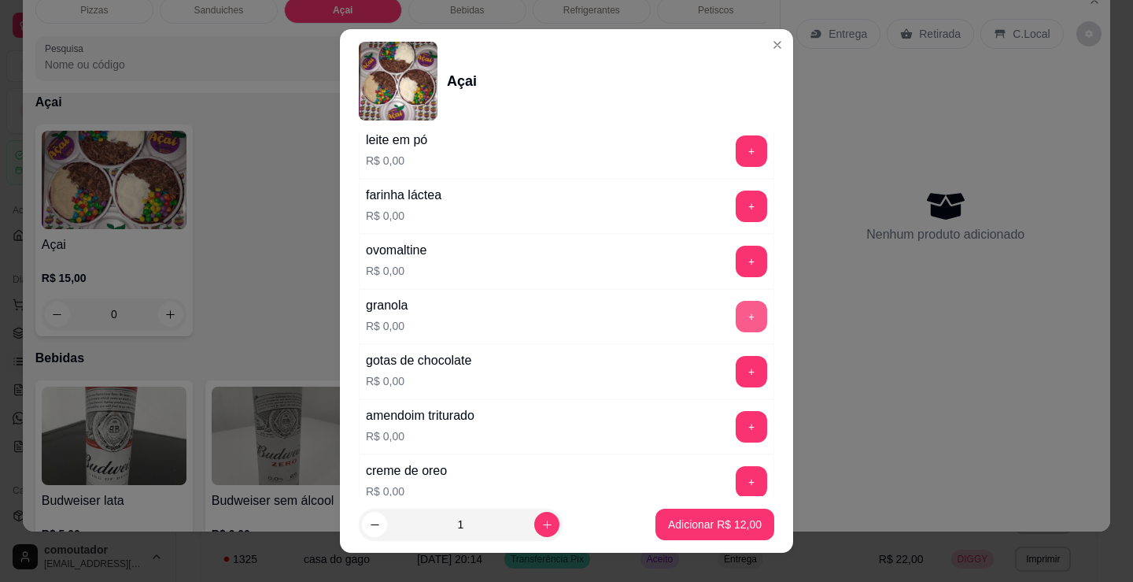
click at [730, 301] on div "+" at bounding box center [752, 316] width 44 height 31
click at [737, 323] on button "+" at bounding box center [752, 316] width 31 height 31
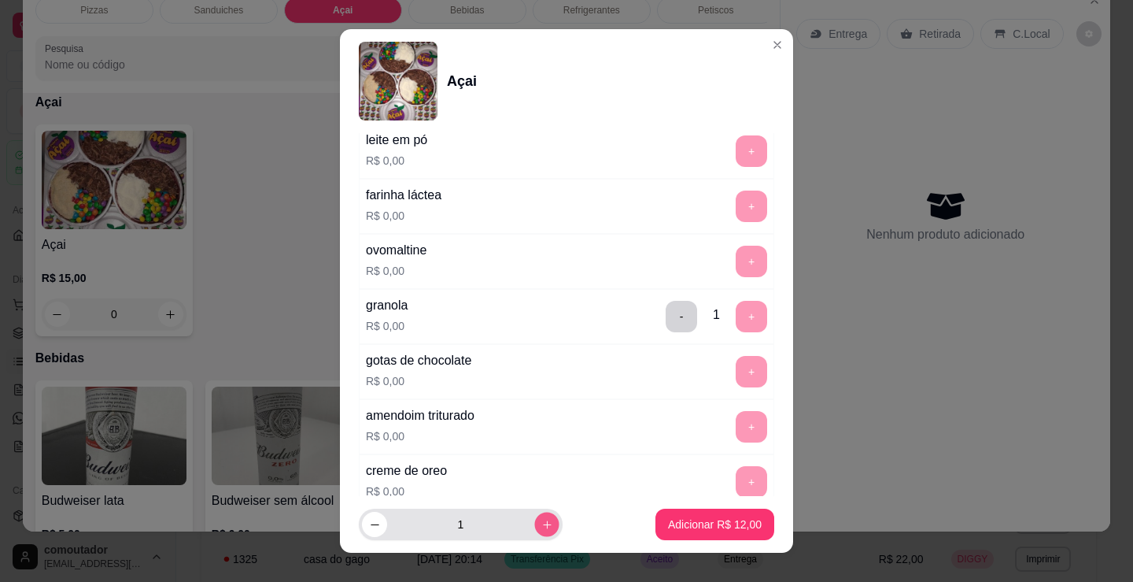
click at [534, 515] on button "increase-product-quantity" at bounding box center [546, 524] width 24 height 24
type input "2"
click at [681, 522] on p "Adicionar R$ 24,00" at bounding box center [715, 524] width 94 height 16
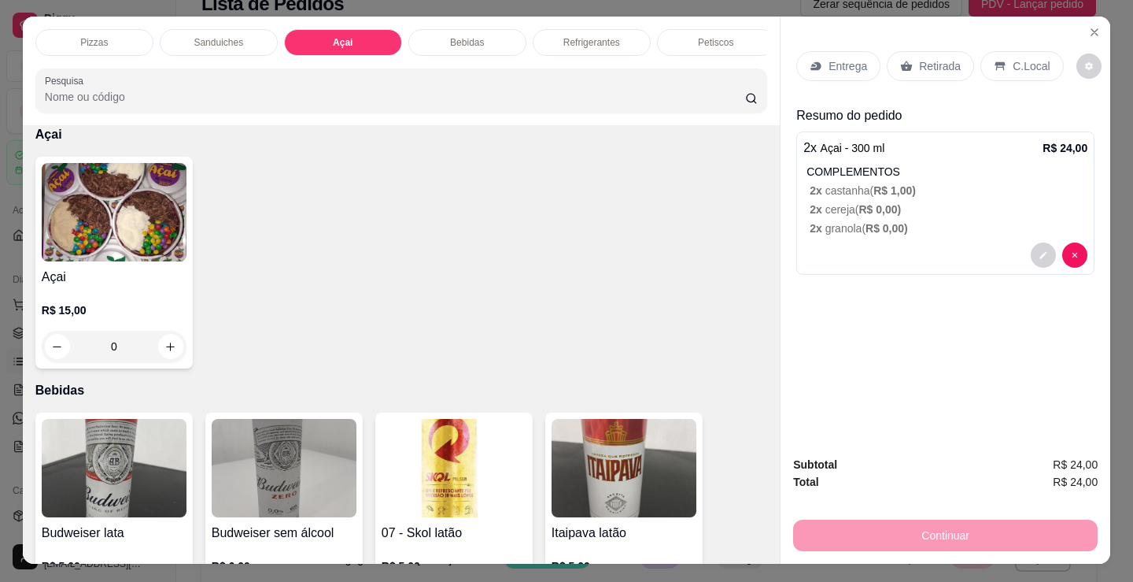
scroll to position [0, 0]
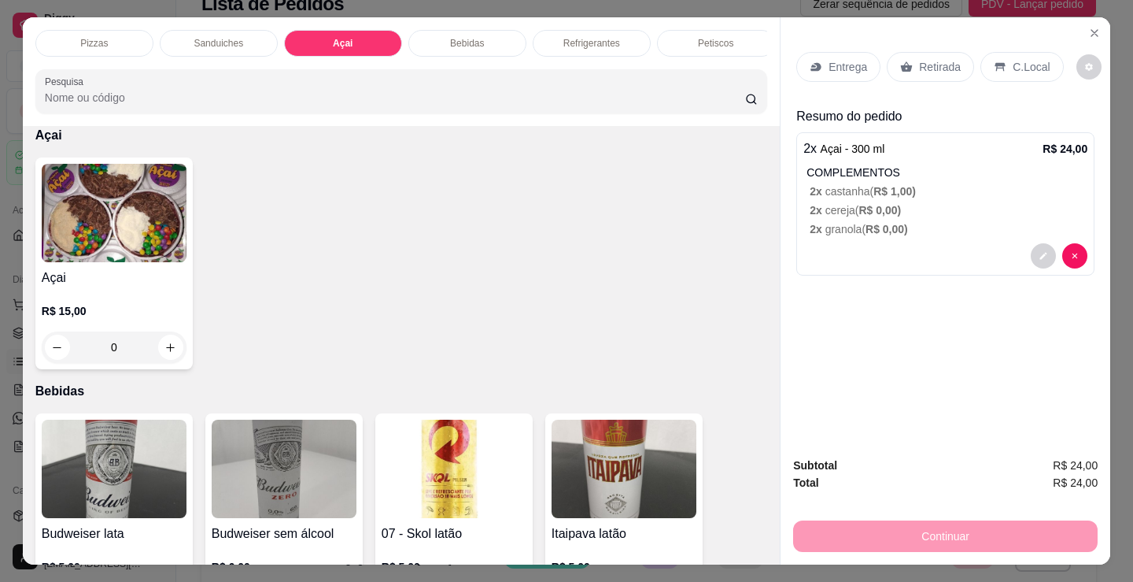
click at [958, 60] on div "Retirada" at bounding box center [930, 67] width 87 height 30
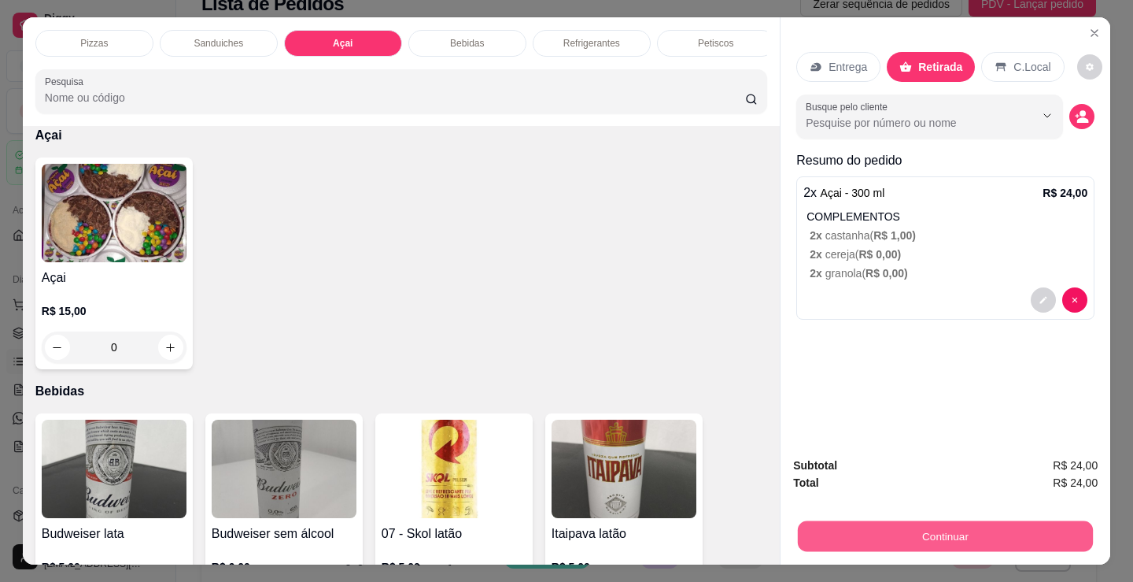
click at [887, 537] on button "Continuar" at bounding box center [945, 535] width 295 height 31
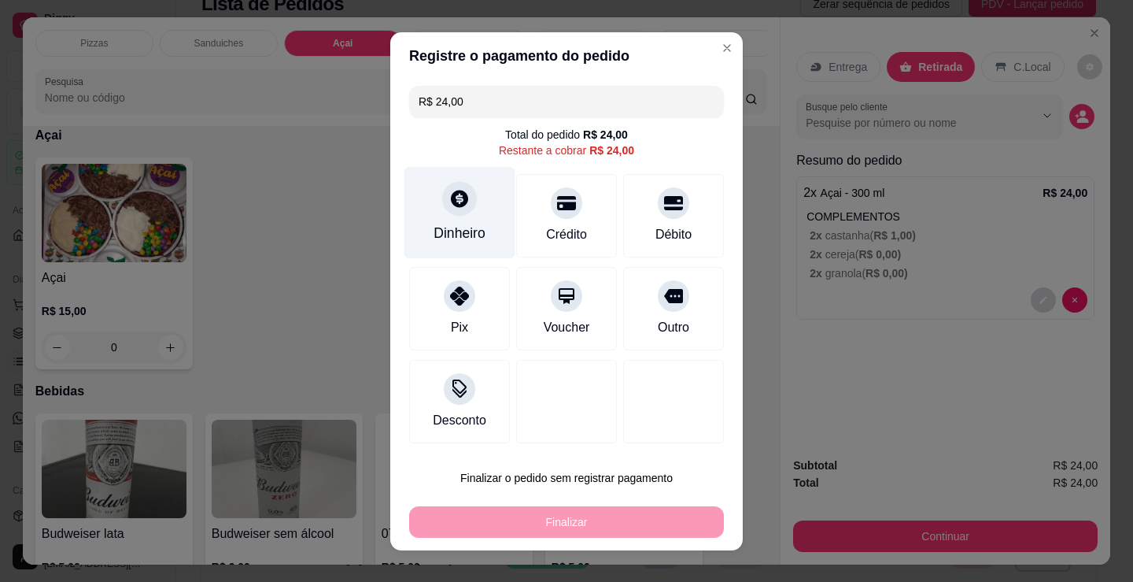
click at [463, 198] on div at bounding box center [459, 198] width 35 height 35
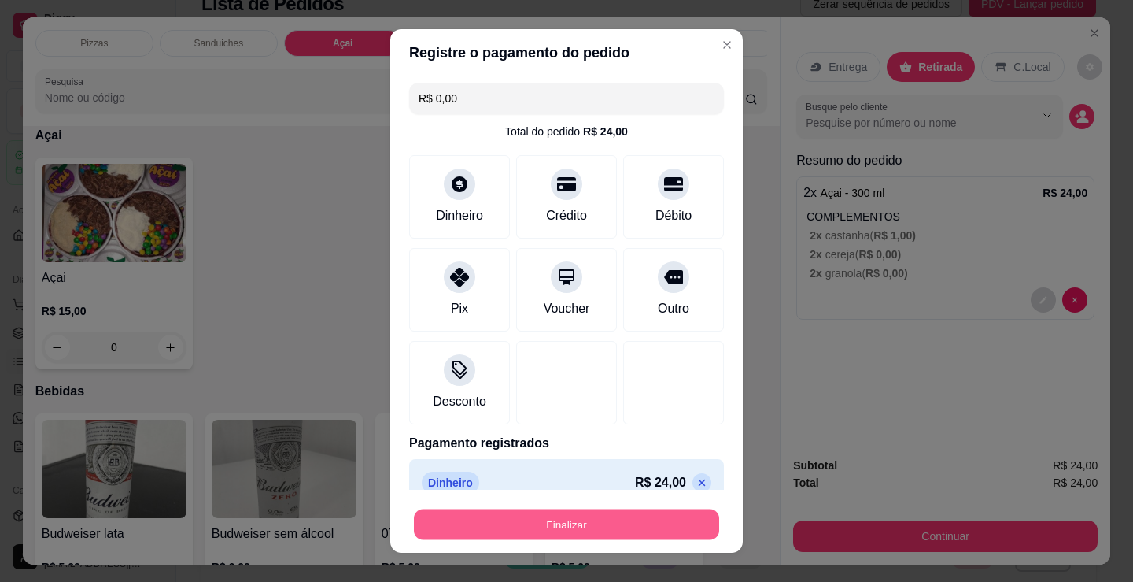
click at [586, 538] on button "Finalizar" at bounding box center [566, 524] width 305 height 31
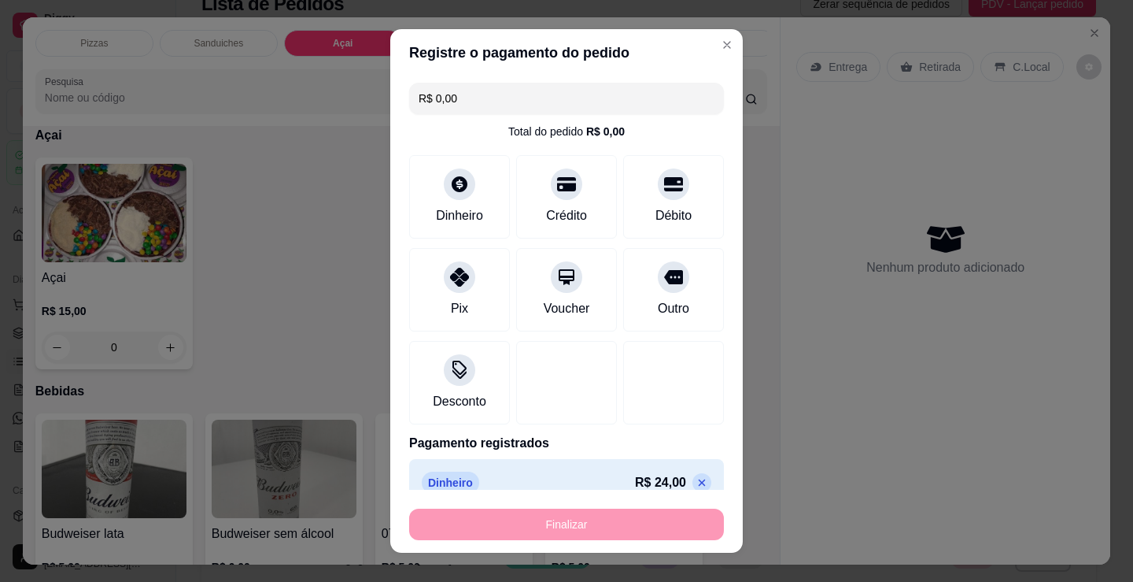
type input "-R$ 24,00"
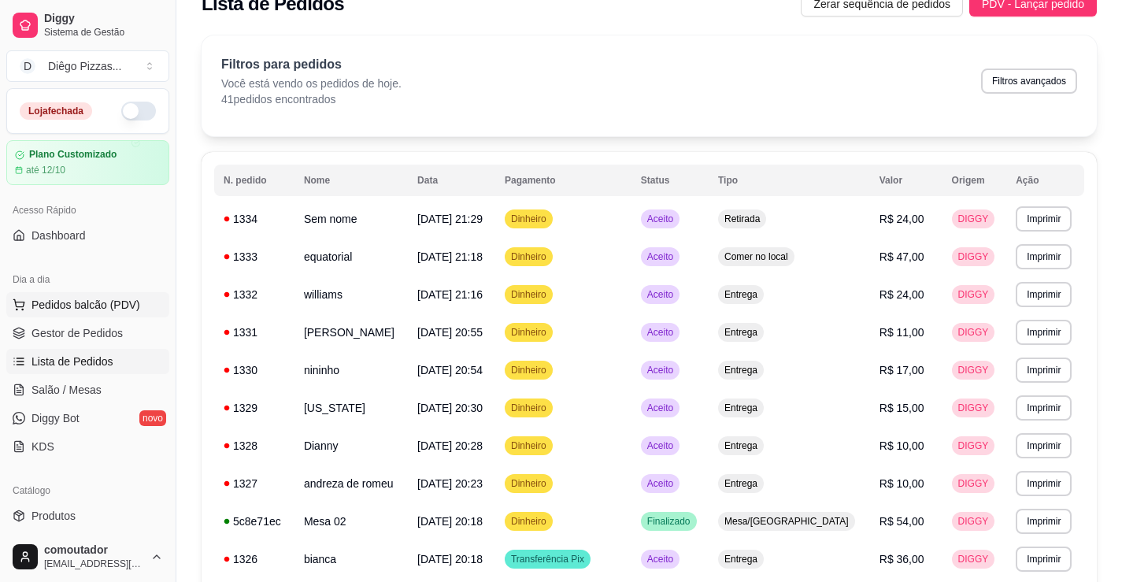
click at [74, 305] on span "Pedidos balcão (PDV)" at bounding box center [85, 305] width 109 height 16
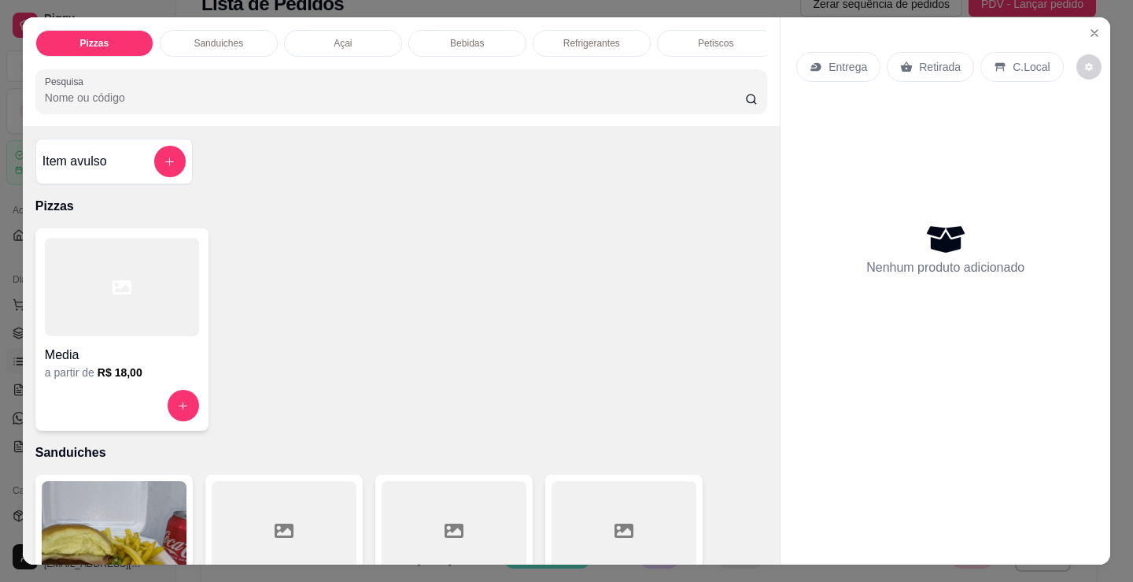
click at [135, 309] on div at bounding box center [122, 287] width 154 height 98
click at [1089, 27] on icon "Close" at bounding box center [1095, 33] width 13 height 13
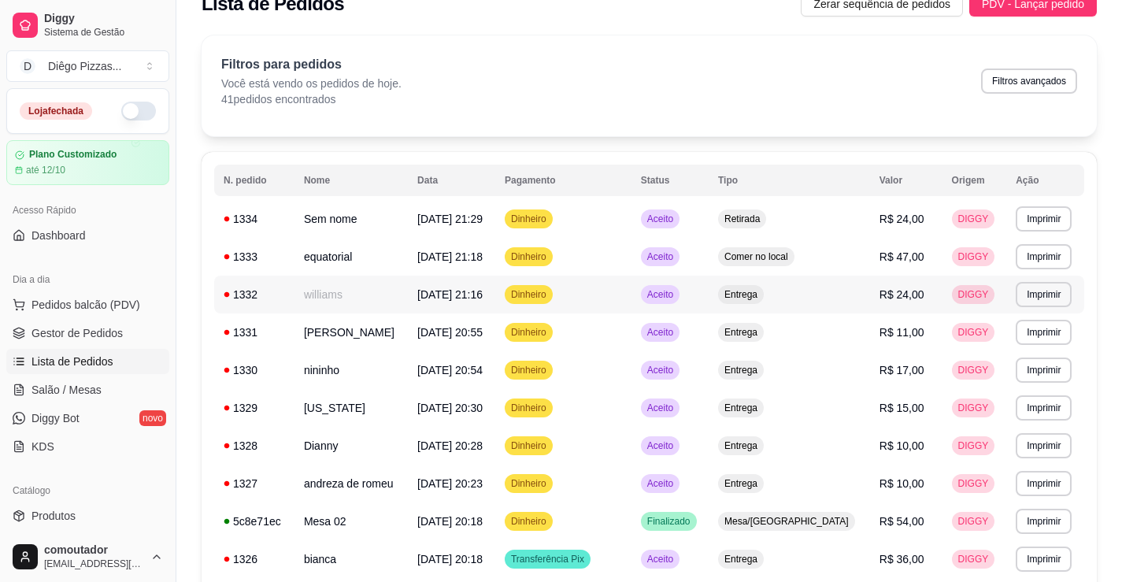
click at [336, 264] on td "equatorial" at bounding box center [350, 257] width 113 height 38
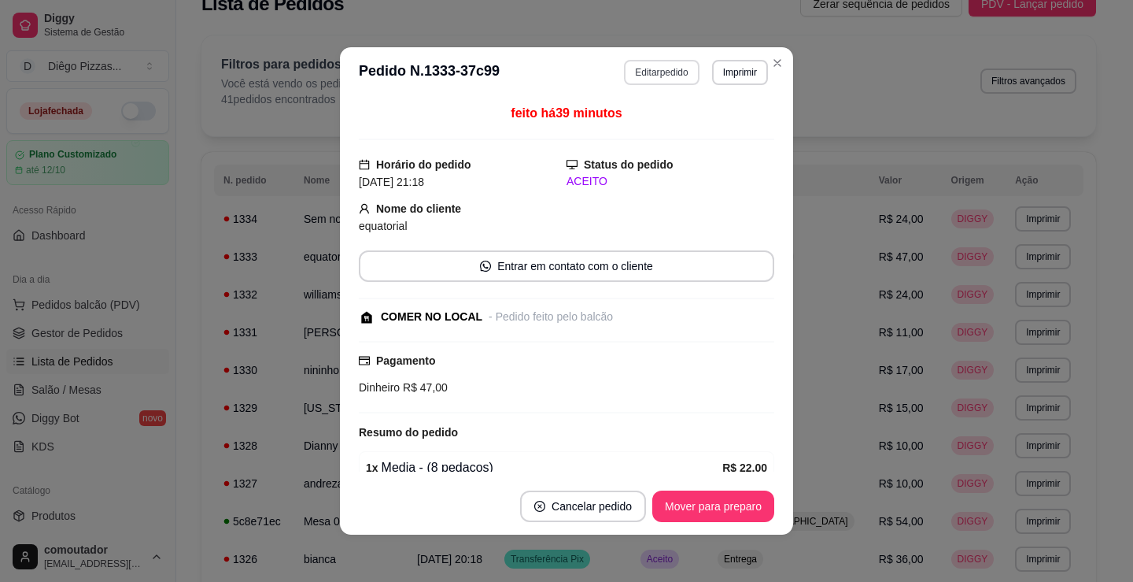
click at [634, 79] on button "Editar pedido" at bounding box center [661, 72] width 75 height 25
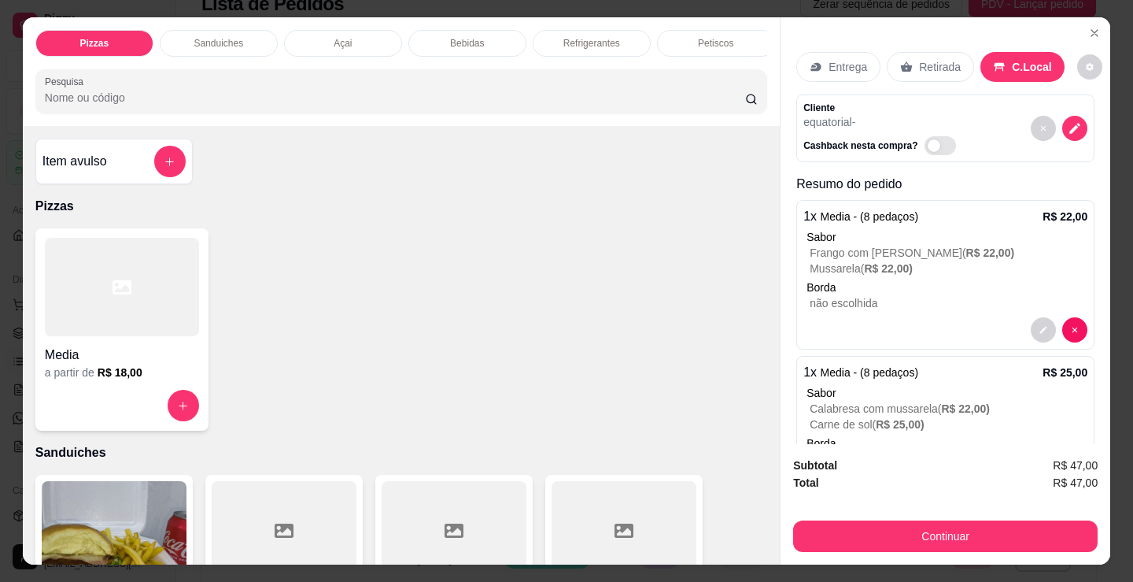
click at [564, 30] on div "Refrigerantes" at bounding box center [592, 43] width 118 height 27
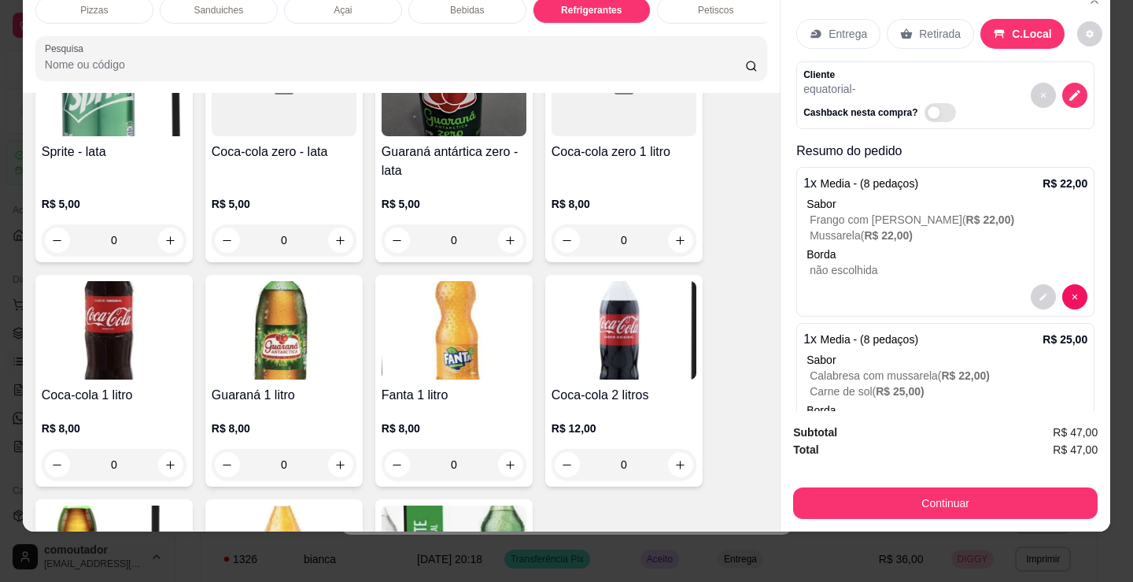
scroll to position [4628, 0]
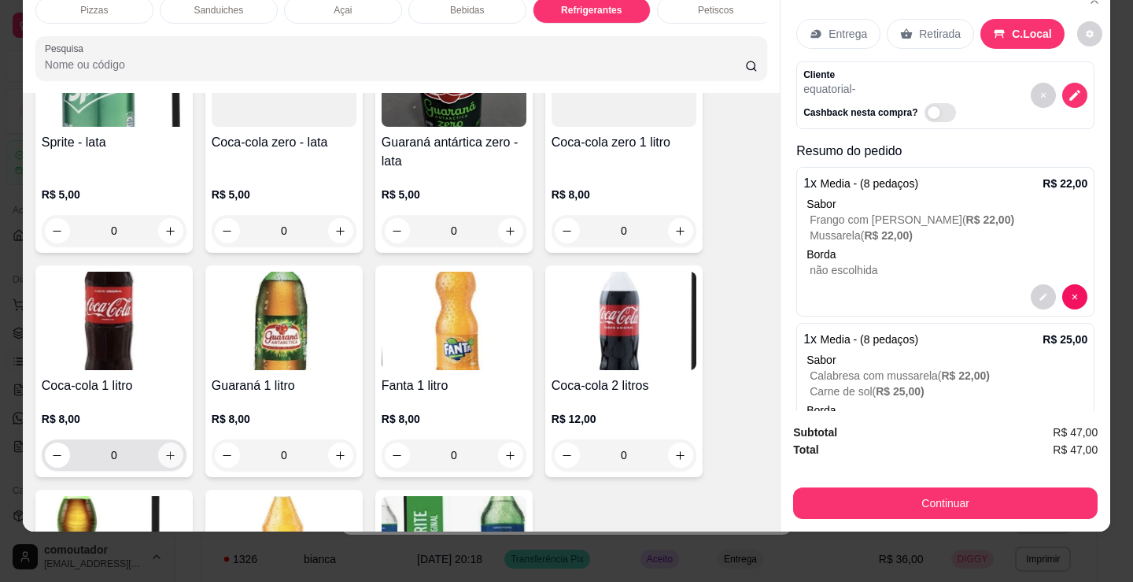
click at [172, 457] on button "increase-product-quantity" at bounding box center [170, 454] width 25 height 25
type input "1"
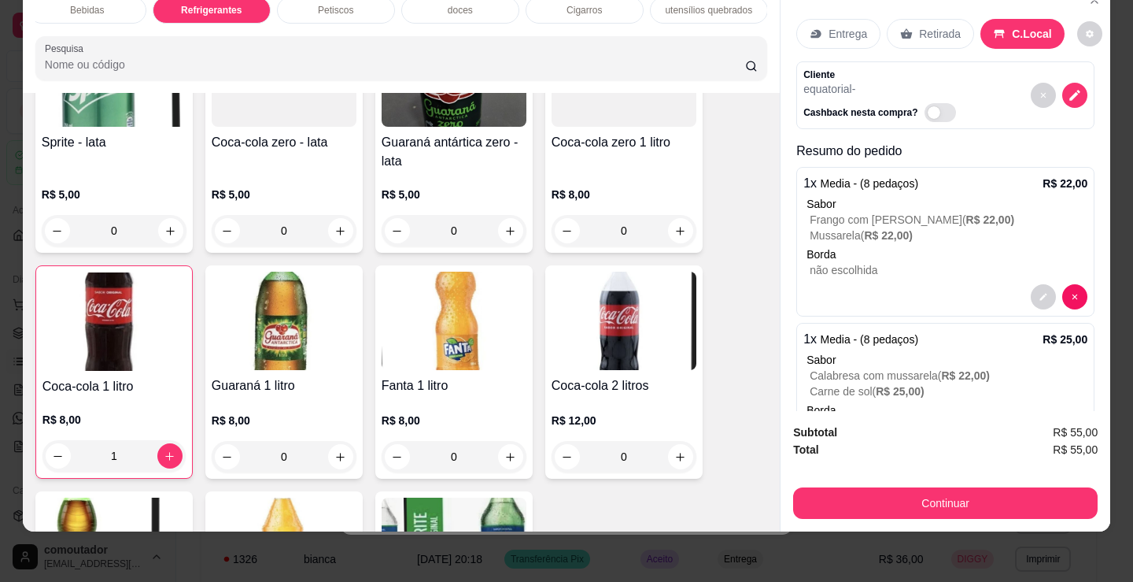
click at [466, 6] on div "doces" at bounding box center [460, 10] width 118 height 27
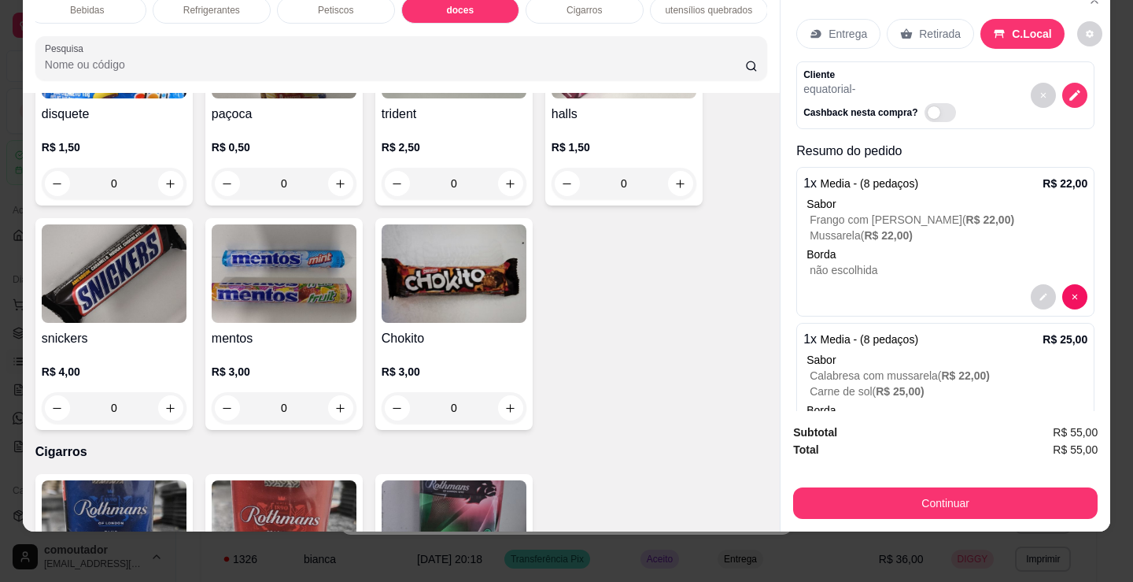
scroll to position [5926, 0]
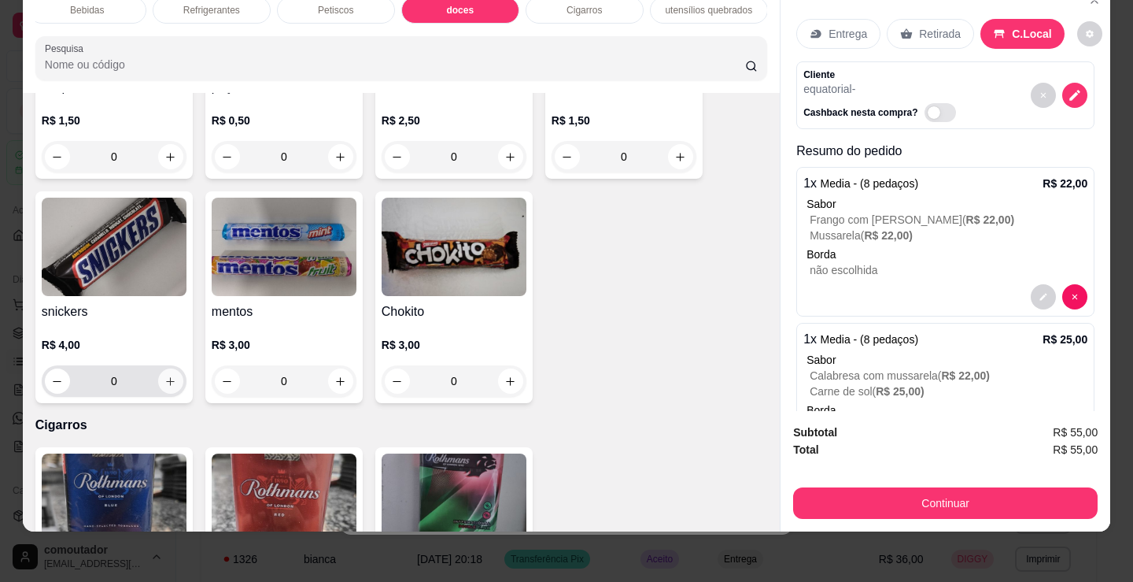
click at [165, 379] on icon "increase-product-quantity" at bounding box center [171, 381] width 12 height 12
click at [165, 379] on icon "increase-product-quantity" at bounding box center [171, 382] width 12 height 12
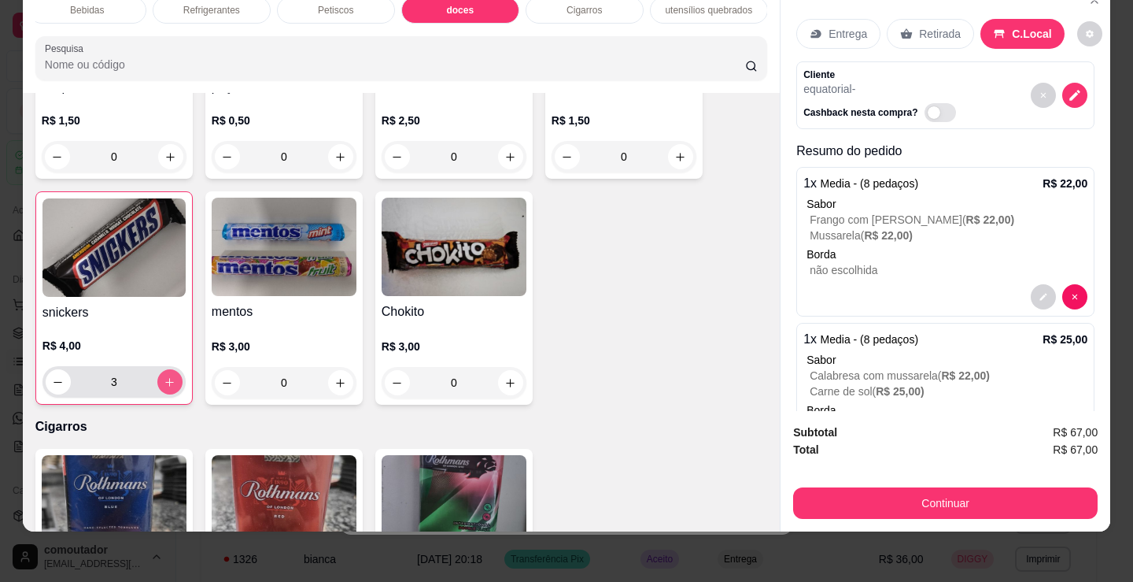
click at [164, 379] on icon "increase-product-quantity" at bounding box center [170, 382] width 12 height 12
type input "4"
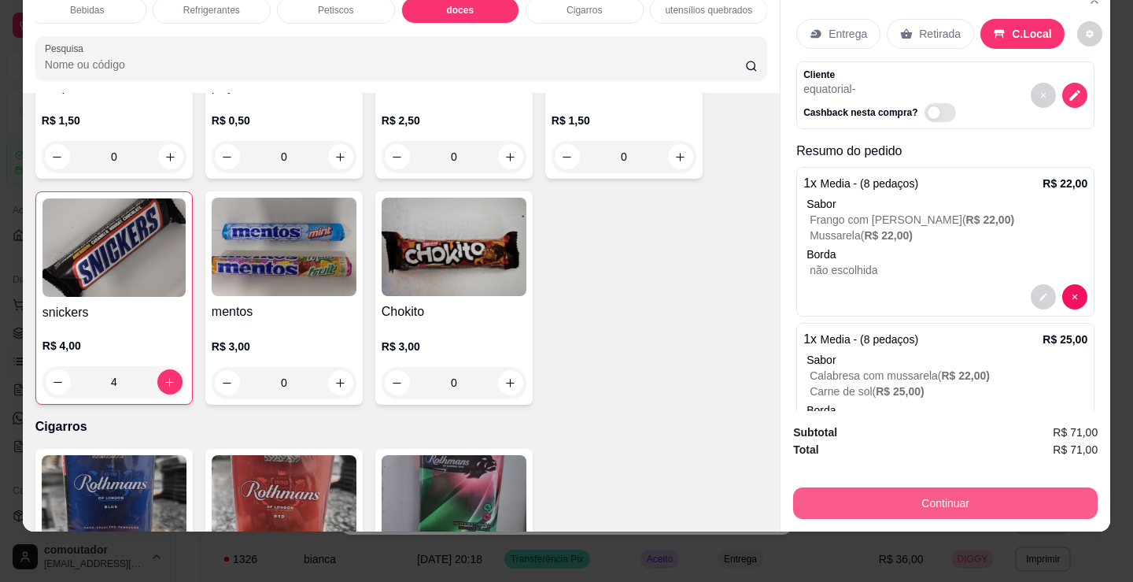
click at [957, 490] on button "Continuar" at bounding box center [945, 502] width 305 height 31
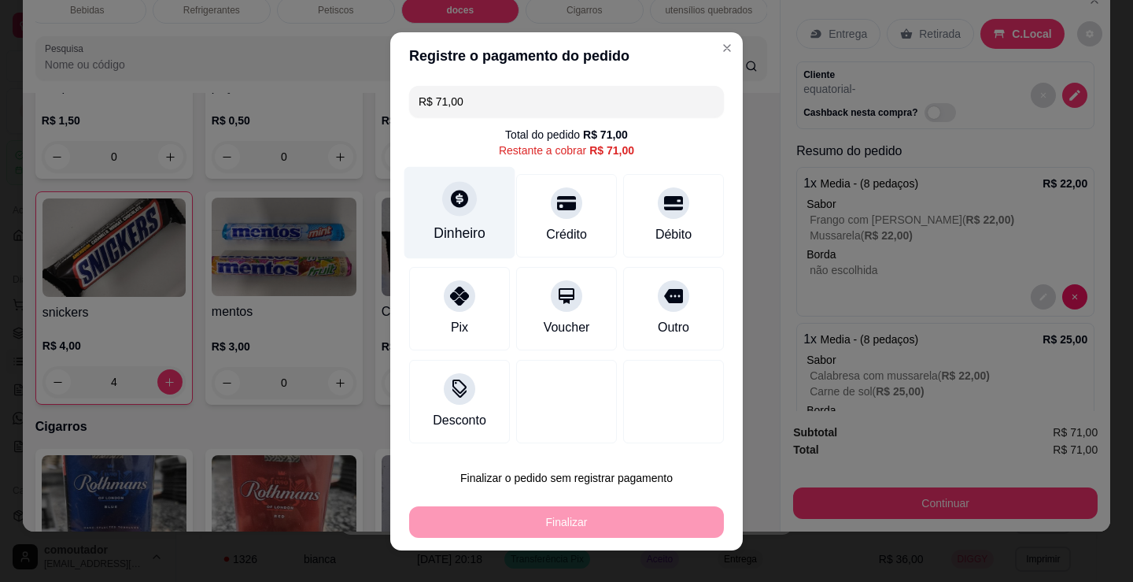
click at [471, 220] on div "Dinheiro" at bounding box center [460, 212] width 111 height 92
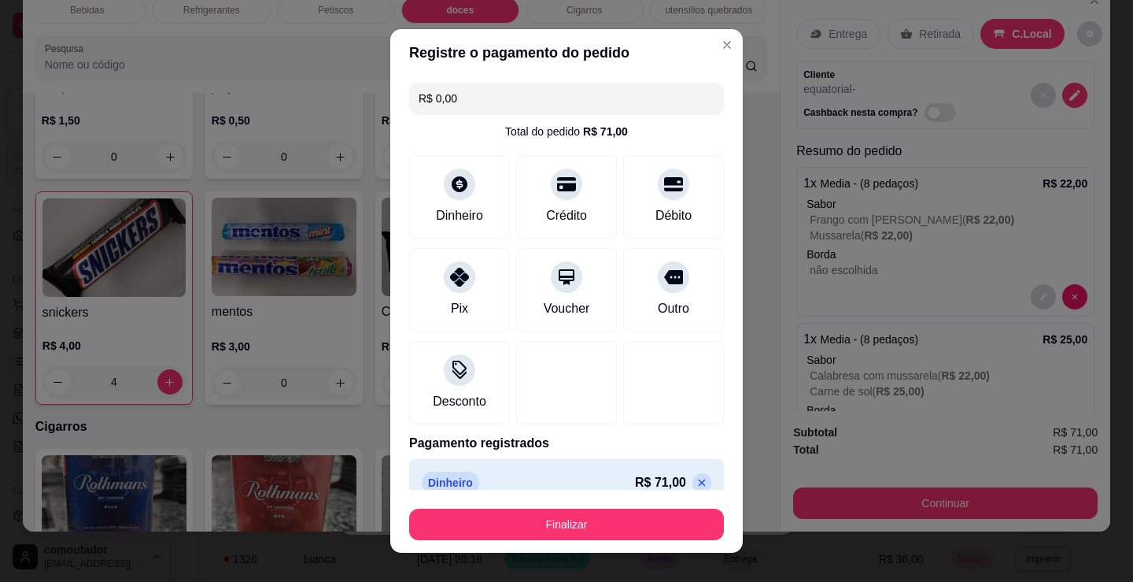
type input "R$ 0,00"
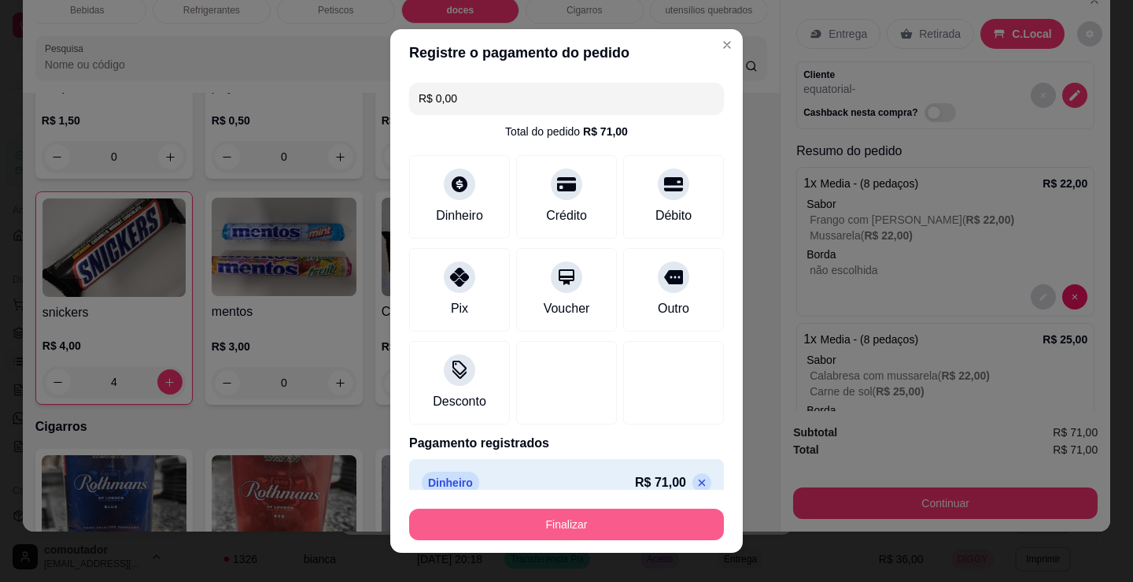
click at [601, 516] on button "Finalizar" at bounding box center [566, 523] width 315 height 31
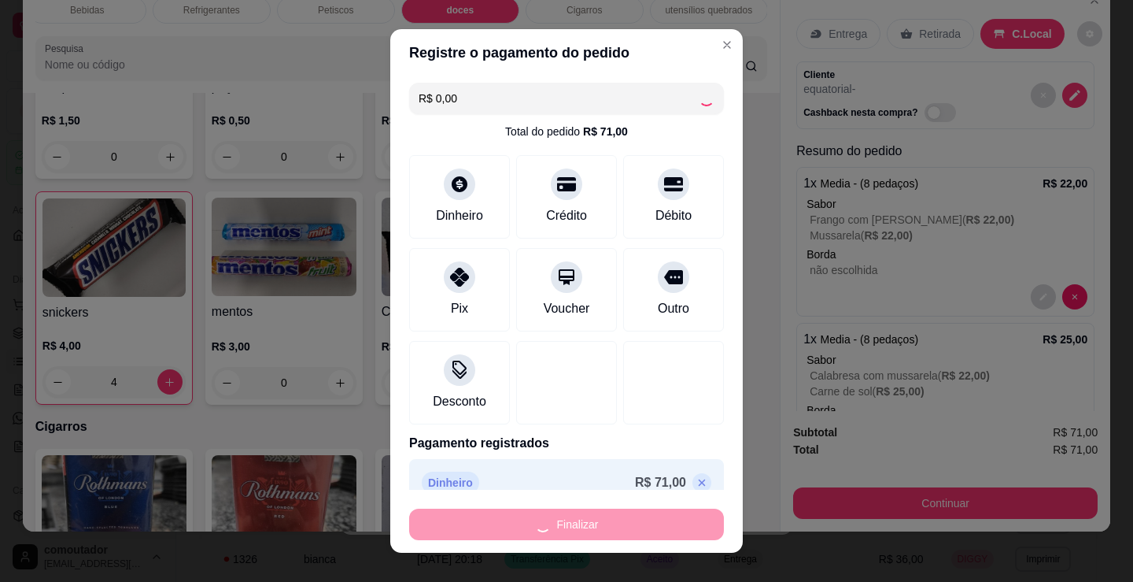
type input "0"
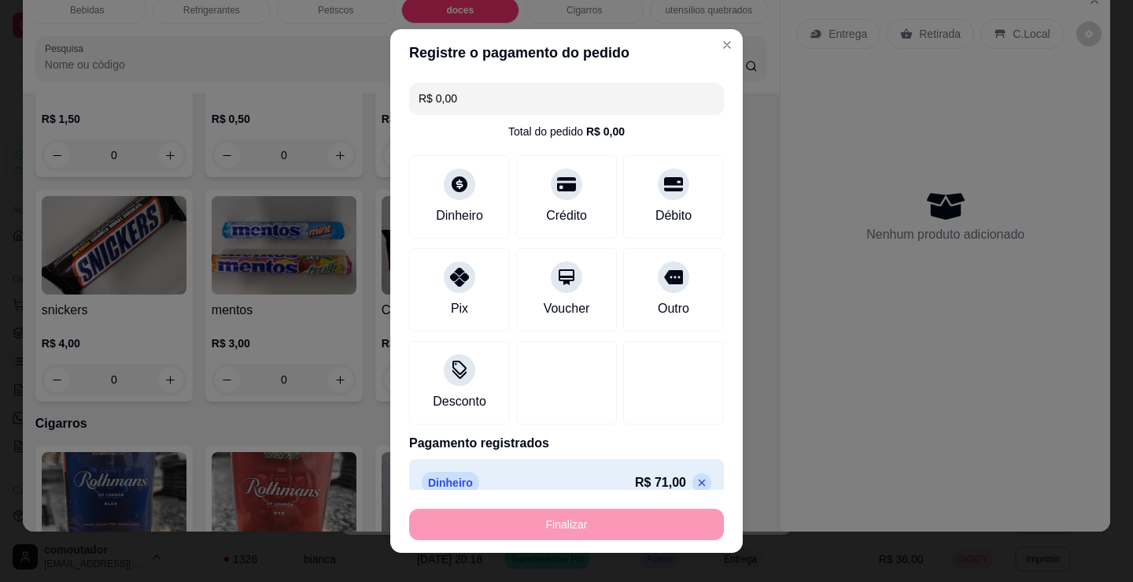
type input "-R$ 71,00"
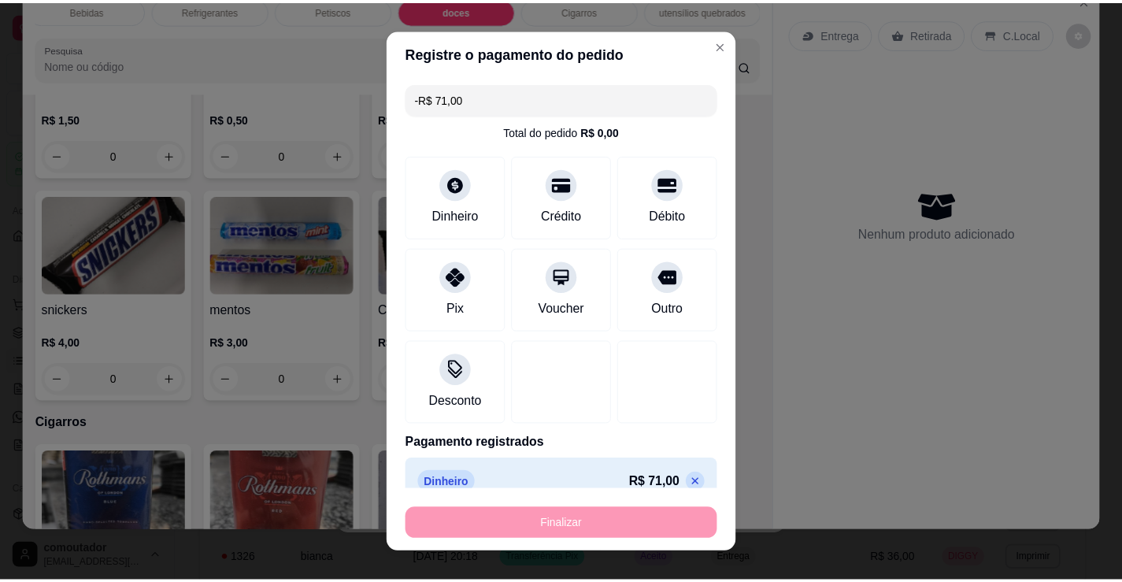
scroll to position [5924, 0]
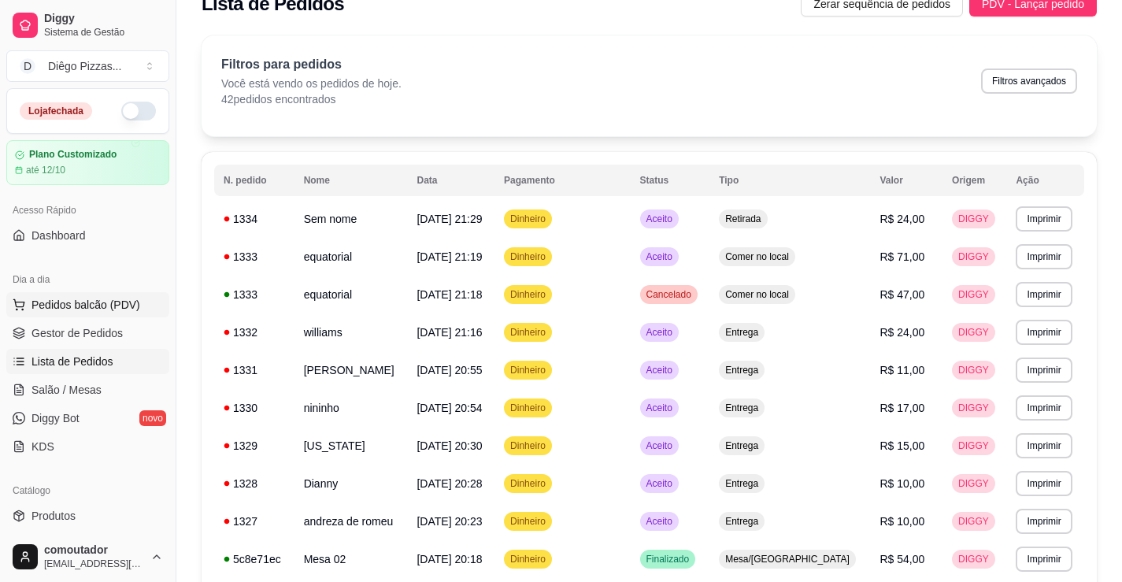
click at [52, 314] on button "Pedidos balcão (PDV)" at bounding box center [87, 304] width 163 height 25
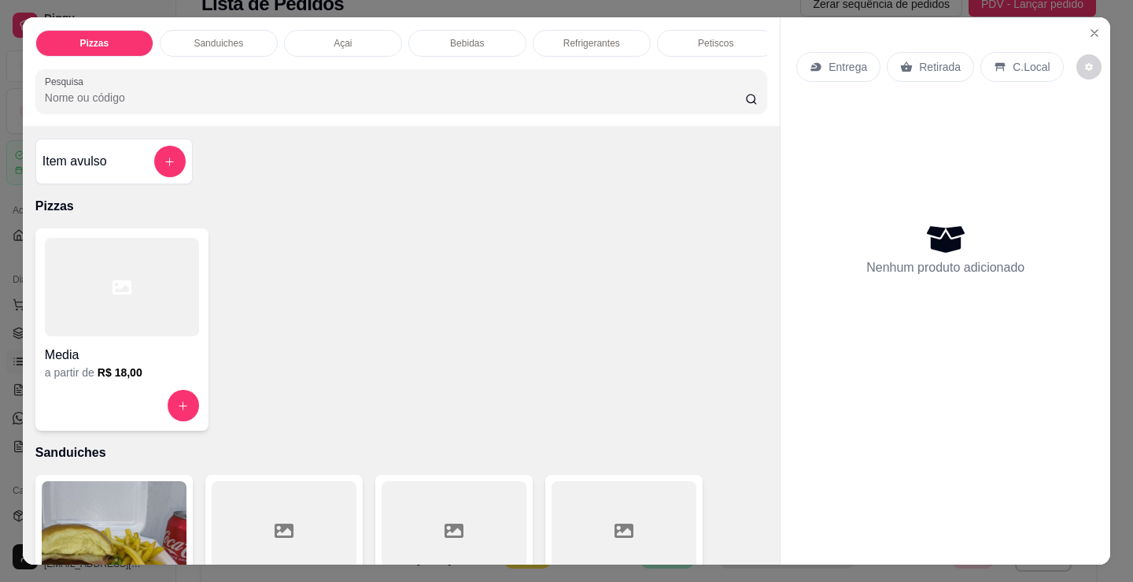
click at [123, 349] on div "Media" at bounding box center [122, 350] width 154 height 28
click at [154, 177] on button "add-separate-item" at bounding box center [169, 161] width 31 height 31
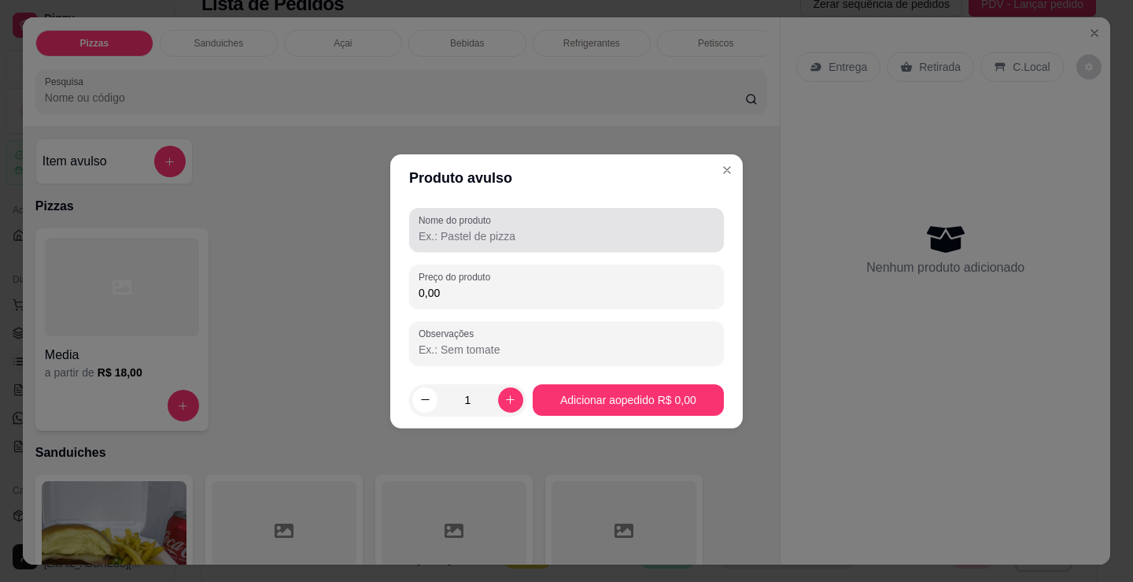
click at [520, 232] on input "Nome do produto" at bounding box center [567, 236] width 296 height 16
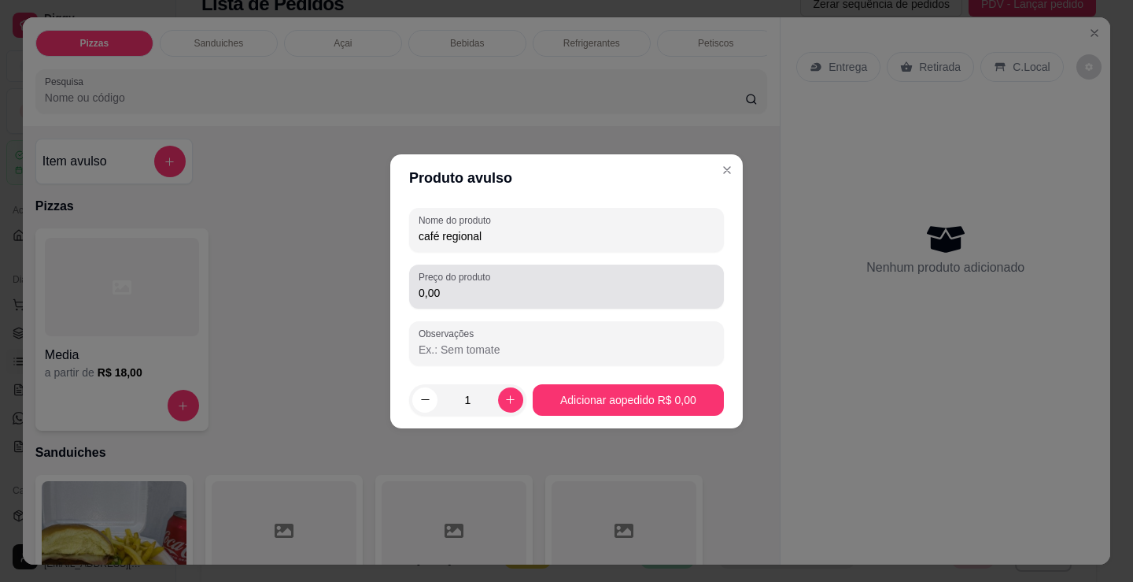
type input "café regional"
click at [431, 301] on div "0,00" at bounding box center [567, 286] width 296 height 31
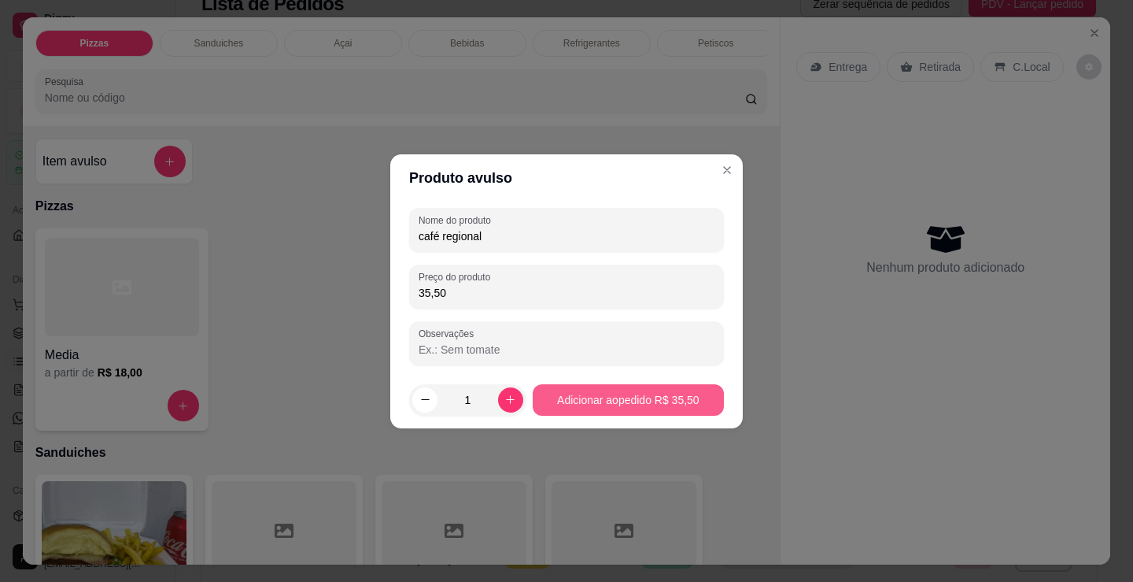
type input "35,50"
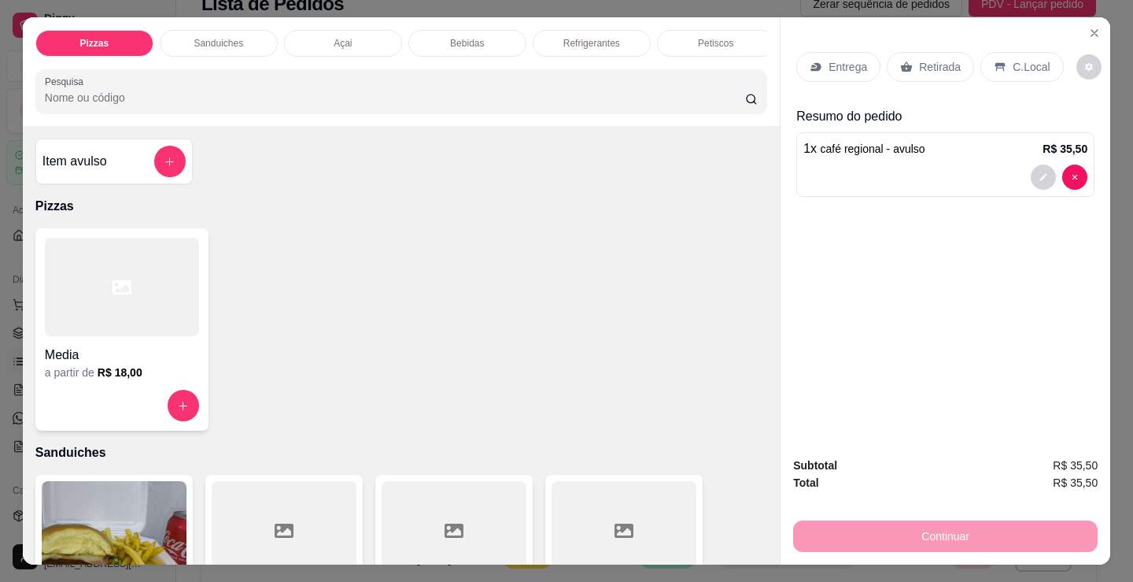
click at [1031, 52] on div "C.Local" at bounding box center [1022, 67] width 83 height 30
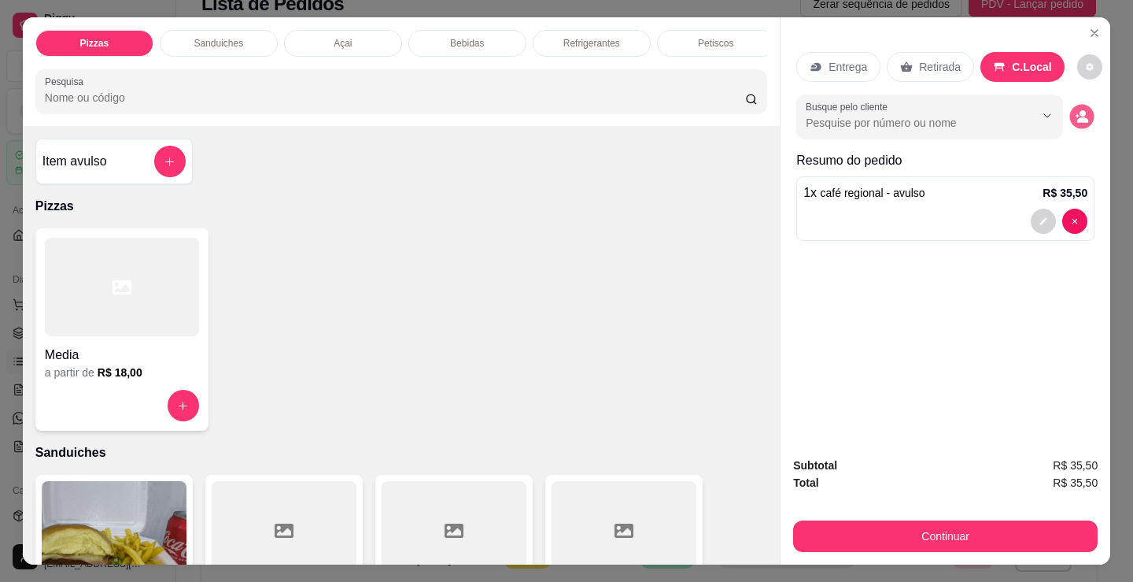
click at [1084, 117] on button "decrease-product-quantity" at bounding box center [1082, 117] width 24 height 24
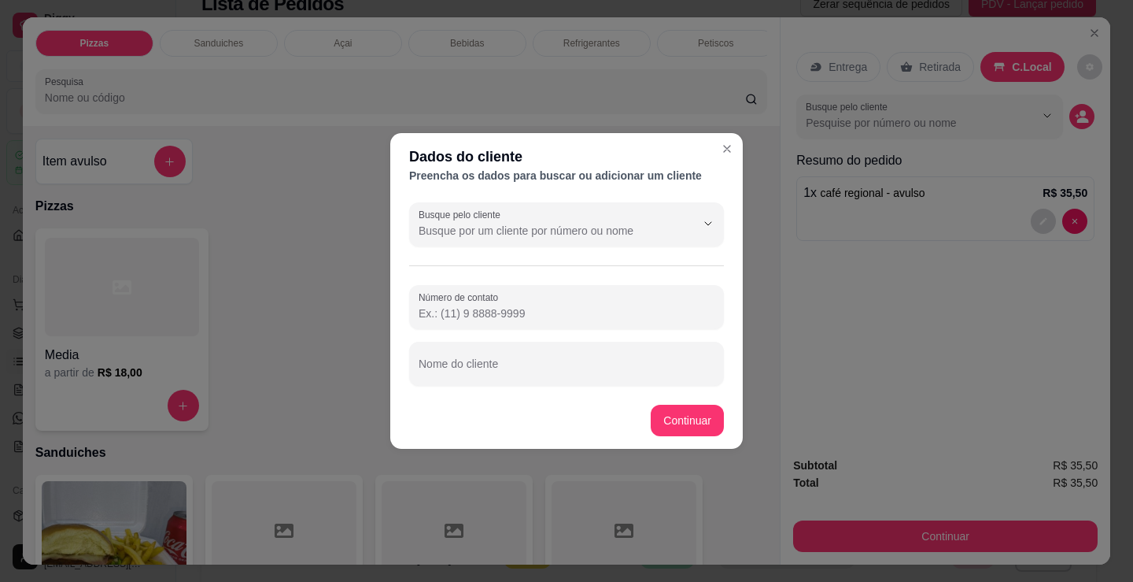
click at [502, 417] on footer "Continuar" at bounding box center [566, 420] width 353 height 57
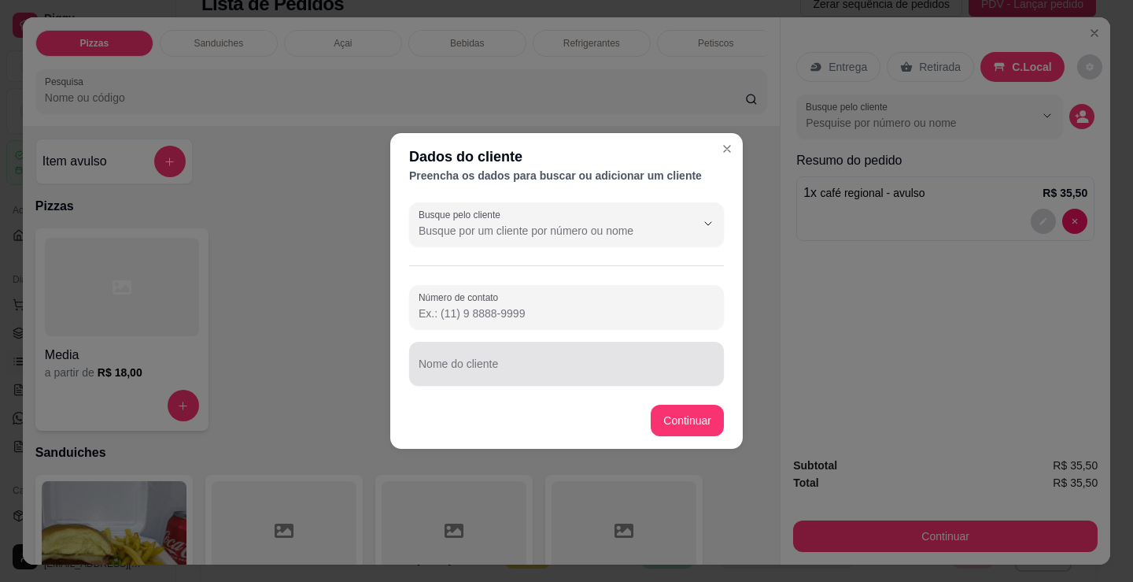
click at [488, 361] on div at bounding box center [567, 363] width 296 height 31
drag, startPoint x: 488, startPoint y: 361, endPoint x: 471, endPoint y: 347, distance: 21.8
click at [472, 344] on div "Nome do cliente" at bounding box center [566, 364] width 315 height 44
drag, startPoint x: 471, startPoint y: 349, endPoint x: 471, endPoint y: 359, distance: 9.5
click at [471, 359] on div at bounding box center [567, 363] width 296 height 31
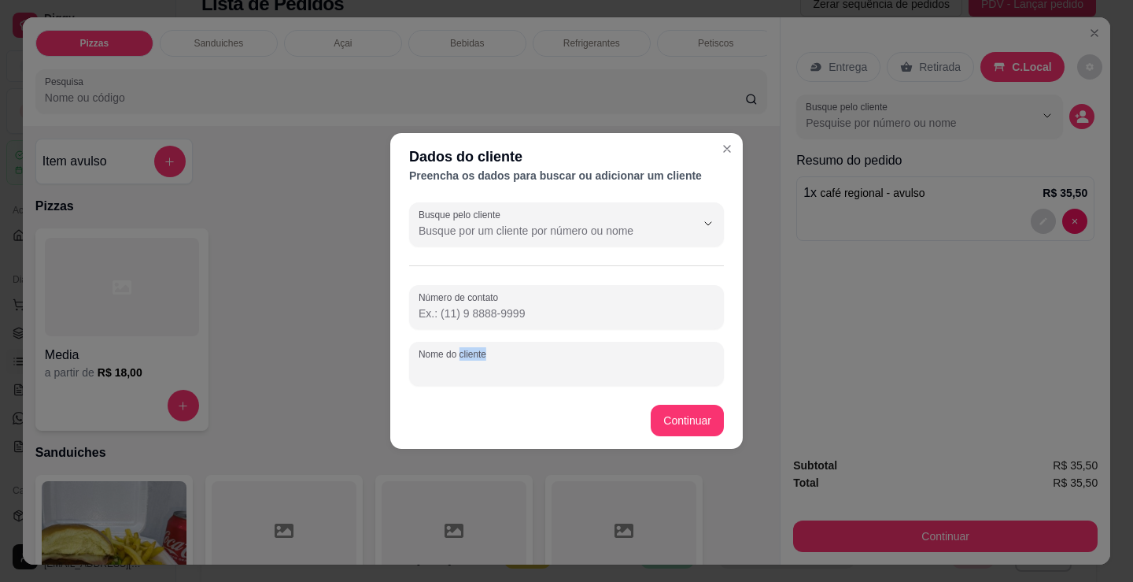
click at [471, 359] on div "Nome do cliente" at bounding box center [566, 364] width 315 height 44
paste input "082.623.235-30"
type input "082.623.235-30"
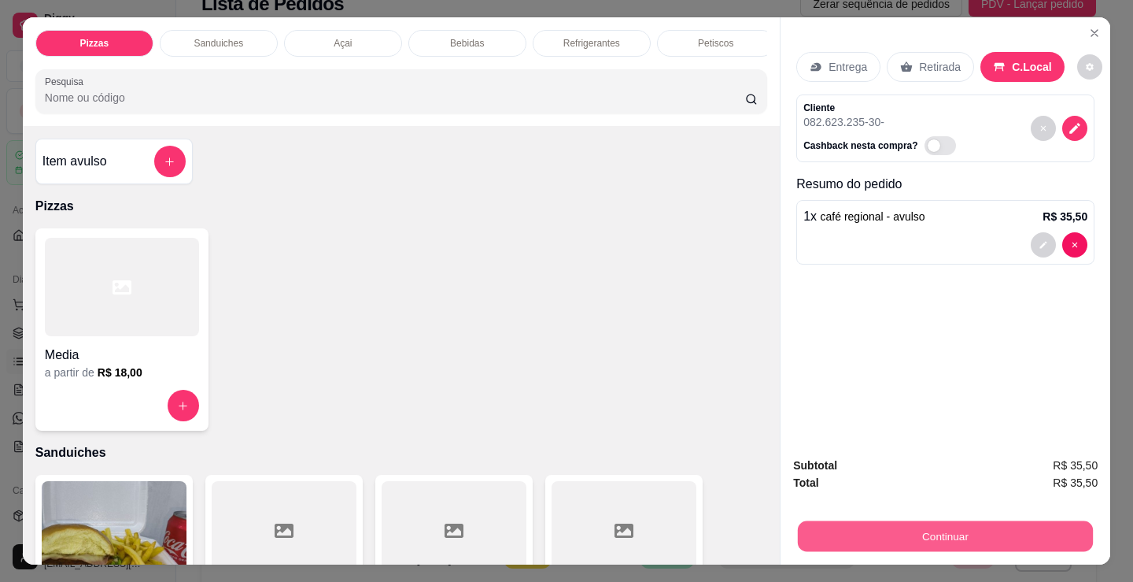
click at [941, 537] on button "Continuar" at bounding box center [945, 535] width 295 height 31
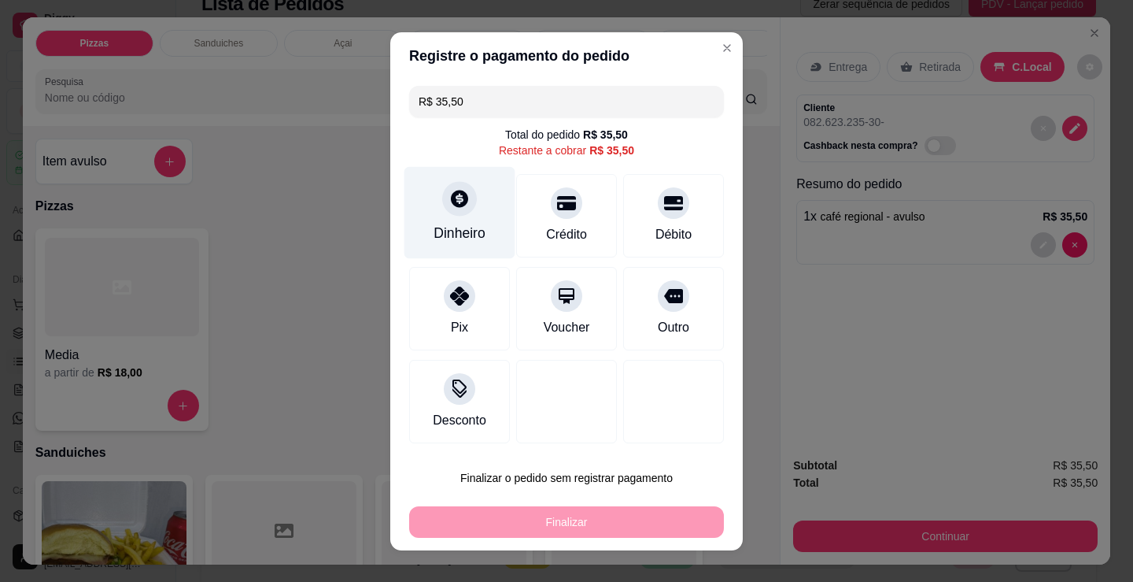
click at [456, 202] on icon at bounding box center [459, 198] width 20 height 20
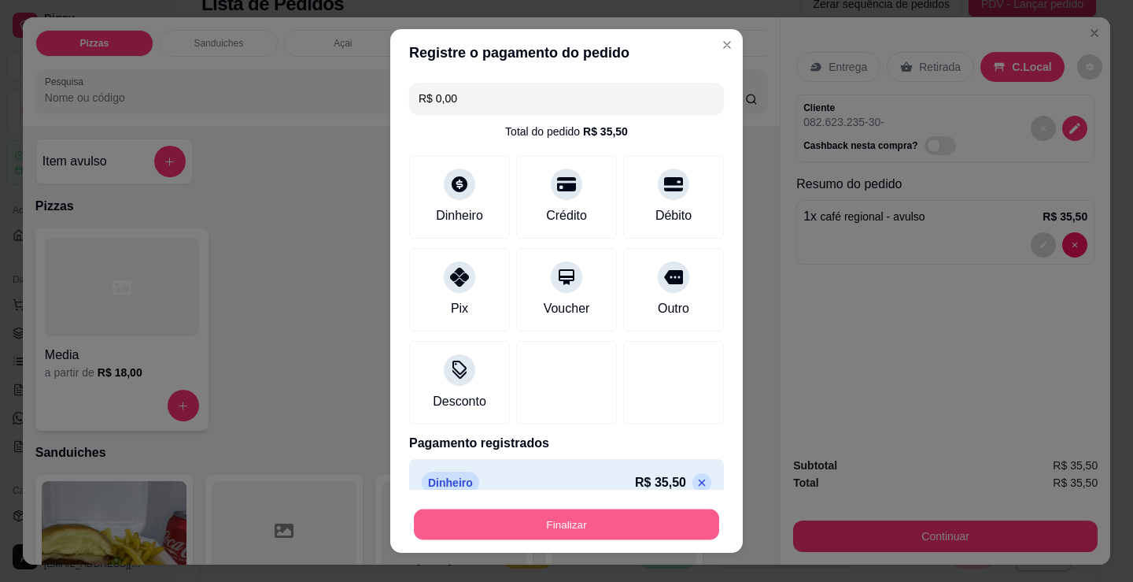
click at [582, 523] on button "Finalizar" at bounding box center [566, 524] width 305 height 31
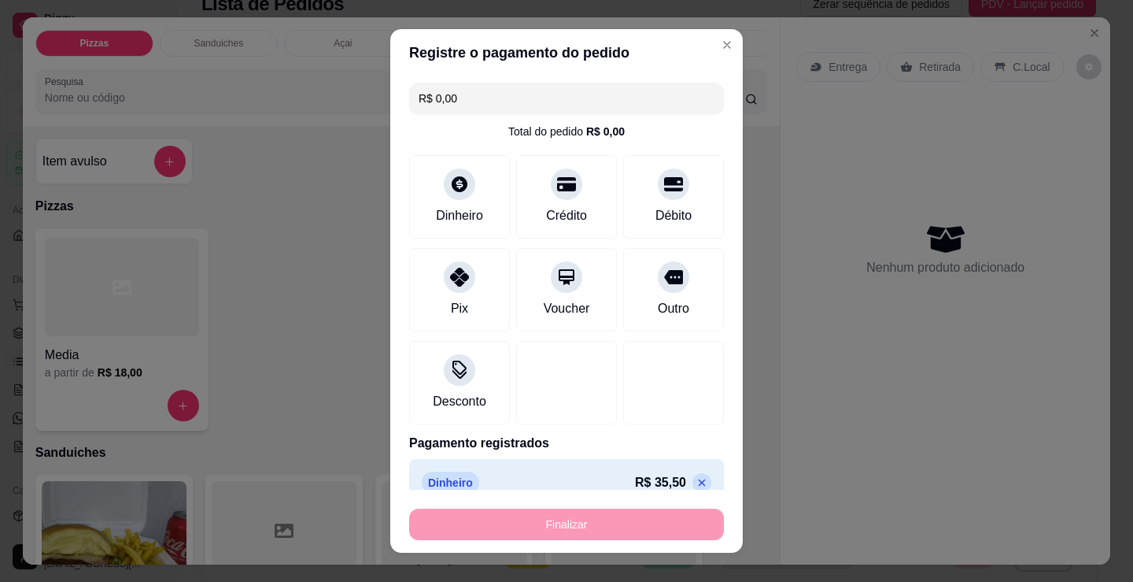
type input "-R$ 35,50"
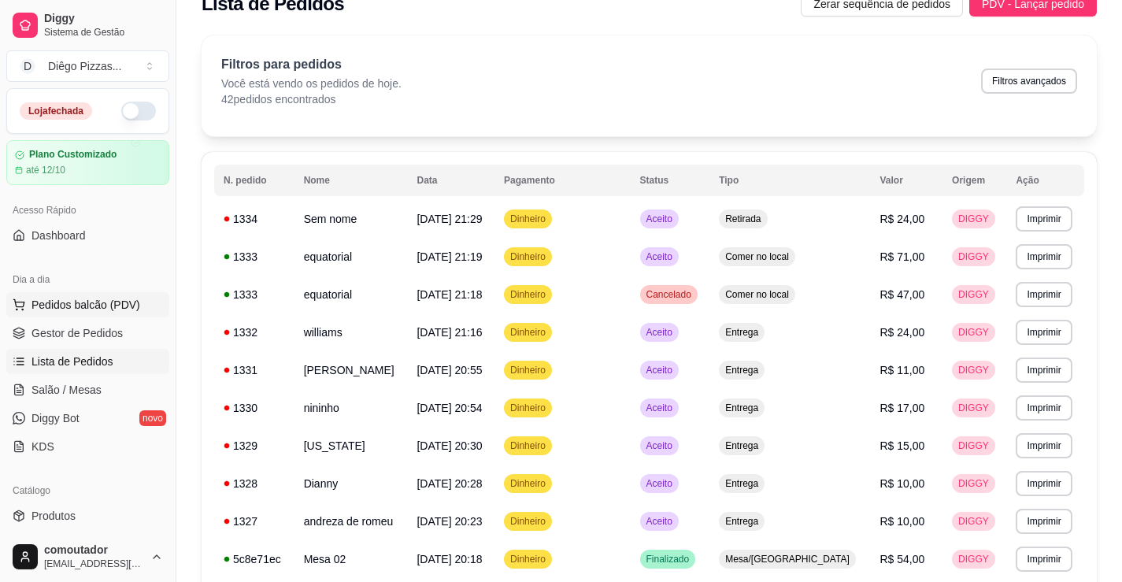
click at [79, 302] on span "Pedidos balcão (PDV)" at bounding box center [85, 305] width 109 height 16
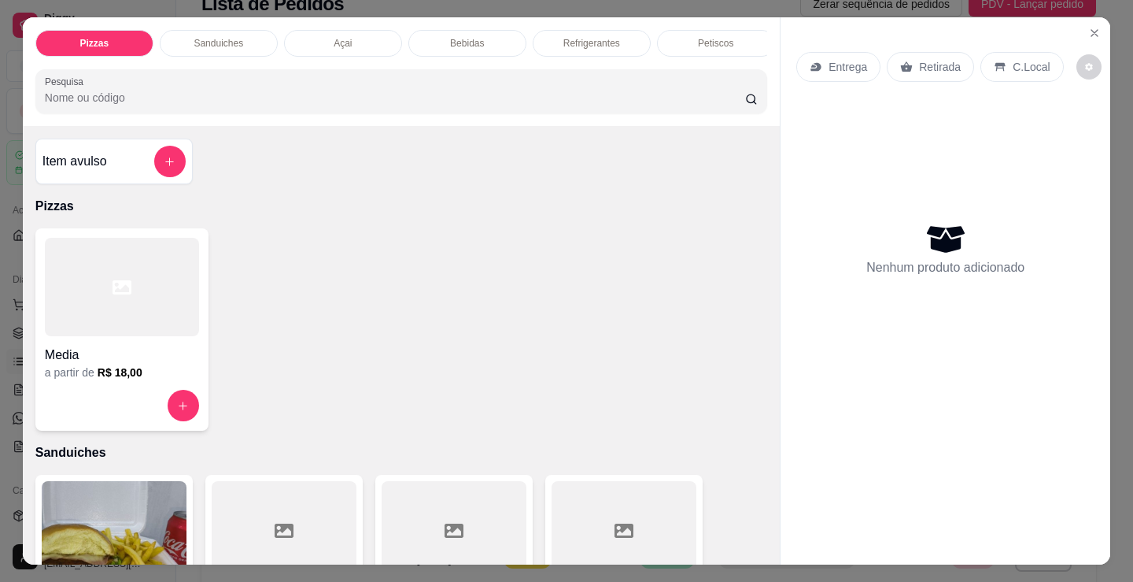
click at [131, 167] on div "Item avulso" at bounding box center [114, 161] width 143 height 31
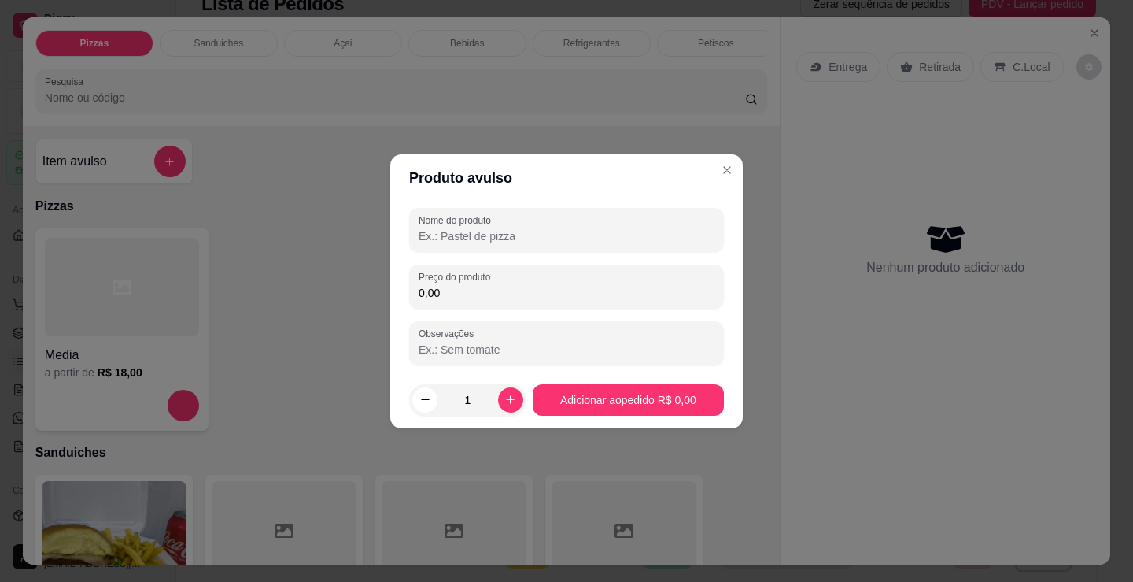
click at [623, 246] on div "Nome do produto" at bounding box center [566, 230] width 315 height 44
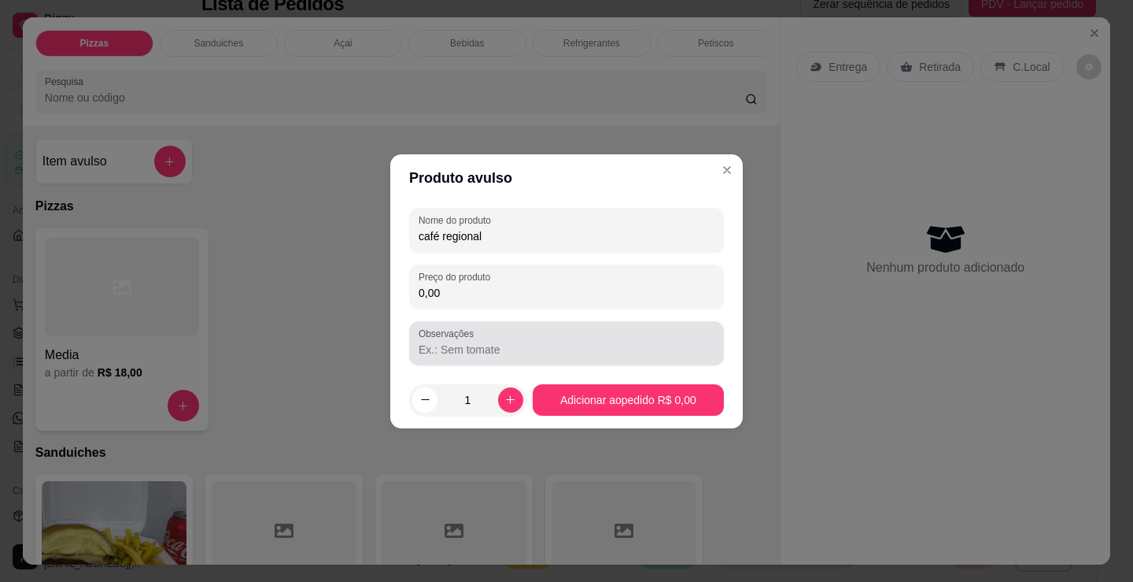
type input "café regional"
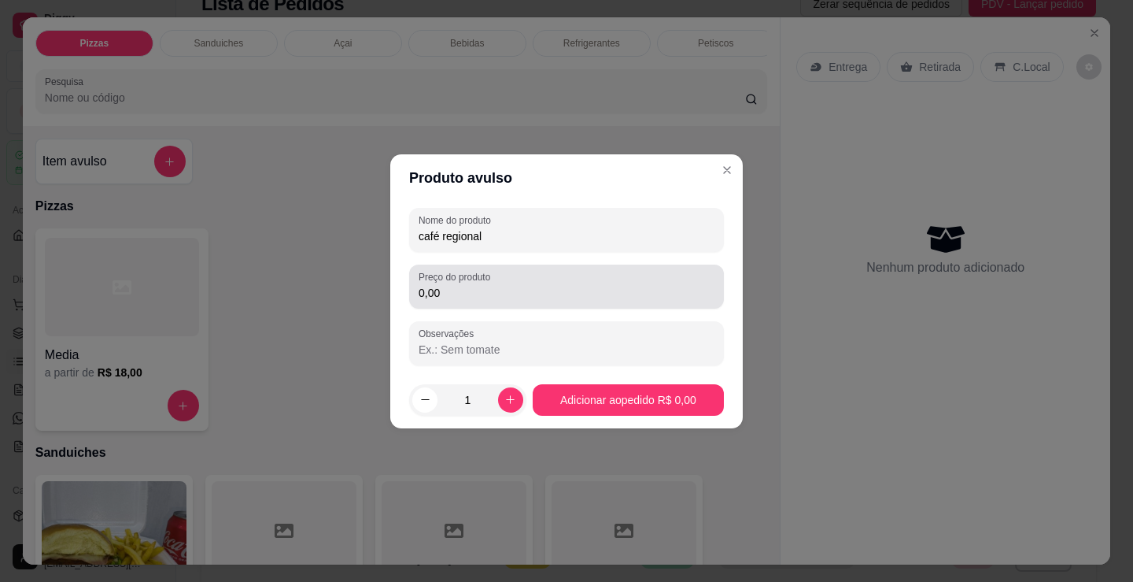
click at [504, 281] on div "0,00" at bounding box center [567, 286] width 296 height 31
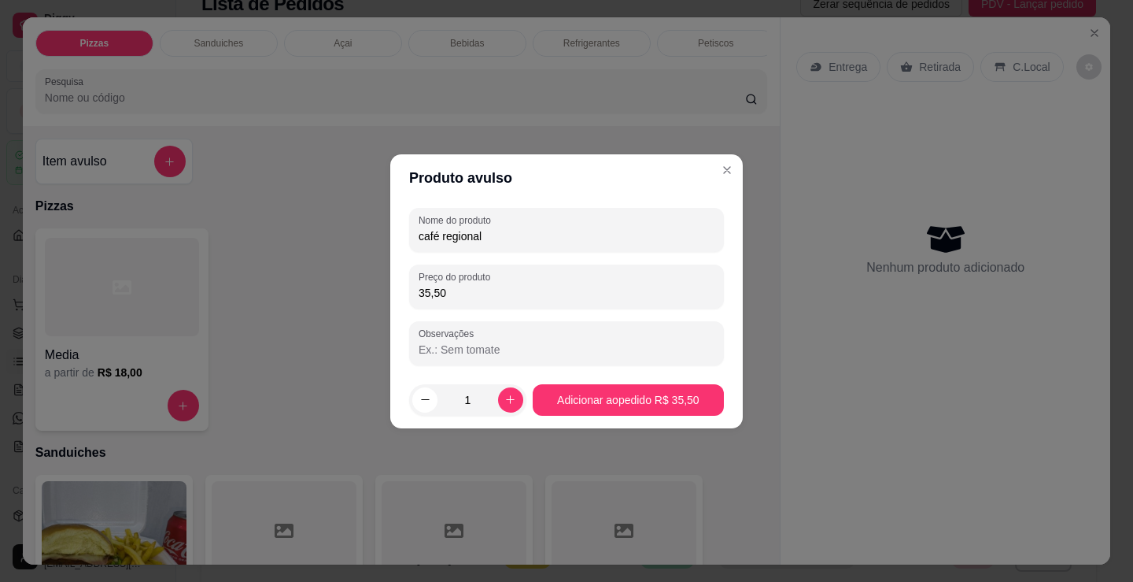
type input "35,50"
click at [402, 394] on footer "1 Adicionar ao pedido R$ 35,50" at bounding box center [566, 400] width 353 height 57
click at [453, 345] on input "Observações" at bounding box center [567, 350] width 296 height 16
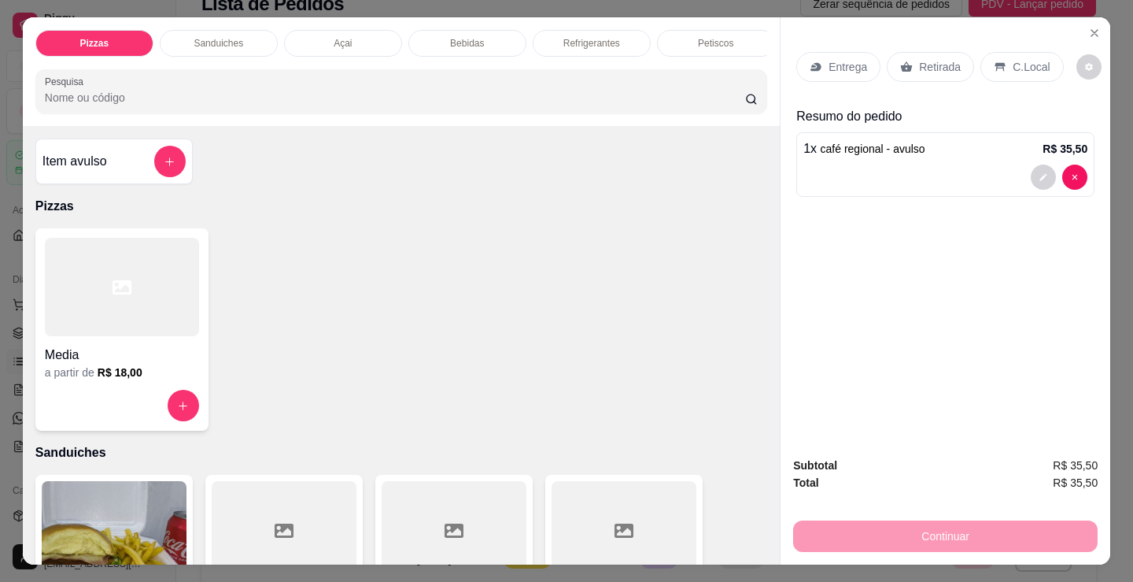
click at [998, 65] on div "C.Local" at bounding box center [1022, 67] width 83 height 30
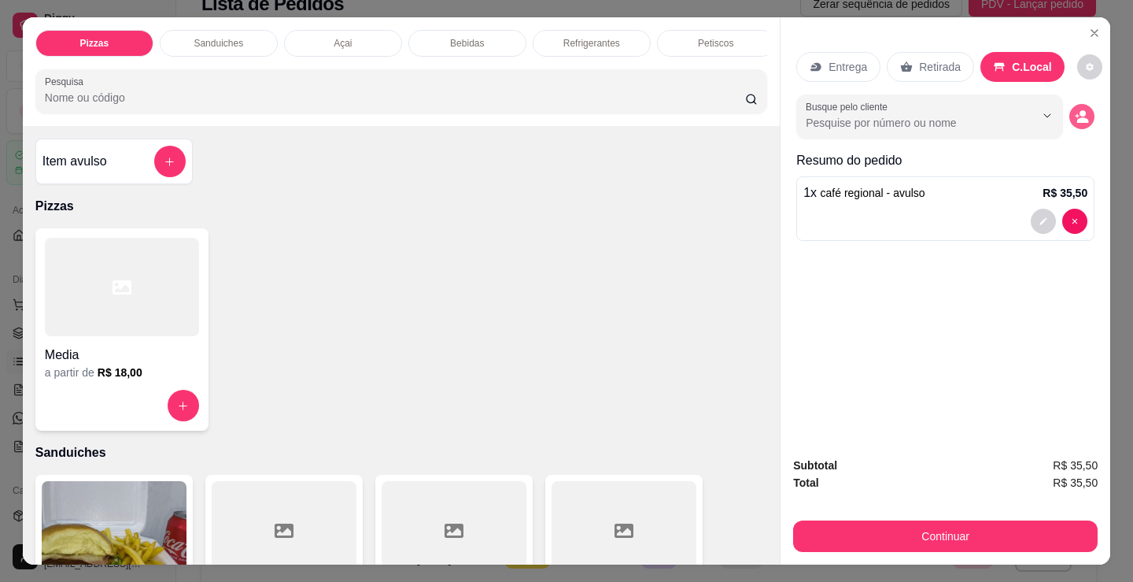
click at [1078, 117] on icon "decrease-product-quantity" at bounding box center [1084, 120] width 12 height 6
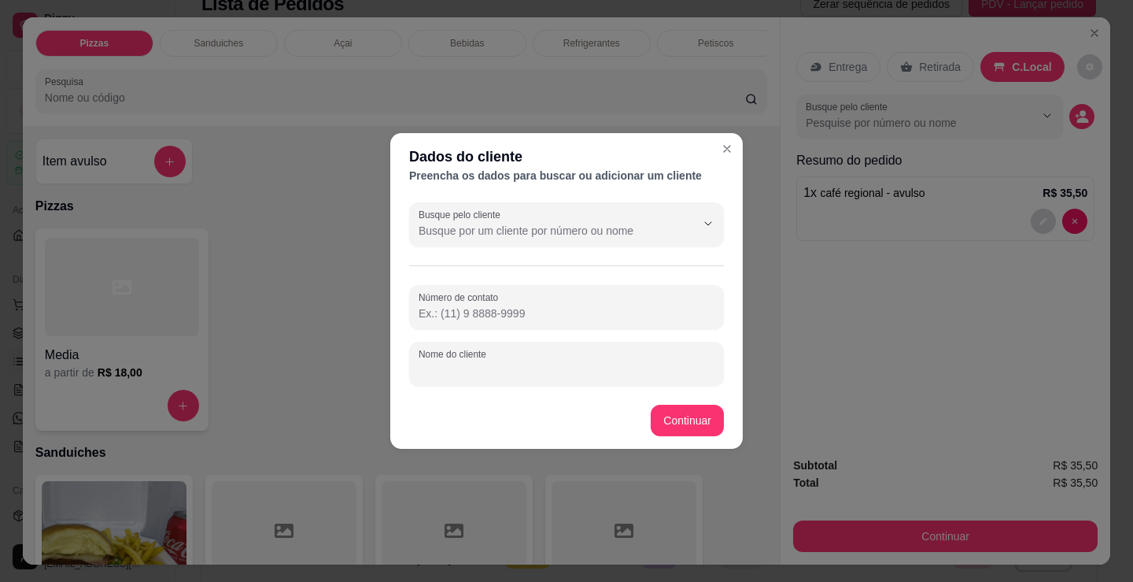
paste input "115.607.794-03"
type input "115.607.794-03"
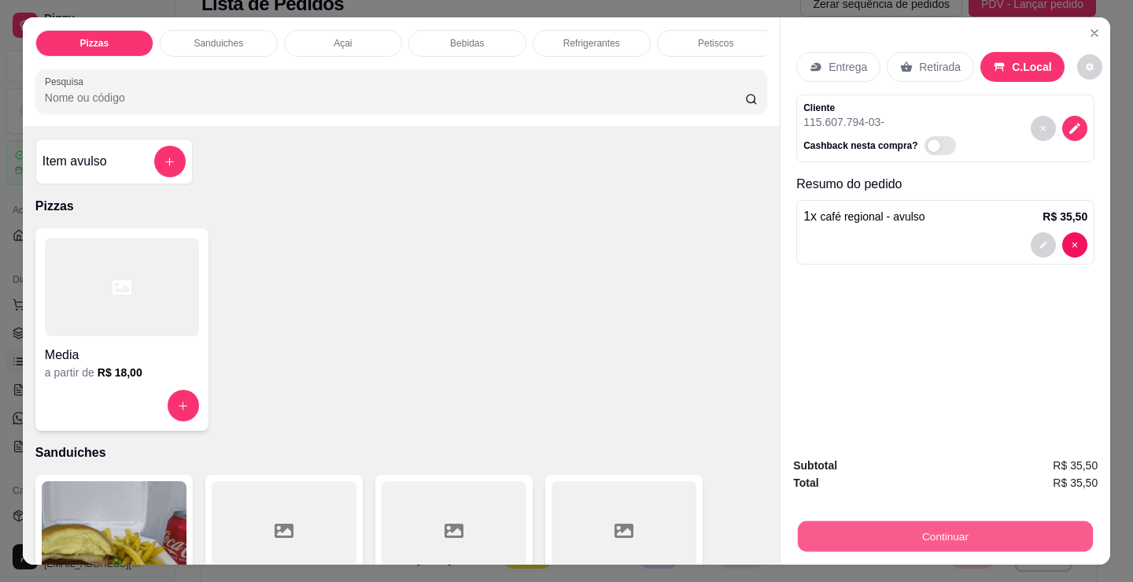
click at [992, 529] on button "Continuar" at bounding box center [945, 535] width 295 height 31
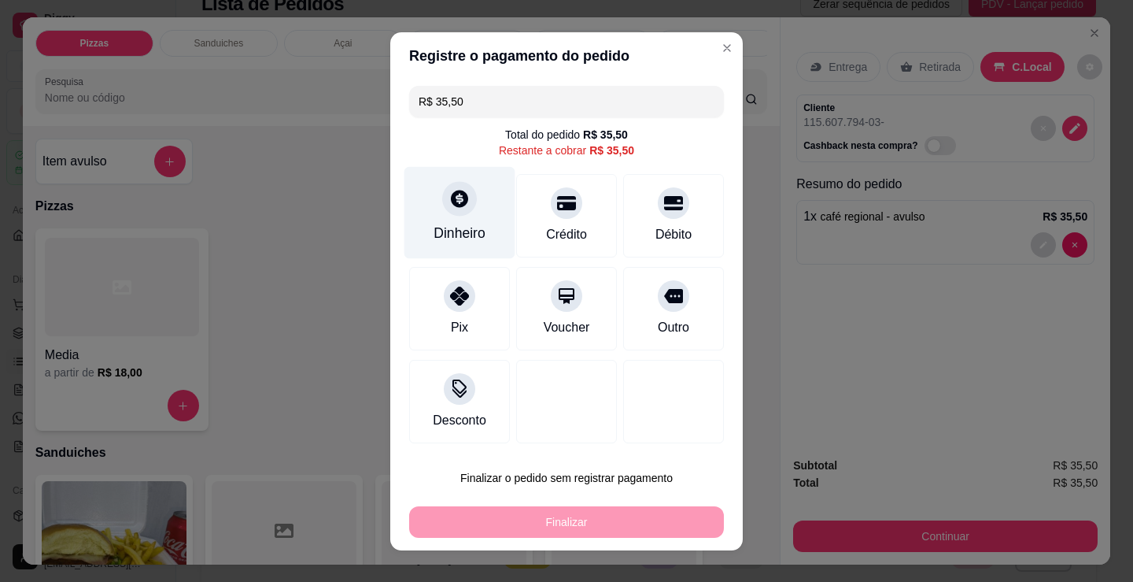
click at [453, 215] on div at bounding box center [459, 198] width 35 height 35
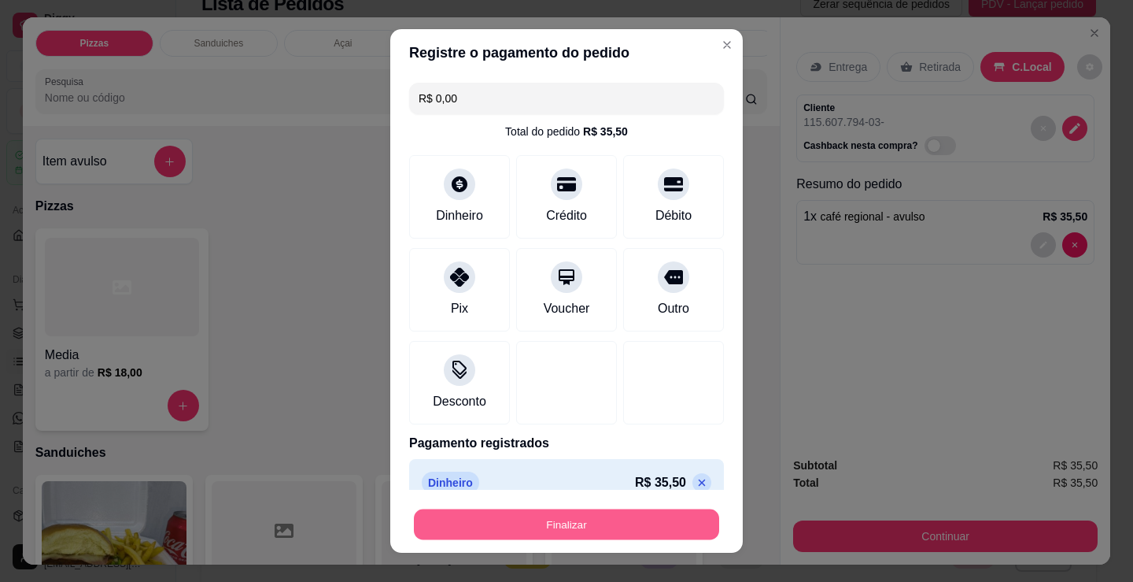
click at [577, 527] on button "Finalizar" at bounding box center [566, 524] width 305 height 31
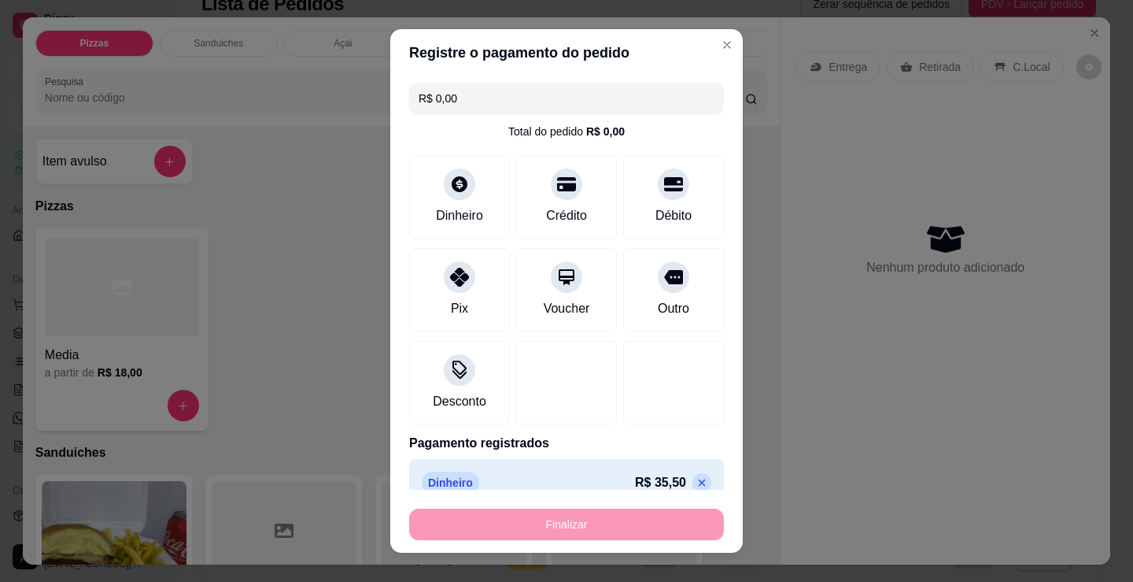
type input "-R$ 35,50"
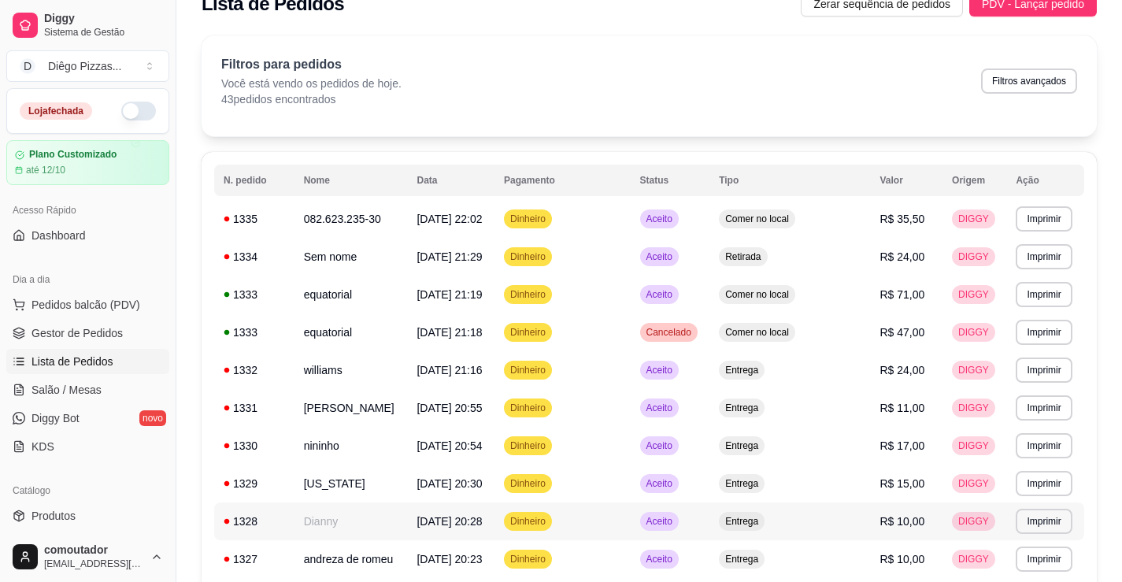
drag, startPoint x: 577, startPoint y: 527, endPoint x: 613, endPoint y: 61, distance: 467.4
click at [590, 70] on div "Filtros para pedidos Você está vendo os pedidos de hoje. 43 pedidos encontrados…" at bounding box center [649, 81] width 856 height 52
